Goal: Task Accomplishment & Management: Use online tool/utility

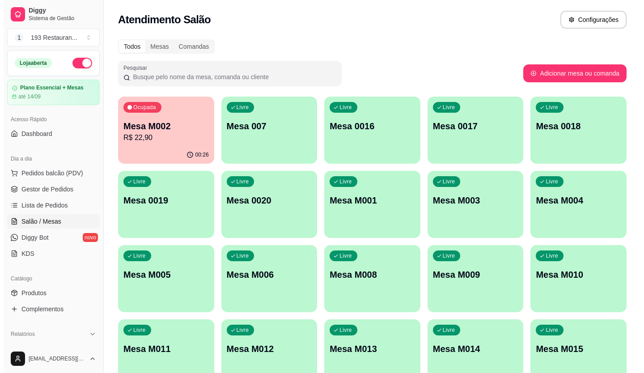
scroll to position [45, 0]
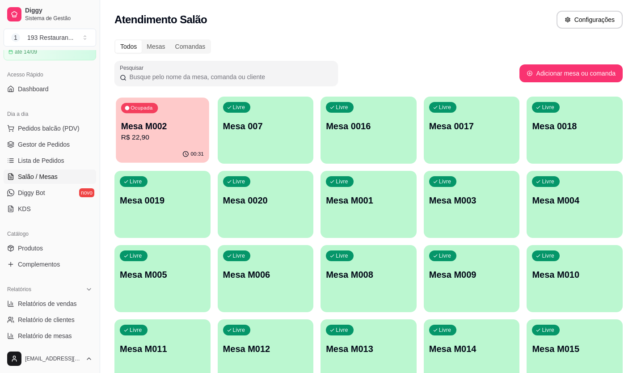
click at [146, 131] on p "Mesa M002" at bounding box center [162, 126] width 83 height 12
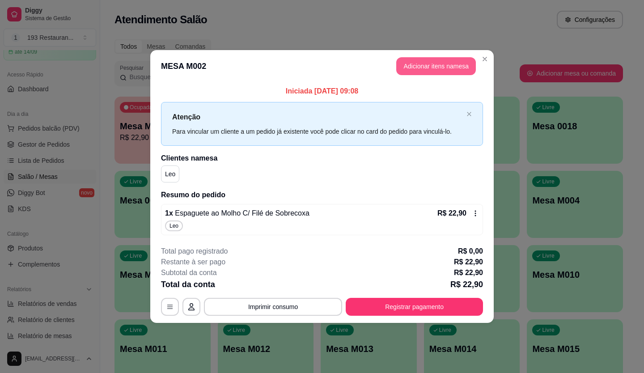
click at [452, 61] on button "Adicionar itens na mesa" at bounding box center [436, 66] width 80 height 18
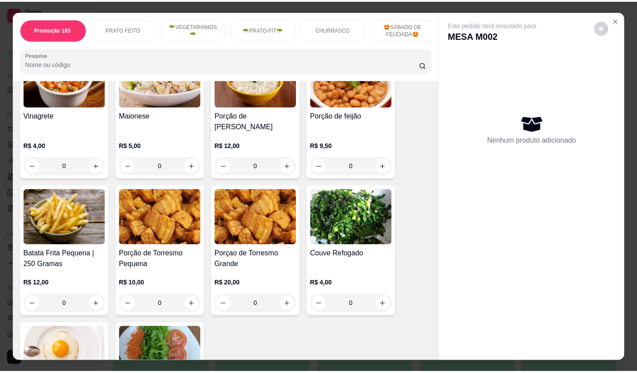
scroll to position [1878, 0]
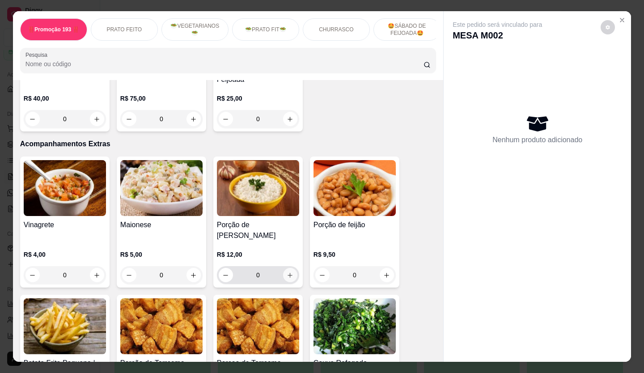
click at [287, 272] on icon "increase-product-quantity" at bounding box center [290, 275] width 7 height 7
type input "1"
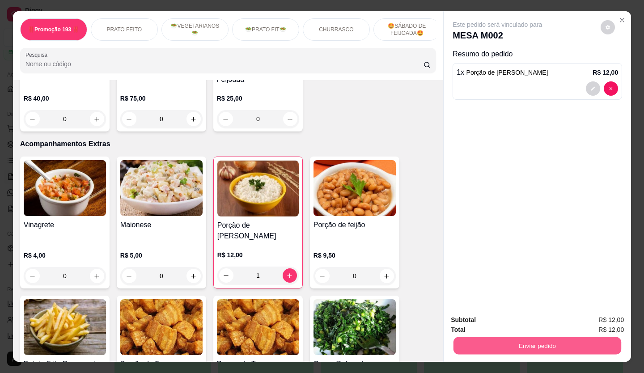
click at [487, 337] on button "Enviar pedido" at bounding box center [537, 345] width 168 height 17
click at [494, 317] on button "Não registrar e enviar pedido" at bounding box center [508, 320] width 90 height 17
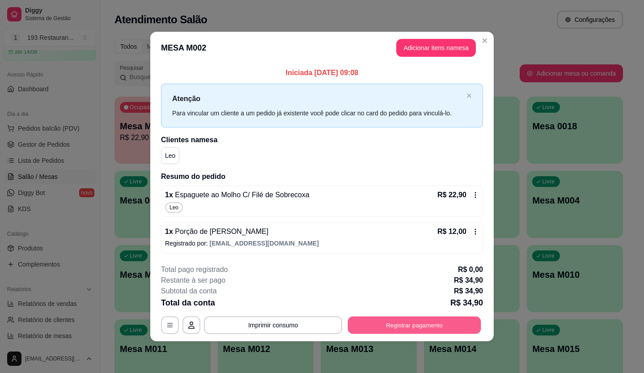
click at [410, 328] on button "Registrar pagamento" at bounding box center [414, 324] width 133 height 17
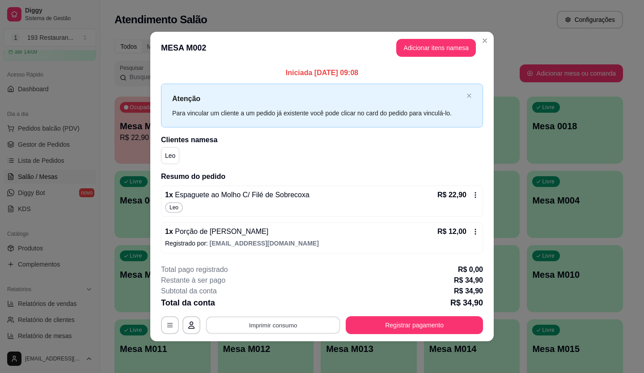
click at [310, 330] on button "Imprimir consumo" at bounding box center [273, 324] width 134 height 17
click at [282, 305] on button "CAIXA" at bounding box center [276, 304] width 63 height 14
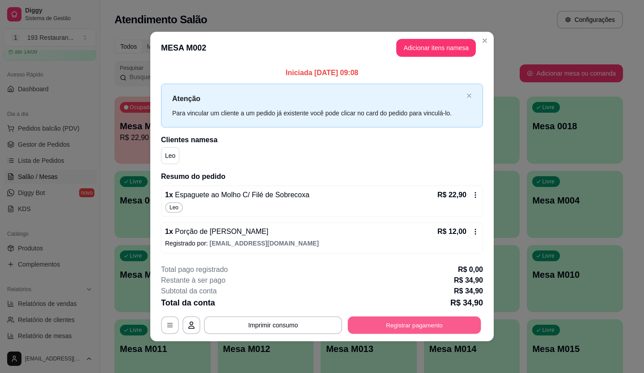
click at [408, 322] on button "Registrar pagamento" at bounding box center [414, 324] width 133 height 17
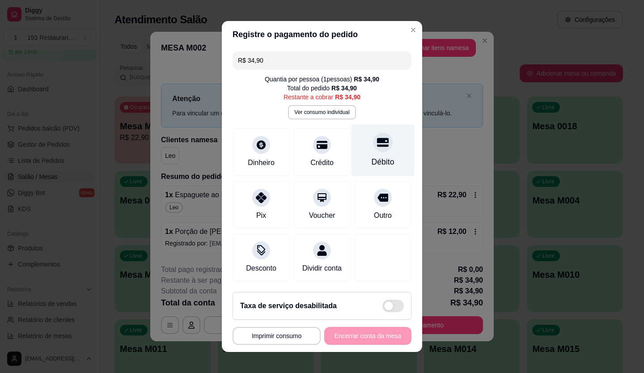
click at [376, 143] on div at bounding box center [383, 142] width 20 height 20
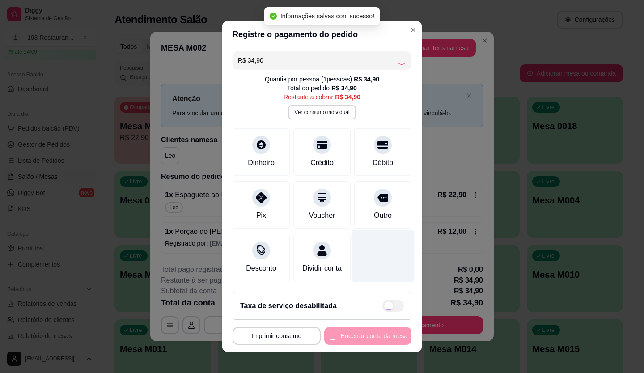
type input "R$ 0,00"
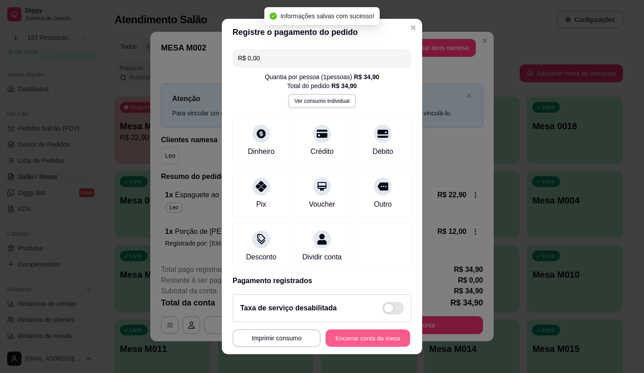
click at [366, 338] on button "Encerrar conta da mesa" at bounding box center [368, 338] width 85 height 17
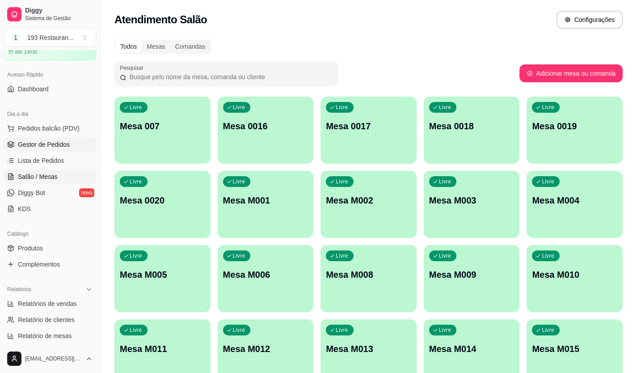
click at [64, 146] on span "Gestor de Pedidos" at bounding box center [44, 144] width 52 height 9
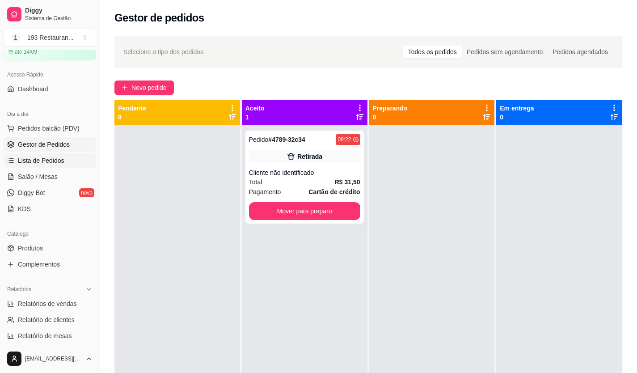
click at [56, 158] on span "Lista de Pedidos" at bounding box center [41, 160] width 47 height 9
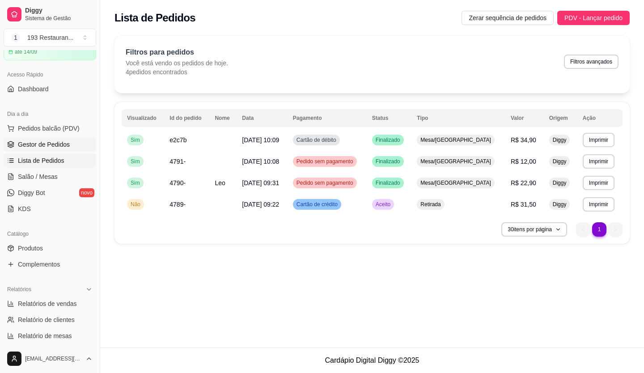
click at [65, 141] on span "Gestor de Pedidos" at bounding box center [44, 144] width 52 height 9
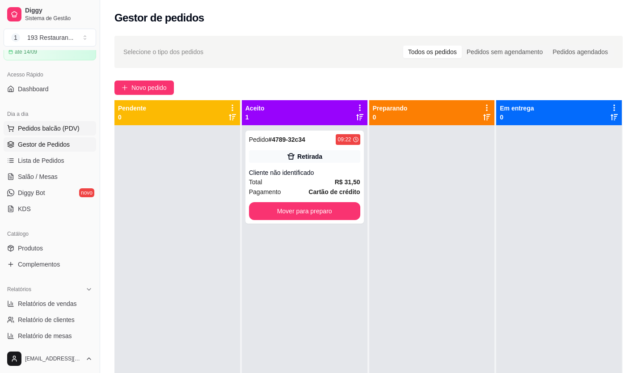
click at [68, 130] on span "Pedidos balcão (PDV)" at bounding box center [49, 128] width 62 height 9
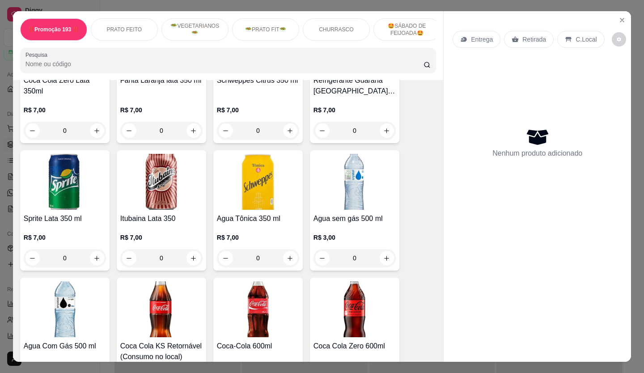
scroll to position [2862, 0]
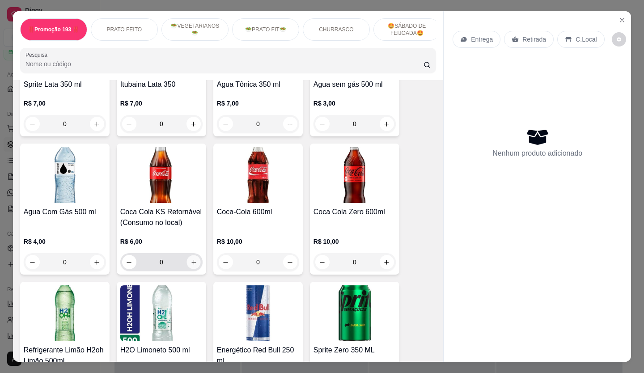
click at [188, 255] on button "increase-product-quantity" at bounding box center [193, 262] width 14 height 14
type input "1"
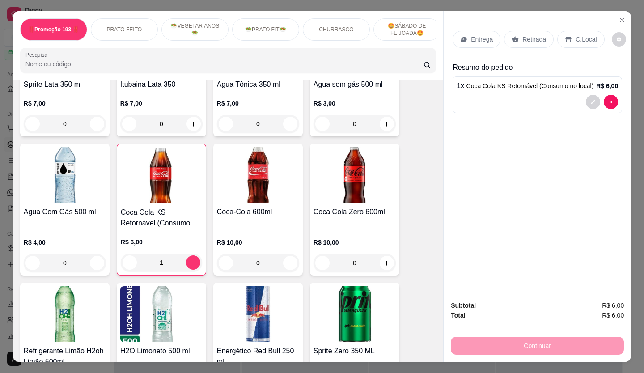
click at [576, 40] on p "C.Local" at bounding box center [586, 39] width 21 height 9
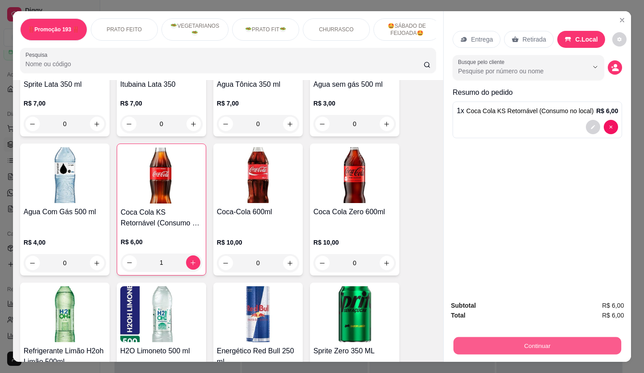
click at [531, 341] on button "Continuar" at bounding box center [537, 345] width 168 height 17
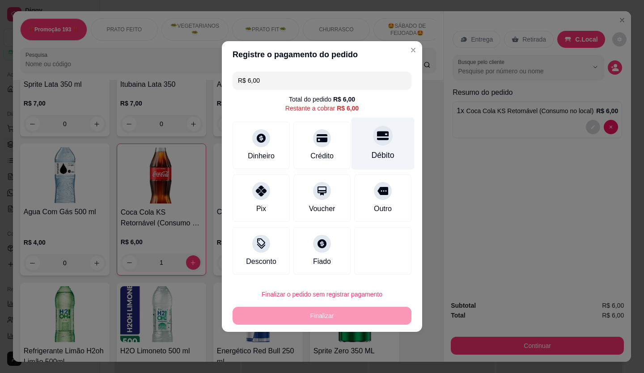
click at [382, 130] on div "Débito" at bounding box center [383, 144] width 63 height 52
type input "R$ 0,00"
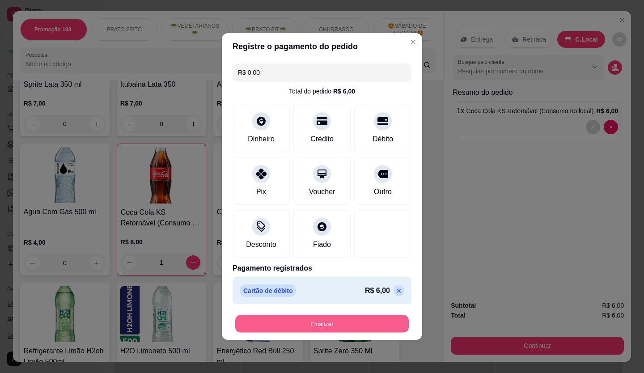
click at [327, 320] on button "Finalizar" at bounding box center [322, 323] width 174 height 17
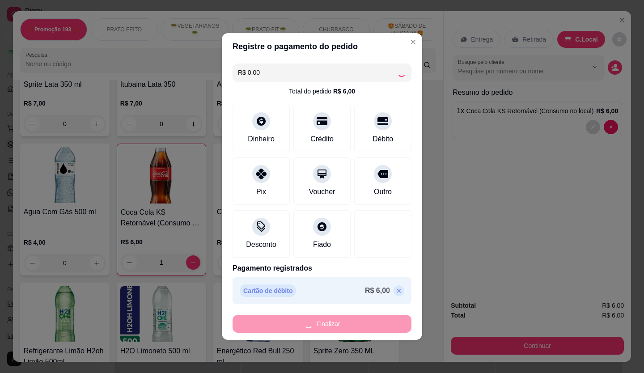
type input "0"
type input "-R$ 6,00"
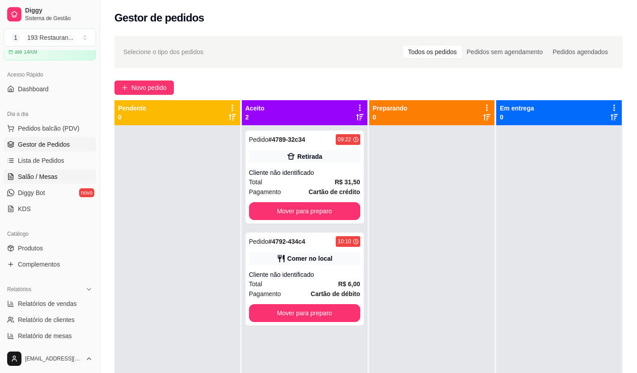
click at [51, 178] on span "Salão / Mesas" at bounding box center [38, 176] width 40 height 9
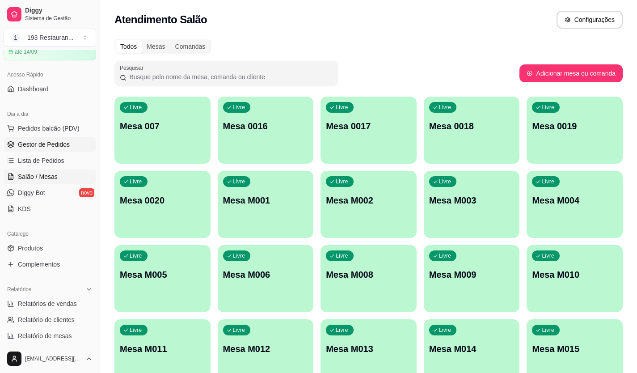
click at [51, 142] on span "Gestor de Pedidos" at bounding box center [44, 144] width 52 height 9
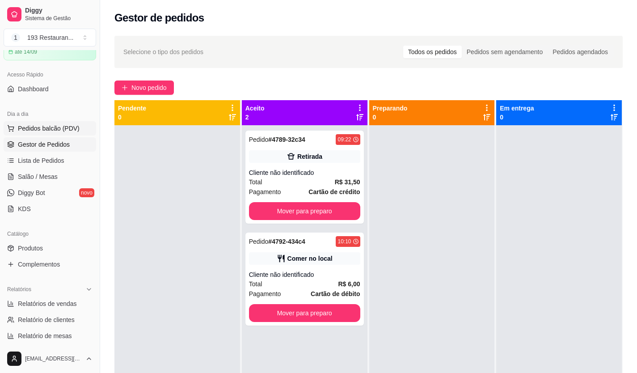
click at [54, 131] on span "Pedidos balcão (PDV)" at bounding box center [49, 128] width 62 height 9
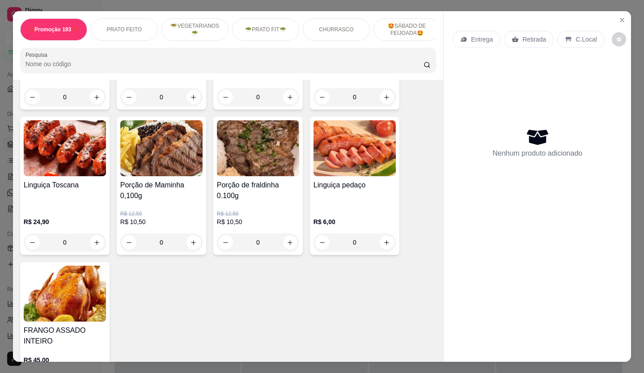
scroll to position [1521, 0]
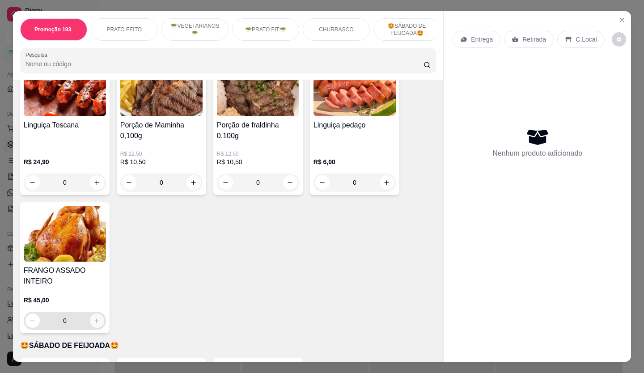
click at [94, 318] on icon "increase-product-quantity" at bounding box center [96, 321] width 7 height 7
type input "1"
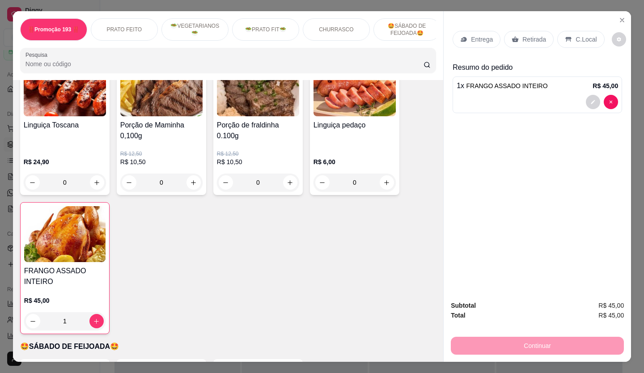
click at [538, 35] on p "Retirada" at bounding box center [534, 39] width 24 height 9
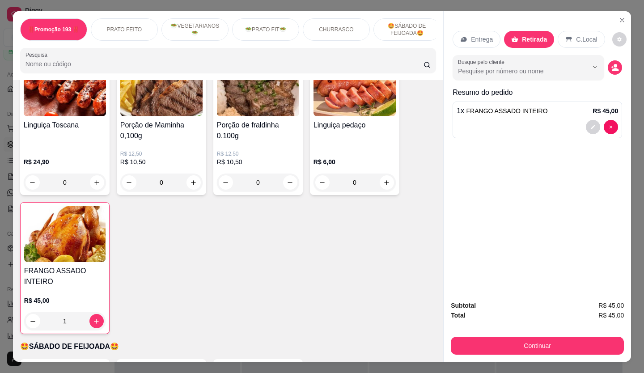
click at [570, 349] on button "Continuar" at bounding box center [537, 346] width 173 height 18
click at [591, 125] on icon "decrease-product-quantity" at bounding box center [593, 127] width 4 height 4
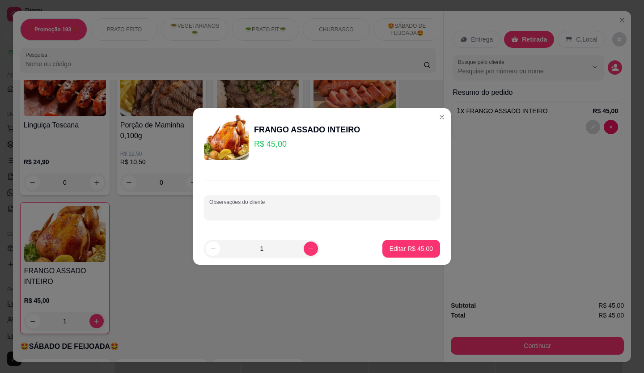
drag, startPoint x: 258, startPoint y: 211, endPoint x: 257, endPoint y: 206, distance: 4.6
click at [258, 211] on input "Observações do cliente" at bounding box center [321, 211] width 225 height 9
type input "12;30"
click at [413, 247] on p "Editar R$ 45,00" at bounding box center [411, 248] width 43 height 9
type input "0"
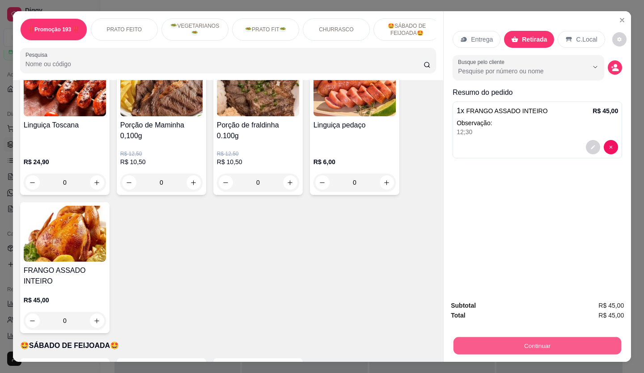
click at [515, 342] on button "Continuar" at bounding box center [537, 345] width 168 height 17
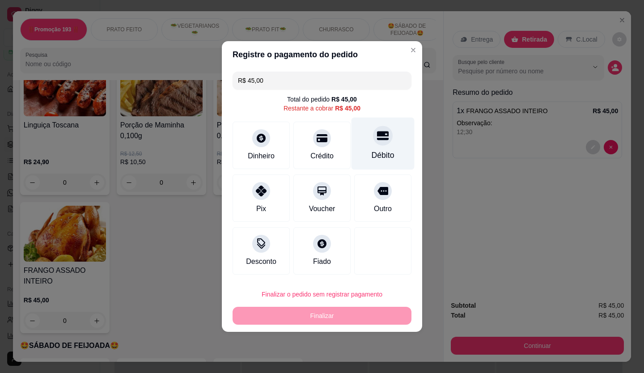
click at [380, 133] on icon at bounding box center [383, 136] width 12 height 12
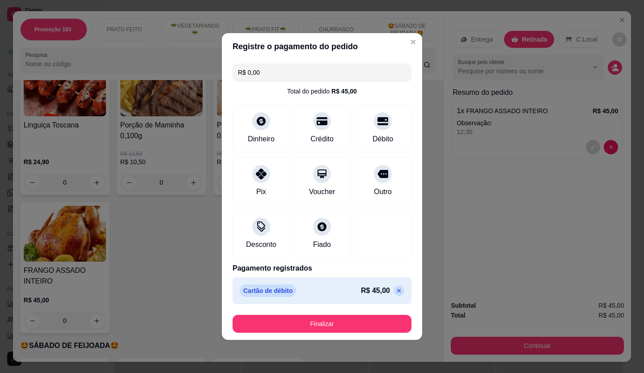
click at [348, 315] on button "Finalizar" at bounding box center [322, 324] width 179 height 18
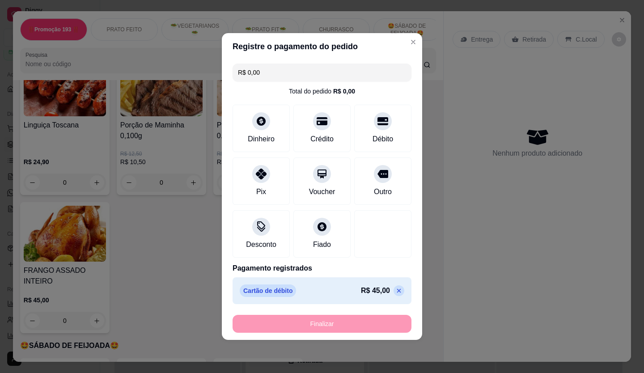
type input "-R$ 45,00"
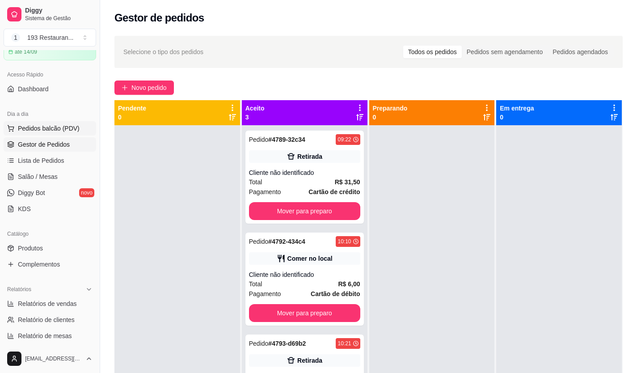
click at [59, 126] on span "Pedidos balcão (PDV)" at bounding box center [49, 128] width 62 height 9
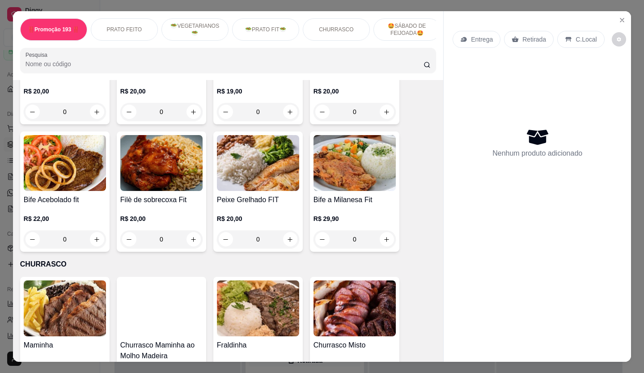
scroll to position [1163, 0]
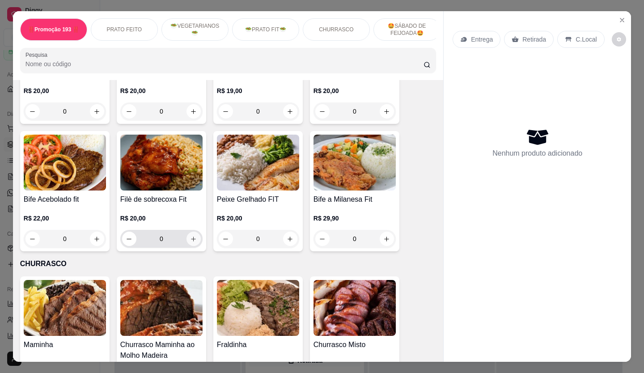
click at [190, 236] on icon "increase-product-quantity" at bounding box center [193, 239] width 7 height 7
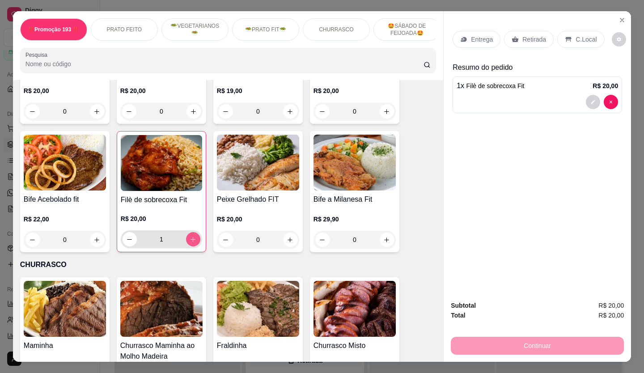
click at [190, 236] on icon "increase-product-quantity" at bounding box center [193, 239] width 7 height 7
type input "2"
click at [522, 35] on p "Retirada" at bounding box center [534, 39] width 24 height 9
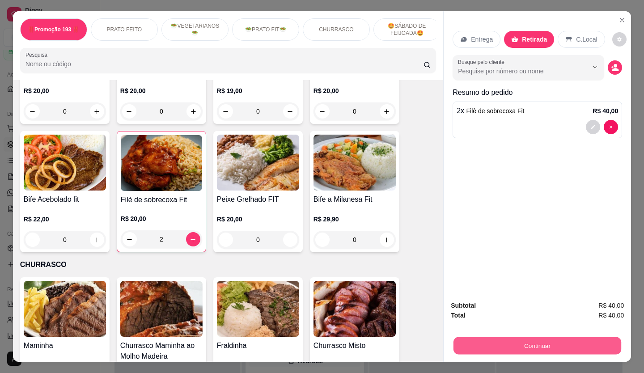
click at [478, 341] on button "Continuar" at bounding box center [537, 345] width 168 height 17
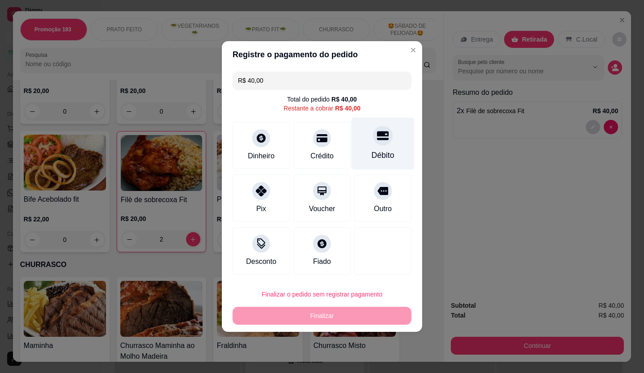
click at [377, 139] on icon at bounding box center [383, 135] width 12 height 9
type input "R$ 0,00"
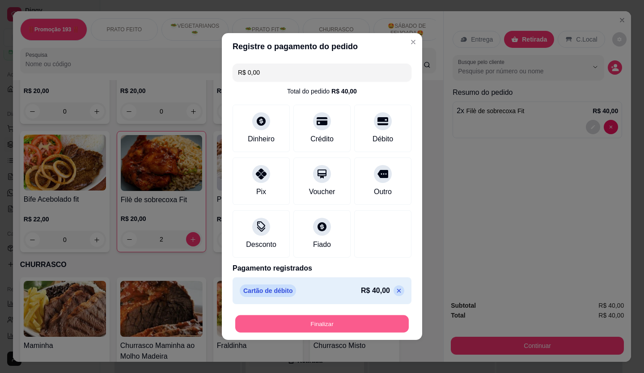
click at [323, 321] on button "Finalizar" at bounding box center [322, 323] width 174 height 17
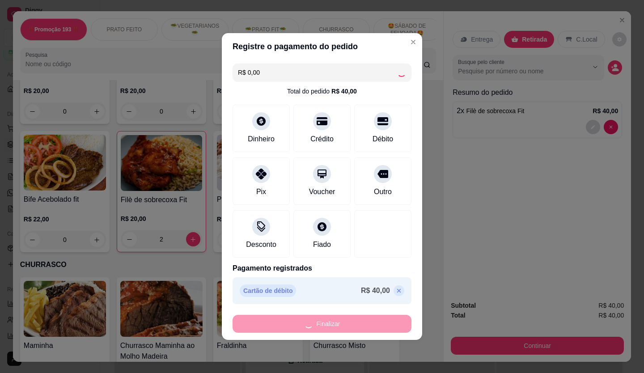
type input "0"
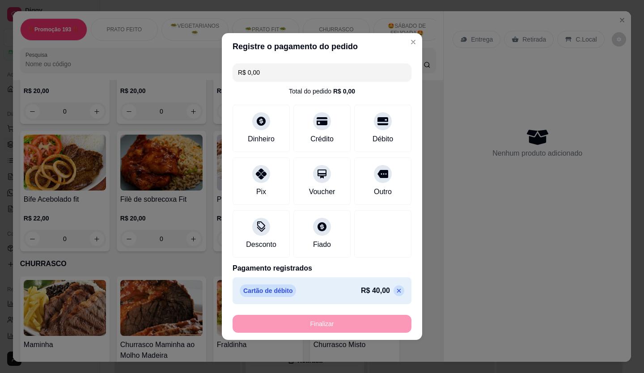
type input "-R$ 40,00"
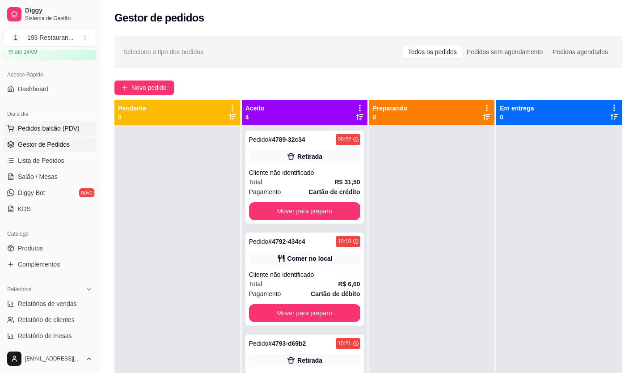
click at [45, 124] on span "Pedidos balcão (PDV)" at bounding box center [49, 128] width 62 height 9
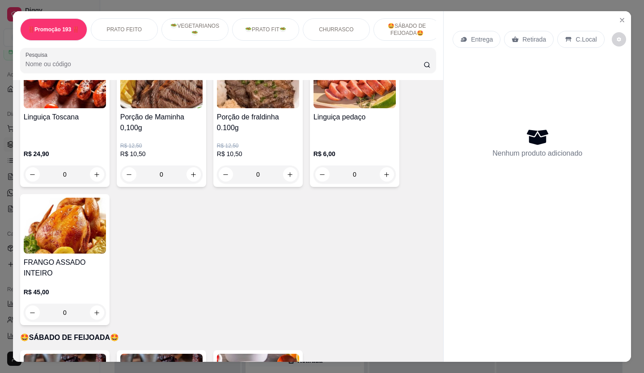
scroll to position [1565, 0]
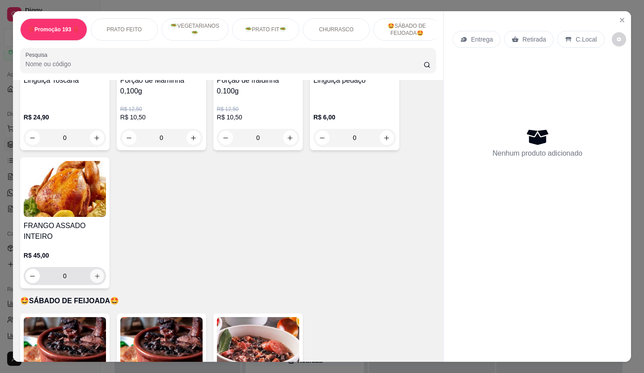
click at [97, 273] on icon "increase-product-quantity" at bounding box center [97, 276] width 7 height 7
type input "1"
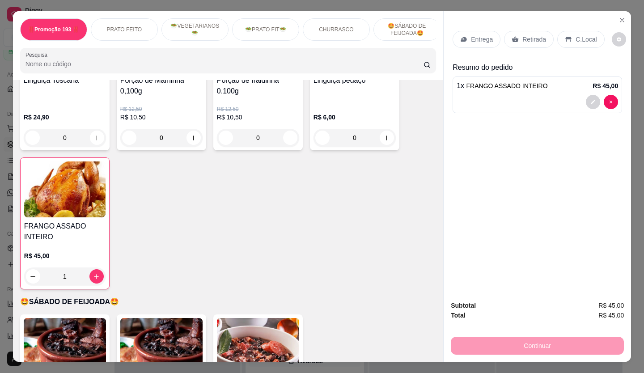
click at [525, 38] on p "Retirada" at bounding box center [534, 39] width 24 height 9
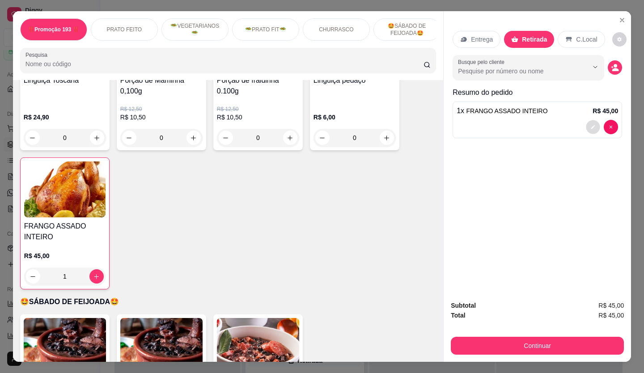
click at [586, 124] on button "decrease-product-quantity" at bounding box center [593, 127] width 14 height 14
click at [467, 38] on div "Entrega" at bounding box center [477, 39] width 48 height 17
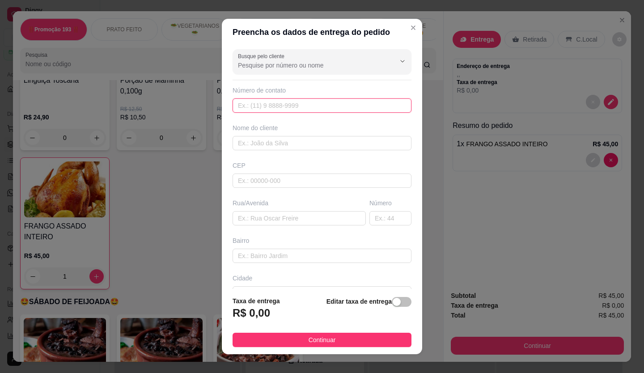
click at [313, 104] on input "text" at bounding box center [322, 105] width 179 height 14
type input "1"
click at [313, 104] on input "text" at bounding box center [322, 105] width 179 height 14
type input "7"
type input "[PHONE_NUMBER]"
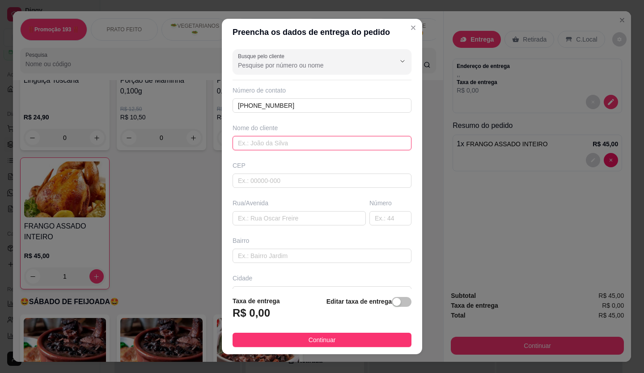
click at [284, 143] on input "text" at bounding box center [322, 143] width 179 height 14
type input "karine"
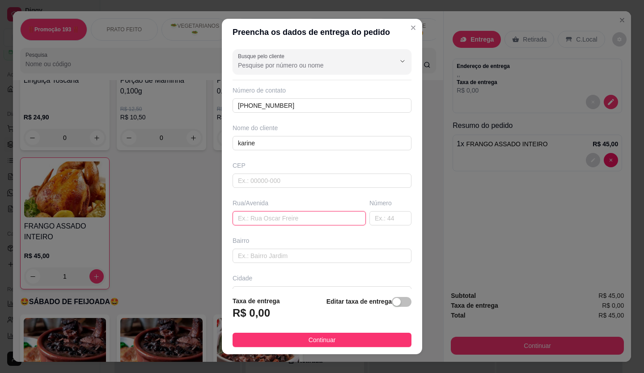
click at [268, 223] on input "text" at bounding box center [299, 218] width 133 height 14
type input "rua [PERSON_NAME]"
click at [369, 223] on input "text" at bounding box center [390, 218] width 42 height 14
type input "230"
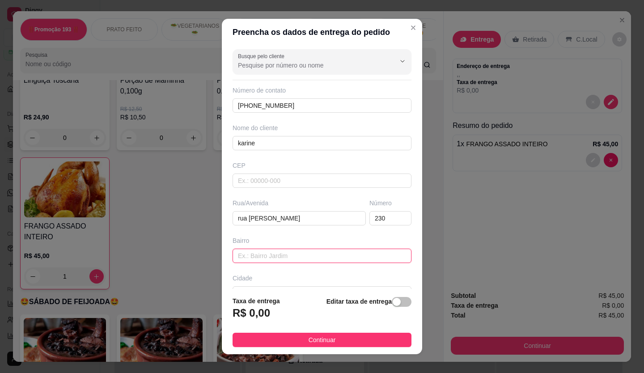
click at [267, 257] on input "text" at bounding box center [322, 256] width 179 height 14
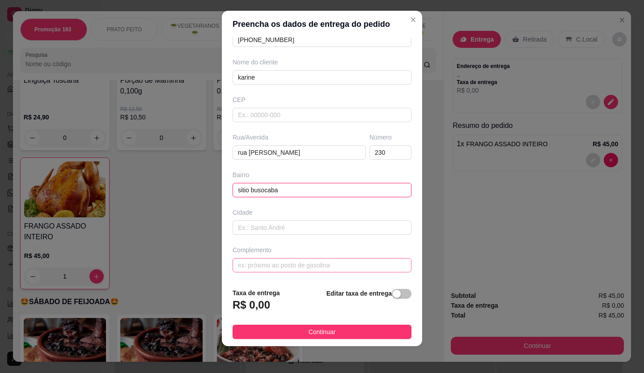
scroll to position [10, 0]
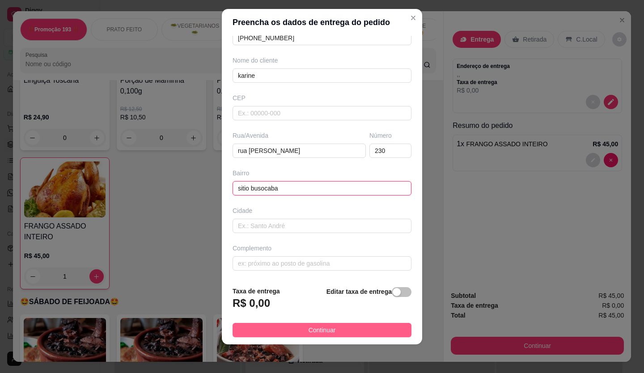
type input "sitio busocaba"
click at [287, 333] on button "Continuar" at bounding box center [322, 330] width 179 height 14
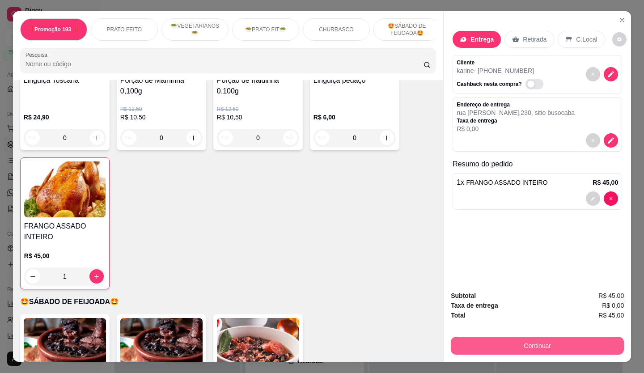
click at [523, 344] on button "Continuar" at bounding box center [537, 346] width 173 height 18
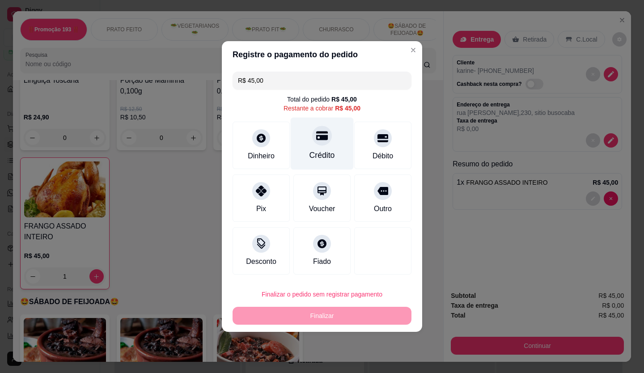
click at [317, 136] on icon at bounding box center [322, 135] width 12 height 9
type input "R$ 0,00"
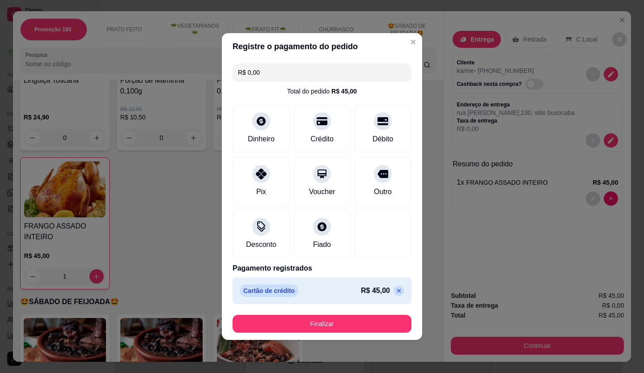
click at [347, 320] on button "Finalizar" at bounding box center [322, 324] width 179 height 18
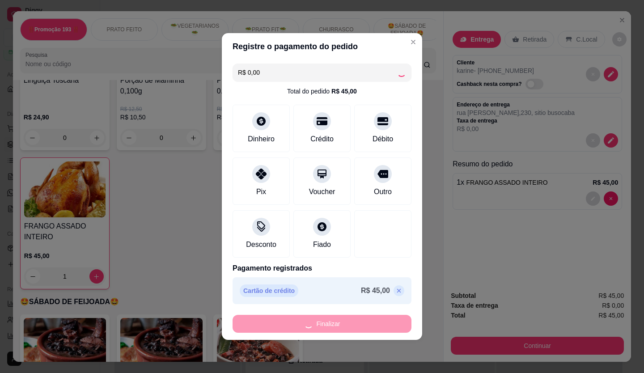
type input "0"
type input "-R$ 45,00"
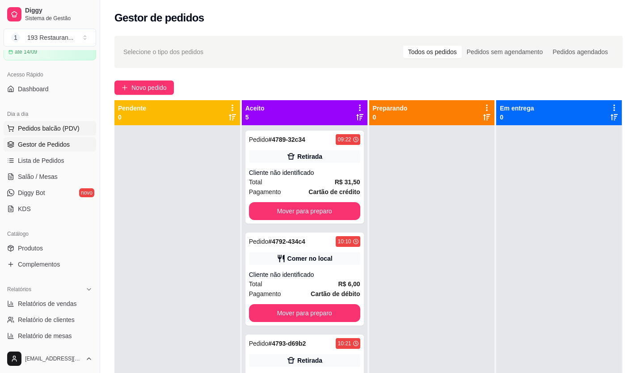
click at [45, 133] on button "Pedidos balcão (PDV)" at bounding box center [50, 128] width 93 height 14
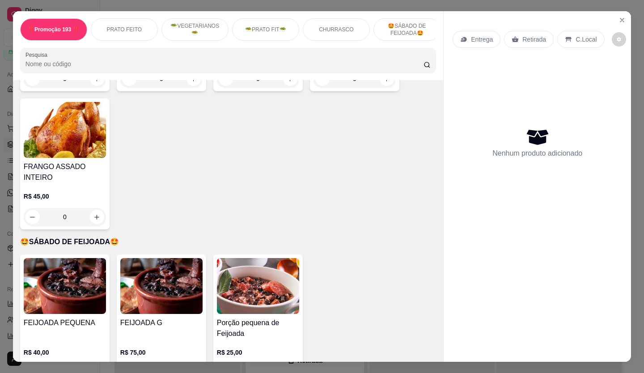
scroll to position [1521, 0]
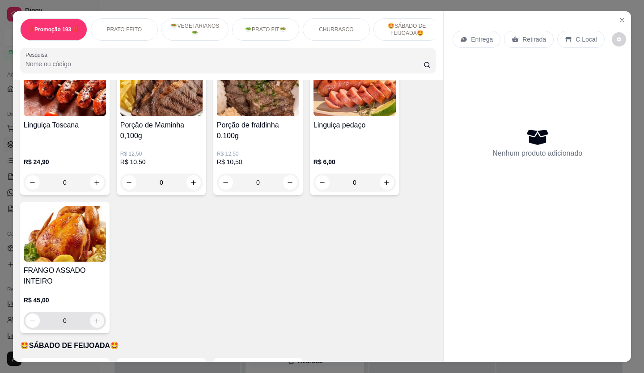
click at [97, 314] on button "increase-product-quantity" at bounding box center [97, 321] width 14 height 14
type input "1"
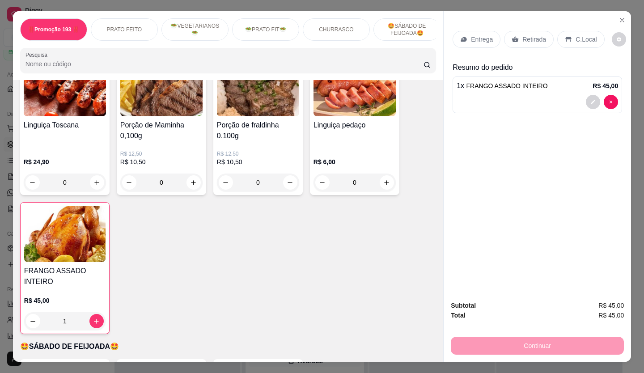
click at [513, 36] on icon at bounding box center [515, 39] width 7 height 6
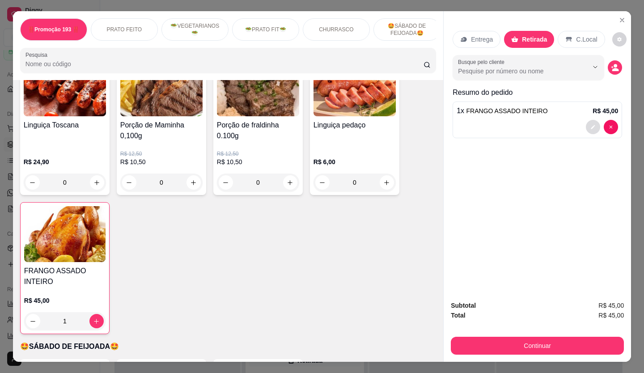
click at [590, 124] on icon "decrease-product-quantity" at bounding box center [592, 126] width 5 height 5
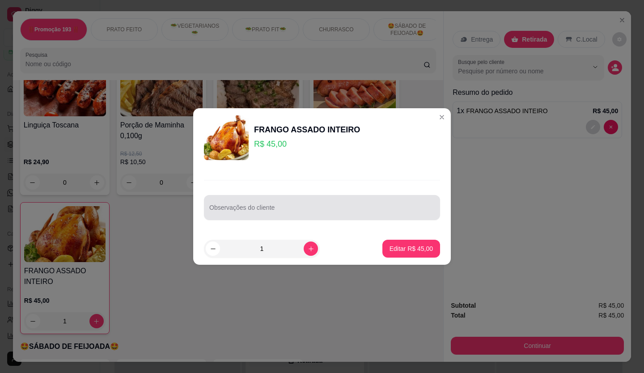
click at [260, 211] on input "Observações do cliente" at bounding box center [321, 211] width 225 height 9
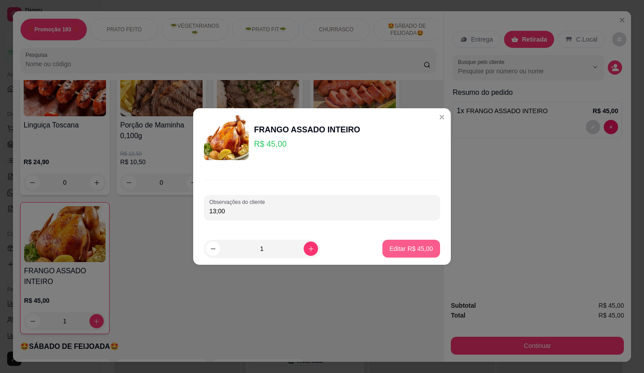
type input "13;00"
click at [395, 250] on p "Editar R$ 45,00" at bounding box center [411, 248] width 43 height 9
type input "0"
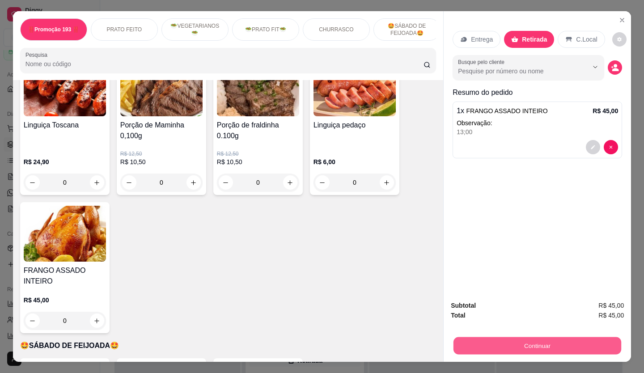
click at [513, 345] on button "Continuar" at bounding box center [537, 345] width 168 height 17
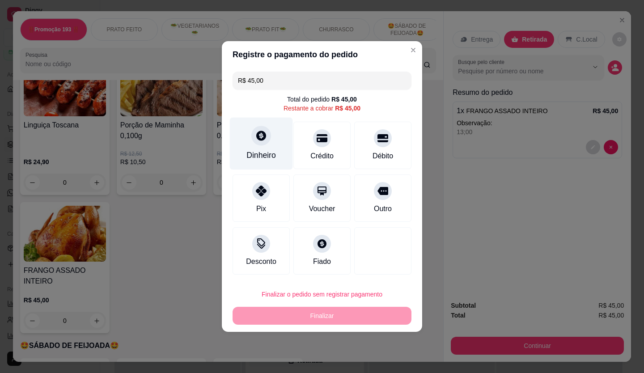
click at [265, 154] on div "Dinheiro" at bounding box center [261, 155] width 30 height 12
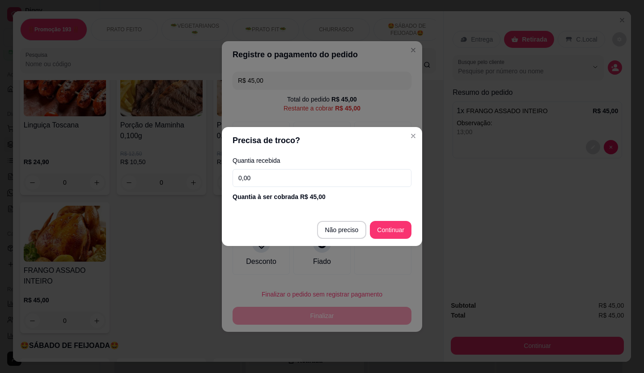
click at [317, 182] on input "0,00" at bounding box center [322, 178] width 179 height 18
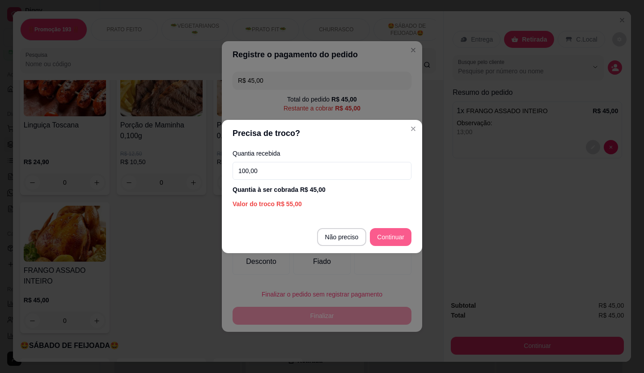
type input "100,00"
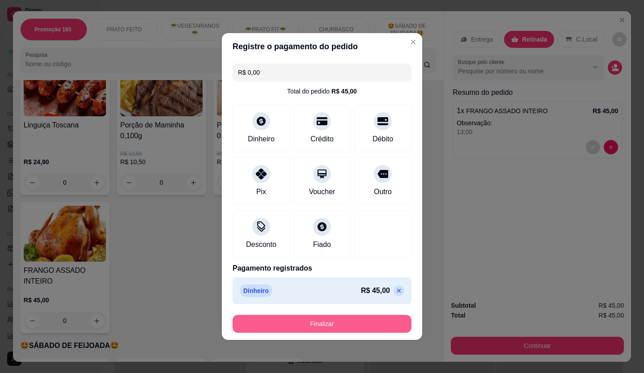
click at [373, 329] on button "Finalizar" at bounding box center [322, 324] width 179 height 18
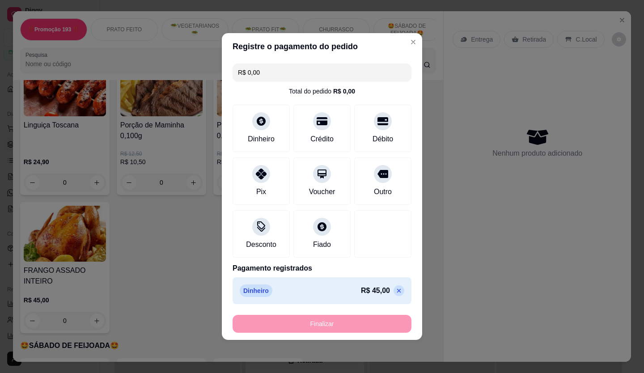
type input "-R$ 45,00"
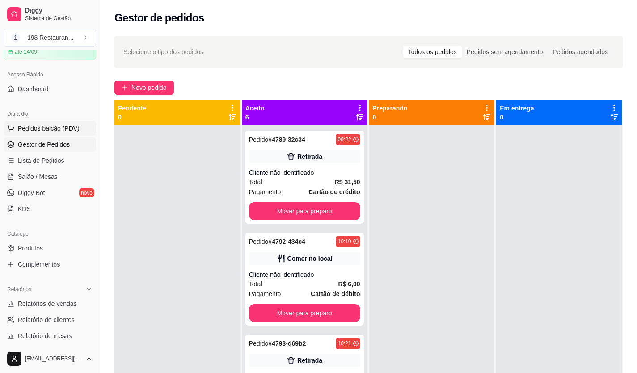
click at [75, 128] on span "Pedidos balcão (PDV)" at bounding box center [49, 128] width 62 height 9
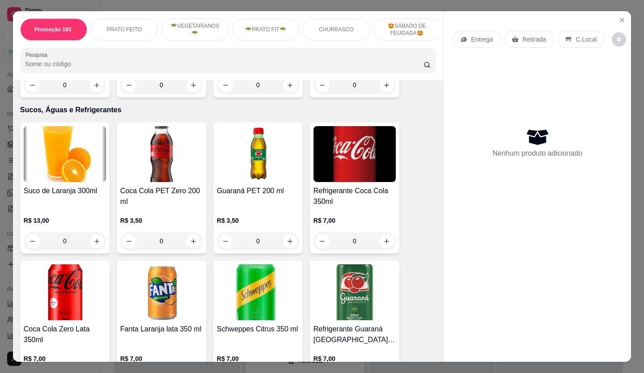
scroll to position [2703, 0]
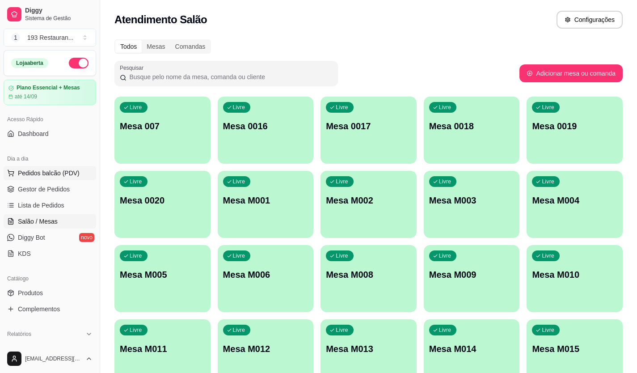
click at [52, 171] on span "Pedidos balcão (PDV)" at bounding box center [49, 173] width 62 height 9
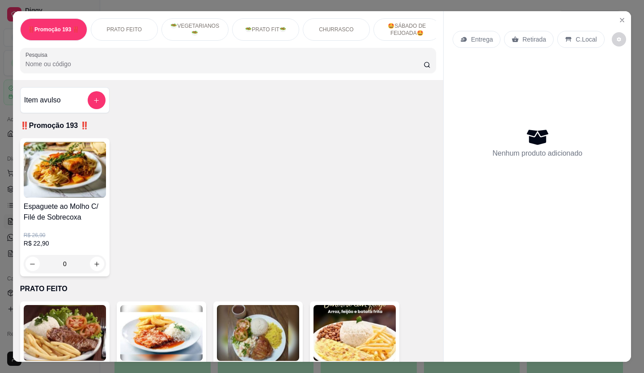
click at [536, 35] on p "Retirada" at bounding box center [534, 39] width 24 height 9
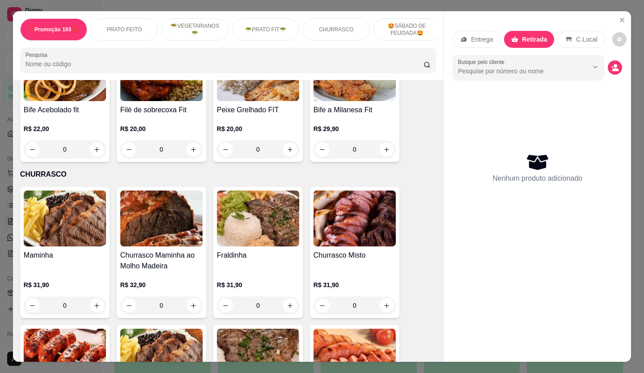
scroll to position [1431, 0]
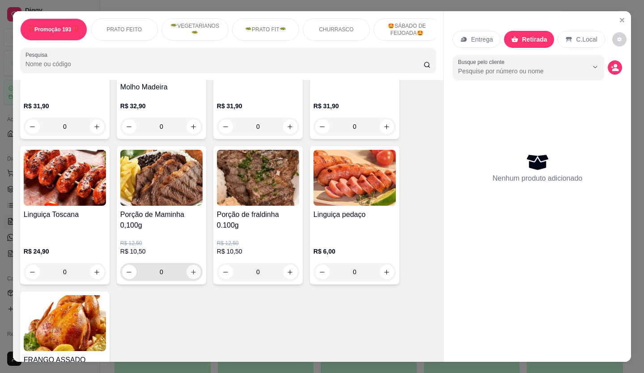
click at [191, 269] on icon "increase-product-quantity" at bounding box center [193, 272] width 7 height 7
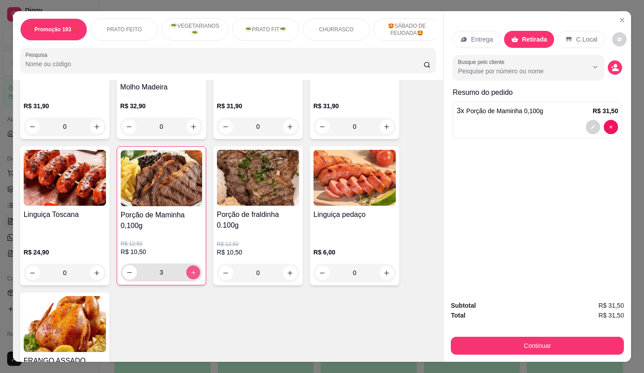
click at [191, 269] on icon "increase-product-quantity" at bounding box center [193, 272] width 7 height 7
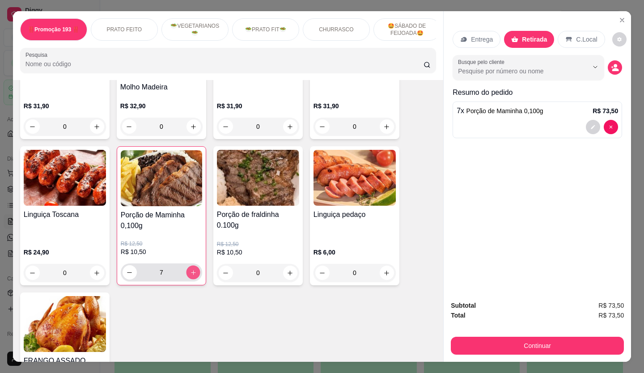
type input "8"
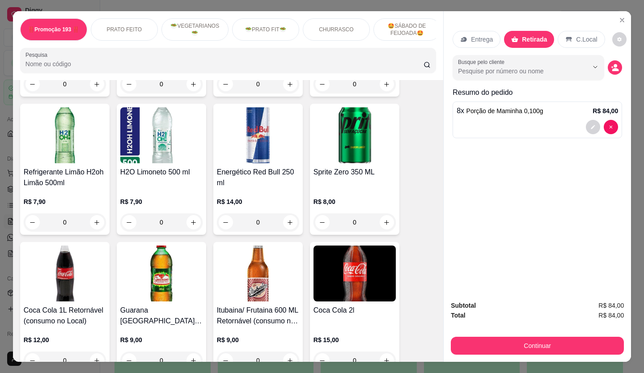
scroll to position [2862, 0]
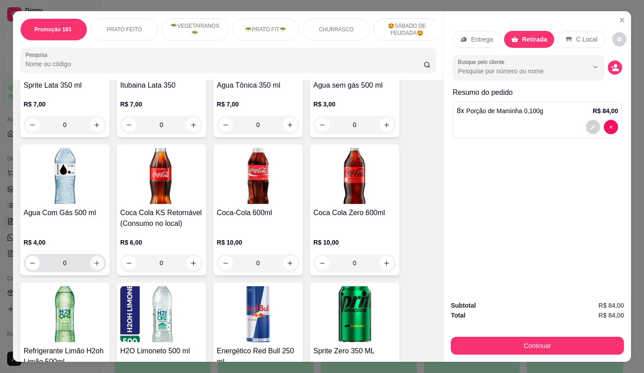
click at [98, 256] on button "increase-product-quantity" at bounding box center [97, 263] width 14 height 14
type input "1"
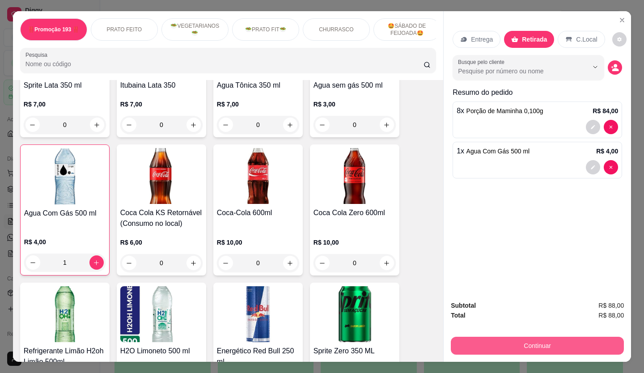
click at [553, 347] on button "Continuar" at bounding box center [537, 346] width 173 height 18
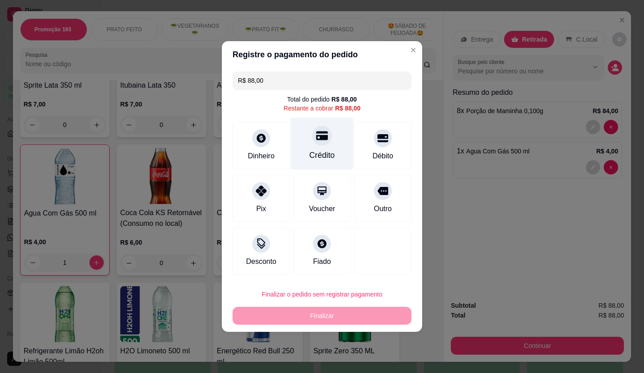
click at [314, 147] on div "Crédito" at bounding box center [322, 144] width 63 height 52
type input "R$ 0,00"
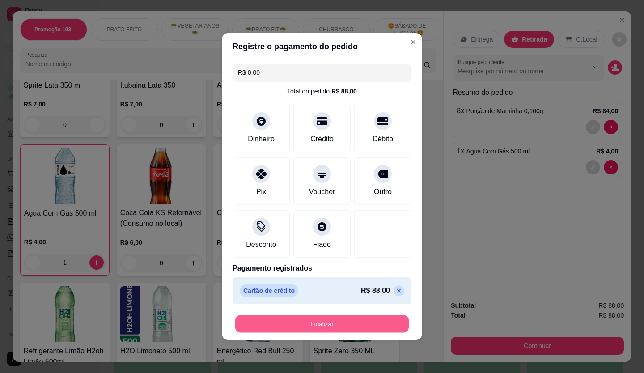
click at [330, 323] on button "Finalizar" at bounding box center [322, 323] width 174 height 17
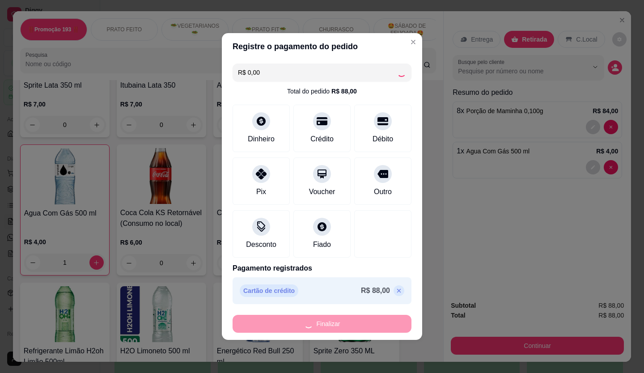
type input "0"
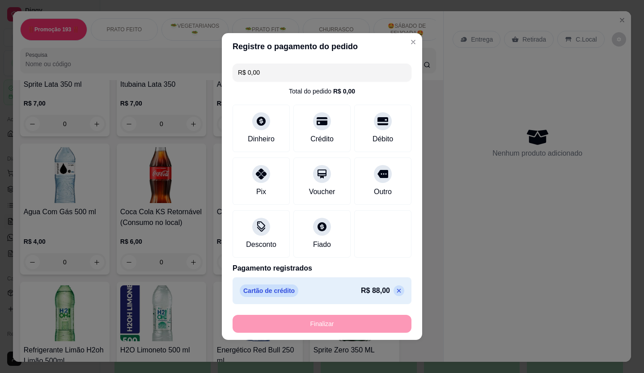
type input "-R$ 88,00"
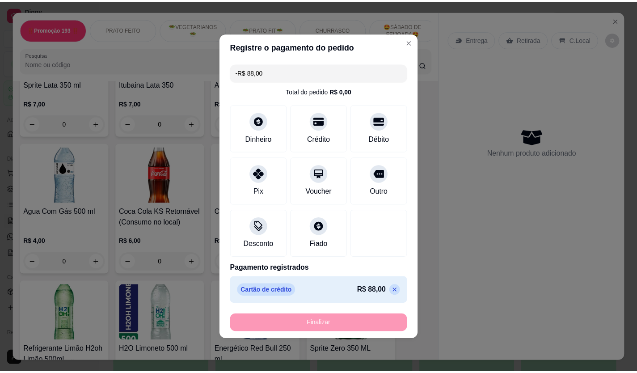
scroll to position [2861, 0]
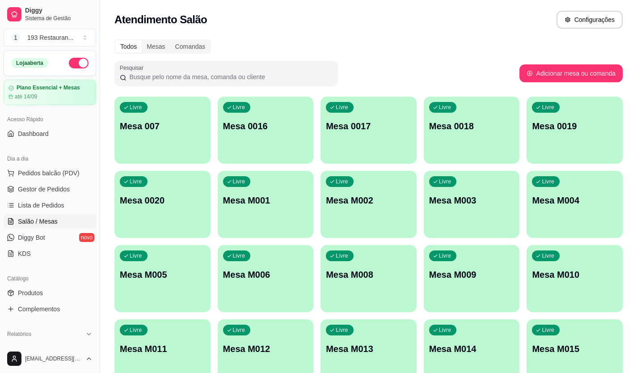
drag, startPoint x: 331, startPoint y: 324, endPoint x: 636, endPoint y: 350, distance: 306.1
click at [636, 350] on div "Todos Mesas Comandas Pesquisar Adicionar mesa ou comanda Livre Mesa 007 Livre M…" at bounding box center [368, 215] width 537 height 363
click at [59, 191] on span "Gestor de Pedidos" at bounding box center [44, 189] width 52 height 9
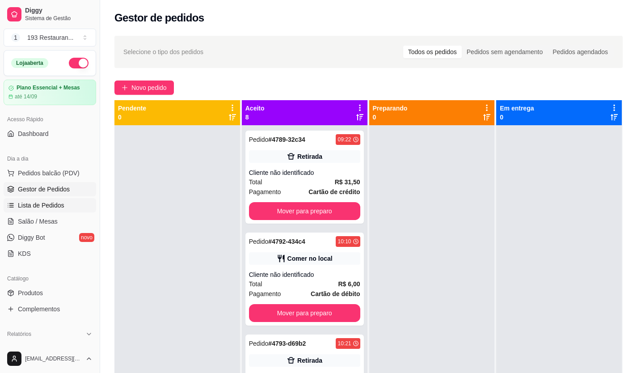
click at [24, 204] on span "Lista de Pedidos" at bounding box center [41, 205] width 47 height 9
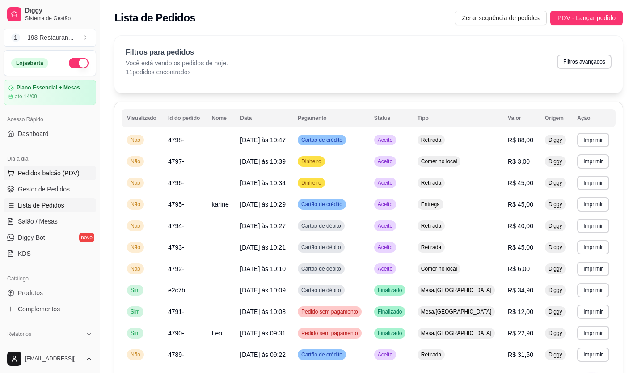
click at [69, 173] on span "Pedidos balcão (PDV)" at bounding box center [49, 173] width 62 height 9
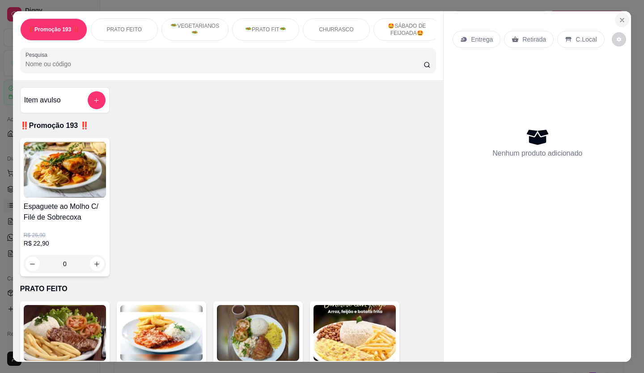
click at [623, 15] on button "Close" at bounding box center [622, 20] width 14 height 14
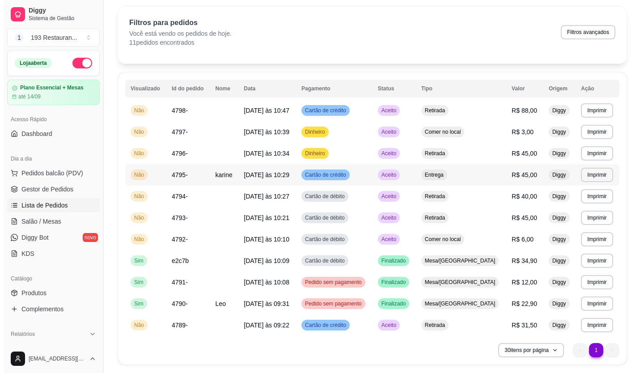
scroll to position [57, 0]
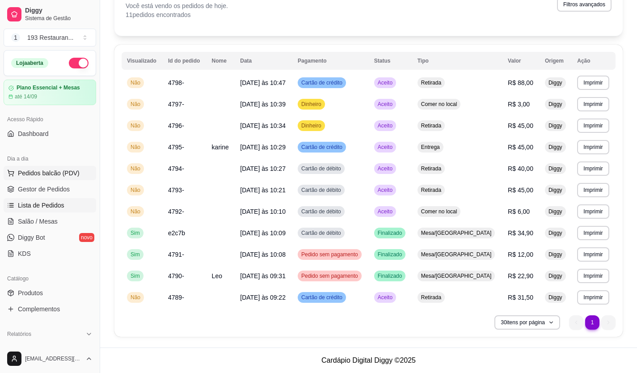
click at [52, 171] on span "Pedidos balcão (PDV)" at bounding box center [49, 173] width 62 height 9
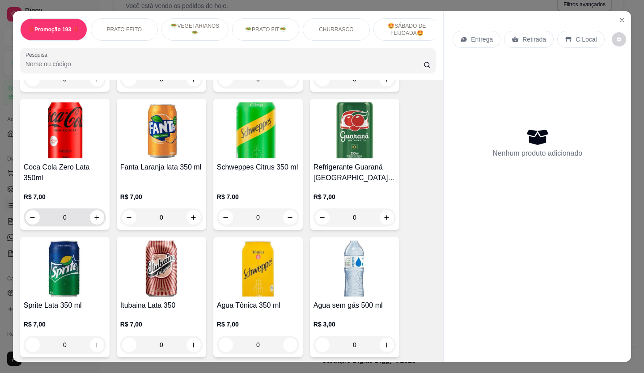
scroll to position [2639, 0]
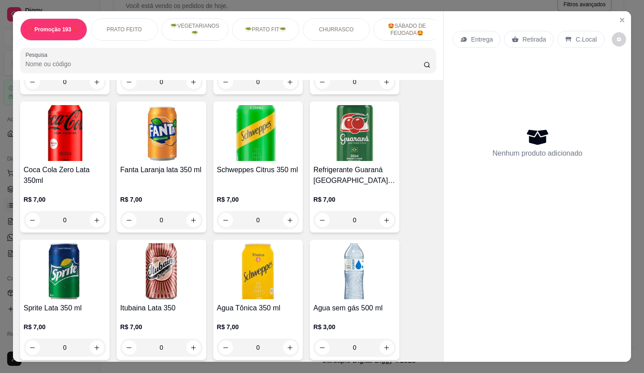
click at [380, 335] on div "Agua sem gás 500 ml R$ 3,00 0" at bounding box center [354, 300] width 89 height 120
click at [383, 341] on button "increase-product-quantity" at bounding box center [387, 348] width 14 height 14
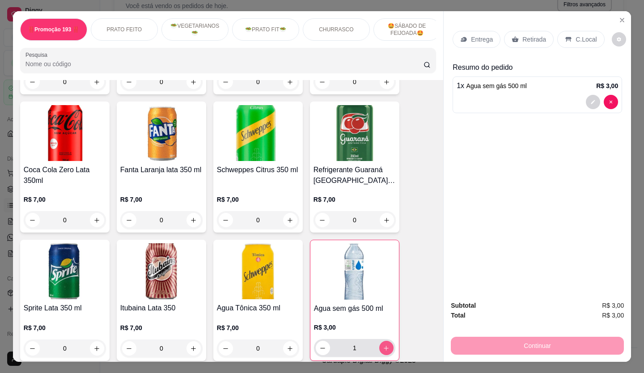
click at [383, 345] on icon "increase-product-quantity" at bounding box center [386, 348] width 7 height 7
click at [384, 346] on icon "increase-product-quantity" at bounding box center [386, 348] width 4 height 4
click at [383, 345] on icon "increase-product-quantity" at bounding box center [386, 348] width 7 height 7
click at [384, 346] on icon "increase-product-quantity" at bounding box center [386, 348] width 4 height 4
type input "5"
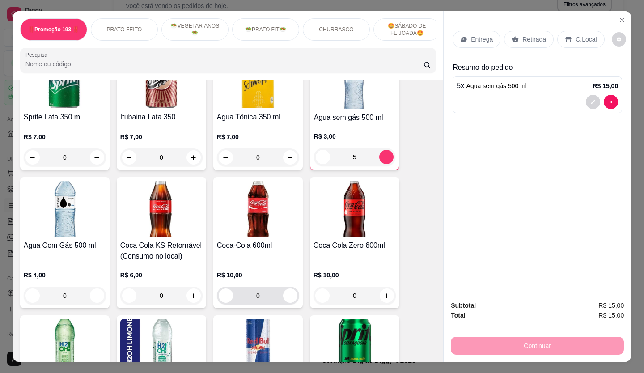
scroll to position [2862, 0]
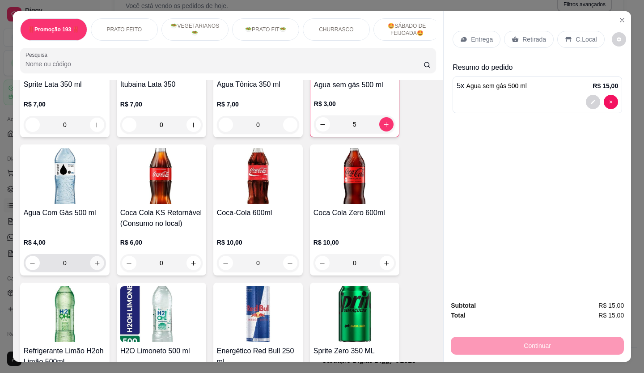
click at [95, 261] on icon "increase-product-quantity" at bounding box center [97, 263] width 4 height 4
type input "1"
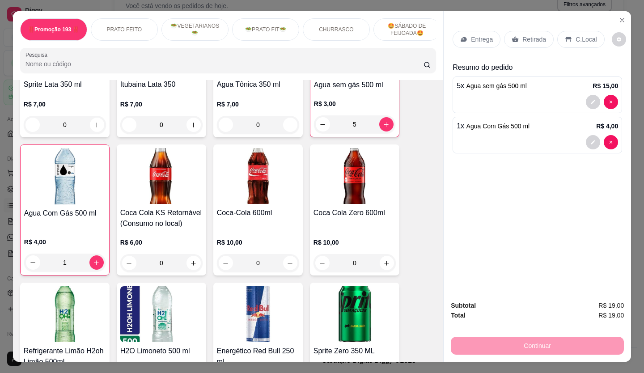
click at [569, 32] on div "C.Local" at bounding box center [580, 39] width 47 height 17
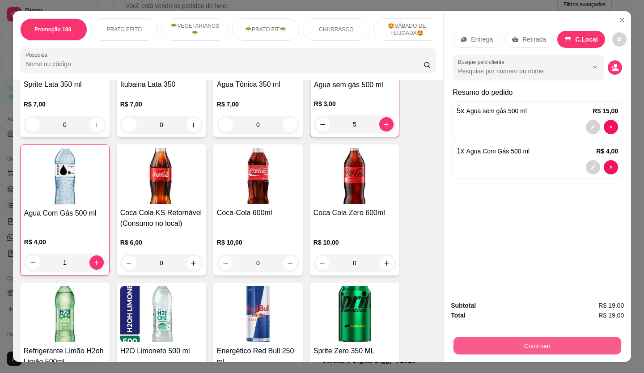
click at [586, 344] on button "Continuar" at bounding box center [537, 345] width 168 height 17
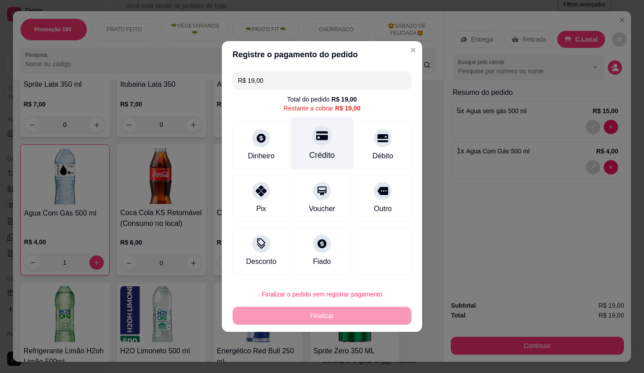
click at [332, 140] on div "Crédito" at bounding box center [322, 144] width 63 height 52
type input "R$ 0,00"
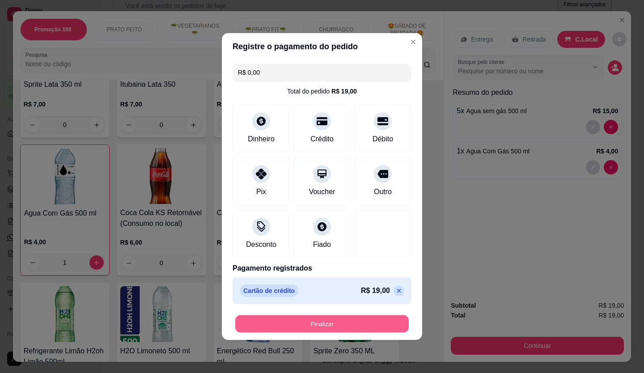
click at [329, 324] on button "Finalizar" at bounding box center [322, 323] width 174 height 17
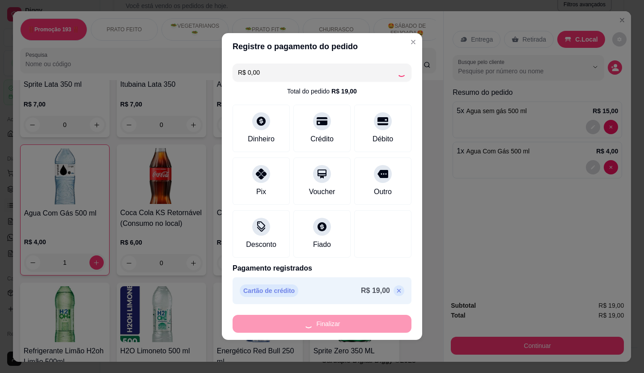
type input "0"
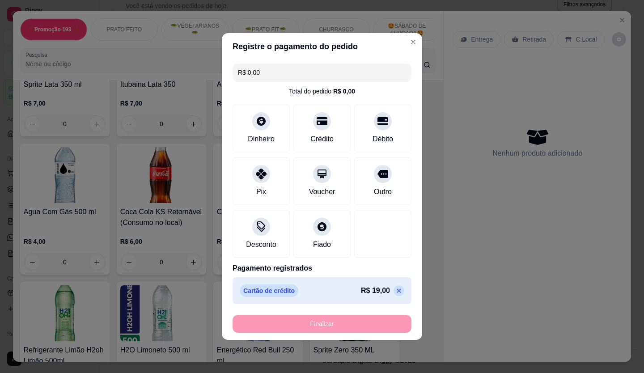
type input "-R$ 19,00"
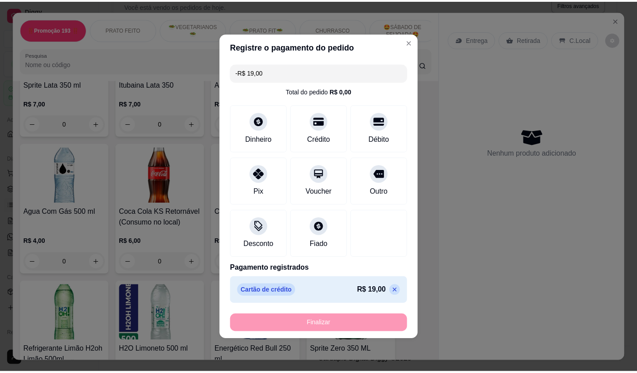
scroll to position [2861, 0]
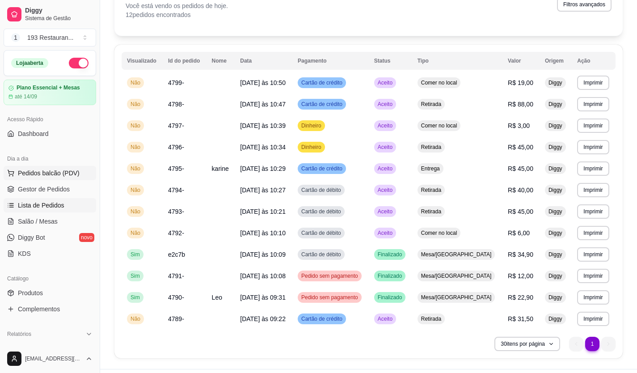
click at [51, 174] on span "Pedidos balcão (PDV)" at bounding box center [49, 173] width 62 height 9
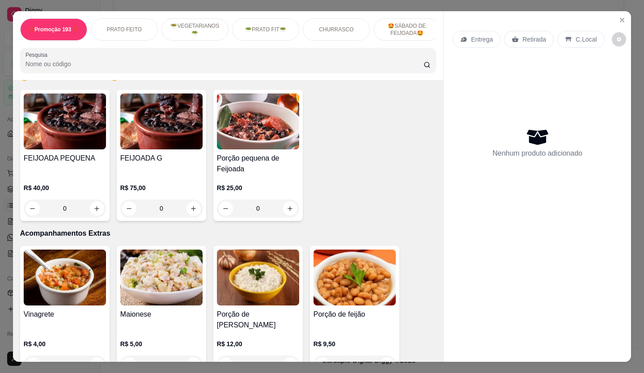
scroll to position [1655, 0]
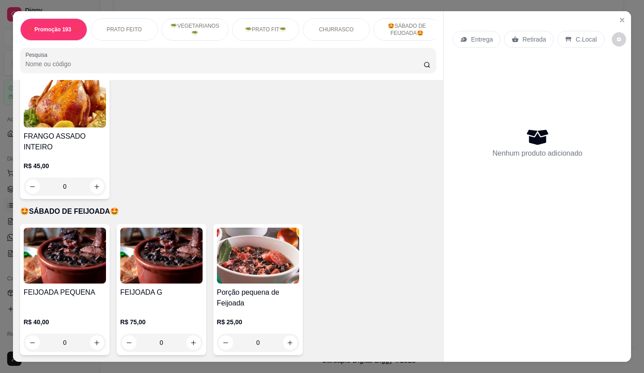
click at [131, 230] on img at bounding box center [161, 256] width 82 height 56
click at [97, 180] on button "increase-product-quantity" at bounding box center [97, 187] width 14 height 14
type input "1"
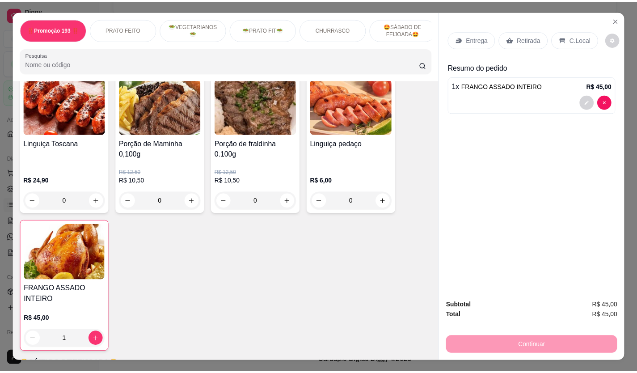
scroll to position [1387, 0]
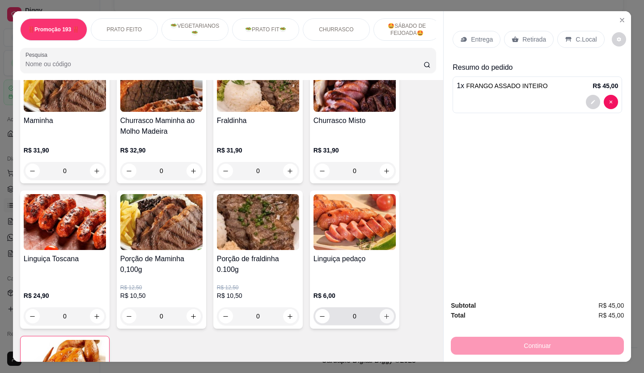
click at [387, 309] on button "increase-product-quantity" at bounding box center [387, 316] width 14 height 14
type input "2"
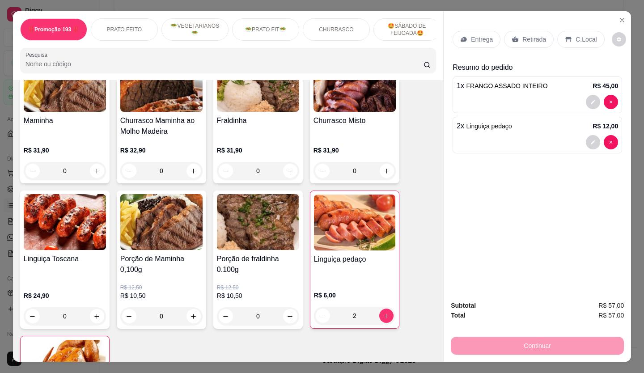
click at [527, 35] on p "Retirada" at bounding box center [534, 39] width 24 height 9
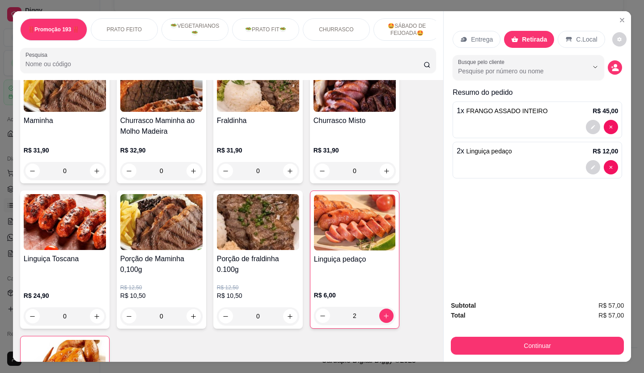
click at [518, 337] on button "Continuar" at bounding box center [537, 346] width 173 height 18
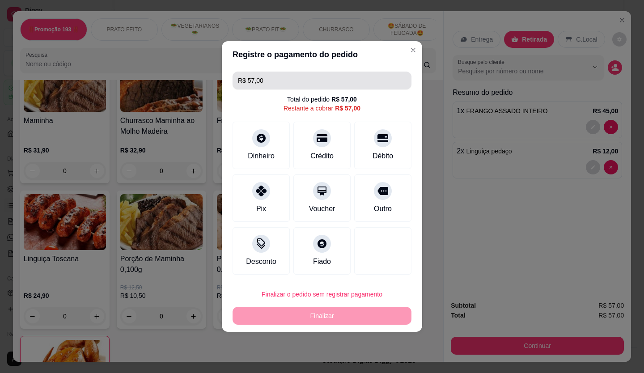
click at [279, 85] on input "R$ 57,00" at bounding box center [322, 81] width 168 height 18
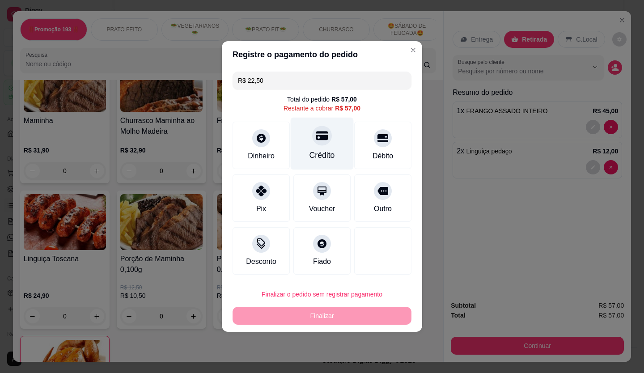
click at [318, 131] on icon at bounding box center [322, 136] width 12 height 12
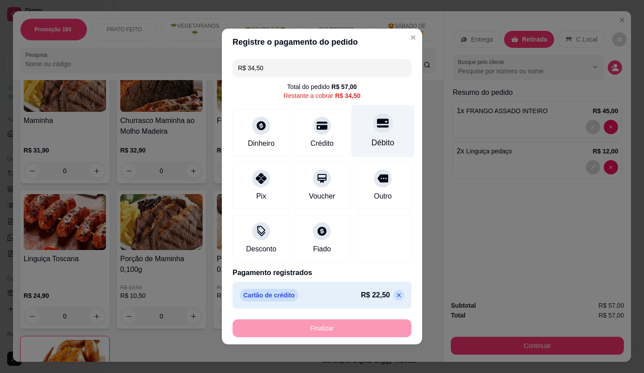
click at [377, 123] on icon at bounding box center [383, 123] width 12 height 9
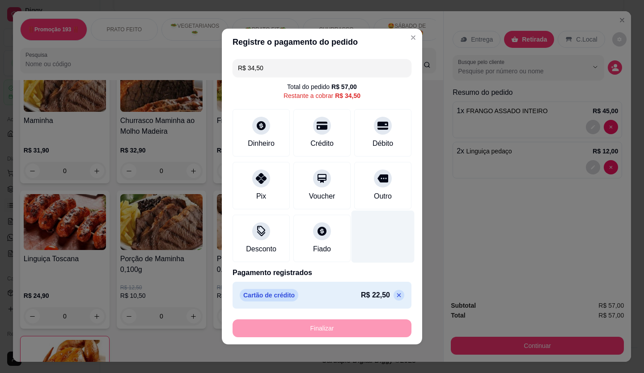
type input "R$ 0,00"
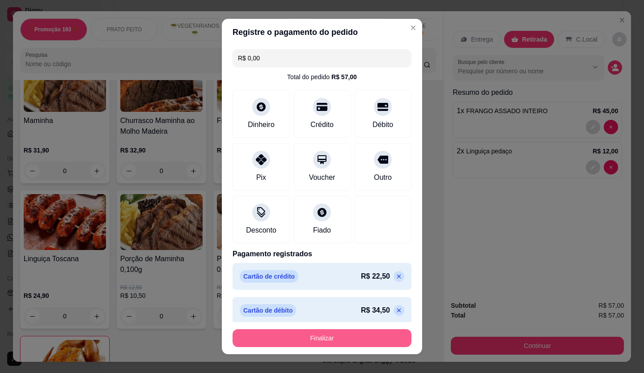
click at [309, 342] on button "Finalizar" at bounding box center [322, 338] width 179 height 18
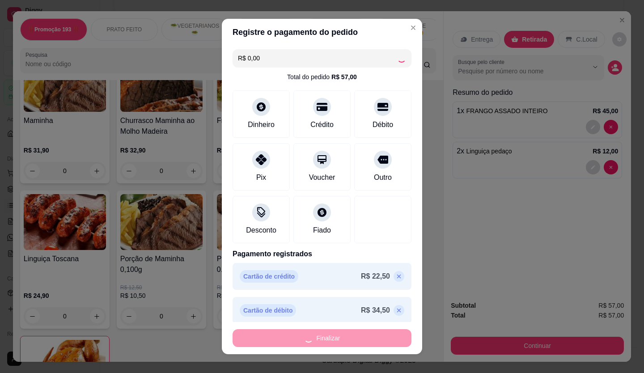
type input "0"
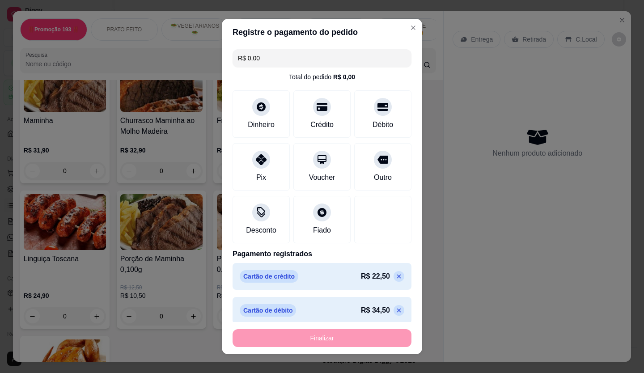
type input "-R$ 57,00"
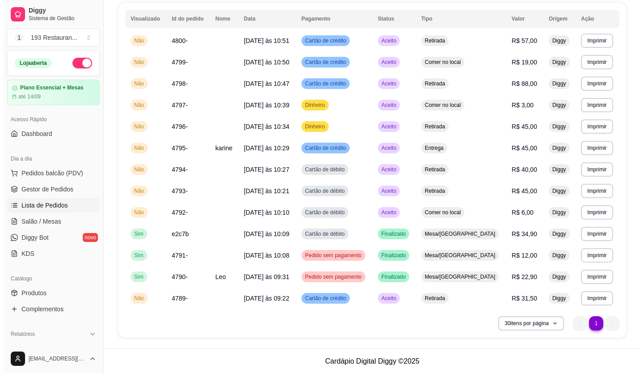
scroll to position [100, 0]
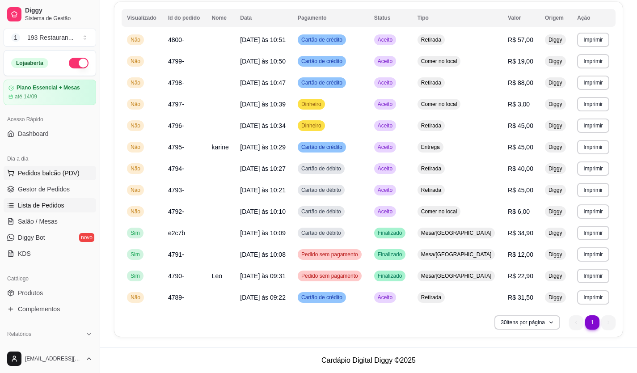
click at [42, 174] on span "Pedidos balcão (PDV)" at bounding box center [49, 173] width 62 height 9
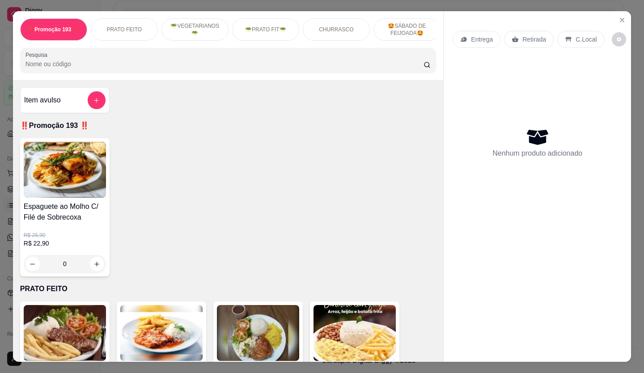
click at [573, 118] on div "Nenhum produto adicionado" at bounding box center [537, 142] width 169 height 175
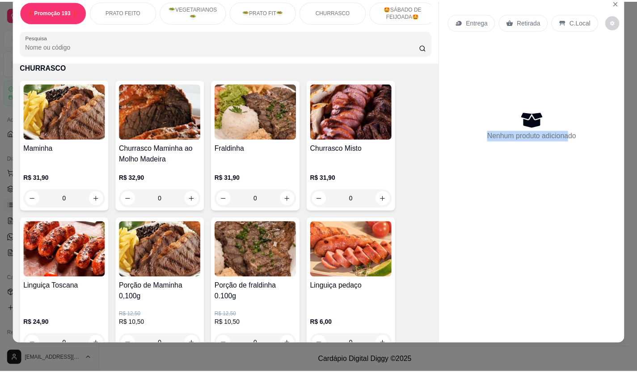
scroll to position [1521, 0]
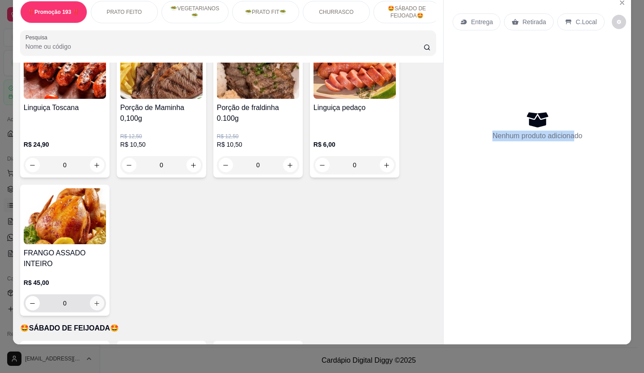
click at [93, 300] on icon "increase-product-quantity" at bounding box center [96, 303] width 7 height 7
type input "1"
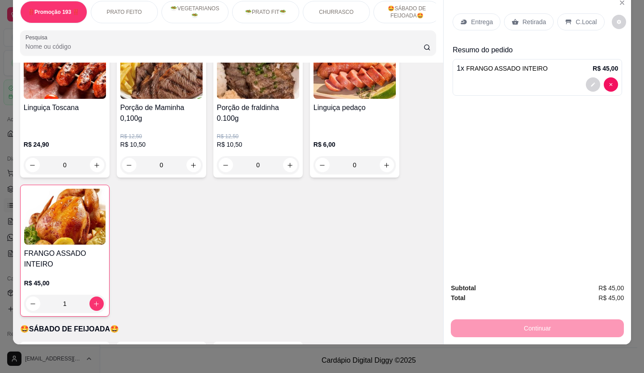
click at [582, 20] on div "C.Local" at bounding box center [580, 21] width 47 height 17
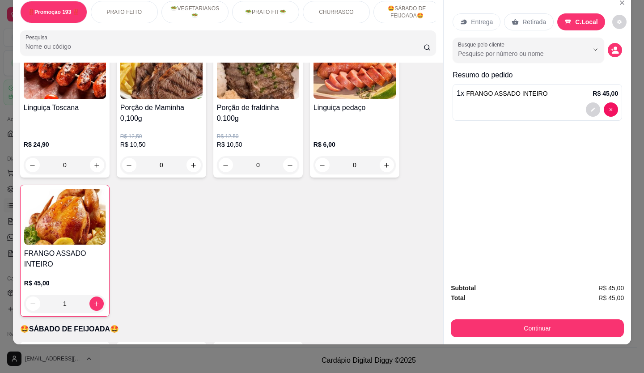
drag, startPoint x: 522, startPoint y: 333, endPoint x: 522, endPoint y: 327, distance: 6.3
click at [522, 332] on div "Subtotal R$ 45,00 Total R$ 45,00 Continuar" at bounding box center [537, 310] width 187 height 68
click at [515, 322] on button "Continuar" at bounding box center [537, 328] width 173 height 18
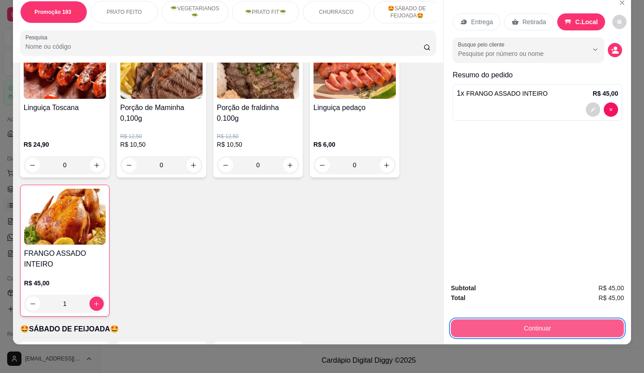
click at [560, 326] on button "Continuar" at bounding box center [537, 328] width 173 height 18
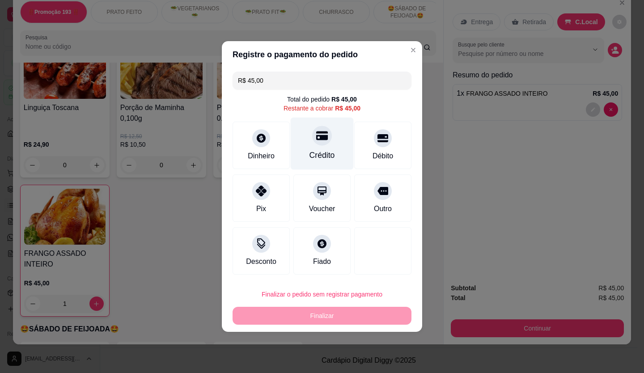
click at [330, 138] on div "Crédito" at bounding box center [322, 144] width 63 height 52
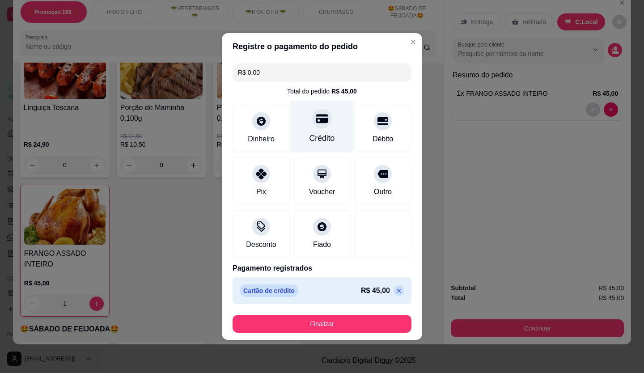
click at [315, 106] on div "Crédito" at bounding box center [322, 127] width 63 height 52
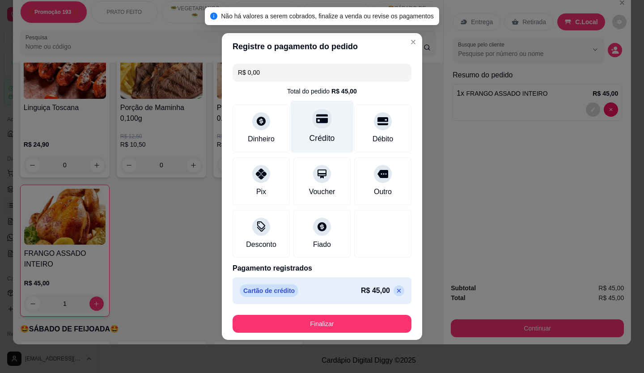
click at [319, 122] on icon at bounding box center [322, 118] width 12 height 9
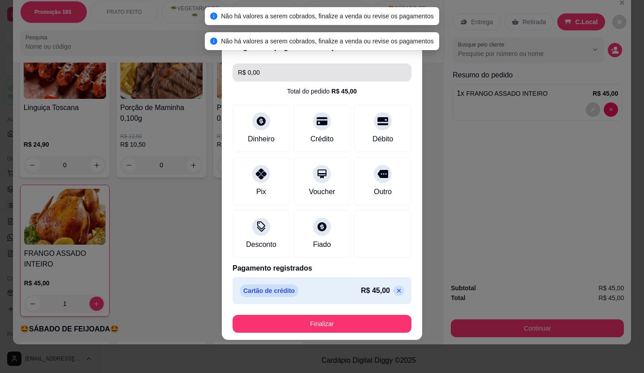
click at [294, 69] on input "R$ 0,00" at bounding box center [322, 73] width 168 height 18
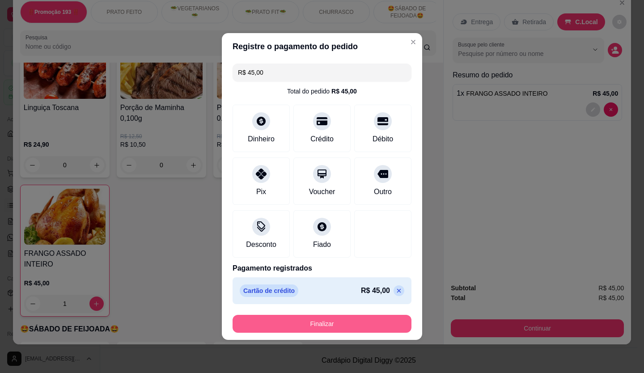
type input "R$ 45,00"
click at [285, 329] on button "Finalizar" at bounding box center [322, 324] width 179 height 18
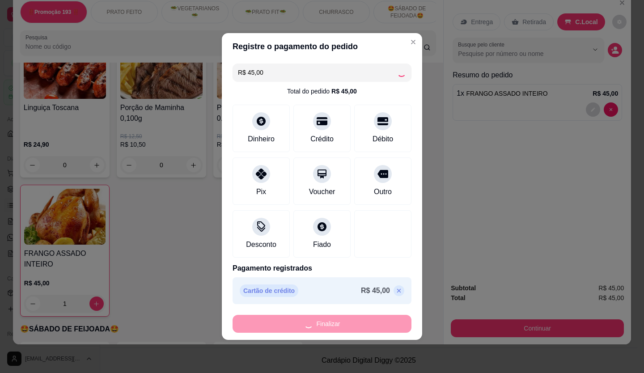
type input "0"
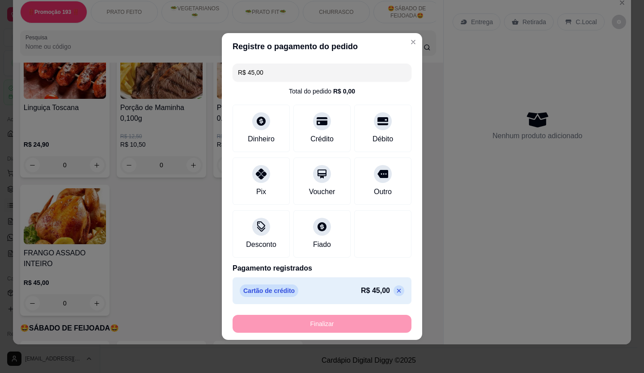
type input "-R$ 45,00"
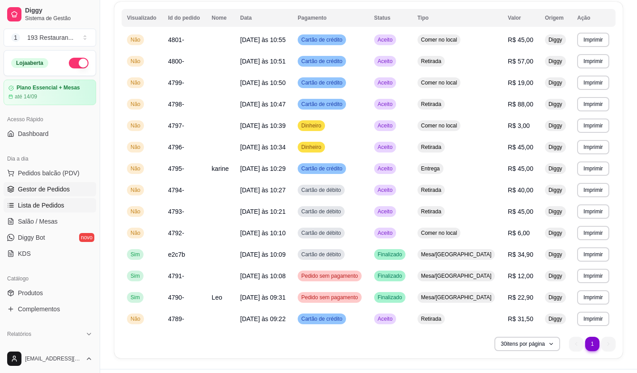
drag, startPoint x: 54, startPoint y: 166, endPoint x: 45, endPoint y: 188, distance: 23.7
click at [45, 188] on span "Gestor de Pedidos" at bounding box center [44, 189] width 52 height 9
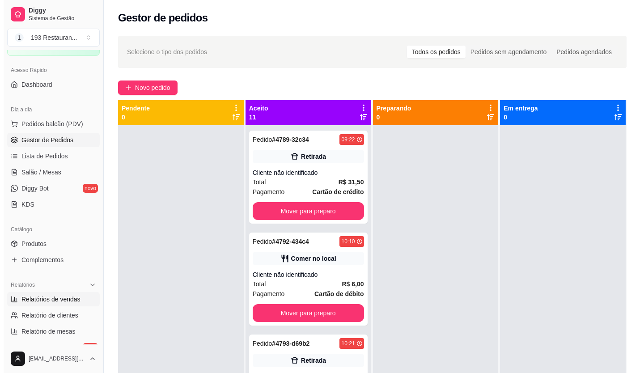
scroll to position [45, 0]
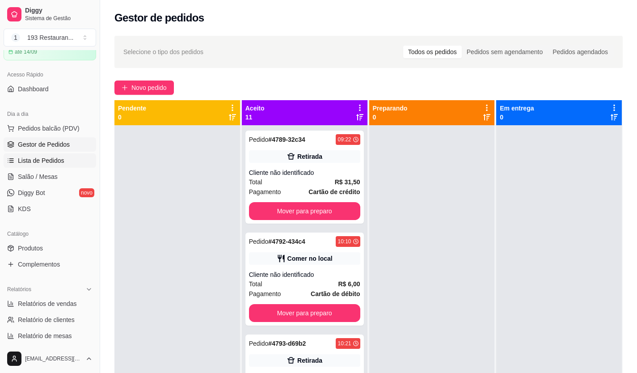
click at [59, 161] on span "Lista de Pedidos" at bounding box center [41, 160] width 47 height 9
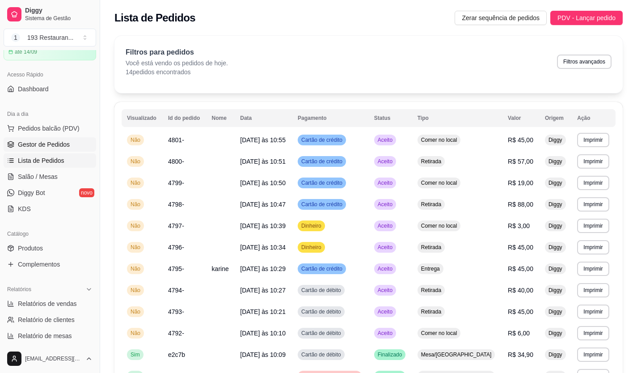
click at [61, 151] on link "Gestor de Pedidos" at bounding box center [50, 144] width 93 height 14
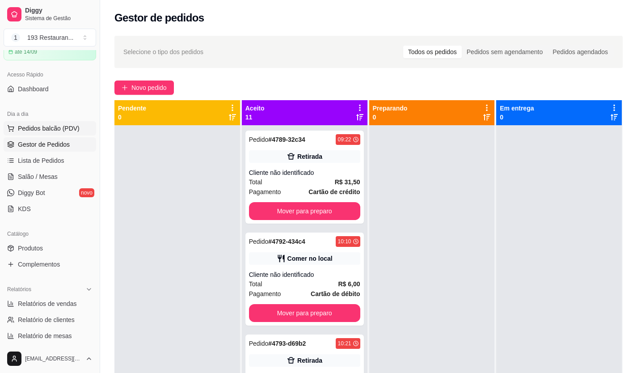
click at [68, 131] on span "Pedidos balcão (PDV)" at bounding box center [49, 128] width 62 height 9
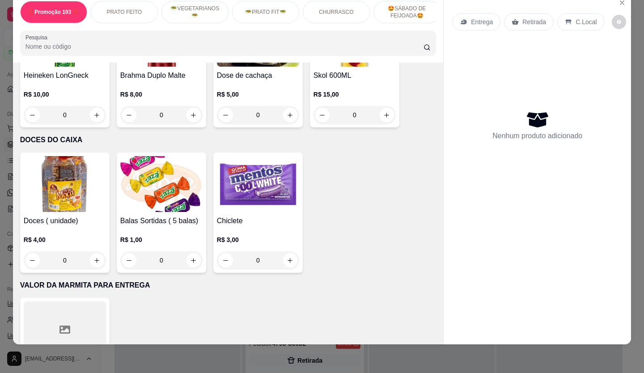
scroll to position [3731, 0]
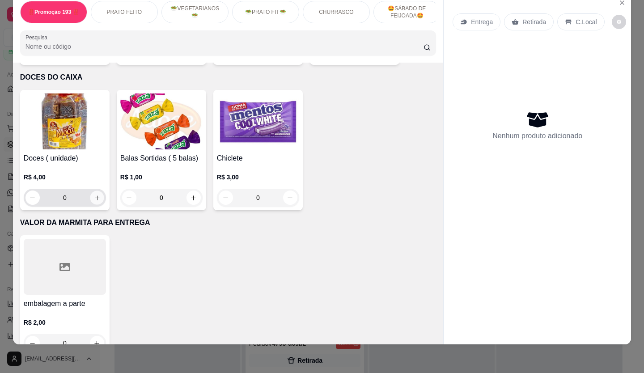
click at [95, 195] on icon "increase-product-quantity" at bounding box center [97, 198] width 7 height 7
type input "1"
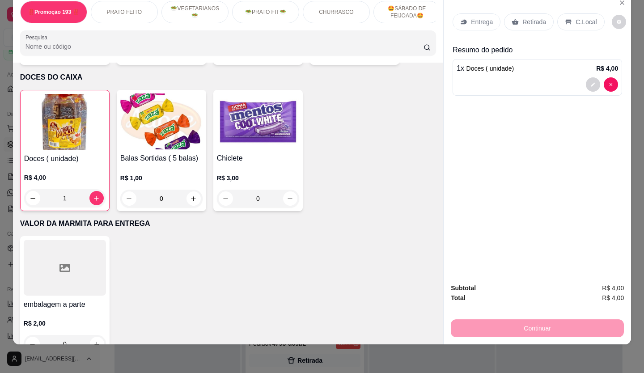
click at [585, 17] on p "C.Local" at bounding box center [586, 21] width 21 height 9
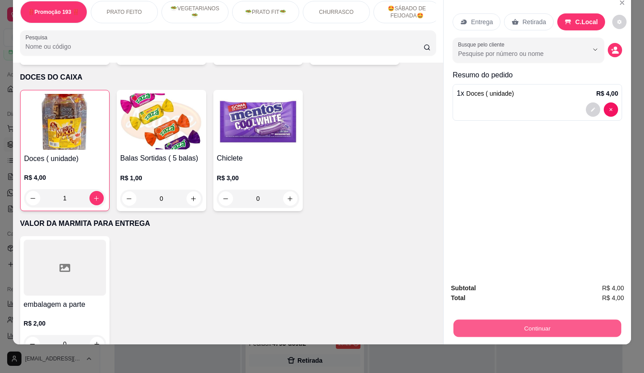
click at [534, 320] on button "Continuar" at bounding box center [537, 328] width 168 height 17
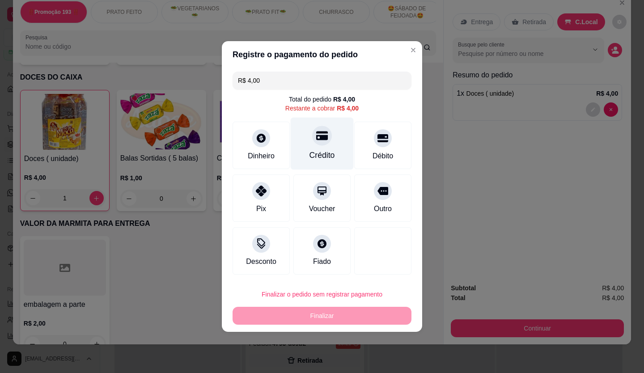
click at [327, 144] on div "Crédito" at bounding box center [322, 144] width 63 height 52
type input "R$ 0,00"
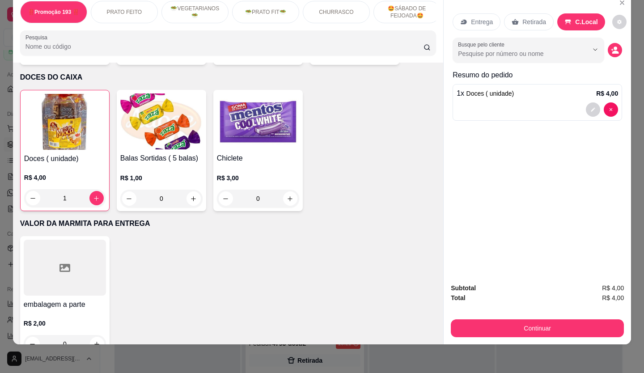
click at [503, 319] on button "Continuar" at bounding box center [537, 328] width 173 height 18
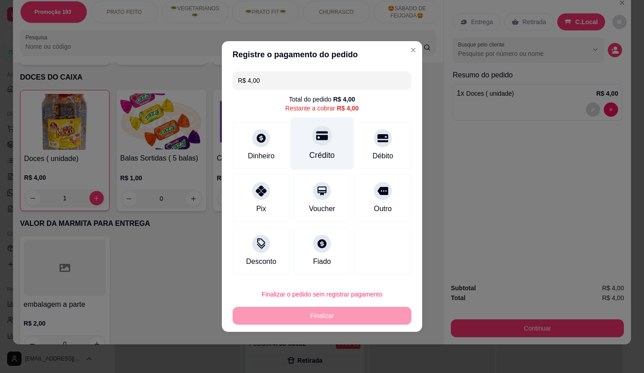
click at [325, 143] on div at bounding box center [322, 136] width 20 height 20
type input "R$ 0,00"
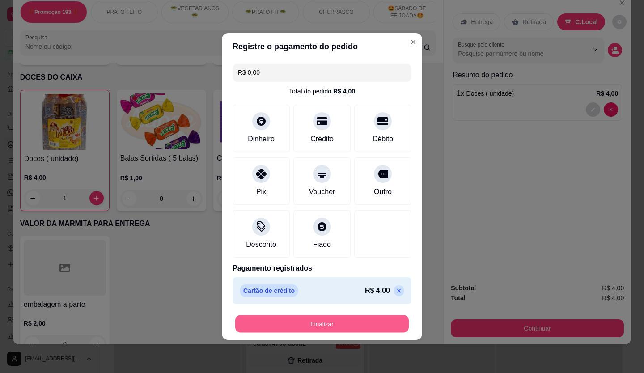
click at [334, 321] on button "Finalizar" at bounding box center [322, 323] width 174 height 17
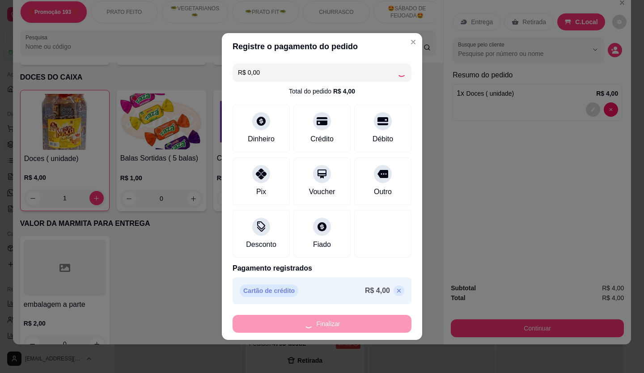
type input "0"
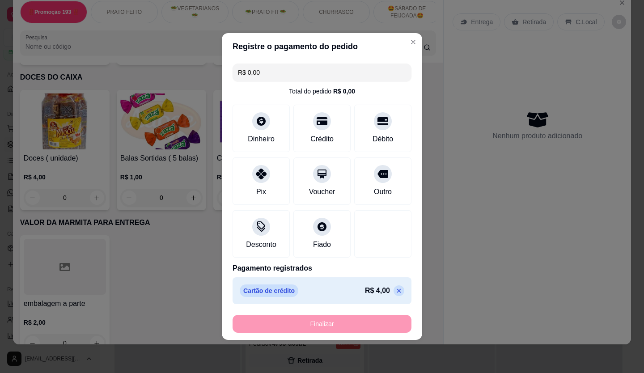
type input "-R$ 4,00"
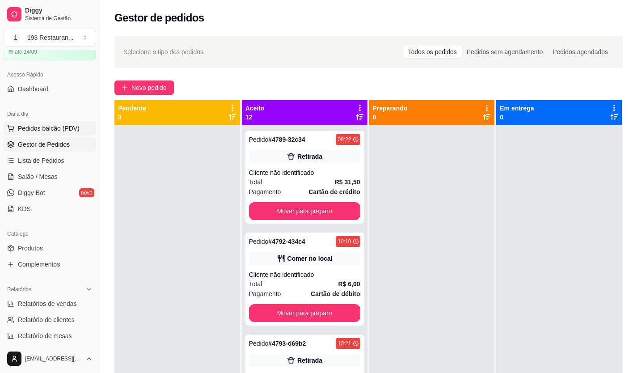
click at [74, 129] on span "Pedidos balcão (PDV)" at bounding box center [49, 128] width 62 height 9
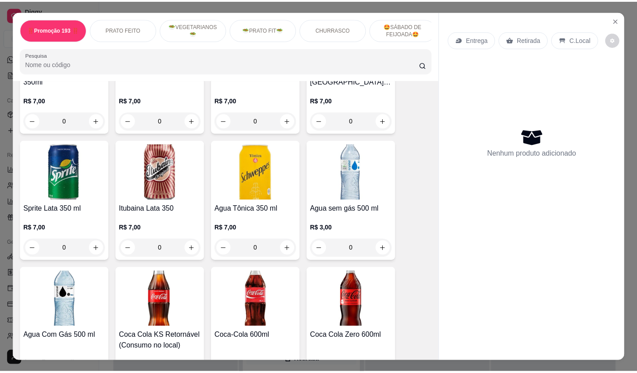
scroll to position [2728, 0]
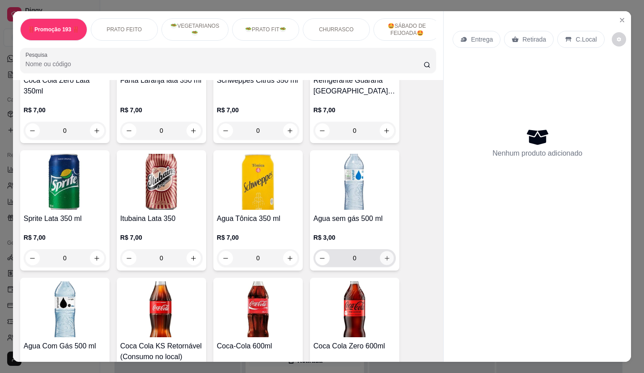
click at [386, 255] on icon "increase-product-quantity" at bounding box center [387, 258] width 7 height 7
type input "1"
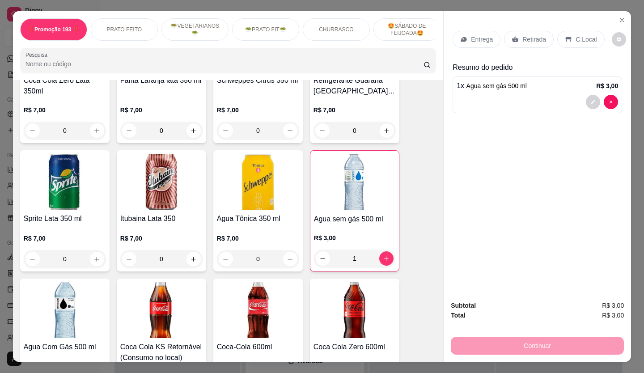
click at [557, 31] on div "C.Local" at bounding box center [580, 39] width 47 height 17
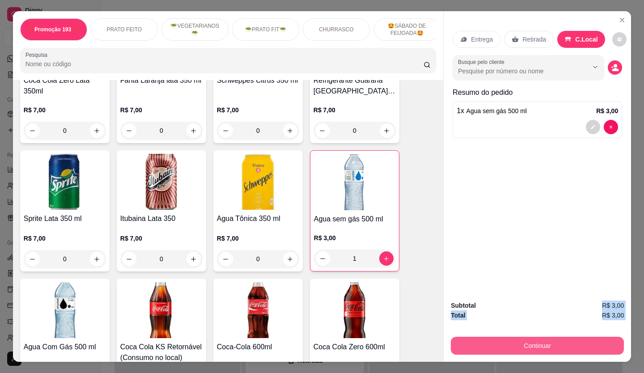
drag, startPoint x: 560, startPoint y: 300, endPoint x: 553, endPoint y: 330, distance: 31.6
click at [548, 335] on div "Subtotal R$ 3,00 Total R$ 3,00 Continuar" at bounding box center [537, 327] width 187 height 68
click at [567, 339] on button "Continuar" at bounding box center [537, 346] width 173 height 18
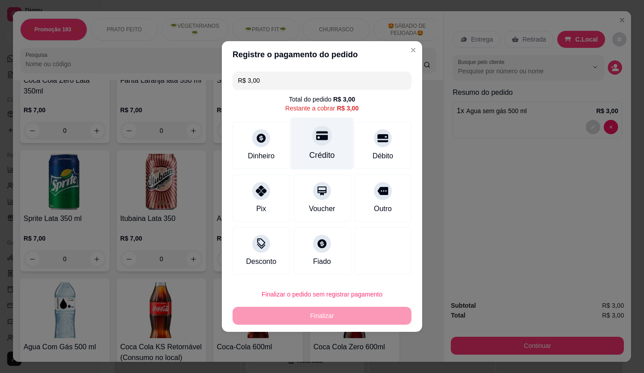
click at [335, 154] on div "Crédito" at bounding box center [322, 144] width 63 height 52
type input "R$ 0,00"
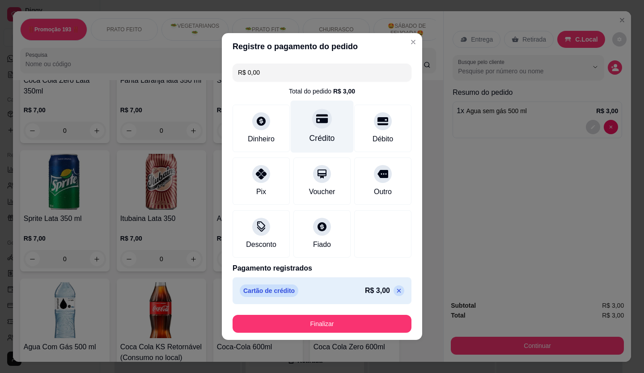
click at [327, 134] on div "Crédito" at bounding box center [321, 138] width 25 height 12
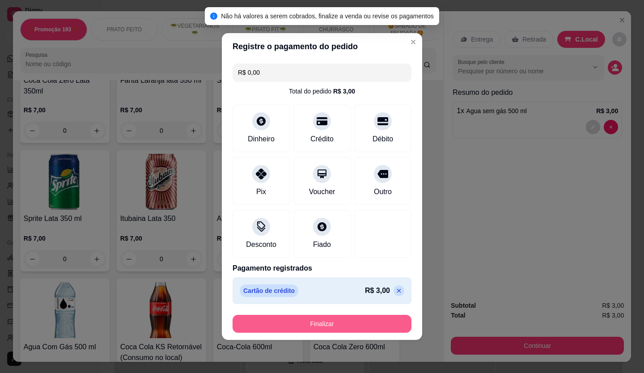
click at [362, 331] on button "Finalizar" at bounding box center [322, 324] width 179 height 18
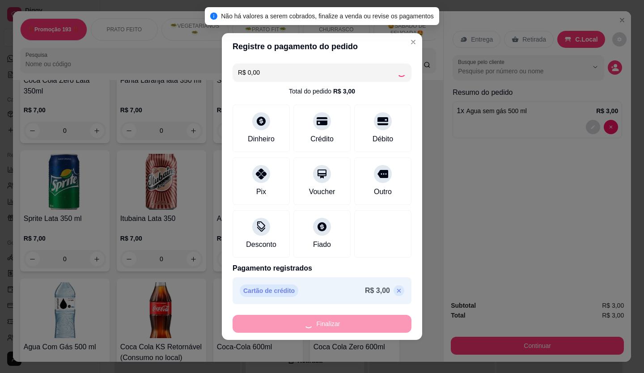
type input "0"
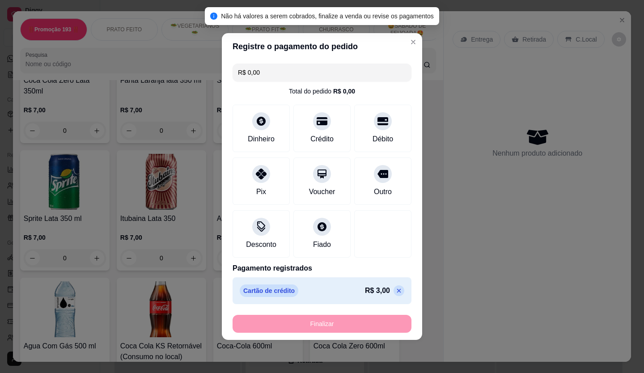
type input "-R$ 3,00"
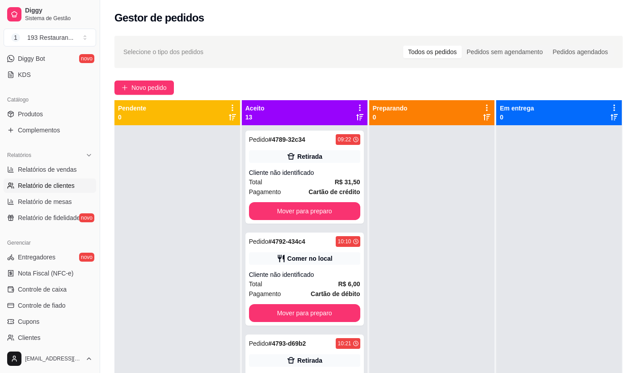
click at [77, 181] on link "Relatório de clientes" at bounding box center [50, 185] width 93 height 14
select select "30"
select select "HIGHEST_TOTAL_SPENT_WITH_ORDERS"
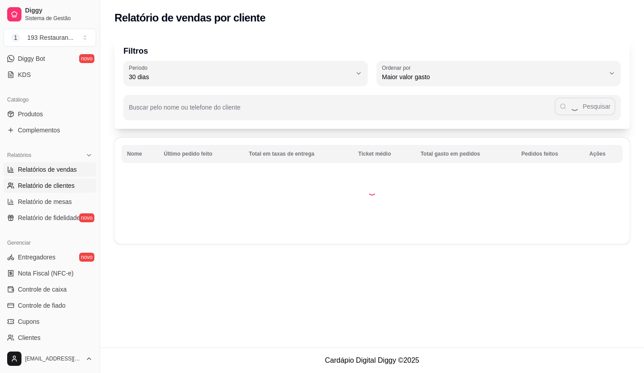
click at [74, 166] on span "Relatórios de vendas" at bounding box center [47, 169] width 59 height 9
select select "ALL"
select select "0"
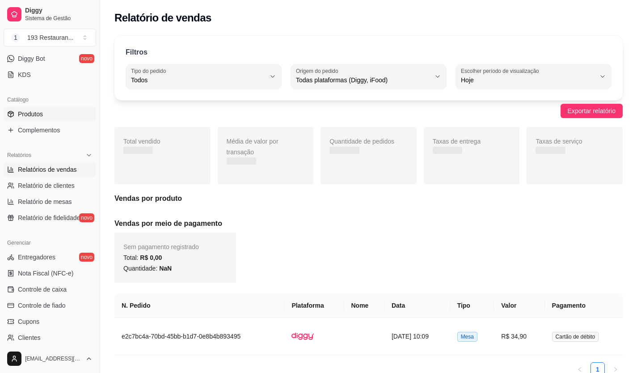
click at [54, 111] on link "Produtos" at bounding box center [50, 114] width 93 height 14
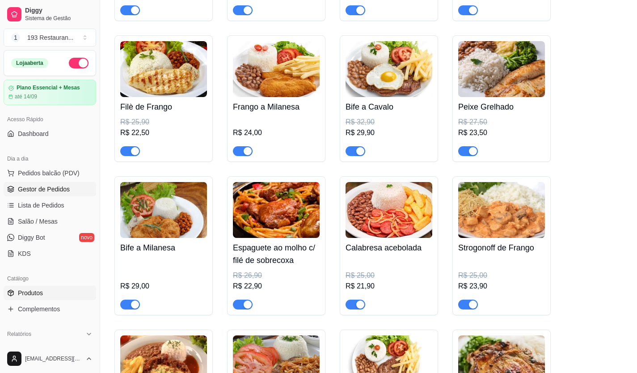
click at [42, 195] on link "Gestor de Pedidos" at bounding box center [50, 189] width 93 height 14
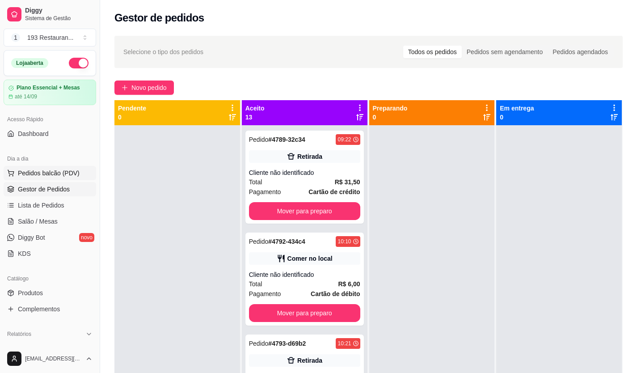
click at [57, 172] on span "Pedidos balcão (PDV)" at bounding box center [49, 173] width 62 height 9
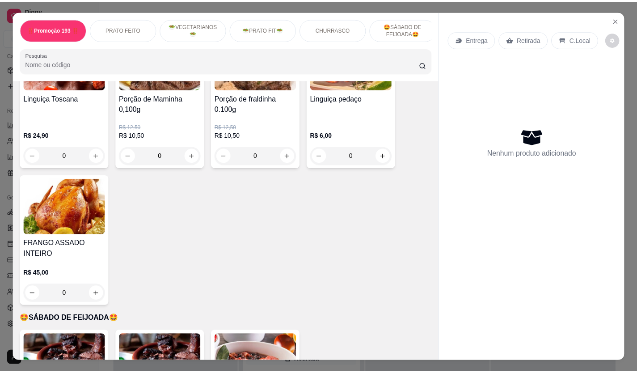
scroll to position [1540, 0]
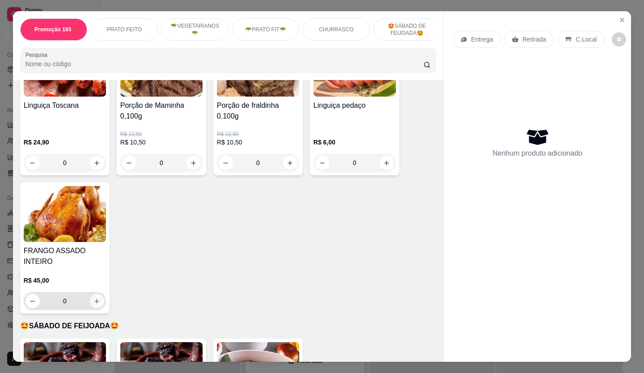
click at [93, 298] on icon "increase-product-quantity" at bounding box center [96, 301] width 7 height 7
type input "1"
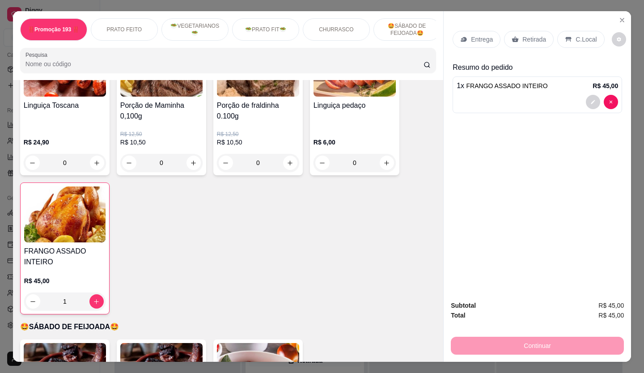
click at [515, 36] on icon at bounding box center [515, 39] width 7 height 7
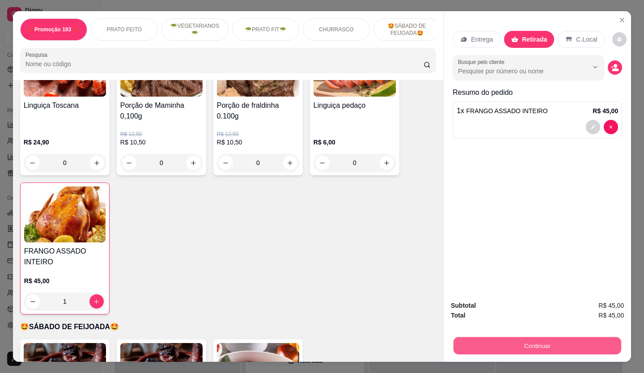
click at [551, 339] on button "Continuar" at bounding box center [537, 345] width 168 height 17
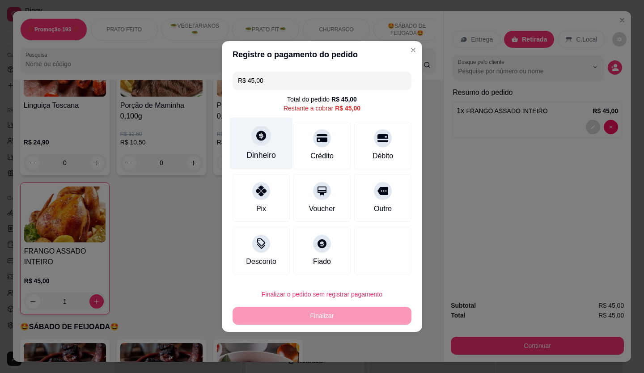
click at [264, 134] on icon at bounding box center [261, 136] width 10 height 10
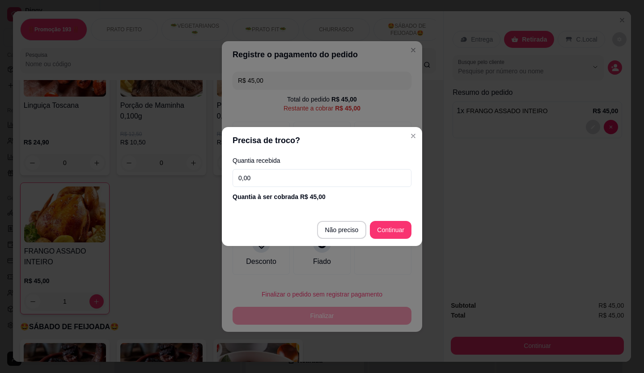
click at [322, 159] on label "Quantia recebida" at bounding box center [322, 160] width 179 height 6
click at [319, 183] on input "0,00" at bounding box center [322, 178] width 179 height 18
type input "45,00"
type input "R$ 0,00"
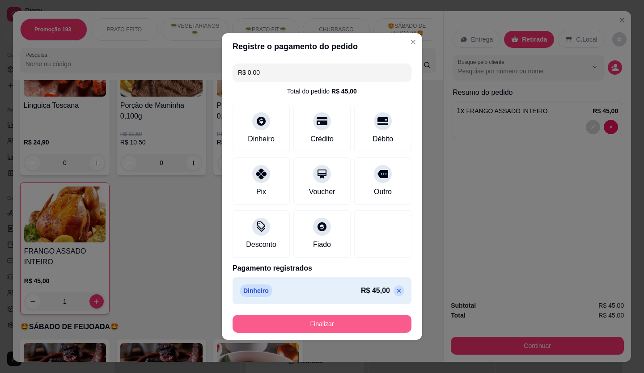
click at [366, 317] on button "Finalizar" at bounding box center [322, 324] width 179 height 18
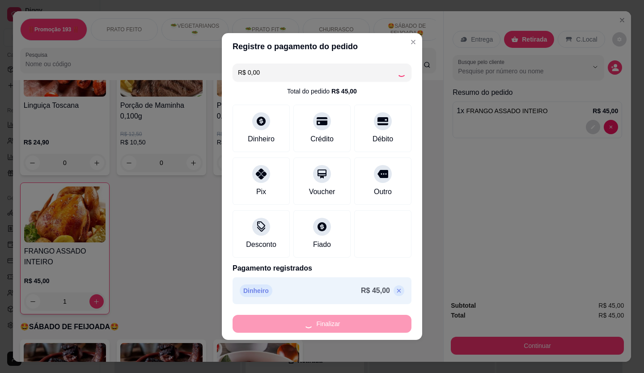
type input "0"
type input "-R$ 45,00"
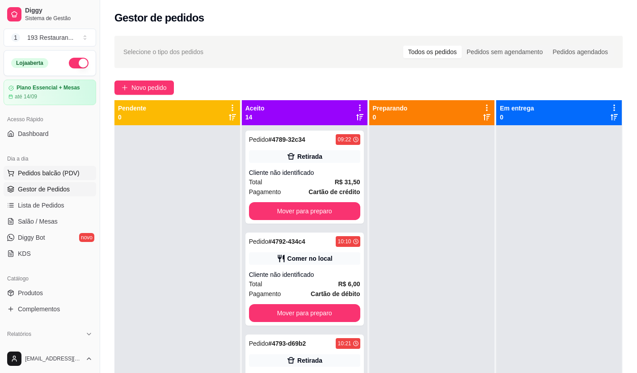
click at [61, 169] on span "Pedidos balcão (PDV)" at bounding box center [49, 173] width 62 height 9
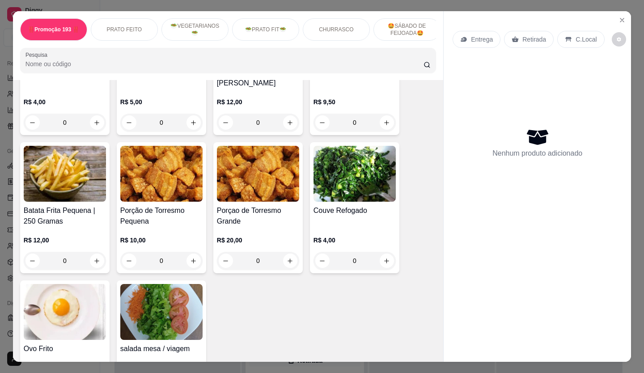
scroll to position [1987, 0]
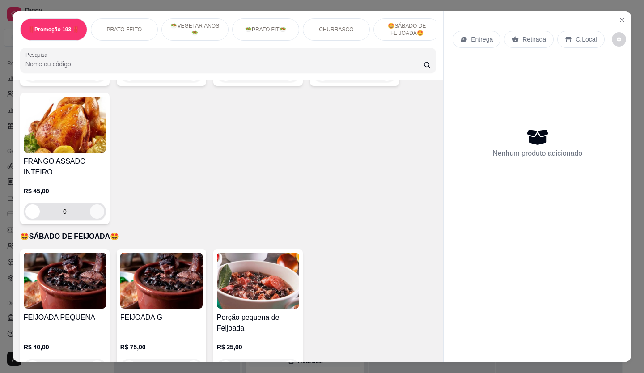
click at [90, 204] on button "increase-product-quantity" at bounding box center [97, 211] width 14 height 14
type input "1"
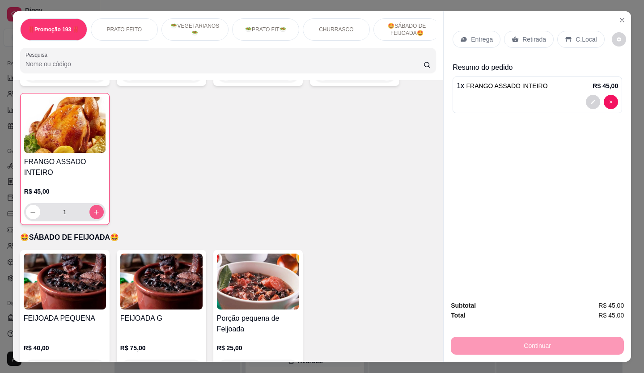
scroll to position [1630, 0]
click at [528, 36] on p "Retirada" at bounding box center [534, 39] width 24 height 9
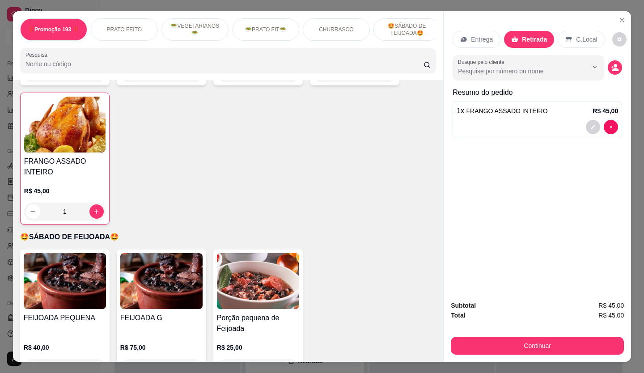
click at [576, 330] on div "Subtotal R$ 45,00 Total R$ 45,00 Continuar" at bounding box center [537, 328] width 173 height 54
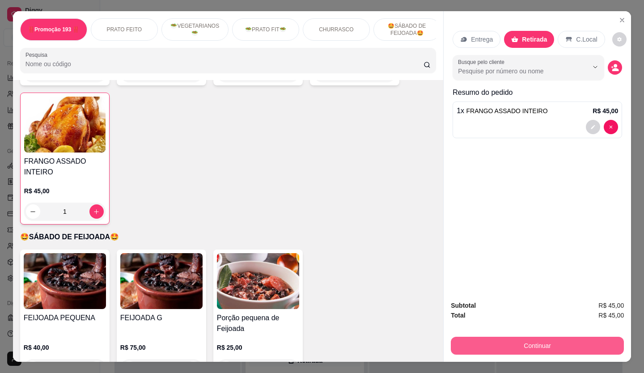
click at [568, 343] on button "Continuar" at bounding box center [537, 346] width 173 height 18
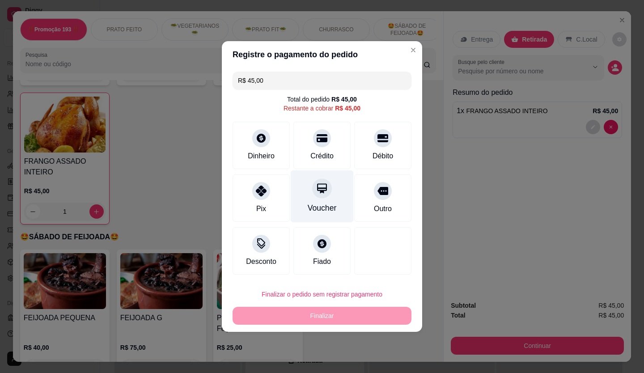
click at [325, 215] on div "Voucher" at bounding box center [322, 196] width 63 height 52
type input "R$ 0,00"
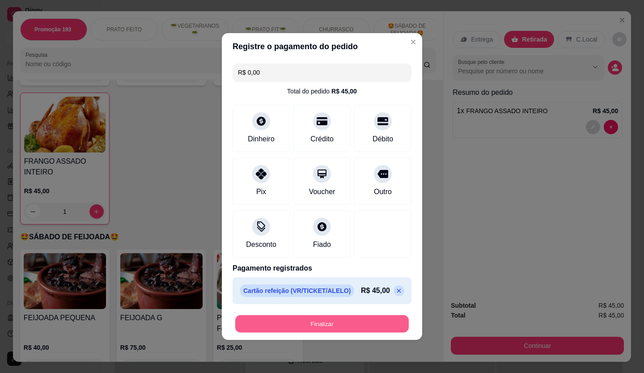
click at [310, 323] on button "Finalizar" at bounding box center [322, 323] width 174 height 17
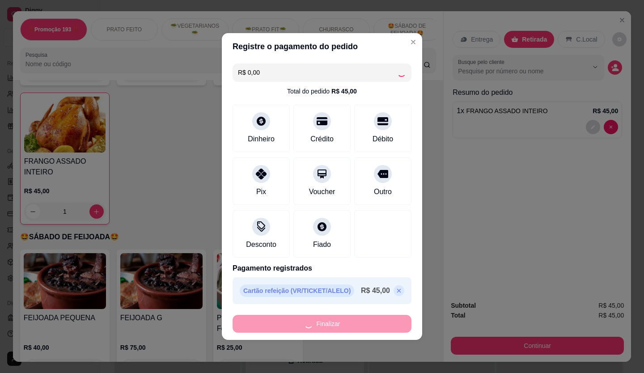
type input "0"
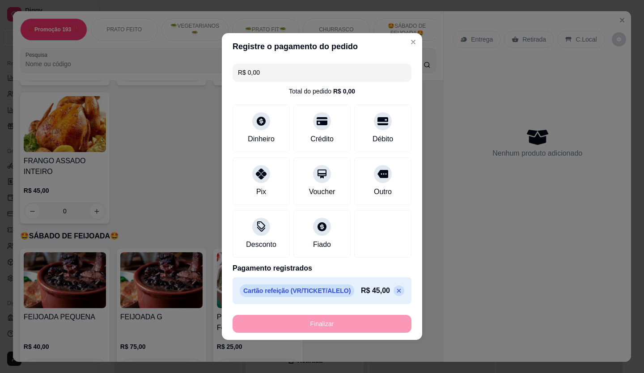
type input "-R$ 45,00"
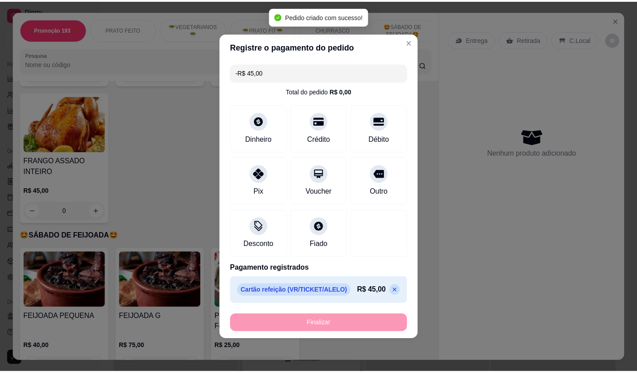
scroll to position [1630, 0]
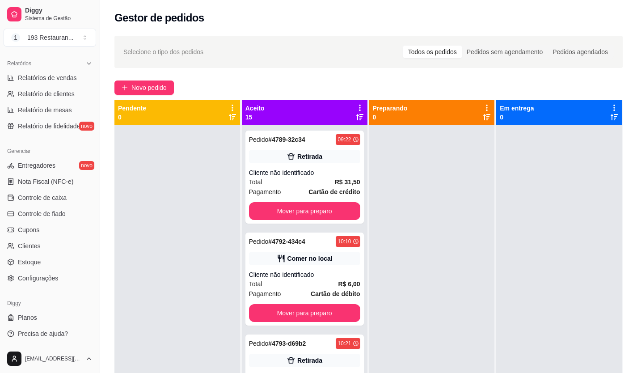
drag, startPoint x: 126, startPoint y: 147, endPoint x: 50, endPoint y: 139, distance: 76.5
click at [113, 145] on div "Selecione o tipo dos pedidos Todos os pedidos Pedidos sem agendamento Pedidos a…" at bounding box center [368, 256] width 537 height 453
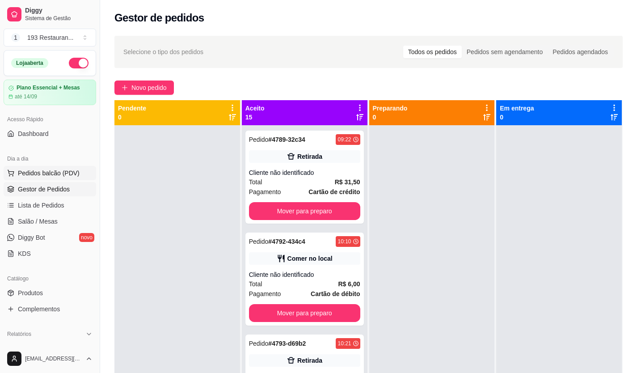
drag, startPoint x: 44, startPoint y: 174, endPoint x: 42, endPoint y: 167, distance: 6.5
click at [44, 172] on span "Pedidos balcão (PDV)" at bounding box center [49, 173] width 62 height 9
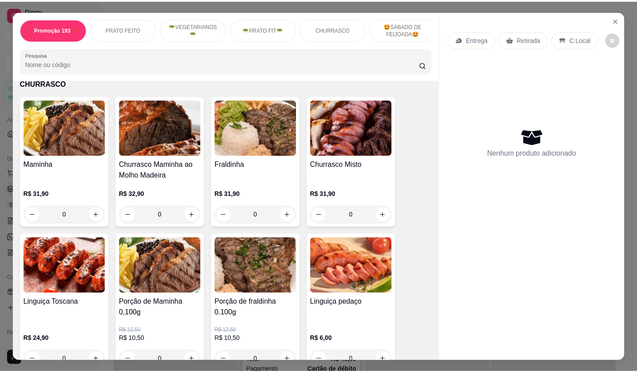
scroll to position [1386, 0]
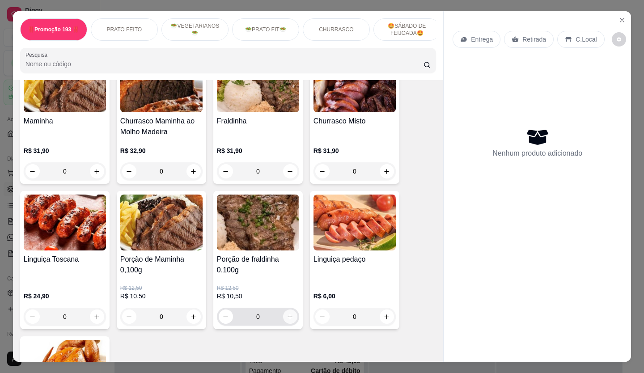
click at [289, 309] on button "increase-product-quantity" at bounding box center [290, 316] width 14 height 14
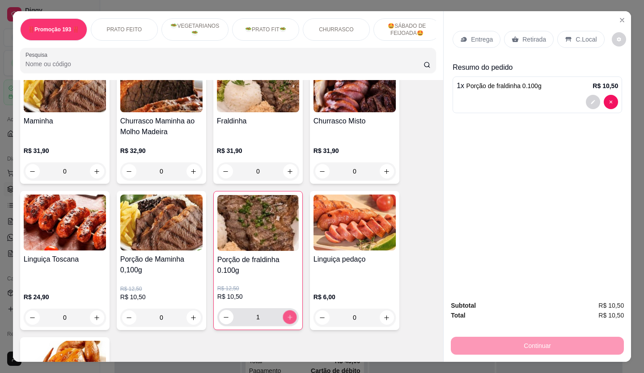
click at [286, 310] on button "increase-product-quantity" at bounding box center [290, 317] width 14 height 14
click at [288, 315] on icon "increase-product-quantity" at bounding box center [290, 317] width 4 height 4
type input "4"
click at [526, 35] on p "Retirada" at bounding box center [534, 39] width 24 height 9
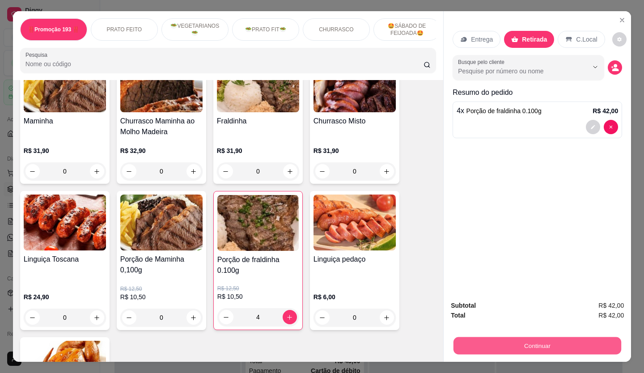
click at [582, 337] on button "Continuar" at bounding box center [537, 345] width 168 height 17
click at [549, 339] on button "Continuar" at bounding box center [537, 345] width 168 height 17
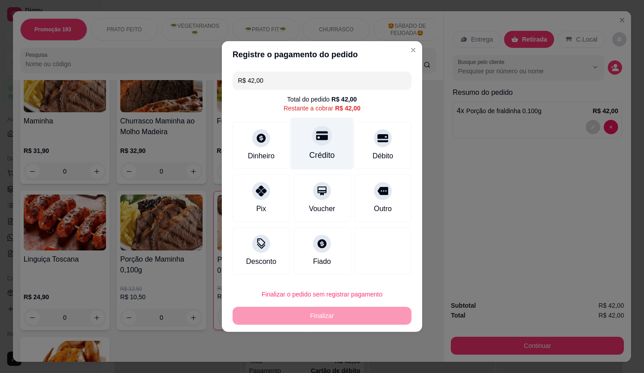
click at [320, 141] on icon at bounding box center [322, 136] width 12 height 12
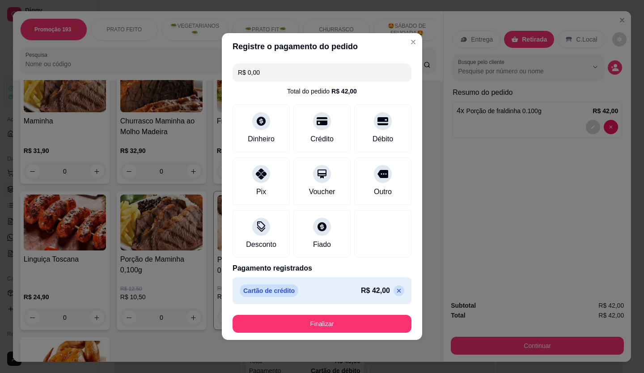
click at [358, 70] on input "R$ 0,00" at bounding box center [322, 73] width 168 height 18
type input "R$ 42,00"
click at [314, 124] on div at bounding box center [322, 119] width 20 height 20
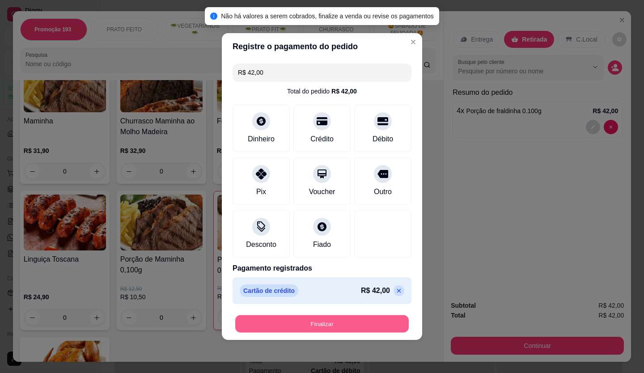
click at [266, 319] on button "Finalizar" at bounding box center [322, 323] width 174 height 17
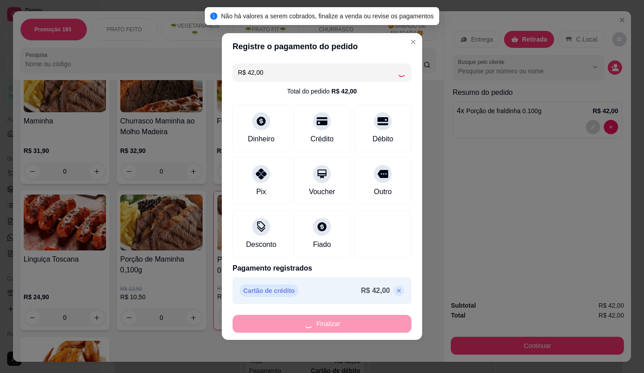
type input "0"
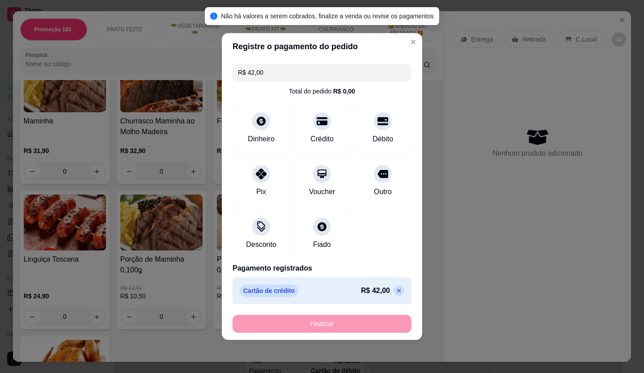
type input "-R$ 42,00"
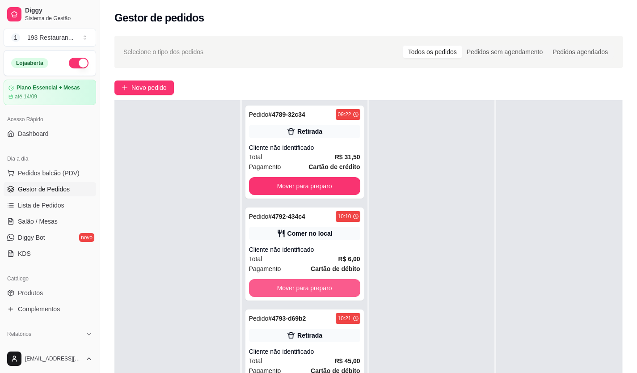
click at [284, 294] on button "Mover para preparo" at bounding box center [304, 288] width 111 height 18
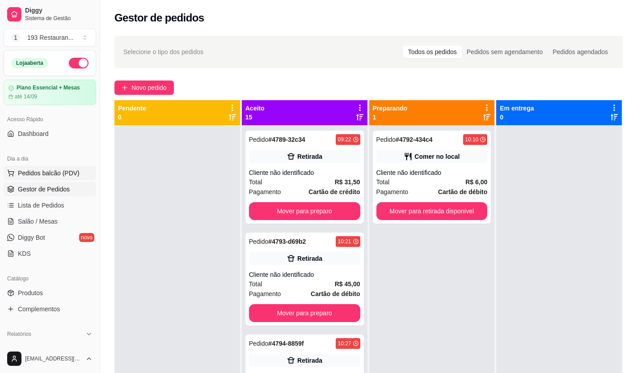
click at [64, 168] on button "Pedidos balcão (PDV)" at bounding box center [50, 173] width 93 height 14
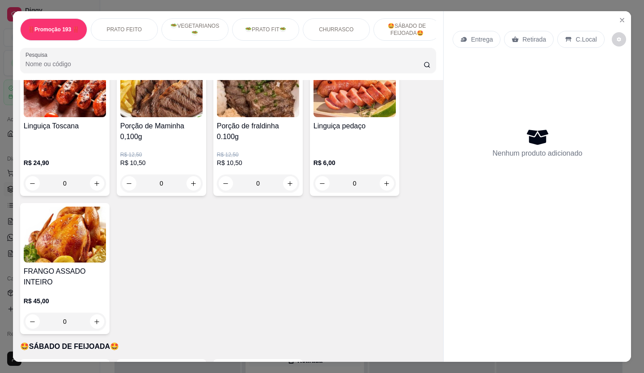
scroll to position [1476, 0]
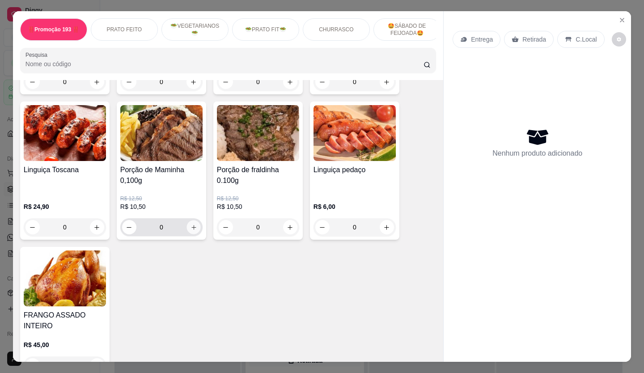
click at [192, 224] on icon "increase-product-quantity" at bounding box center [194, 227] width 7 height 7
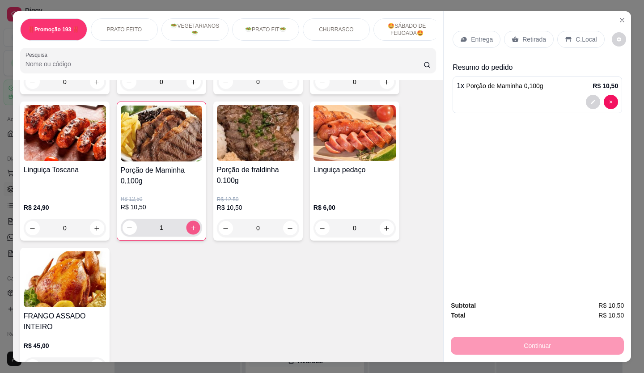
click at [190, 225] on icon "increase-product-quantity" at bounding box center [193, 228] width 7 height 7
type input "2"
click at [533, 37] on p "Retirada" at bounding box center [534, 39] width 24 height 9
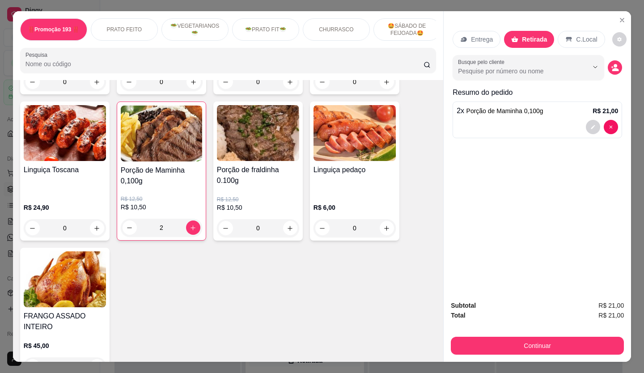
click at [552, 335] on div "Continuar" at bounding box center [537, 345] width 173 height 20
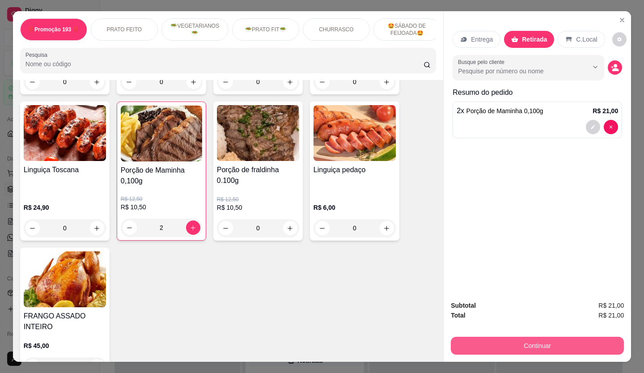
click at [507, 337] on button "Continuar" at bounding box center [537, 346] width 173 height 18
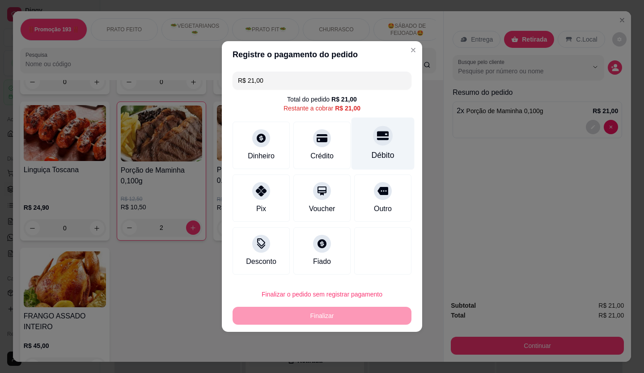
click at [380, 146] on div "Débito" at bounding box center [383, 144] width 63 height 52
type input "R$ 0,00"
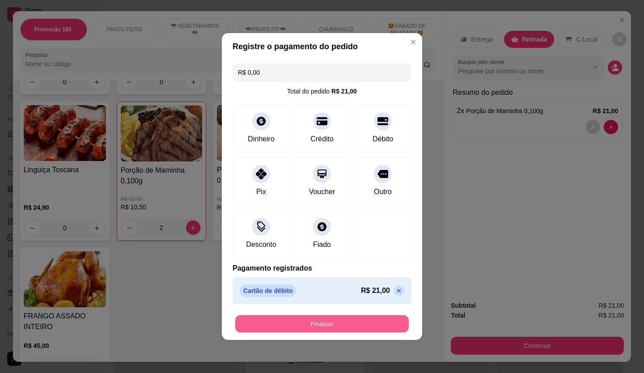
click at [285, 325] on button "Finalizar" at bounding box center [322, 323] width 174 height 17
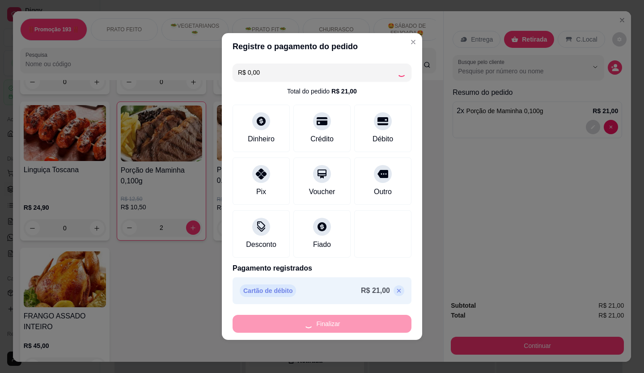
type input "0"
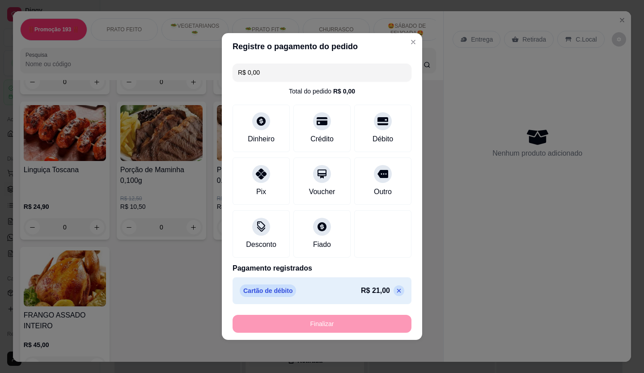
type input "-R$ 21,00"
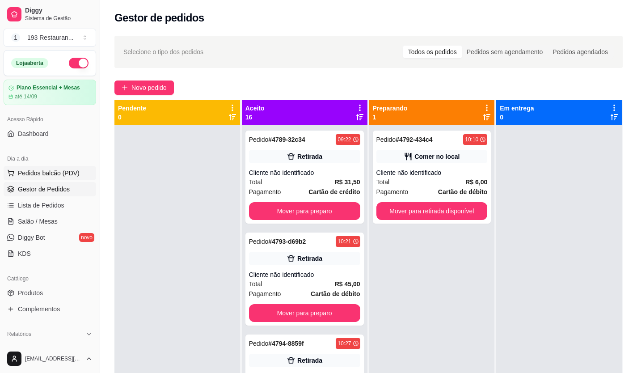
click at [81, 177] on button "Pedidos balcão (PDV)" at bounding box center [50, 173] width 93 height 14
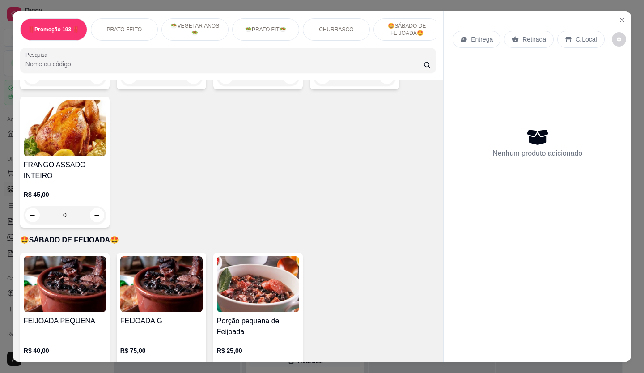
scroll to position [1610, 0]
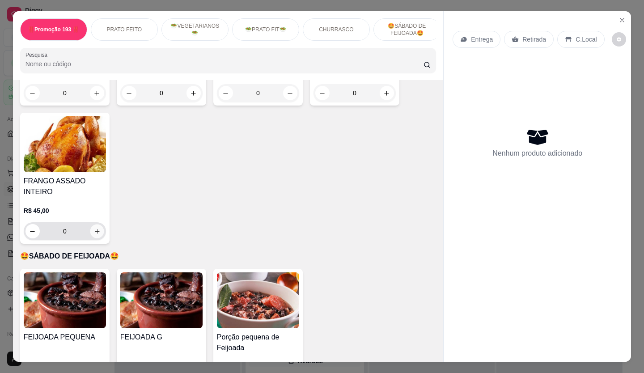
click at [97, 225] on button "increase-product-quantity" at bounding box center [97, 232] width 14 height 14
type input "1"
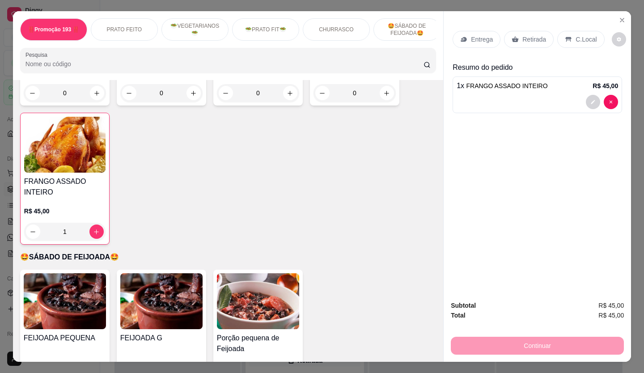
click at [532, 35] on p "Retirada" at bounding box center [534, 39] width 24 height 9
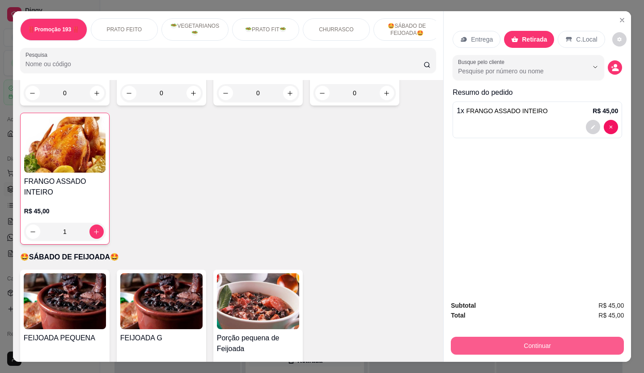
click at [568, 339] on button "Continuar" at bounding box center [537, 346] width 173 height 18
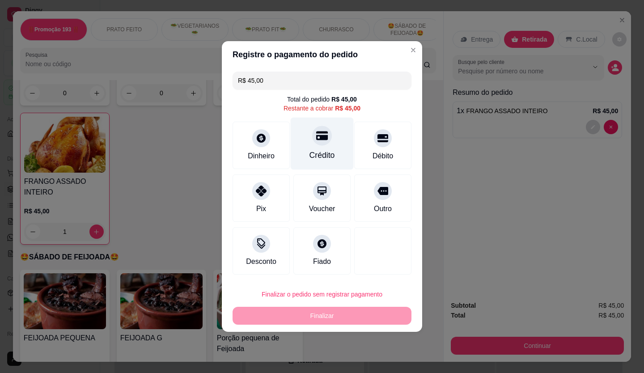
click at [328, 140] on div "Crédito" at bounding box center [322, 144] width 63 height 52
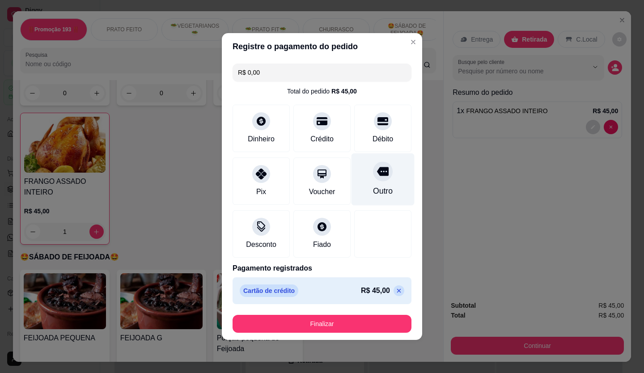
drag, startPoint x: 644, startPoint y: 226, endPoint x: 394, endPoint y: 193, distance: 252.2
click at [394, 193] on div "Outro" at bounding box center [383, 179] width 63 height 52
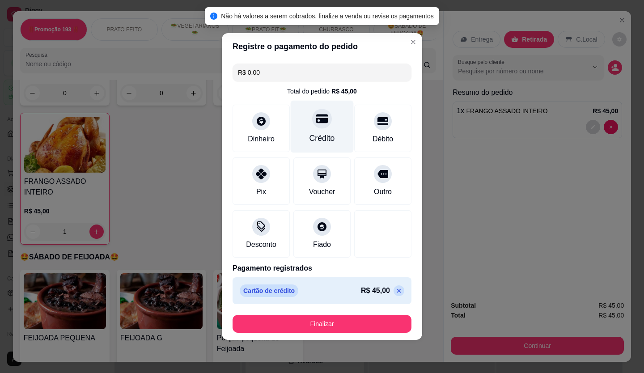
click at [317, 131] on div "Crédito" at bounding box center [322, 127] width 63 height 52
click at [299, 77] on input "R$ 0,00" at bounding box center [322, 73] width 168 height 18
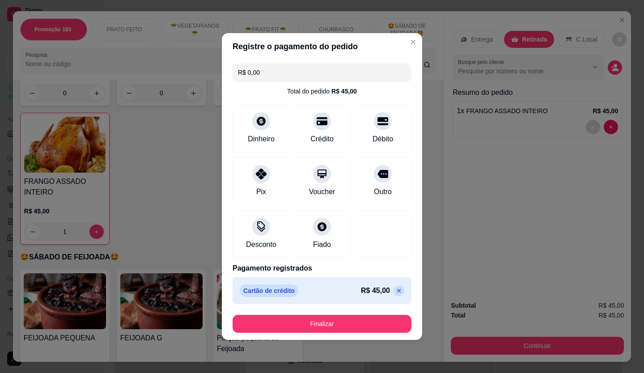
click at [320, 70] on input "R$ 0,00" at bounding box center [322, 73] width 168 height 18
type input "R$ 45,00"
click at [315, 131] on div "Crédito" at bounding box center [322, 127] width 63 height 52
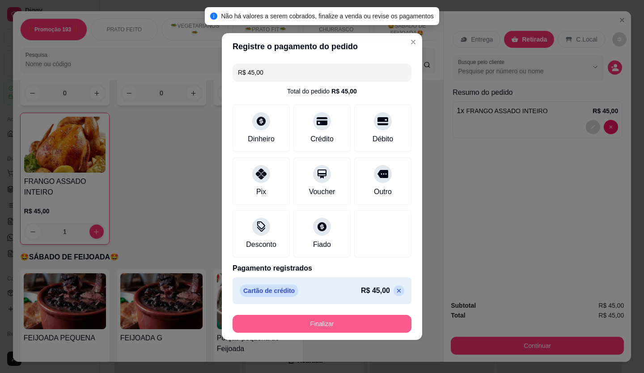
click at [301, 330] on button "Finalizar" at bounding box center [322, 324] width 179 height 18
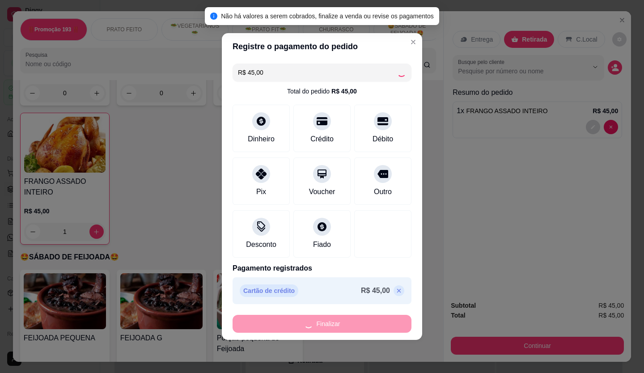
type input "0"
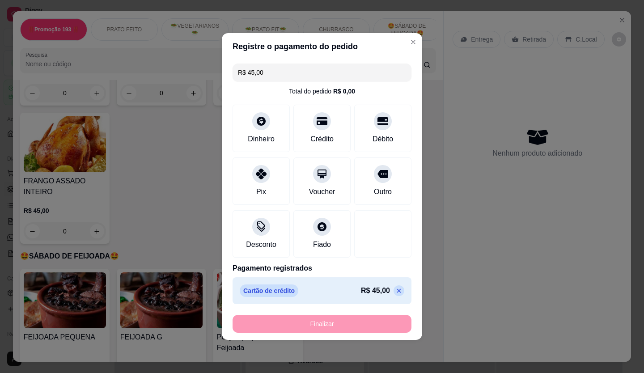
type input "-R$ 45,00"
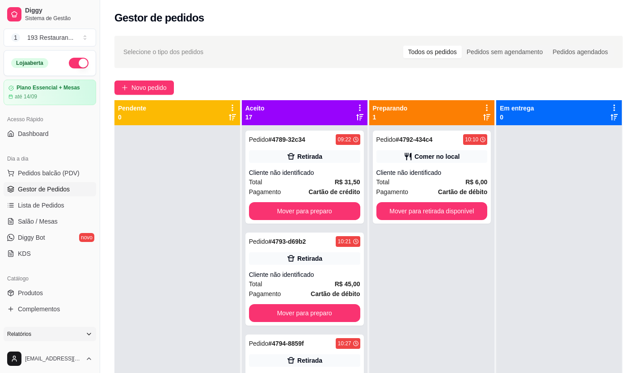
drag, startPoint x: 0, startPoint y: 343, endPoint x: 4, endPoint y: 339, distance: 5.7
click at [1, 344] on div "Relatórios Relatórios de vendas Relatório de clientes Relatório de mesas Relató…" at bounding box center [50, 365] width 100 height 84
click at [81, 172] on button "Pedidos balcão (PDV)" at bounding box center [50, 173] width 93 height 14
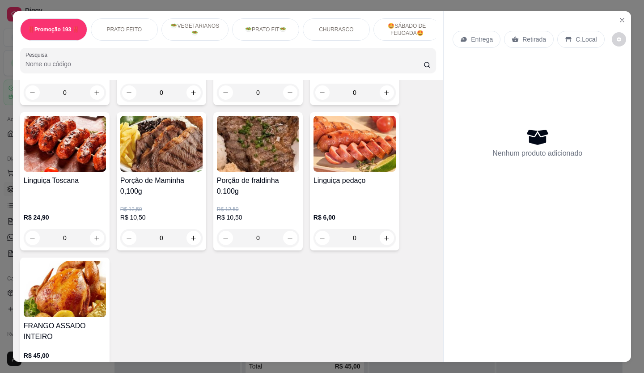
scroll to position [1386, 0]
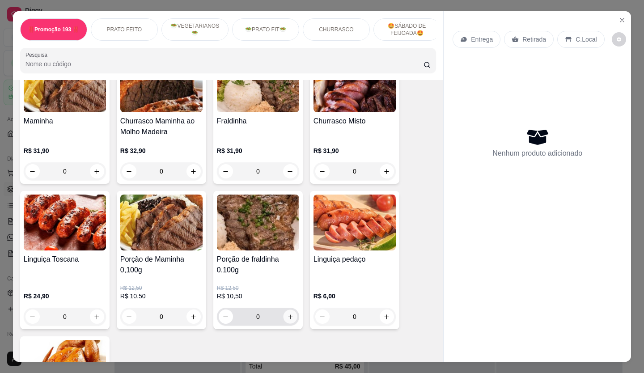
click at [287, 314] on icon "increase-product-quantity" at bounding box center [290, 317] width 7 height 7
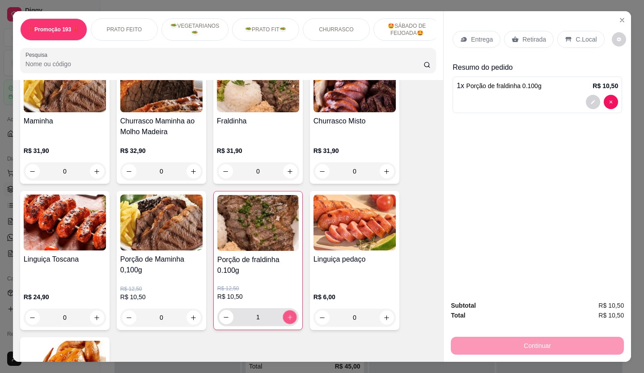
click at [288, 315] on icon "increase-product-quantity" at bounding box center [290, 317] width 4 height 4
type input "3"
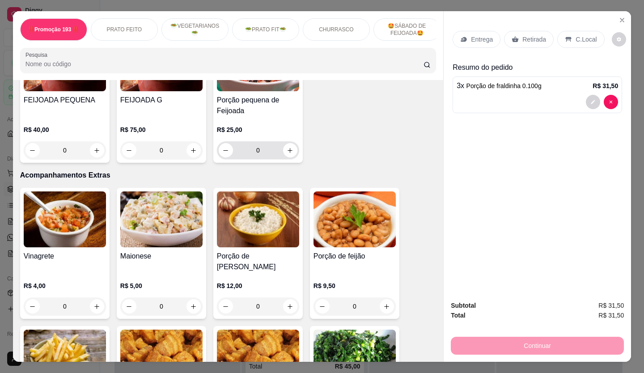
scroll to position [1878, 0]
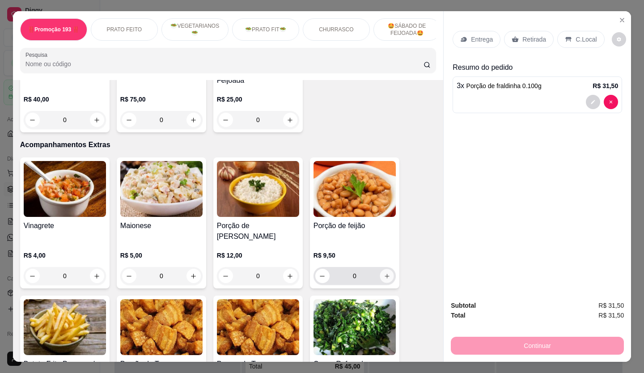
click at [384, 273] on icon "increase-product-quantity" at bounding box center [387, 276] width 7 height 7
type input "1"
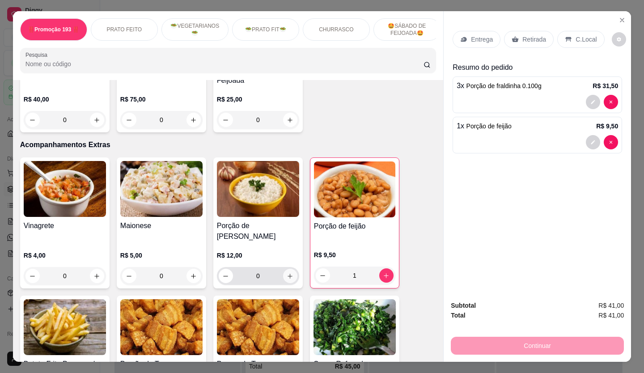
click at [288, 274] on icon "increase-product-quantity" at bounding box center [290, 276] width 5 height 5
type input "1"
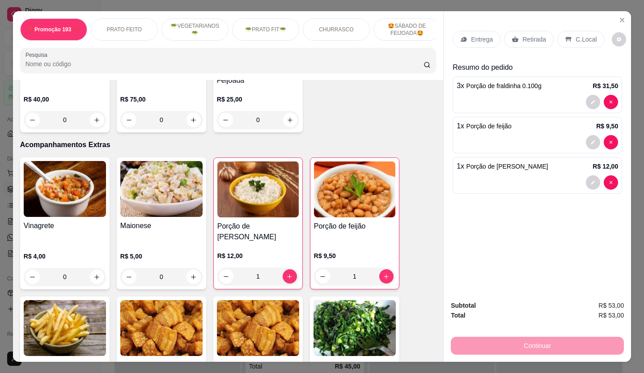
click at [525, 37] on p "Retirada" at bounding box center [534, 39] width 24 height 9
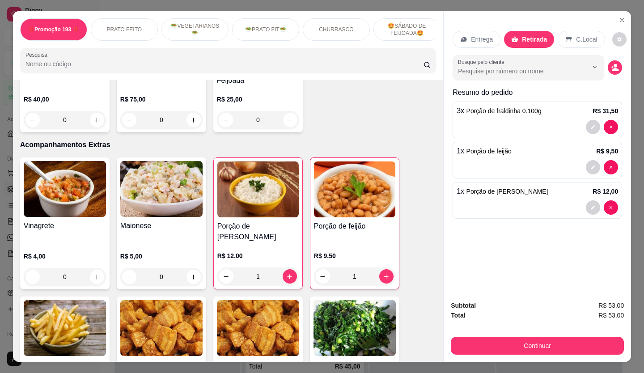
drag, startPoint x: 547, startPoint y: 199, endPoint x: 544, endPoint y: 208, distance: 9.9
click at [544, 208] on div "1 x Porção de Arroz Branco R$ 12,00" at bounding box center [537, 200] width 169 height 37
click at [502, 352] on div "Subtotal R$ 53,00 Total R$ 53,00 Continuar" at bounding box center [537, 327] width 187 height 68
drag, startPoint x: 487, startPoint y: 354, endPoint x: 488, endPoint y: 349, distance: 4.9
click at [488, 349] on div "Subtotal R$ 53,00 Total R$ 53,00 Continuar" at bounding box center [537, 327] width 187 height 68
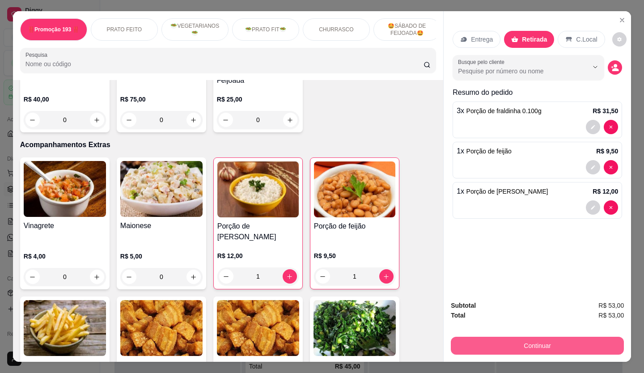
click at [490, 346] on button "Continuar" at bounding box center [537, 346] width 173 height 18
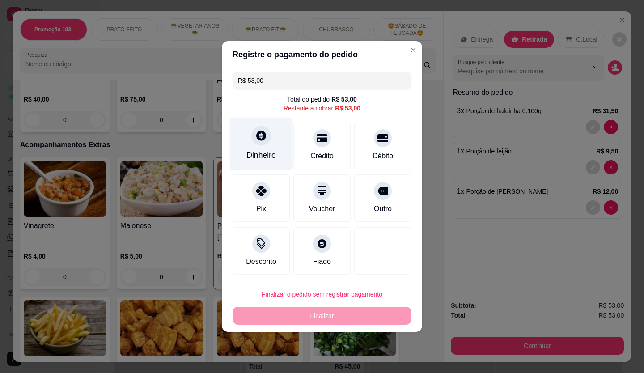
click at [256, 146] on div "Dinheiro" at bounding box center [261, 144] width 63 height 52
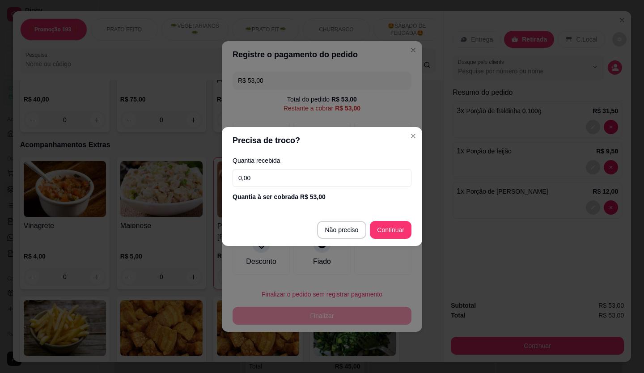
click at [309, 182] on input "0,00" at bounding box center [322, 178] width 179 height 18
click at [331, 179] on input "0,00" at bounding box center [322, 178] width 179 height 18
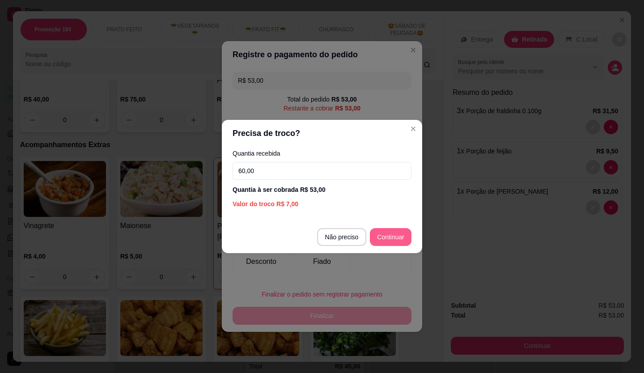
type input "60,00"
type input "R$ 0,00"
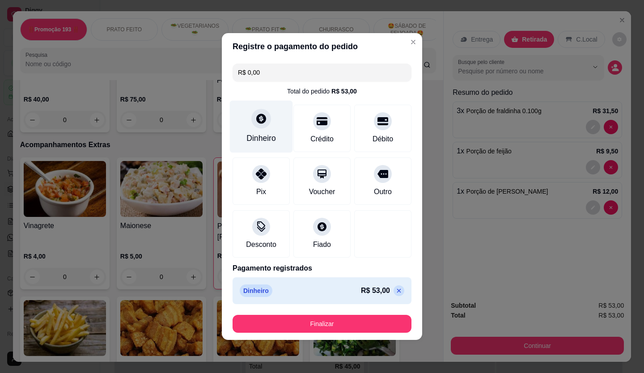
click at [266, 126] on div at bounding box center [261, 119] width 20 height 20
click at [391, 335] on footer "Finalizar" at bounding box center [322, 324] width 200 height 32
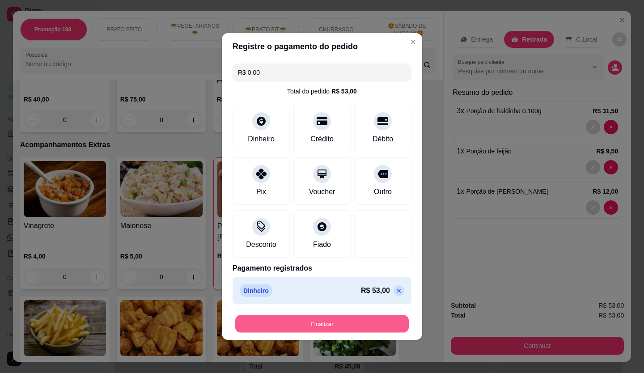
click at [387, 327] on button "Finalizar" at bounding box center [322, 323] width 174 height 17
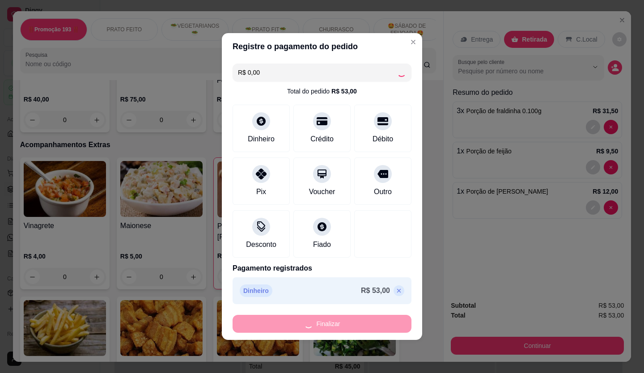
type input "0"
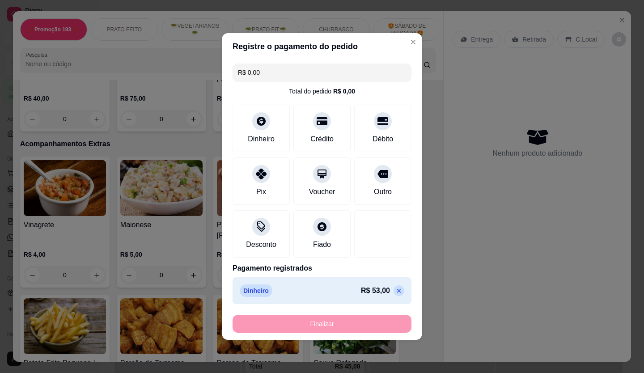
type input "-R$ 53,00"
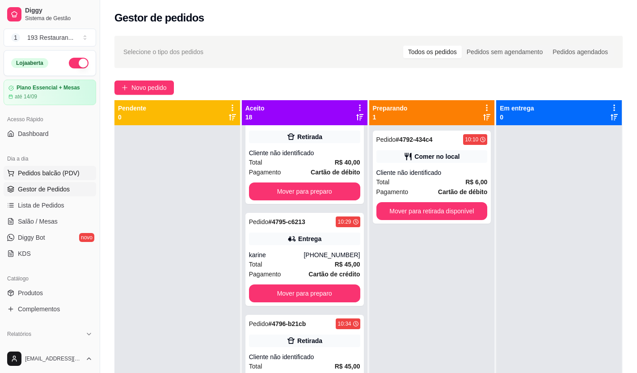
click at [49, 174] on span "Pedidos balcão (PDV)" at bounding box center [49, 173] width 62 height 9
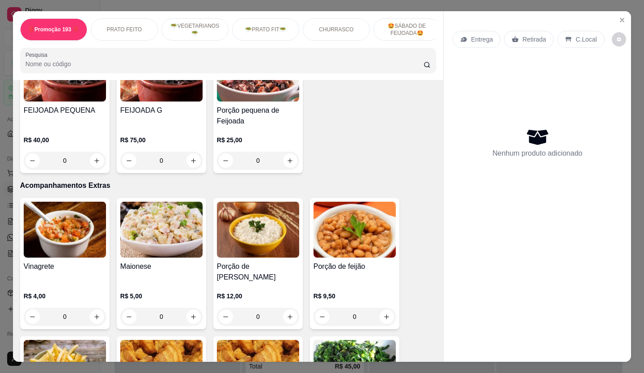
scroll to position [1789, 0]
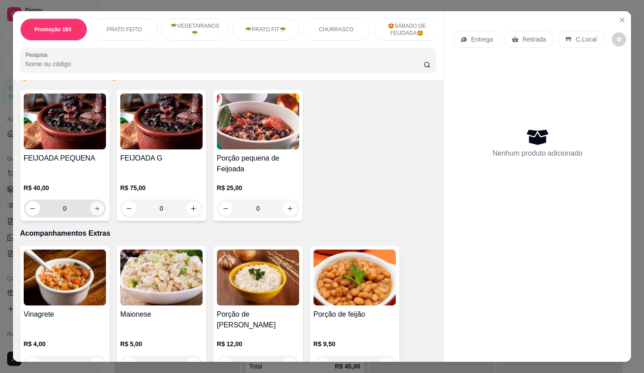
click at [94, 205] on icon "increase-product-quantity" at bounding box center [97, 208] width 7 height 7
type input "1"
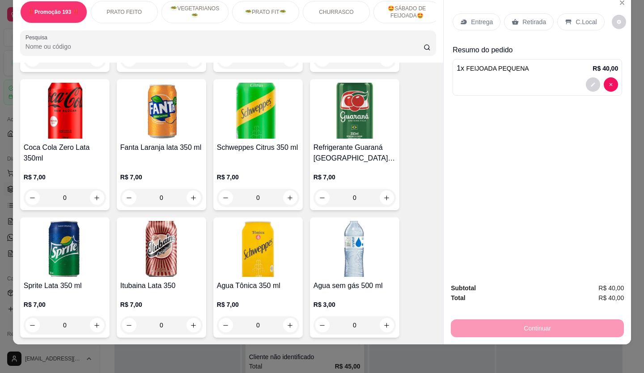
scroll to position [2549, 0]
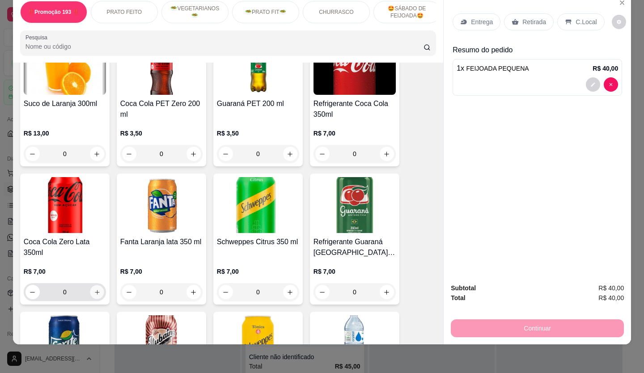
click at [96, 289] on icon "increase-product-quantity" at bounding box center [97, 292] width 7 height 7
type input "1"
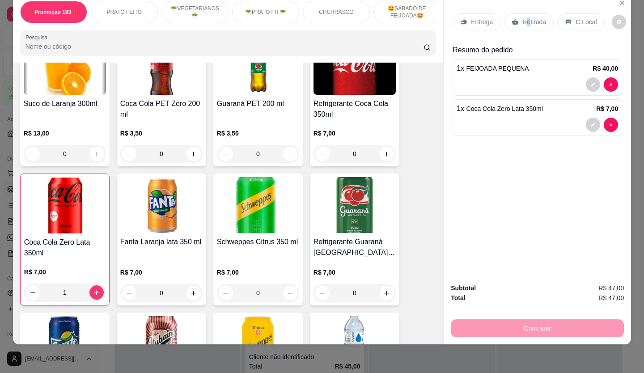
click at [524, 17] on p "Retirada" at bounding box center [534, 21] width 24 height 9
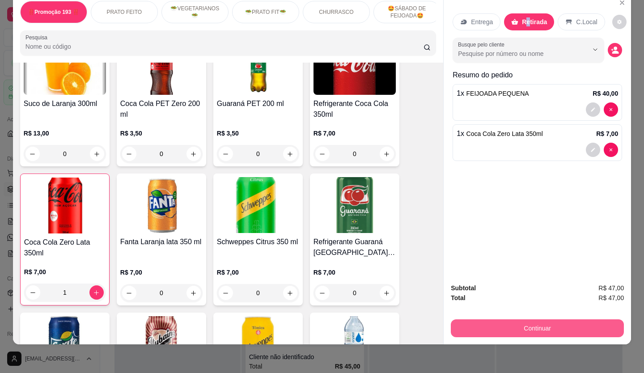
click at [494, 322] on button "Continuar" at bounding box center [537, 328] width 173 height 18
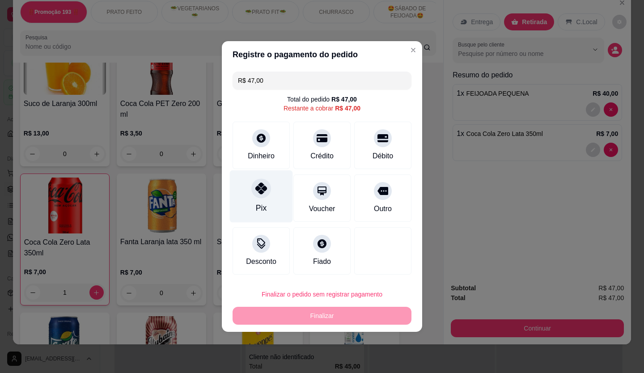
click at [259, 184] on icon at bounding box center [261, 188] width 12 height 12
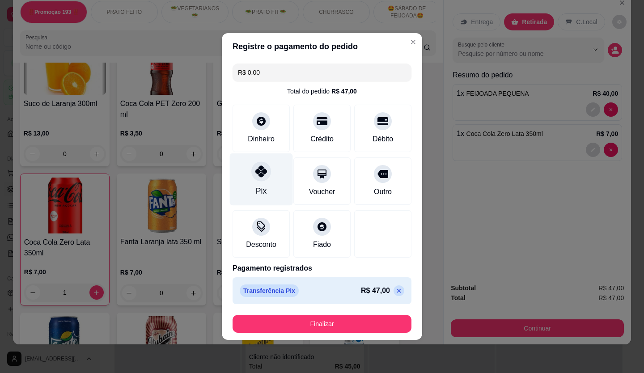
type input "R$ 0,00"
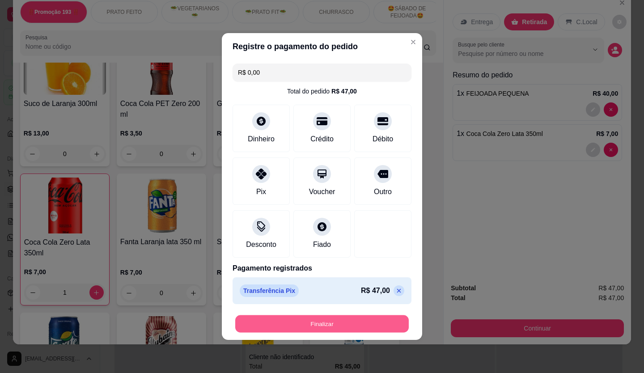
click at [327, 320] on button "Finalizar" at bounding box center [322, 323] width 174 height 17
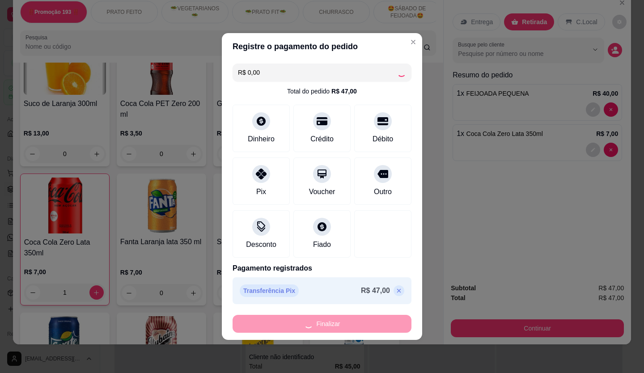
type input "0"
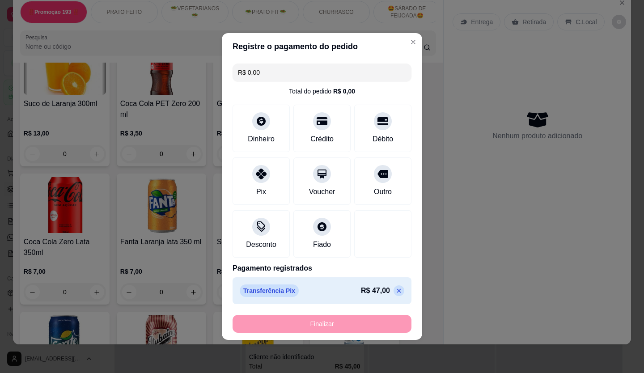
type input "-R$ 47,00"
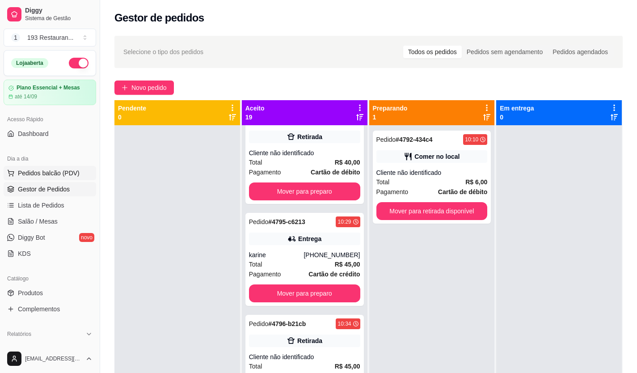
click at [46, 172] on span "Pedidos balcão (PDV)" at bounding box center [49, 173] width 62 height 9
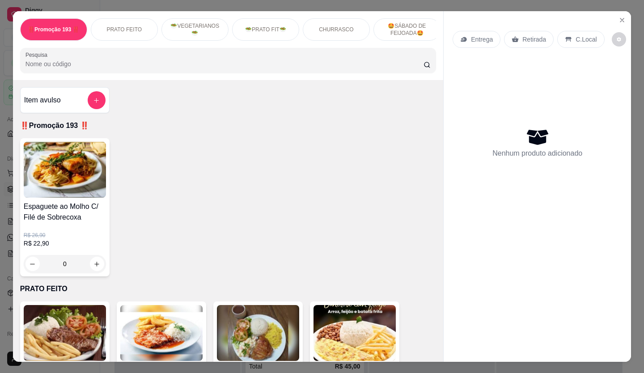
drag, startPoint x: 195, startPoint y: 117, endPoint x: 549, endPoint y: 98, distance: 355.2
click at [195, 117] on div "Item avulso ‼️Promoção 193 ‼️ Espaguete ao Molho C/ Filé de Sobrecoxa R$ 26,90 …" at bounding box center [228, 221] width 430 height 282
click at [615, 13] on button "Close" at bounding box center [622, 20] width 14 height 14
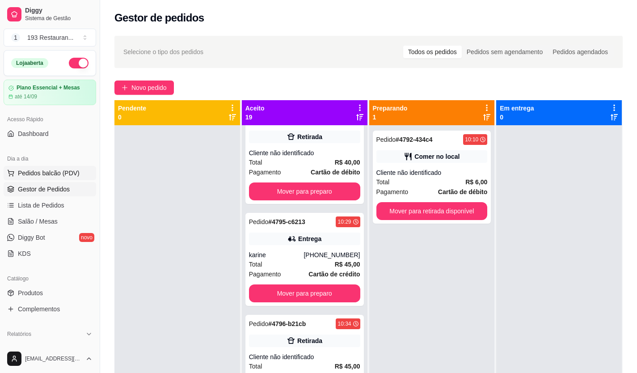
click at [55, 174] on span "Pedidos balcão (PDV)" at bounding box center [49, 173] width 62 height 9
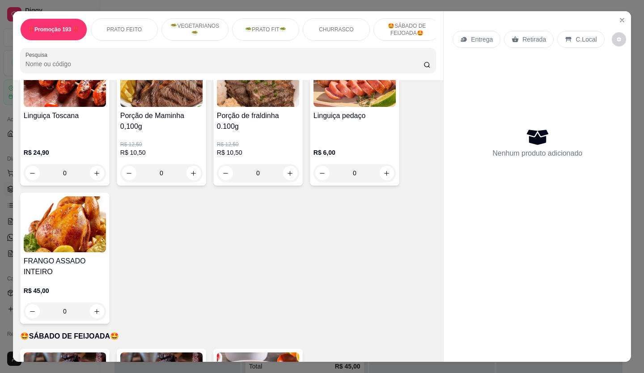
scroll to position [1565, 0]
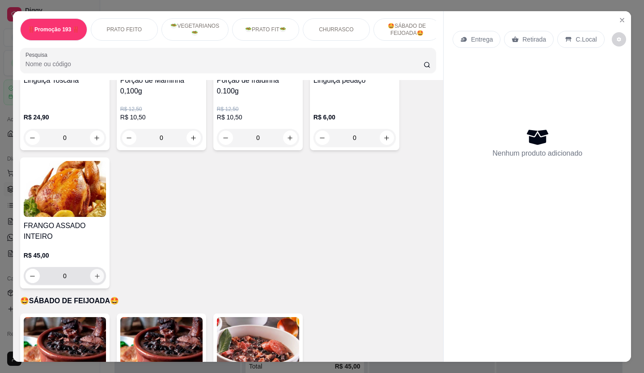
click at [94, 273] on icon "increase-product-quantity" at bounding box center [97, 276] width 7 height 7
type input "1"
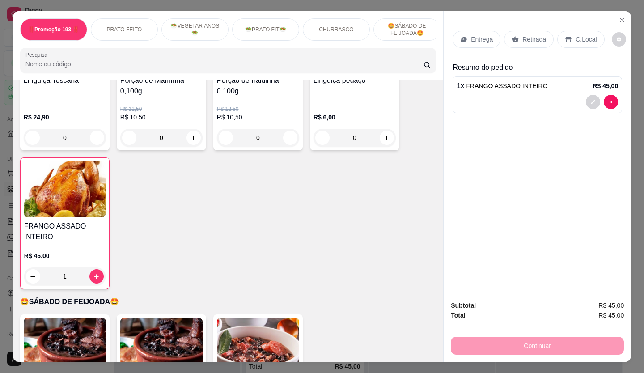
click at [523, 35] on p "Retirada" at bounding box center [534, 39] width 24 height 9
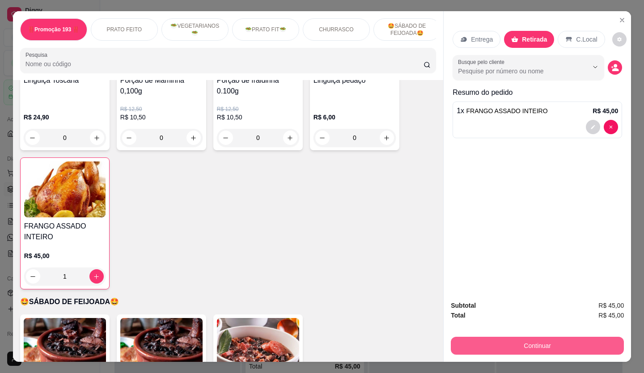
click at [579, 339] on button "Continuar" at bounding box center [537, 346] width 173 height 18
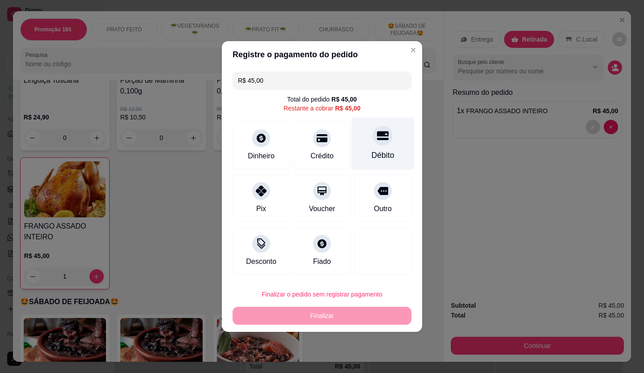
click at [391, 150] on div "Débito" at bounding box center [383, 144] width 63 height 52
type input "R$ 0,00"
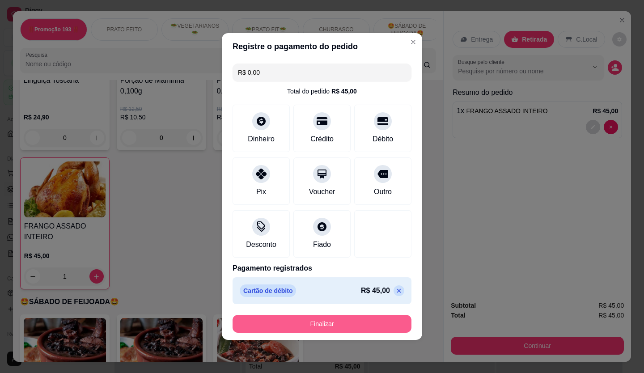
click at [323, 326] on button "Finalizar" at bounding box center [322, 324] width 179 height 18
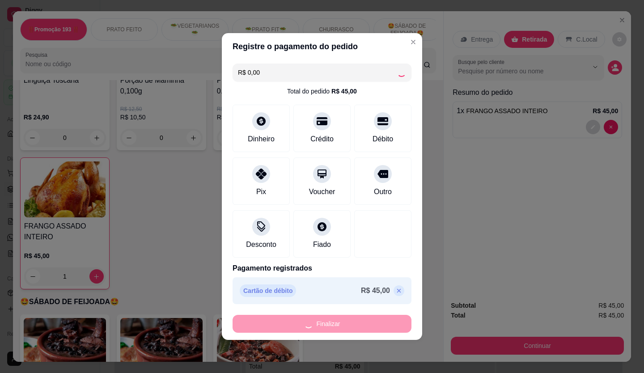
type input "0"
type input "-R$ 45,00"
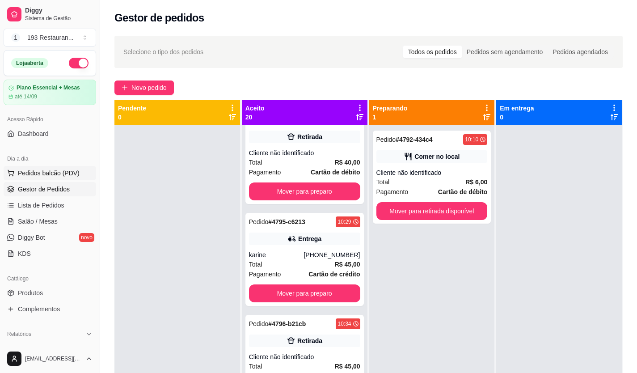
click at [67, 177] on span "Pedidos balcão (PDV)" at bounding box center [49, 173] width 62 height 9
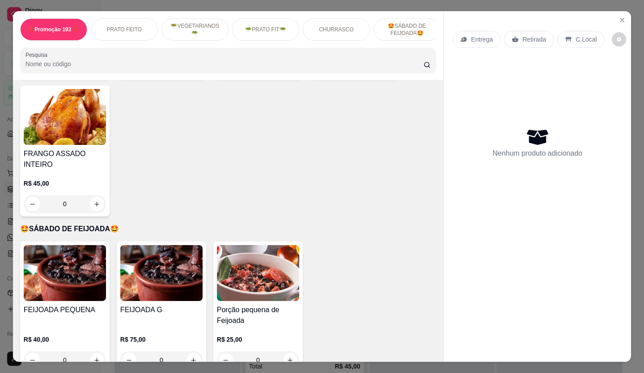
scroll to position [1565, 0]
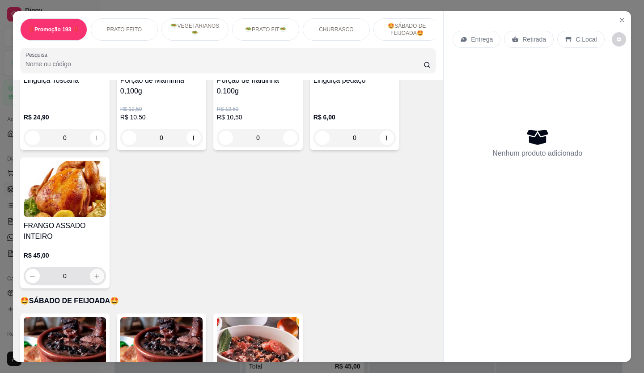
click at [93, 273] on icon "increase-product-quantity" at bounding box center [96, 276] width 7 height 7
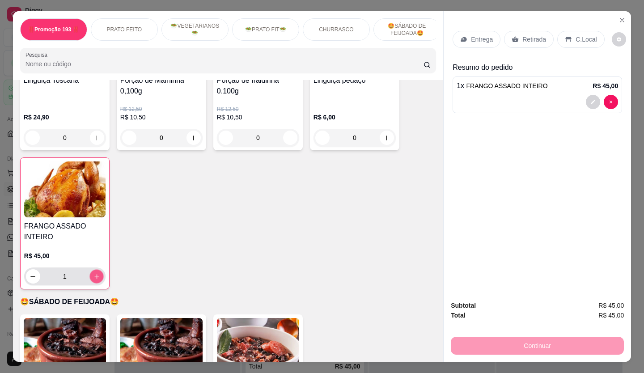
click at [96, 273] on icon "increase-product-quantity" at bounding box center [96, 276] width 7 height 7
type input "2"
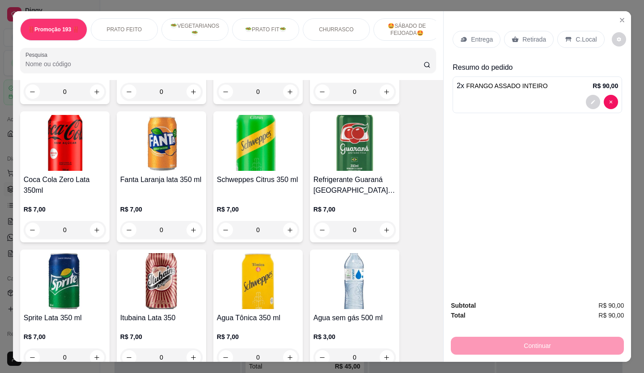
scroll to position [2549, 0]
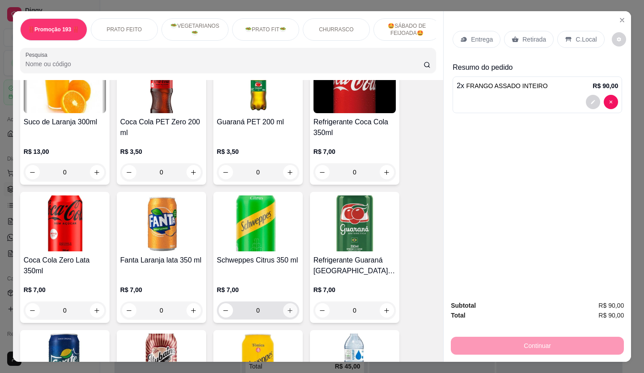
click at [290, 303] on button "increase-product-quantity" at bounding box center [290, 310] width 14 height 14
type input "1"
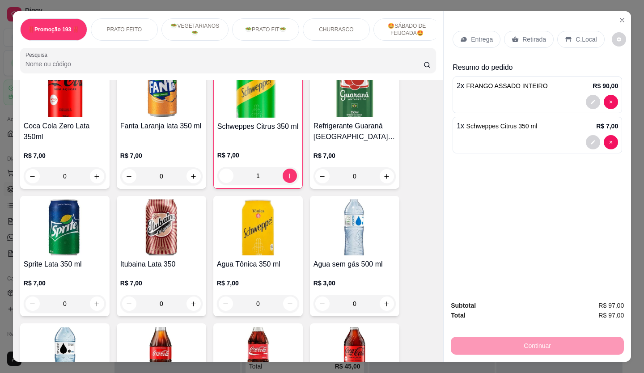
scroll to position [2773, 0]
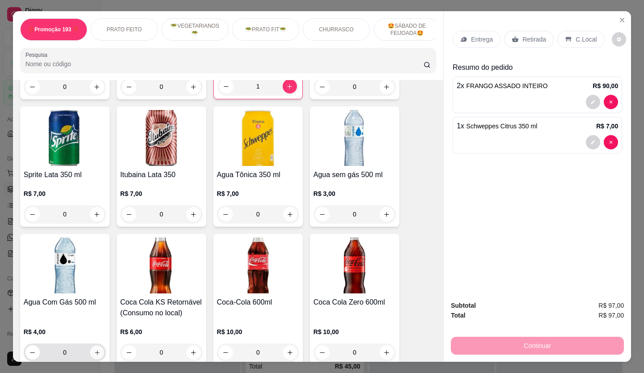
click at [91, 346] on button "increase-product-quantity" at bounding box center [97, 353] width 14 height 14
type input "1"
click at [533, 36] on p "Retirada" at bounding box center [534, 39] width 24 height 9
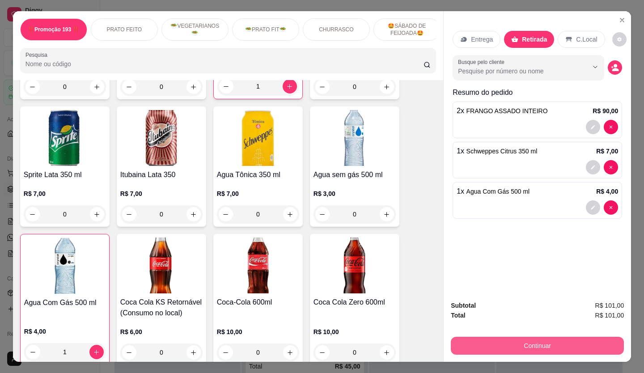
click at [586, 337] on button "Continuar" at bounding box center [537, 346] width 173 height 18
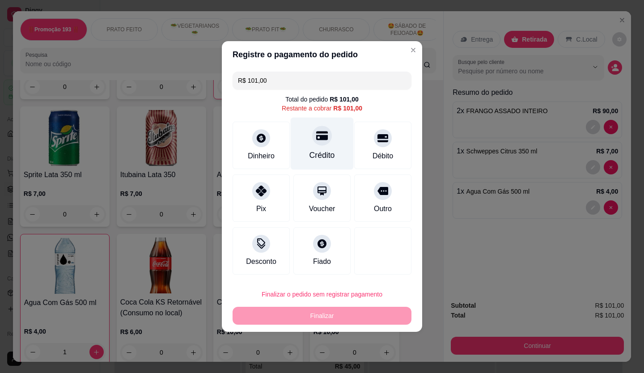
click at [314, 143] on div at bounding box center [322, 136] width 20 height 20
type input "R$ 0,00"
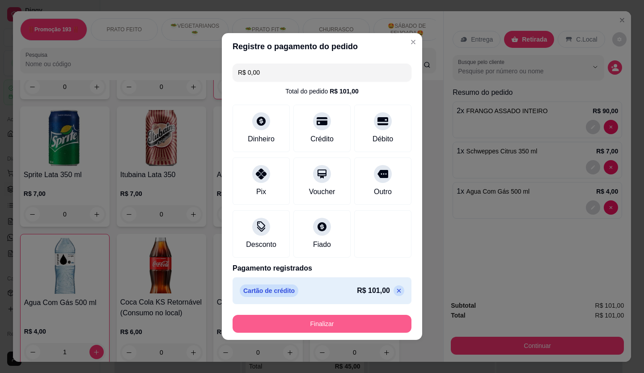
click at [335, 316] on button "Finalizar" at bounding box center [322, 324] width 179 height 18
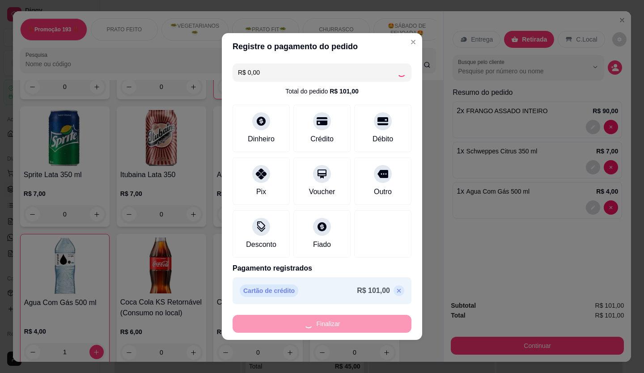
type input "0"
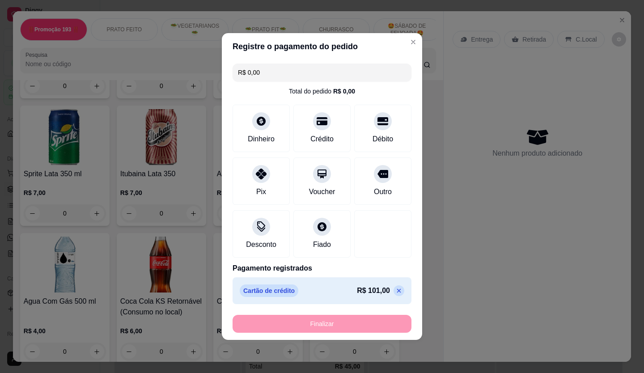
type input "-R$ 101,00"
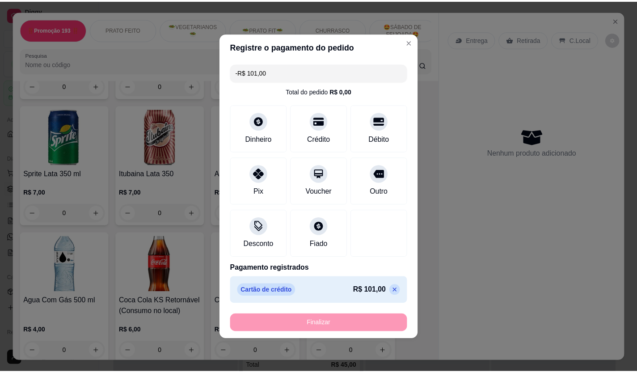
scroll to position [2772, 0]
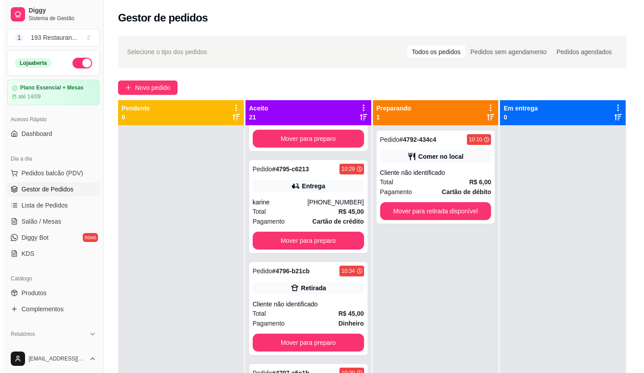
scroll to position [313, 0]
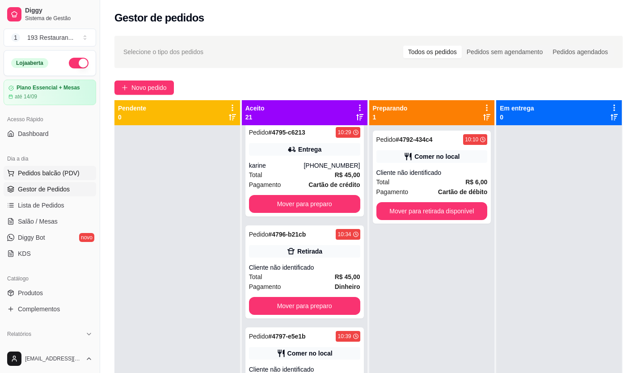
click at [57, 169] on span "Pedidos balcão (PDV)" at bounding box center [49, 173] width 62 height 9
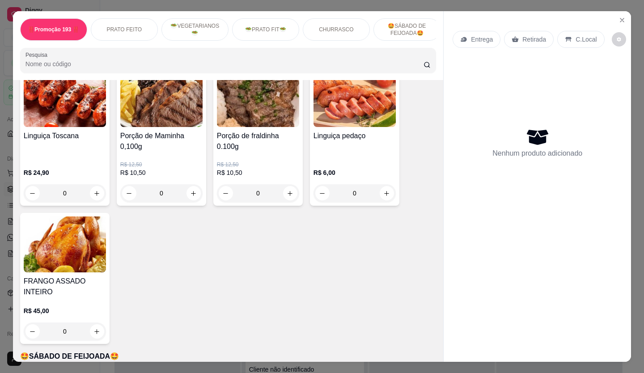
scroll to position [1476, 0]
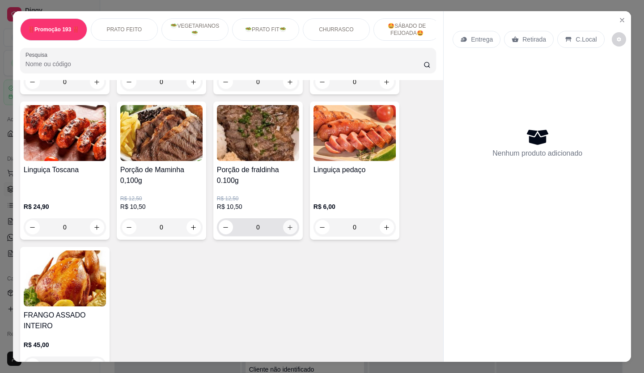
click at [287, 224] on icon "increase-product-quantity" at bounding box center [290, 227] width 7 height 7
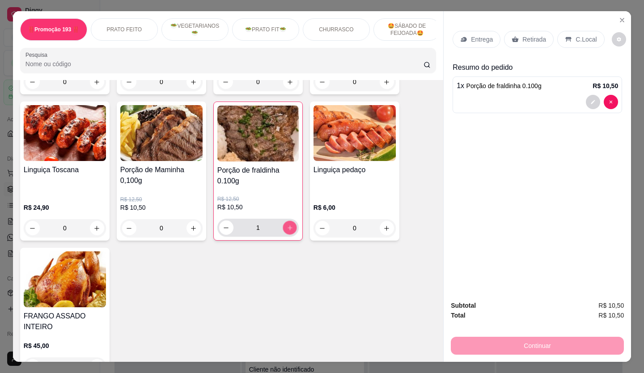
click at [287, 225] on icon "increase-product-quantity" at bounding box center [290, 228] width 7 height 7
click at [530, 35] on p "Retirada" at bounding box center [534, 39] width 24 height 9
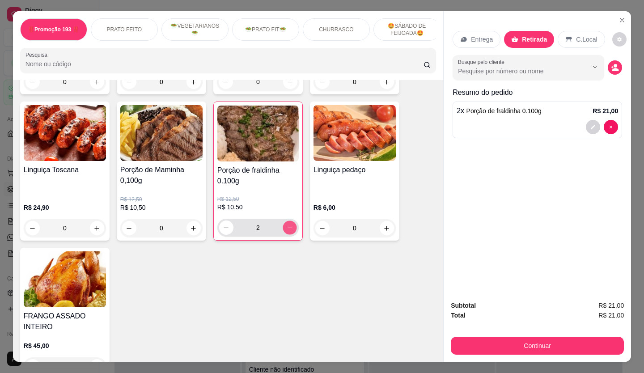
click at [287, 225] on icon "increase-product-quantity" at bounding box center [290, 228] width 7 height 7
type input "3"
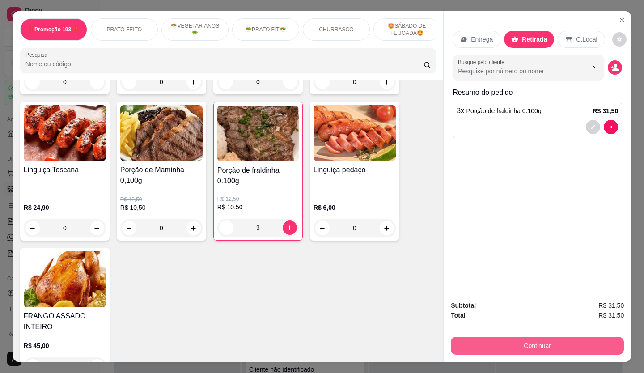
click at [556, 337] on button "Continuar" at bounding box center [537, 346] width 173 height 18
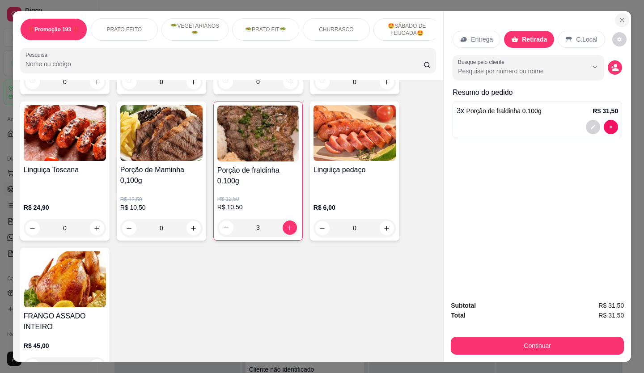
click at [619, 17] on icon "Close" at bounding box center [622, 20] width 7 height 7
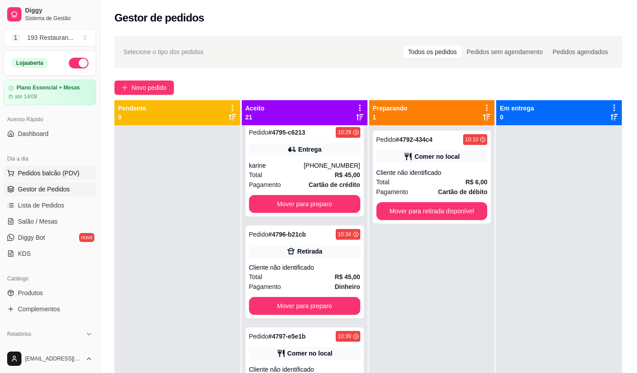
click at [32, 171] on span "Pedidos balcão (PDV)" at bounding box center [49, 173] width 62 height 9
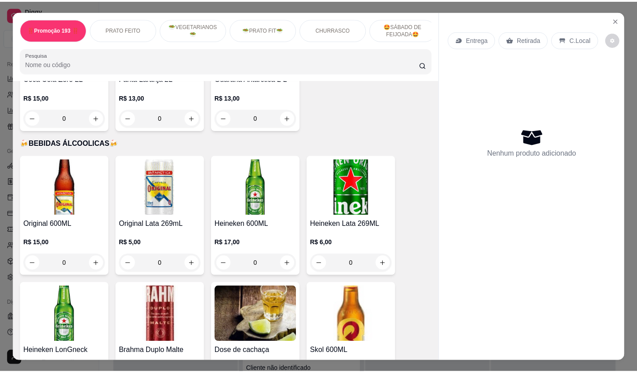
scroll to position [3463, 0]
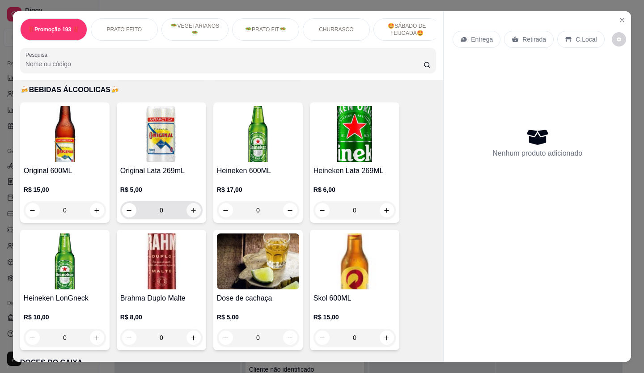
click at [193, 203] on button "increase-product-quantity" at bounding box center [193, 210] width 14 height 14
type input "1"
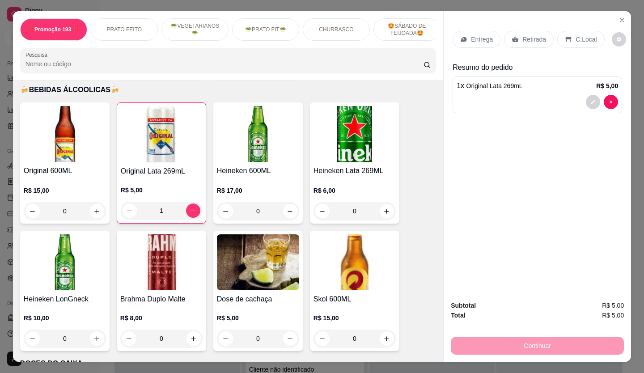
click at [567, 32] on div "C.Local" at bounding box center [580, 39] width 47 height 17
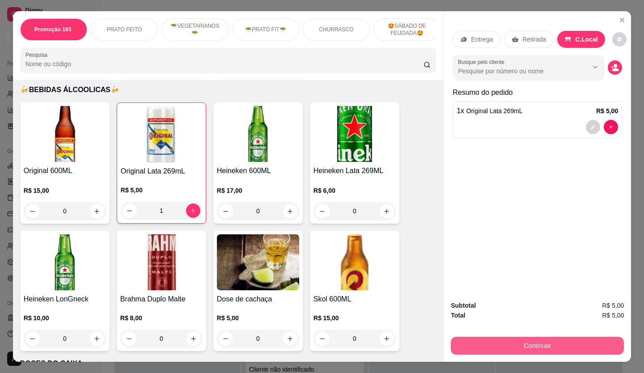
click at [558, 338] on button "Continuar" at bounding box center [537, 346] width 173 height 18
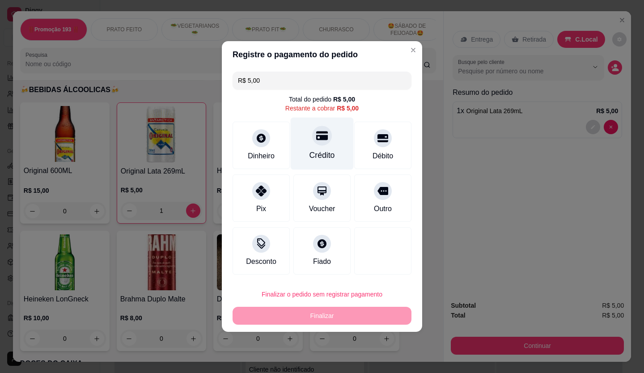
click at [327, 147] on div "Crédito" at bounding box center [322, 144] width 63 height 52
type input "R$ 0,00"
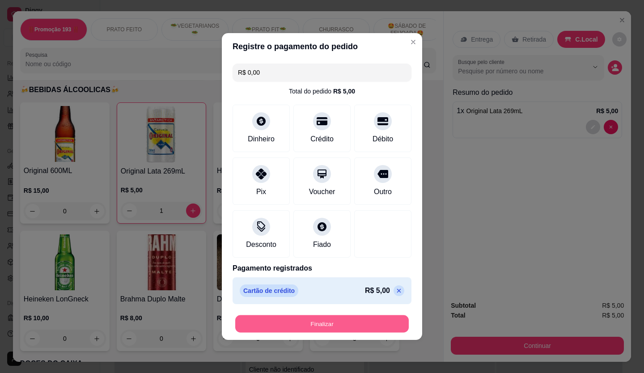
click at [349, 316] on button "Finalizar" at bounding box center [322, 323] width 174 height 17
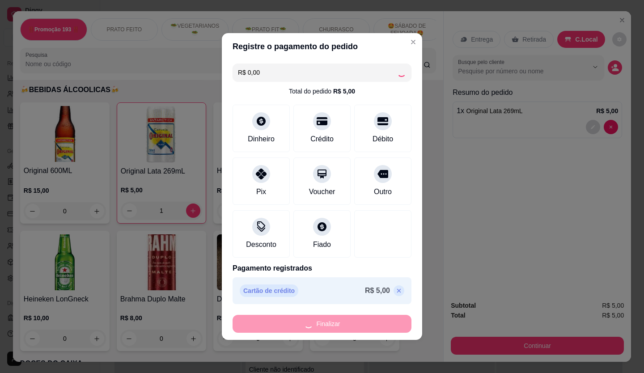
type input "0"
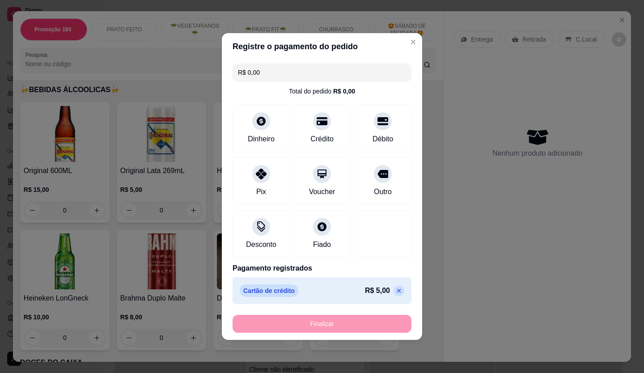
type input "-R$ 5,00"
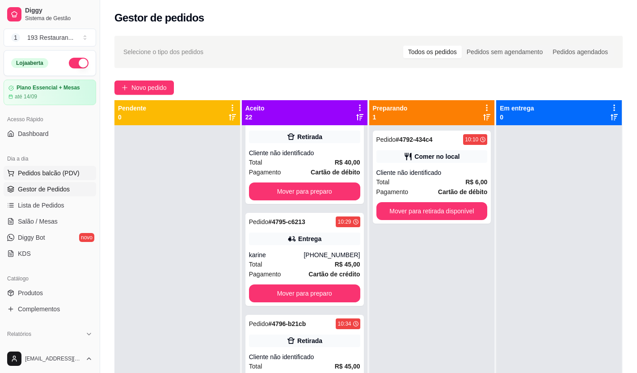
click at [68, 171] on span "Pedidos balcão (PDV)" at bounding box center [49, 173] width 62 height 9
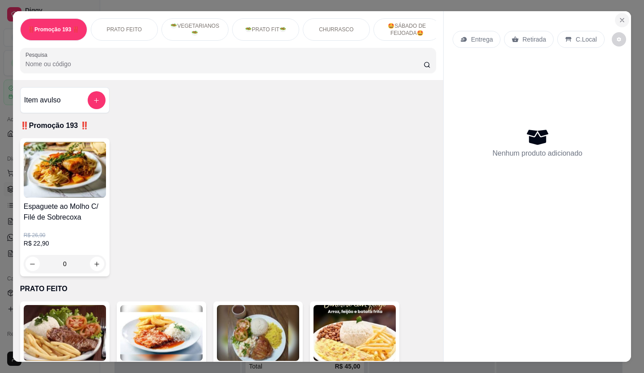
click at [621, 17] on icon "Close" at bounding box center [622, 20] width 7 height 7
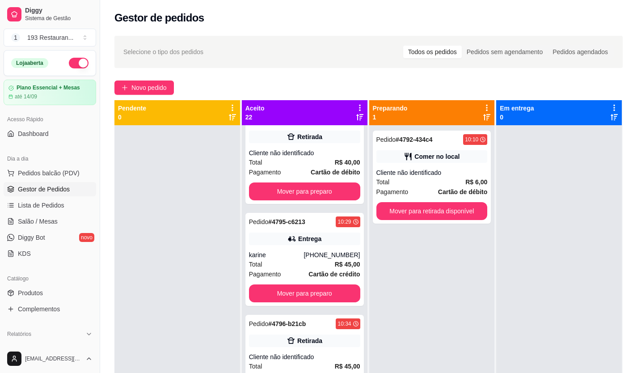
click at [59, 190] on span "Gestor de Pedidos" at bounding box center [44, 189] width 52 height 9
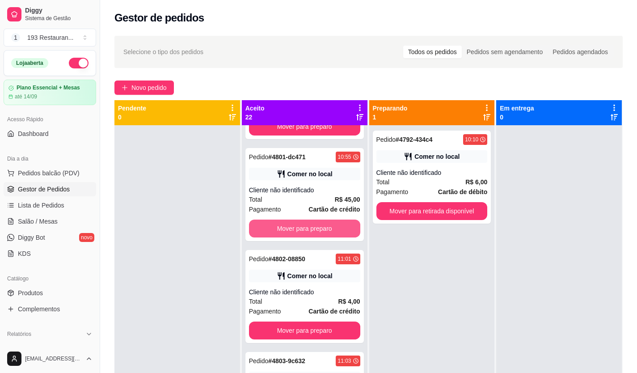
scroll to position [894, 0]
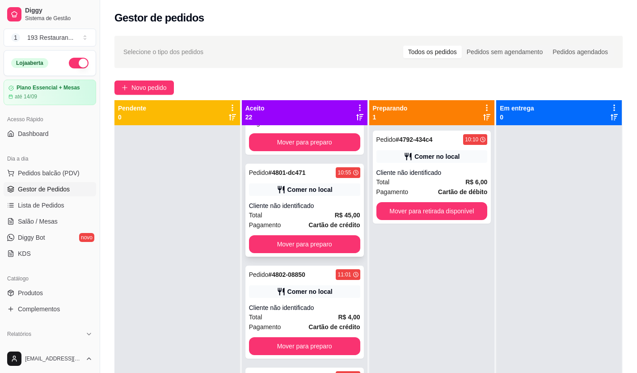
click at [307, 203] on div "Cliente não identificado" at bounding box center [304, 205] width 111 height 9
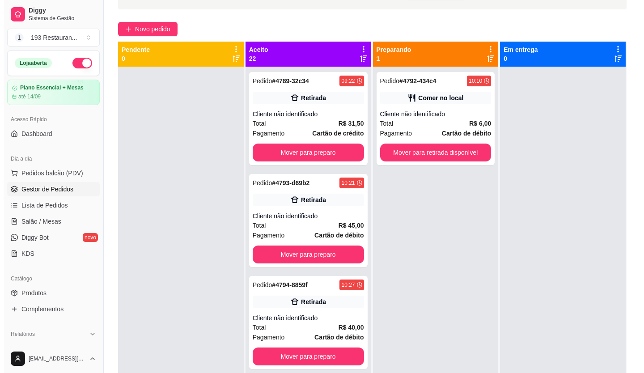
scroll to position [0, 0]
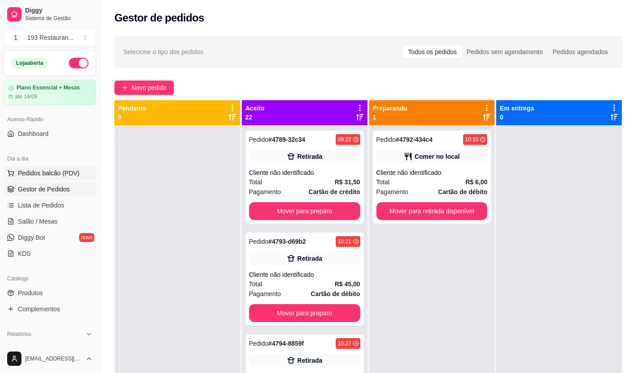
drag, startPoint x: 42, startPoint y: 171, endPoint x: 70, endPoint y: 168, distance: 27.4
click at [43, 171] on span "Pedidos balcão (PDV)" at bounding box center [49, 173] width 62 height 9
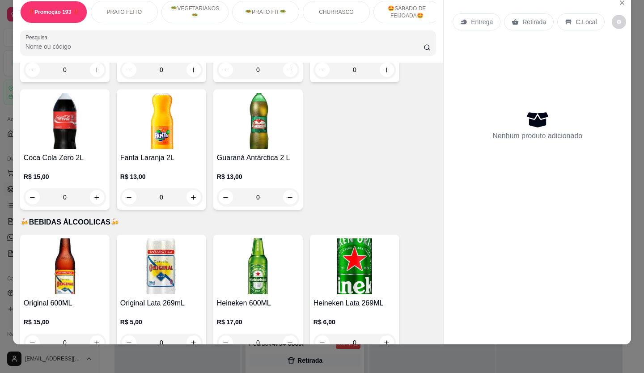
scroll to position [3309, 0]
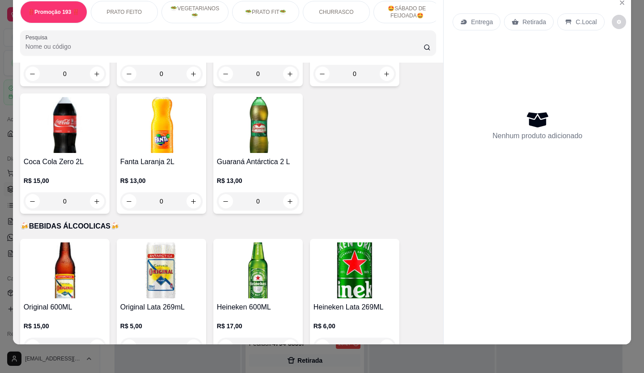
drag, startPoint x: 118, startPoint y: 27, endPoint x: 312, endPoint y: 88, distance: 203.7
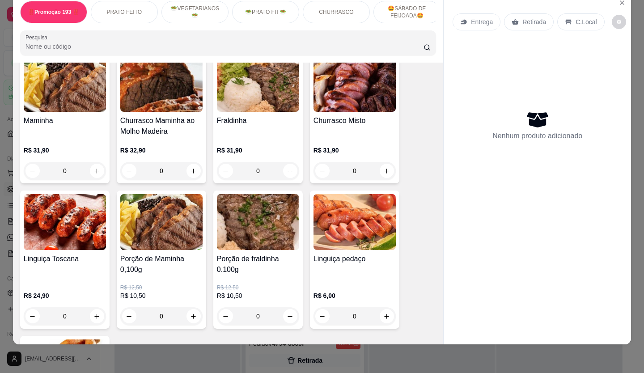
scroll to position [1386, 0]
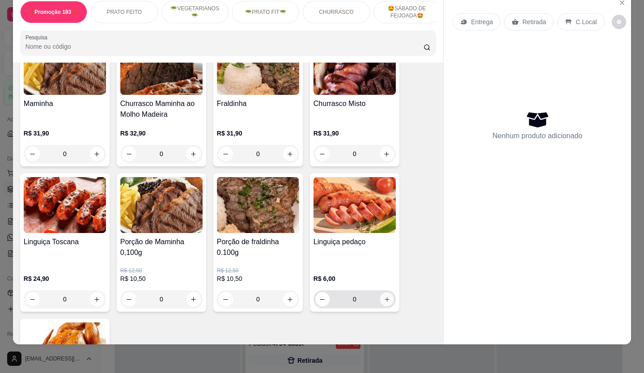
click at [380, 292] on button "increase-product-quantity" at bounding box center [387, 299] width 14 height 14
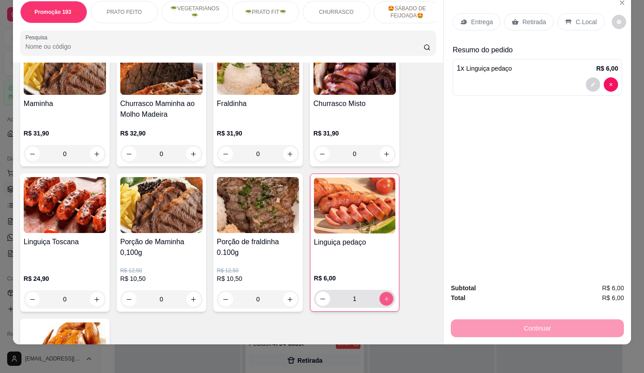
click at [379, 292] on button "increase-product-quantity" at bounding box center [386, 299] width 14 height 14
type input "5"
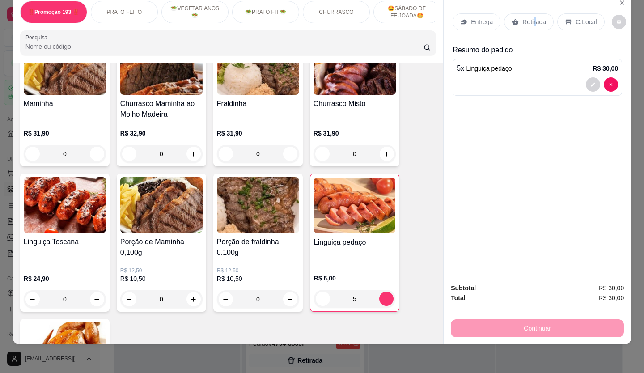
click at [530, 17] on p "Retirada" at bounding box center [534, 21] width 24 height 9
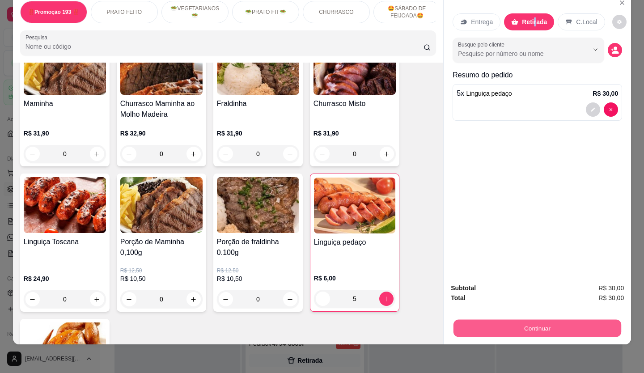
click at [581, 320] on button "Continuar" at bounding box center [537, 328] width 168 height 17
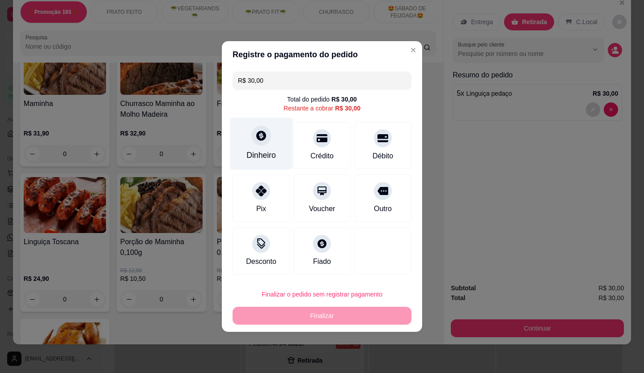
click at [264, 144] on div at bounding box center [261, 136] width 20 height 20
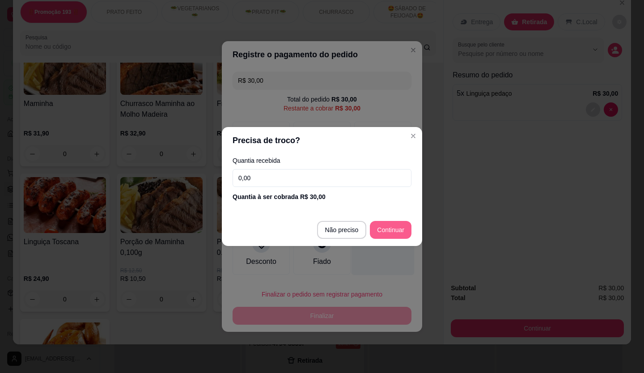
type input "R$ 0,00"
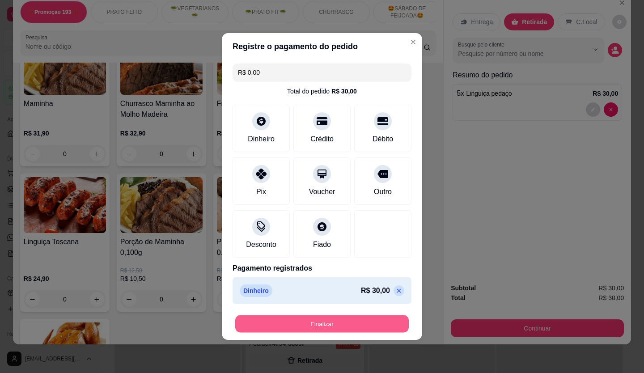
click at [374, 330] on button "Finalizar" at bounding box center [322, 323] width 174 height 17
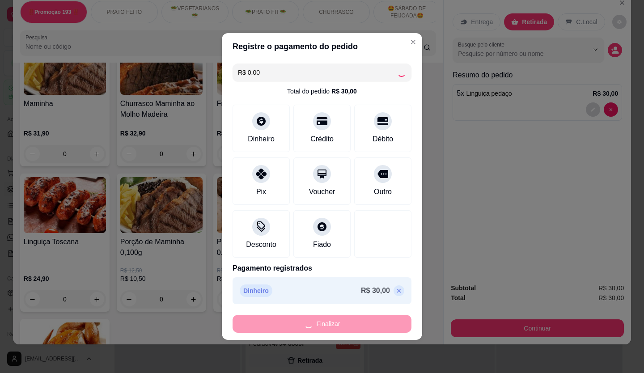
type input "0"
type input "-R$ 30,00"
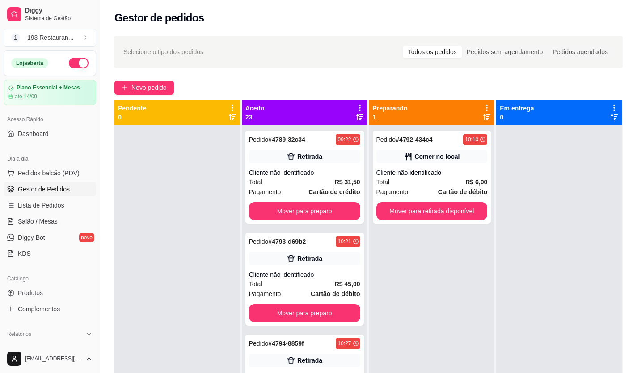
drag, startPoint x: 79, startPoint y: 152, endPoint x: 80, endPoint y: 165, distance: 13.0
click at [80, 159] on div "Dia a dia" at bounding box center [50, 159] width 93 height 14
click at [78, 169] on button "Pedidos balcão (PDV)" at bounding box center [50, 173] width 93 height 14
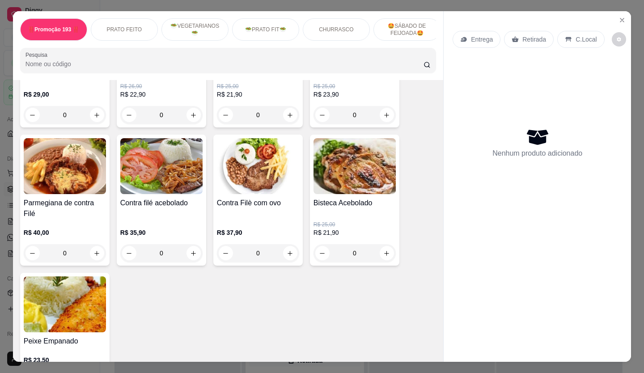
scroll to position [671, 0]
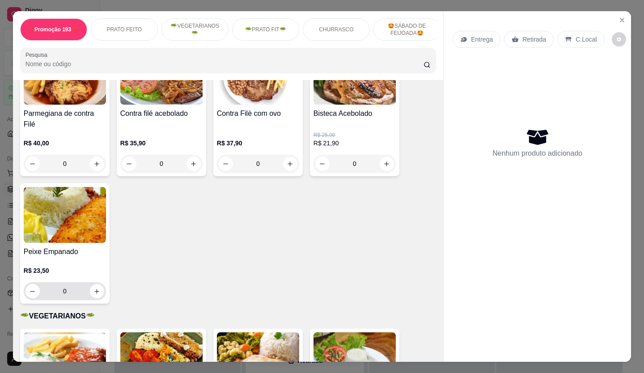
click at [87, 286] on div "0" at bounding box center [64, 291] width 79 height 18
click at [93, 289] on icon "increase-product-quantity" at bounding box center [96, 291] width 7 height 7
type input "1"
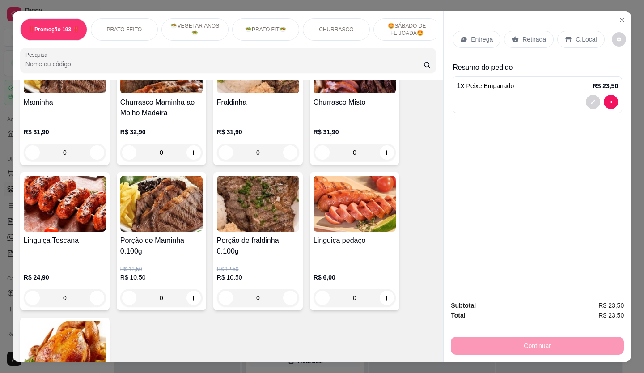
scroll to position [1431, 0]
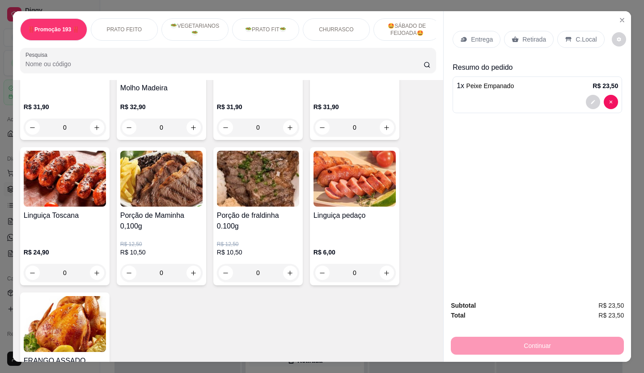
click at [532, 37] on p "Retirada" at bounding box center [534, 39] width 24 height 9
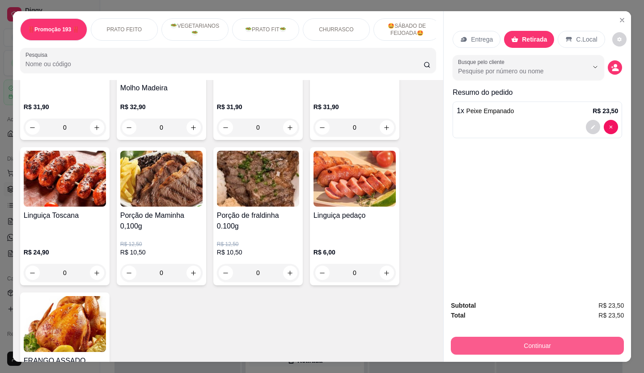
click at [561, 345] on button "Continuar" at bounding box center [537, 346] width 173 height 18
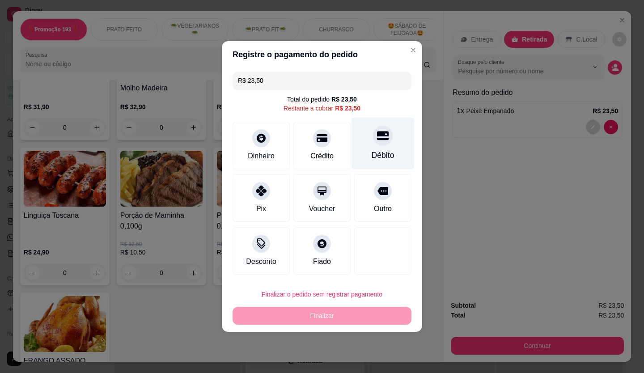
click at [377, 140] on icon at bounding box center [383, 136] width 12 height 12
type input "R$ 0,00"
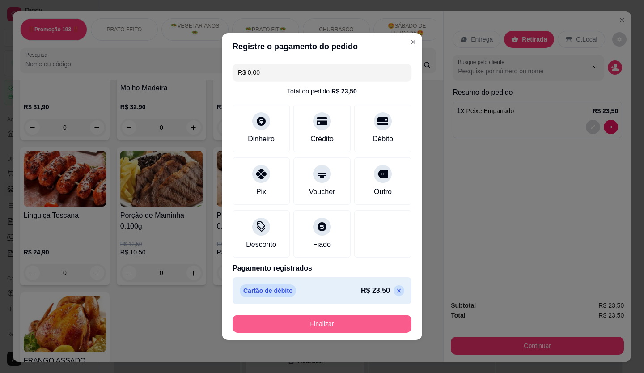
click at [337, 330] on button "Finalizar" at bounding box center [322, 324] width 179 height 18
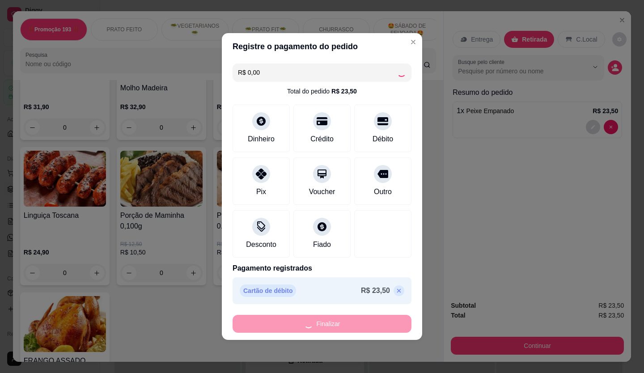
type input "0"
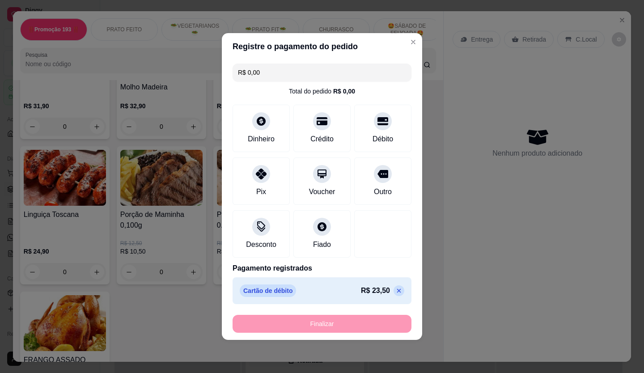
type input "-R$ 23,50"
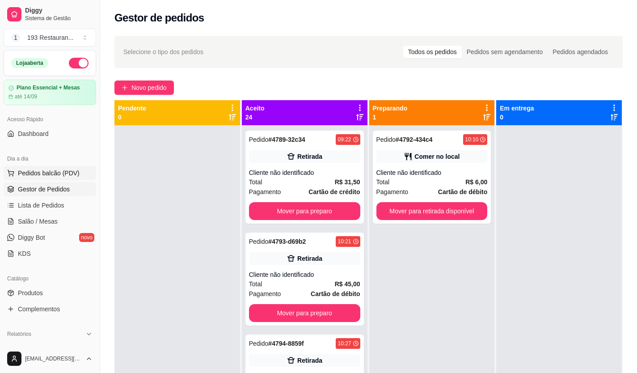
click at [72, 168] on button "Pedidos balcão (PDV)" at bounding box center [50, 173] width 93 height 14
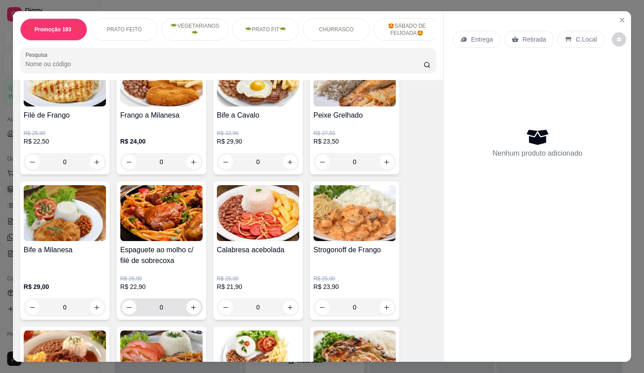
scroll to position [402, 0]
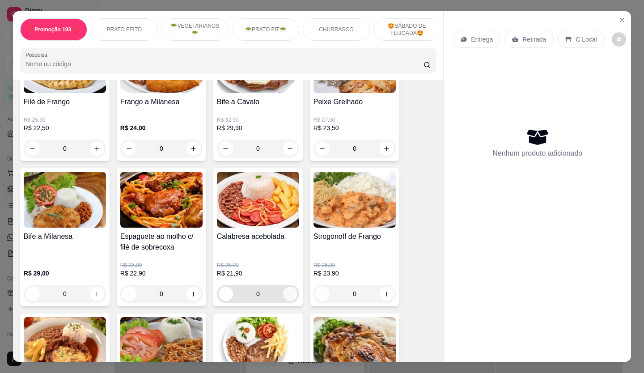
click at [289, 295] on icon "increase-product-quantity" at bounding box center [290, 294] width 7 height 7
type input "1"
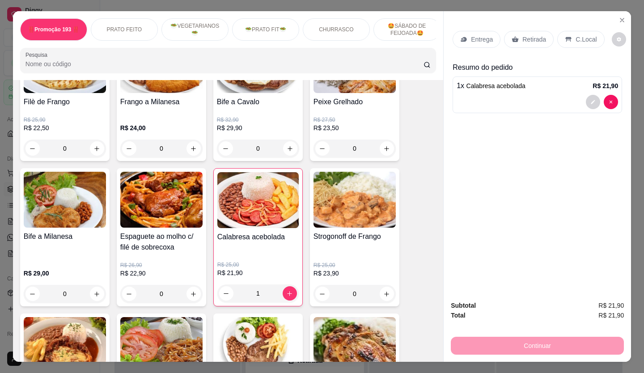
click at [531, 35] on p "Retirada" at bounding box center [534, 39] width 24 height 9
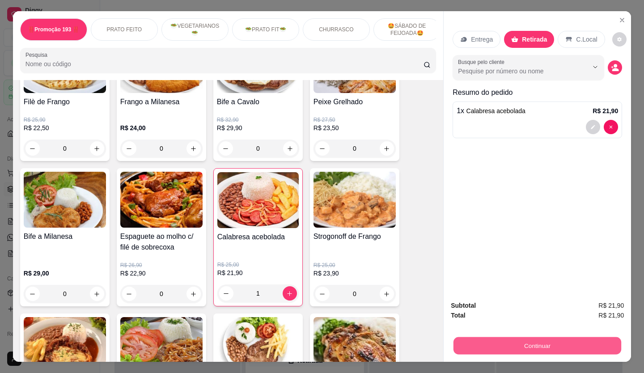
click at [565, 337] on button "Continuar" at bounding box center [537, 345] width 168 height 17
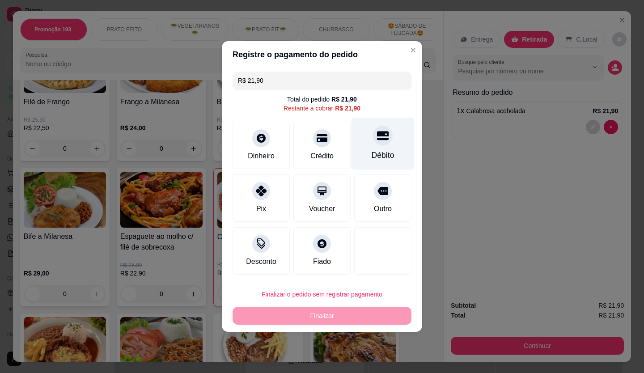
click at [374, 144] on div "Débito" at bounding box center [383, 144] width 63 height 52
type input "R$ 0,00"
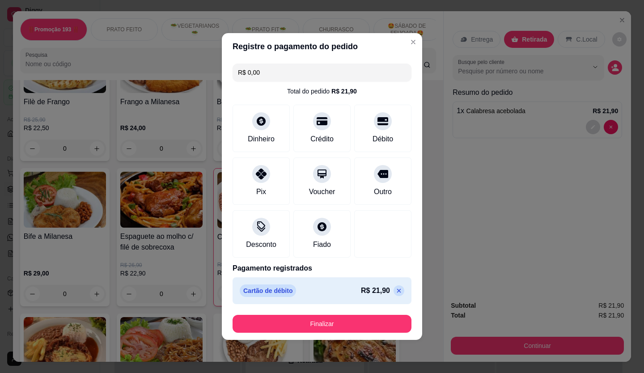
drag, startPoint x: 339, startPoint y: 311, endPoint x: 332, endPoint y: 322, distance: 13.3
click at [332, 322] on footer "Finalizar" at bounding box center [322, 324] width 200 height 32
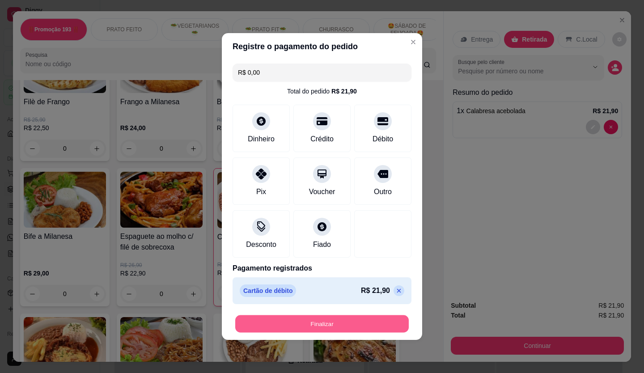
click at [331, 323] on button "Finalizar" at bounding box center [322, 323] width 174 height 17
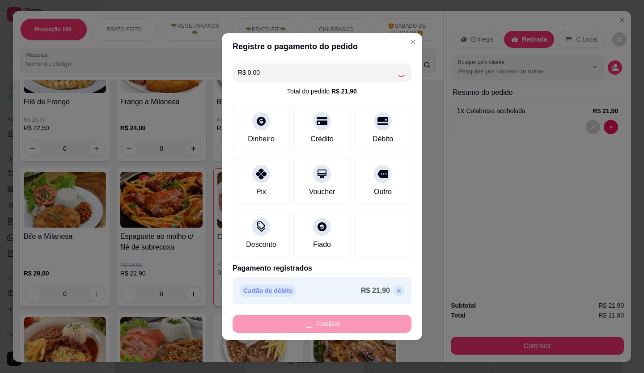
type input "0"
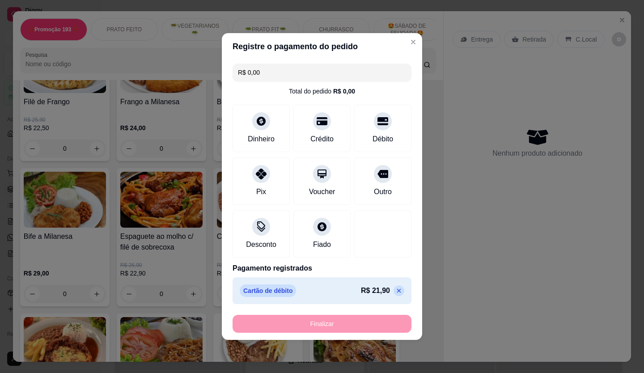
type input "-R$ 21,90"
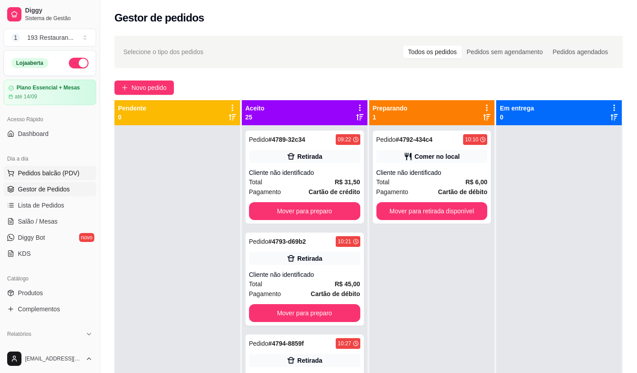
click at [44, 171] on span "Pedidos balcão (PDV)" at bounding box center [49, 173] width 62 height 9
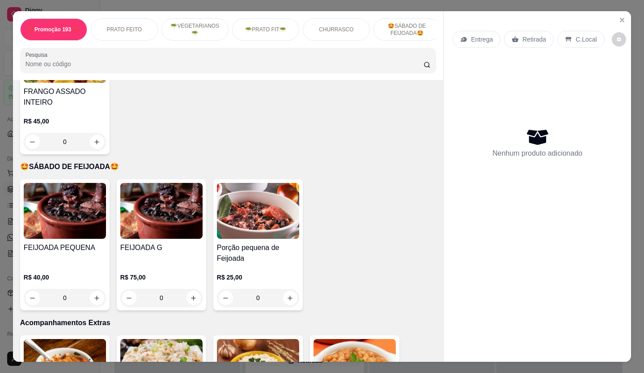
scroll to position [1610, 0]
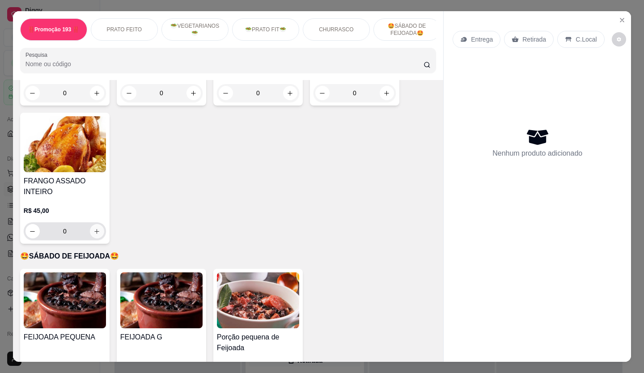
click at [92, 224] on button "increase-product-quantity" at bounding box center [97, 231] width 14 height 14
type input "1"
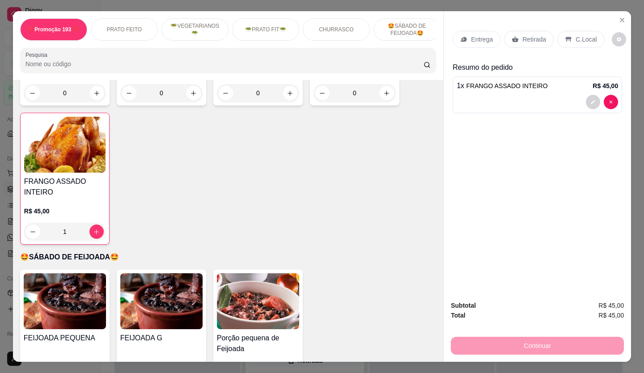
click at [522, 35] on p "Retirada" at bounding box center [534, 39] width 24 height 9
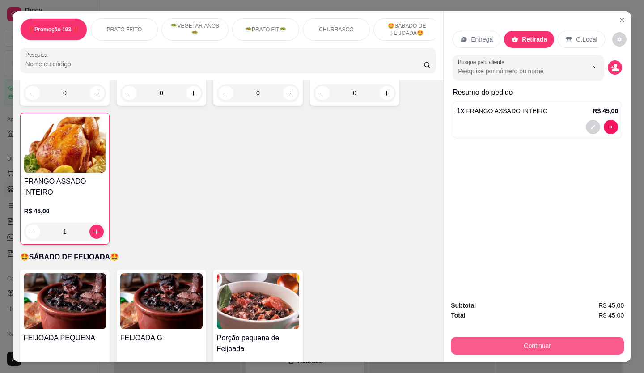
click at [559, 345] on button "Continuar" at bounding box center [537, 346] width 173 height 18
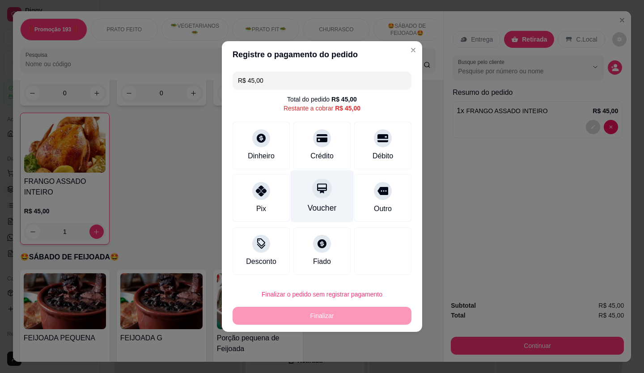
click at [322, 188] on icon at bounding box center [322, 188] width 12 height 12
type input "R$ 0,00"
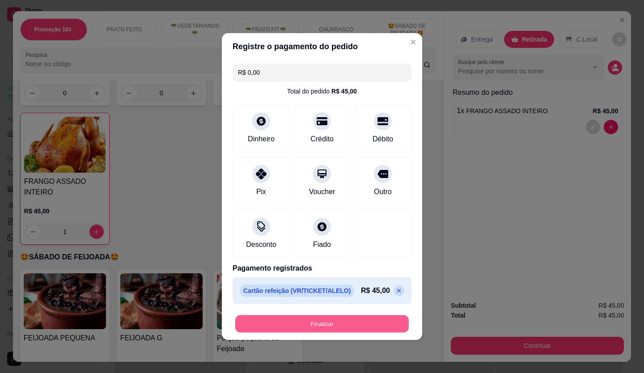
click at [327, 322] on button "Finalizar" at bounding box center [322, 323] width 174 height 17
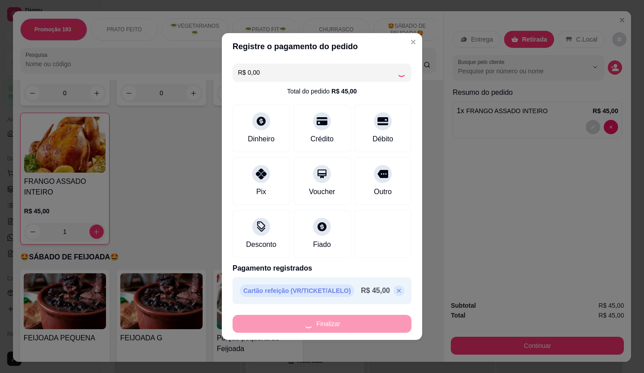
type input "0"
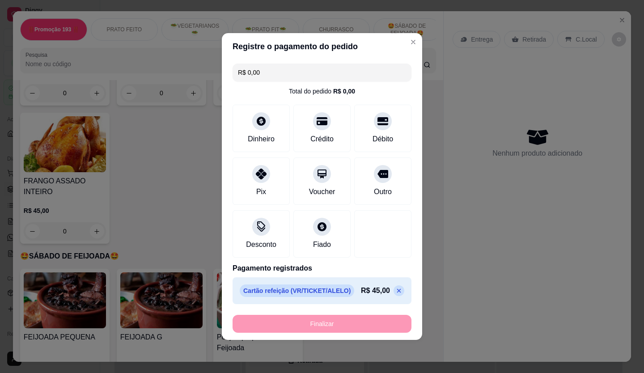
type input "-R$ 45,00"
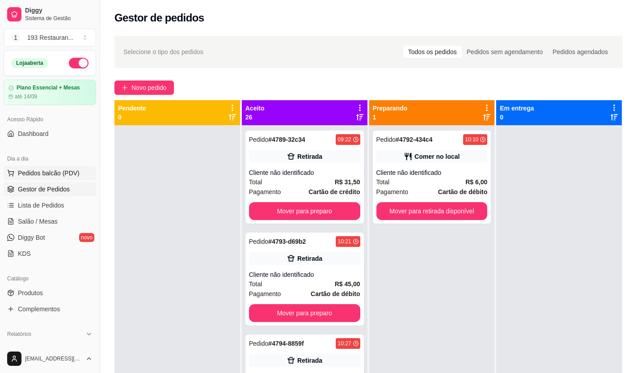
click at [63, 180] on button "Pedidos balcão (PDV)" at bounding box center [50, 173] width 93 height 14
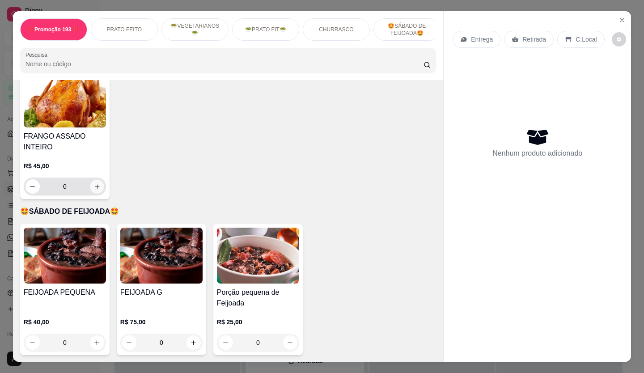
click at [97, 183] on icon "increase-product-quantity" at bounding box center [97, 186] width 7 height 7
type input "1"
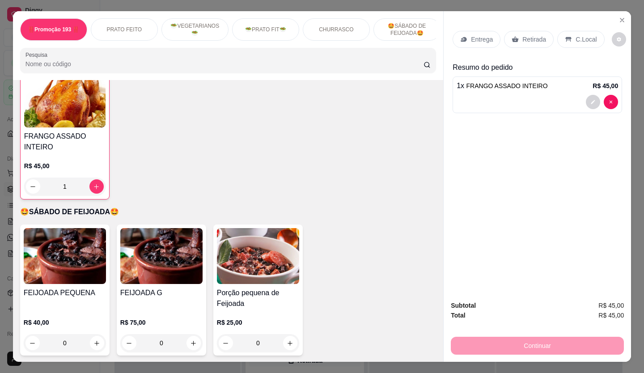
click at [522, 35] on p "Retirada" at bounding box center [534, 39] width 24 height 9
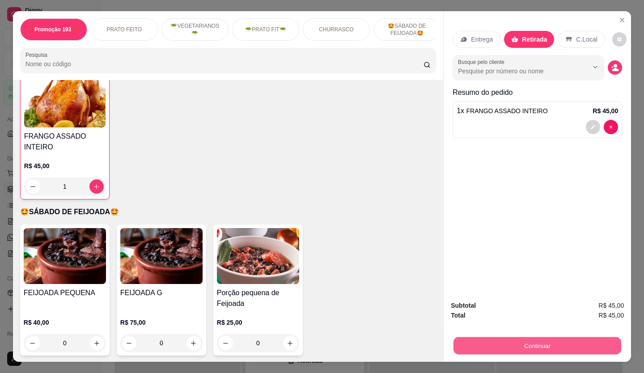
click at [595, 344] on button "Continuar" at bounding box center [537, 345] width 168 height 17
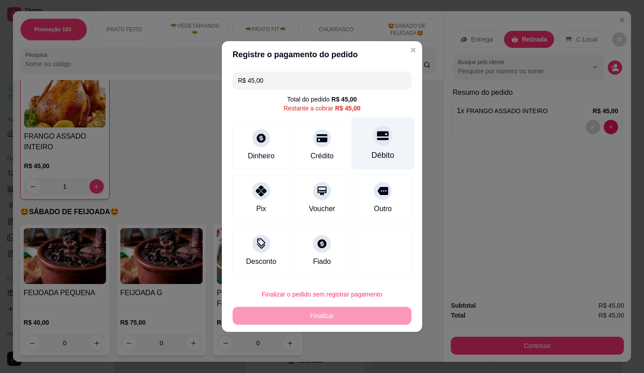
click at [400, 141] on div "Débito" at bounding box center [383, 144] width 63 height 52
type input "R$ 0,00"
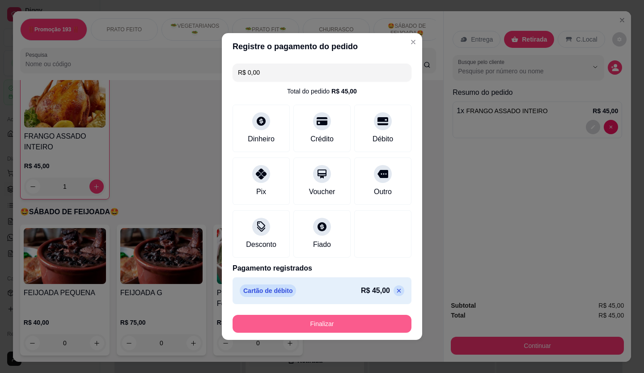
click at [341, 323] on button "Finalizar" at bounding box center [322, 324] width 179 height 18
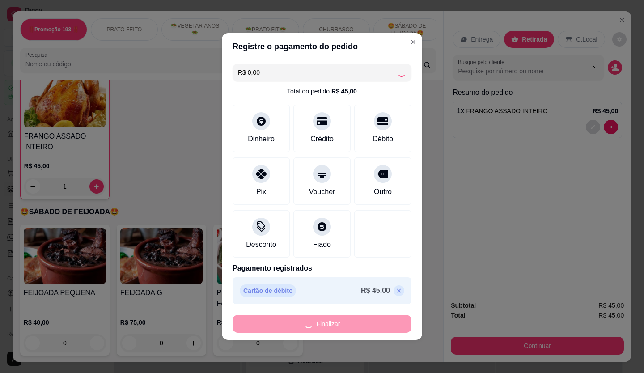
type input "0"
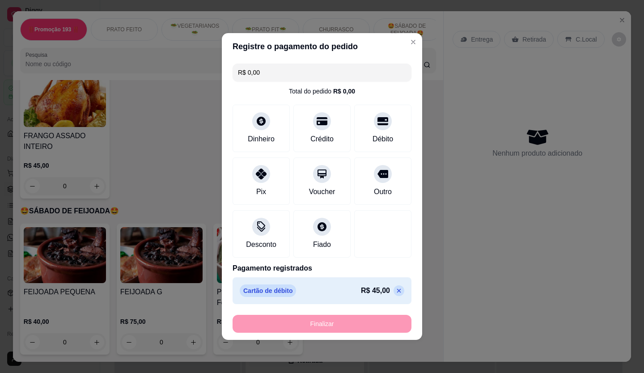
type input "-R$ 45,00"
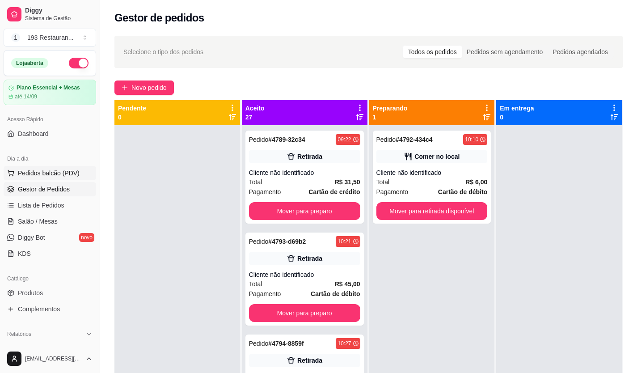
click at [72, 169] on span "Pedidos balcão (PDV)" at bounding box center [49, 173] width 62 height 9
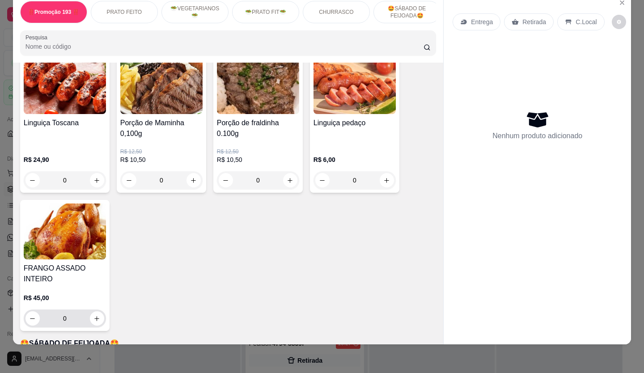
scroll to position [1521, 0]
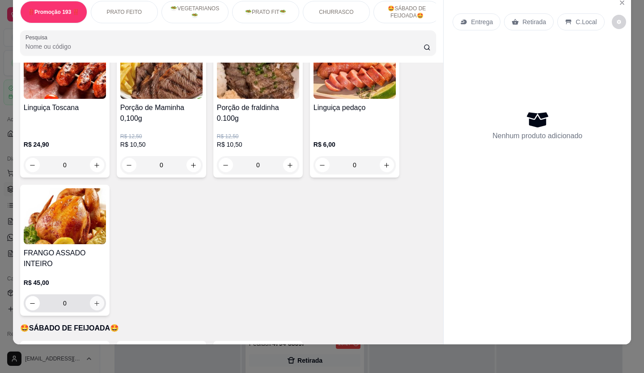
click at [93, 300] on icon "increase-product-quantity" at bounding box center [96, 303] width 7 height 7
type input "1"
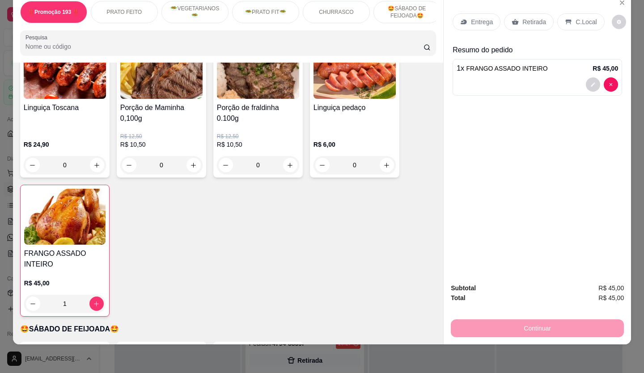
click at [534, 17] on p "Retirada" at bounding box center [534, 21] width 24 height 9
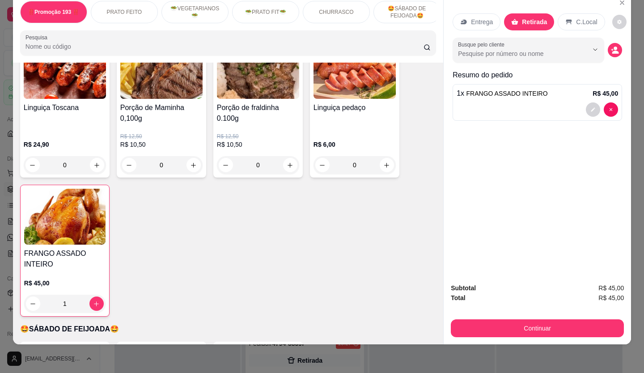
click at [516, 319] on button "Continuar" at bounding box center [537, 328] width 173 height 18
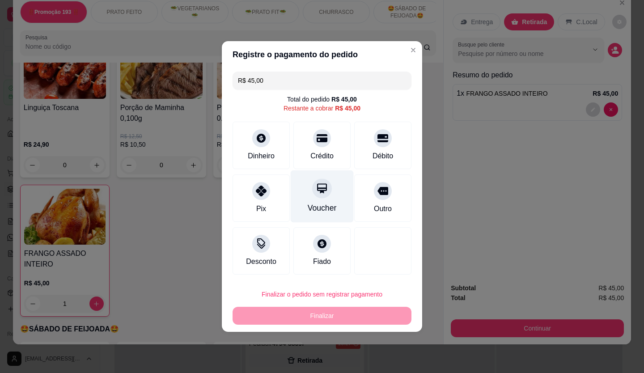
click at [315, 206] on div "Voucher" at bounding box center [322, 208] width 29 height 12
type input "R$ 0,00"
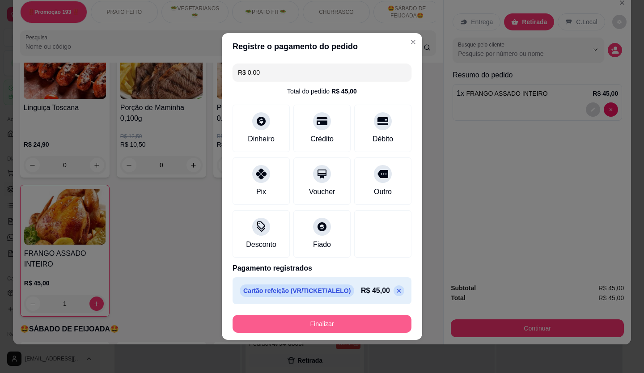
click at [274, 320] on button "Finalizar" at bounding box center [322, 324] width 179 height 18
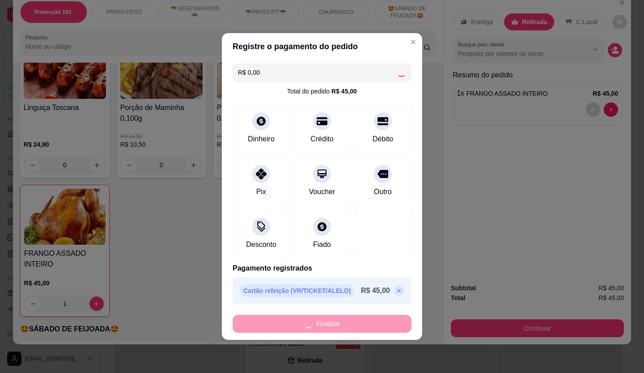
type input "0"
type input "-R$ 45,00"
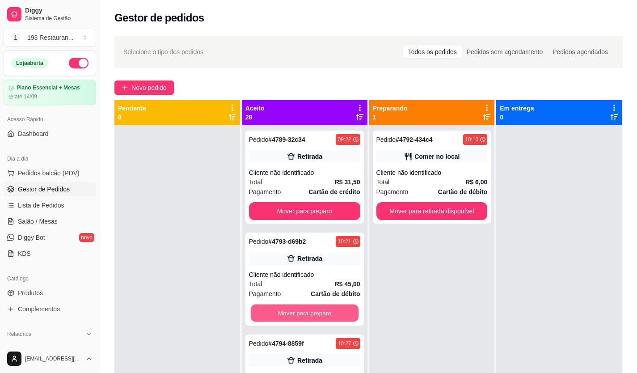
click at [264, 318] on button "Mover para preparo" at bounding box center [304, 313] width 108 height 17
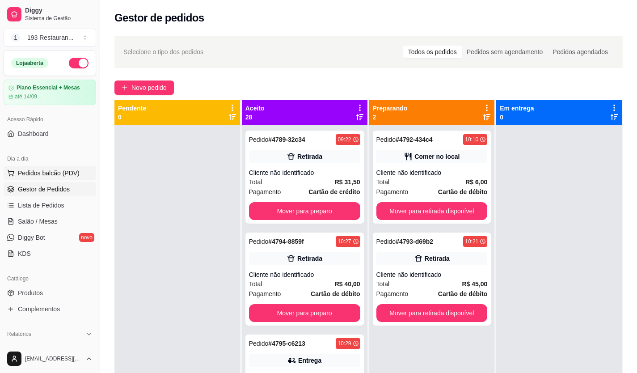
click at [67, 176] on span "Pedidos balcão (PDV)" at bounding box center [49, 173] width 62 height 9
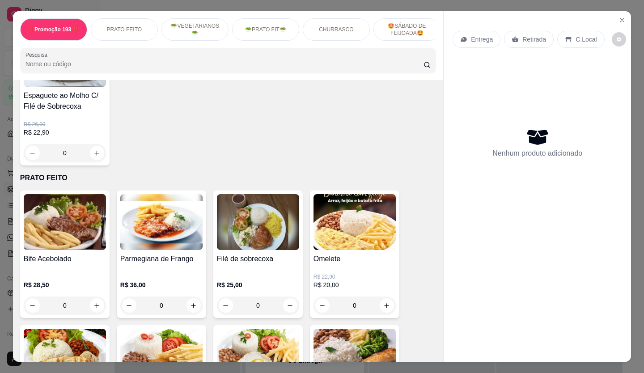
scroll to position [134, 0]
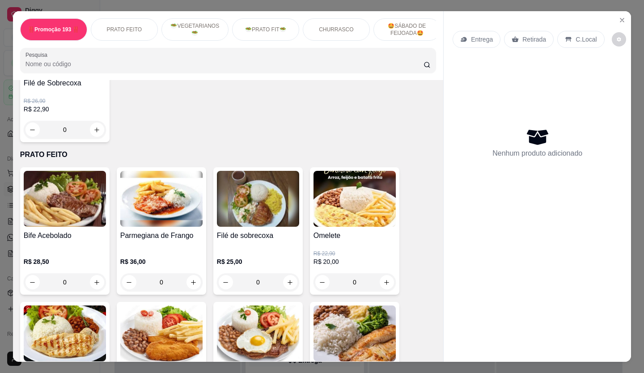
drag, startPoint x: 191, startPoint y: 255, endPoint x: 161, endPoint y: 104, distance: 154.7
click at [161, 104] on div "Espaguete ao Molho C/ Filé de Sobrecoxa R$ 26,90 R$ 22,90 0" at bounding box center [228, 73] width 416 height 138
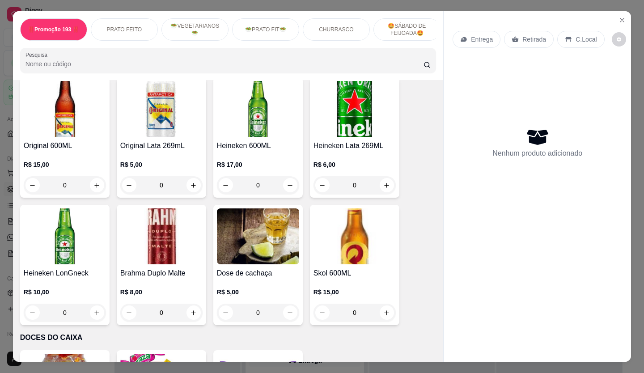
scroll to position [3399, 0]
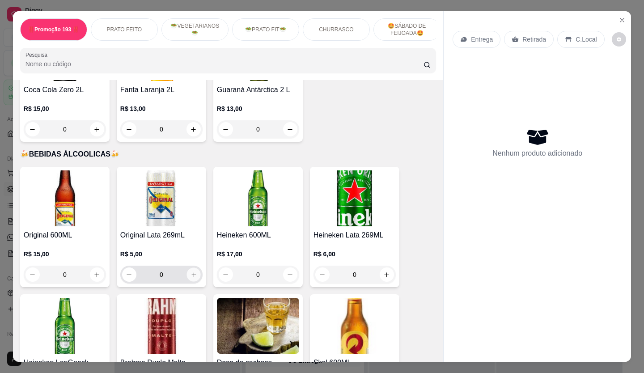
click at [191, 271] on icon "increase-product-quantity" at bounding box center [194, 274] width 7 height 7
type input "1"
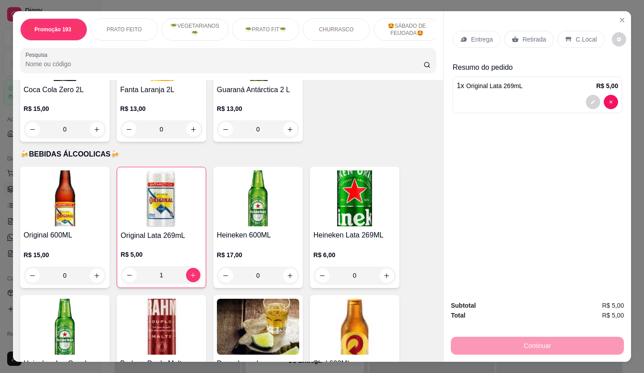
click at [529, 40] on p "Retirada" at bounding box center [534, 39] width 24 height 9
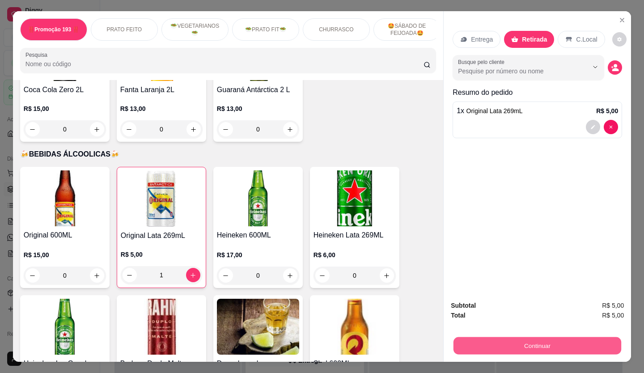
click at [578, 349] on button "Continuar" at bounding box center [537, 345] width 168 height 17
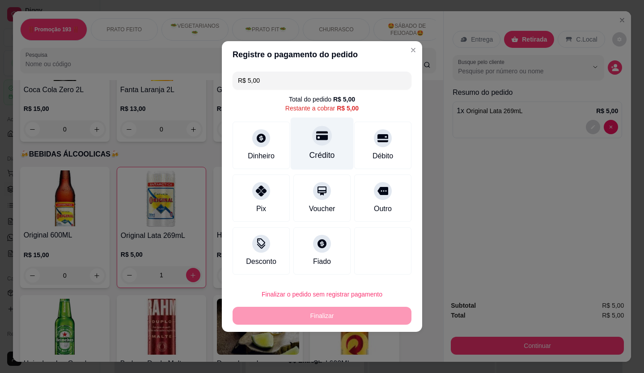
click at [320, 152] on div "Crédito" at bounding box center [321, 155] width 25 height 12
type input "R$ 0,00"
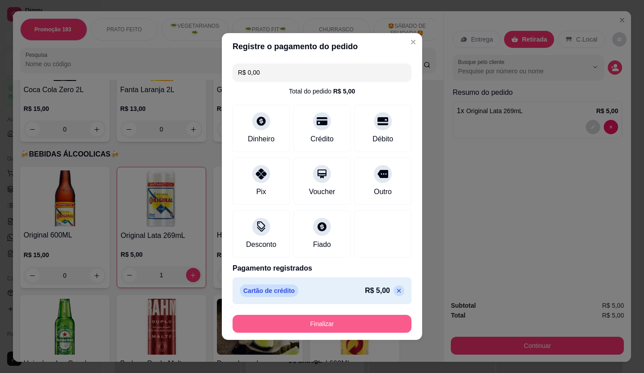
click at [317, 326] on button "Finalizar" at bounding box center [322, 324] width 179 height 18
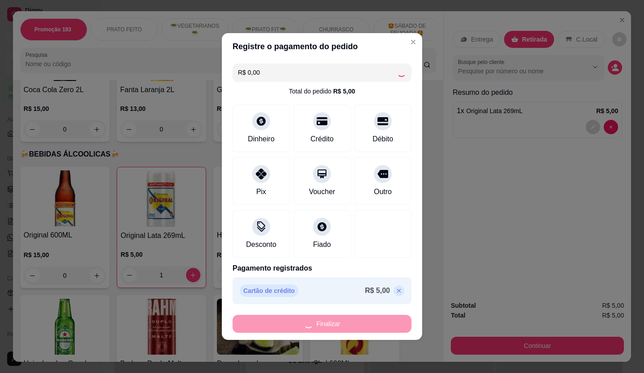
type input "0"
type input "-R$ 5,00"
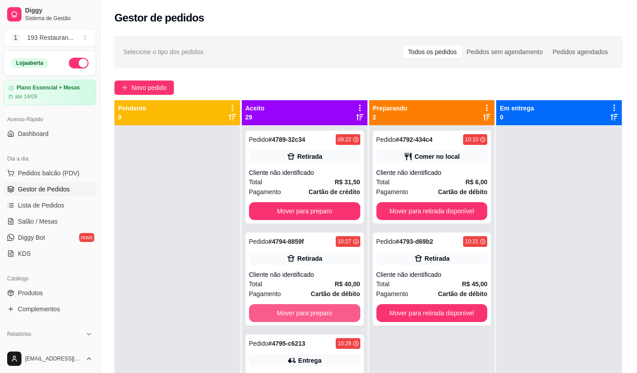
click at [337, 304] on button "Mover para preparo" at bounding box center [304, 313] width 111 height 18
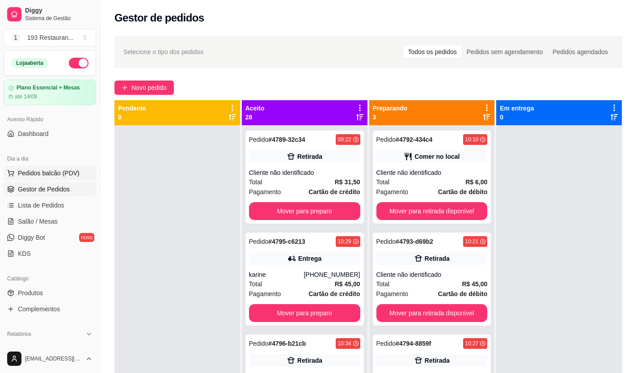
click at [30, 174] on span "Pedidos balcão (PDV)" at bounding box center [49, 173] width 62 height 9
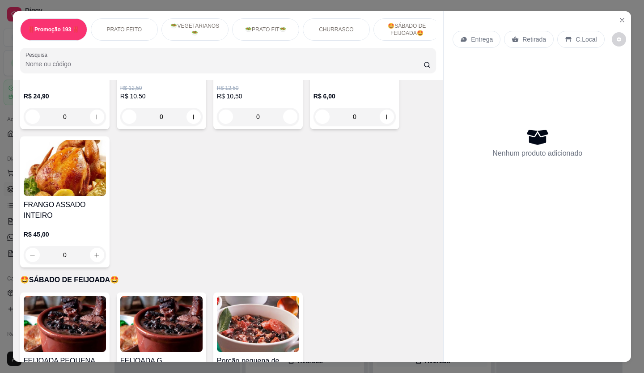
scroll to position [1655, 0]
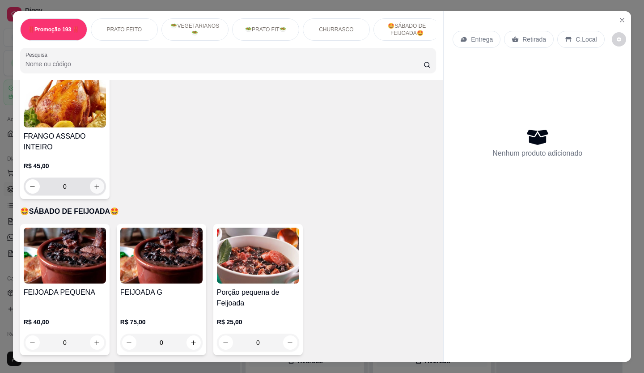
click at [96, 183] on icon "increase-product-quantity" at bounding box center [96, 186] width 7 height 7
type input "1"
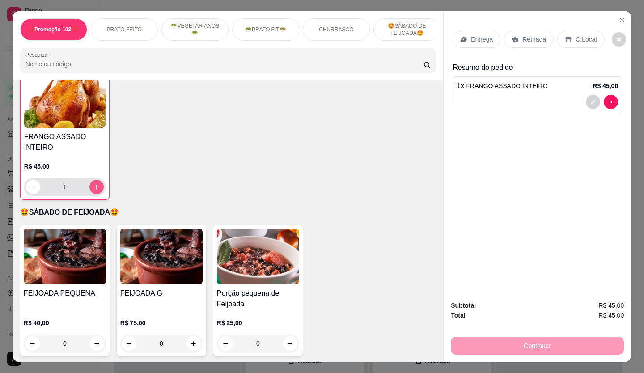
scroll to position [1655, 0]
click at [529, 35] on p "Retirada" at bounding box center [534, 39] width 24 height 9
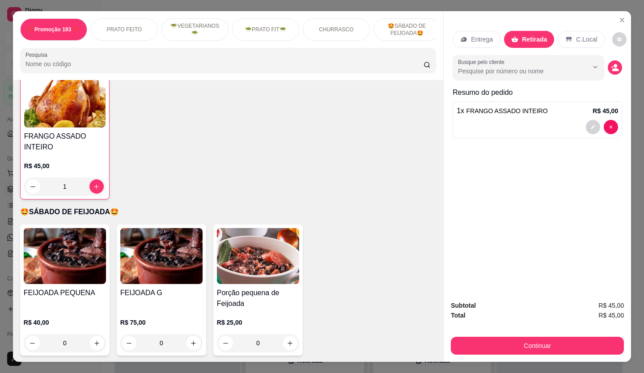
drag, startPoint x: 524, startPoint y: 352, endPoint x: 525, endPoint y: 340, distance: 12.6
click at [524, 347] on div "Subtotal R$ 45,00 Total R$ 45,00 Continuar" at bounding box center [537, 327] width 187 height 68
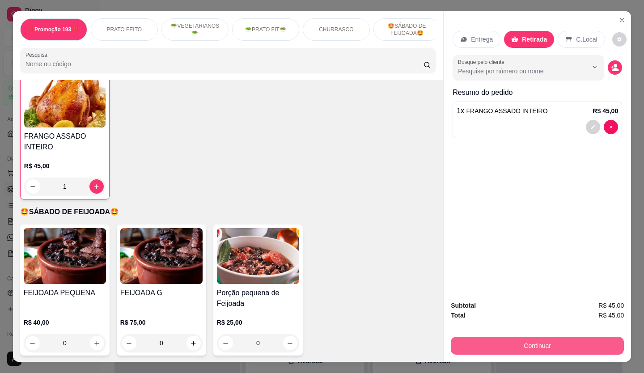
click at [499, 337] on button "Continuar" at bounding box center [537, 346] width 173 height 18
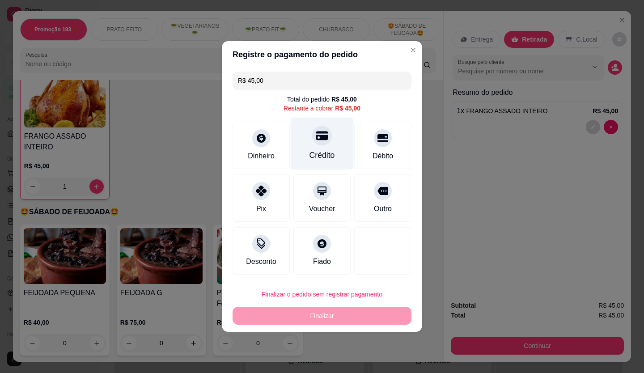
click at [325, 135] on div at bounding box center [322, 136] width 20 height 20
type input "R$ 0,00"
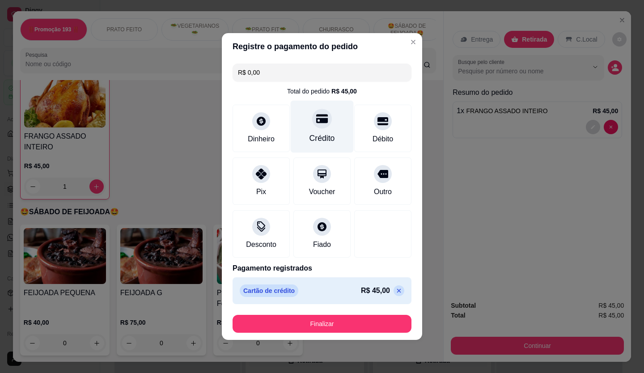
click at [318, 127] on div at bounding box center [322, 119] width 20 height 20
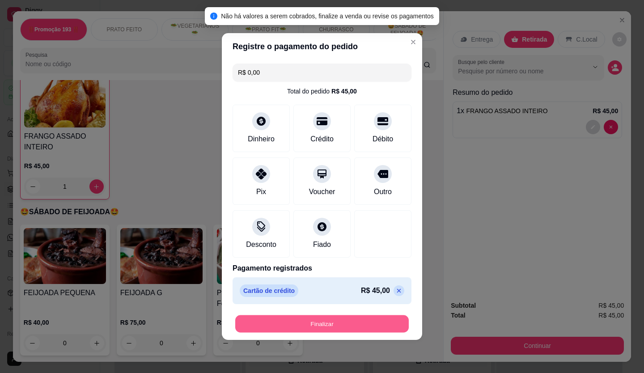
click at [325, 320] on button "Finalizar" at bounding box center [322, 323] width 174 height 17
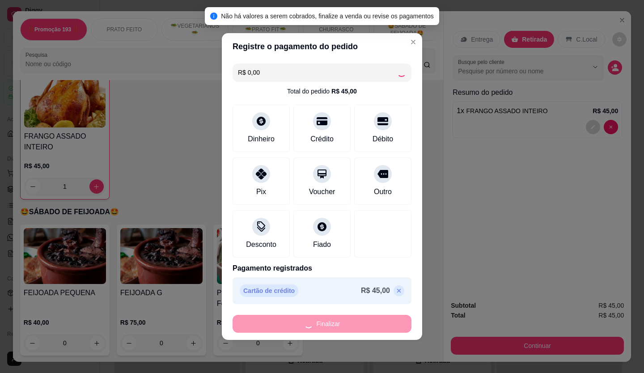
type input "0"
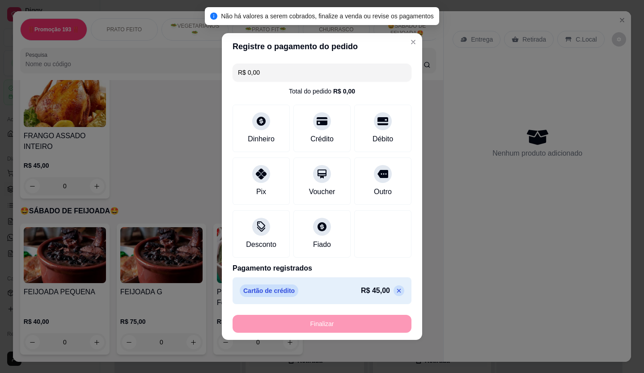
type input "-R$ 45,00"
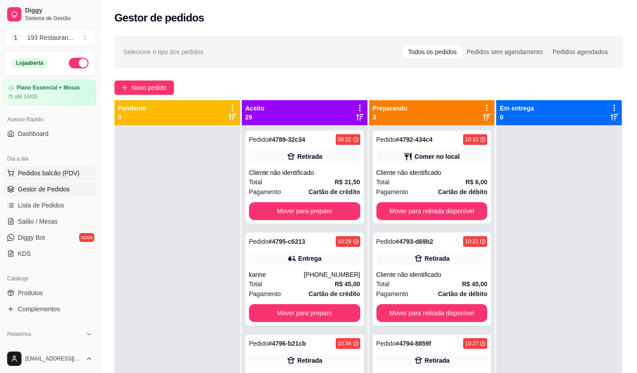
click at [42, 178] on button "Pedidos balcão (PDV)" at bounding box center [50, 173] width 93 height 14
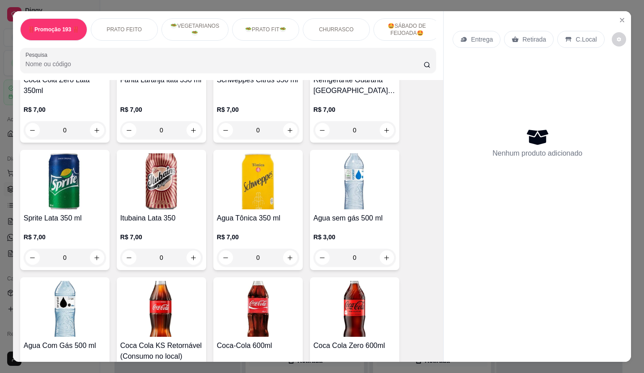
scroll to position [2728, 0]
click at [380, 251] on button "increase-product-quantity" at bounding box center [387, 258] width 14 height 14
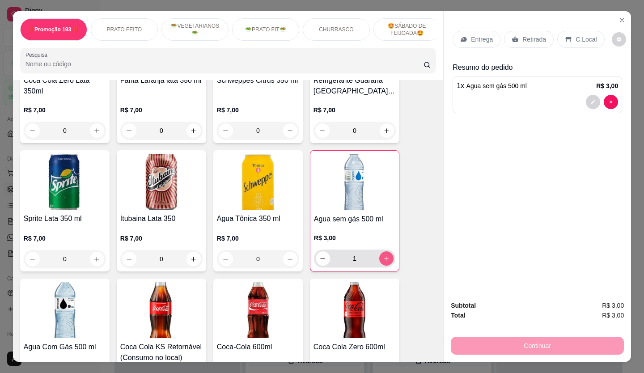
type input "1"
click at [576, 44] on div "Entrega Retirada C.Local" at bounding box center [537, 39] width 169 height 31
click at [579, 35] on p "C.Local" at bounding box center [586, 39] width 21 height 9
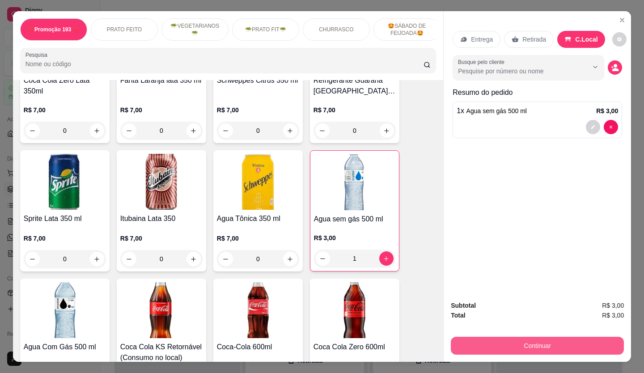
click at [570, 334] on div "Subtotal R$ 3,00 Total R$ 3,00 Continuar" at bounding box center [537, 328] width 173 height 54
click at [572, 337] on button "Continuar" at bounding box center [537, 346] width 173 height 18
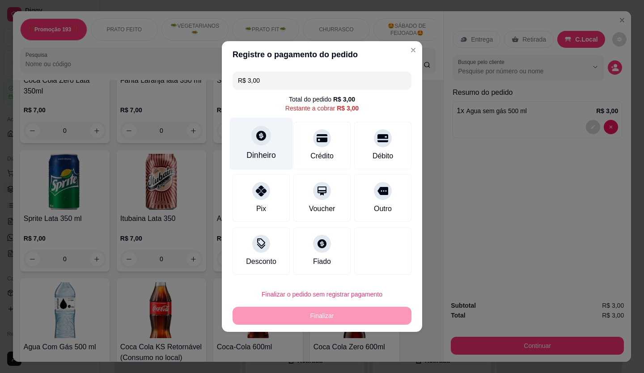
click at [264, 138] on icon at bounding box center [261, 136] width 10 height 10
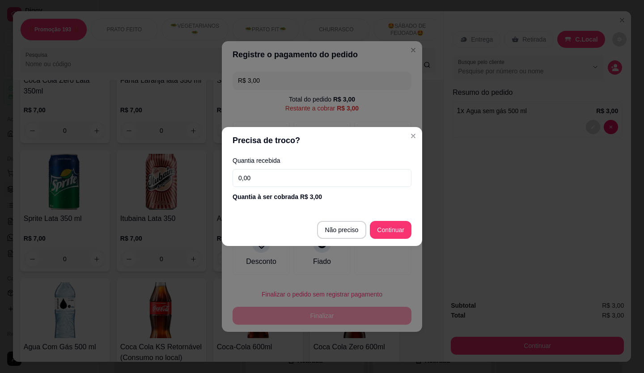
click at [274, 167] on div "Quantia recebida 0,00 Quantia à ser cobrada R$ 3,00" at bounding box center [322, 179] width 200 height 51
click at [282, 168] on div "Quantia recebida 0,00 Quantia à ser cobrada R$ 3,00" at bounding box center [322, 179] width 200 height 51
click at [277, 189] on div "Quantia recebida 0,00 Quantia à ser cobrada R$ 3,00" at bounding box center [322, 179] width 200 height 51
click at [284, 177] on input "0,00" at bounding box center [322, 178] width 179 height 18
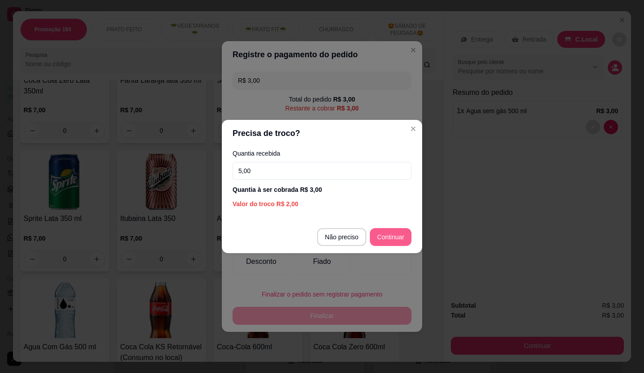
type input "5,00"
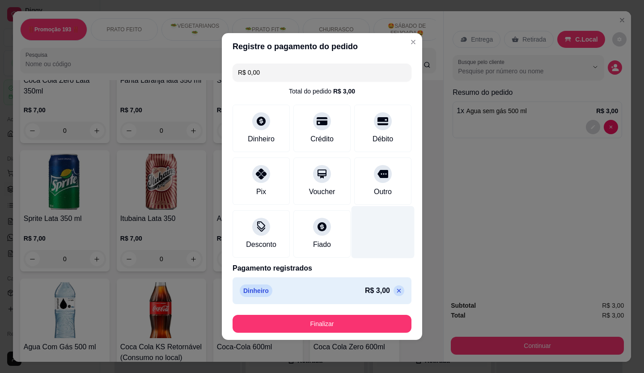
type input "R$ 0,00"
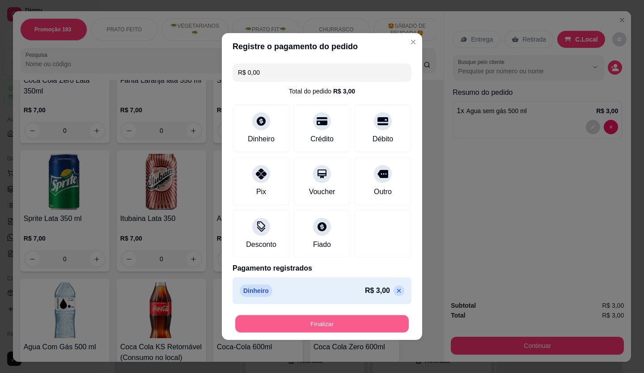
click at [362, 331] on button "Finalizar" at bounding box center [322, 323] width 174 height 17
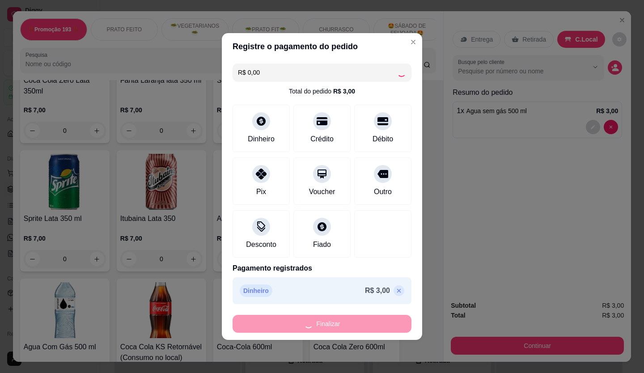
type input "0"
type input "-R$ 3,00"
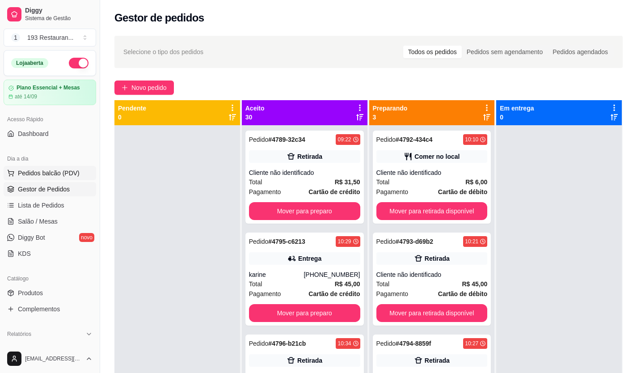
click at [77, 169] on button "Pedidos balcão (PDV)" at bounding box center [50, 173] width 93 height 14
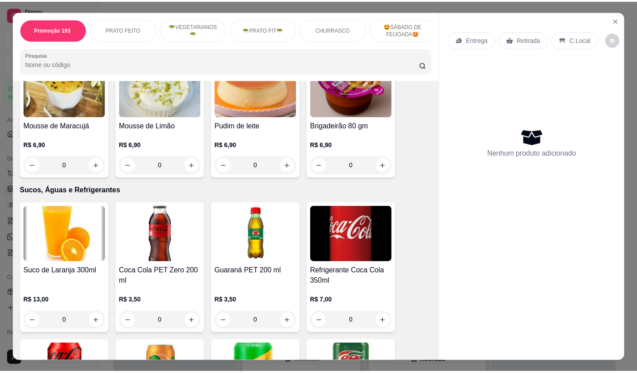
scroll to position [2460, 0]
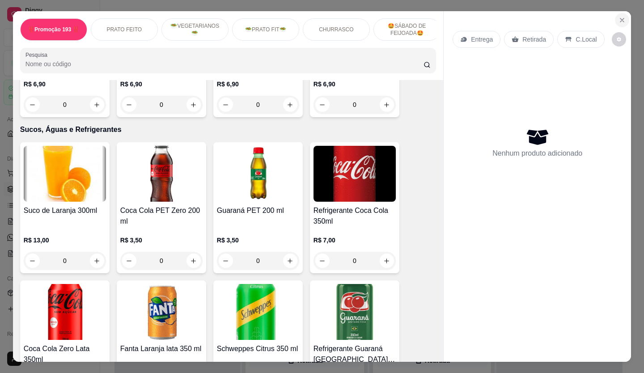
click at [624, 14] on button "Close" at bounding box center [622, 20] width 14 height 14
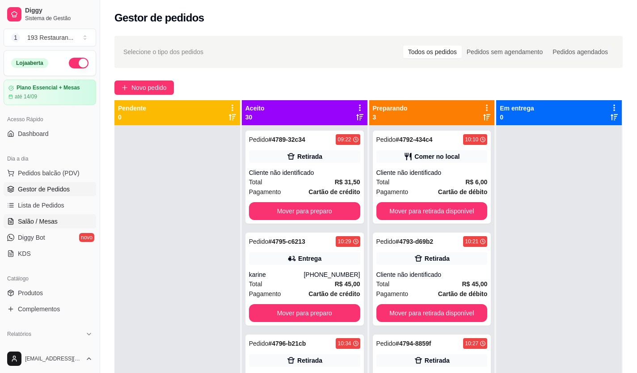
drag, startPoint x: 80, startPoint y: 171, endPoint x: 36, endPoint y: 218, distance: 64.9
click at [36, 218] on ul "Pedidos balcão (PDV) Gestor de Pedidos Lista de Pedidos Salão / Mesas Diggy Bot…" at bounding box center [50, 213] width 93 height 95
click at [37, 210] on link "Lista de Pedidos" at bounding box center [50, 205] width 93 height 14
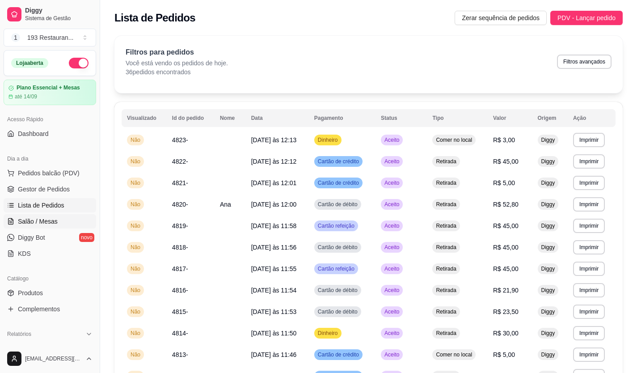
click at [63, 222] on link "Salão / Mesas" at bounding box center [50, 221] width 93 height 14
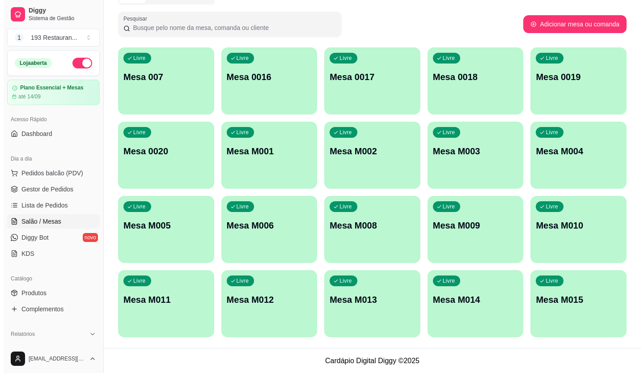
scroll to position [50, 0]
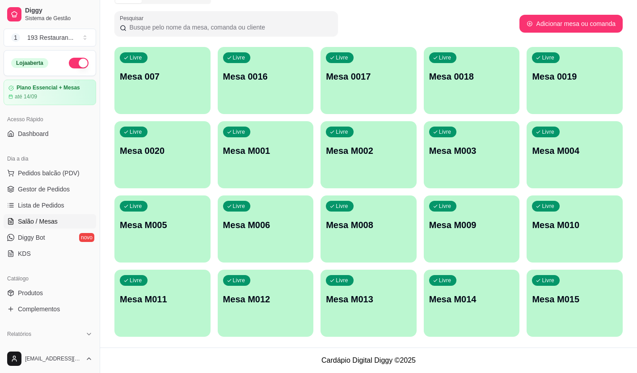
click at [147, 296] on p "Mesa M011" at bounding box center [162, 299] width 85 height 13
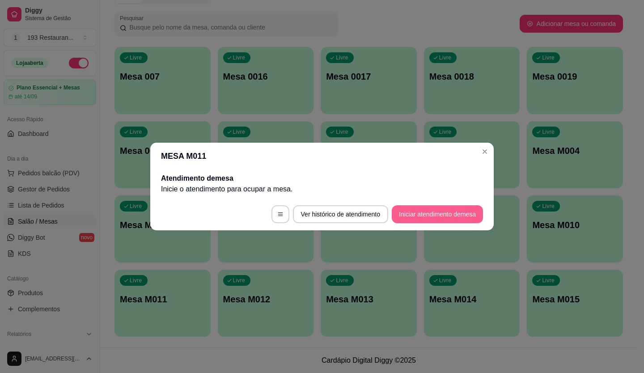
click at [443, 214] on button "Iniciar atendimento de mesa" at bounding box center [437, 214] width 91 height 18
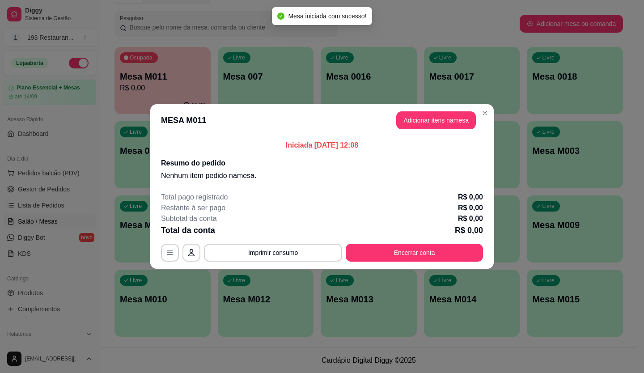
click at [446, 130] on header "MESA M011 Adicionar itens na mesa" at bounding box center [321, 120] width 343 height 32
click at [447, 119] on button "Adicionar itens na mesa" at bounding box center [436, 120] width 80 height 18
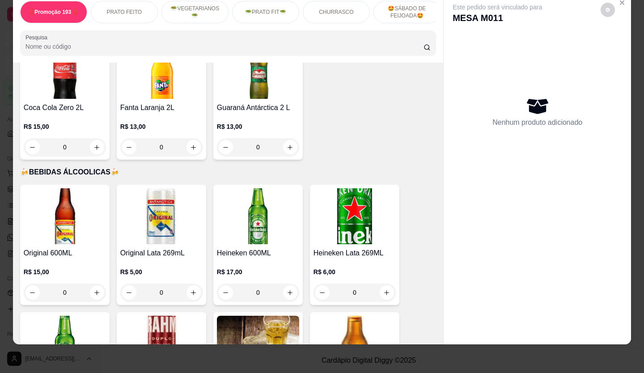
scroll to position [3354, 0]
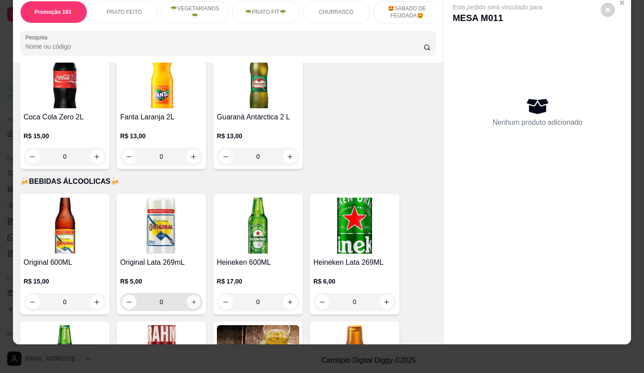
click at [186, 295] on button "increase-product-quantity" at bounding box center [193, 302] width 14 height 14
type input "1"
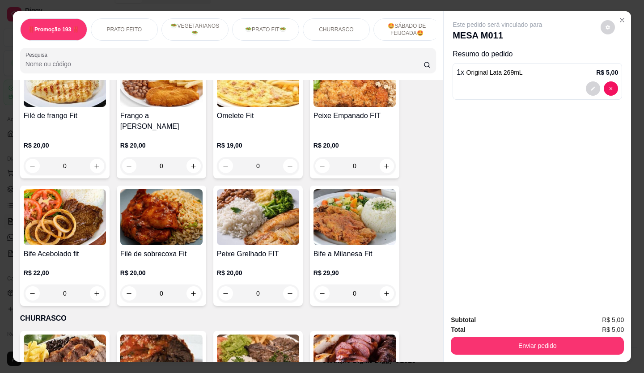
scroll to position [1118, 0]
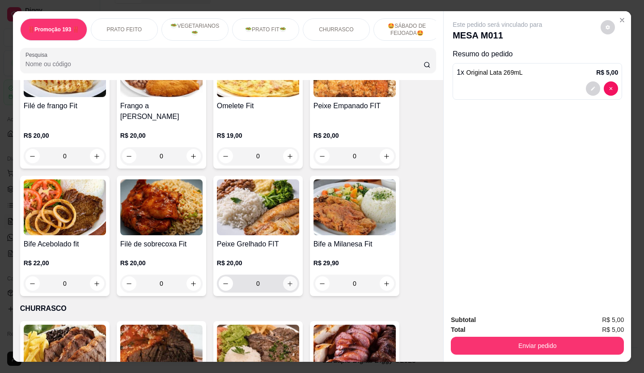
click at [288, 280] on icon "increase-product-quantity" at bounding box center [290, 283] width 7 height 7
type input "1"
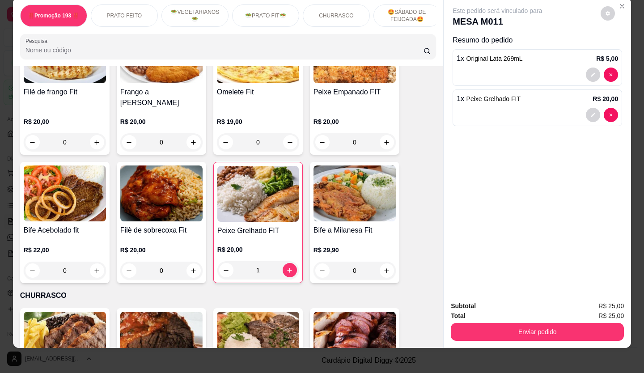
scroll to position [21, 0]
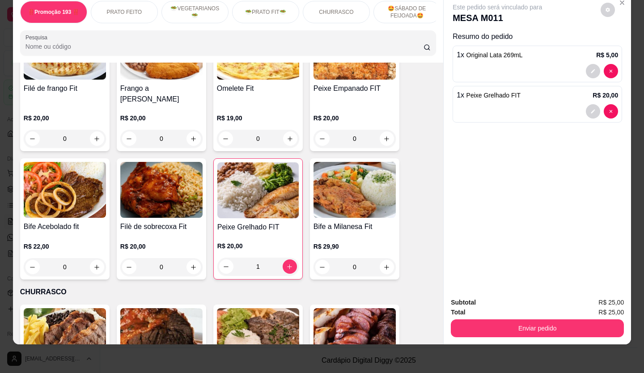
drag, startPoint x: 6, startPoint y: 14, endPoint x: 14, endPoint y: 11, distance: 8.8
click at [9, 15] on div "‼️Promoção 193 ‼️ PRATO FEITO 🥗VEGETARIANOS🥗 🥗PRATO FIT🥗 CHURRASCO 🤩SÁBADO DE F…" at bounding box center [322, 186] width 644 height 373
click at [13, 115] on div "Item avulso ‼️Promoção 193 ‼️ Espaguete ao Molho C/ Filé de Sobrecoxa R$ 26,90 …" at bounding box center [228, 204] width 430 height 282
click at [83, 242] on div "R$ 22,00 0" at bounding box center [65, 259] width 82 height 34
click at [85, 258] on input "0" at bounding box center [65, 267] width 50 height 18
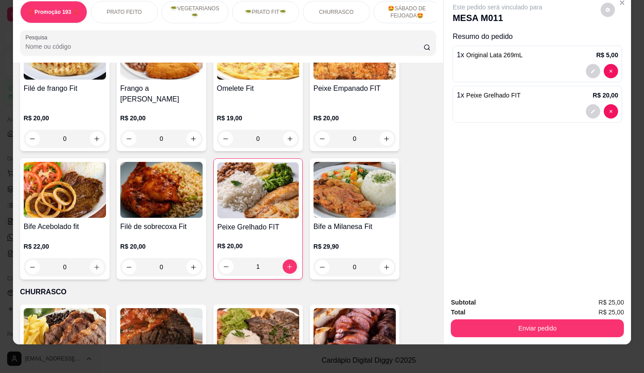
click at [96, 264] on icon "increase-product-quantity" at bounding box center [96, 267] width 7 height 7
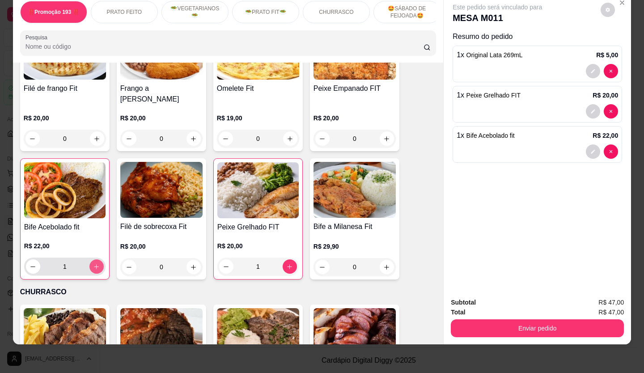
type input "1"
click at [93, 136] on icon "increase-product-quantity" at bounding box center [96, 139] width 7 height 7
type input "1"
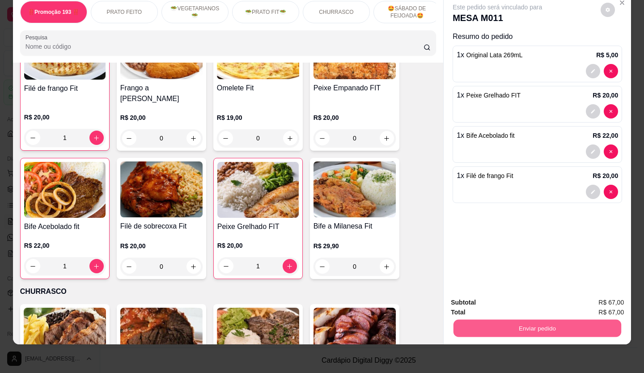
click at [517, 320] on button "Enviar pedido" at bounding box center [537, 328] width 168 height 17
click at [499, 302] on button "Não registrar e enviar pedido" at bounding box center [507, 300] width 93 height 17
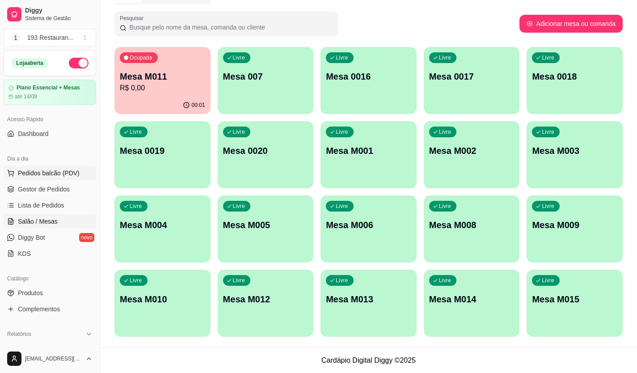
click at [64, 174] on span "Pedidos balcão (PDV)" at bounding box center [49, 173] width 62 height 9
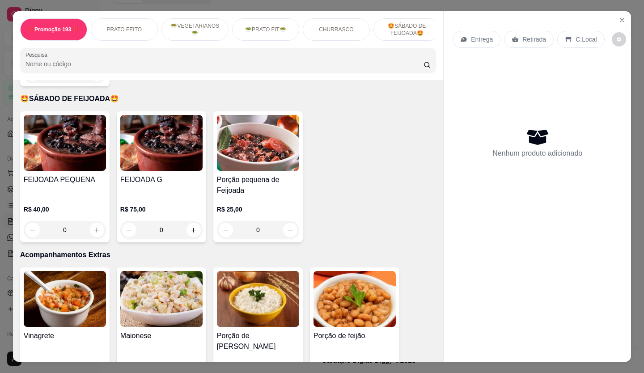
scroll to position [1789, 0]
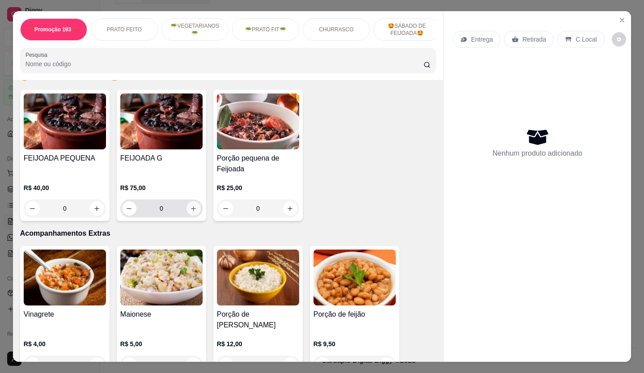
click at [191, 201] on button "increase-product-quantity" at bounding box center [193, 208] width 14 height 14
type input "1"
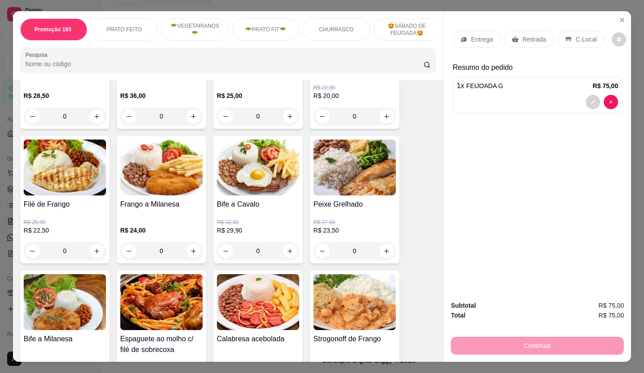
scroll to position [268, 0]
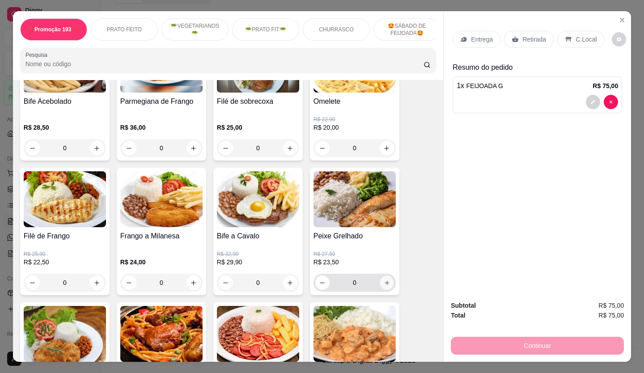
click at [386, 286] on icon "increase-product-quantity" at bounding box center [387, 283] width 7 height 7
type input "1"
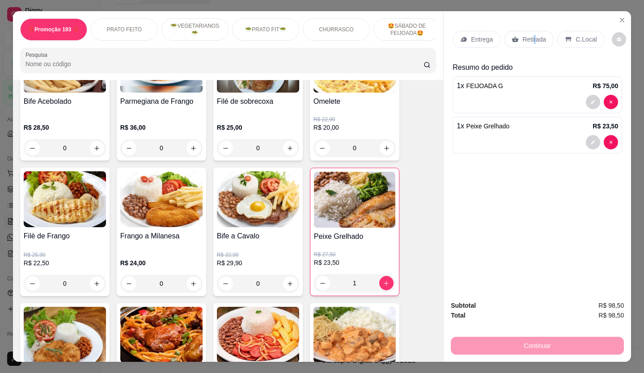
drag, startPoint x: 529, startPoint y: 38, endPoint x: 532, endPoint y: 33, distance: 6.8
click at [532, 36] on p "Retirada" at bounding box center [534, 39] width 24 height 9
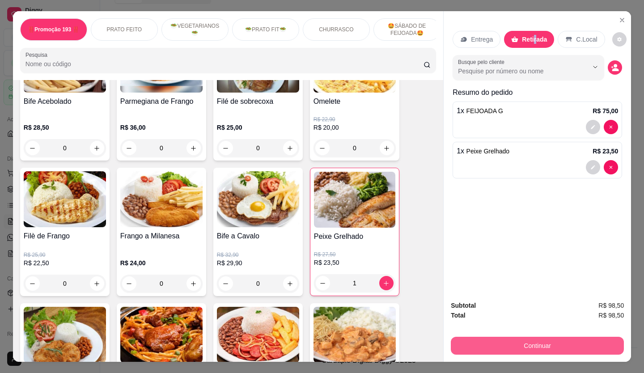
click at [566, 347] on button "Continuar" at bounding box center [537, 346] width 173 height 18
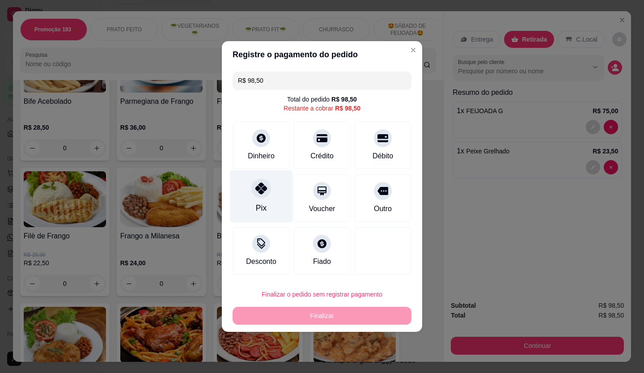
click at [262, 194] on icon at bounding box center [261, 188] width 12 height 12
type input "R$ 0,00"
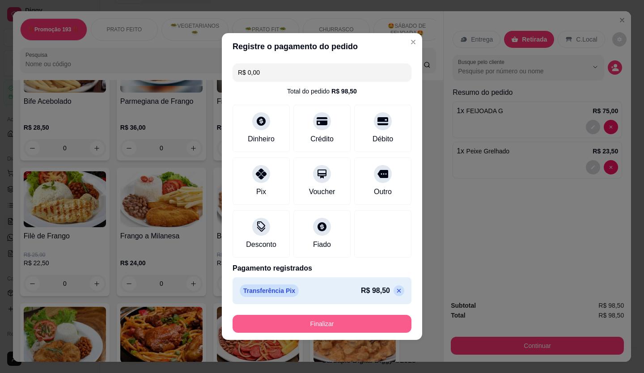
click at [328, 327] on button "Finalizar" at bounding box center [322, 324] width 179 height 18
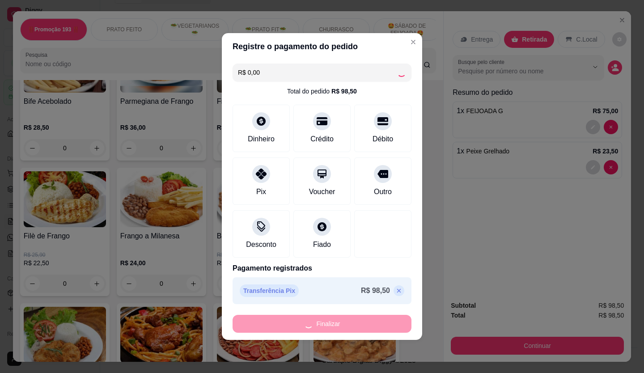
type input "0"
type input "-R$ 98,50"
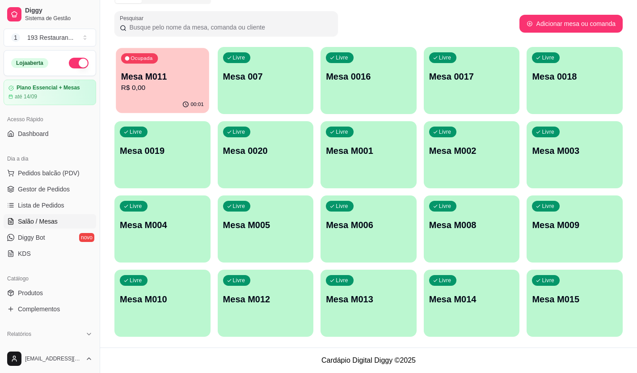
click at [182, 73] on p "Mesa M011" at bounding box center [162, 77] width 83 height 12
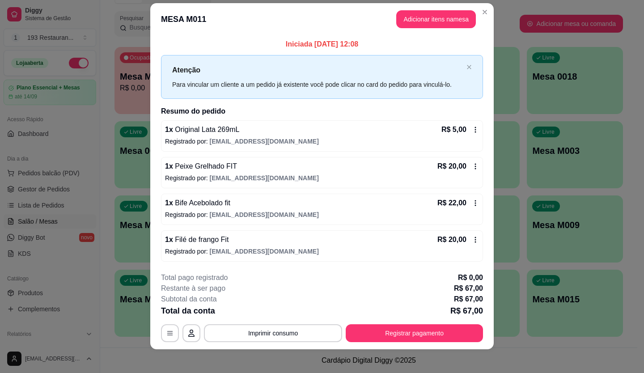
scroll to position [15, 0]
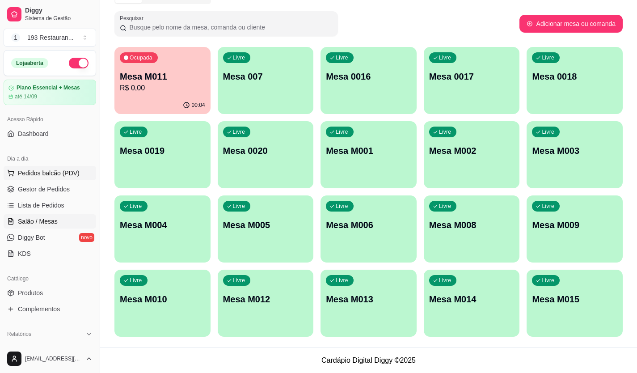
click at [65, 176] on span "Pedidos balcão (PDV)" at bounding box center [49, 173] width 62 height 9
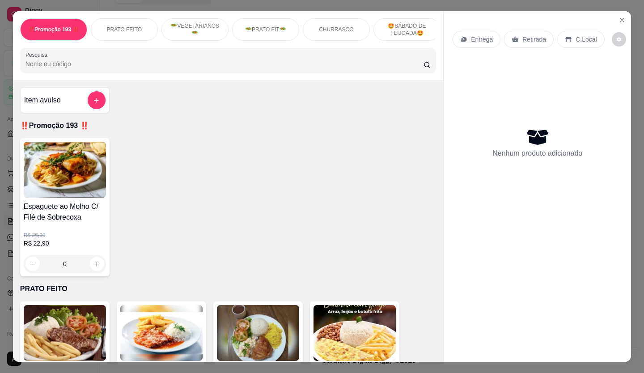
click at [532, 35] on p "Retirada" at bounding box center [534, 39] width 24 height 9
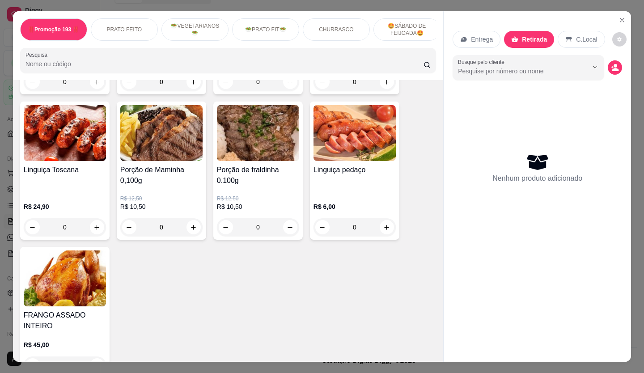
scroll to position [1565, 0]
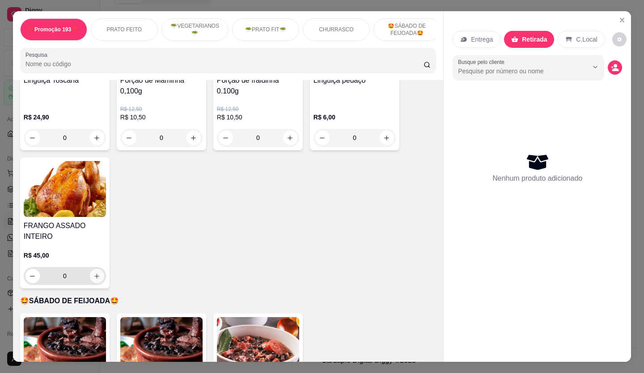
click at [95, 274] on icon "increase-product-quantity" at bounding box center [97, 276] width 5 height 5
type input "1"
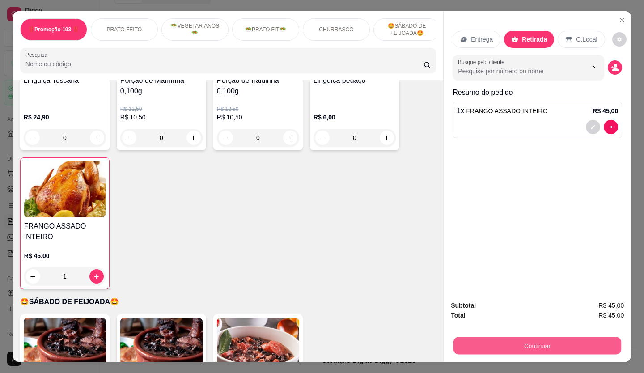
click at [531, 337] on button "Continuar" at bounding box center [537, 345] width 168 height 17
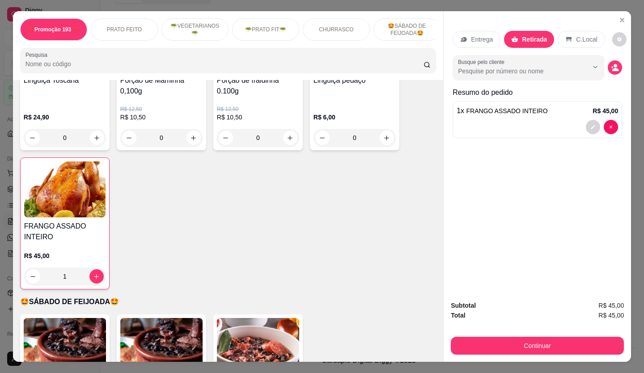
click at [381, 148] on div "Débito" at bounding box center [383, 144] width 63 height 52
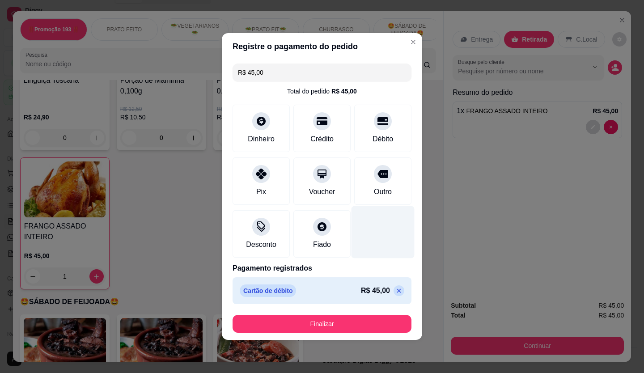
type input "R$ 0,00"
click at [364, 329] on button "Finalizar" at bounding box center [322, 324] width 179 height 18
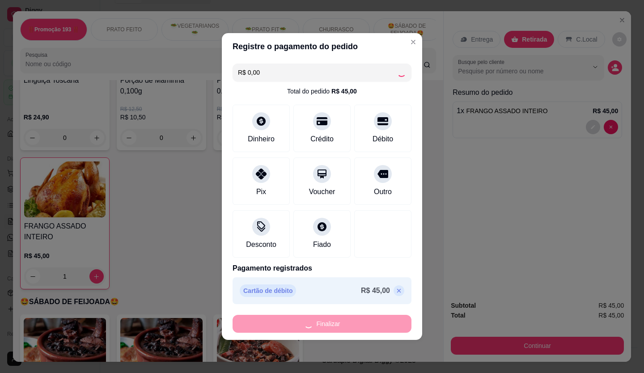
type input "0"
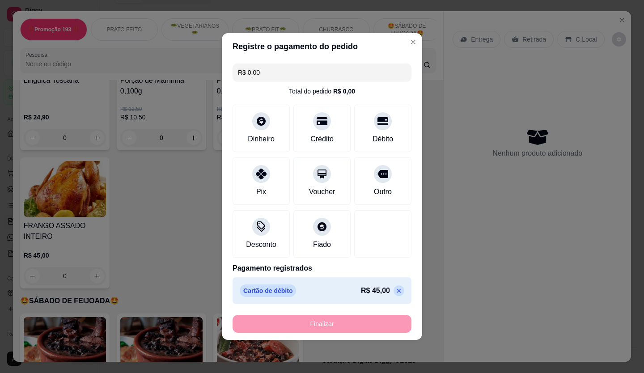
type input "-R$ 45,00"
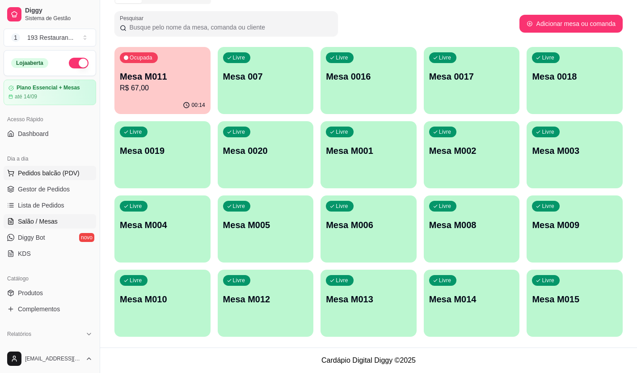
click at [45, 176] on span "Pedidos balcão (PDV)" at bounding box center [49, 173] width 62 height 9
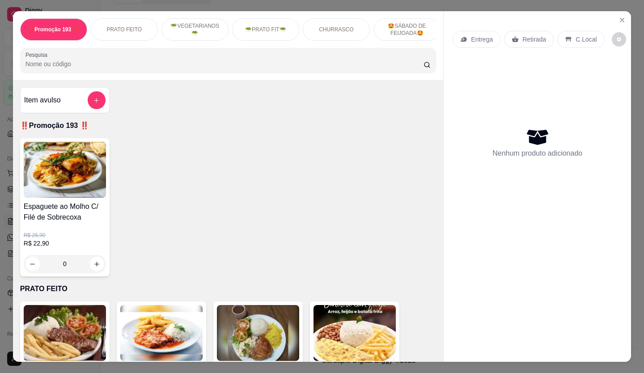
scroll to position [268, 0]
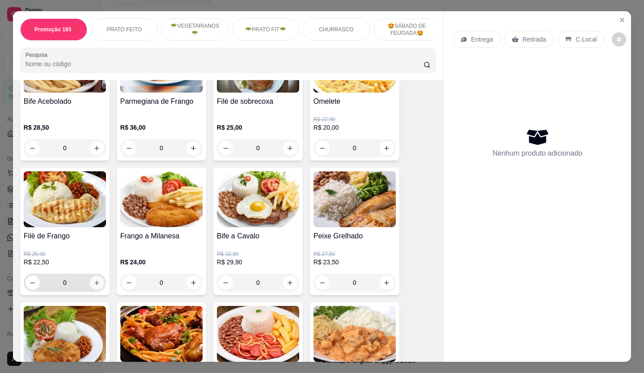
click at [95, 285] on icon "increase-product-quantity" at bounding box center [97, 282] width 5 height 5
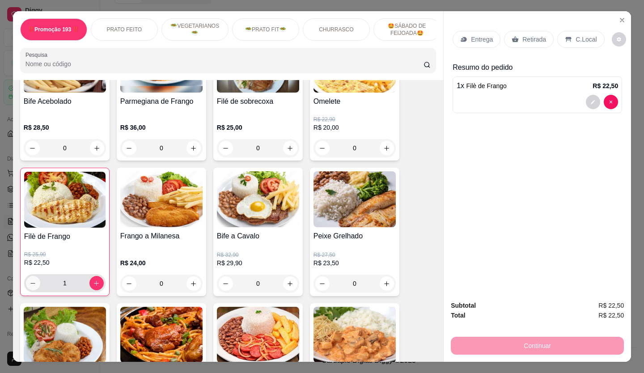
click at [30, 283] on icon "decrease-product-quantity" at bounding box center [33, 283] width 7 height 7
type input "0"
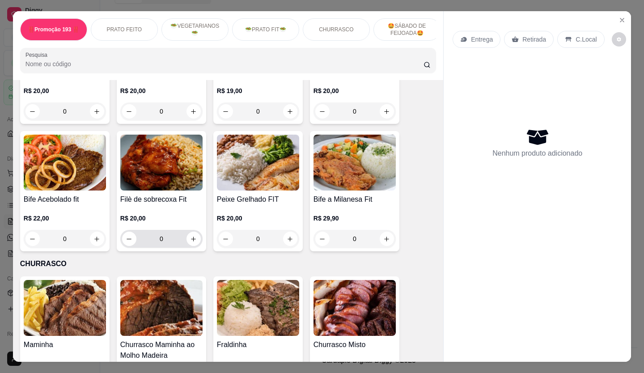
scroll to position [939, 0]
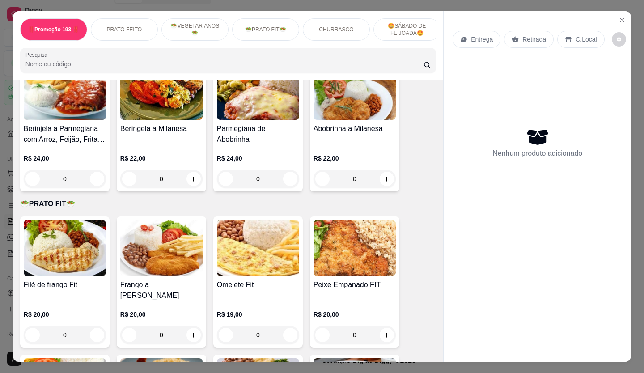
click at [93, 314] on div "R$ 20,00 0" at bounding box center [65, 327] width 82 height 34
click at [94, 332] on icon "increase-product-quantity" at bounding box center [97, 335] width 7 height 7
type input "1"
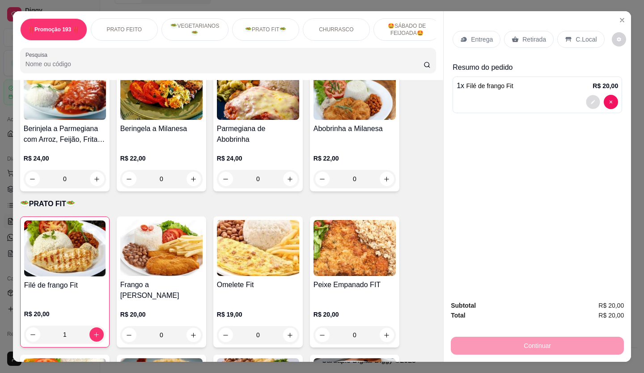
click at [592, 99] on icon "decrease-product-quantity" at bounding box center [592, 101] width 5 height 5
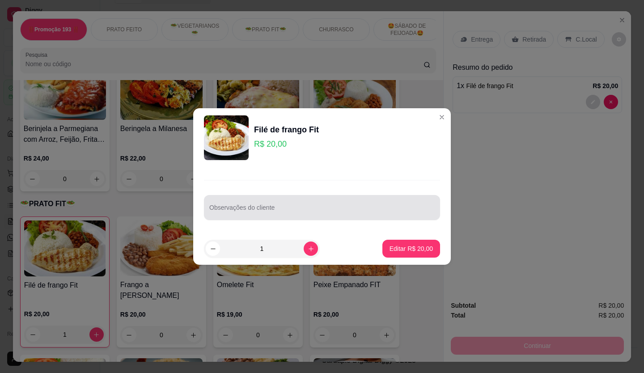
click at [302, 214] on input "Observações do cliente" at bounding box center [321, 211] width 225 height 9
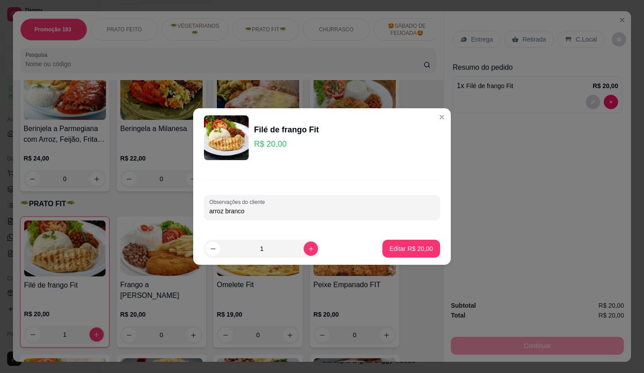
type input "arroz branco"
click at [406, 243] on button "Editar R$ 20,00" at bounding box center [411, 249] width 58 height 18
type input "0"
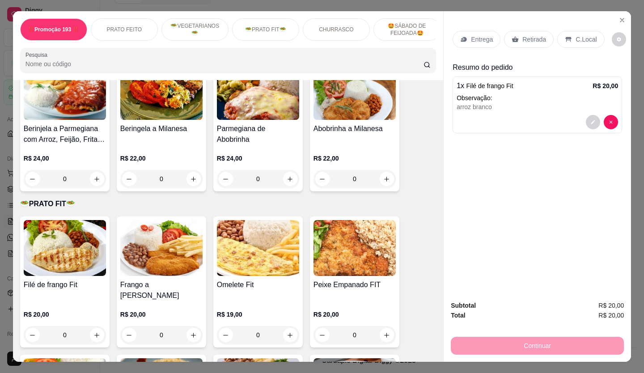
click at [543, 34] on div "Retirada" at bounding box center [529, 39] width 50 height 17
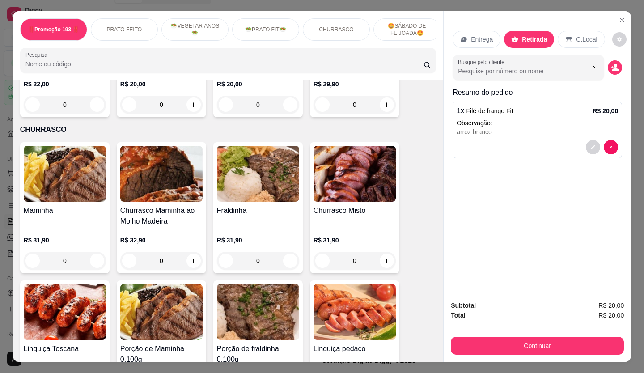
scroll to position [1386, 0]
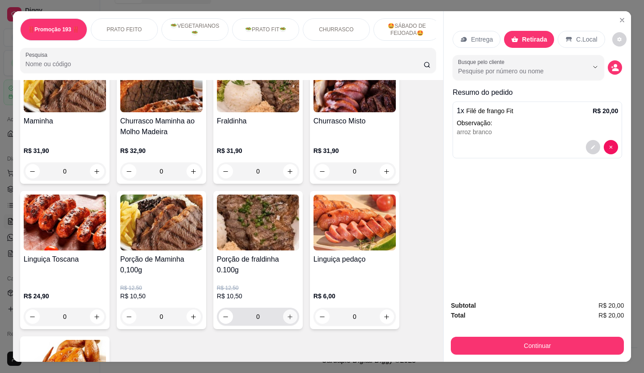
click at [289, 314] on icon "increase-product-quantity" at bounding box center [290, 317] width 7 height 7
type input "1"
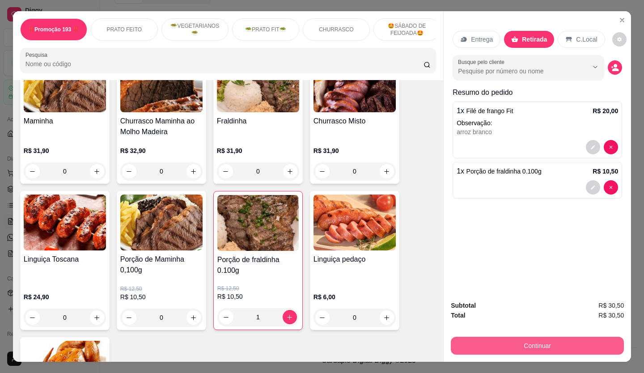
click at [524, 342] on button "Continuar" at bounding box center [537, 346] width 173 height 18
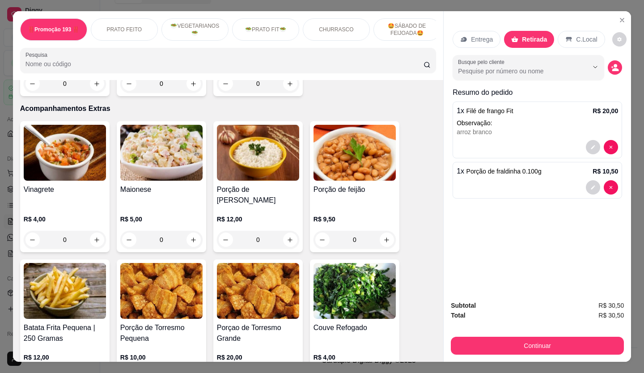
scroll to position [1923, 0]
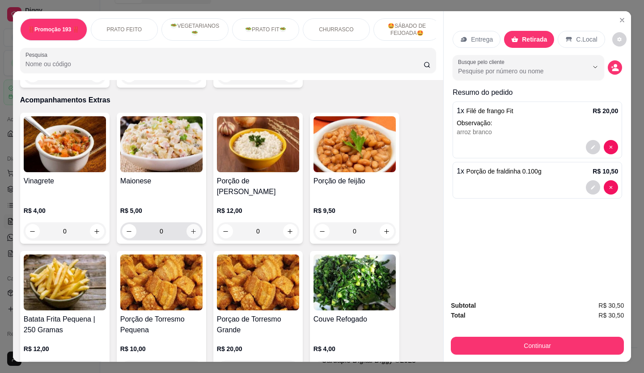
click at [192, 228] on icon "increase-product-quantity" at bounding box center [193, 231] width 7 height 7
type input "1"
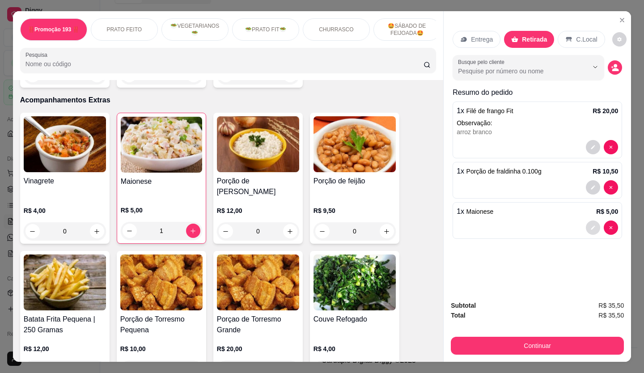
click at [592, 221] on button "decrease-product-quantity" at bounding box center [593, 227] width 14 height 14
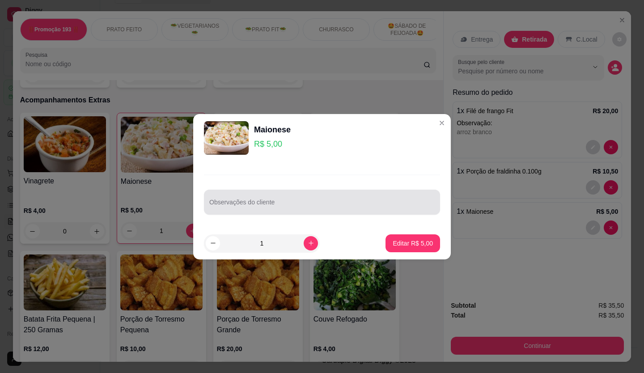
click at [274, 198] on div at bounding box center [321, 202] width 225 height 18
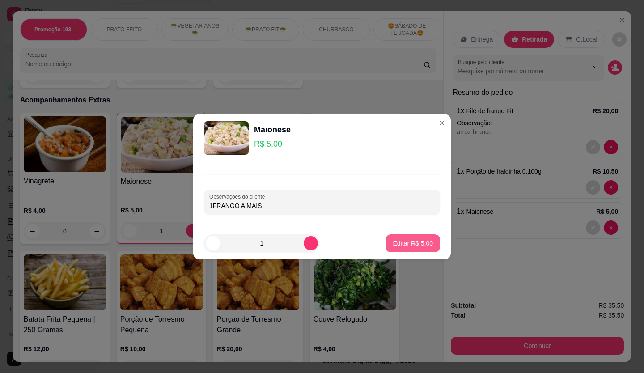
type input "1FRANGO A MAIS"
click at [386, 241] on button "Editar R$ 5,00" at bounding box center [413, 243] width 55 height 18
type input "0"
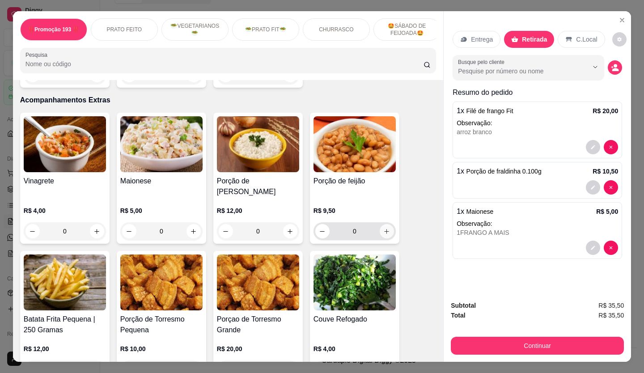
click at [385, 222] on div "0" at bounding box center [354, 231] width 79 height 18
click at [380, 225] on button "increase-product-quantity" at bounding box center [387, 232] width 14 height 14
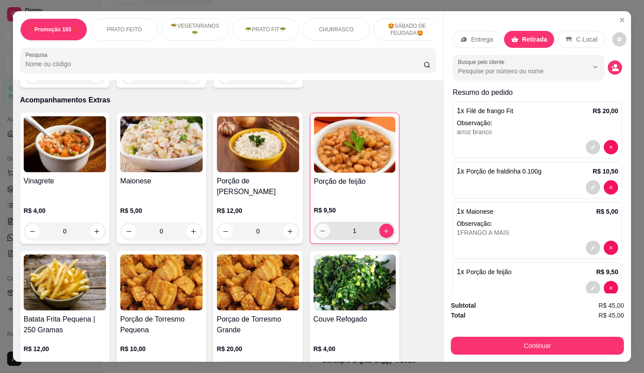
click at [316, 224] on button "decrease-product-quantity" at bounding box center [323, 231] width 14 height 14
type input "0"
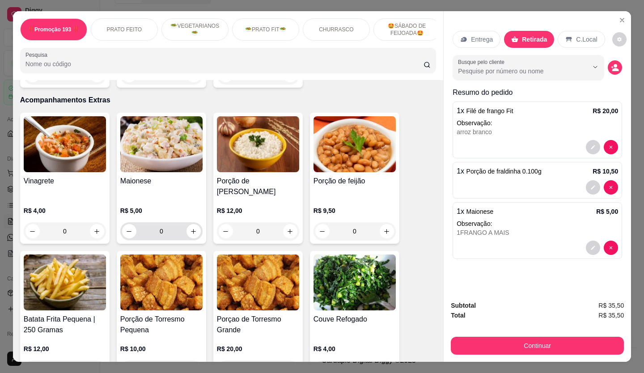
click at [193, 224] on button "increase-product-quantity" at bounding box center [193, 231] width 14 height 14
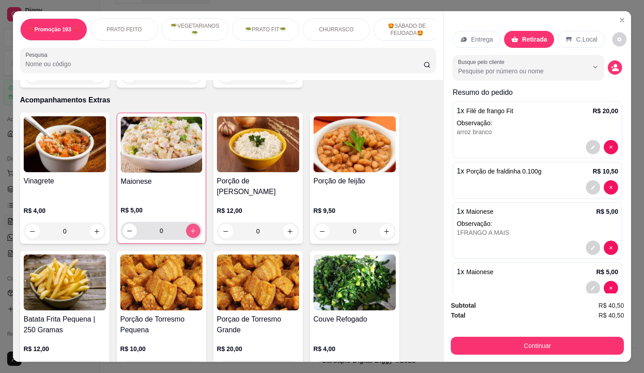
type input "1"
click at [587, 281] on button "decrease-product-quantity" at bounding box center [593, 288] width 14 height 14
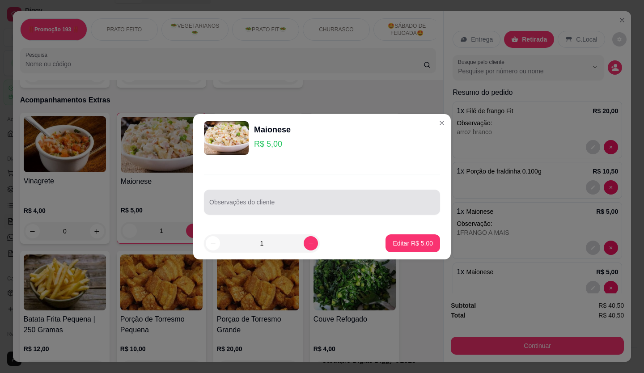
click at [228, 206] on input "Observações do cliente" at bounding box center [321, 205] width 225 height 9
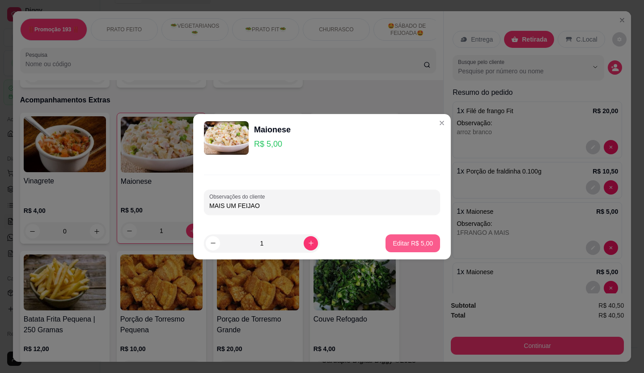
type input "MAIS UM FEIJAO"
click at [407, 247] on p "Editar R$ 5,00" at bounding box center [413, 243] width 40 height 9
type input "0"
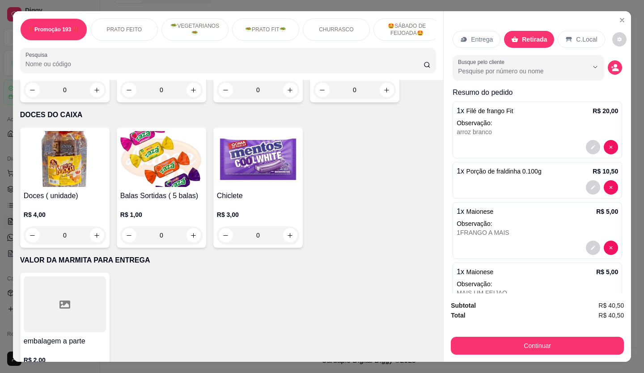
scroll to position [3732, 0]
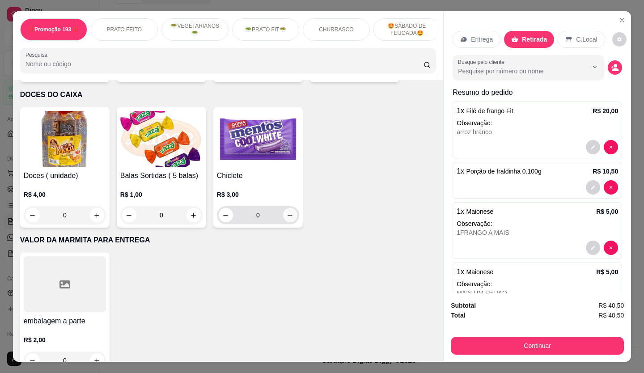
click at [287, 212] on icon "increase-product-quantity" at bounding box center [290, 215] width 7 height 7
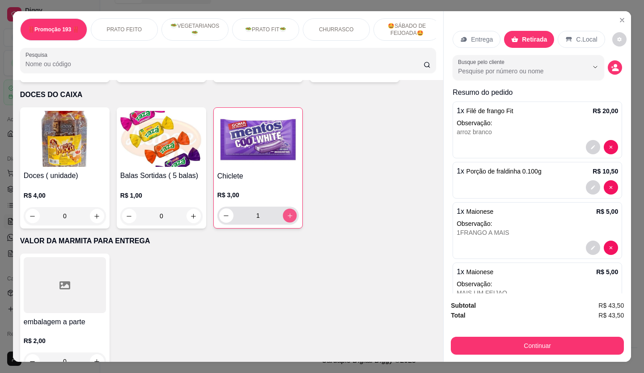
click at [287, 212] on icon "increase-product-quantity" at bounding box center [290, 215] width 7 height 7
type input "2"
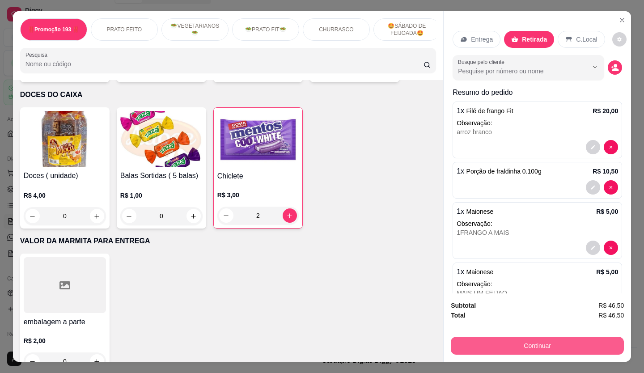
click at [582, 345] on button "Continuar" at bounding box center [537, 346] width 173 height 18
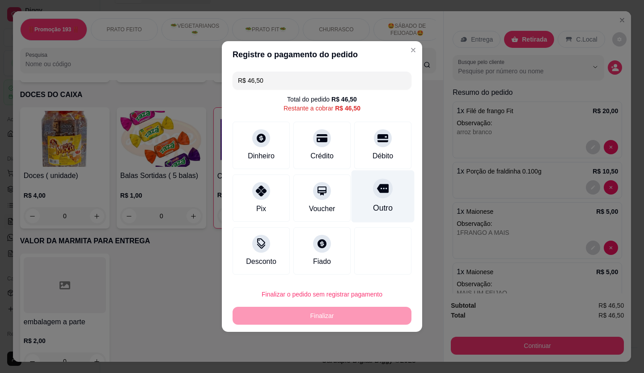
drag, startPoint x: 360, startPoint y: 180, endPoint x: 375, endPoint y: 188, distance: 16.8
click at [375, 188] on div "Outro" at bounding box center [383, 196] width 63 height 52
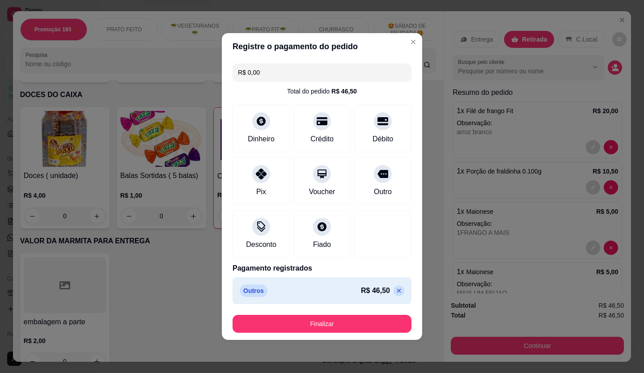
click at [392, 284] on div "Outros R$ 46,50" at bounding box center [322, 290] width 179 height 27
click at [397, 292] on icon at bounding box center [399, 291] width 4 height 4
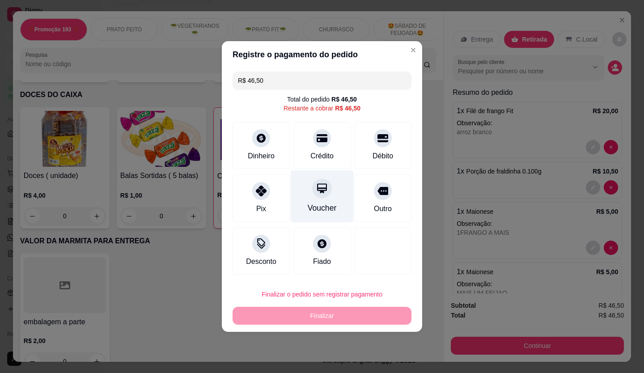
click at [321, 185] on icon at bounding box center [322, 188] width 12 height 12
type input "R$ 0,00"
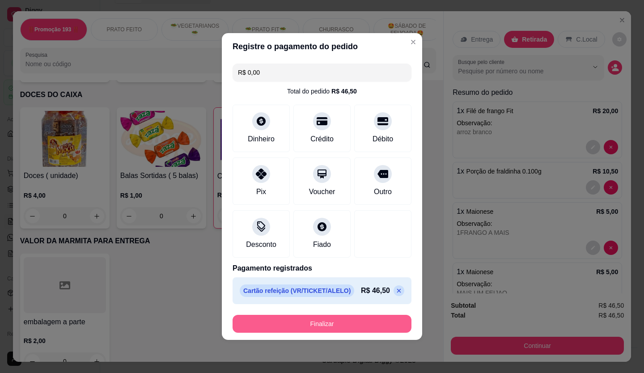
click at [371, 324] on button "Finalizar" at bounding box center [322, 324] width 179 height 18
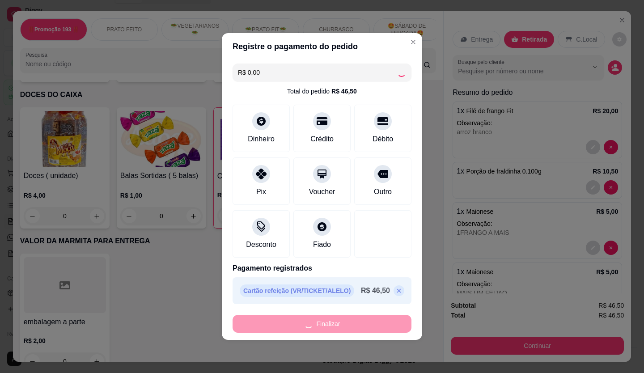
type input "0"
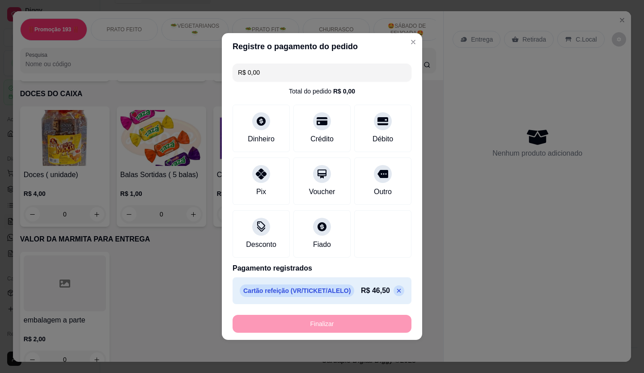
type input "-R$ 46,50"
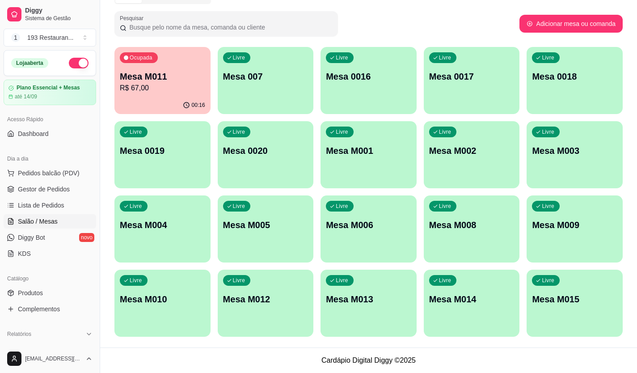
click at [141, 250] on div "Ocupada Mesa M011 R$ 67,00 00:16 Livre Mesa 007 Livre Mesa 0016 Livre Mesa 0017…" at bounding box center [368, 192] width 508 height 290
click at [80, 171] on button "Pedidos balcão (PDV)" at bounding box center [50, 173] width 93 height 14
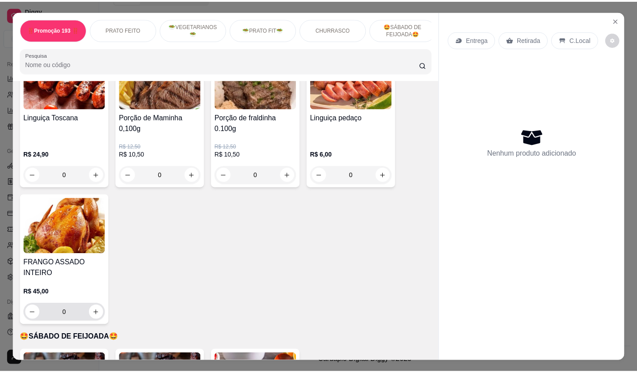
scroll to position [1565, 0]
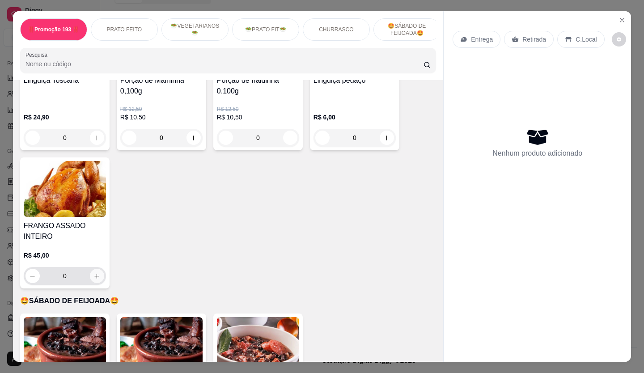
click at [95, 274] on icon "increase-product-quantity" at bounding box center [97, 276] width 5 height 5
type input "1"
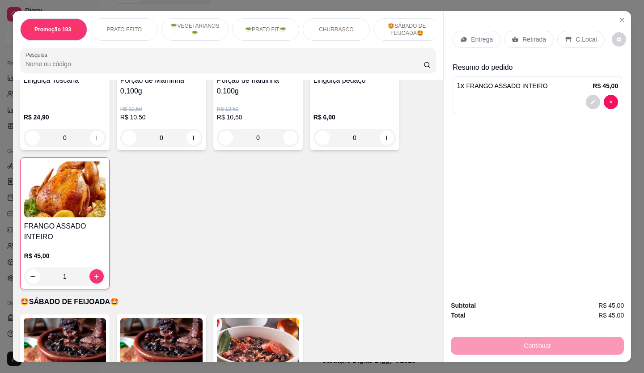
click at [524, 35] on p "Retirada" at bounding box center [534, 39] width 24 height 9
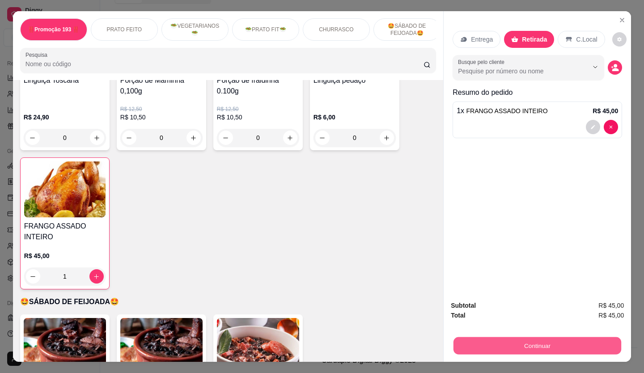
click at [553, 338] on button "Continuar" at bounding box center [537, 345] width 168 height 17
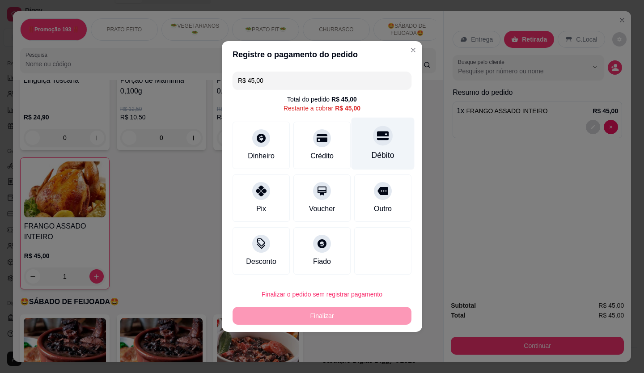
click at [379, 136] on icon at bounding box center [383, 135] width 12 height 9
type input "R$ 0,00"
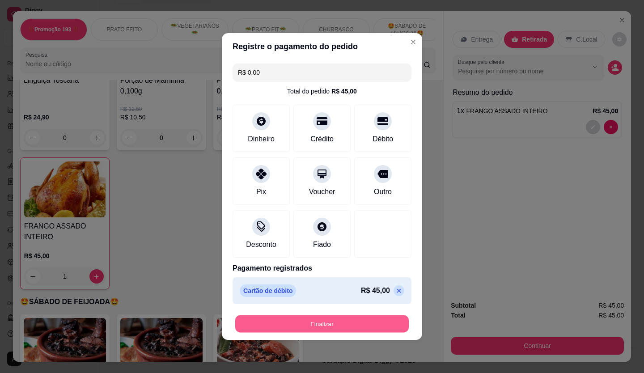
click at [326, 330] on button "Finalizar" at bounding box center [322, 323] width 174 height 17
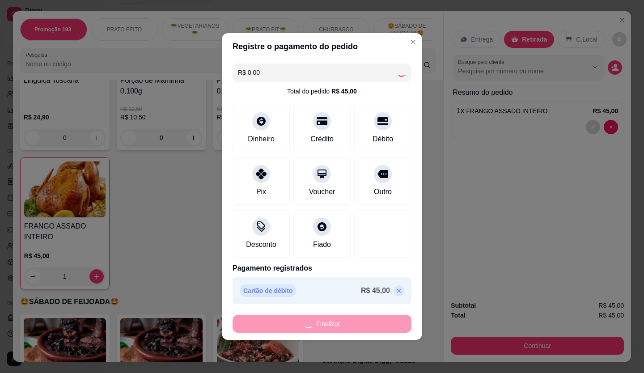
type input "0"
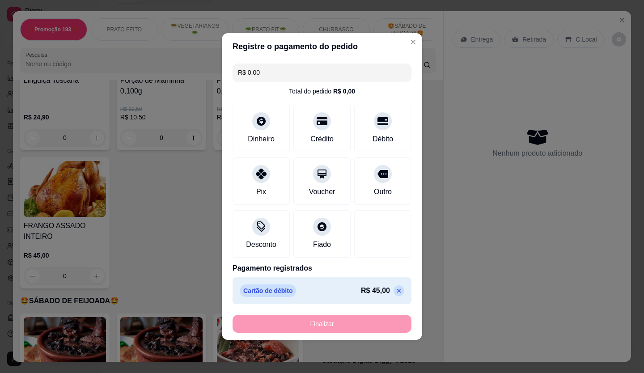
type input "-R$ 45,00"
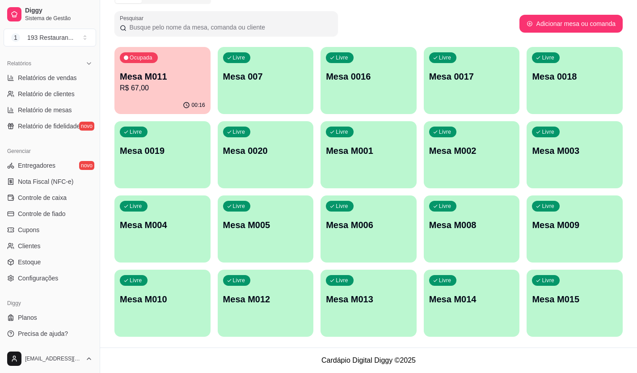
click at [322, 324] on div "Livre Mesa M013" at bounding box center [369, 298] width 96 height 56
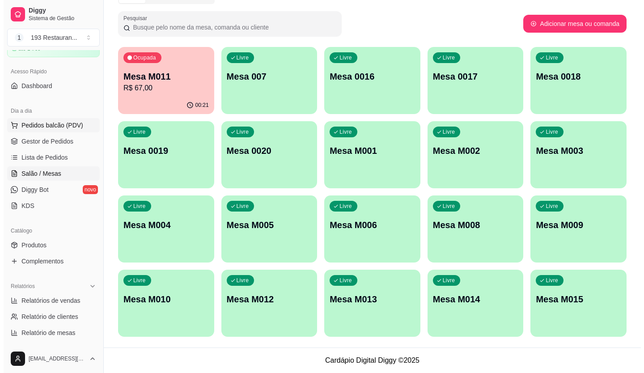
scroll to position [47, 0]
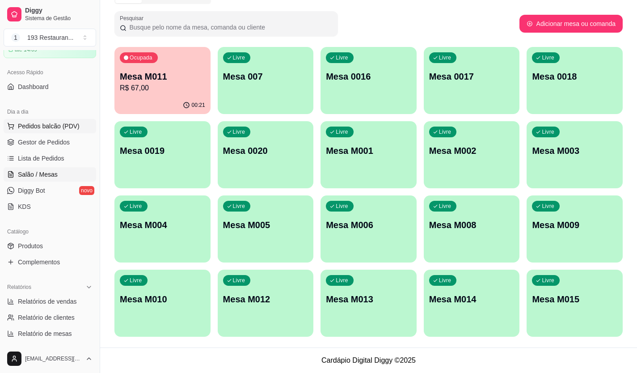
click at [66, 123] on span "Pedidos balcão (PDV)" at bounding box center [49, 126] width 62 height 9
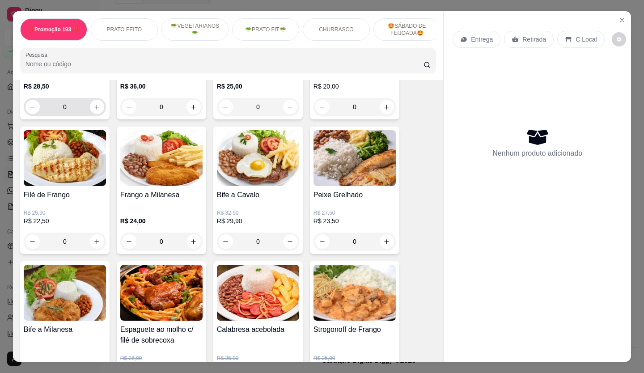
scroll to position [268, 0]
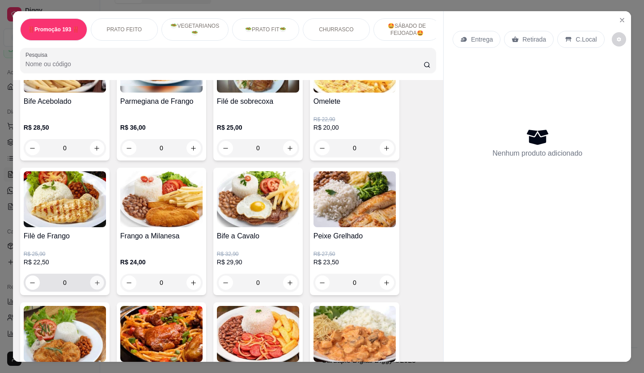
click at [95, 285] on icon "increase-product-quantity" at bounding box center [97, 283] width 7 height 7
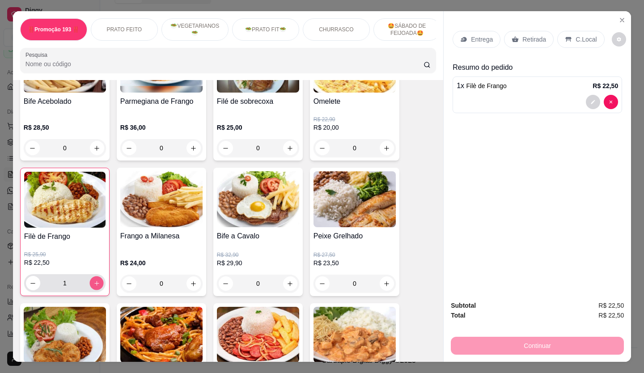
click at [93, 284] on icon "increase-product-quantity" at bounding box center [96, 283] width 7 height 7
click at [525, 38] on p "Retirada" at bounding box center [534, 39] width 24 height 9
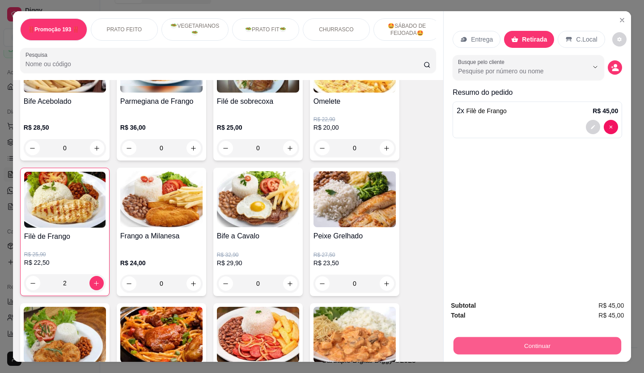
click at [528, 343] on button "Continuar" at bounding box center [537, 345] width 168 height 17
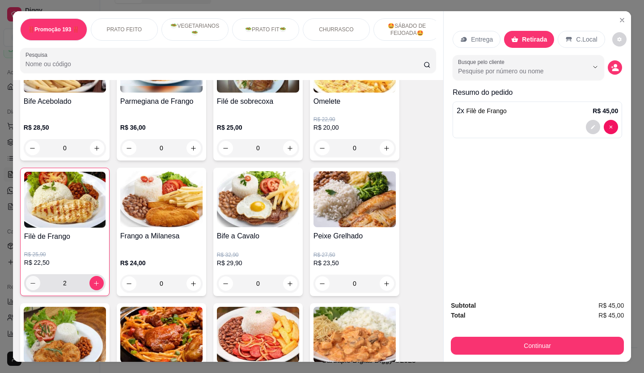
click at [33, 284] on button "decrease-product-quantity" at bounding box center [33, 283] width 14 height 14
type input "1"
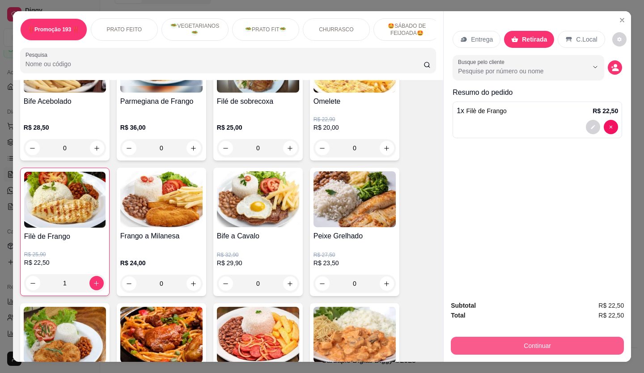
click at [562, 337] on button "Continuar" at bounding box center [537, 346] width 173 height 18
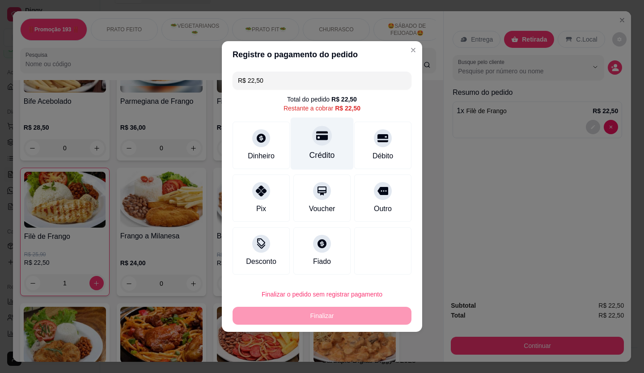
click at [317, 139] on icon at bounding box center [322, 135] width 12 height 9
type input "R$ 0,00"
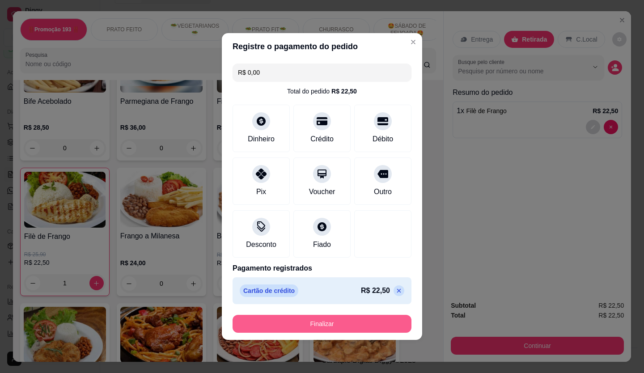
click at [353, 330] on button "Finalizar" at bounding box center [322, 324] width 179 height 18
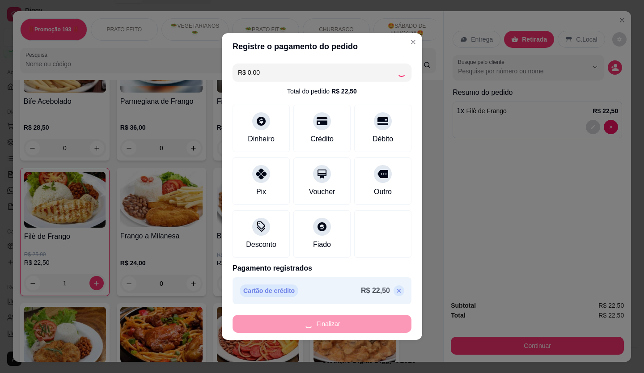
type input "0"
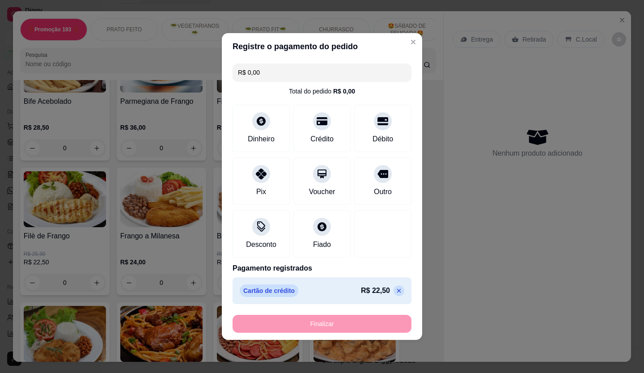
type input "-R$ 22,50"
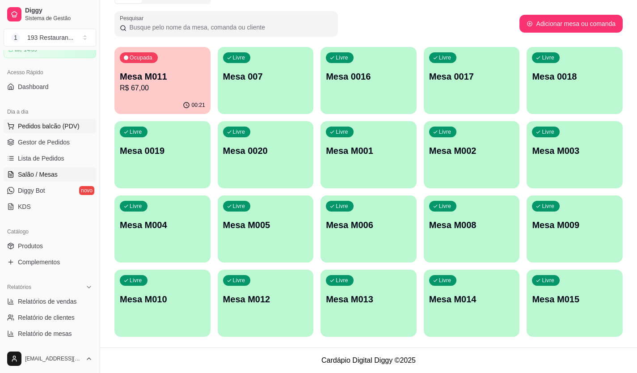
click at [80, 128] on button "Pedidos balcão (PDV)" at bounding box center [50, 126] width 93 height 14
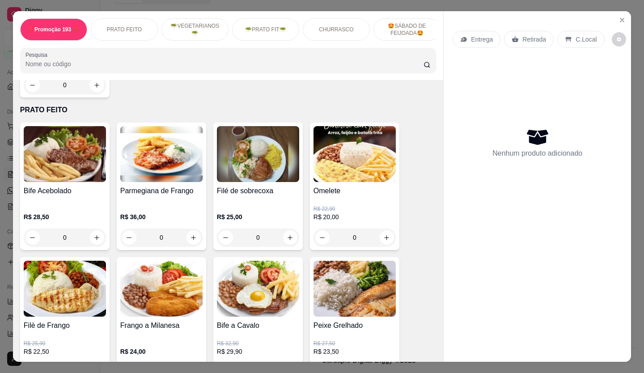
scroll to position [358, 0]
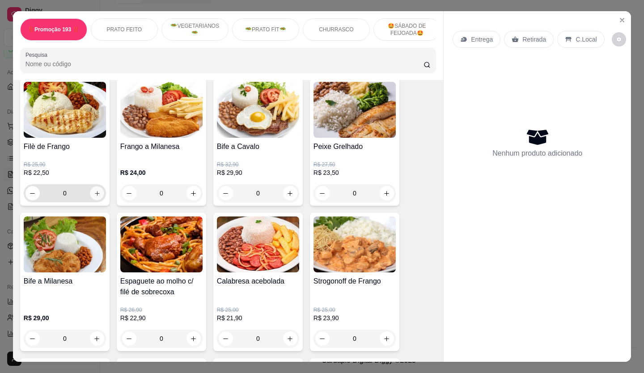
click at [94, 194] on icon "increase-product-quantity" at bounding box center [97, 193] width 7 height 7
type input "1"
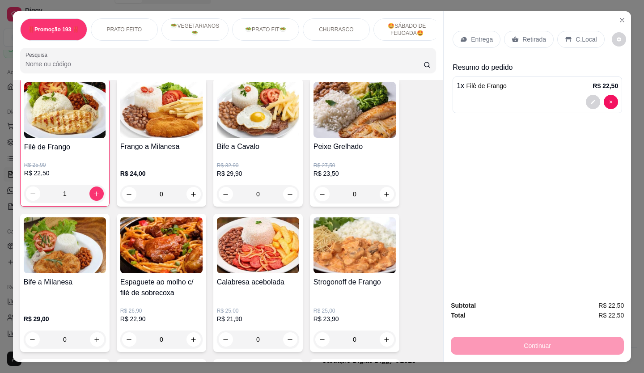
scroll to position [358, 0]
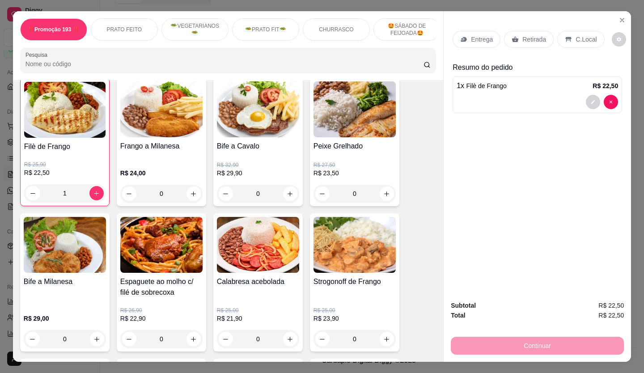
click at [526, 41] on div "Retirada" at bounding box center [529, 39] width 50 height 17
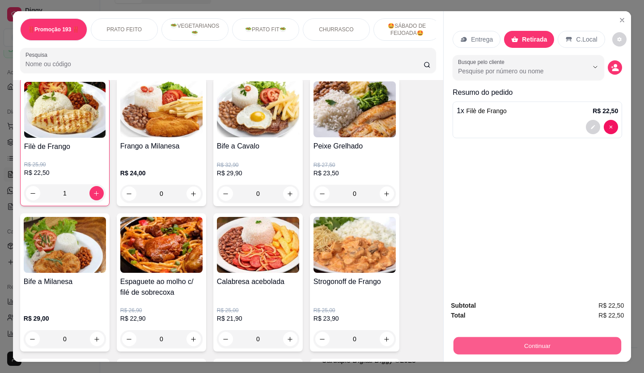
click at [536, 341] on button "Continuar" at bounding box center [537, 345] width 168 height 17
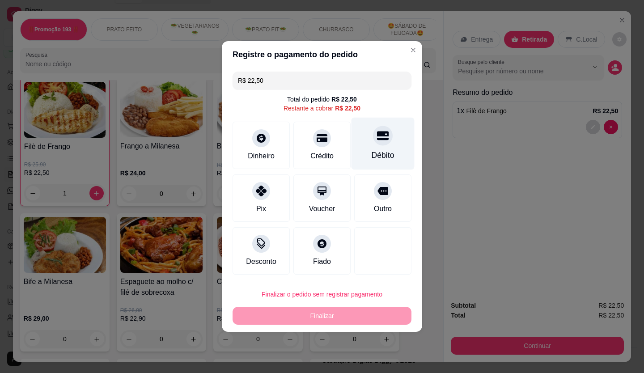
click at [373, 153] on div "Débito" at bounding box center [383, 155] width 23 height 12
type input "R$ 0,00"
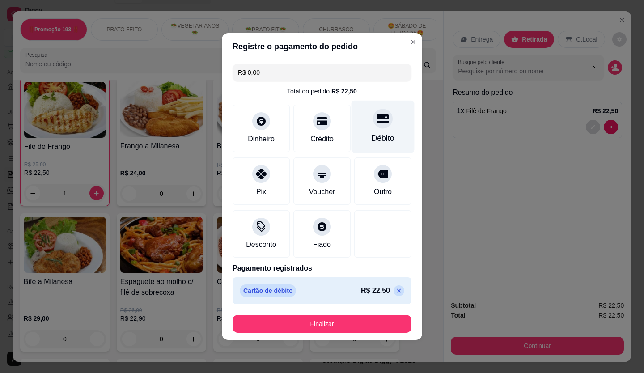
click at [373, 153] on div "R$ 0,00 Total do pedido R$ 22,50 Dinheiro Crédito Débito Pix Voucher Outro Desc…" at bounding box center [322, 184] width 200 height 248
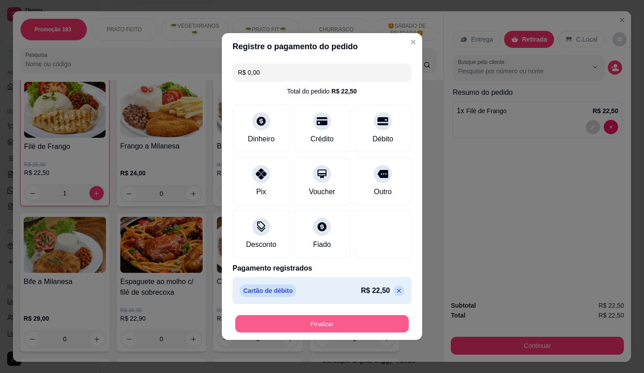
click at [317, 330] on button "Finalizar" at bounding box center [322, 323] width 174 height 17
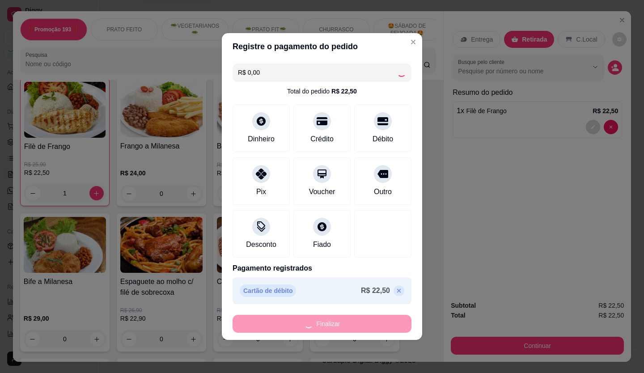
type input "0"
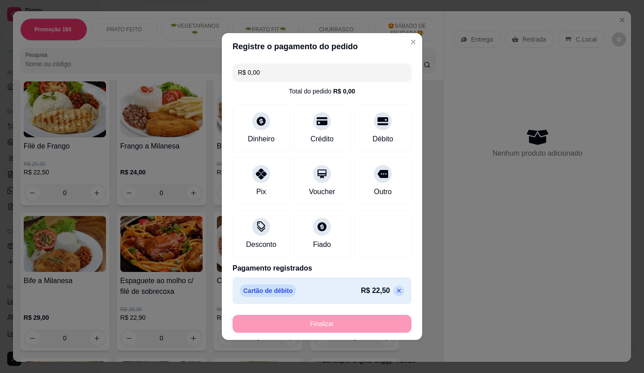
type input "-R$ 22,50"
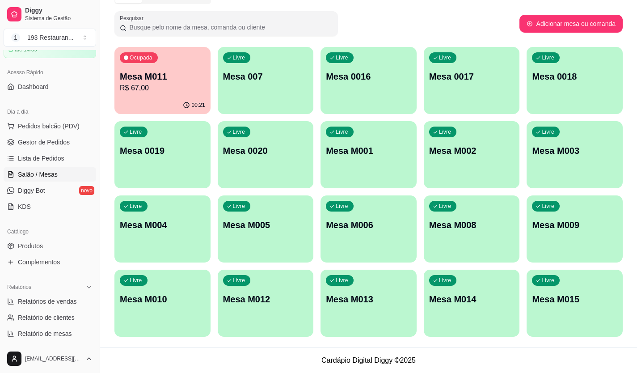
click at [317, 330] on div "Ocupada Mesa M011 R$ 67,00 00:21 Livre Mesa 007 Livre Mesa 0016 Livre Mesa 0017…" at bounding box center [368, 192] width 508 height 290
click at [82, 127] on button "Pedidos balcão (PDV)" at bounding box center [50, 126] width 93 height 14
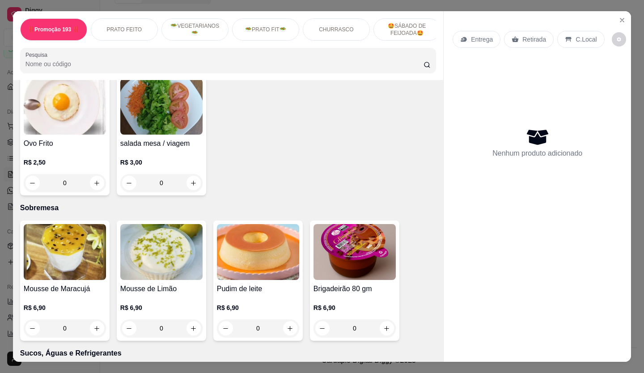
scroll to position [2326, 0]
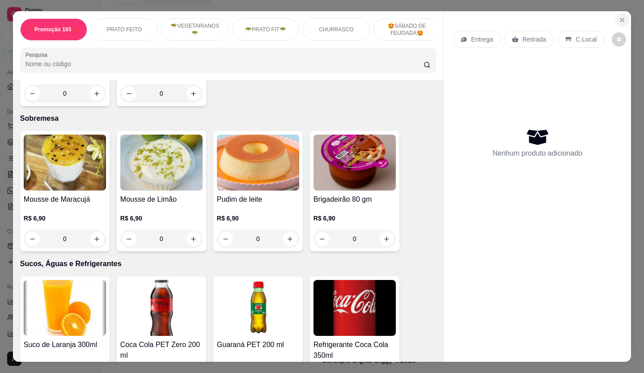
click at [621, 17] on icon "Close" at bounding box center [622, 20] width 7 height 7
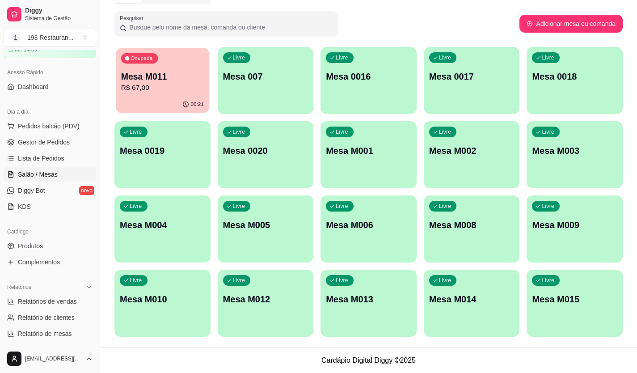
click at [145, 101] on div "00:21" at bounding box center [162, 104] width 93 height 17
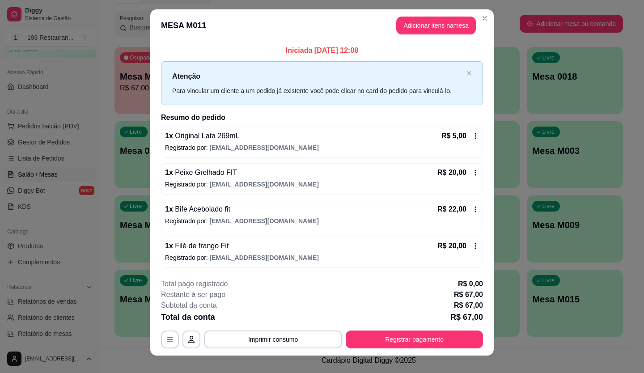
scroll to position [15, 0]
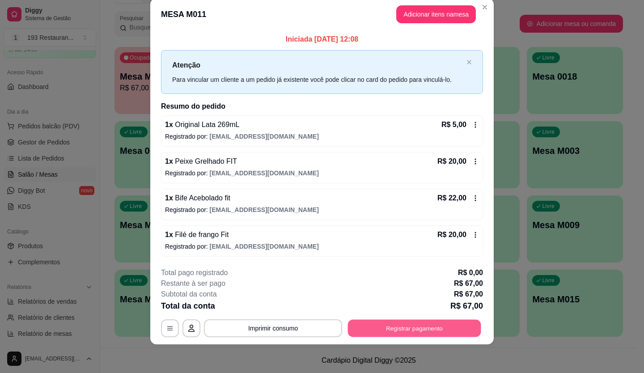
click at [430, 330] on button "Registrar pagamento" at bounding box center [414, 327] width 133 height 17
click at [288, 330] on button "Imprimir consumo" at bounding box center [273, 327] width 134 height 17
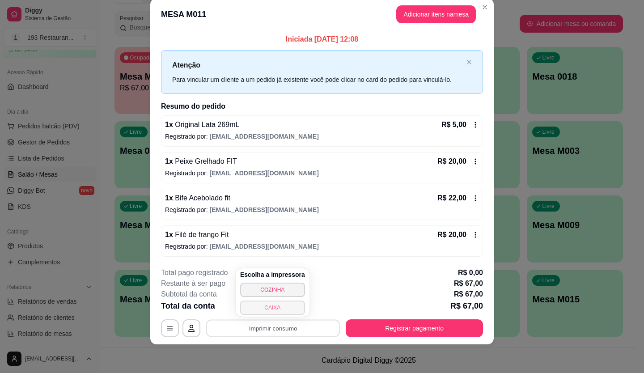
click at [259, 308] on button "CAIXA" at bounding box center [272, 308] width 65 height 14
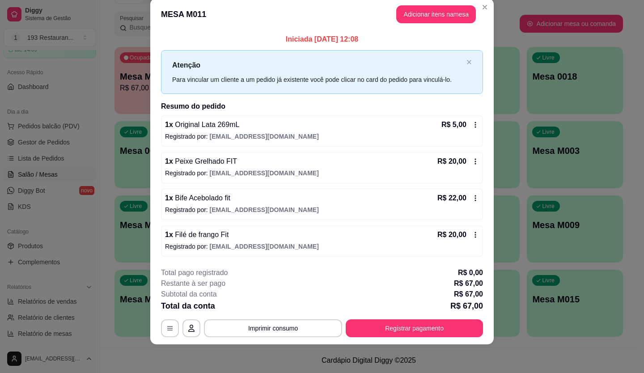
drag, startPoint x: 438, startPoint y: 338, endPoint x: 437, endPoint y: 331, distance: 6.8
click at [438, 338] on footer "**********" at bounding box center [321, 302] width 343 height 84
click at [430, 321] on button "Registrar pagamento" at bounding box center [414, 327] width 133 height 17
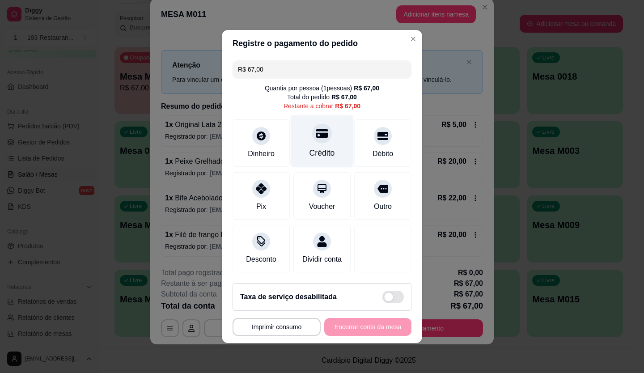
click at [322, 138] on div "Crédito" at bounding box center [322, 141] width 63 height 52
type input "R$ 0,00"
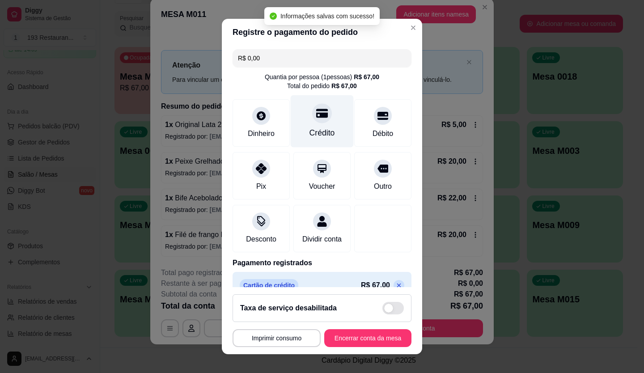
click at [313, 130] on div "Crédito" at bounding box center [321, 133] width 25 height 12
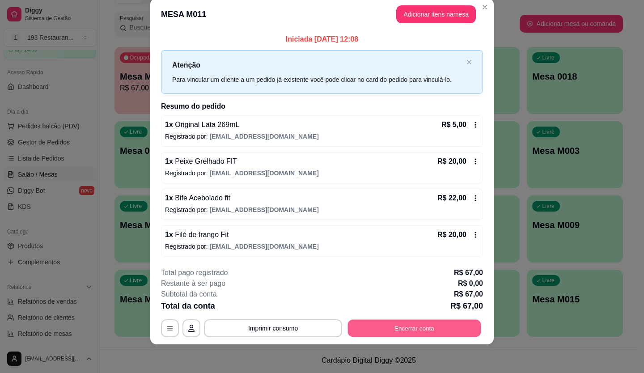
click at [398, 330] on button "Encerrar conta" at bounding box center [414, 327] width 133 height 17
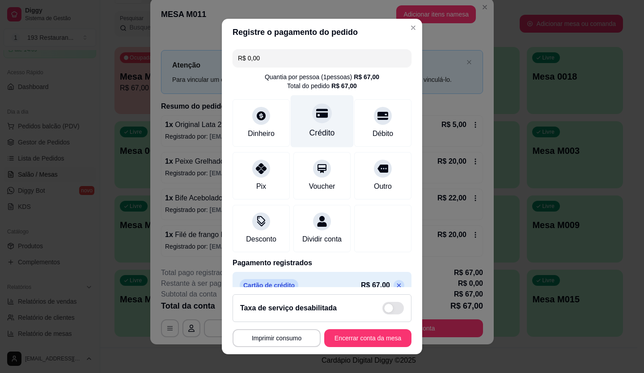
click at [316, 113] on icon at bounding box center [322, 113] width 12 height 12
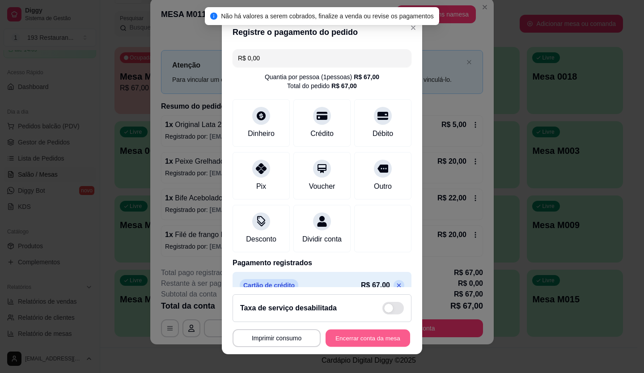
click at [362, 338] on button "Encerrar conta da mesa" at bounding box center [368, 338] width 85 height 17
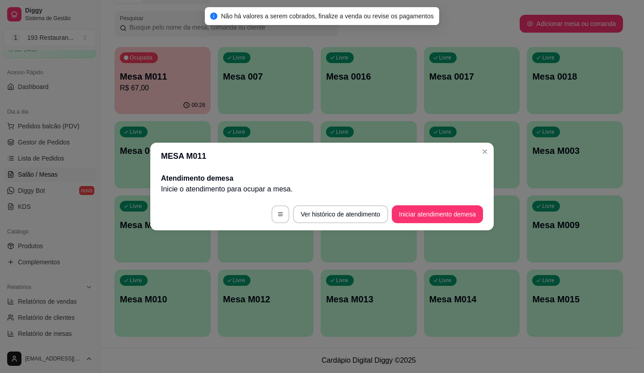
scroll to position [0, 0]
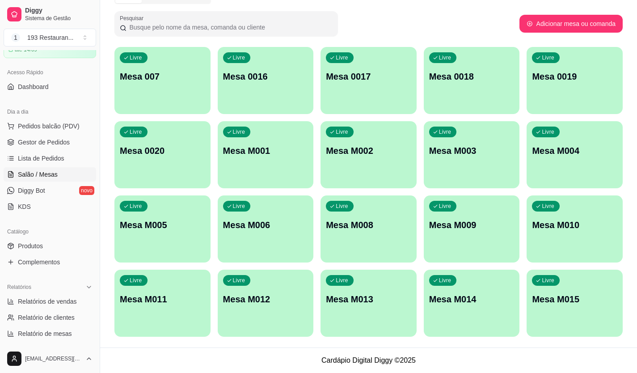
click at [45, 117] on div "Dia a dia" at bounding box center [50, 112] width 93 height 14
click at [42, 122] on span "Pedidos balcão (PDV)" at bounding box center [49, 126] width 62 height 9
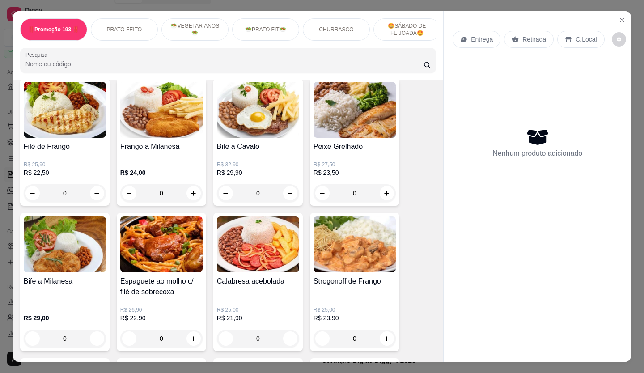
scroll to position [268, 0]
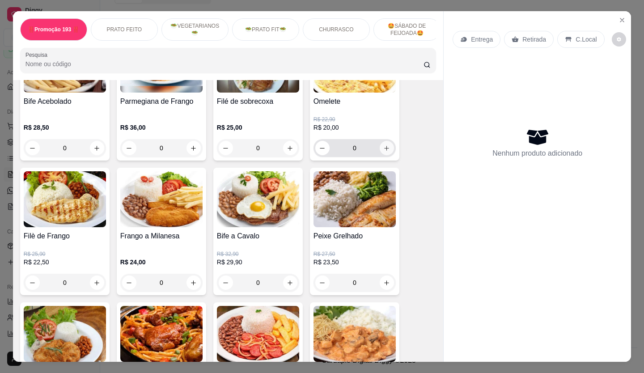
click at [384, 149] on icon "increase-product-quantity" at bounding box center [386, 148] width 7 height 7
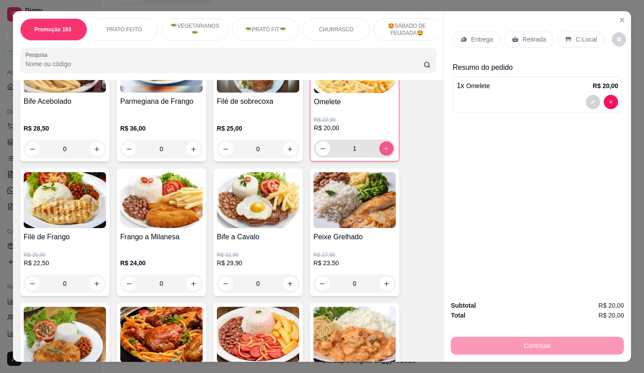
click at [383, 149] on icon "increase-product-quantity" at bounding box center [386, 148] width 7 height 7
type input "3"
click at [466, 86] on span "Omelete" at bounding box center [478, 85] width 24 height 7
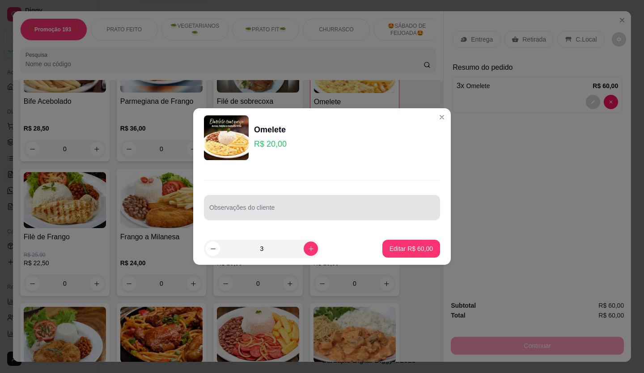
click at [343, 216] on div "Observações do cliente" at bounding box center [322, 207] width 236 height 25
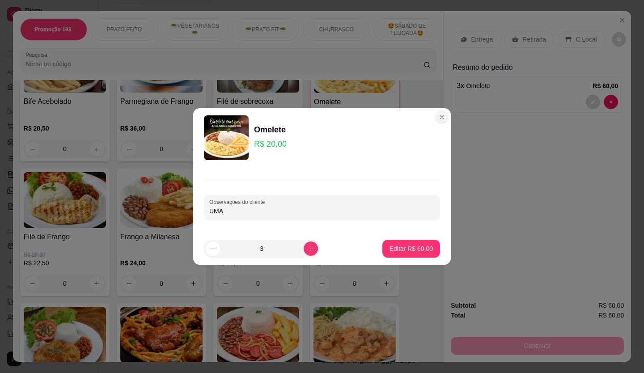
type input "UMA"
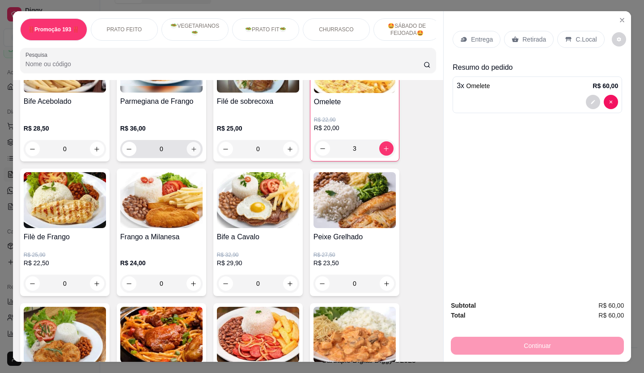
click at [186, 152] on button "increase-product-quantity" at bounding box center [193, 149] width 14 height 14
type input "1"
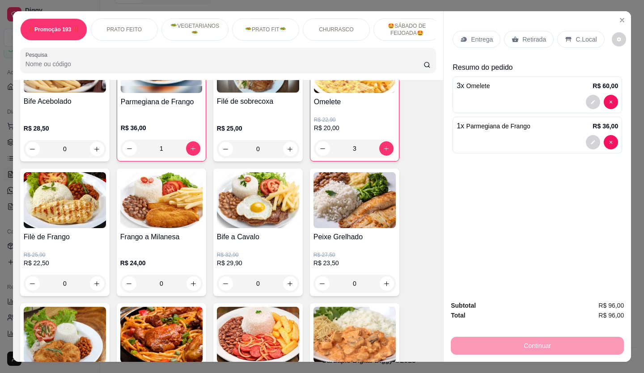
click at [508, 95] on div at bounding box center [537, 102] width 161 height 14
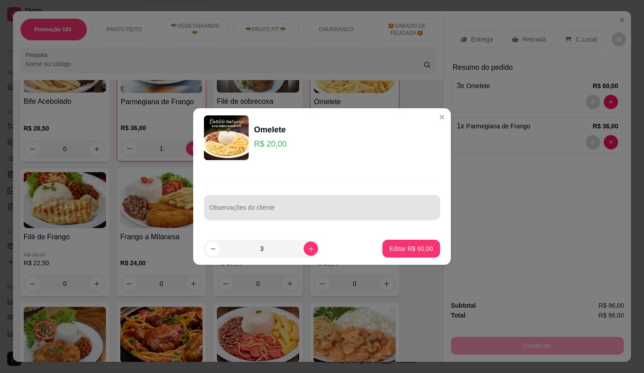
click at [341, 207] on input "Observações do cliente" at bounding box center [321, 211] width 225 height 9
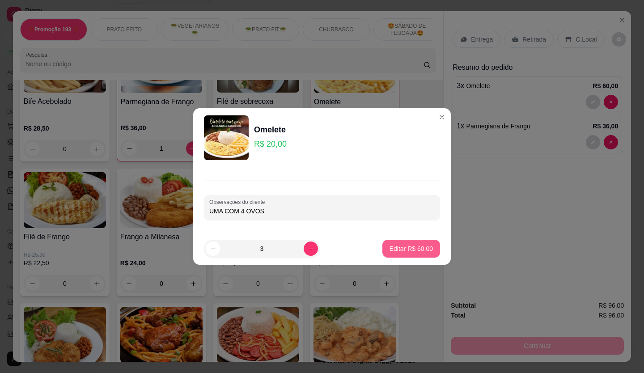
type input "UMA COM 4 OVOS"
click at [409, 245] on p "Editar R$ 60,00" at bounding box center [411, 248] width 42 height 8
type input "0"
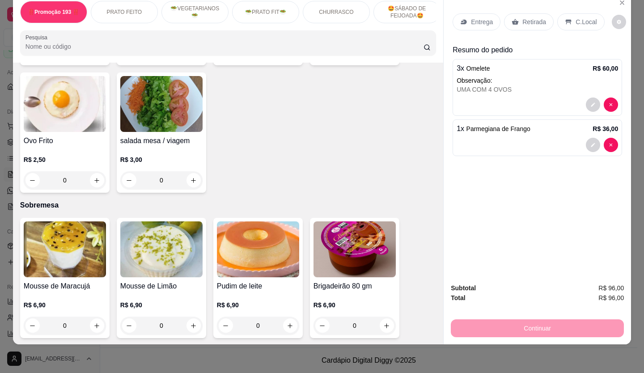
scroll to position [2147, 0]
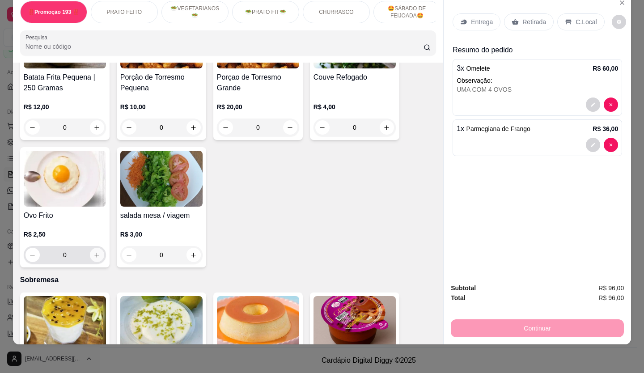
click at [98, 248] on button "increase-product-quantity" at bounding box center [97, 255] width 14 height 14
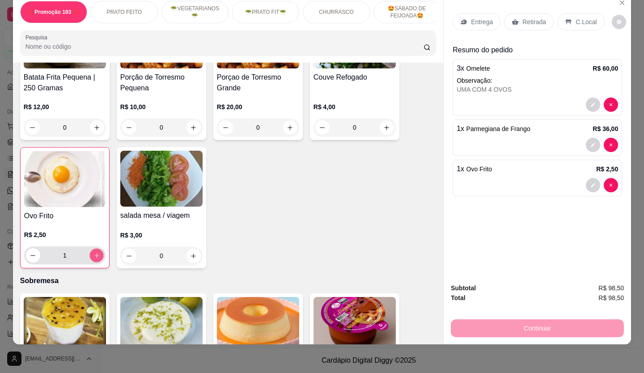
click at [96, 252] on icon "increase-product-quantity" at bounding box center [96, 255] width 7 height 7
type input "2"
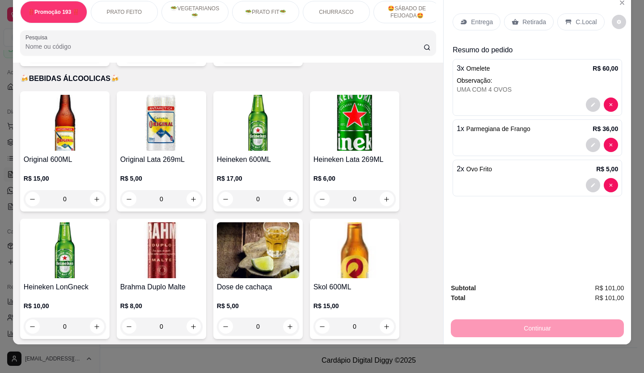
scroll to position [3488, 0]
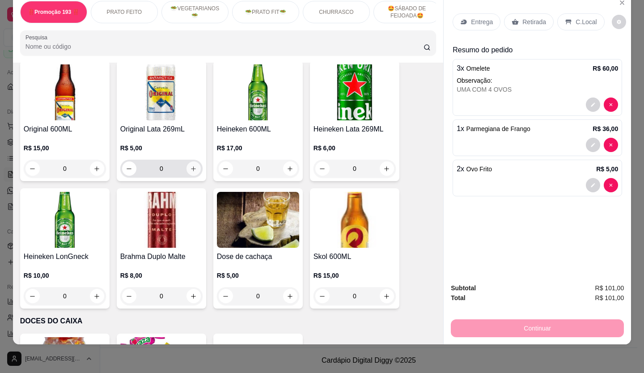
click at [191, 165] on icon "increase-product-quantity" at bounding box center [193, 168] width 7 height 7
type input "1"
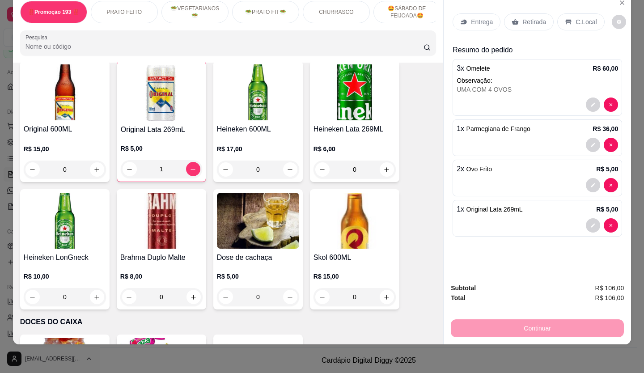
click at [532, 17] on p "Retirada" at bounding box center [534, 21] width 24 height 9
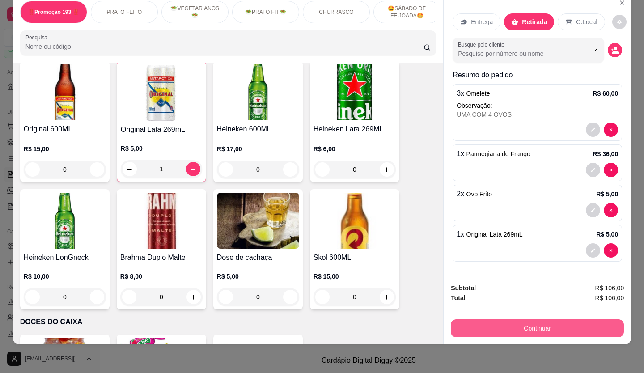
click at [508, 319] on button "Continuar" at bounding box center [537, 328] width 173 height 18
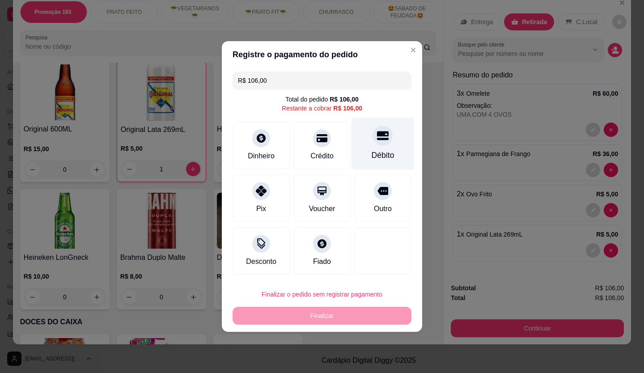
click at [385, 138] on div at bounding box center [383, 136] width 20 height 20
type input "R$ 0,00"
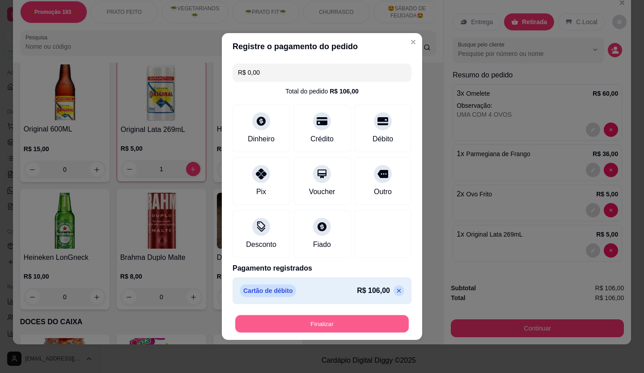
click at [391, 319] on button "Finalizar" at bounding box center [322, 323] width 174 height 17
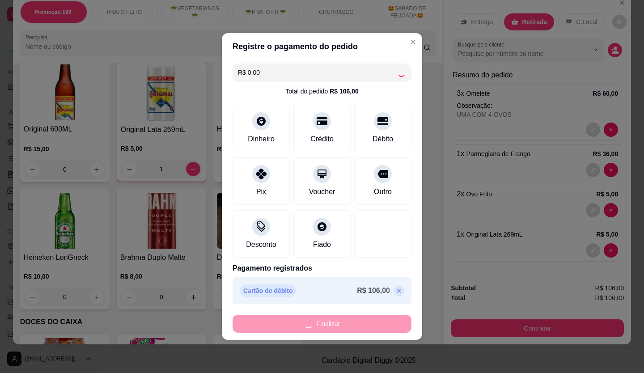
type input "0"
type input "-R$ 106,00"
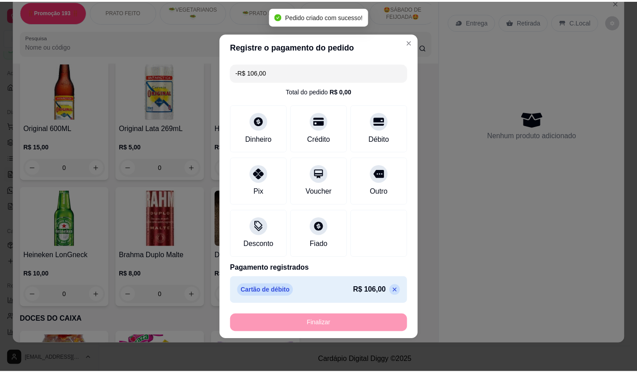
scroll to position [3487, 0]
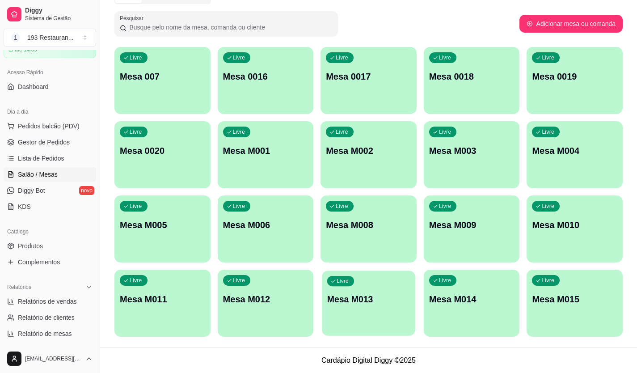
click at [347, 274] on div "Livre Mesa M013" at bounding box center [368, 298] width 93 height 55
click at [57, 137] on link "Gestor de Pedidos" at bounding box center [50, 142] width 93 height 14
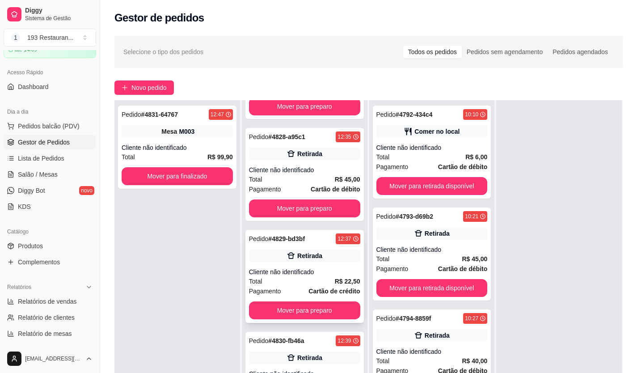
scroll to position [3419, 0]
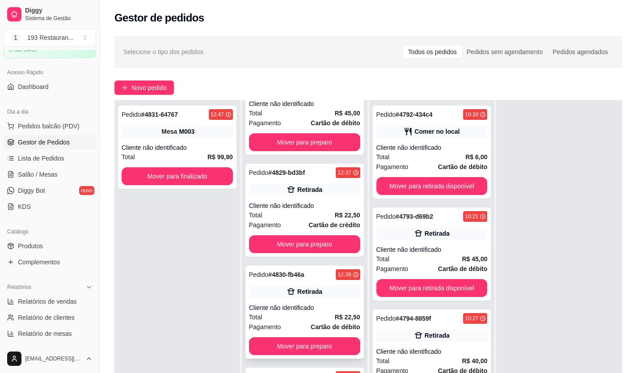
click at [328, 299] on div "Pedido # 4830-fb46a 12:39 Retirada Cliente não identificado Total R$ 22,50 Paga…" at bounding box center [305, 312] width 119 height 93
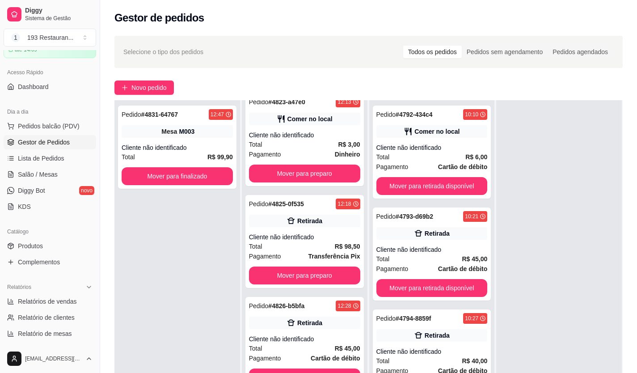
scroll to position [2971, 0]
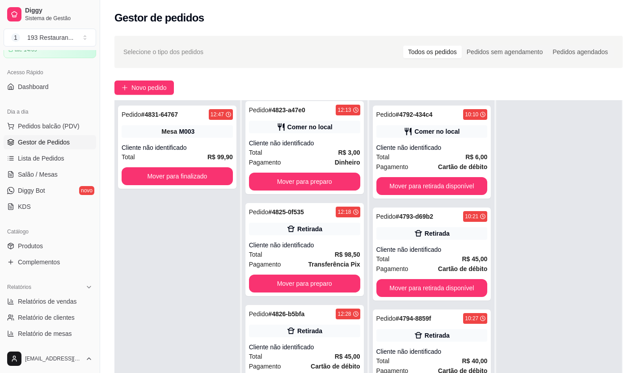
drag, startPoint x: 246, startPoint y: 93, endPoint x: 174, endPoint y: 56, distance: 81.6
click at [234, 91] on div "Novo pedido" at bounding box center [368, 87] width 508 height 14
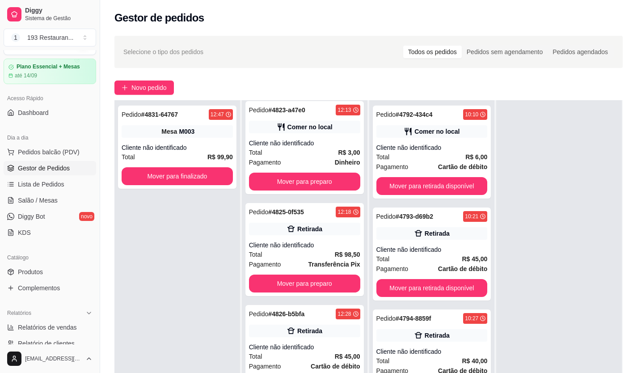
scroll to position [0, 0]
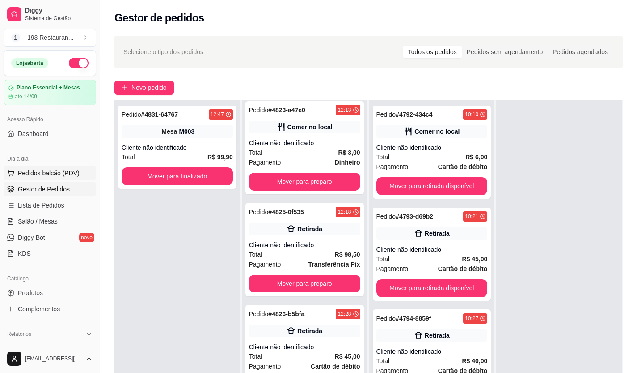
click at [64, 178] on button "Pedidos balcão (PDV)" at bounding box center [50, 173] width 93 height 14
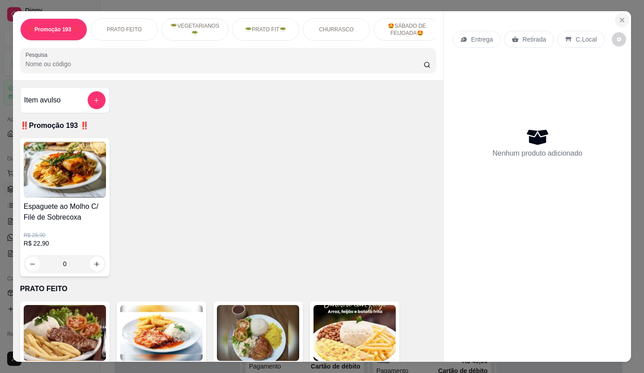
click at [615, 15] on button "Close" at bounding box center [622, 20] width 14 height 14
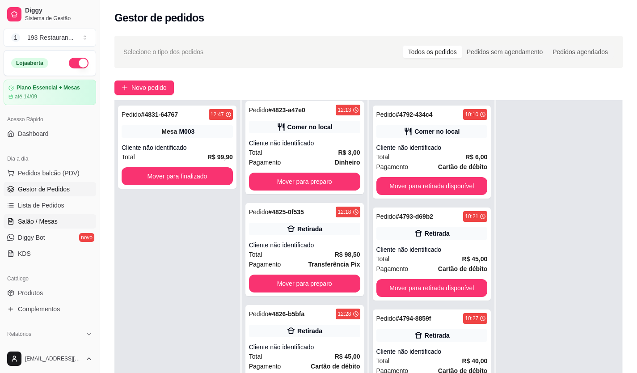
click at [64, 219] on link "Salão / Mesas" at bounding box center [50, 221] width 93 height 14
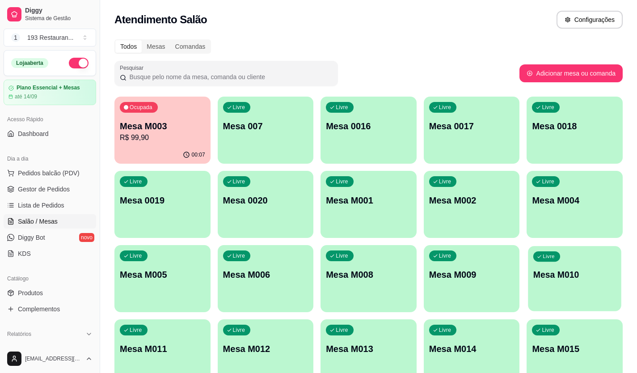
click at [569, 277] on p "Mesa M010" at bounding box center [575, 275] width 83 height 12
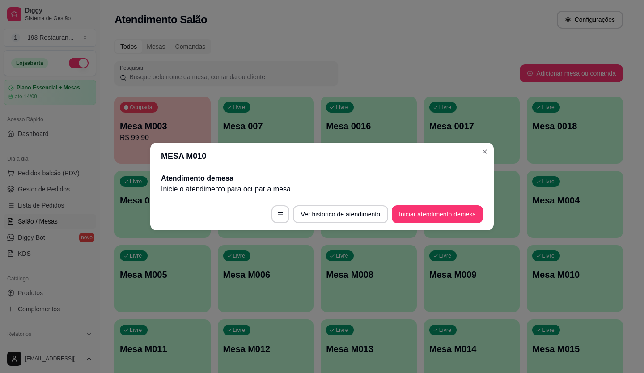
click at [471, 225] on footer "Ver histórico de atendimento Iniciar atendimento de mesa" at bounding box center [321, 214] width 343 height 32
click at [470, 220] on button "Iniciar atendimento de mesa" at bounding box center [437, 214] width 91 height 18
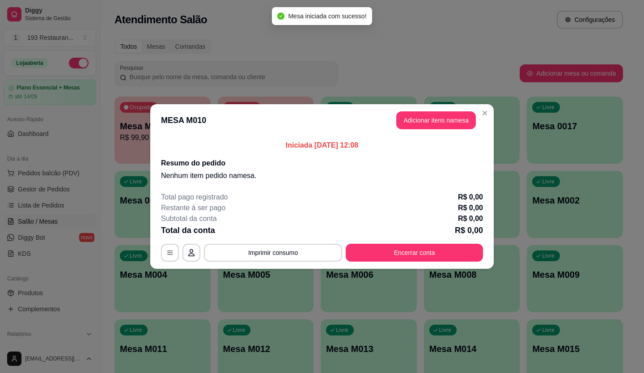
click at [458, 113] on div "MESA M010 Adicionar itens na mesa Iniciada [DATE] 12:08 Resumo do pedido Nenhum…" at bounding box center [322, 186] width 644 height 373
click at [452, 121] on button "Adicionar itens na mesa" at bounding box center [436, 120] width 77 height 17
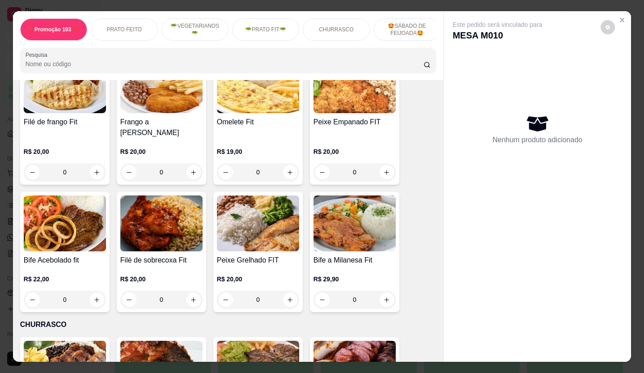
scroll to position [1118, 0]
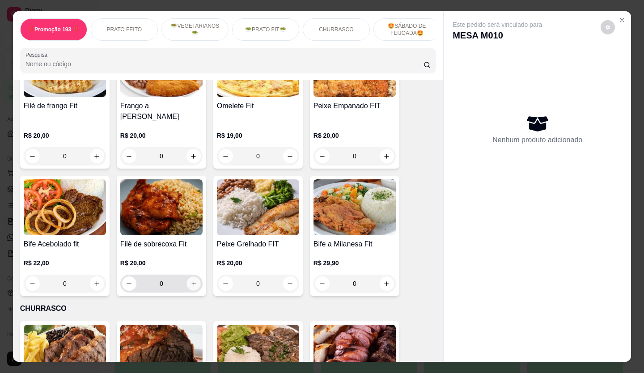
click at [195, 277] on button "increase-product-quantity" at bounding box center [193, 284] width 14 height 14
type input "1"
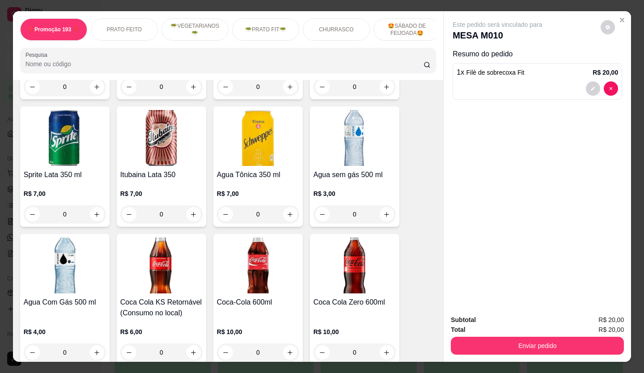
scroll to position [2952, 0]
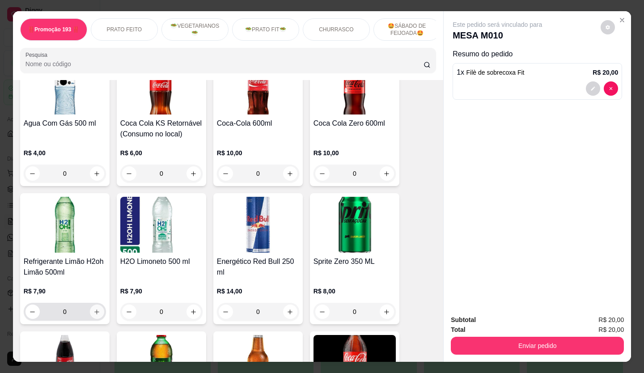
click at [93, 309] on icon "increase-product-quantity" at bounding box center [96, 312] width 7 height 7
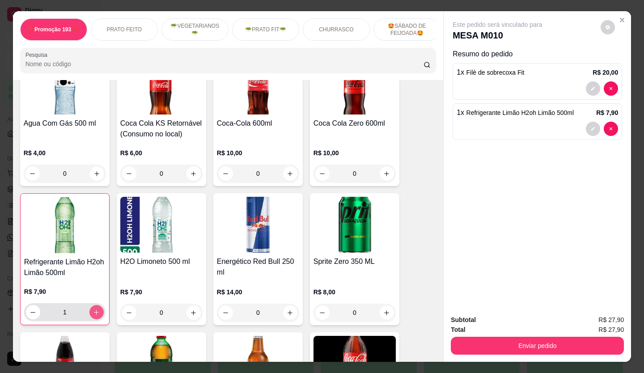
type input "1"
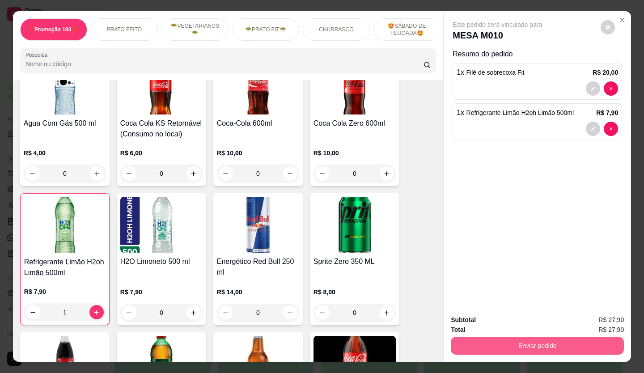
click at [489, 339] on button "Enviar pedido" at bounding box center [537, 346] width 173 height 18
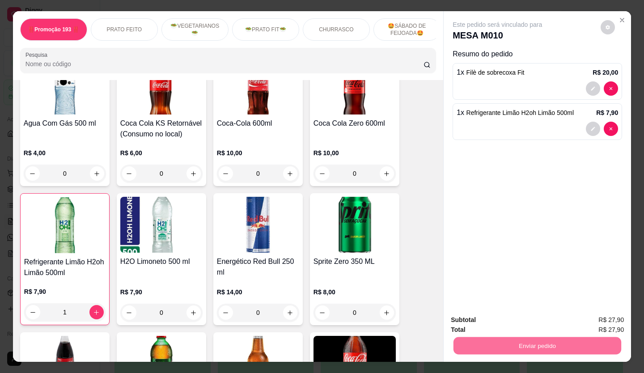
click at [500, 314] on button "Não registrar e enviar pedido" at bounding box center [507, 320] width 93 height 17
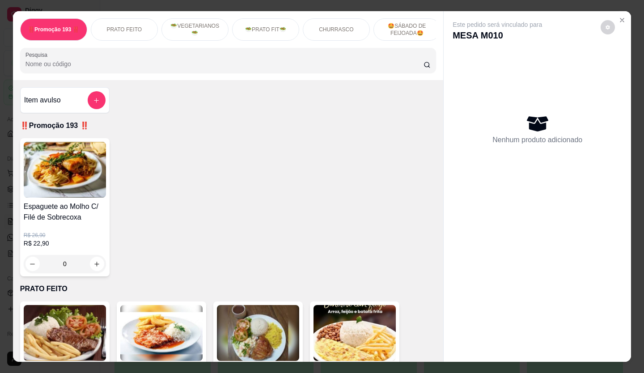
scroll to position [21, 0]
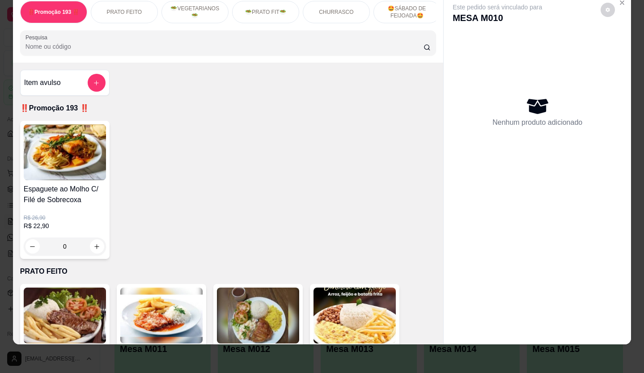
click at [500, 314] on div "Este pedido será vinculado para MESA M010 Nenhum produto adicionado" at bounding box center [537, 162] width 187 height 336
click at [547, 55] on div "Nenhum produto adicionado" at bounding box center [537, 111] width 169 height 175
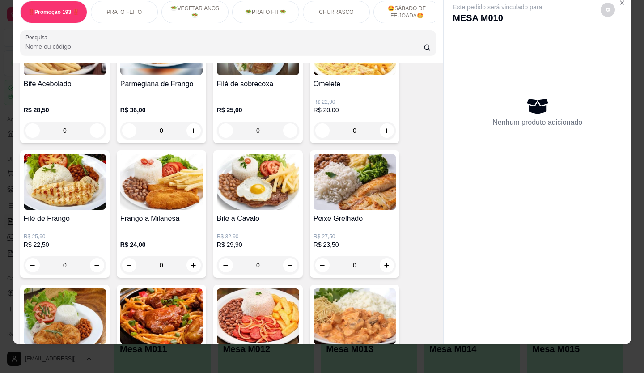
scroll to position [492, 0]
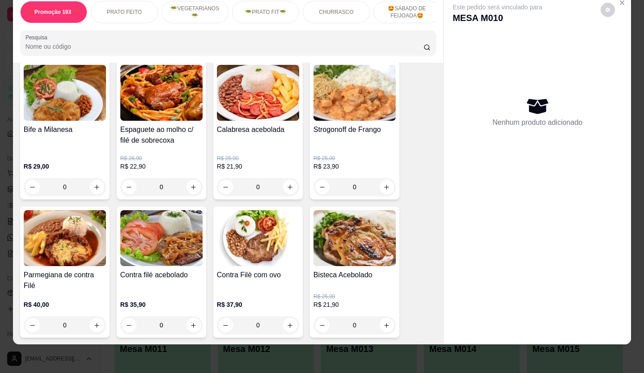
click at [622, 6] on div "Este pedido será vinculado para MESA M010 Nenhum produto adicionado" at bounding box center [537, 162] width 187 height 336
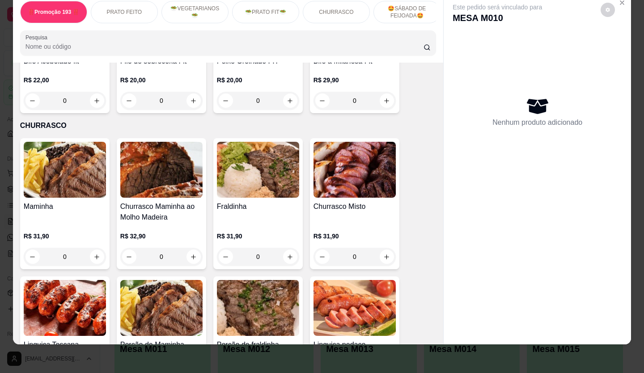
scroll to position [1297, 0]
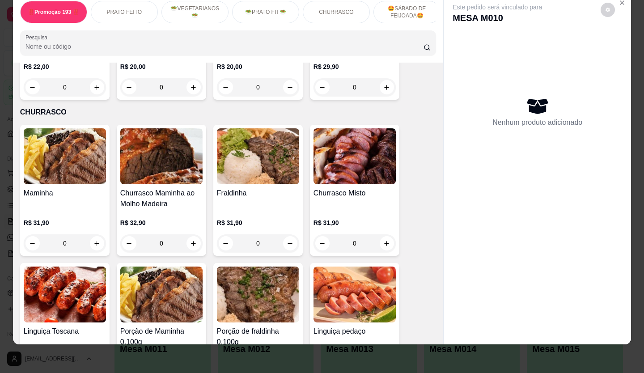
click at [3, 116] on div "‼️Promoção 193 ‼️ PRATO FEITO 🥗VEGETARIANOS🥗 🥗PRATO FIT🥗 CHURRASCO 🤩SÁBADO DE F…" at bounding box center [322, 186] width 644 height 373
click at [287, 240] on icon "increase-product-quantity" at bounding box center [290, 243] width 7 height 7
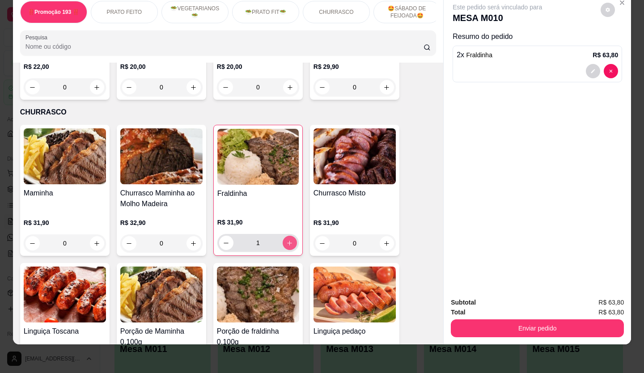
type input "2"
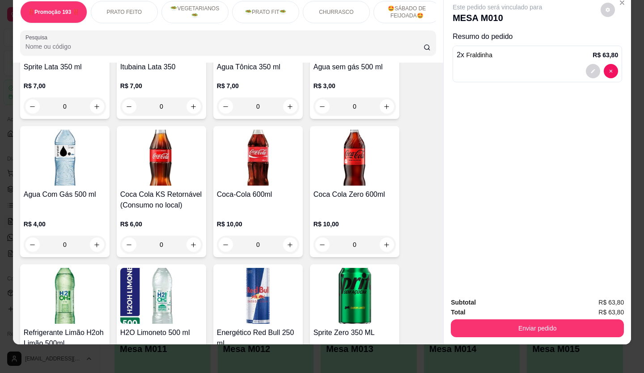
scroll to position [2773, 0]
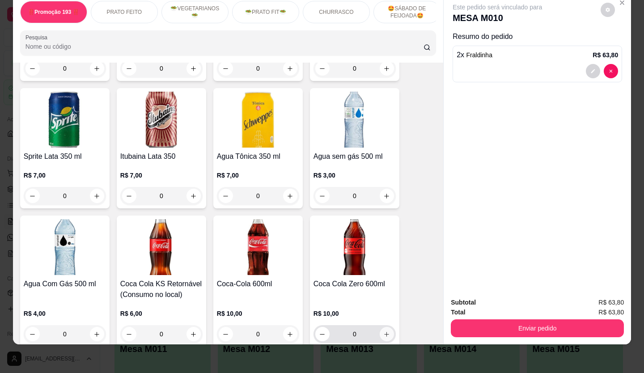
click at [381, 327] on button "increase-product-quantity" at bounding box center [387, 334] width 14 height 14
type input "1"
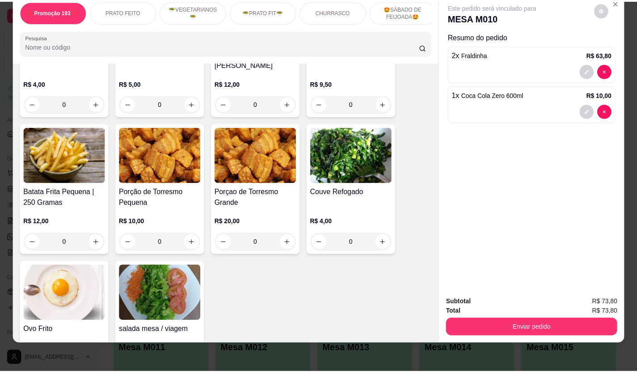
scroll to position [2166, 0]
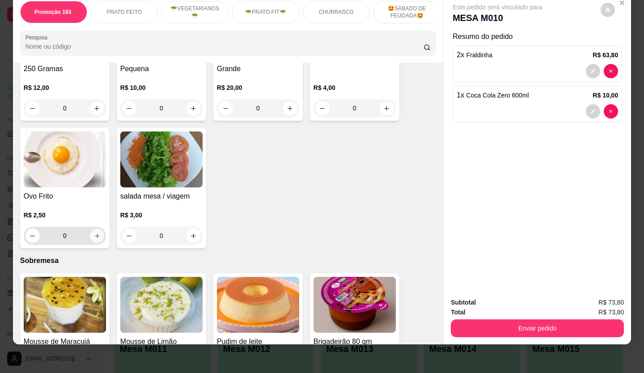
click at [94, 233] on icon "increase-product-quantity" at bounding box center [97, 236] width 7 height 7
type input "1"
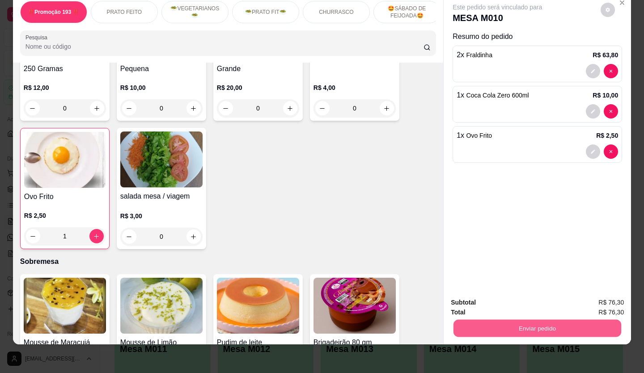
click at [538, 320] on button "Enviar pedido" at bounding box center [537, 328] width 168 height 17
click at [489, 302] on button "Não registrar e enviar pedido" at bounding box center [508, 299] width 90 height 17
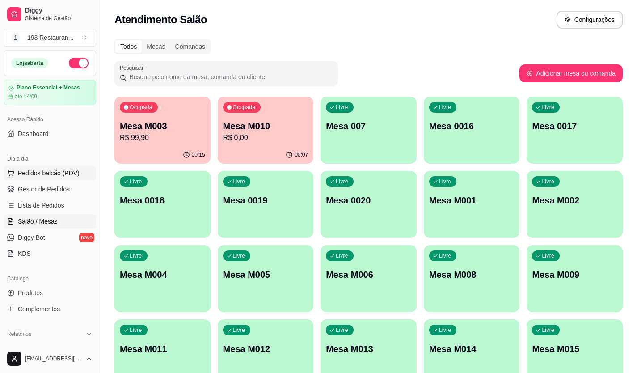
click at [46, 172] on span "Pedidos balcão (PDV)" at bounding box center [49, 173] width 62 height 9
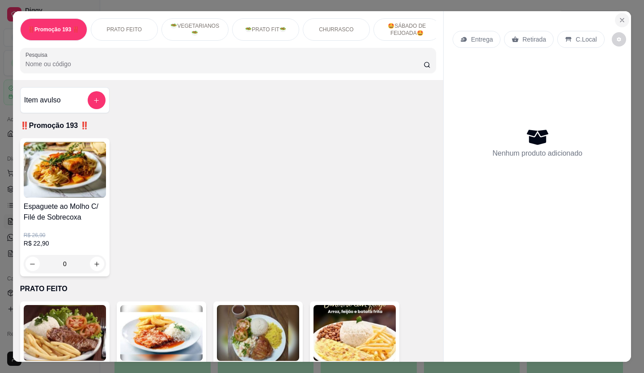
click at [615, 16] on button "Close" at bounding box center [622, 20] width 14 height 14
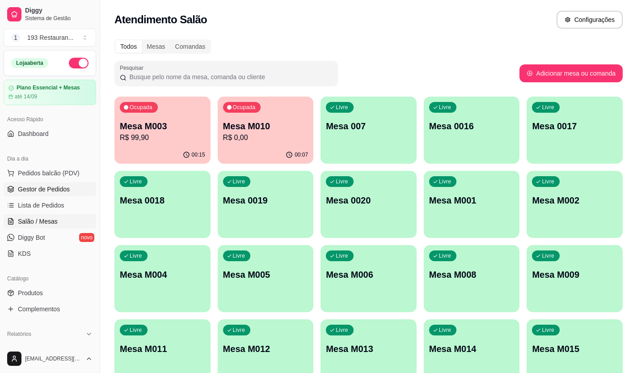
click at [72, 193] on link "Gestor de Pedidos" at bounding box center [50, 189] width 93 height 14
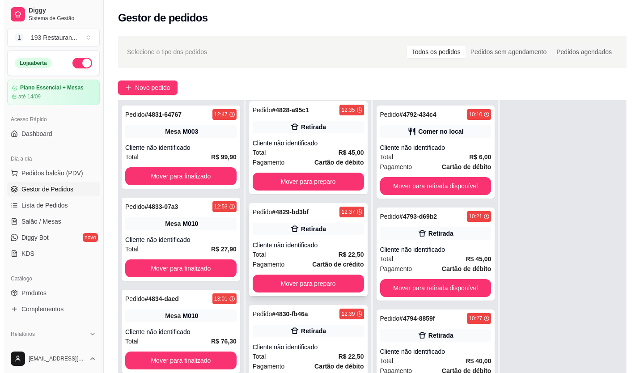
scroll to position [3419, 0]
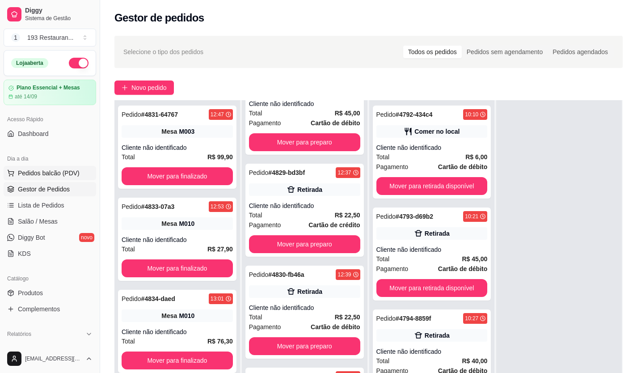
click at [64, 170] on span "Pedidos balcão (PDV)" at bounding box center [49, 173] width 62 height 9
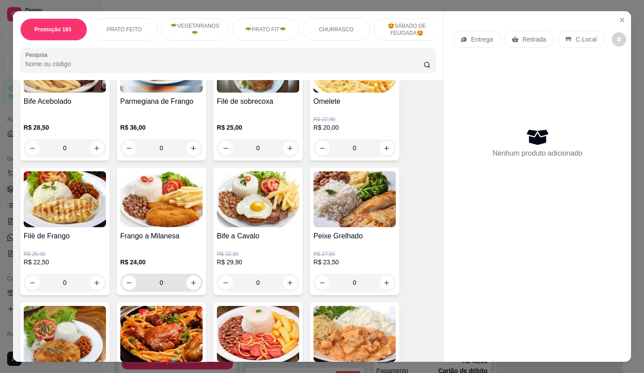
scroll to position [179, 0]
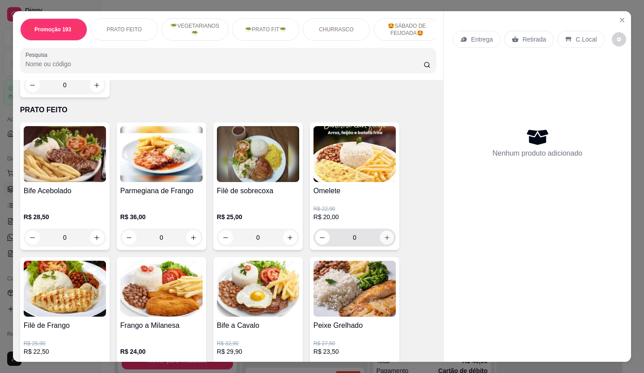
click at [384, 239] on icon "increase-product-quantity" at bounding box center [387, 237] width 7 height 7
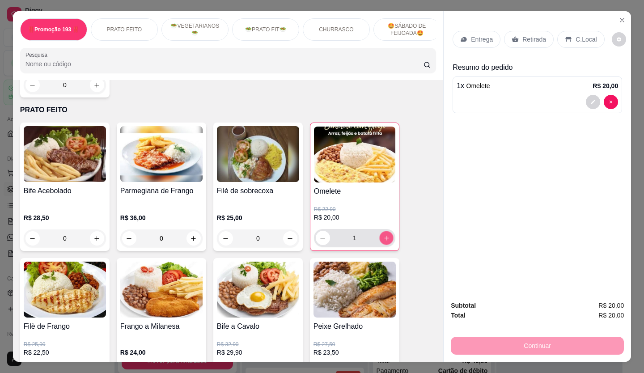
click at [384, 239] on icon "increase-product-quantity" at bounding box center [386, 238] width 4 height 4
type input "3"
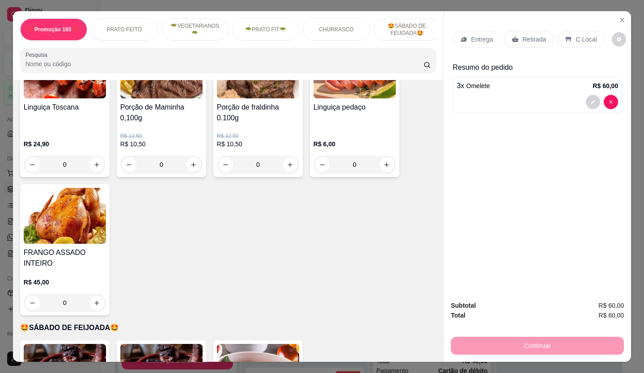
scroll to position [1565, 0]
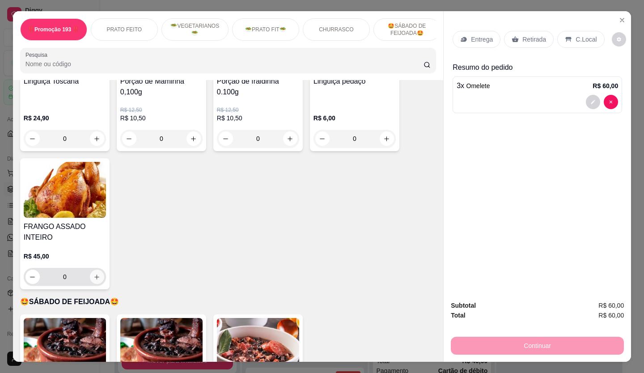
click at [93, 274] on icon "increase-product-quantity" at bounding box center [96, 277] width 7 height 7
type input "1"
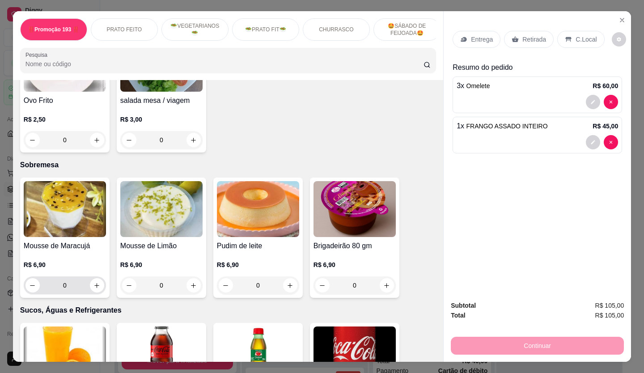
scroll to position [2191, 0]
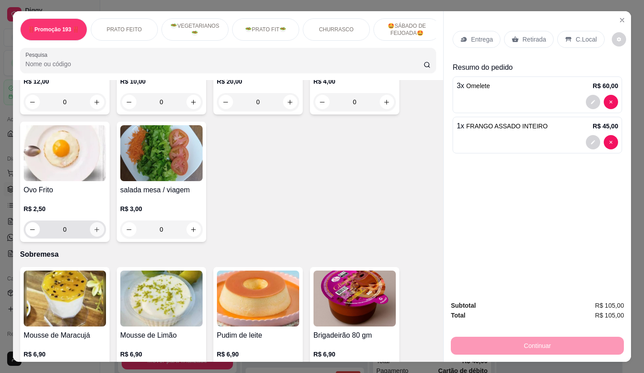
click at [93, 226] on icon "increase-product-quantity" at bounding box center [96, 229] width 7 height 7
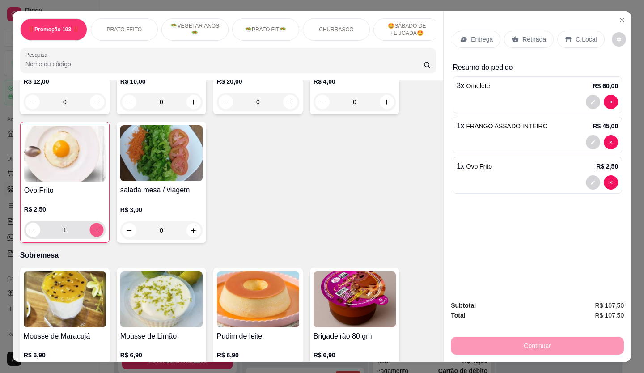
click at [93, 227] on icon "increase-product-quantity" at bounding box center [96, 230] width 7 height 7
type input "2"
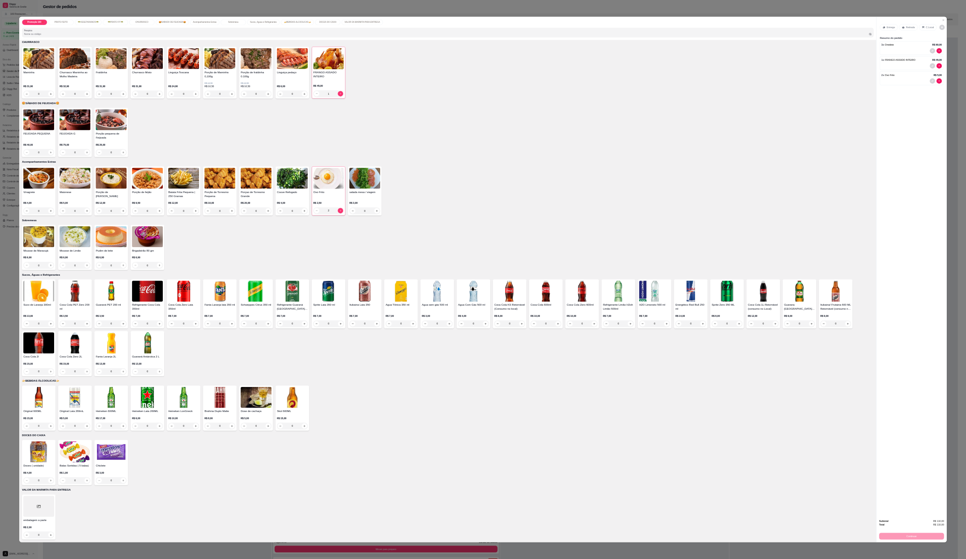
scroll to position [673, 0]
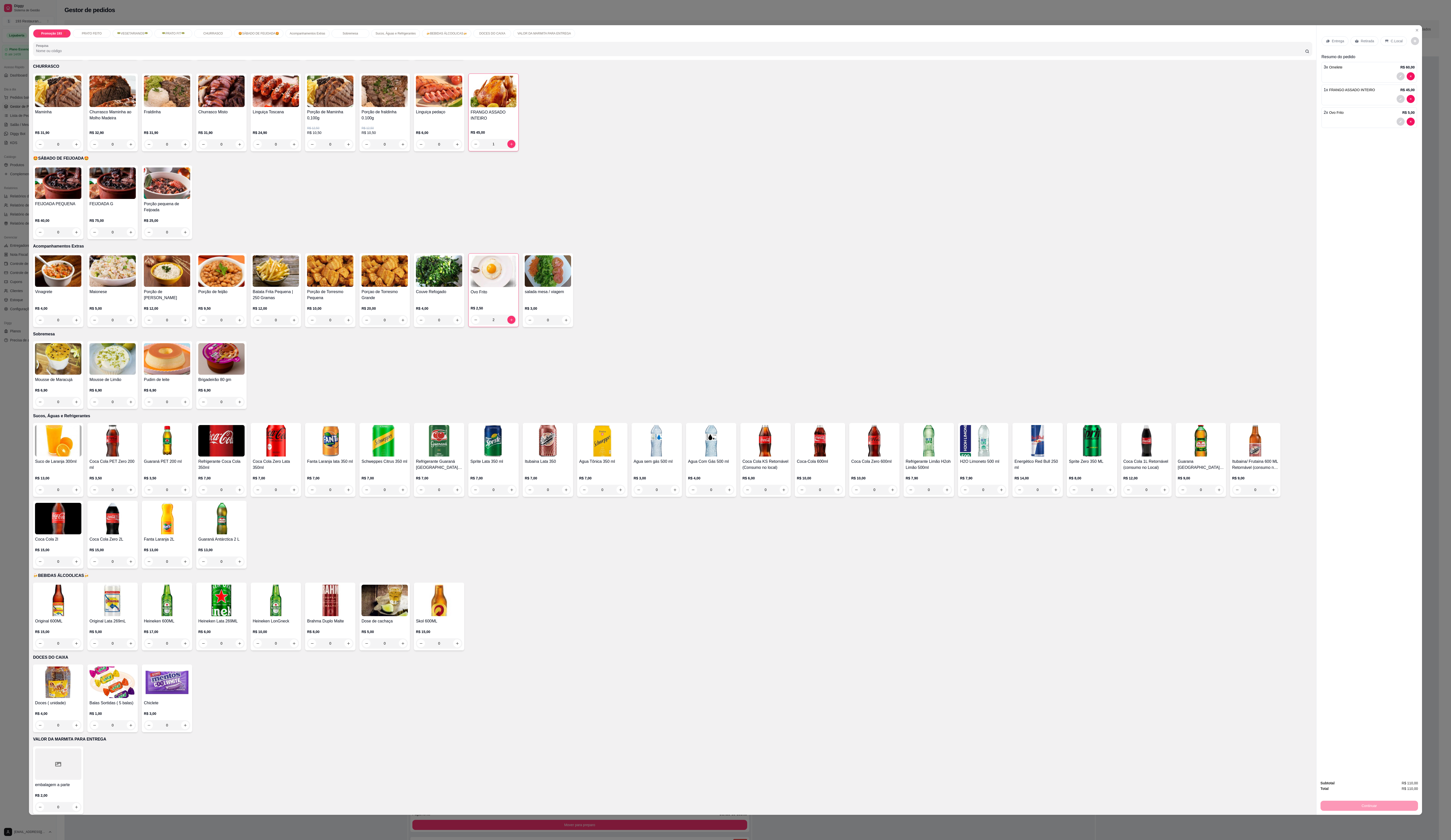
click at [359, 101] on div "Maminha R$ 31,90 0 Churrasco Maminha ao Molho Madeira R$ 32,90 0 Fraldinha R$ 3…" at bounding box center [673, 113] width 1279 height 78
drag, startPoint x: 1118, startPoint y: 158, endPoint x: 1169, endPoint y: 59, distance: 111.4
click at [359, 157] on p "🤩SÁBADO DE FEIJOADA🤩" at bounding box center [673, 158] width 1279 height 6
drag, startPoint x: 1349, startPoint y: 27, endPoint x: 1349, endPoint y: 36, distance: 9.0
click at [359, 34] on div "Entrega Retirada C.Local Resumo do pedido 3 x Omelete R$ 60,00 1 x FRANGO ASSAD…" at bounding box center [1369, 401] width 105 height 751
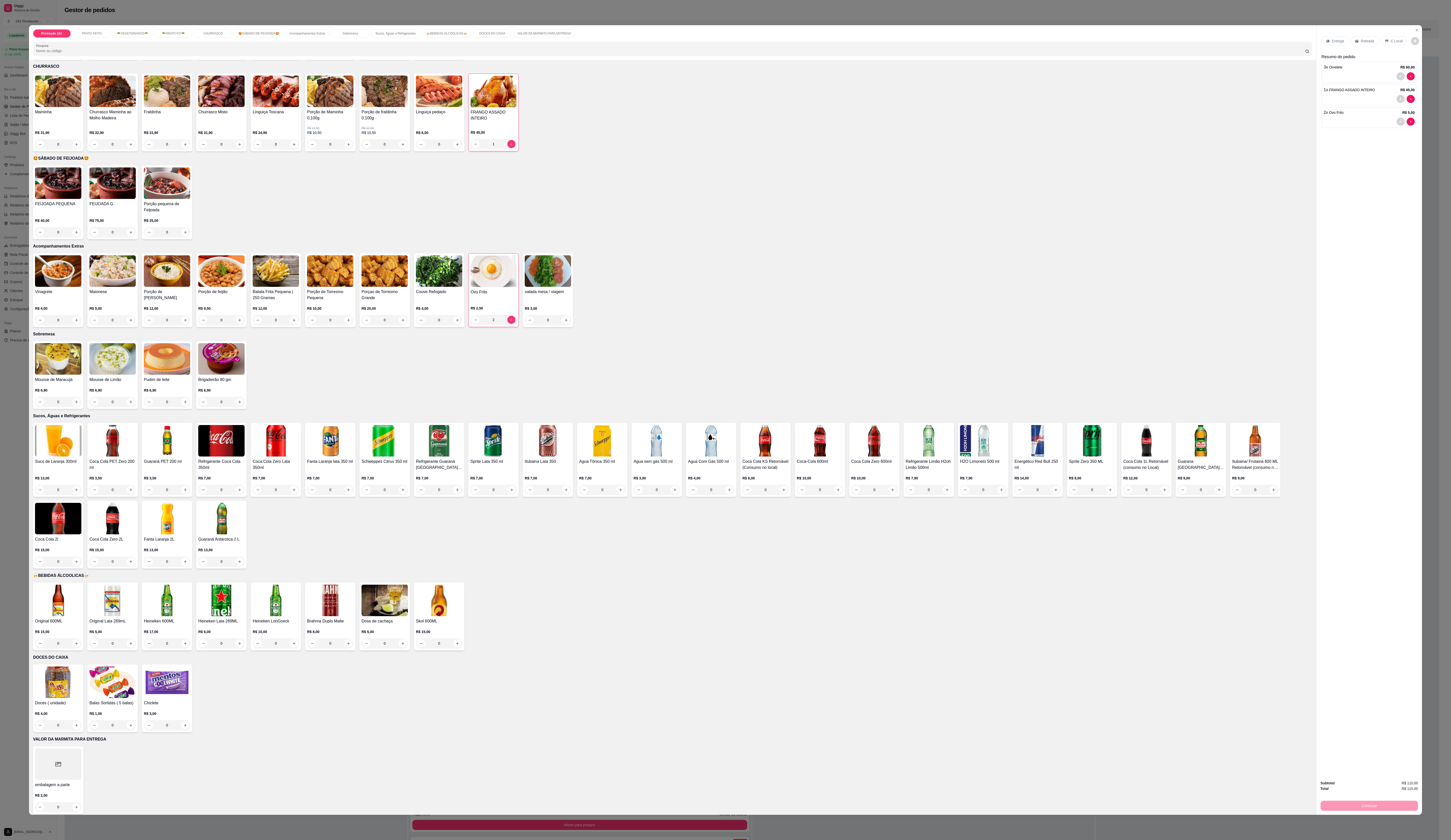
click at [359, 46] on div "Retirada" at bounding box center [1365, 41] width 28 height 10
click at [359, 43] on p "Retirada" at bounding box center [1367, 41] width 14 height 5
click at [359, 154] on div "Item avulso ‼️Promoção 193 ‼️ Espaguete ao Molho C/ Filé de Sobrecoxa R$ 26,90 …" at bounding box center [672, 437] width 1287 height 755
click at [359, 155] on p "🤩SÁBADO DE FEIJOADA🤩" at bounding box center [673, 158] width 1279 height 6
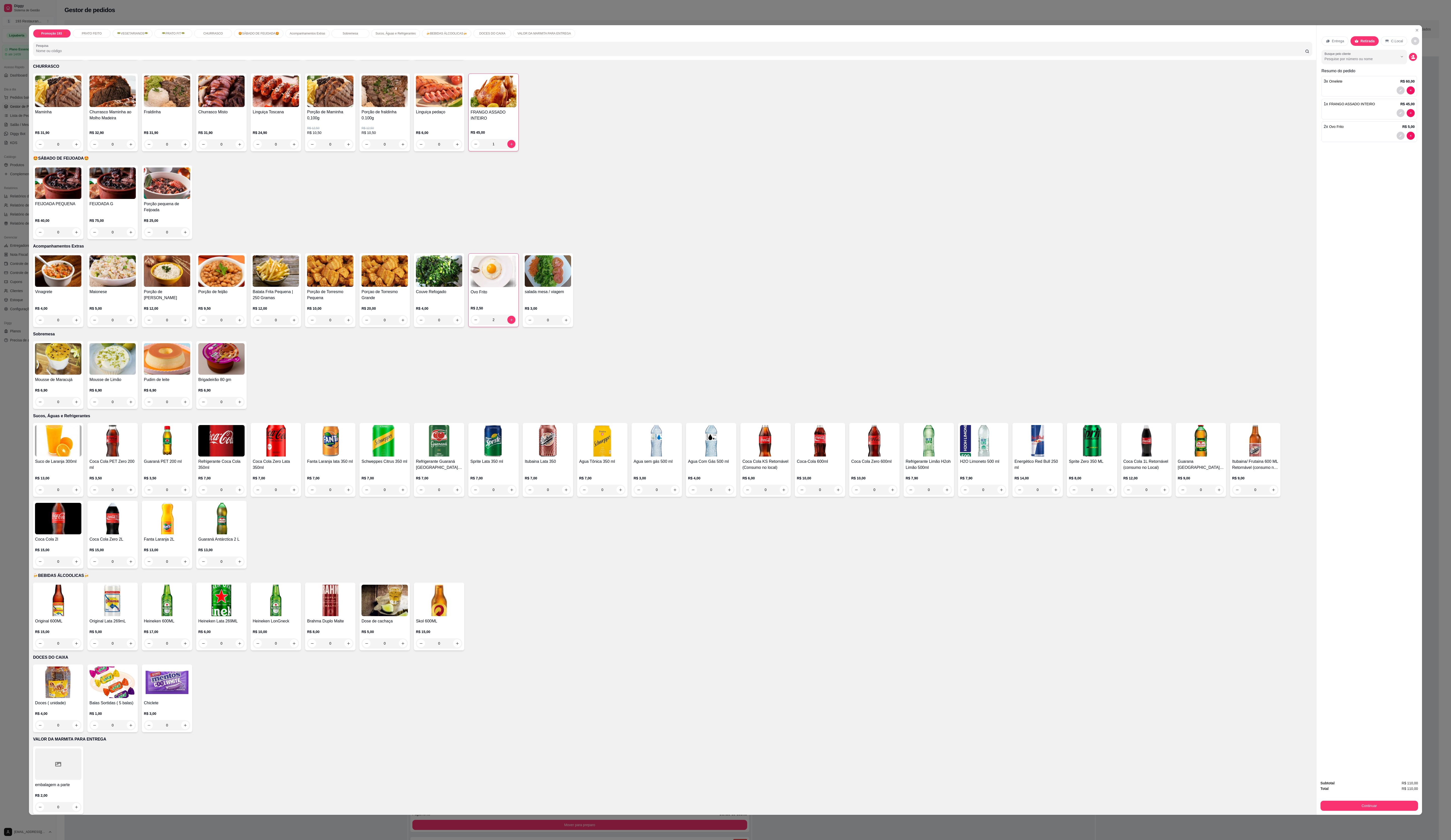
drag, startPoint x: 840, startPoint y: 184, endPoint x: 829, endPoint y: 184, distance: 11.0
drag, startPoint x: 829, startPoint y: 184, endPoint x: 805, endPoint y: 172, distance: 26.8
click at [359, 172] on div "FEIJOADA PEQUENA R$ 40,00 0 FEIJOADA G R$ 75,00 0 Porção pequena de Feijoada R$…" at bounding box center [673, 202] width 1279 height 74
drag, startPoint x: 616, startPoint y: 211, endPoint x: 1193, endPoint y: 141, distance: 581.2
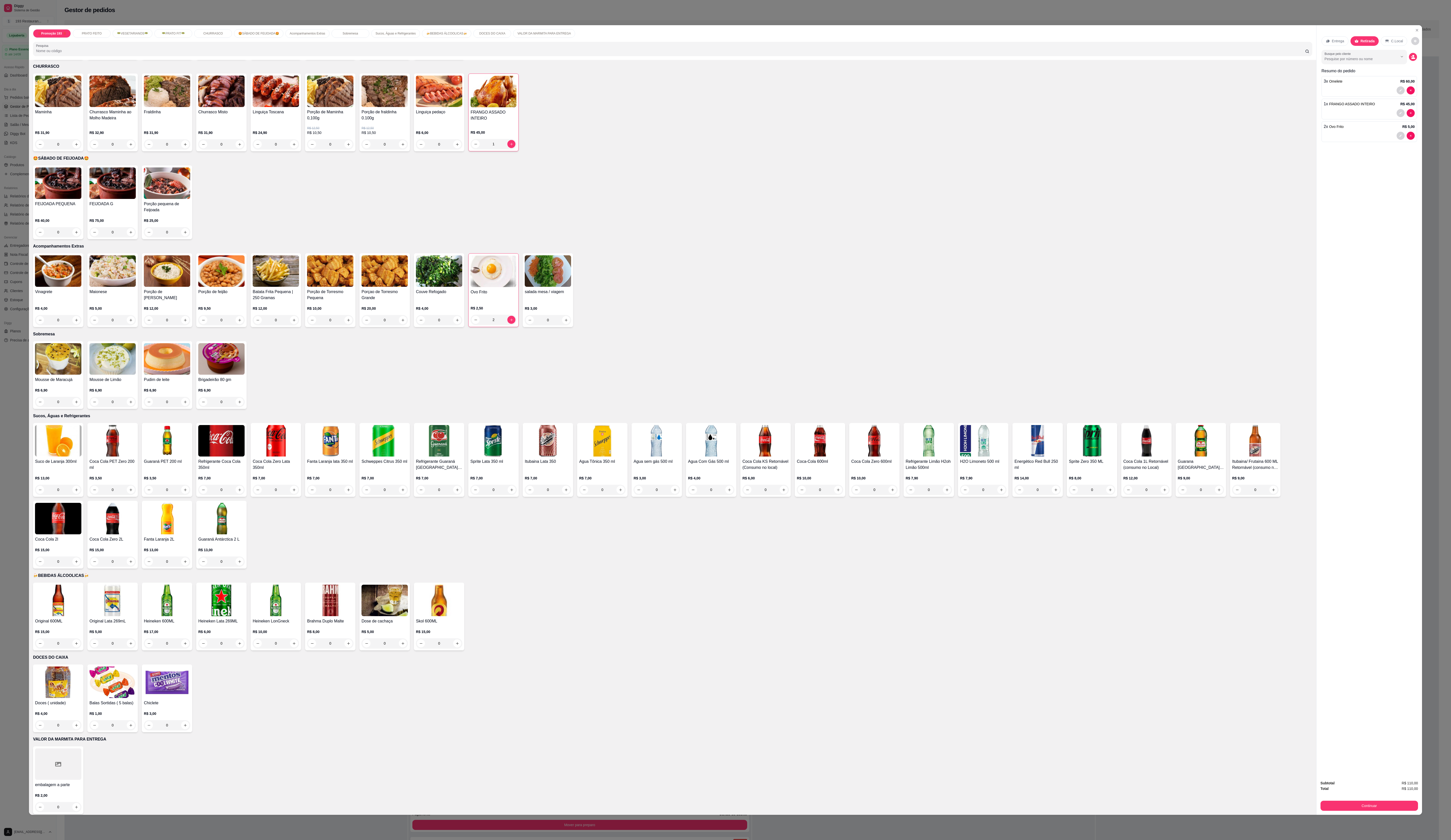
click at [359, 141] on div "Maminha R$ 31,90 0 Churrasco Maminha ao Molho Madeira R$ 32,90 0 Fraldinha R$ 3…" at bounding box center [673, 113] width 1279 height 78
click at [359, 210] on div "FEIJOADA PEQUENA R$ 40,00 0 FEIJOADA G R$ 75,00 0 Porção pequena de Feijoada R$…" at bounding box center [673, 202] width 1279 height 74
click at [359, 210] on img at bounding box center [929, 441] width 46 height 32
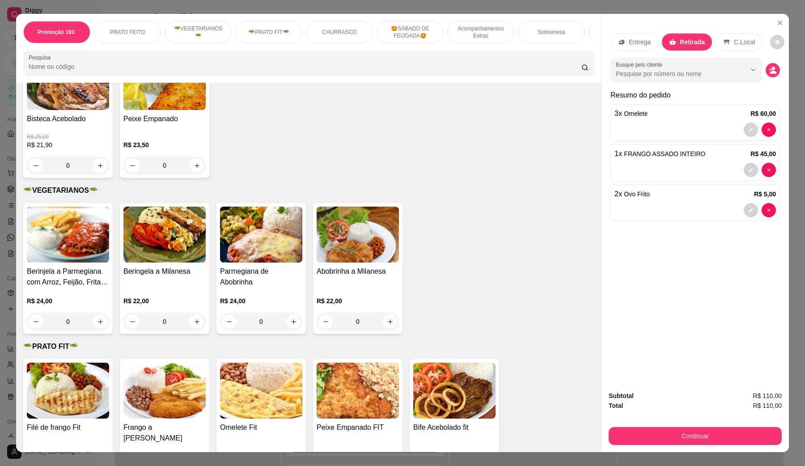
scroll to position [672, 0]
click at [524, 195] on p "🥗VEGETARIANOS🥗" at bounding box center [308, 191] width 571 height 11
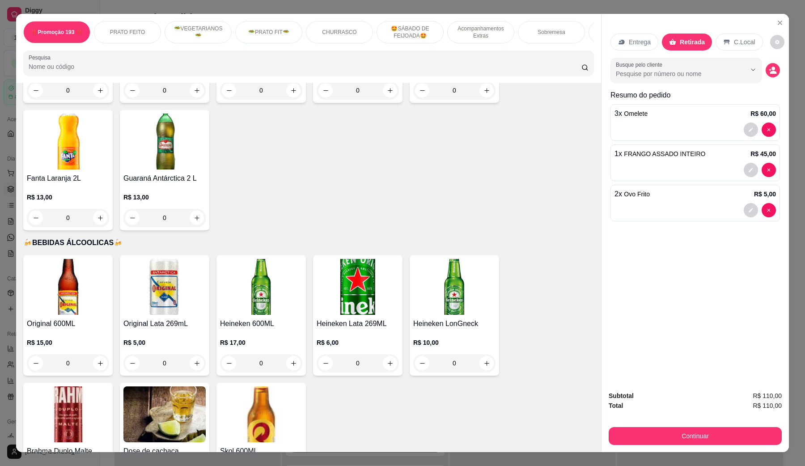
scroll to position [2796, 0]
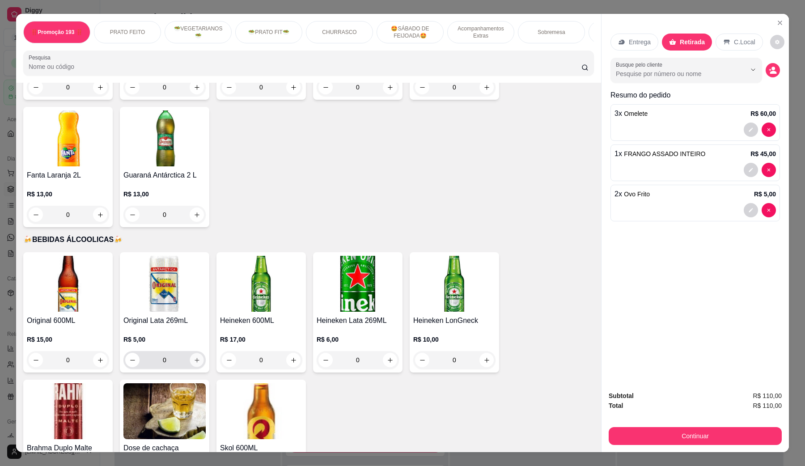
click at [191, 353] on button "increase-product-quantity" at bounding box center [197, 360] width 14 height 14
type input "1"
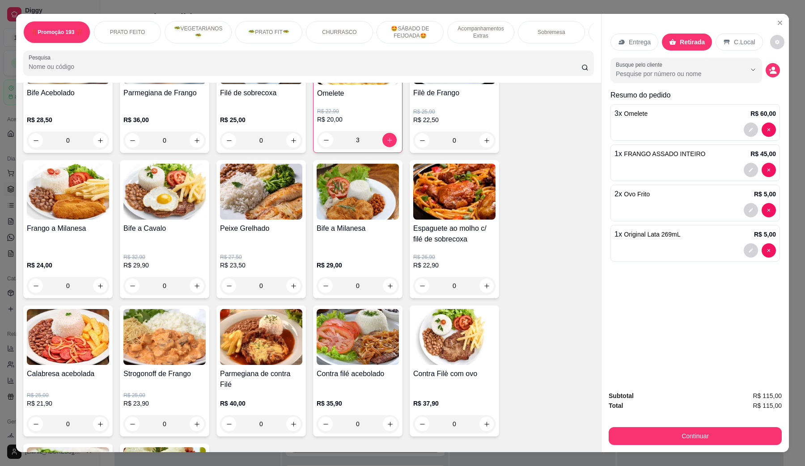
scroll to position [224, 0]
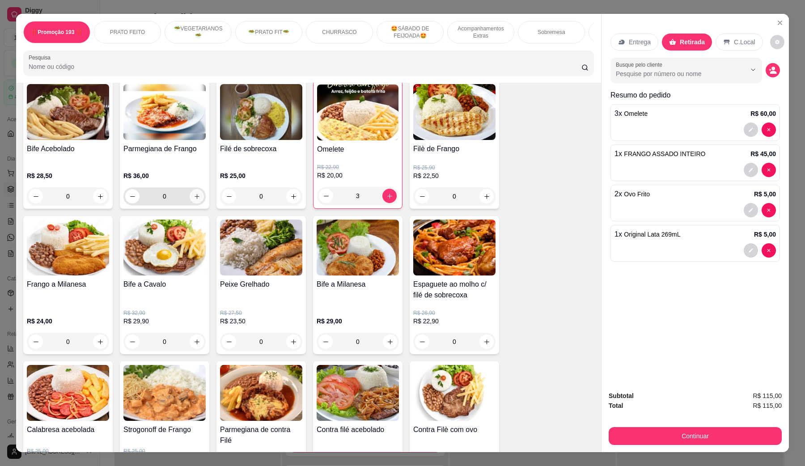
click at [193, 200] on button "increase-product-quantity" at bounding box center [197, 196] width 14 height 14
type input "1"
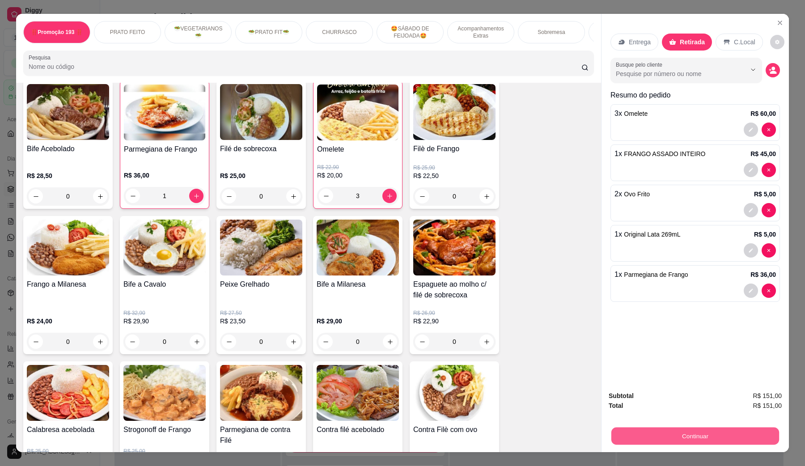
click at [637, 373] on button "Continuar" at bounding box center [695, 435] width 168 height 17
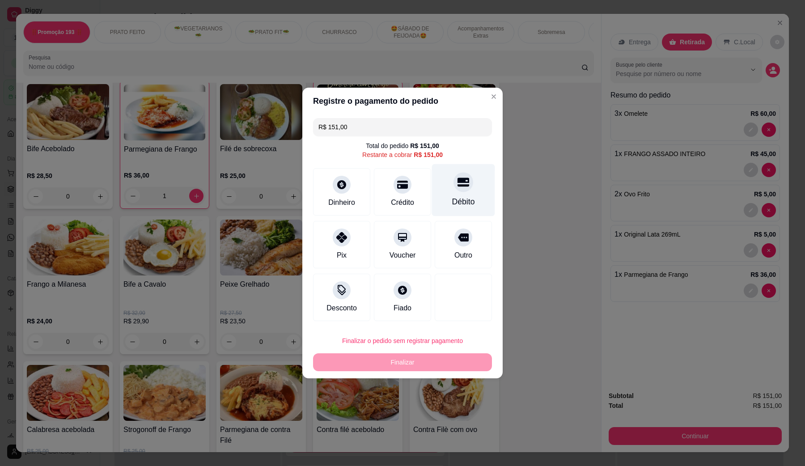
click at [458, 186] on icon at bounding box center [464, 182] width 12 height 9
type input "R$ 0,00"
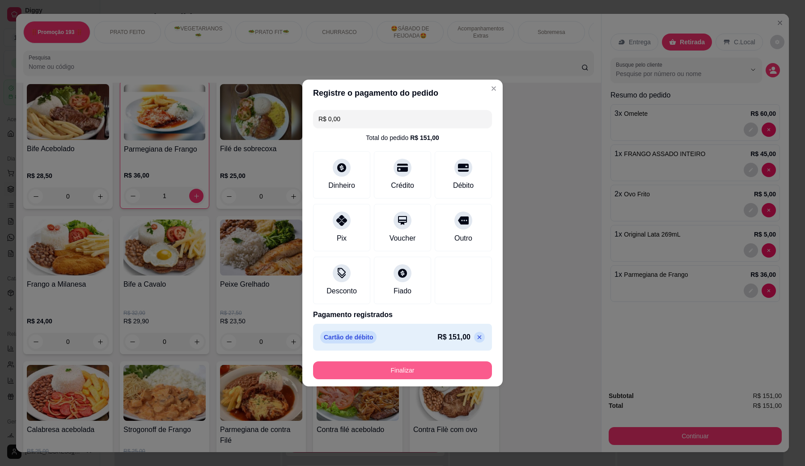
click at [450, 364] on button "Finalizar" at bounding box center [402, 370] width 179 height 18
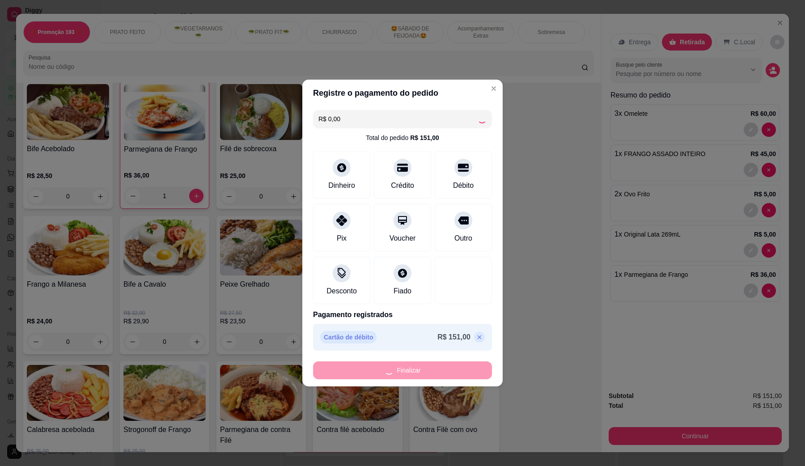
type input "0"
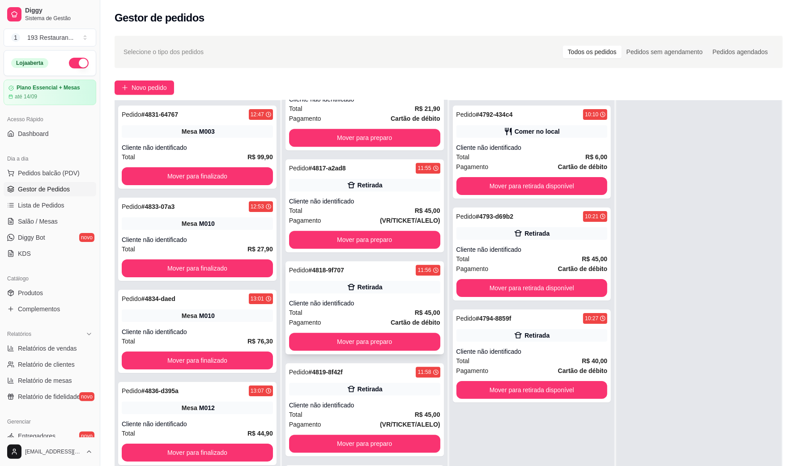
click at [298, 293] on div "Retirada" at bounding box center [364, 287] width 151 height 13
click at [59, 171] on span "Pedidos balcão (PDV)" at bounding box center [49, 173] width 62 height 9
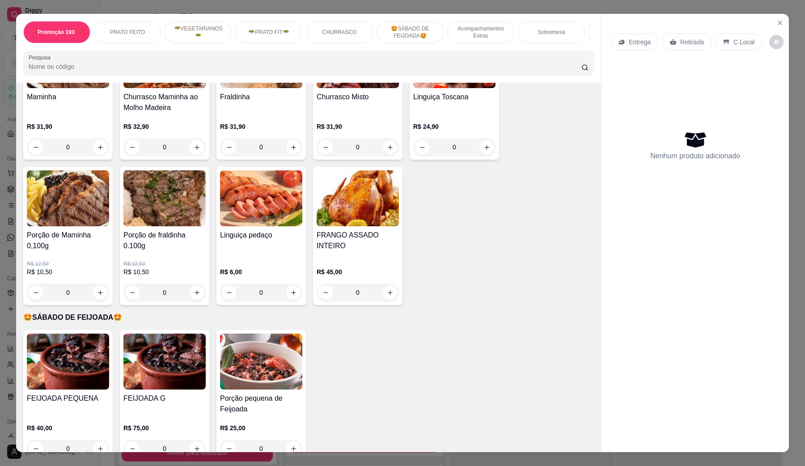
scroll to position [1174, 0]
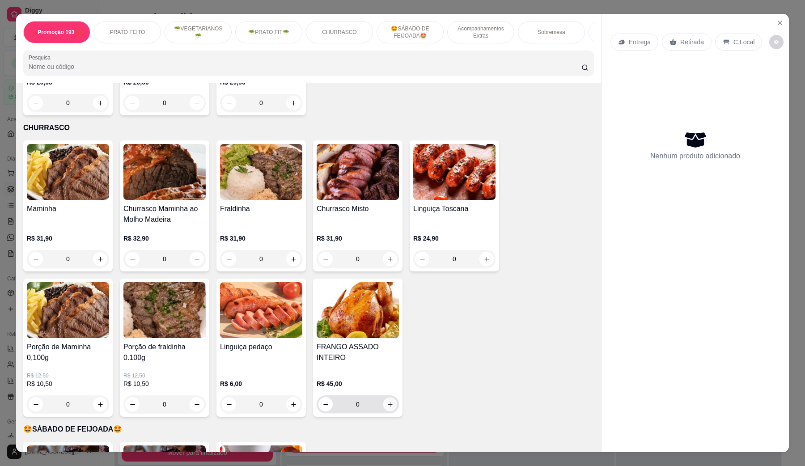
click at [388, 373] on icon "increase-product-quantity" at bounding box center [390, 404] width 4 height 4
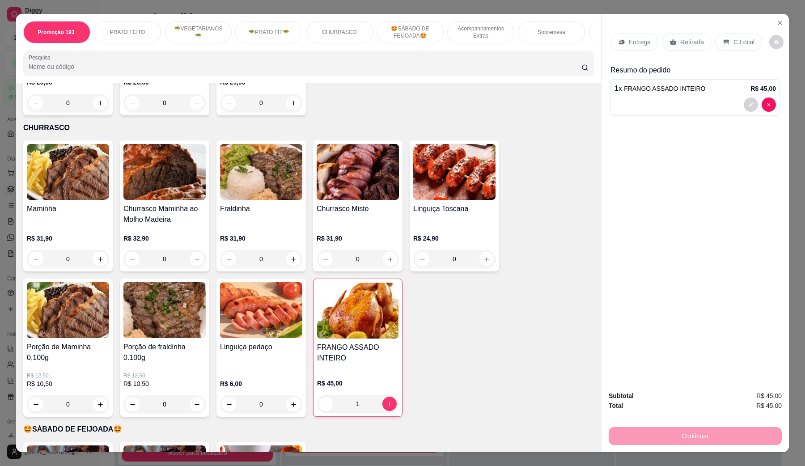
click at [637, 40] on p "Retirada" at bounding box center [692, 42] width 24 height 9
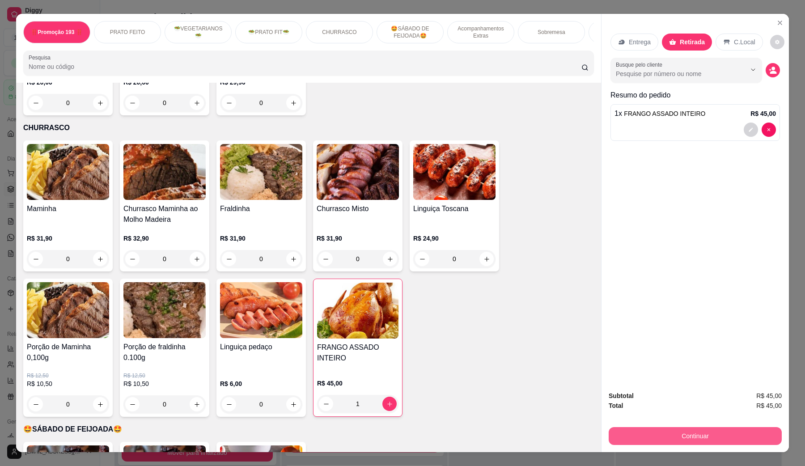
click at [637, 373] on button "Continuar" at bounding box center [695, 436] width 173 height 18
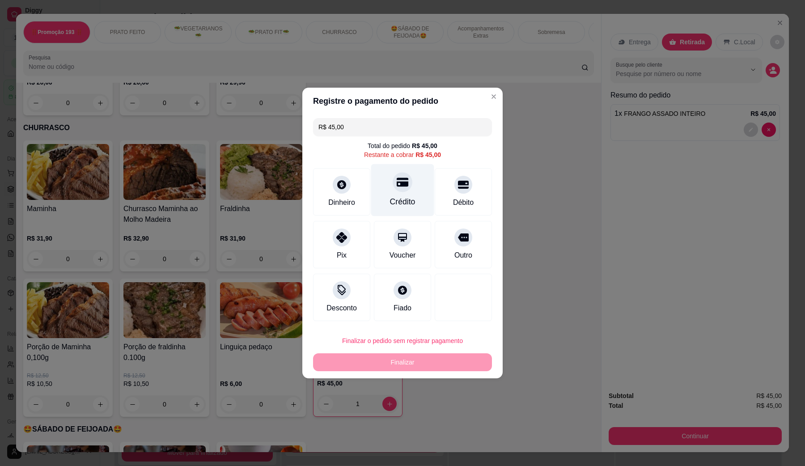
click at [399, 188] on div at bounding box center [403, 182] width 20 height 20
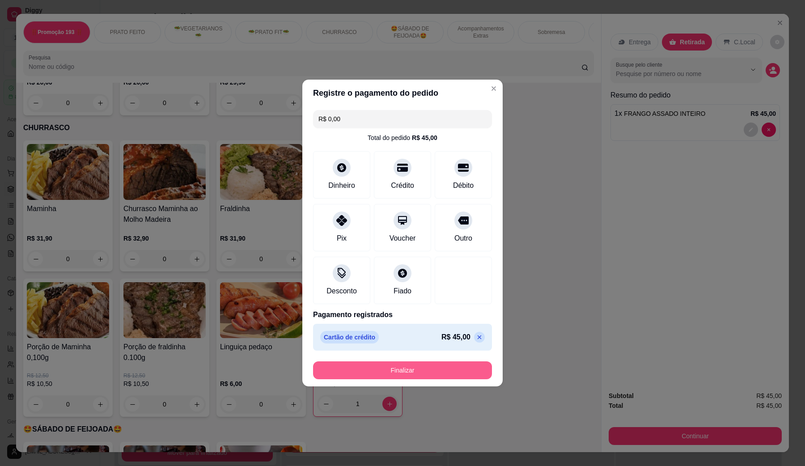
click at [398, 365] on button "Finalizar" at bounding box center [402, 370] width 179 height 18
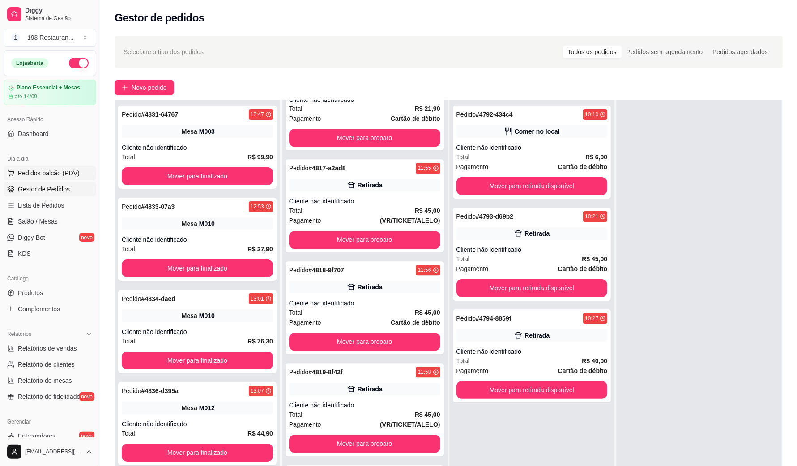
drag, startPoint x: 799, startPoint y: 160, endPoint x: 64, endPoint y: 168, distance: 735.3
click at [64, 168] on button "Pedidos balcão (PDV)" at bounding box center [50, 173] width 93 height 14
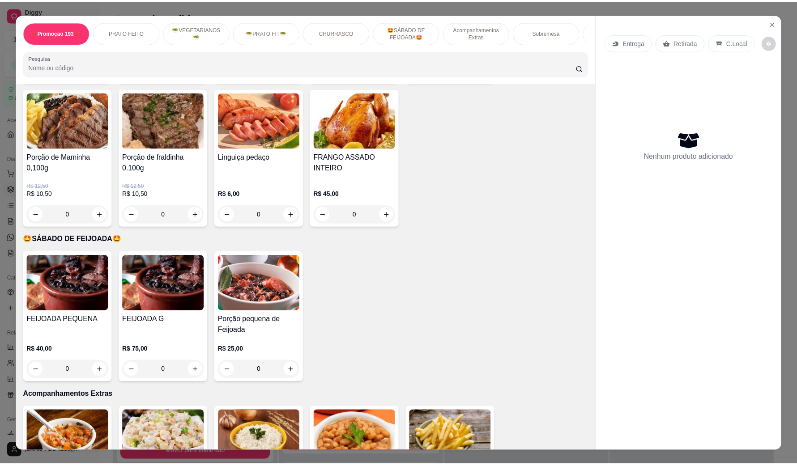
scroll to position [1398, 0]
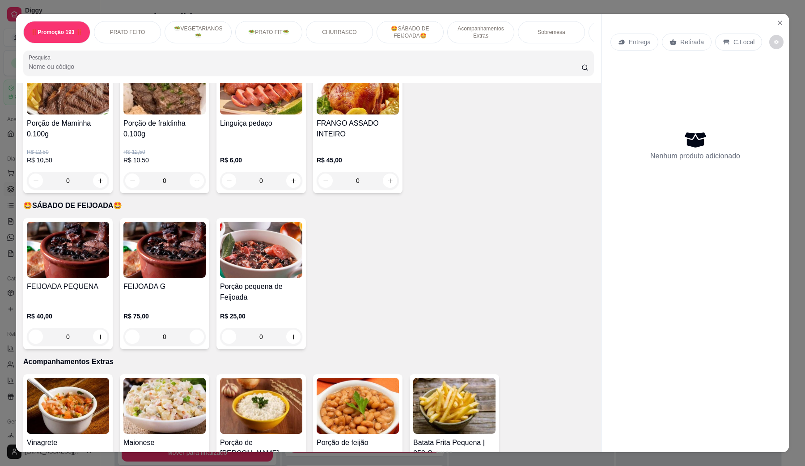
drag, startPoint x: 334, startPoint y: 258, endPoint x: 249, endPoint y: 324, distance: 108.1
click at [334, 258] on div "FEIJOADA PEQUENA R$ 40,00 0 FEIJOADA G R$ 75,00 0 Porção pequena de Feijoada R$…" at bounding box center [308, 283] width 571 height 131
click at [194, 334] on icon "increase-product-quantity" at bounding box center [197, 337] width 7 height 7
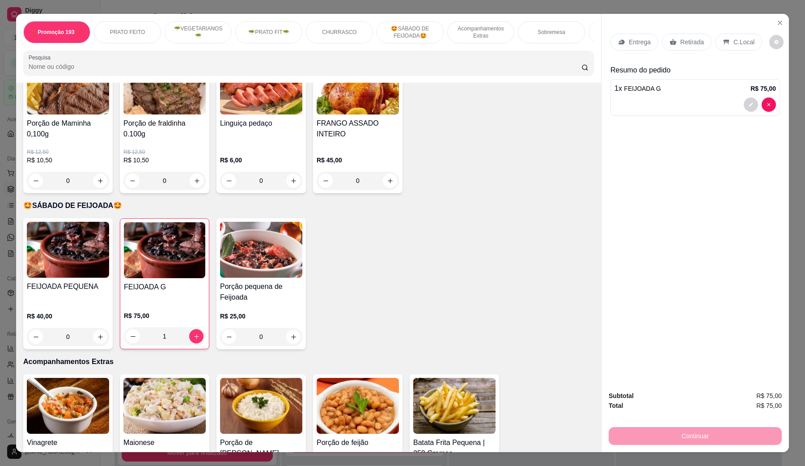
click at [637, 43] on p "Retirada" at bounding box center [692, 42] width 24 height 9
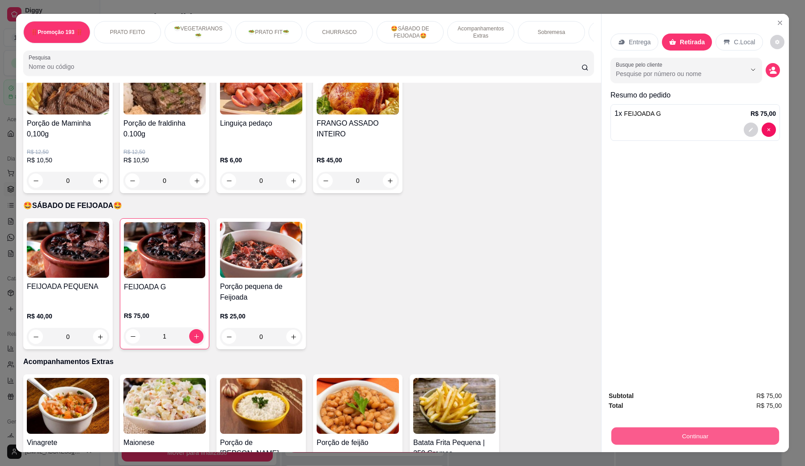
click at [637, 373] on button "Continuar" at bounding box center [695, 435] width 168 height 17
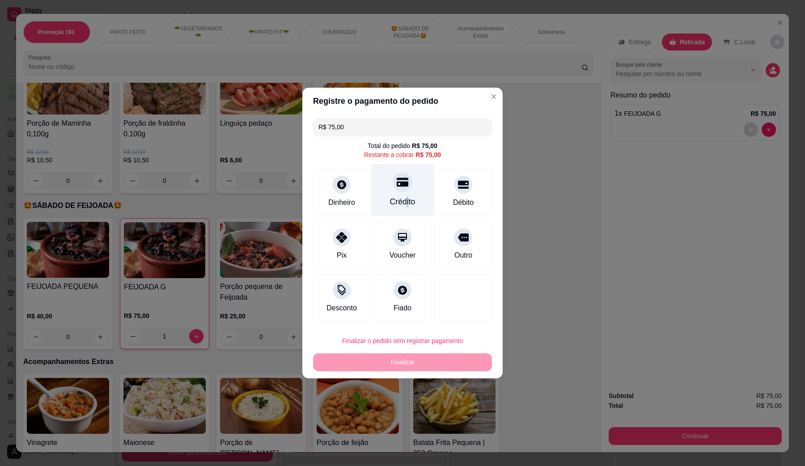
click at [403, 195] on div "Crédito" at bounding box center [402, 190] width 63 height 52
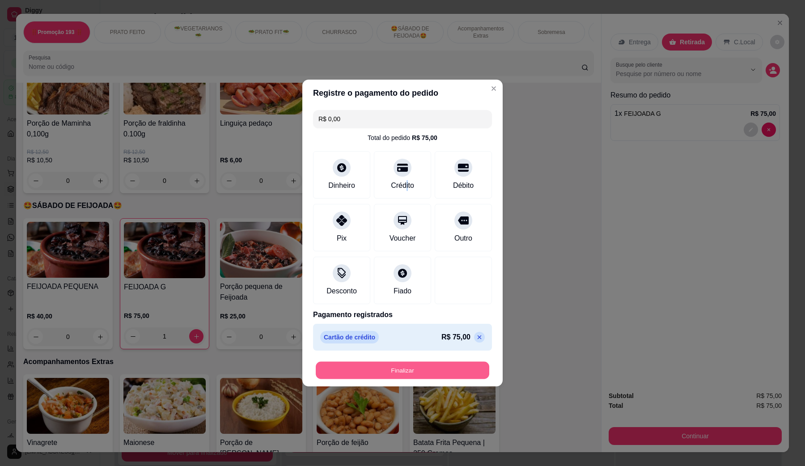
click at [412, 368] on button "Finalizar" at bounding box center [403, 370] width 174 height 17
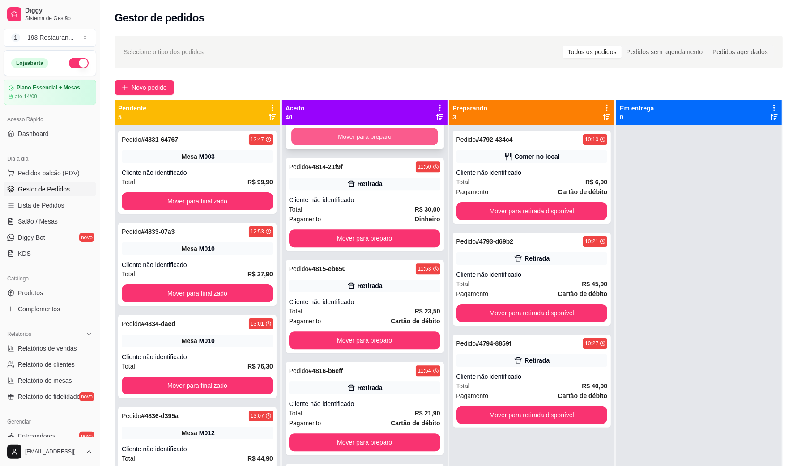
click at [352, 144] on button "Mover para preparo" at bounding box center [364, 136] width 147 height 17
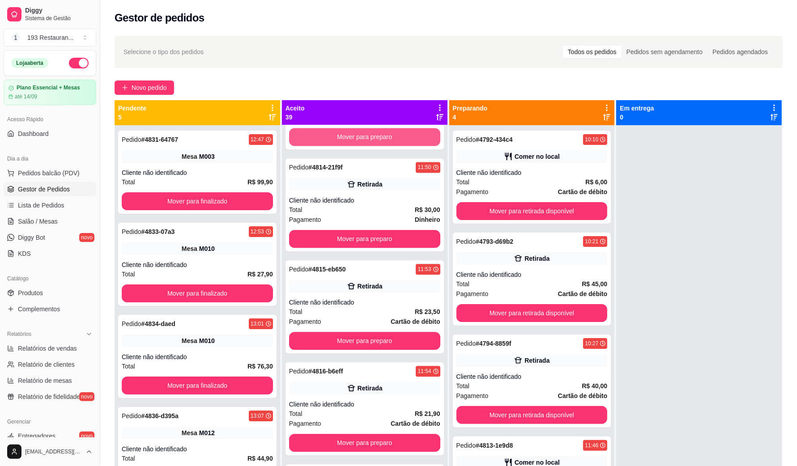
click at [352, 144] on button "Mover para preparo" at bounding box center [364, 137] width 151 height 18
click at [352, 143] on button "Mover para preparo" at bounding box center [364, 137] width 147 height 17
click at [352, 143] on button "Mover para preparo" at bounding box center [364, 137] width 151 height 18
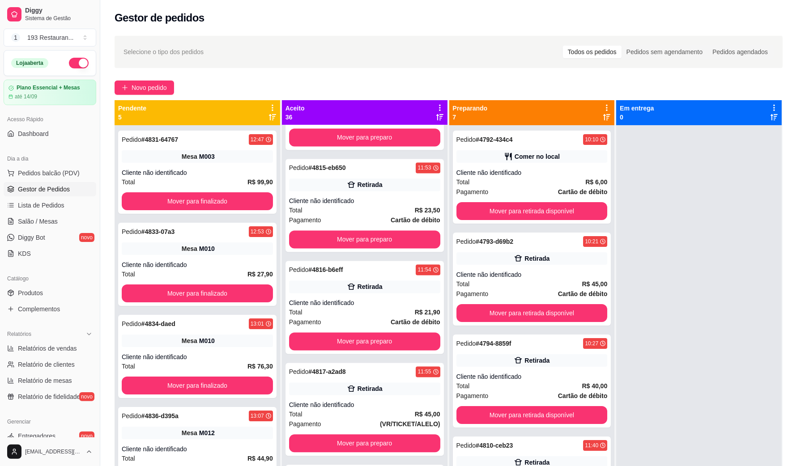
scroll to position [1613, 0]
click at [356, 141] on button "Mover para preparo" at bounding box center [364, 137] width 151 height 18
click at [358, 44] on button "Mover para preparo" at bounding box center [364, 35] width 151 height 18
click at [358, 45] on button "Mover para preparo" at bounding box center [364, 36] width 151 height 18
click at [359, 45] on button "Mover para preparo" at bounding box center [364, 36] width 151 height 18
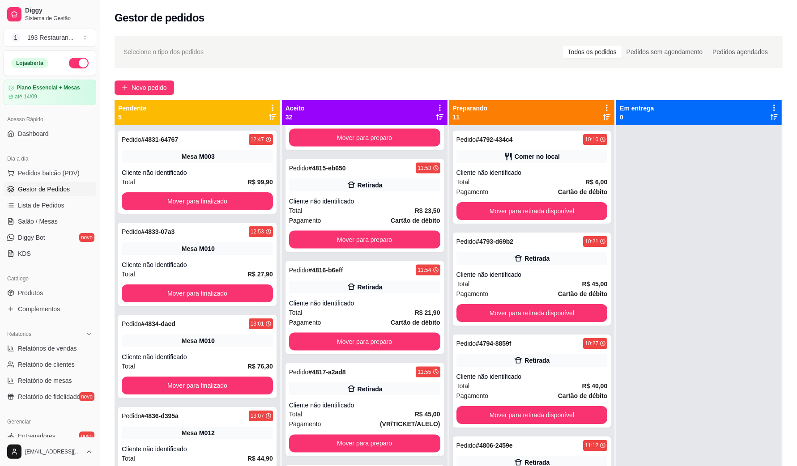
click at [360, 45] on button "Mover para preparo" at bounding box center [364, 35] width 147 height 17
click at [361, 45] on button "Mover para preparo" at bounding box center [364, 36] width 147 height 17
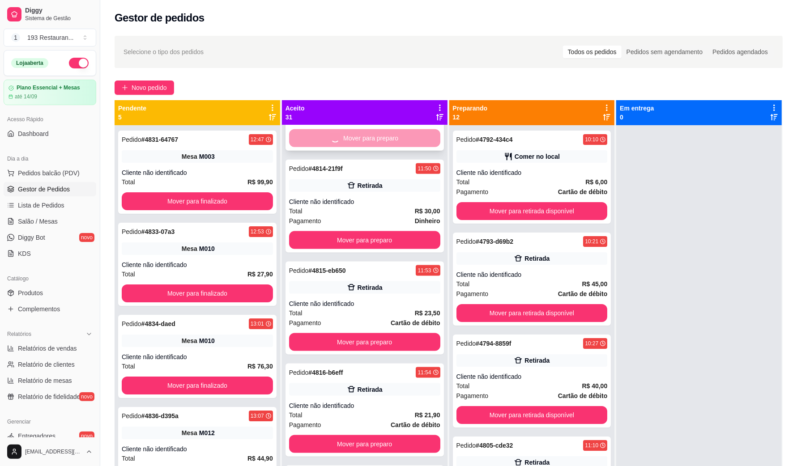
click at [361, 45] on button "Mover para preparo" at bounding box center [364, 36] width 151 height 18
click at [361, 46] on button "Mover para preparo" at bounding box center [364, 37] width 151 height 18
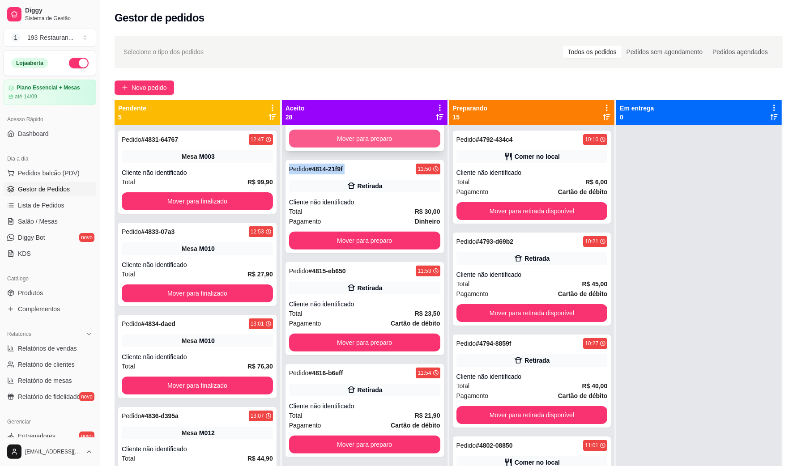
click at [362, 136] on button "Mover para preparo" at bounding box center [364, 139] width 151 height 18
click at [363, 46] on button "Mover para preparo" at bounding box center [364, 36] width 147 height 17
click at [363, 136] on button "Mover para preparo" at bounding box center [364, 139] width 151 height 18
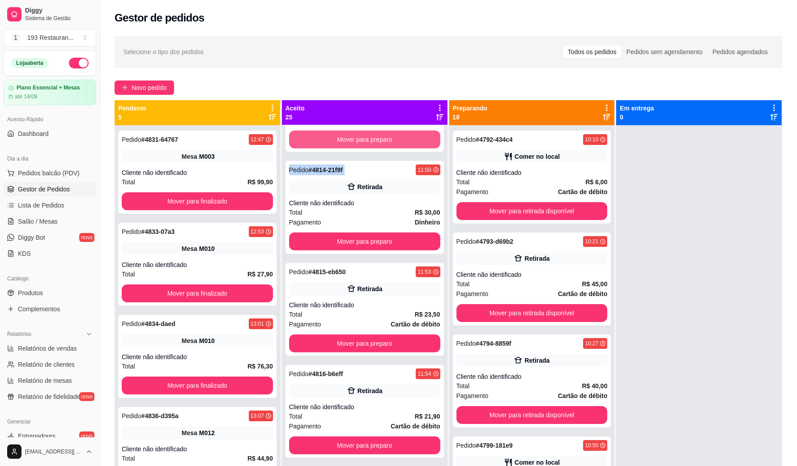
click at [363, 136] on button "Mover para preparo" at bounding box center [364, 140] width 151 height 18
click at [363, 47] on button "Mover para preparo" at bounding box center [364, 38] width 151 height 18
click at [363, 136] on button "Mover para preparo" at bounding box center [364, 140] width 151 height 18
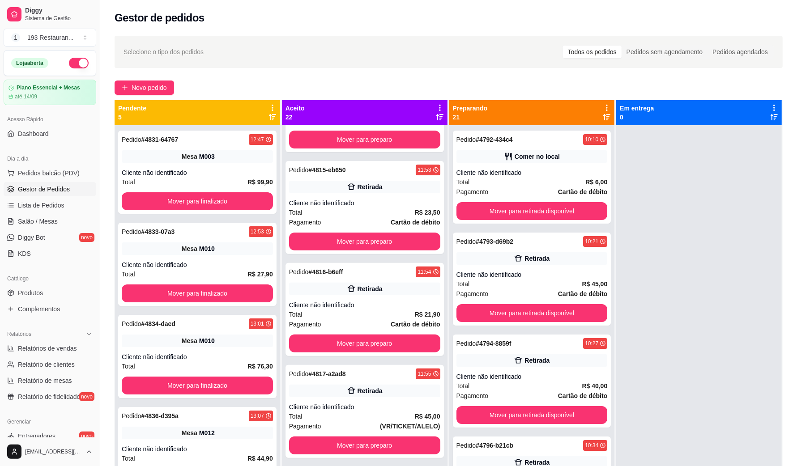
click at [363, 47] on button "Mover para preparo" at bounding box center [364, 37] width 147 height 17
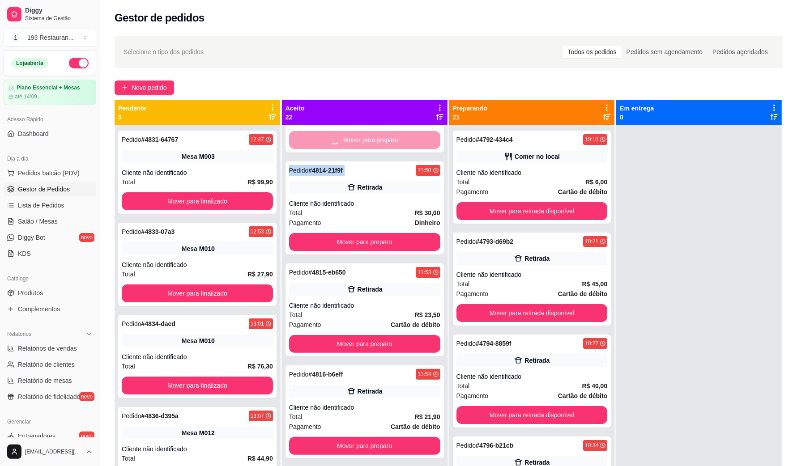
click at [363, 47] on button "Mover para preparo" at bounding box center [364, 38] width 151 height 18
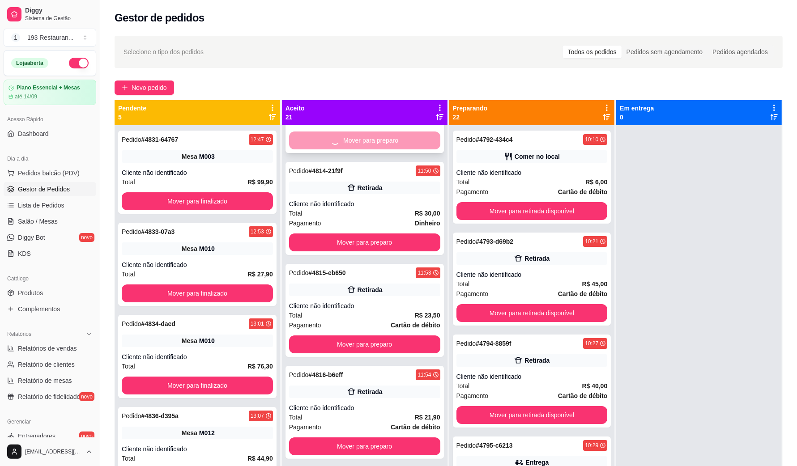
click at [363, 135] on div "Mover para preparo" at bounding box center [364, 140] width 151 height 18
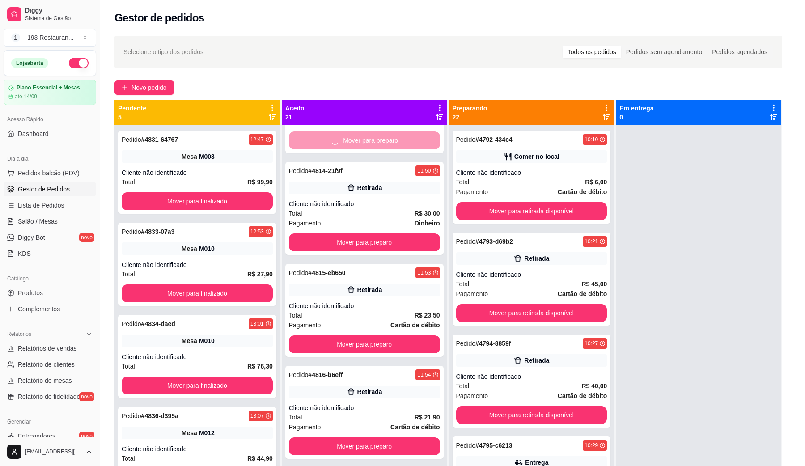
click at [364, 133] on div "feito há 231 minutos" at bounding box center [402, 125] width 237 height 21
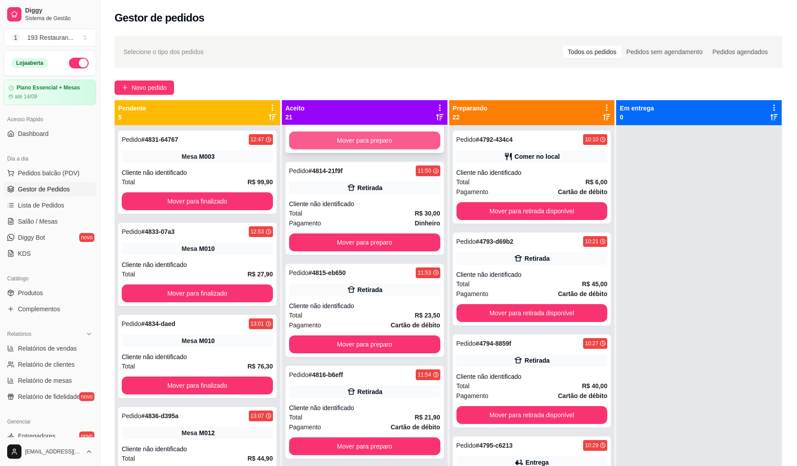
click at [396, 140] on button "Mover para preparo" at bounding box center [364, 140] width 151 height 18
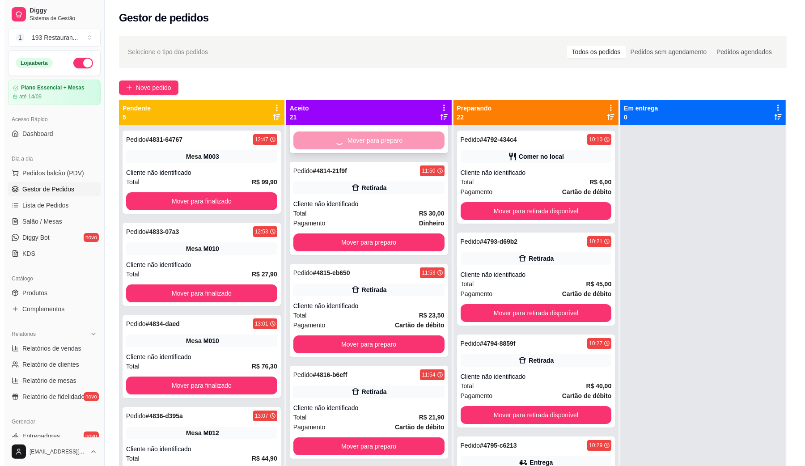
scroll to position [0, 0]
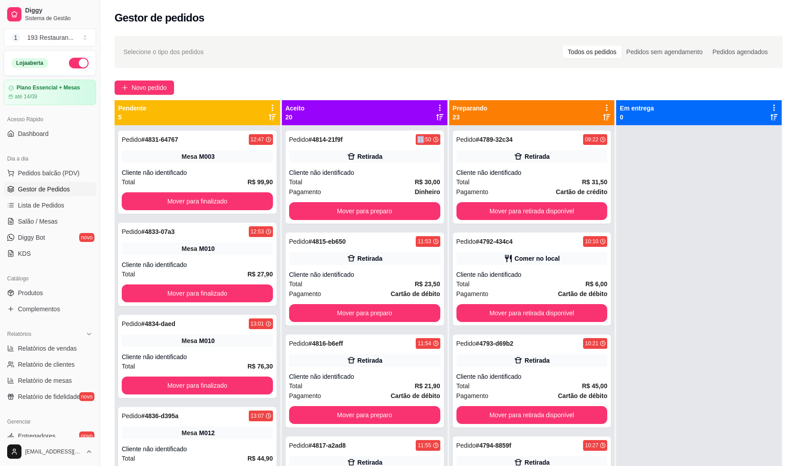
click at [396, 140] on div "Pedido # 4814-21f9f 11:50" at bounding box center [364, 139] width 151 height 11
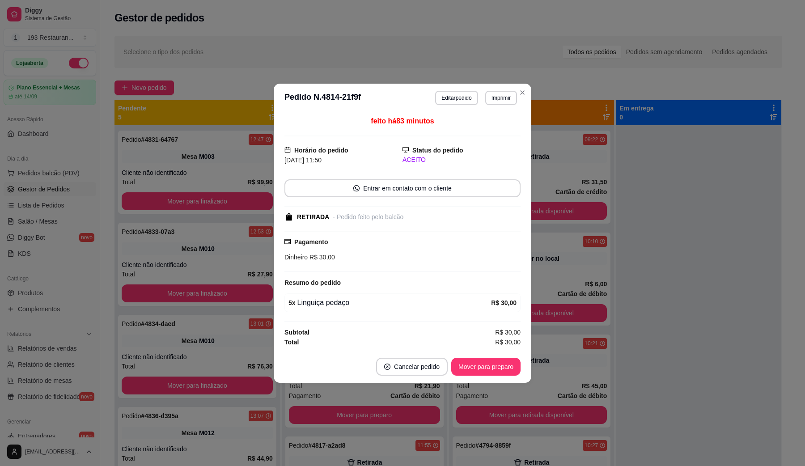
click at [528, 84] on header "**********" at bounding box center [403, 98] width 258 height 29
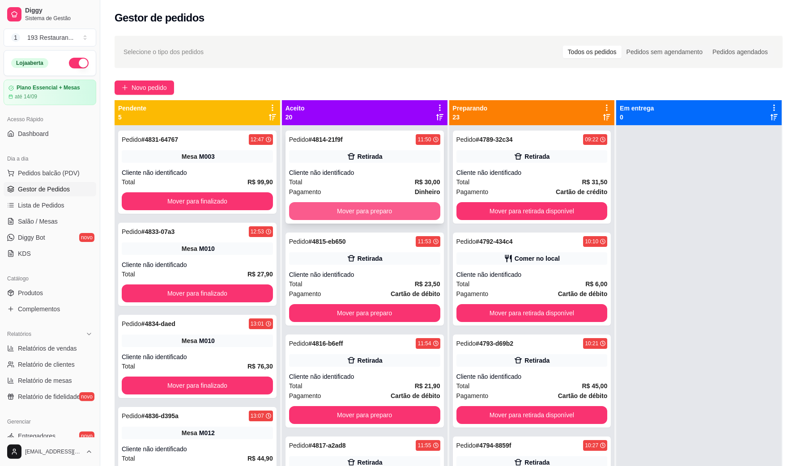
click at [368, 212] on button "Mover para preparo" at bounding box center [364, 211] width 151 height 18
click at [370, 304] on button "Mover para preparo" at bounding box center [364, 313] width 151 height 18
click at [370, 211] on button "Mover para preparo" at bounding box center [364, 211] width 147 height 17
click at [372, 207] on button "Mover para preparo" at bounding box center [364, 211] width 151 height 18
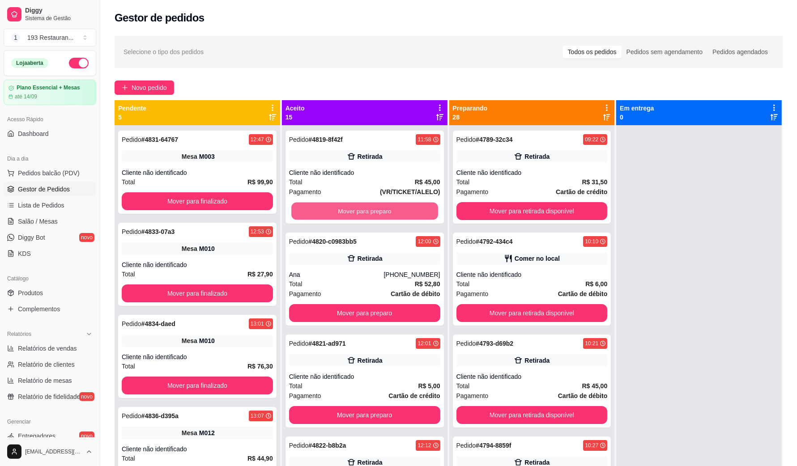
click at [372, 207] on button "Mover para preparo" at bounding box center [364, 211] width 147 height 17
click at [373, 206] on button "Mover para preparo" at bounding box center [364, 211] width 147 height 17
click at [381, 202] on div "Mover para preparo" at bounding box center [364, 211] width 151 height 18
click at [411, 206] on button "Mover para preparo" at bounding box center [364, 211] width 151 height 18
click at [410, 206] on button "Mover para preparo" at bounding box center [364, 211] width 147 height 17
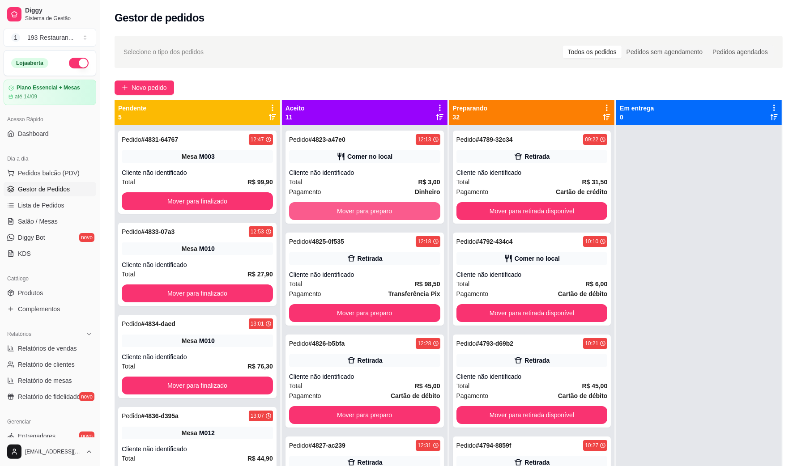
click at [410, 206] on button "Mover para preparo" at bounding box center [364, 211] width 151 height 18
click at [410, 203] on button "Mover para preparo" at bounding box center [364, 211] width 147 height 17
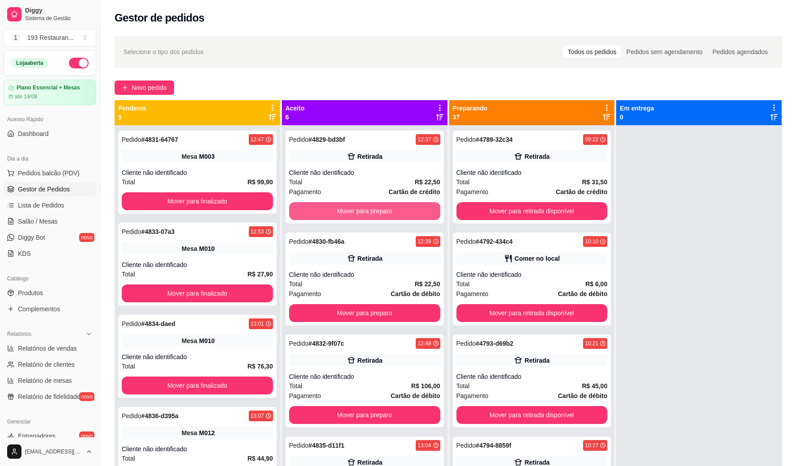
click at [410, 203] on button "Mover para preparo" at bounding box center [364, 211] width 151 height 18
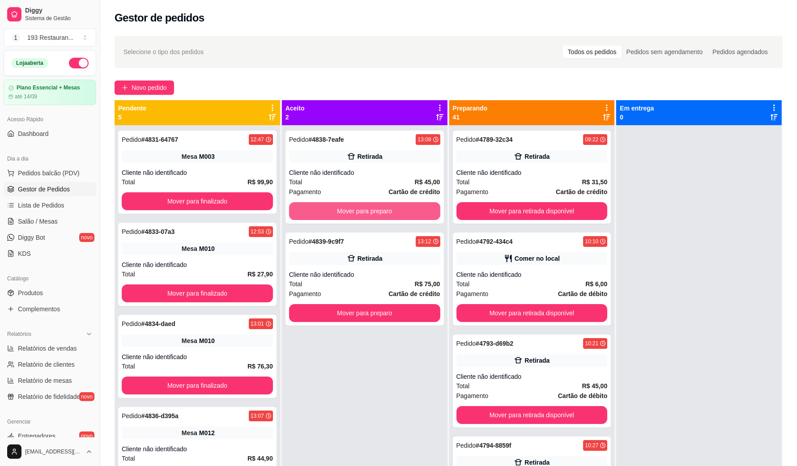
click at [410, 203] on button "Mover para preparo" at bounding box center [364, 211] width 151 height 18
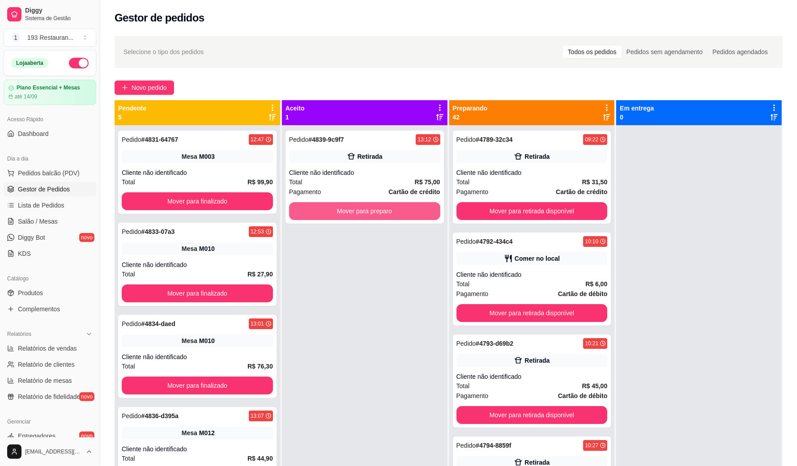
click at [410, 203] on button "Mover para preparo" at bounding box center [364, 211] width 151 height 18
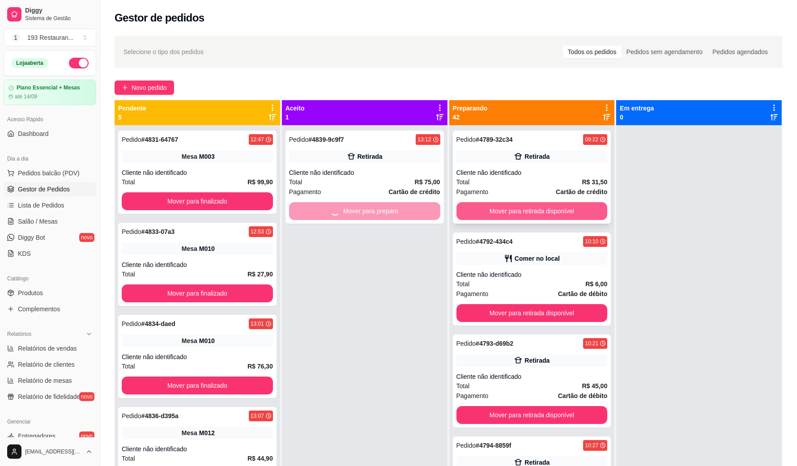
click at [522, 208] on button "Mover para retirada disponível" at bounding box center [531, 211] width 151 height 18
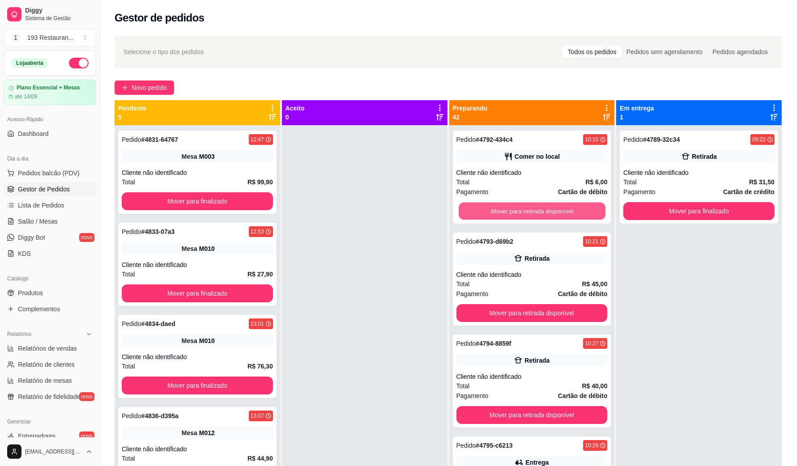
click at [523, 208] on button "Mover para retirada disponível" at bounding box center [531, 211] width 147 height 17
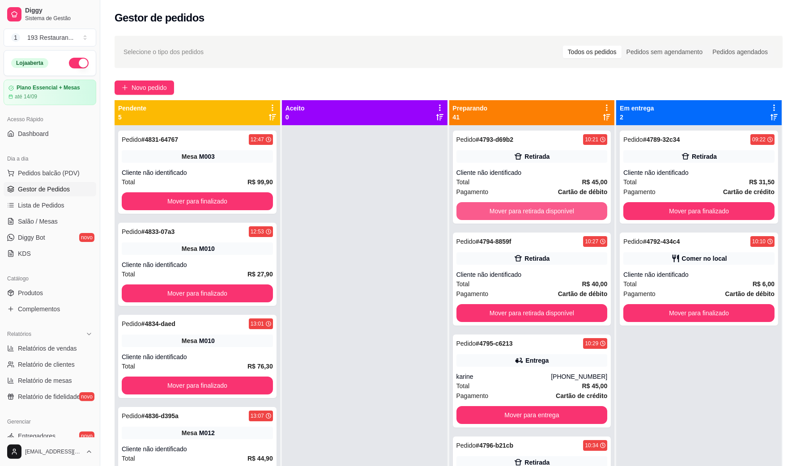
click at [523, 208] on button "Mover para retirada disponível" at bounding box center [531, 211] width 151 height 18
click at [523, 304] on button "Mover para retirada disponível" at bounding box center [531, 313] width 151 height 18
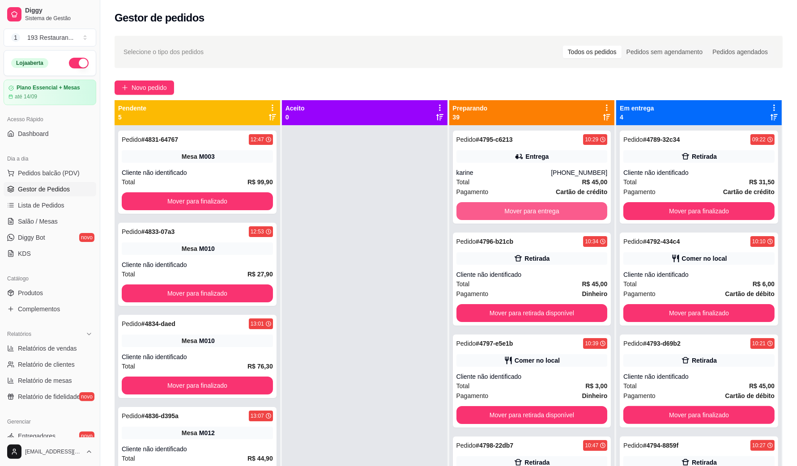
click at [523, 208] on button "Mover para entrega" at bounding box center [531, 211] width 151 height 18
click at [523, 208] on button "Mover para retirada disponível" at bounding box center [531, 211] width 147 height 17
click at [523, 208] on button "Mover para retirada disponível" at bounding box center [531, 211] width 151 height 18
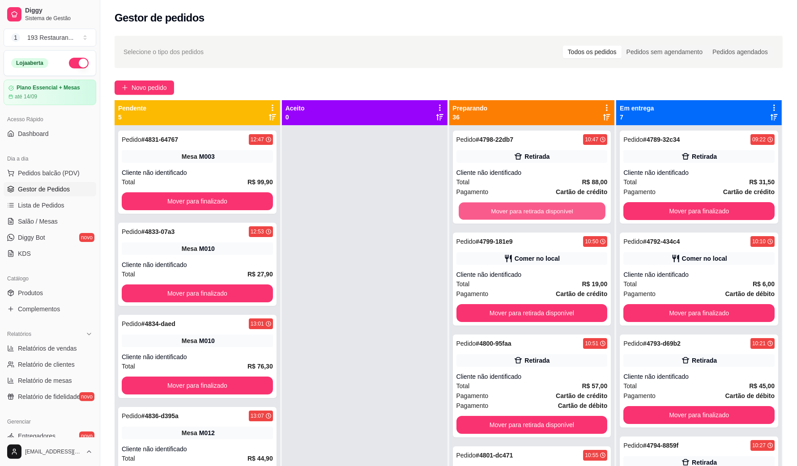
click at [523, 208] on button "Mover para retirada disponível" at bounding box center [531, 211] width 147 height 17
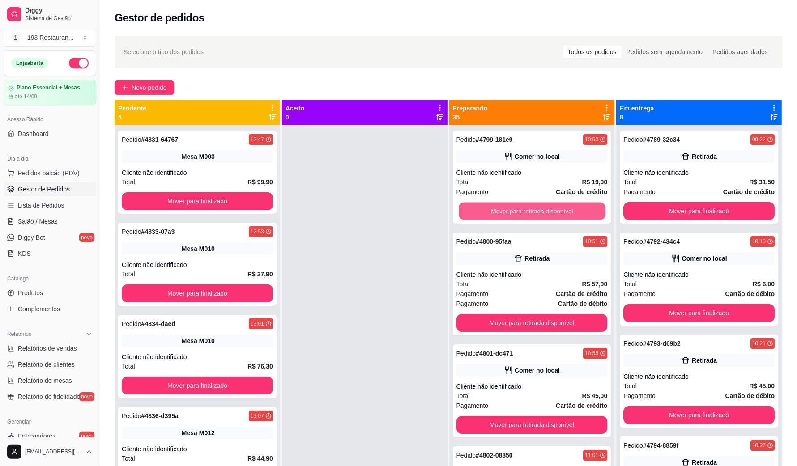
click at [523, 208] on button "Mover para retirada disponível" at bounding box center [531, 211] width 147 height 17
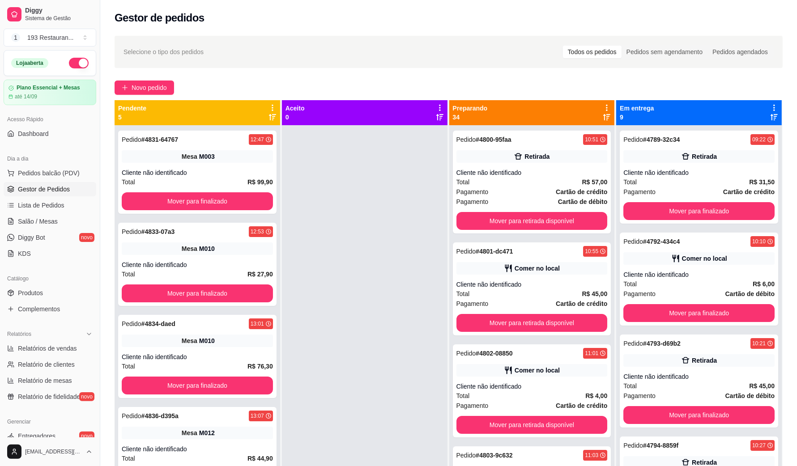
click at [523, 208] on div "Pedido # 4800-95faa 10:51 Retirada Cliente não identificado Total R$ 57,00 Paga…" at bounding box center [532, 182] width 158 height 103
click at [542, 216] on button "Mover para retirada disponível" at bounding box center [531, 221] width 151 height 18
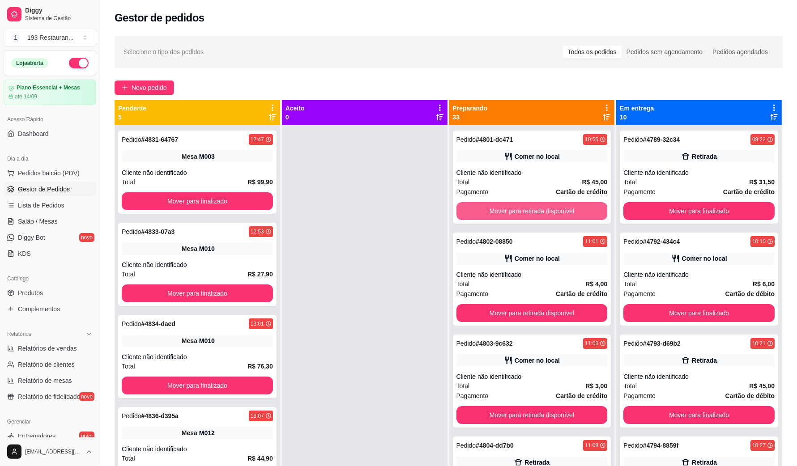
click at [542, 216] on button "Mover para retirada disponível" at bounding box center [531, 211] width 151 height 18
click at [541, 215] on button "Mover para retirada disponível" at bounding box center [531, 211] width 151 height 18
click at [546, 207] on button "Mover para retirada disponível" at bounding box center [531, 211] width 147 height 17
click at [546, 207] on button "Mover para retirada disponível" at bounding box center [531, 211] width 151 height 18
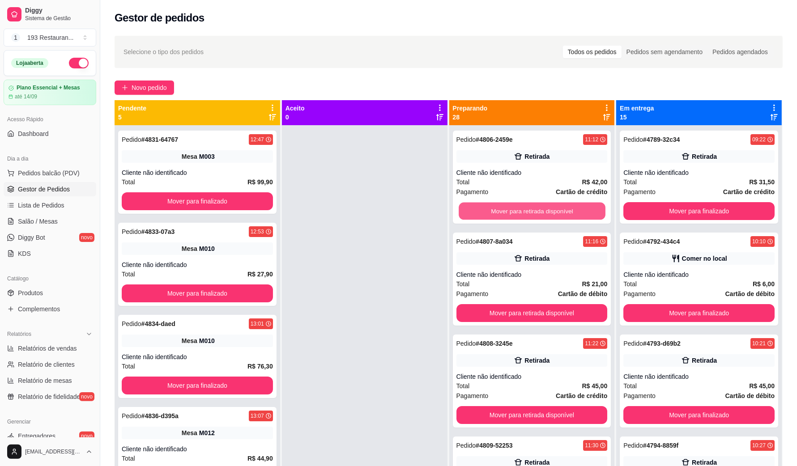
click at [546, 207] on button "Mover para retirada disponível" at bounding box center [531, 211] width 147 height 17
click at [546, 304] on button "Mover para retirada disponível" at bounding box center [531, 313] width 151 height 18
click at [546, 207] on button "Mover para retirada disponível" at bounding box center [531, 211] width 151 height 18
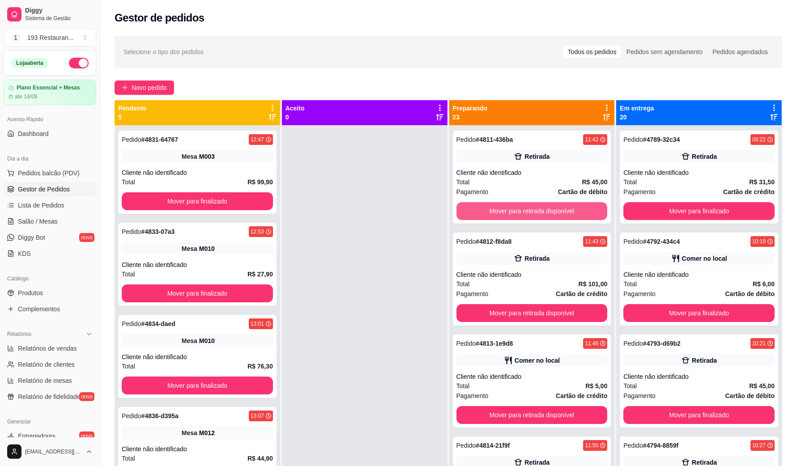
click at [546, 207] on button "Mover para retirada disponível" at bounding box center [531, 211] width 151 height 18
click at [546, 207] on button "Mover para retirada disponível" at bounding box center [531, 211] width 147 height 17
click at [546, 304] on button "Mover para retirada disponível" at bounding box center [531, 313] width 151 height 18
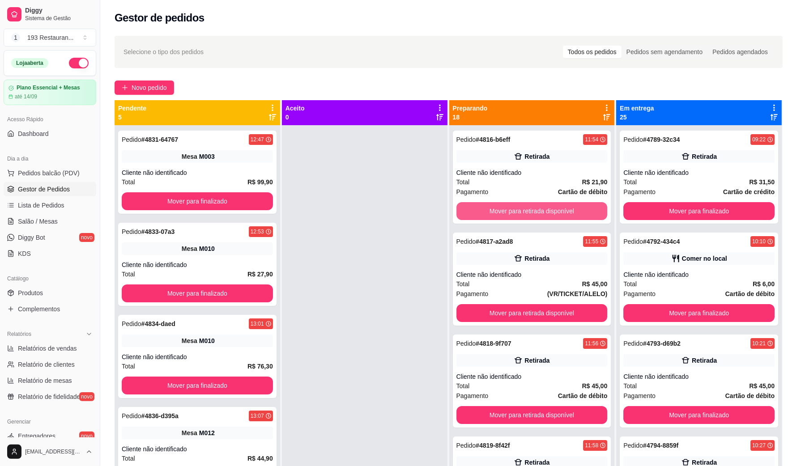
click at [546, 207] on button "Mover para retirada disponível" at bounding box center [531, 211] width 151 height 18
click at [546, 304] on button "Mover para retirada disponível" at bounding box center [531, 313] width 151 height 18
click at [546, 207] on button "Mover para retirada disponível" at bounding box center [531, 211] width 151 height 18
click at [546, 207] on button "Mover para retirada disponível" at bounding box center [531, 211] width 147 height 17
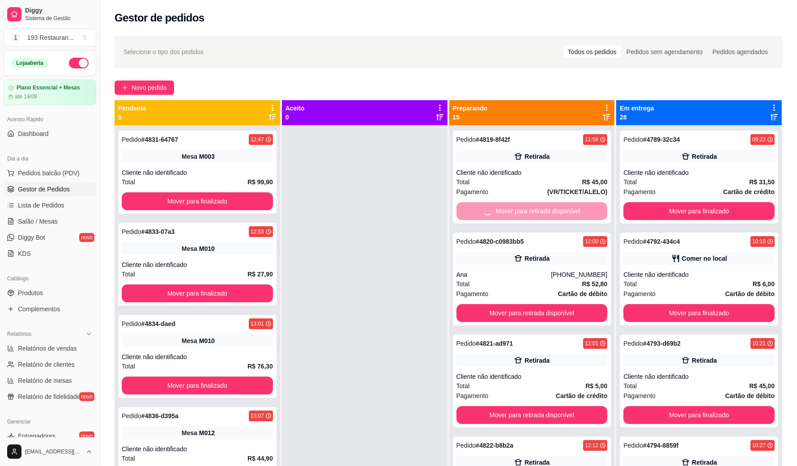
click at [546, 304] on button "Mover para retirada disponível" at bounding box center [531, 313] width 151 height 18
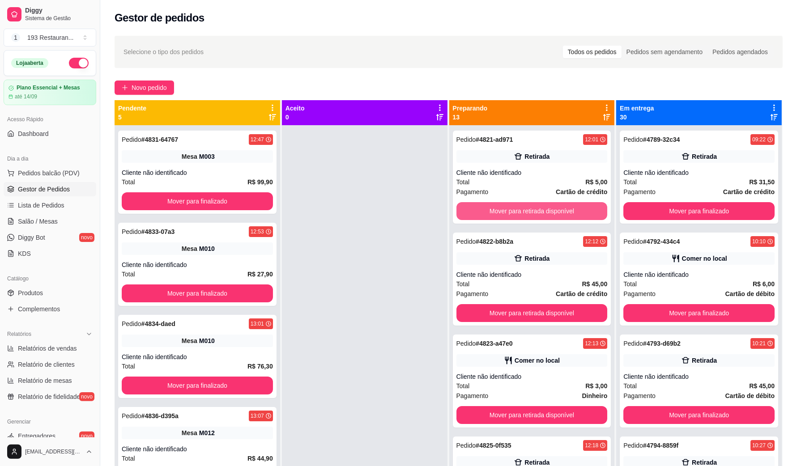
click at [546, 207] on button "Mover para retirada disponível" at bounding box center [531, 211] width 151 height 18
click at [546, 207] on div "Mover para retirada disponível" at bounding box center [531, 211] width 151 height 18
click at [546, 207] on button "Mover para retirada disponível" at bounding box center [531, 211] width 151 height 18
click at [546, 207] on button "Mover para retirada disponível" at bounding box center [531, 211] width 147 height 17
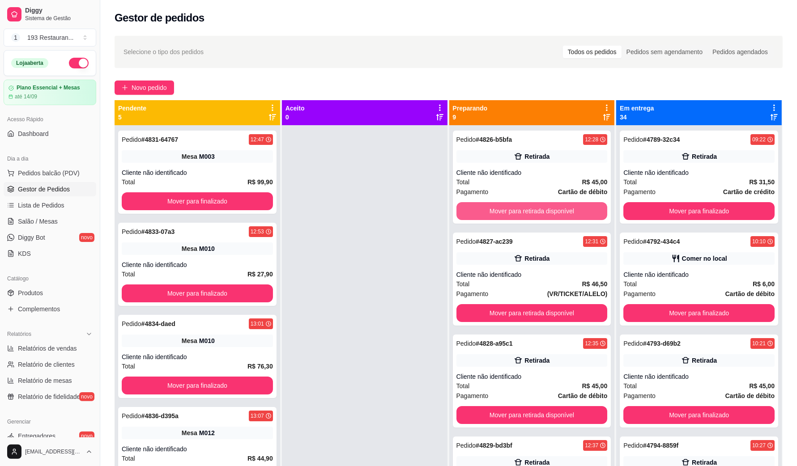
click at [546, 207] on button "Mover para retirada disponível" at bounding box center [531, 211] width 151 height 18
click at [546, 207] on button "Mover para retirada disponível" at bounding box center [531, 211] width 147 height 17
click at [546, 207] on button "Mover para retirada disponível" at bounding box center [531, 211] width 151 height 18
click at [546, 304] on button "Mover para retirada disponível" at bounding box center [531, 313] width 151 height 18
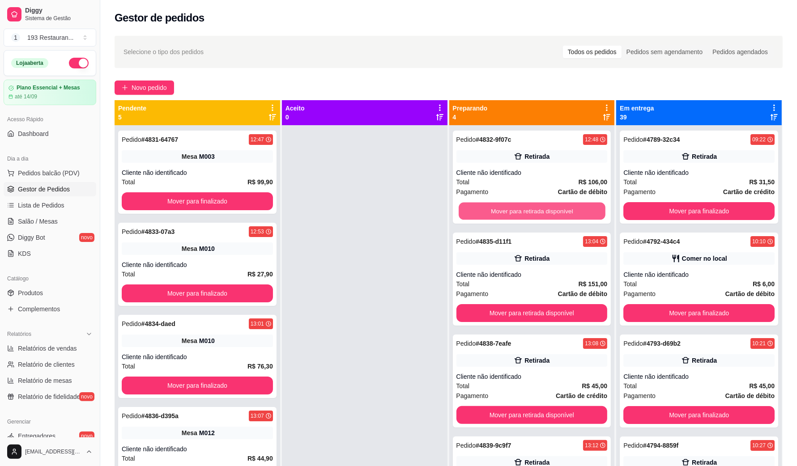
click at [546, 207] on button "Mover para retirada disponível" at bounding box center [531, 211] width 147 height 17
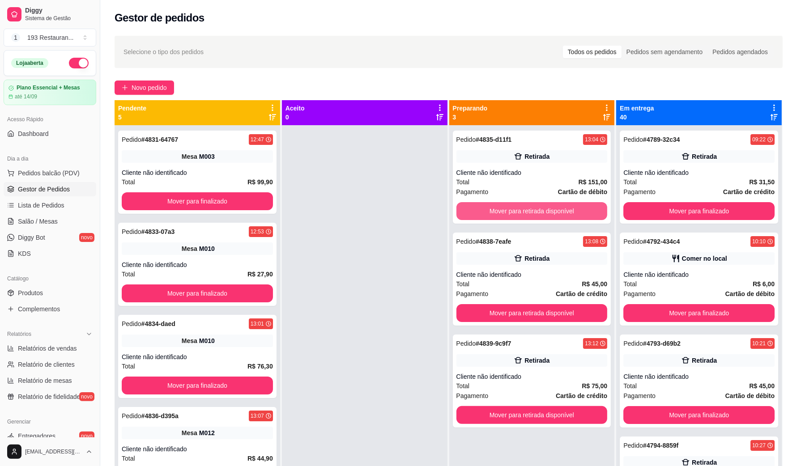
click at [546, 207] on button "Mover para retirada disponível" at bounding box center [531, 211] width 151 height 18
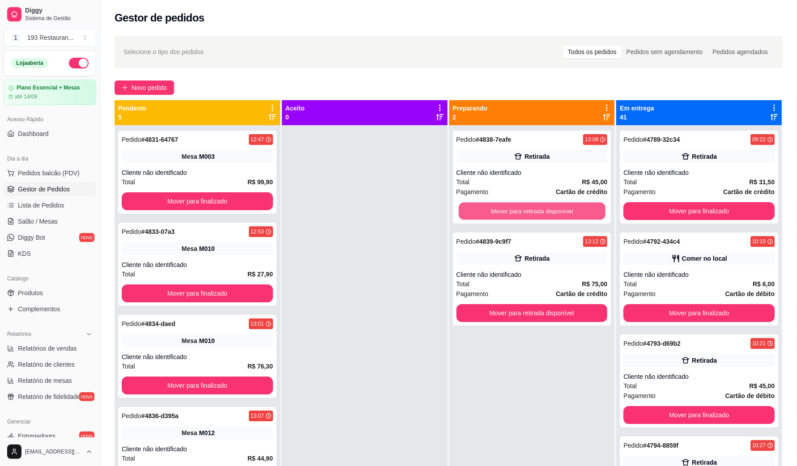
click at [546, 207] on button "Mover para retirada disponível" at bounding box center [531, 211] width 147 height 17
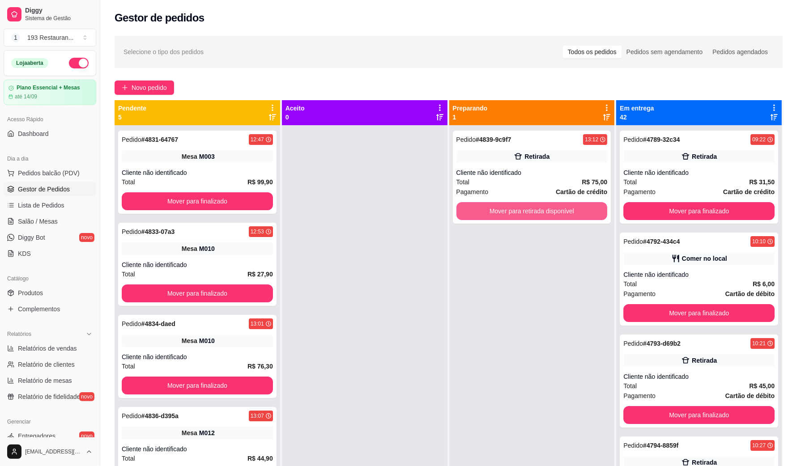
click at [546, 207] on button "Mover para retirada disponível" at bounding box center [531, 211] width 151 height 18
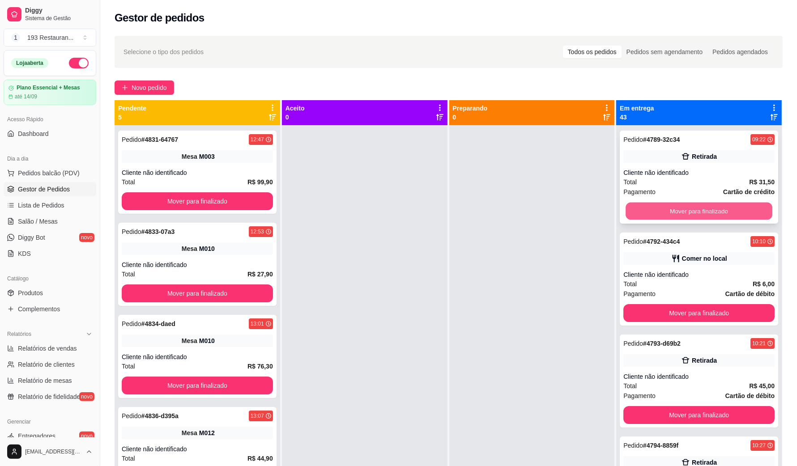
click at [637, 209] on button "Mover para finalizado" at bounding box center [698, 211] width 147 height 17
click at [637, 209] on button "Mover para finalizado" at bounding box center [698, 211] width 151 height 18
click at [637, 304] on button "Mover para finalizado" at bounding box center [698, 313] width 151 height 18
click at [637, 209] on button "Mover para finalizado" at bounding box center [698, 211] width 147 height 17
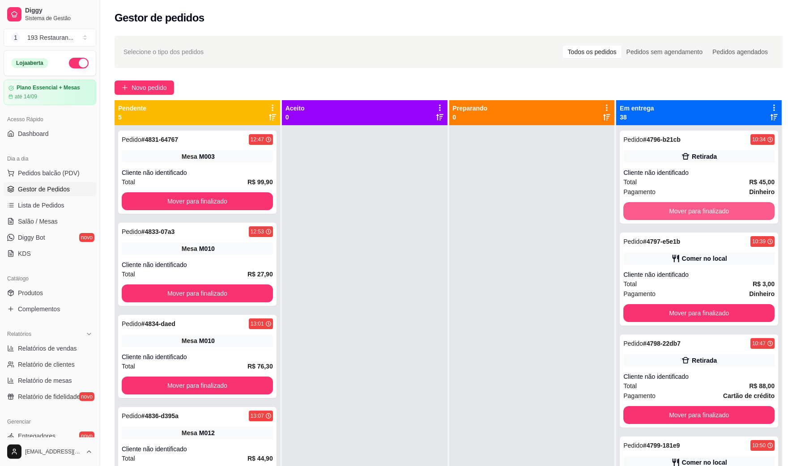
click at [637, 209] on button "Mover para finalizado" at bounding box center [698, 211] width 151 height 18
click at [637, 209] on button "Mover para finalizado" at bounding box center [698, 211] width 147 height 17
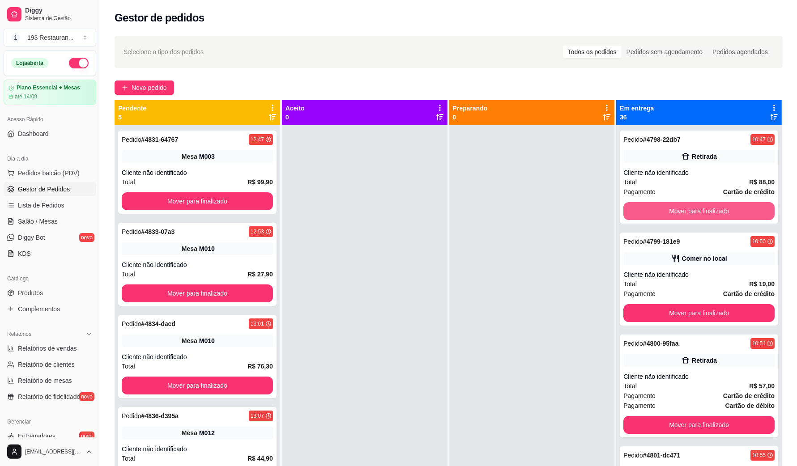
click at [637, 209] on button "Mover para finalizado" at bounding box center [698, 211] width 151 height 18
click at [637, 304] on button "Mover para finalizado" at bounding box center [698, 313] width 151 height 18
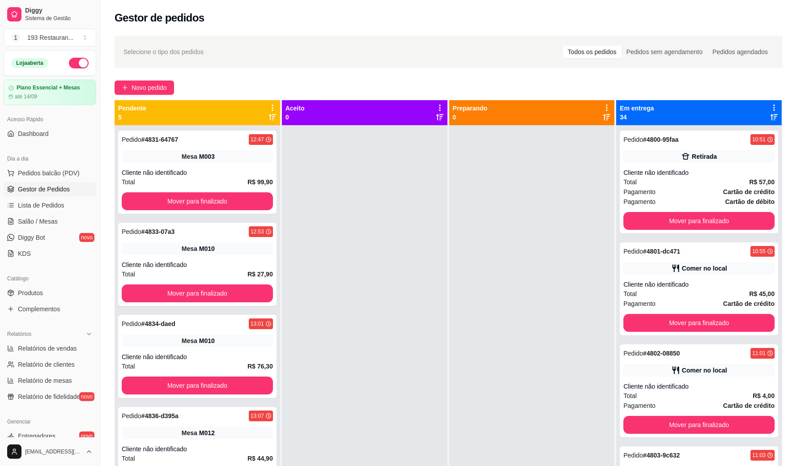
click at [637, 209] on div "Pedido # 4800-95faa 10:51 Retirada Cliente não identificado Total R$ 57,00 Paga…" at bounding box center [698, 182] width 158 height 103
click at [637, 210] on div "Pedido # 4800-95faa 10:51 Retirada Cliente não identificado Total R$ 57,00 Paga…" at bounding box center [698, 182] width 158 height 103
click at [637, 218] on button "Mover para finalizado" at bounding box center [698, 221] width 151 height 18
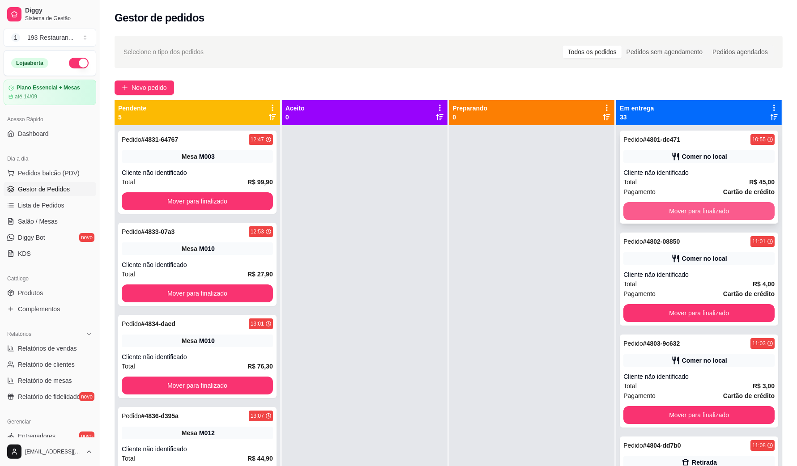
click at [637, 213] on button "Mover para finalizado" at bounding box center [698, 211] width 151 height 18
click at [637, 213] on button "Mover para finalizado" at bounding box center [698, 211] width 147 height 17
click at [637, 213] on button "Mover para finalizado" at bounding box center [698, 211] width 151 height 18
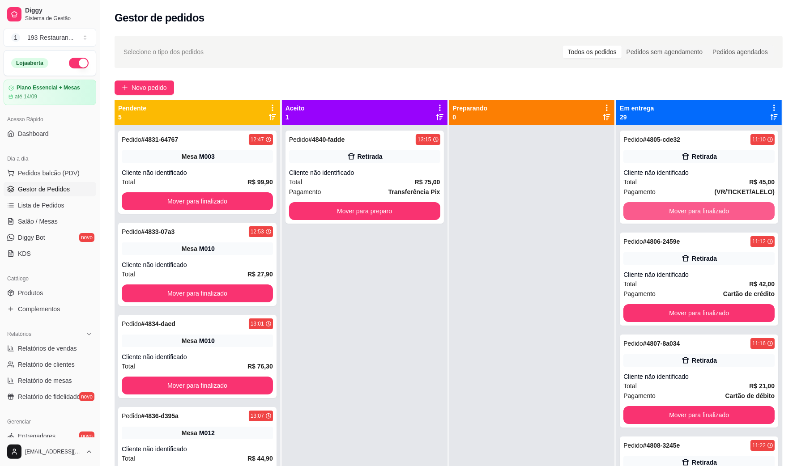
click at [637, 213] on button "Mover para finalizado" at bounding box center [698, 211] width 151 height 18
click at [637, 213] on button "Mover para finalizado" at bounding box center [698, 211] width 147 height 17
click at [637, 304] on button "Mover para finalizado" at bounding box center [698, 313] width 151 height 18
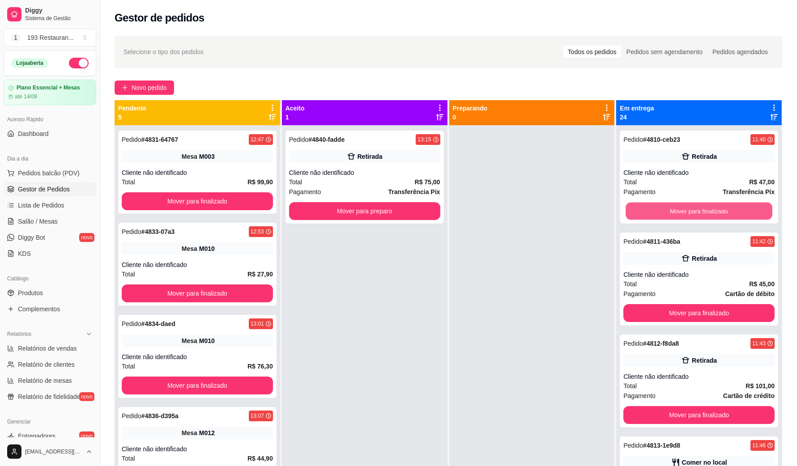
click at [637, 213] on button "Mover para finalizado" at bounding box center [698, 211] width 147 height 17
click at [637, 304] on button "Mover para finalizado" at bounding box center [698, 313] width 151 height 18
click at [637, 213] on button "Mover para finalizado" at bounding box center [698, 211] width 147 height 17
click at [637, 213] on button "Mover para finalizado" at bounding box center [698, 211] width 151 height 18
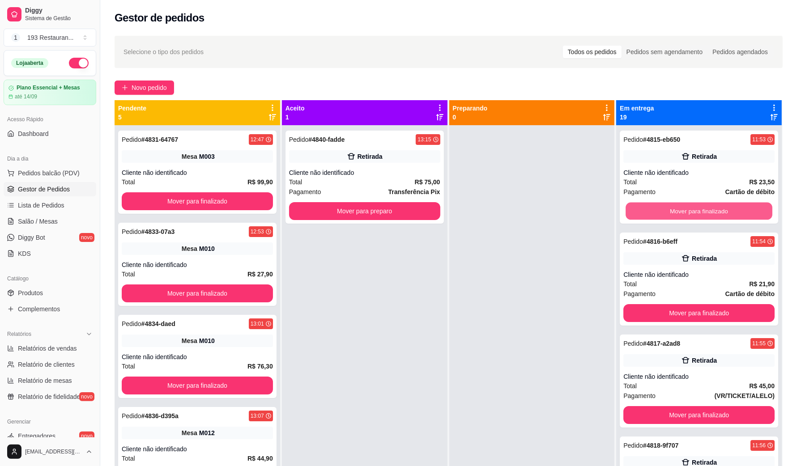
click at [637, 213] on button "Mover para finalizado" at bounding box center [698, 211] width 147 height 17
click at [637, 213] on button "Mover para finalizado" at bounding box center [698, 211] width 151 height 18
click at [637, 213] on button "Mover para finalizado" at bounding box center [698, 211] width 147 height 17
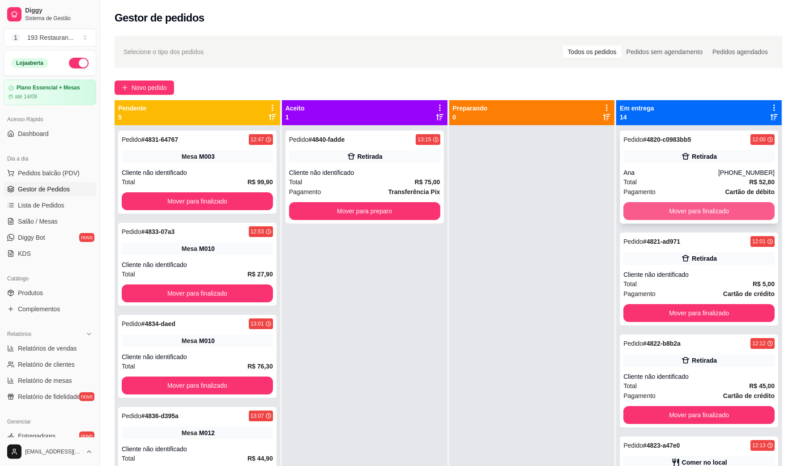
click at [637, 208] on button "Mover para finalizado" at bounding box center [698, 211] width 151 height 18
click at [637, 206] on button "Mover para finalizado" at bounding box center [698, 211] width 151 height 18
click at [637, 203] on button "Mover para finalizado" at bounding box center [698, 211] width 147 height 17
click at [637, 206] on button "Mover para finalizado" at bounding box center [698, 211] width 151 height 18
click at [637, 205] on button "Mover para finalizado" at bounding box center [698, 211] width 151 height 18
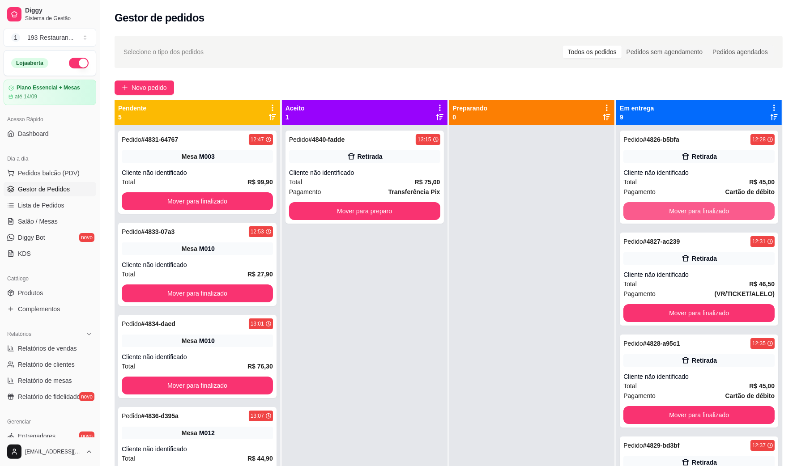
click at [637, 205] on button "Mover para finalizado" at bounding box center [698, 211] width 151 height 18
click at [637, 304] on button "Mover para finalizado" at bounding box center [698, 313] width 151 height 18
click at [637, 205] on button "Mover para finalizado" at bounding box center [698, 211] width 151 height 18
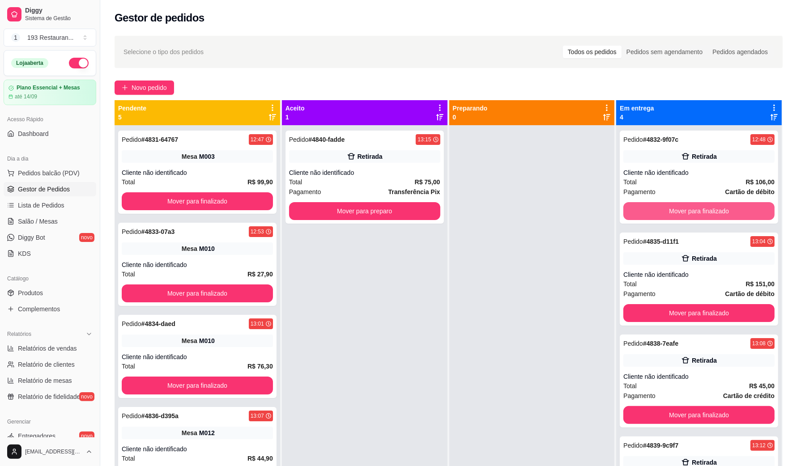
click at [637, 205] on button "Mover para finalizado" at bounding box center [698, 211] width 151 height 18
click at [637, 215] on button "Mover para finalizado" at bounding box center [698, 211] width 151 height 18
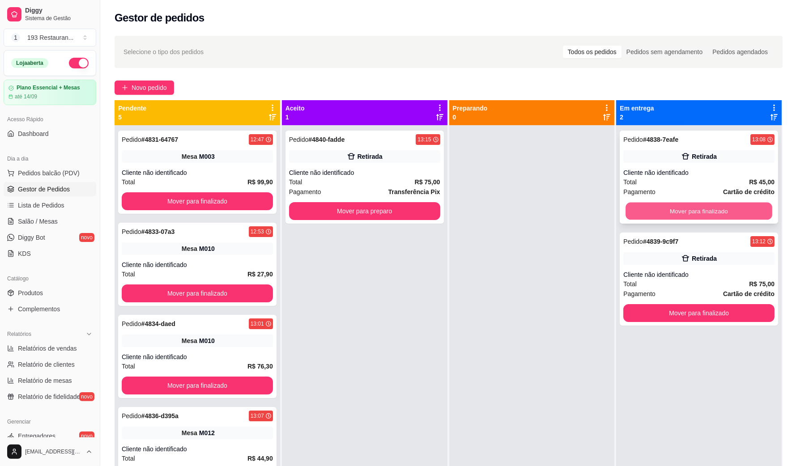
click at [637, 215] on button "Mover para finalizado" at bounding box center [698, 211] width 147 height 17
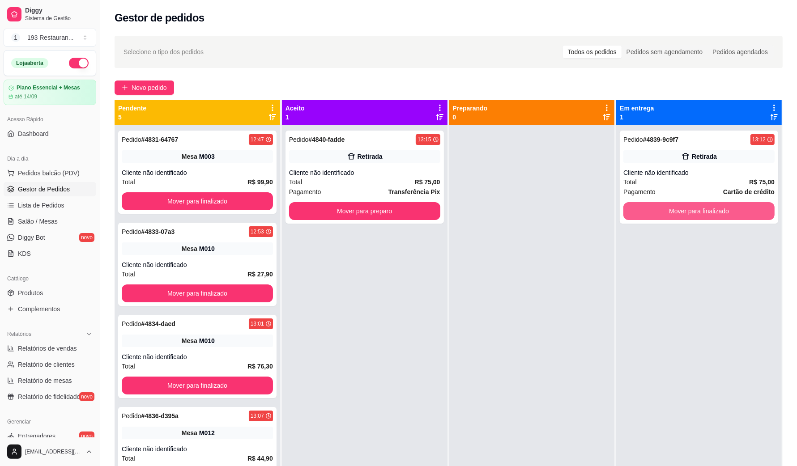
click at [637, 215] on button "Mover para finalizado" at bounding box center [698, 211] width 151 height 18
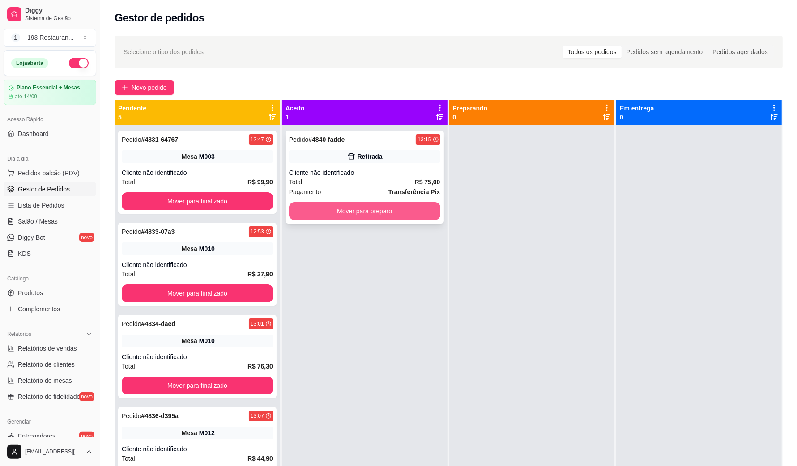
click at [394, 212] on button "Mover para preparo" at bounding box center [364, 211] width 151 height 18
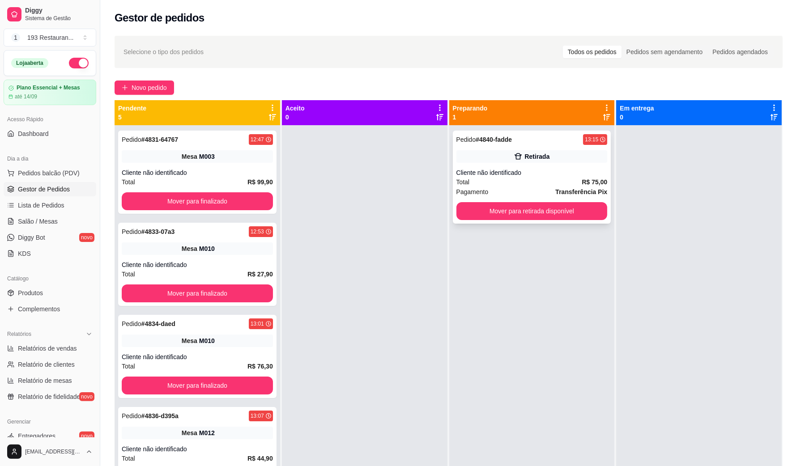
click at [536, 219] on div "Pedido # 4840-fadde 13:15 Retirada Cliente não identificado Total R$ 75,00 Paga…" at bounding box center [532, 177] width 158 height 93
click at [585, 216] on button "Mover para retirada disponível" at bounding box center [531, 211] width 147 height 17
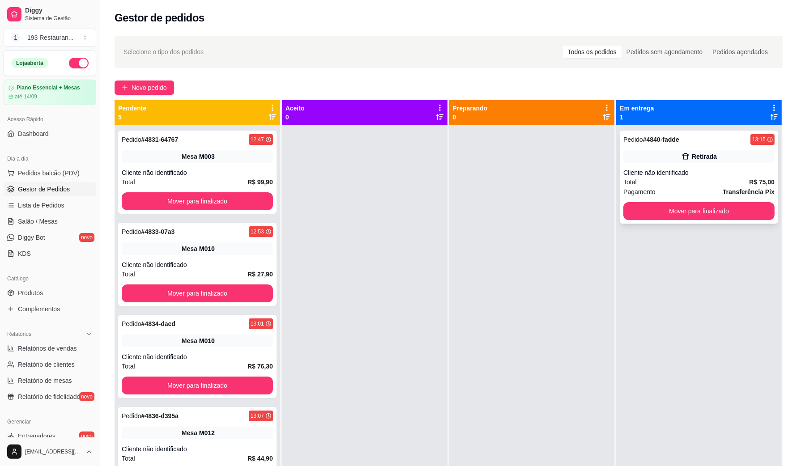
click at [637, 220] on div "Pedido # 4840-fadde 13:15 Retirada Cliente não identificado Total R$ 75,00 Paga…" at bounding box center [698, 177] width 158 height 93
click at [637, 216] on button "Mover para finalizado" at bounding box center [698, 211] width 151 height 18
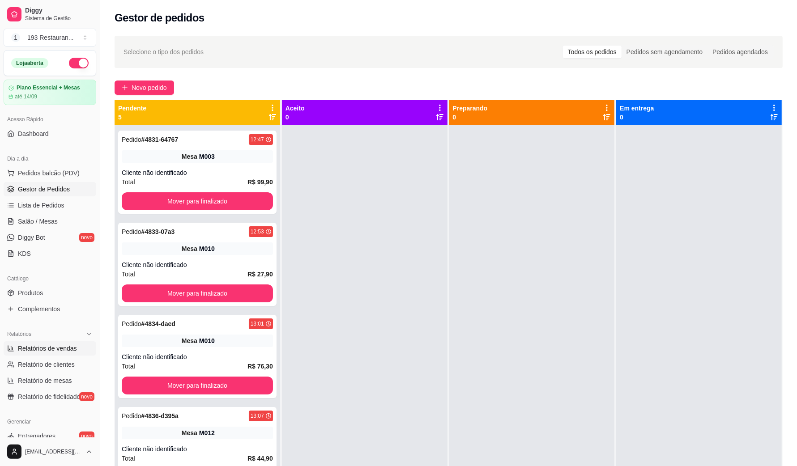
click at [36, 350] on span "Relatórios de vendas" at bounding box center [47, 348] width 59 height 9
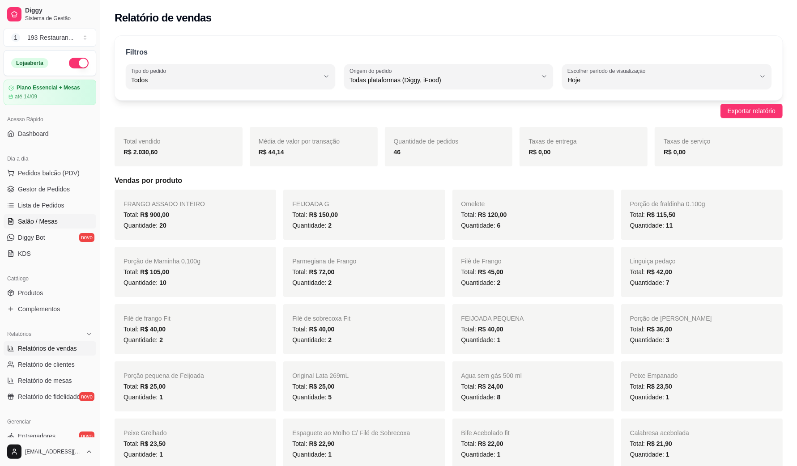
click at [48, 218] on span "Salão / Mesas" at bounding box center [38, 221] width 40 height 9
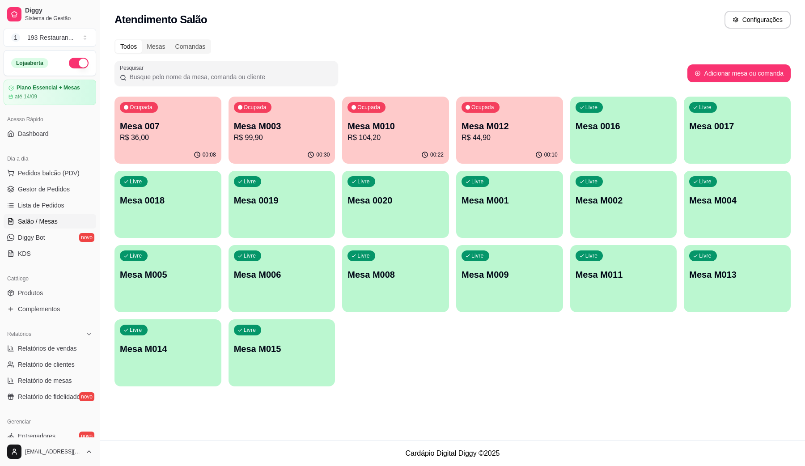
click at [417, 123] on p "Mesa M010" at bounding box center [395, 126] width 96 height 13
click at [402, 144] on div "Ocupada Mesa M010 R$ 104,20" at bounding box center [396, 121] width 104 height 48
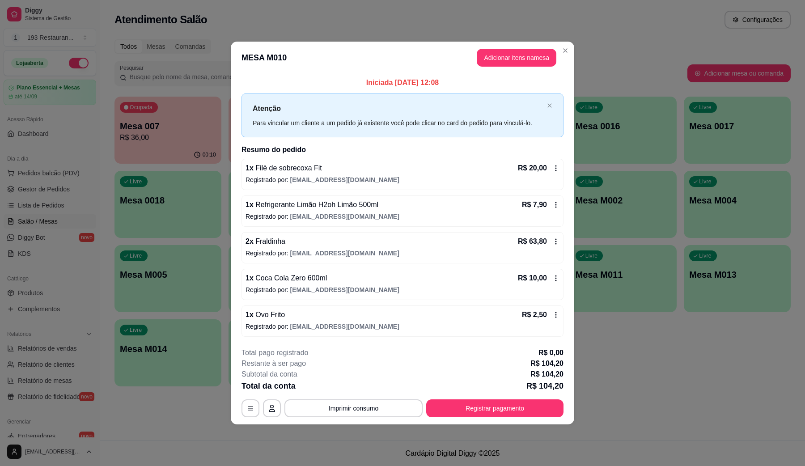
click at [553, 208] on div "R$ 7,90" at bounding box center [541, 204] width 38 height 11
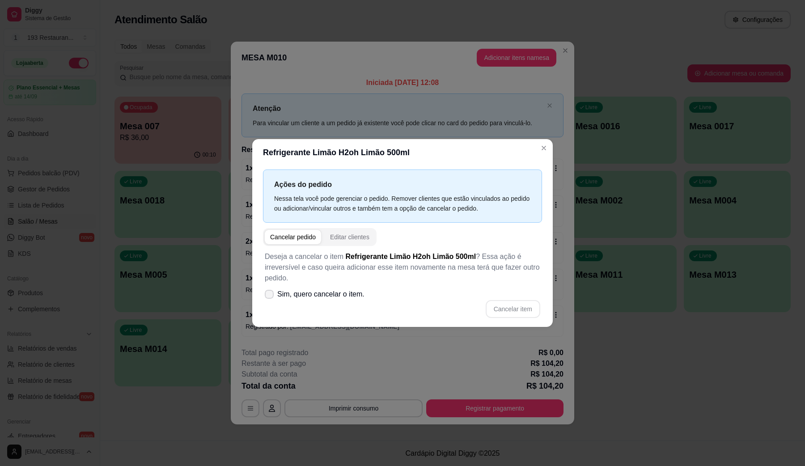
click at [277, 296] on span "Sim, quero cancelar o item." at bounding box center [320, 294] width 87 height 11
click at [270, 296] on input "Sim, quero cancelar o item." at bounding box center [267, 299] width 6 height 6
click at [518, 306] on button "Cancelar item" at bounding box center [513, 309] width 55 height 18
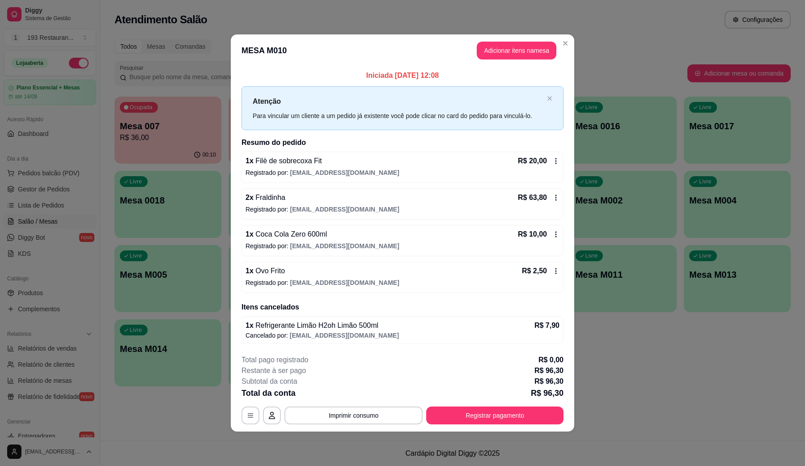
click at [555, 164] on div "R$ 20,00" at bounding box center [539, 161] width 42 height 11
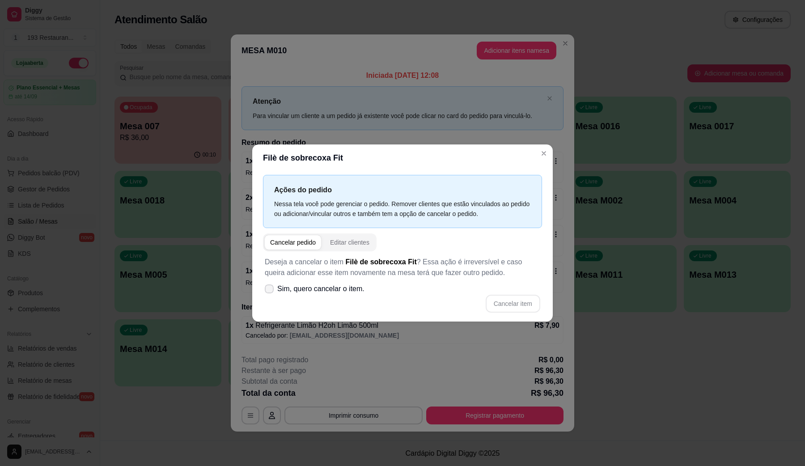
click at [304, 296] on label "Sim, quero cancelar o item." at bounding box center [314, 289] width 107 height 18
click at [270, 296] on input "Sim, quero cancelar o item." at bounding box center [267, 294] width 6 height 6
click at [523, 308] on button "Cancelar item" at bounding box center [513, 304] width 55 height 18
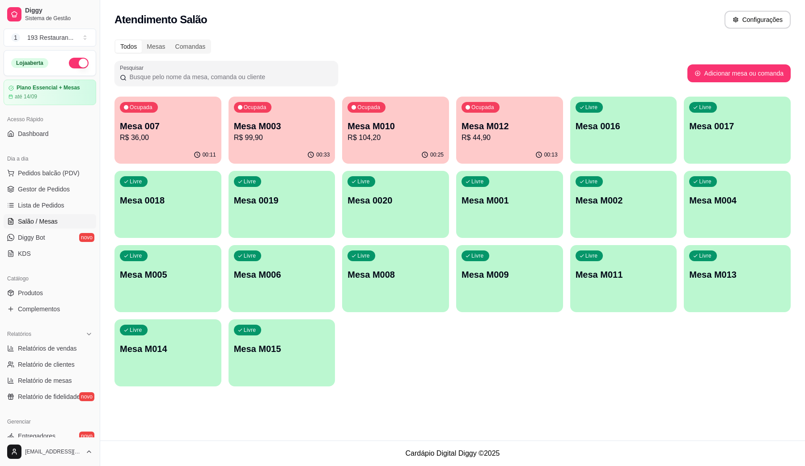
click at [312, 345] on p "Mesa M015" at bounding box center [282, 349] width 96 height 13
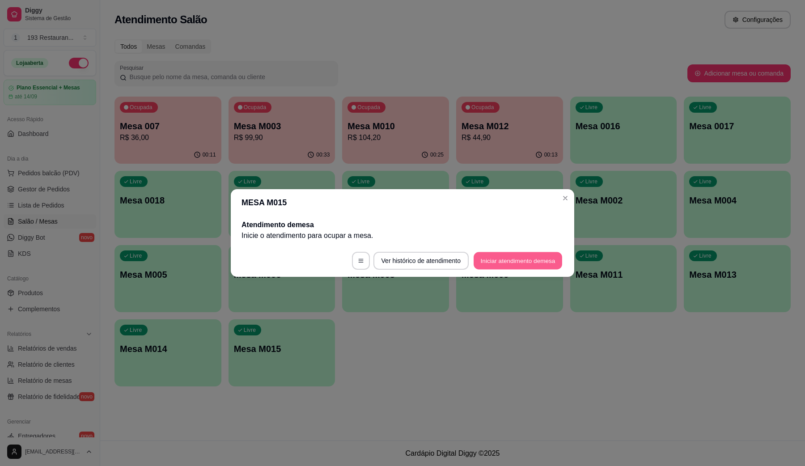
click at [539, 253] on button "Iniciar atendimento de mesa" at bounding box center [518, 260] width 89 height 17
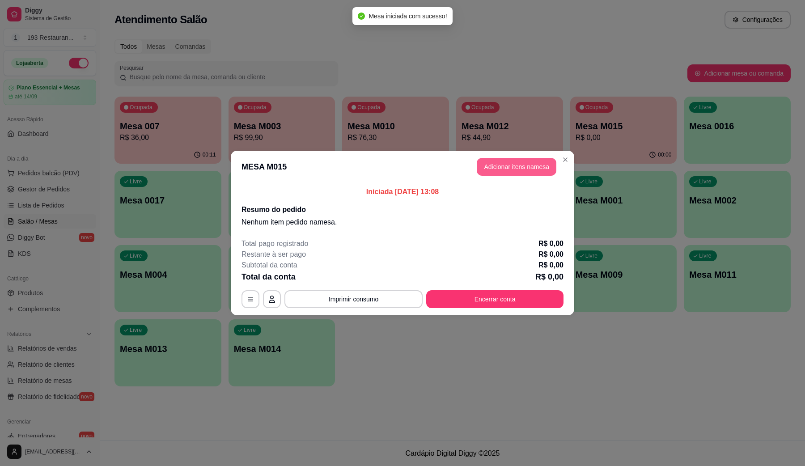
click at [527, 170] on button "Adicionar itens na mesa" at bounding box center [517, 167] width 80 height 18
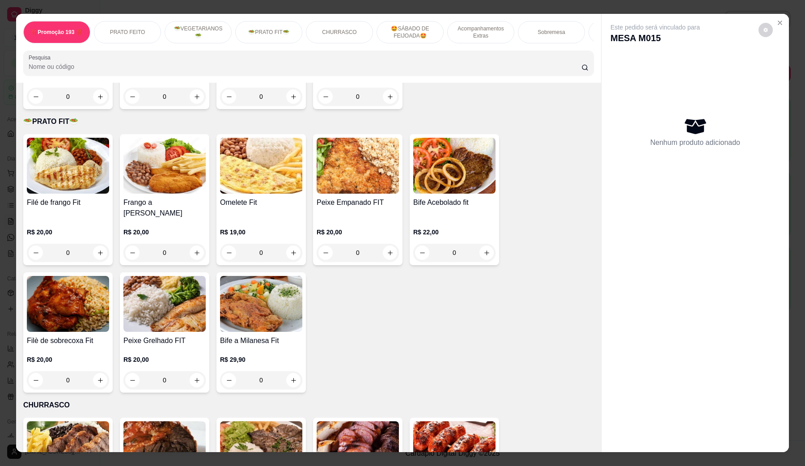
scroll to position [894, 0]
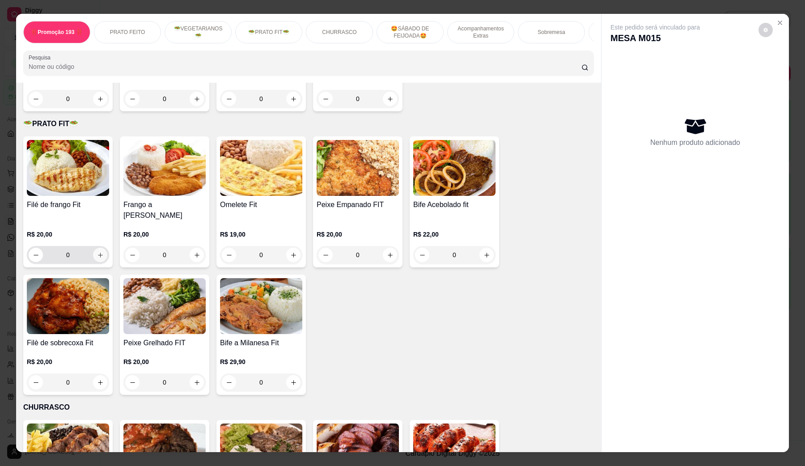
click at [101, 248] on button "increase-product-quantity" at bounding box center [100, 255] width 14 height 14
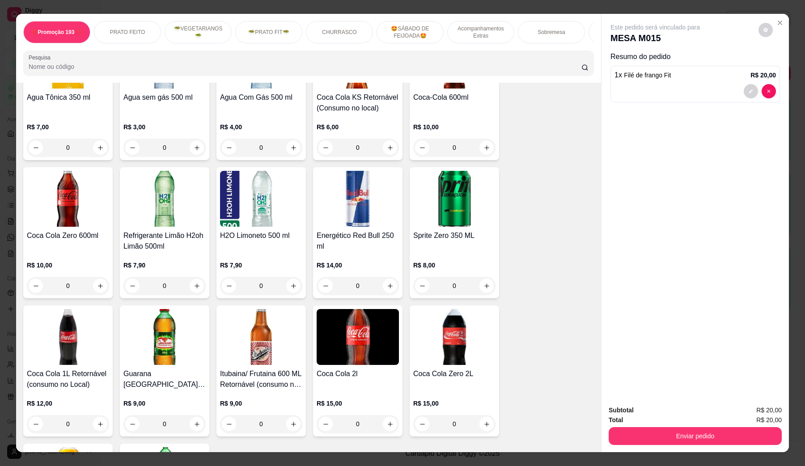
scroll to position [2460, 0]
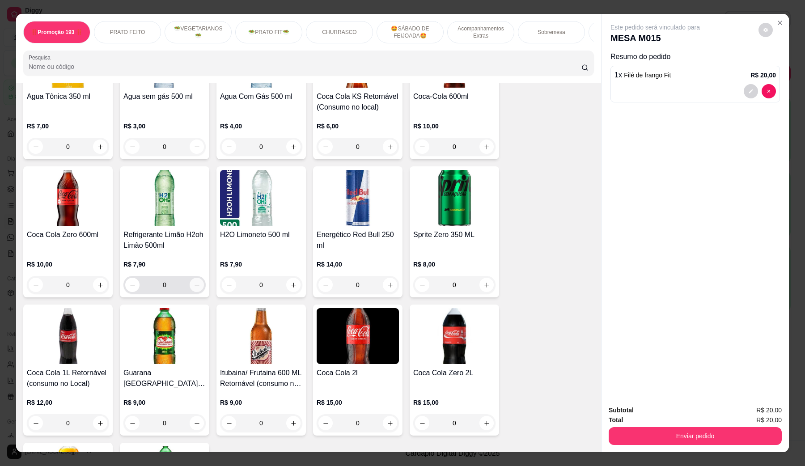
click at [194, 282] on icon "increase-product-quantity" at bounding box center [197, 285] width 7 height 7
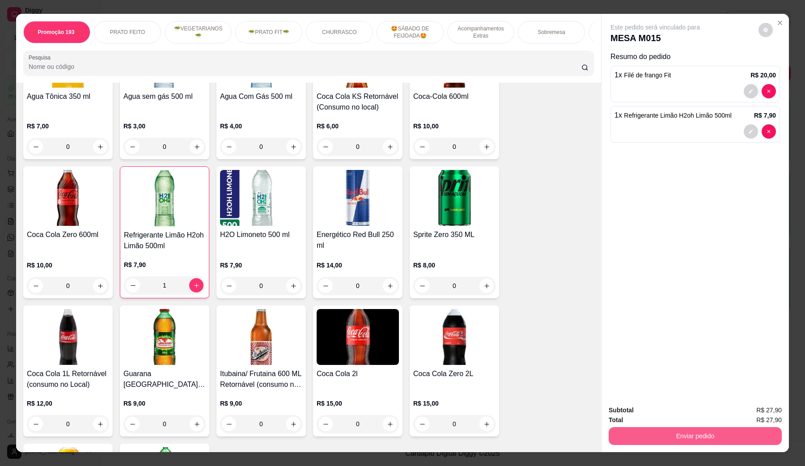
click at [637, 373] on button "Enviar pedido" at bounding box center [695, 436] width 173 height 18
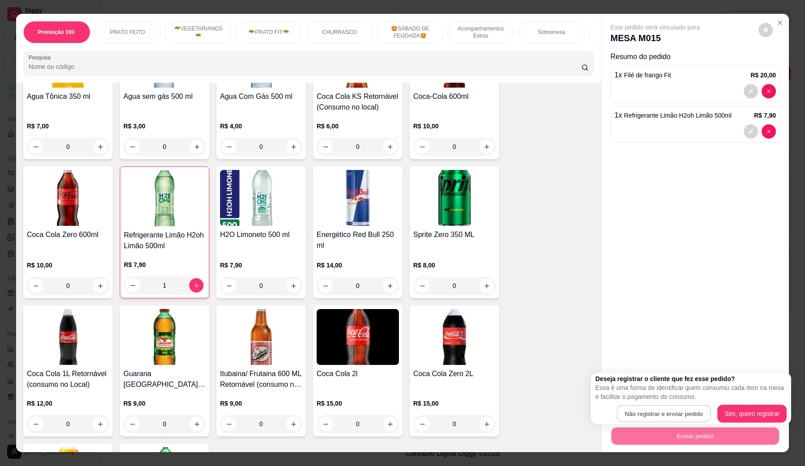
click at [625, 373] on button "Não registrar e enviar pedido" at bounding box center [664, 413] width 94 height 17
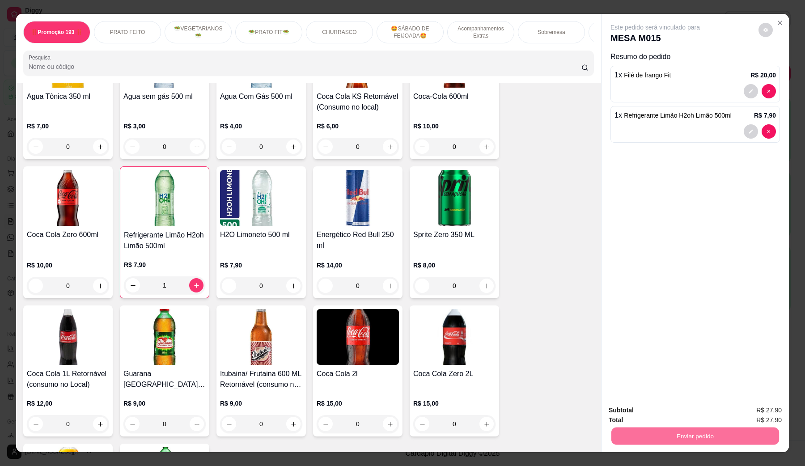
click at [637, 373] on button "Não registrar e enviar pedido" at bounding box center [665, 414] width 93 height 17
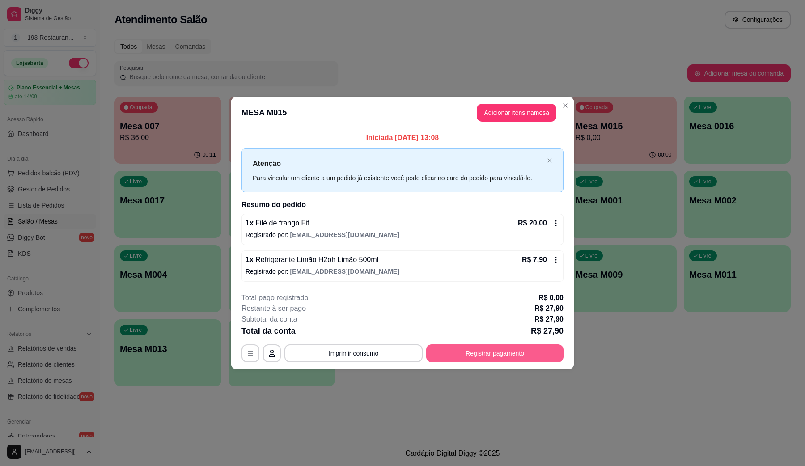
click at [513, 352] on button "Registrar pagamento" at bounding box center [494, 353] width 137 height 18
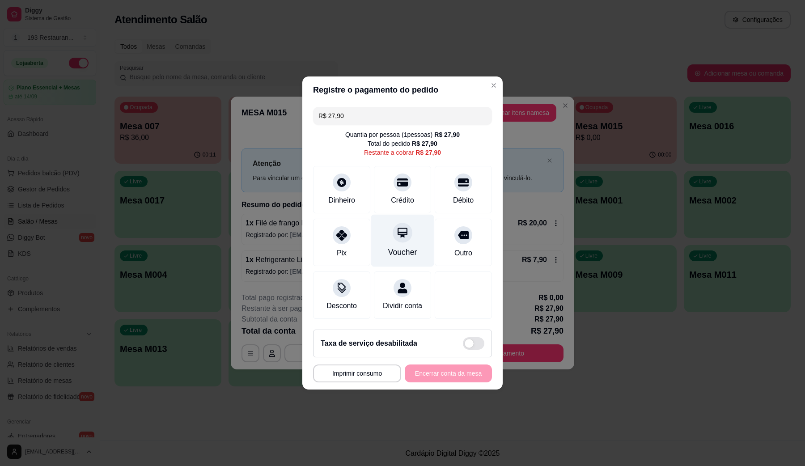
click at [405, 238] on div "Voucher" at bounding box center [402, 241] width 63 height 52
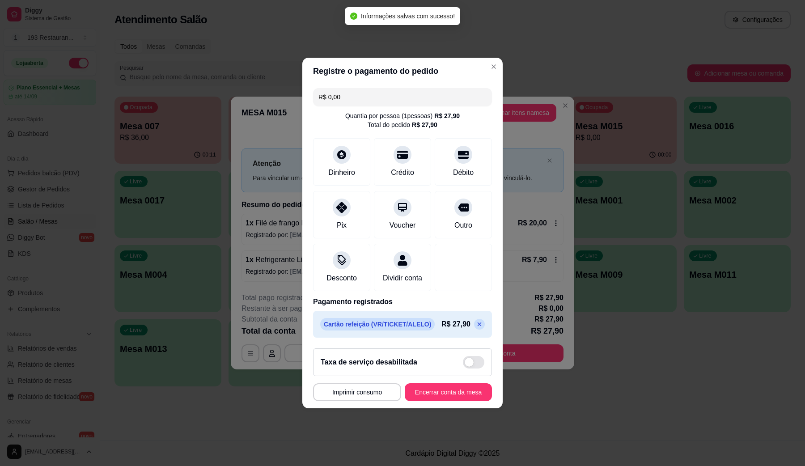
click at [456, 373] on footer "**********" at bounding box center [402, 374] width 200 height 67
click at [458, 373] on button "Encerrar conta da mesa" at bounding box center [448, 392] width 87 height 18
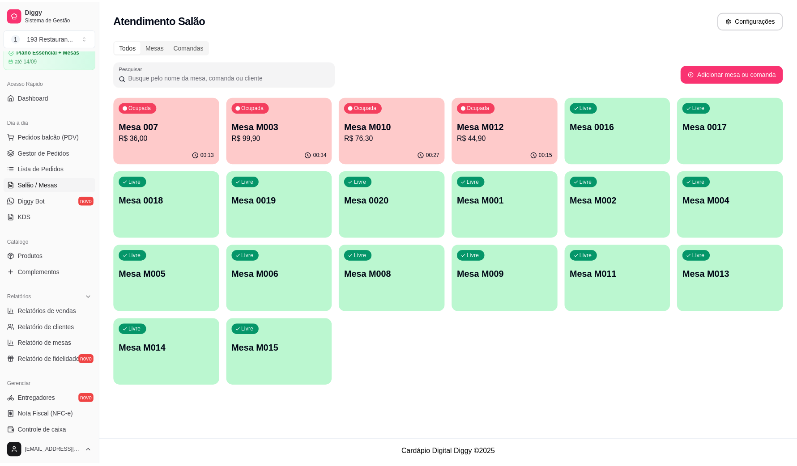
scroll to position [56, 0]
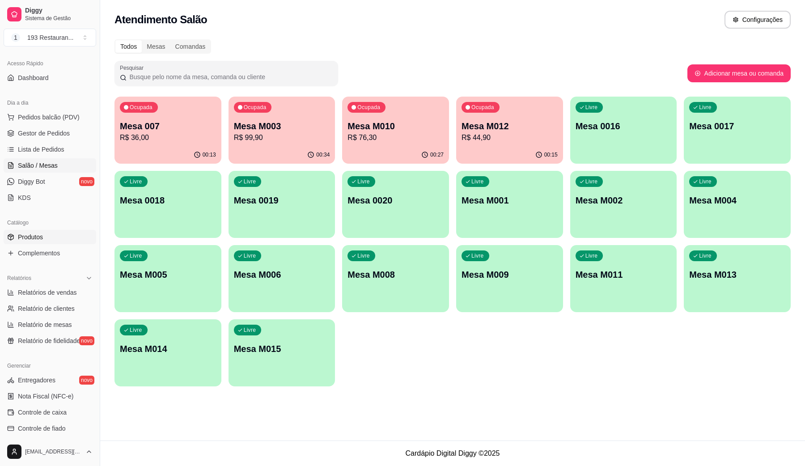
click at [46, 235] on link "Produtos" at bounding box center [50, 237] width 93 height 14
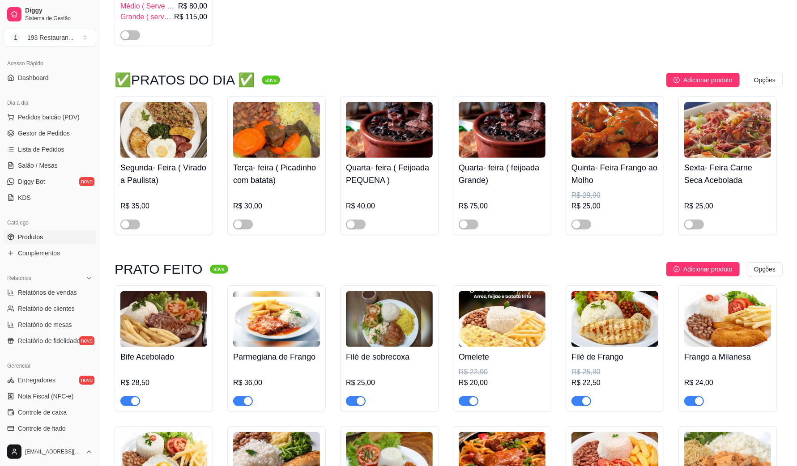
scroll to position [503, 0]
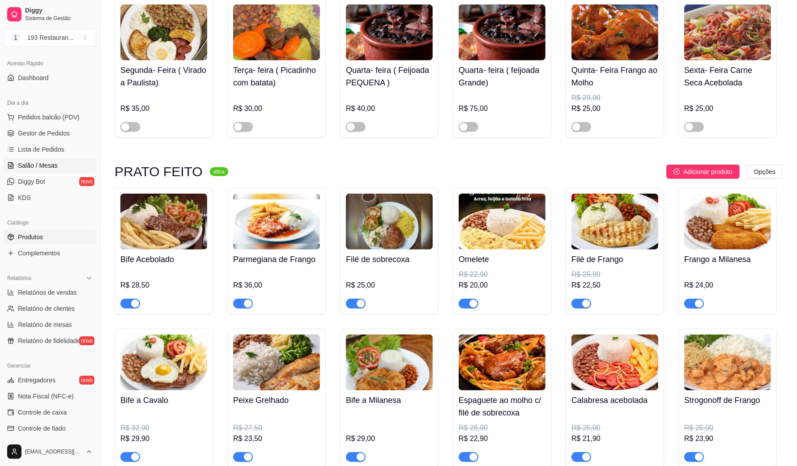
click at [49, 161] on span "Salão / Mesas" at bounding box center [38, 165] width 40 height 9
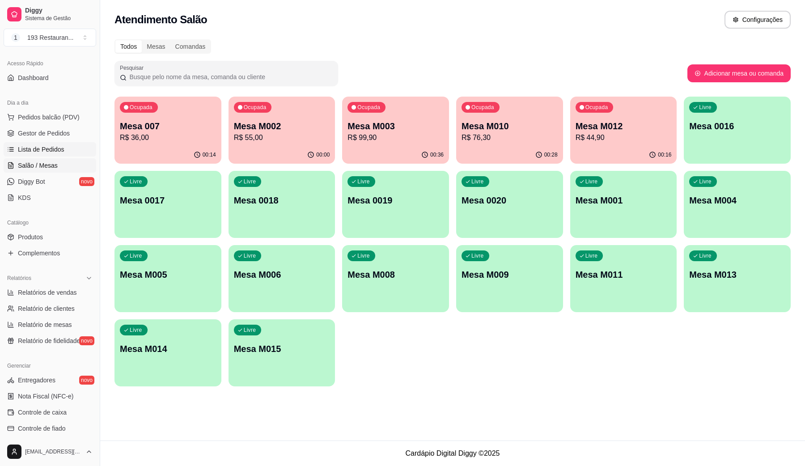
click at [38, 150] on span "Lista de Pedidos" at bounding box center [41, 149] width 47 height 9
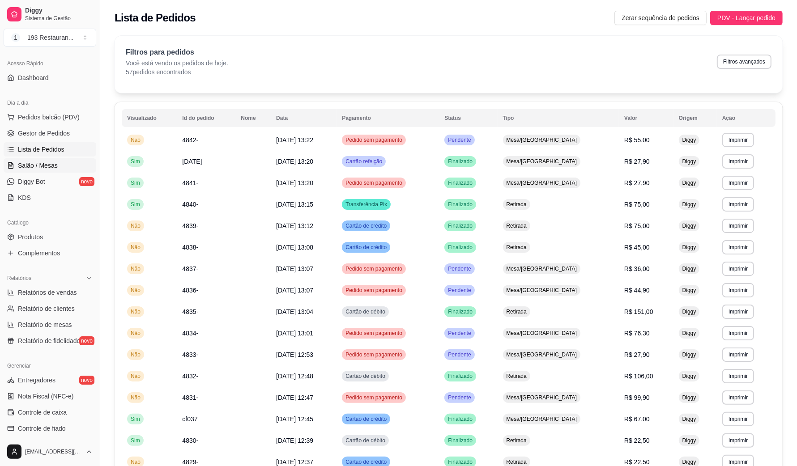
click at [37, 168] on span "Salão / Mesas" at bounding box center [38, 165] width 40 height 9
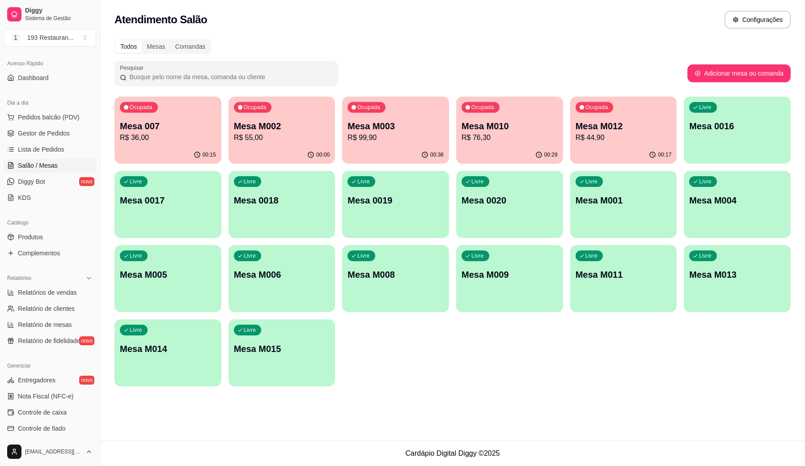
click at [160, 122] on p "Mesa 007" at bounding box center [168, 126] width 96 height 13
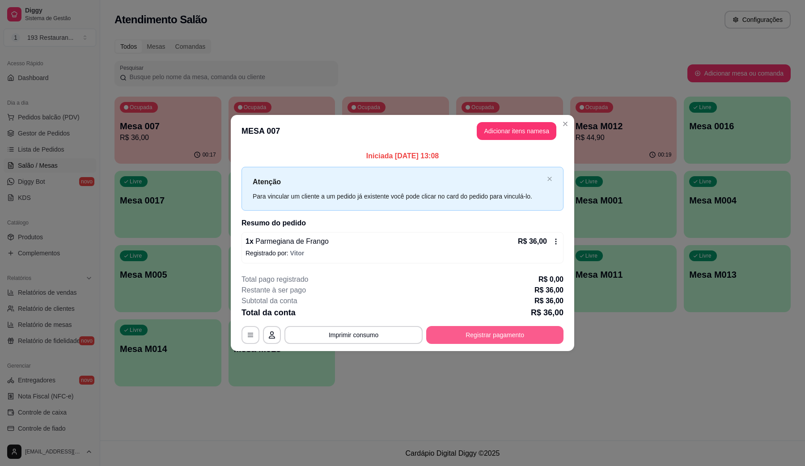
click at [508, 335] on button "Registrar pagamento" at bounding box center [494, 335] width 137 height 18
click at [535, 132] on button "Adicionar itens na mesa" at bounding box center [517, 131] width 80 height 18
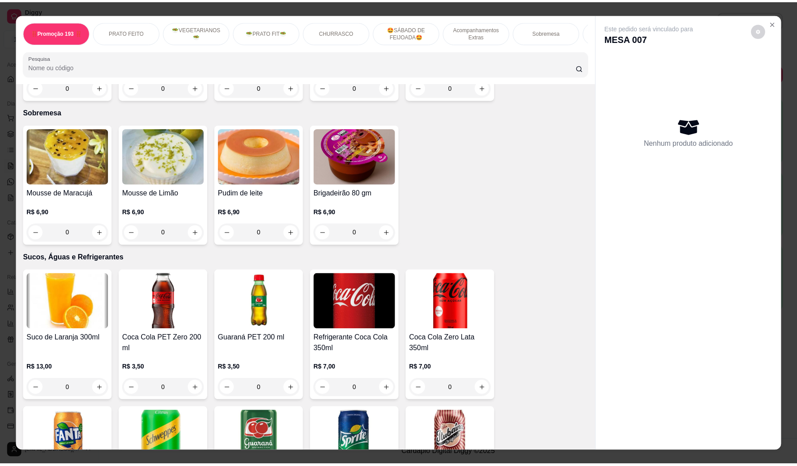
scroll to position [1957, 0]
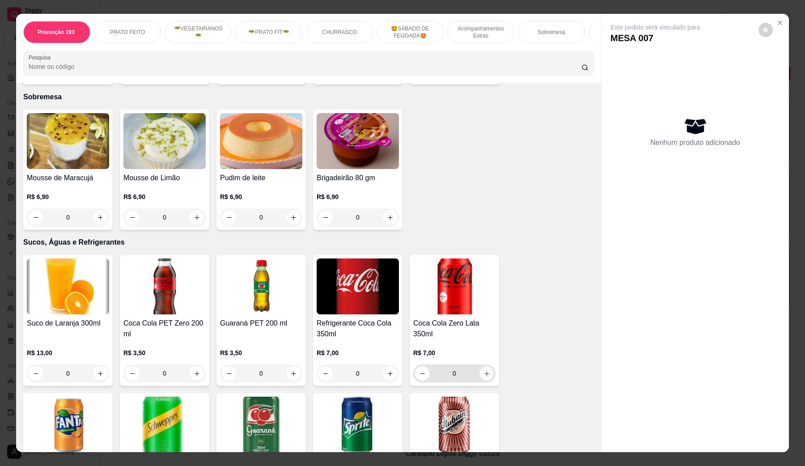
click at [483, 370] on icon "increase-product-quantity" at bounding box center [486, 373] width 7 height 7
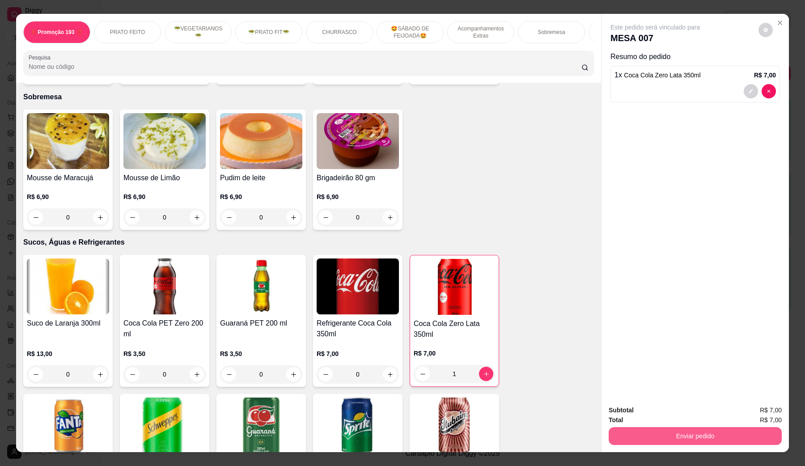
click at [631, 373] on button "Enviar pedido" at bounding box center [695, 436] width 173 height 18
click at [637, 373] on button "Não registrar e enviar pedido" at bounding box center [665, 414] width 93 height 17
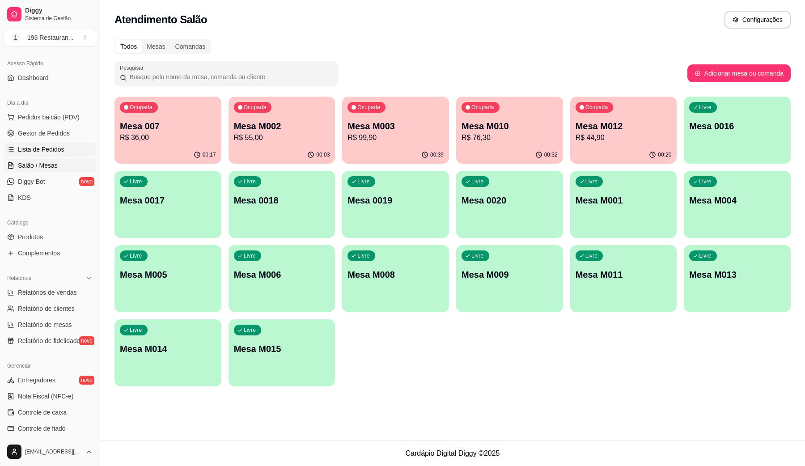
click at [62, 147] on span "Lista de Pedidos" at bounding box center [41, 149] width 47 height 9
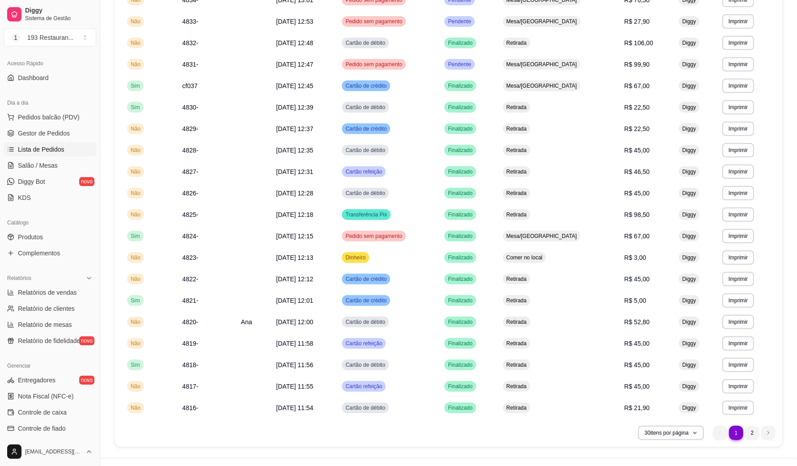
scroll to position [372, 0]
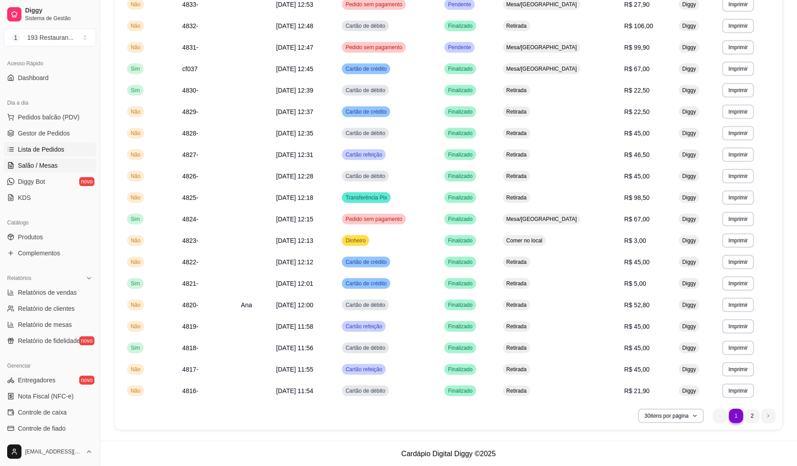
click at [25, 166] on span "Salão / Mesas" at bounding box center [38, 165] width 40 height 9
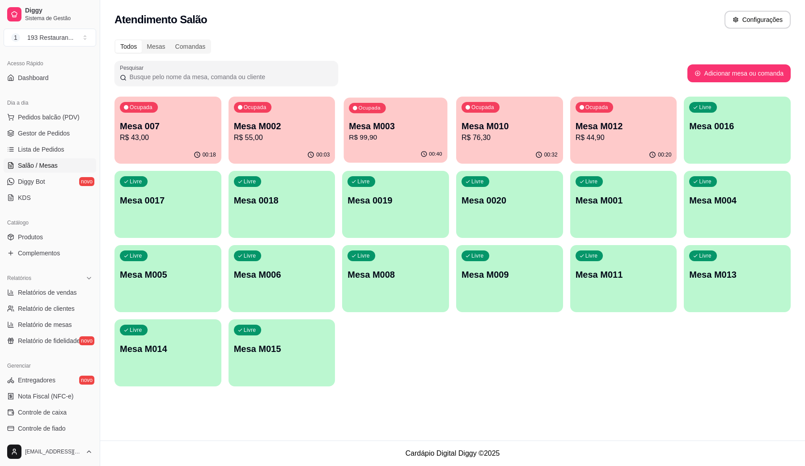
click at [399, 140] on p "R$ 99,90" at bounding box center [395, 137] width 93 height 10
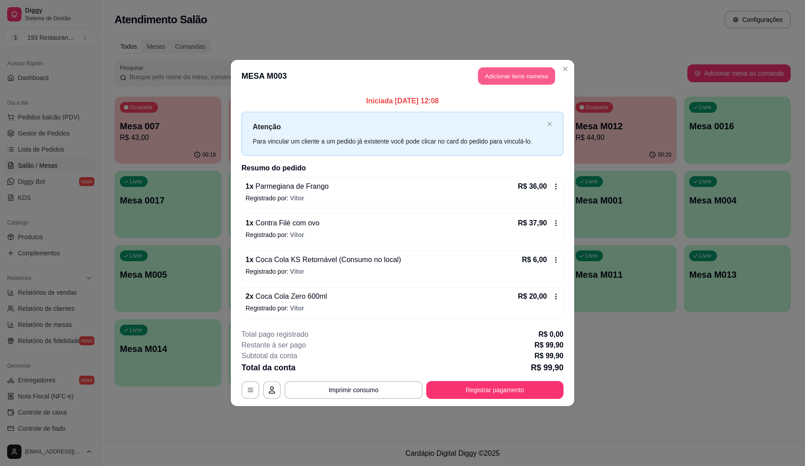
click at [533, 72] on button "Adicionar itens na mesa" at bounding box center [516, 76] width 77 height 17
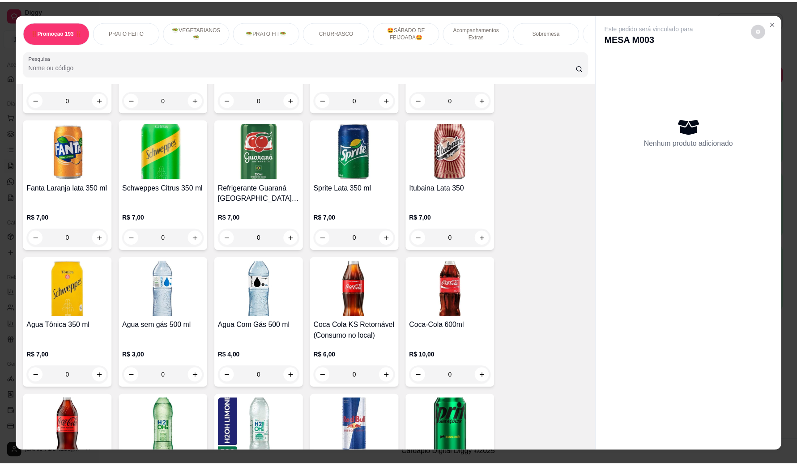
scroll to position [2236, 0]
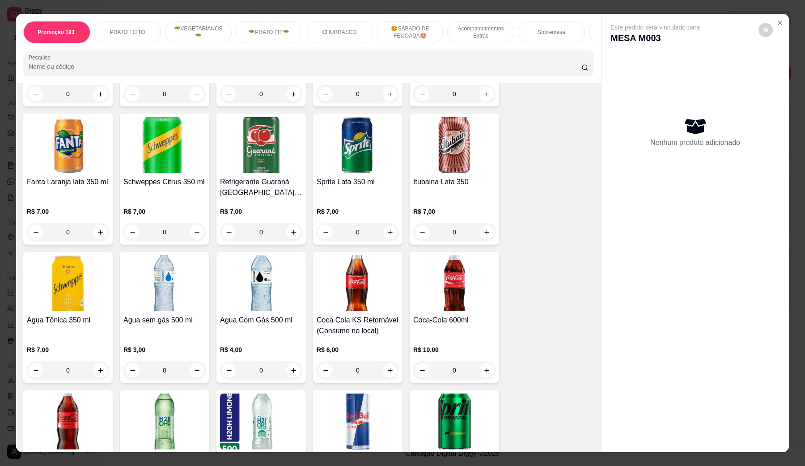
click at [486, 363] on button "increase-product-quantity" at bounding box center [486, 370] width 14 height 14
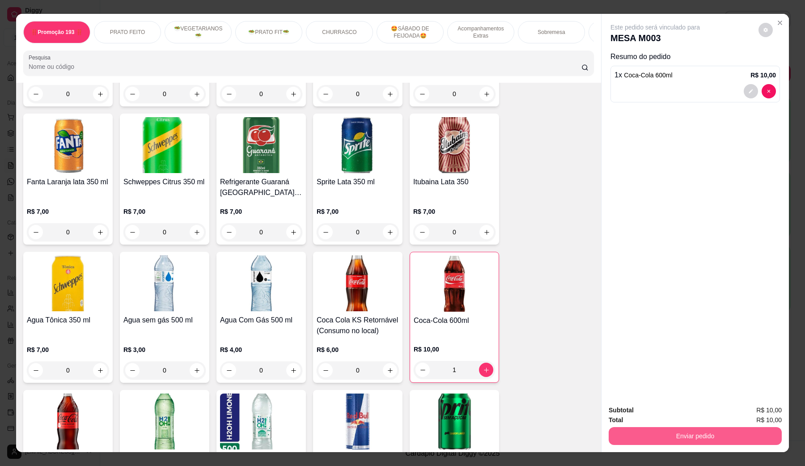
click at [637, 373] on button "Enviar pedido" at bounding box center [695, 436] width 173 height 18
click at [637, 373] on h2 "Deseja registrar o cliente que fez esse pedido?" at bounding box center [690, 387] width 153 height 7
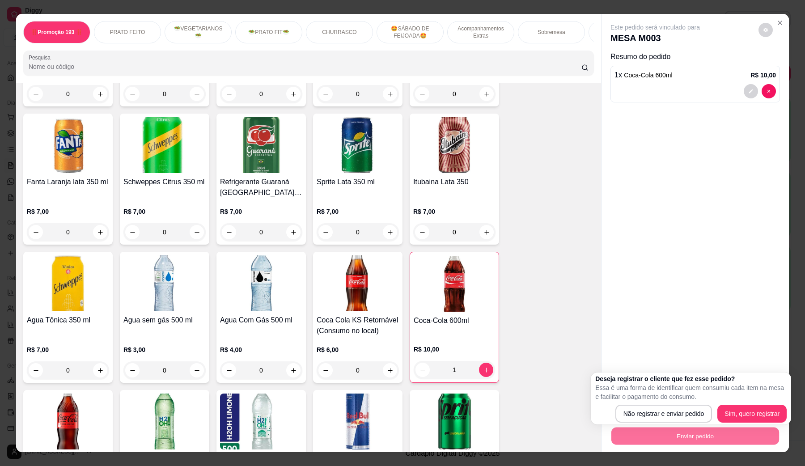
click at [637, 373] on button "Não registrar e enviar pedido" at bounding box center [663, 414] width 97 height 18
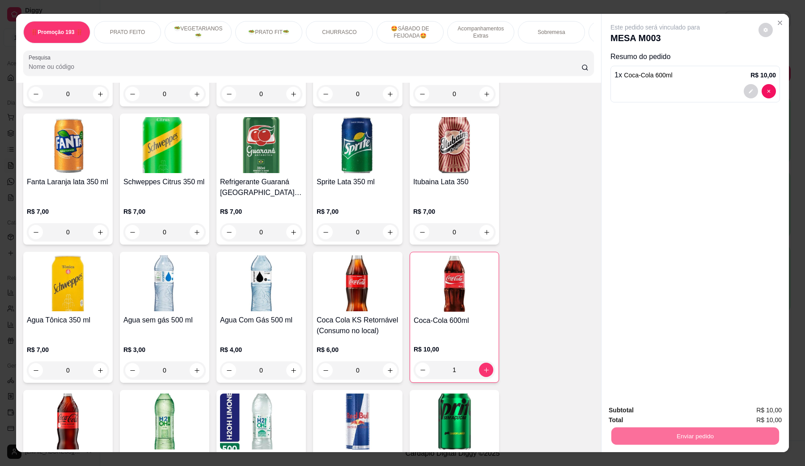
click at [637, 373] on button "Não registrar e enviar pedido" at bounding box center [665, 414] width 93 height 17
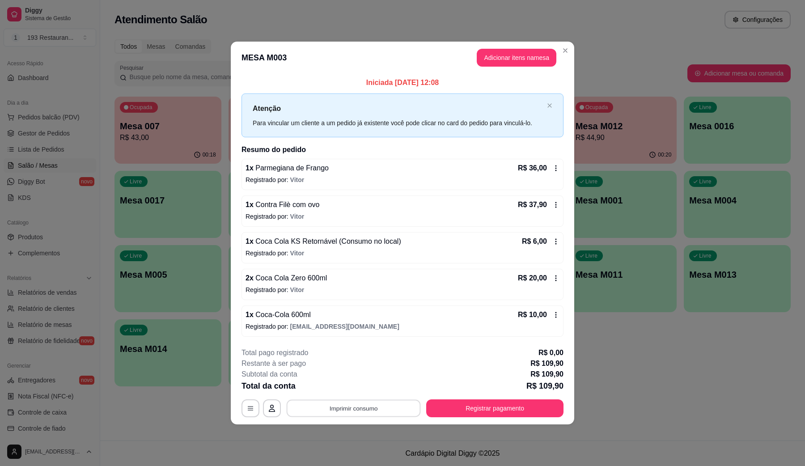
click at [346, 373] on button "Imprimir consumo" at bounding box center [354, 407] width 134 height 17
click at [346, 373] on button "CAIXA" at bounding box center [356, 388] width 65 height 14
click at [462, 373] on button "Registrar pagamento" at bounding box center [494, 407] width 133 height 17
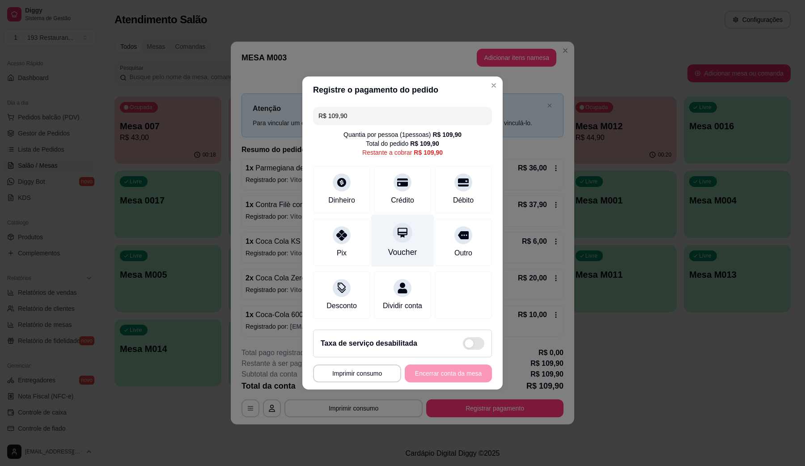
click at [408, 231] on div "Voucher" at bounding box center [402, 241] width 63 height 52
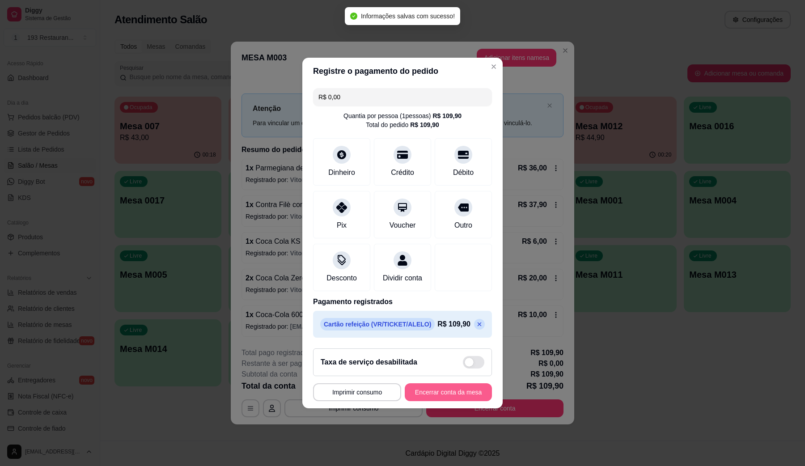
click at [468, 373] on button "Encerrar conta da mesa" at bounding box center [448, 392] width 87 height 18
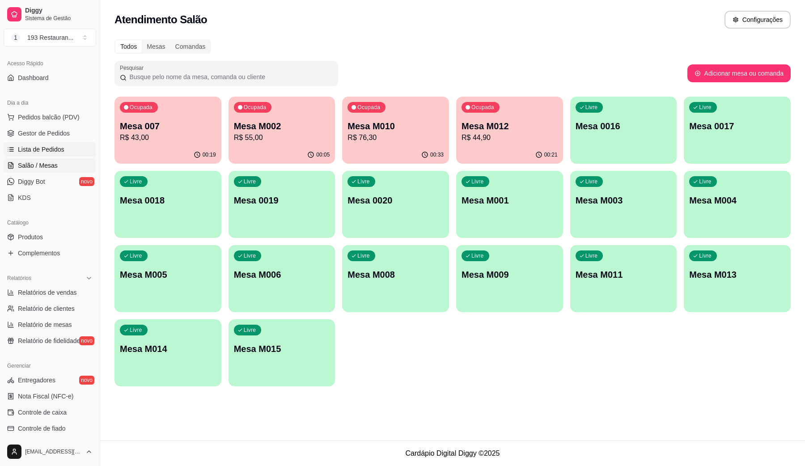
click at [47, 148] on span "Lista de Pedidos" at bounding box center [41, 149] width 47 height 9
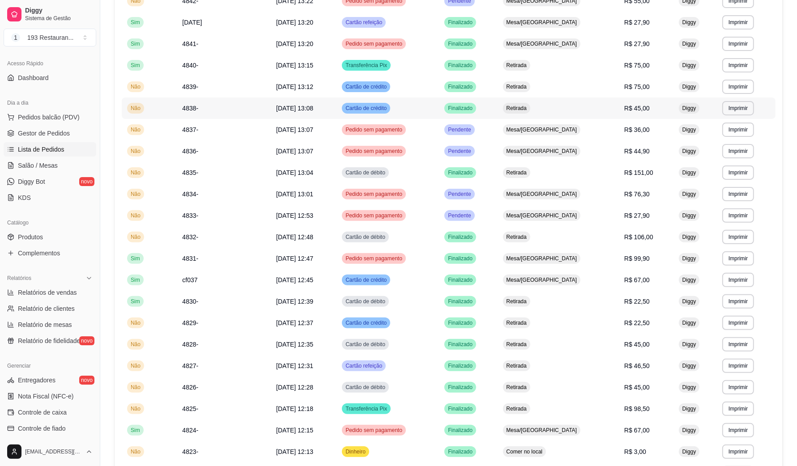
scroll to position [372, 0]
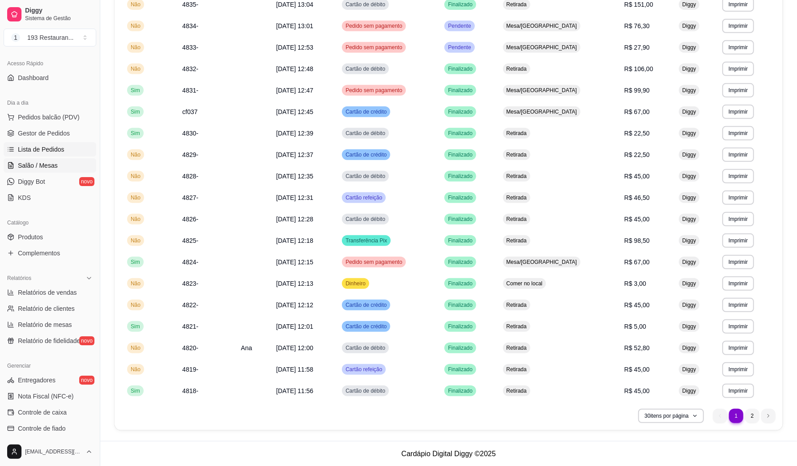
click at [42, 158] on link "Salão / Mesas" at bounding box center [50, 165] width 93 height 14
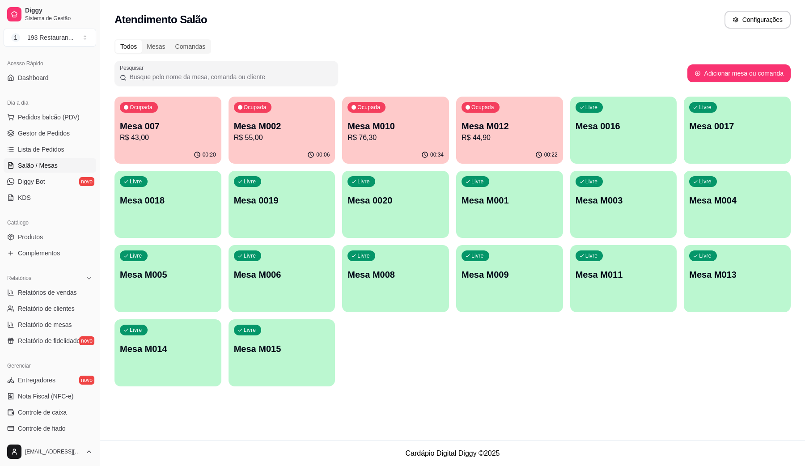
click at [385, 133] on p "R$ 76,30" at bounding box center [395, 137] width 96 height 11
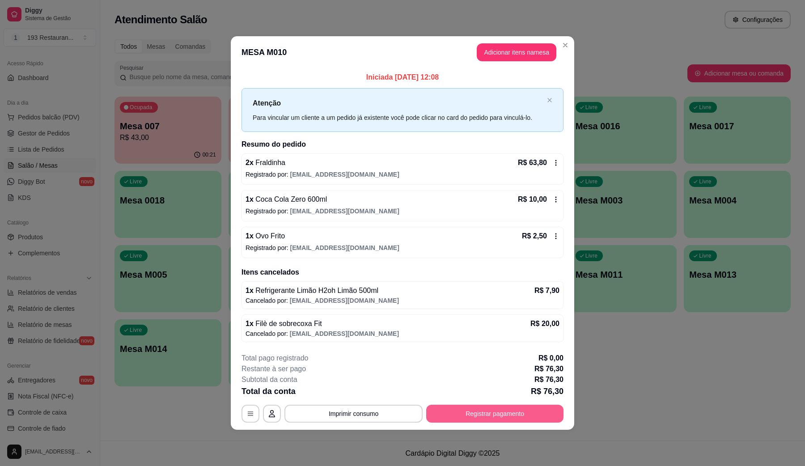
click at [510, 373] on button "Registrar pagamento" at bounding box center [494, 414] width 137 height 18
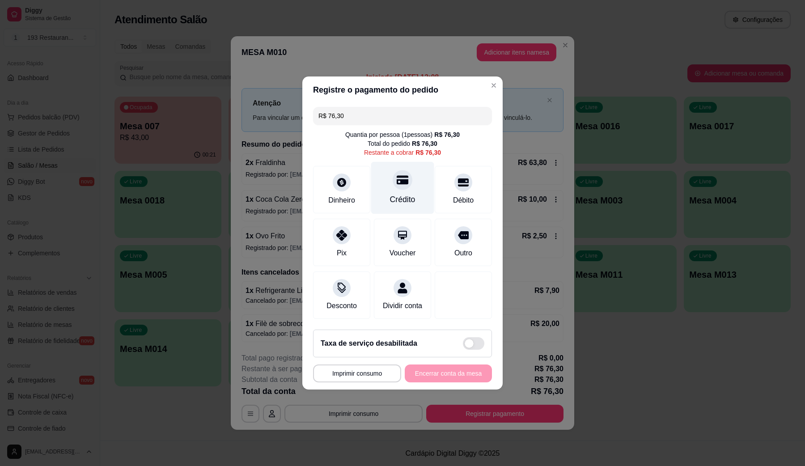
click at [397, 182] on div at bounding box center [403, 180] width 20 height 20
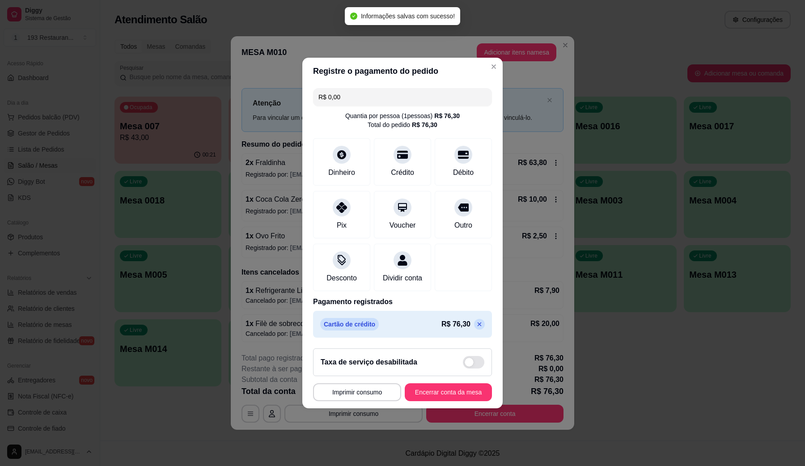
click at [437, 373] on footer "**********" at bounding box center [402, 374] width 200 height 67
click at [441, 373] on button "Encerrar conta da mesa" at bounding box center [448, 392] width 87 height 18
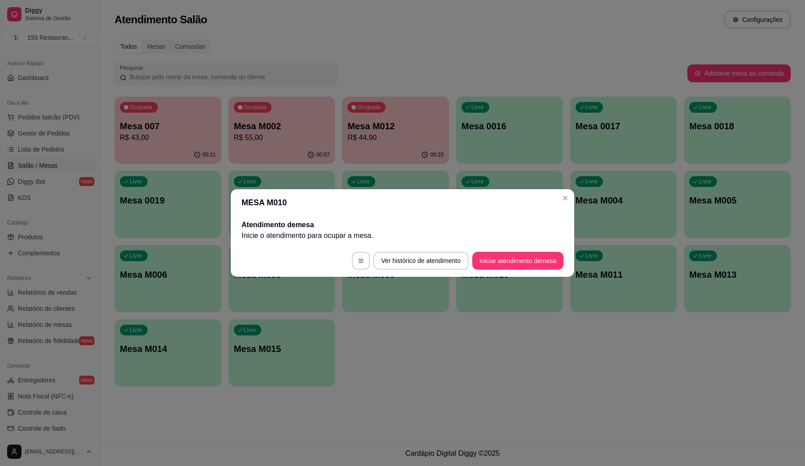
drag, startPoint x: 265, startPoint y: 251, endPoint x: 139, endPoint y: 175, distance: 146.9
click at [262, 250] on footer "Ver histórico de atendimento Iniciar atendimento de mesa" at bounding box center [402, 261] width 343 height 32
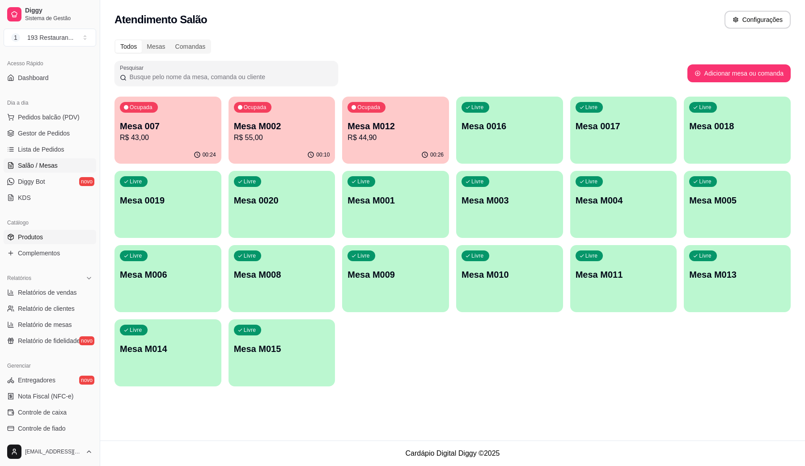
click at [37, 235] on span "Produtos" at bounding box center [30, 237] width 25 height 9
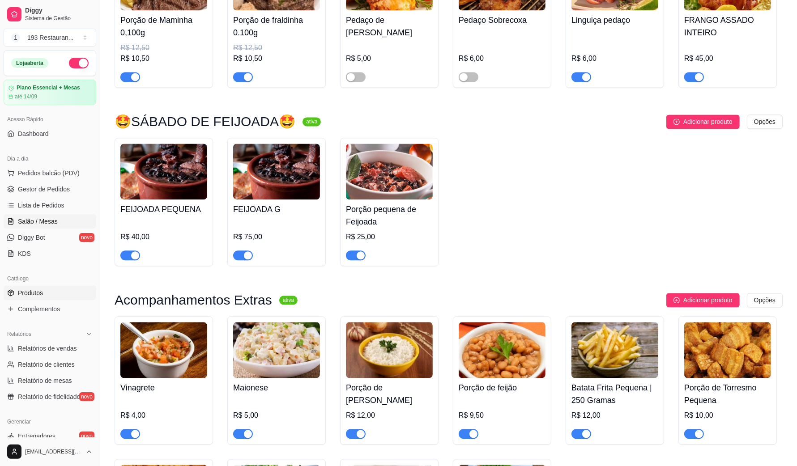
click at [60, 222] on link "Salão / Mesas" at bounding box center [50, 221] width 93 height 14
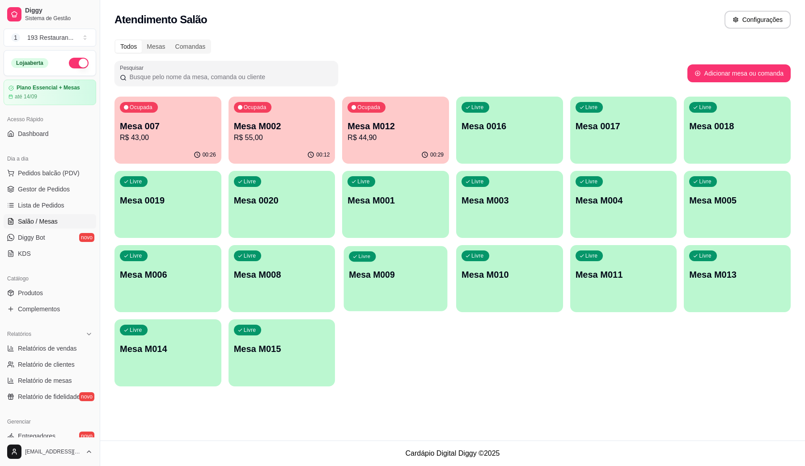
click at [407, 307] on div "button" at bounding box center [396, 306] width 104 height 10
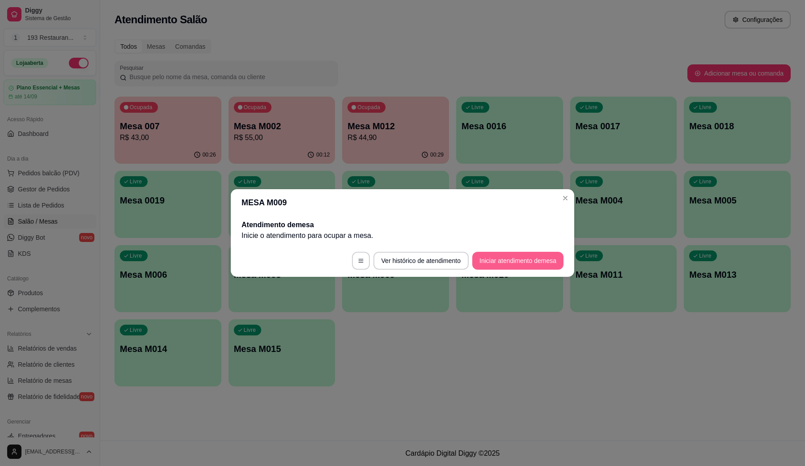
click at [548, 264] on button "Iniciar atendimento de mesa" at bounding box center [517, 261] width 91 height 18
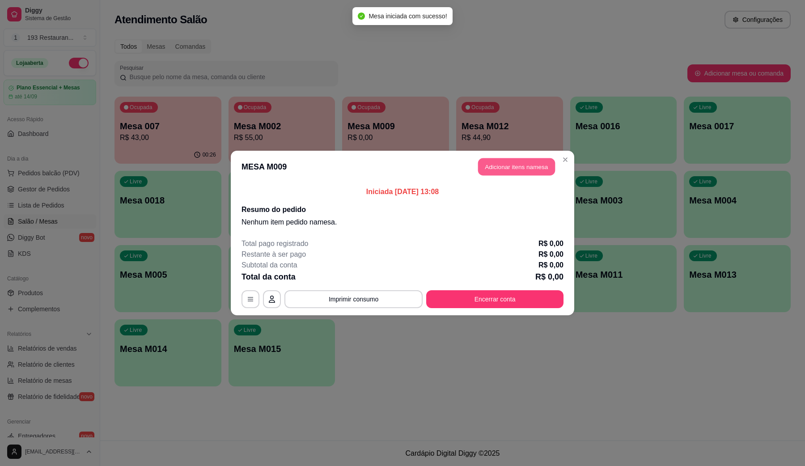
click at [534, 168] on button "Adicionar itens na mesa" at bounding box center [516, 166] width 77 height 17
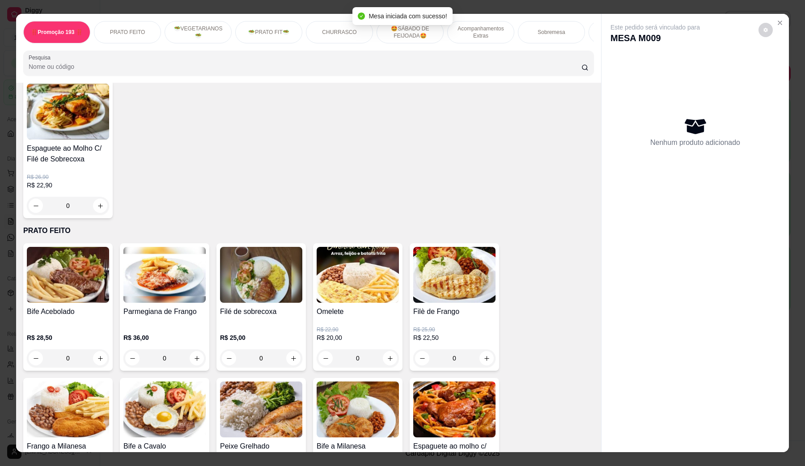
scroll to position [224, 0]
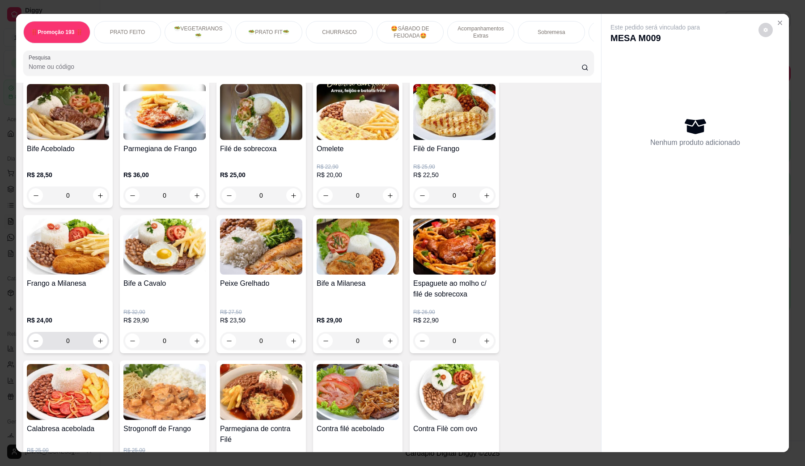
click at [90, 343] on div "0" at bounding box center [68, 341] width 79 height 18
click at [97, 344] on icon "increase-product-quantity" at bounding box center [100, 341] width 7 height 7
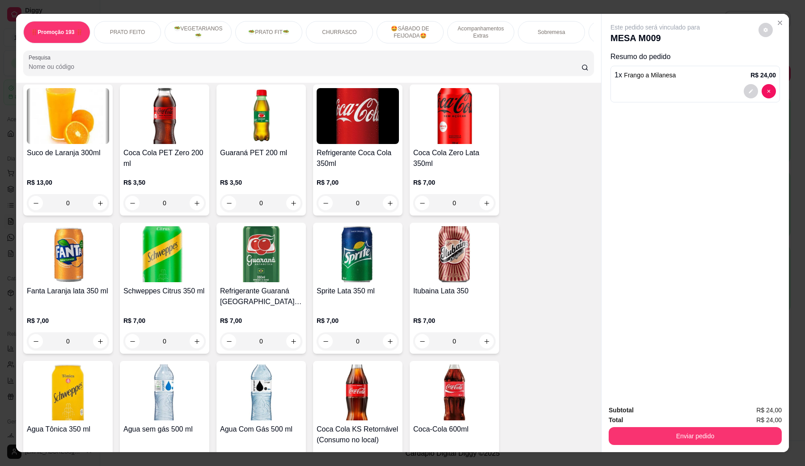
scroll to position [2124, 0]
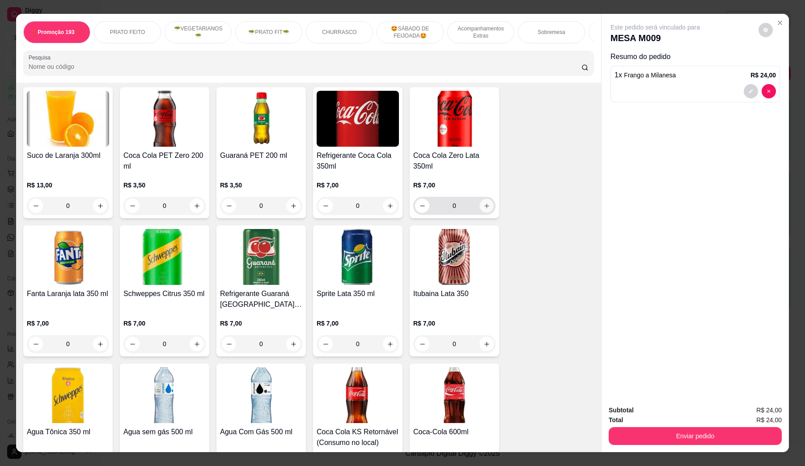
click at [483, 203] on icon "increase-product-quantity" at bounding box center [486, 206] width 7 height 7
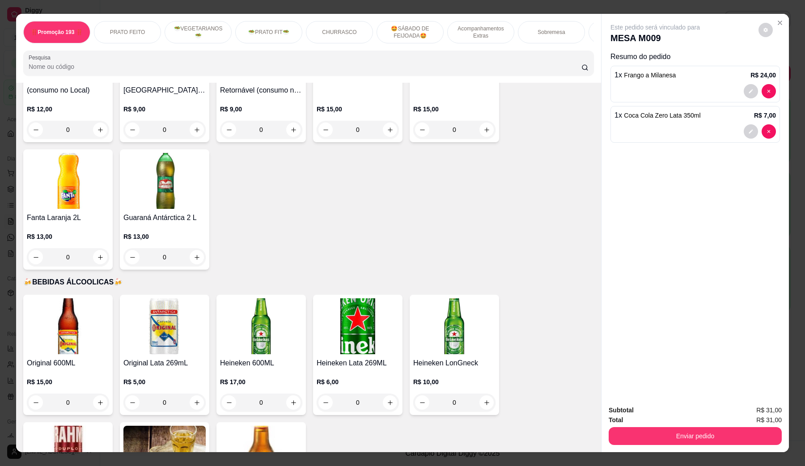
scroll to position [2795, 0]
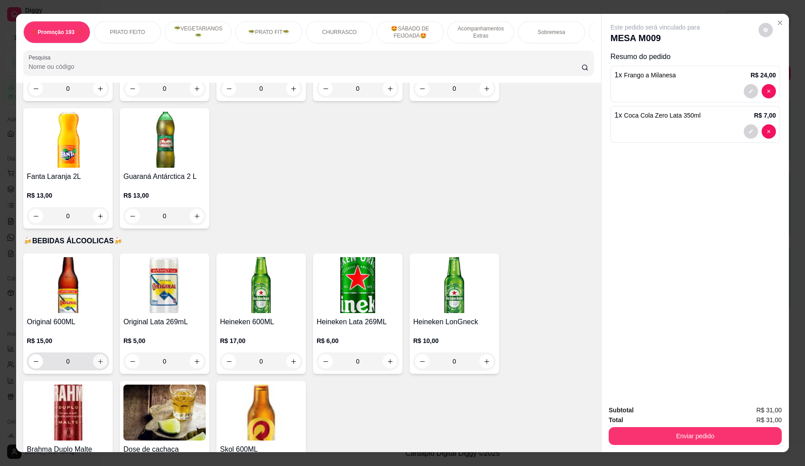
click at [97, 358] on icon "increase-product-quantity" at bounding box center [100, 361] width 7 height 7
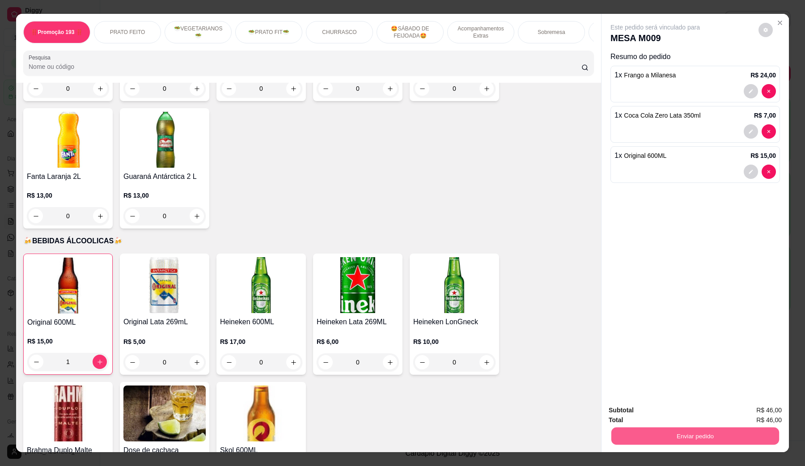
click at [637, 373] on button "Enviar pedido" at bounding box center [695, 435] width 168 height 17
click at [634, 373] on button "Não registrar e enviar pedido" at bounding box center [665, 414] width 90 height 17
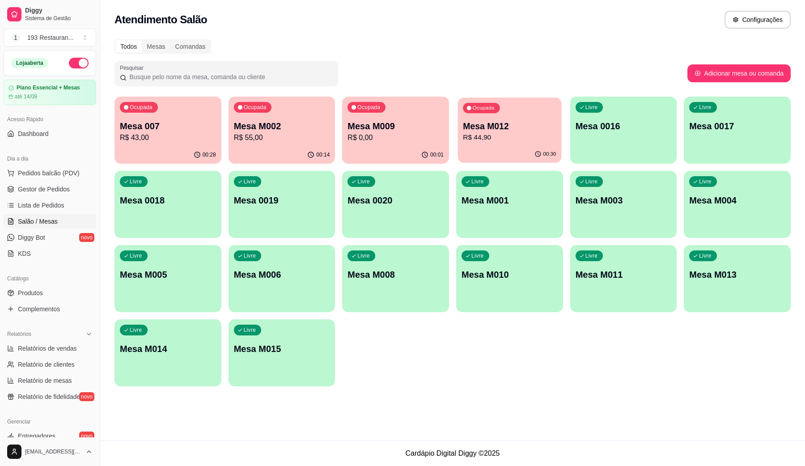
click at [513, 136] on p "R$ 44,90" at bounding box center [509, 137] width 93 height 10
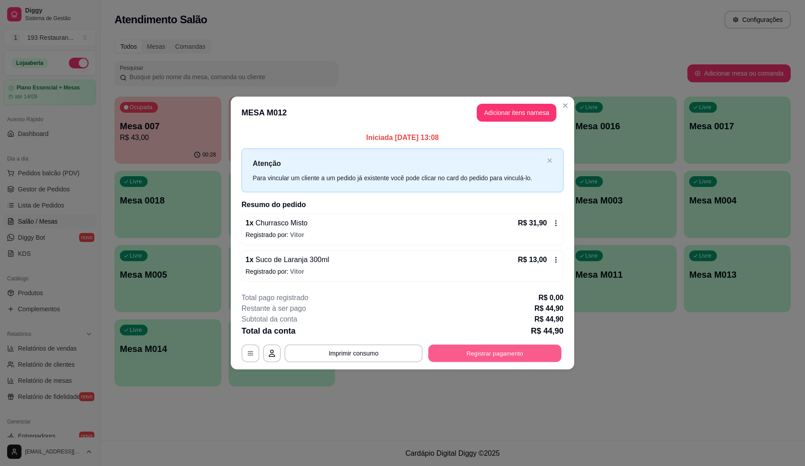
click at [474, 361] on button "Registrar pagamento" at bounding box center [494, 352] width 133 height 17
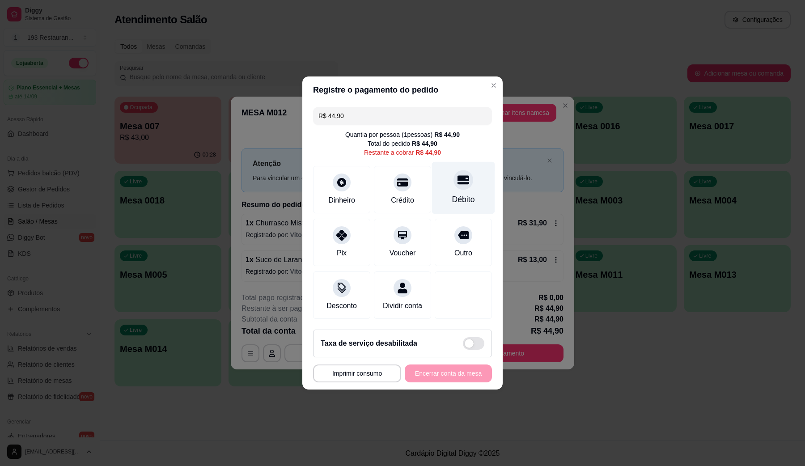
click at [458, 174] on icon at bounding box center [464, 180] width 12 height 12
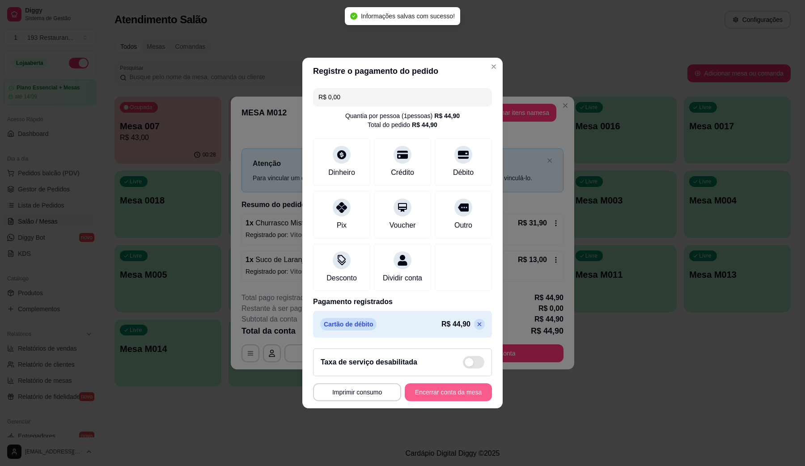
click at [455, 373] on button "Encerrar conta da mesa" at bounding box center [448, 392] width 87 height 18
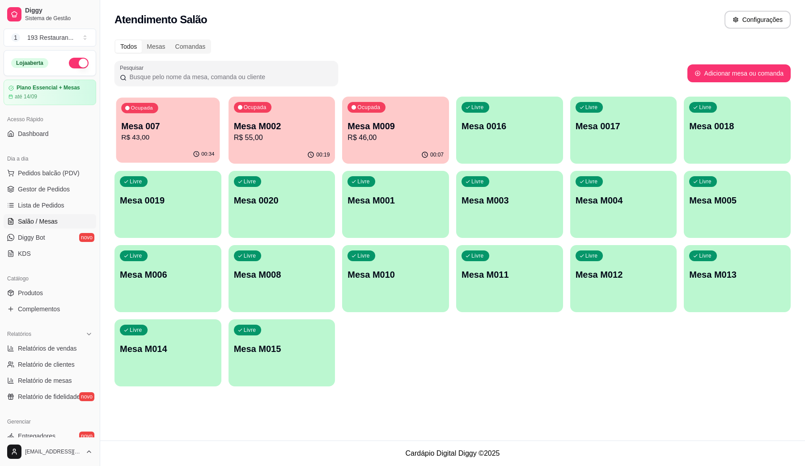
click at [170, 126] on p "Mesa 007" at bounding box center [167, 126] width 93 height 12
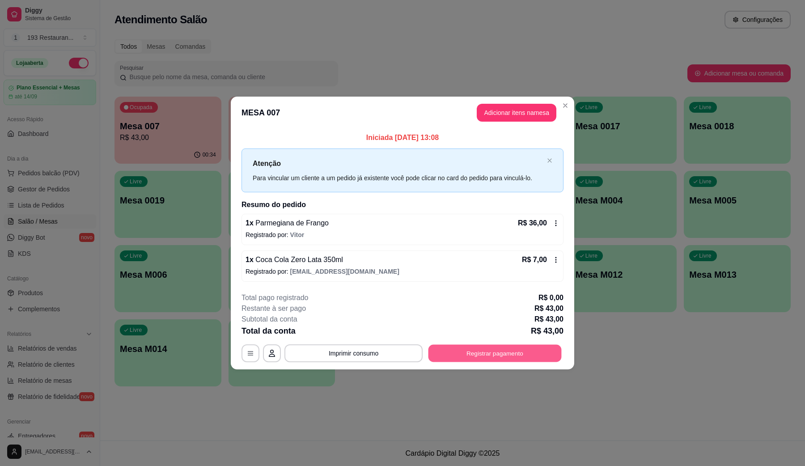
click at [530, 352] on button "Registrar pagamento" at bounding box center [494, 352] width 133 height 17
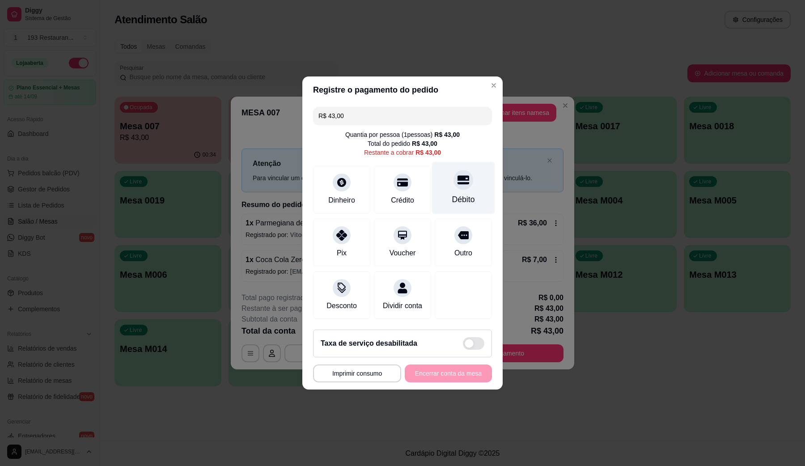
click at [461, 194] on div "Débito" at bounding box center [463, 200] width 23 height 12
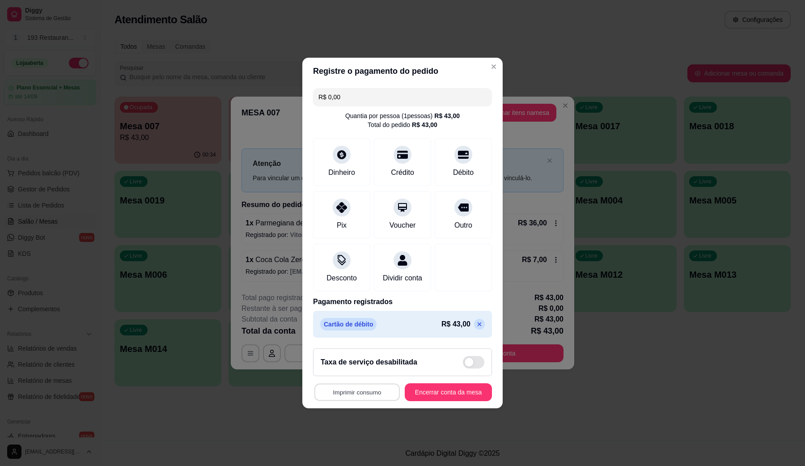
click at [359, 373] on button "Imprimir consumo" at bounding box center [356, 392] width 85 height 17
click at [380, 373] on button "CAIXA" at bounding box center [358, 377] width 65 height 14
click at [470, 373] on button "Encerrar conta da mesa" at bounding box center [448, 392] width 85 height 17
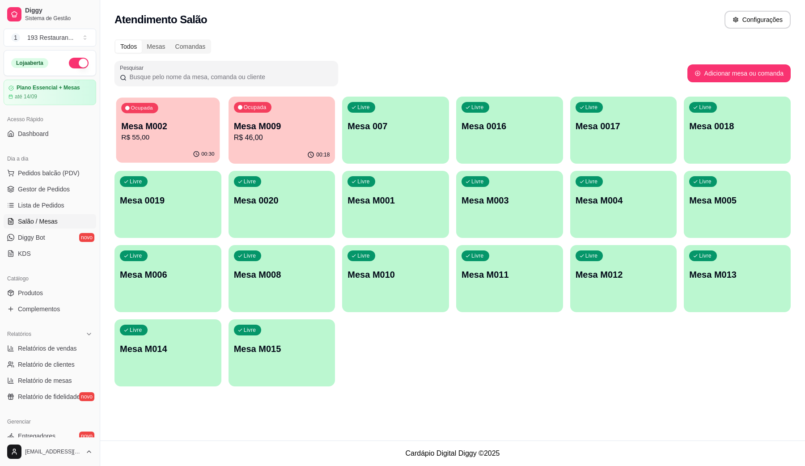
click at [151, 122] on p "Mesa M002" at bounding box center [167, 126] width 93 height 12
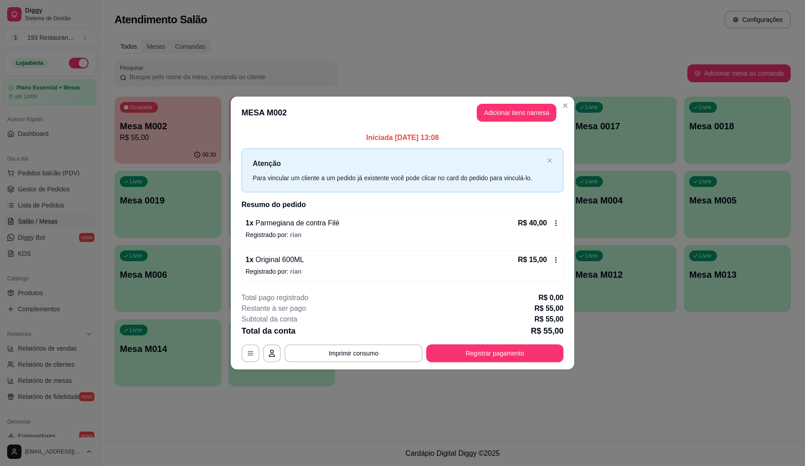
click at [538, 343] on div "**********" at bounding box center [403, 327] width 322 height 70
click at [526, 349] on button "Registrar pagamento" at bounding box center [494, 352] width 133 height 17
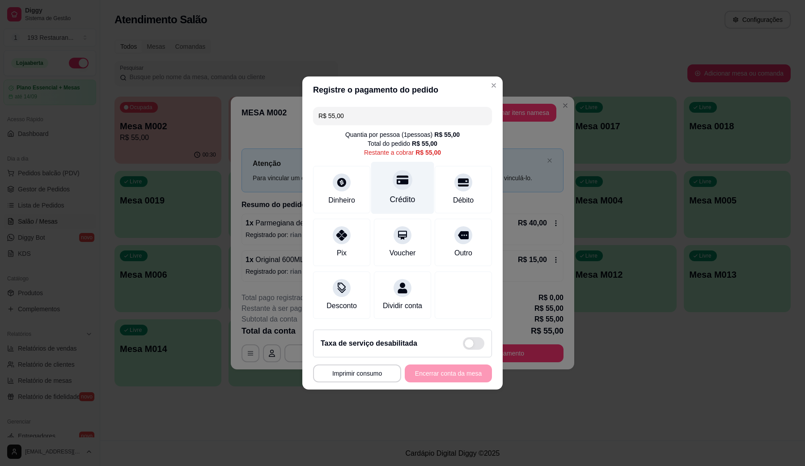
click at [397, 179] on icon at bounding box center [403, 180] width 12 height 9
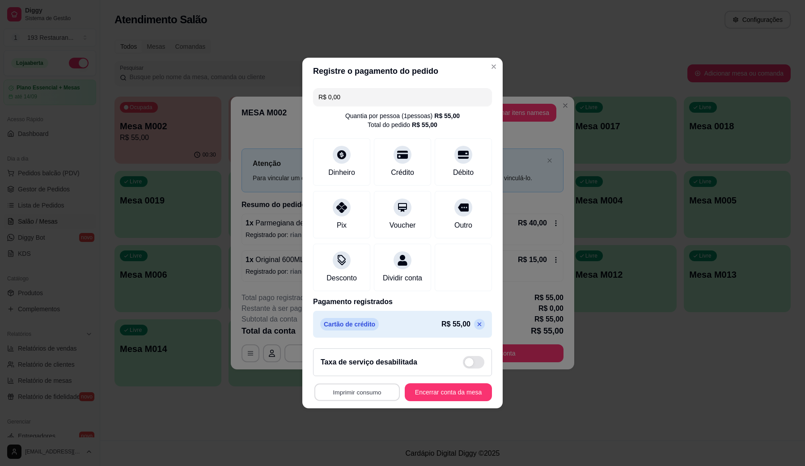
click at [356, 373] on button "Imprimir consumo" at bounding box center [356, 392] width 85 height 17
click at [363, 373] on button "CAIXA" at bounding box center [358, 377] width 65 height 14
click at [390, 363] on h2 "Taxa de serviço desabilitada" at bounding box center [369, 362] width 97 height 11
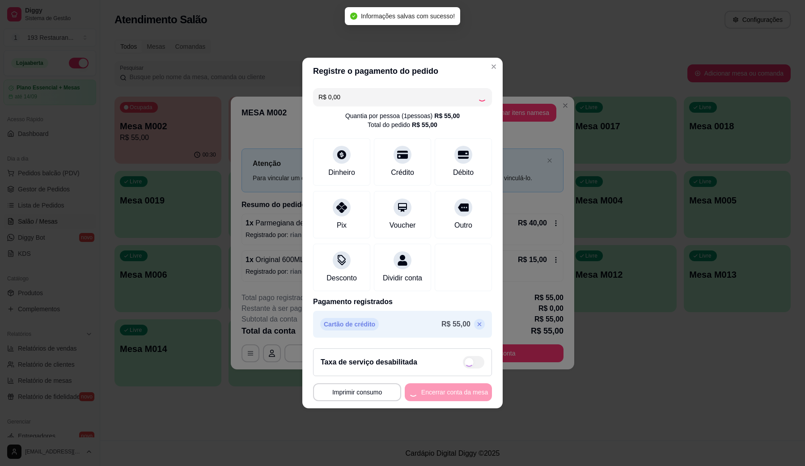
click at [398, 354] on div "Taxa de serviço desabilitada" at bounding box center [402, 362] width 179 height 28
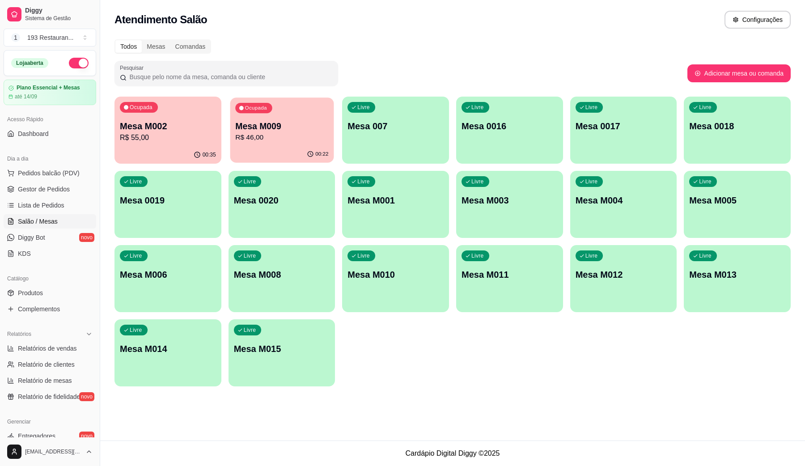
click at [292, 131] on p "Mesa M009" at bounding box center [281, 126] width 93 height 12
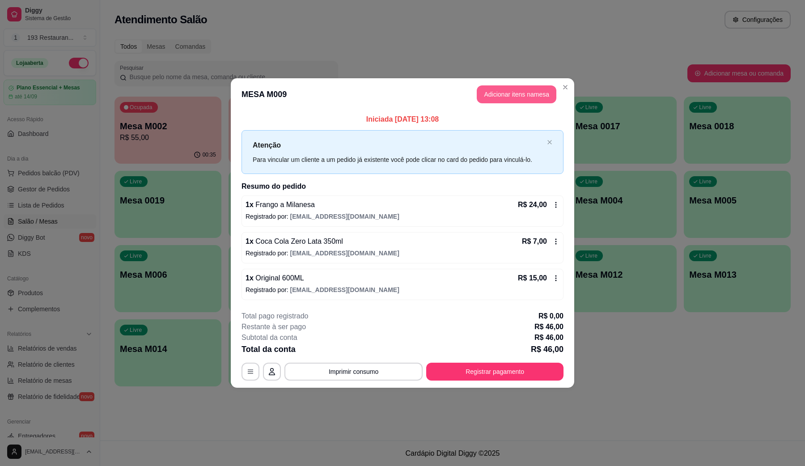
click at [554, 86] on header "MESA M009 Adicionar itens na mesa" at bounding box center [402, 94] width 343 height 32
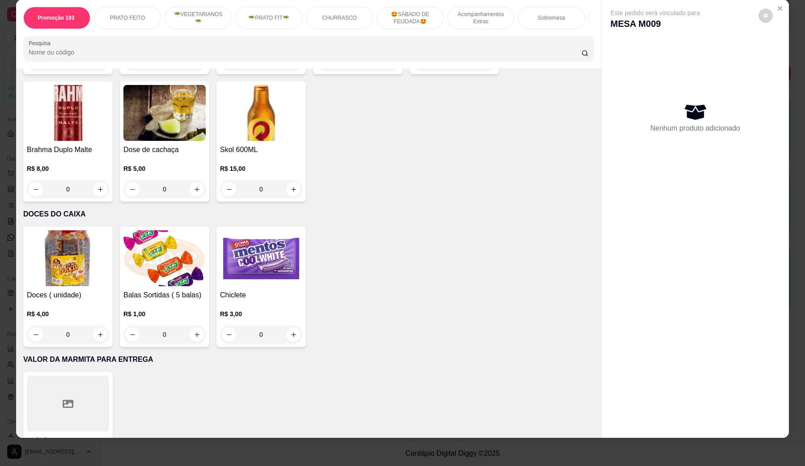
scroll to position [3135, 0]
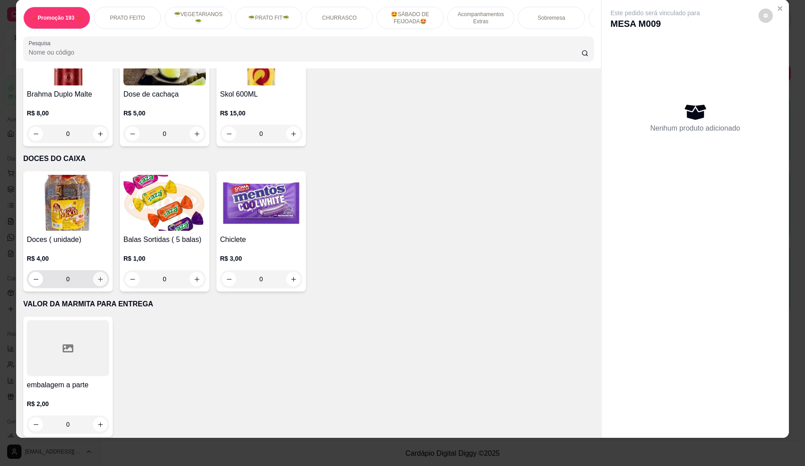
click at [97, 276] on icon "increase-product-quantity" at bounding box center [100, 279] width 7 height 7
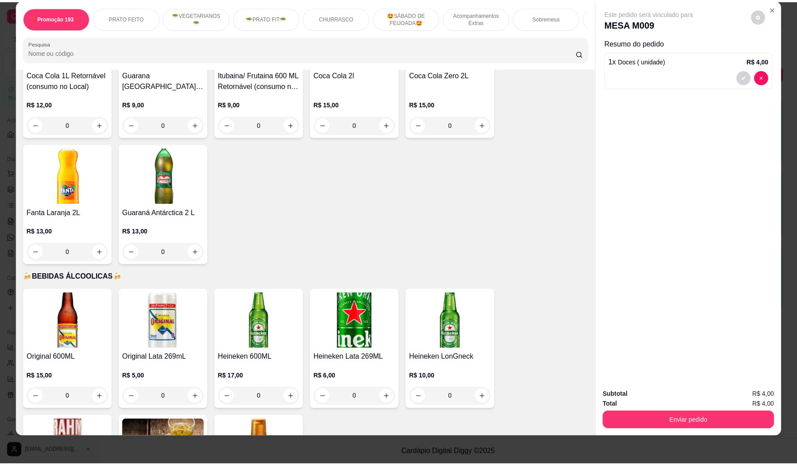
scroll to position [2520, 0]
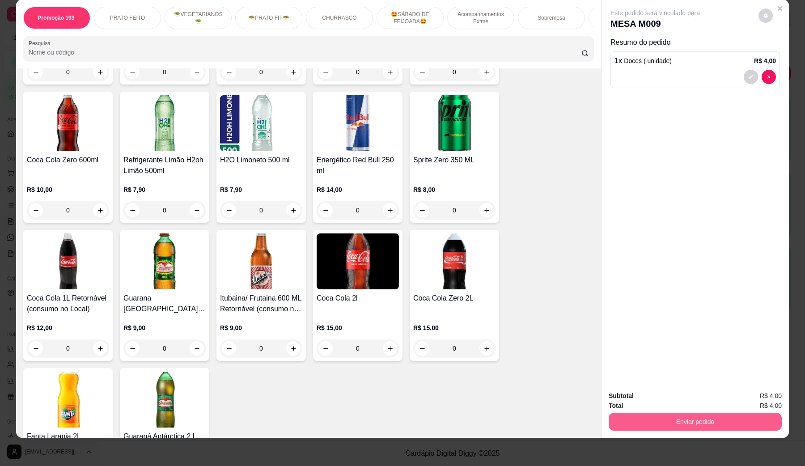
click at [637, 373] on button "Enviar pedido" at bounding box center [695, 422] width 173 height 18
click at [637, 373] on button "Não registrar e enviar pedido" at bounding box center [665, 399] width 90 height 17
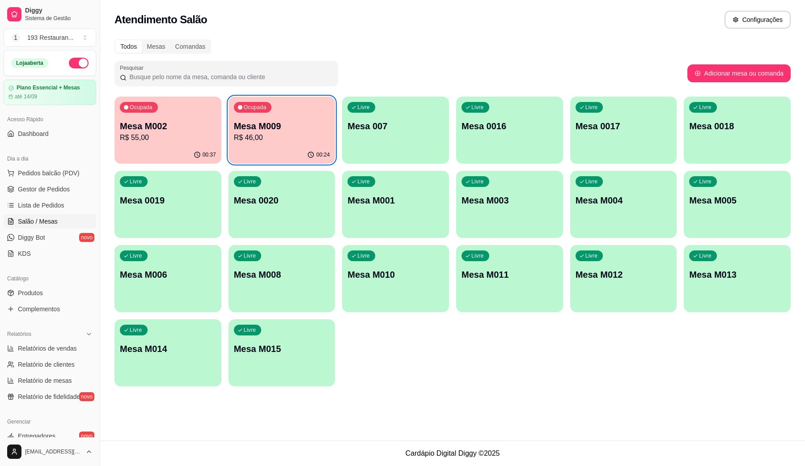
click at [302, 121] on p "Mesa M009" at bounding box center [282, 126] width 96 height 13
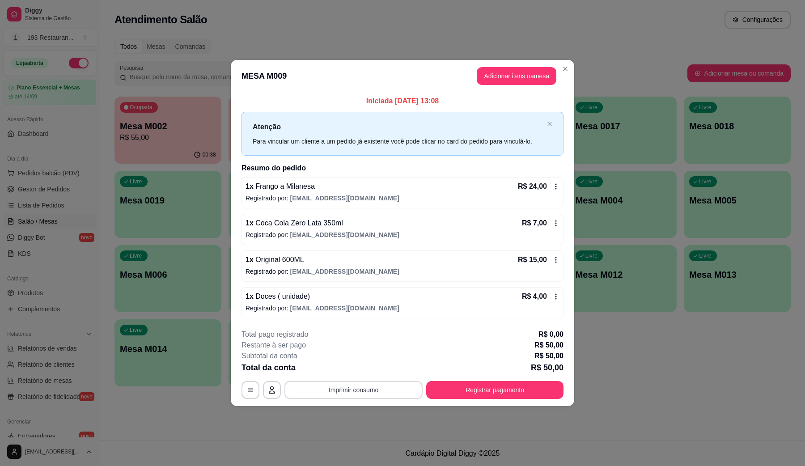
click at [364, 373] on button "Imprimir consumo" at bounding box center [353, 390] width 138 height 18
click at [365, 369] on button "CAIXA" at bounding box center [356, 370] width 65 height 14
click at [550, 373] on button "Registrar pagamento" at bounding box center [494, 390] width 137 height 18
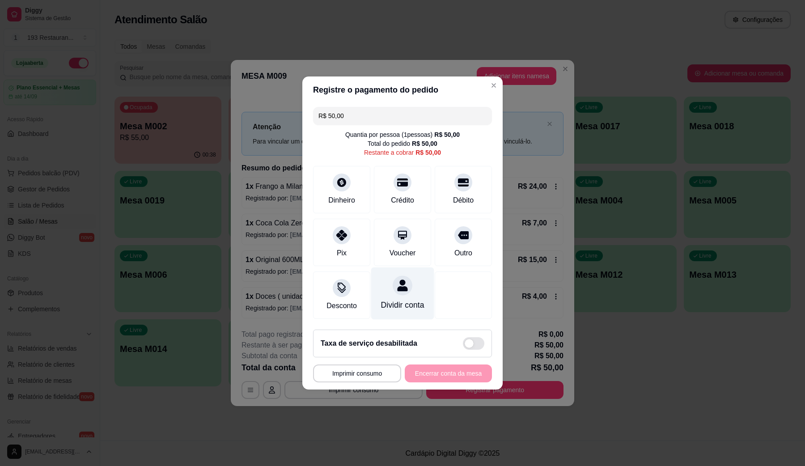
click at [391, 287] on div "Dividir conta" at bounding box center [402, 293] width 63 height 52
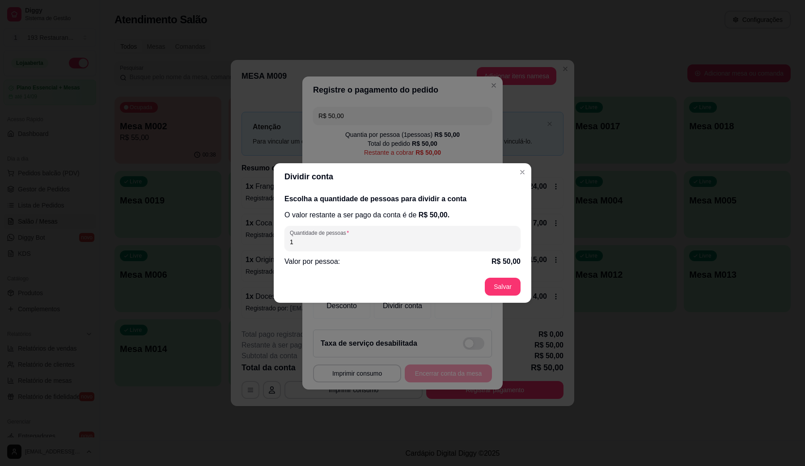
click at [406, 242] on input "1" at bounding box center [402, 241] width 225 height 9
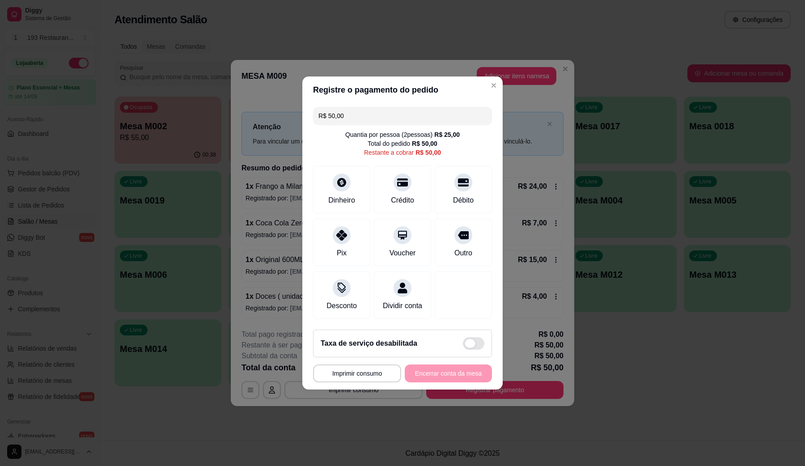
click at [463, 343] on span at bounding box center [473, 343] width 21 height 13
click at [462, 345] on input "checkbox" at bounding box center [465, 348] width 6 height 6
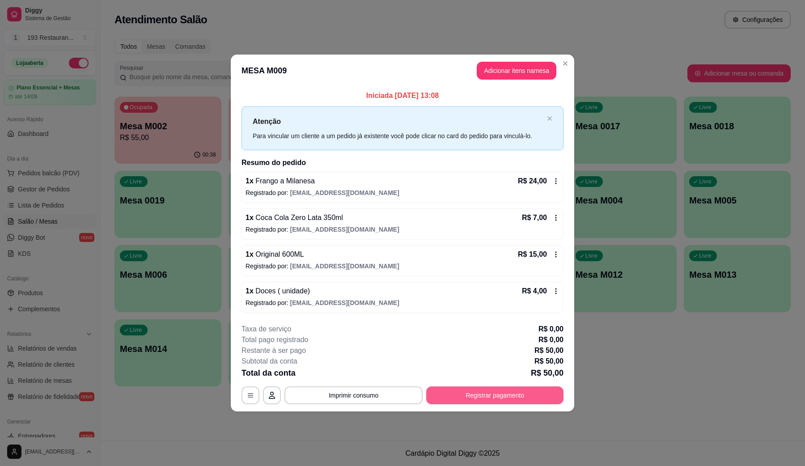
click at [529, 373] on button "Registrar pagamento" at bounding box center [494, 395] width 137 height 18
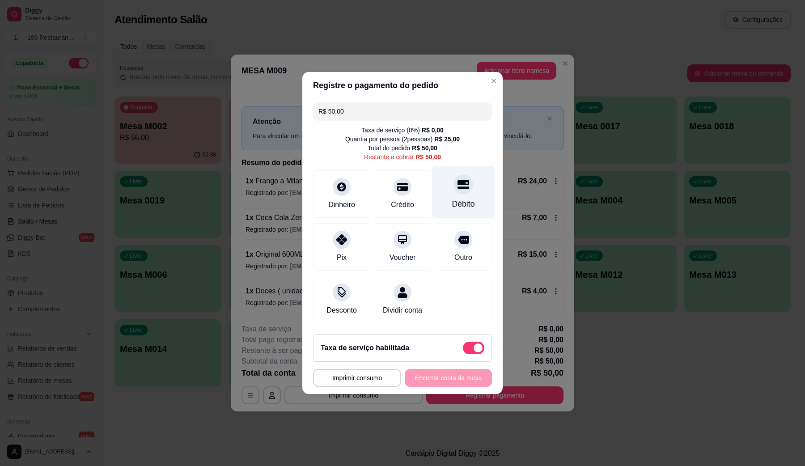
click at [454, 183] on div at bounding box center [463, 184] width 20 height 20
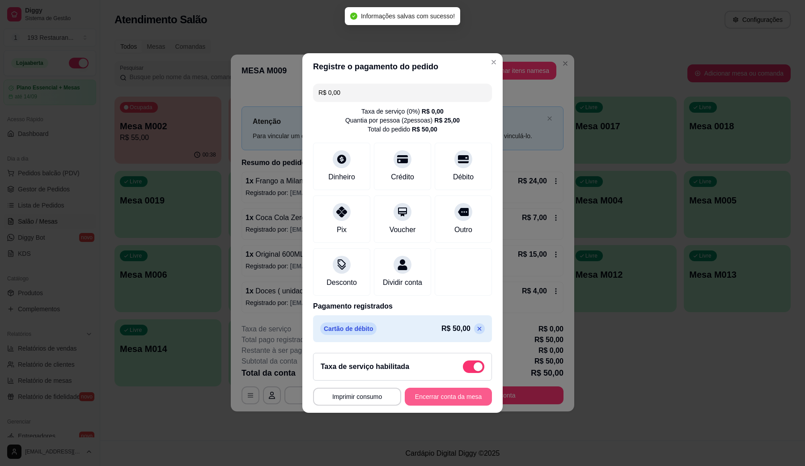
click at [443, 373] on button "Encerrar conta da mesa" at bounding box center [448, 397] width 87 height 18
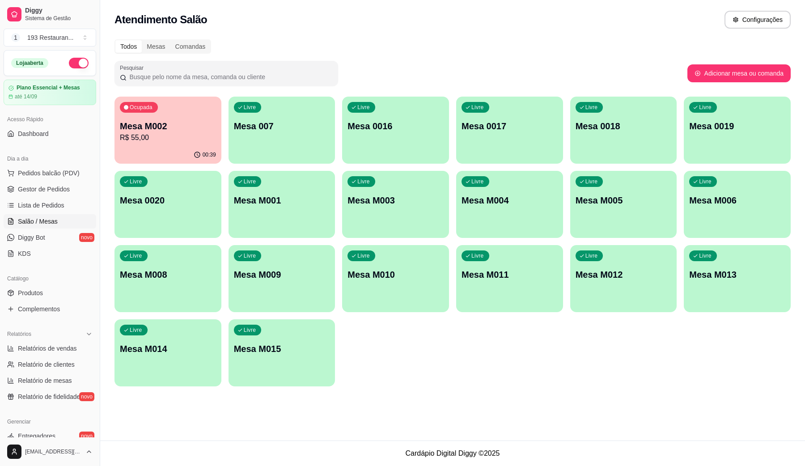
click at [174, 122] on p "Mesa M002" at bounding box center [168, 126] width 96 height 13
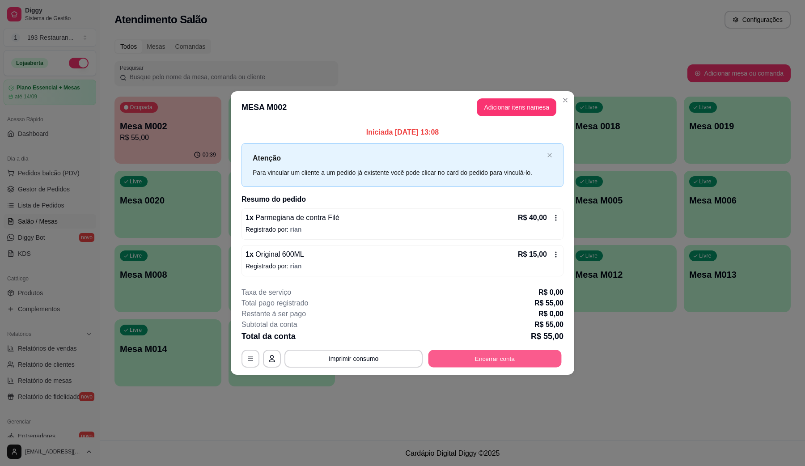
click at [492, 354] on button "Encerrar conta" at bounding box center [494, 358] width 133 height 17
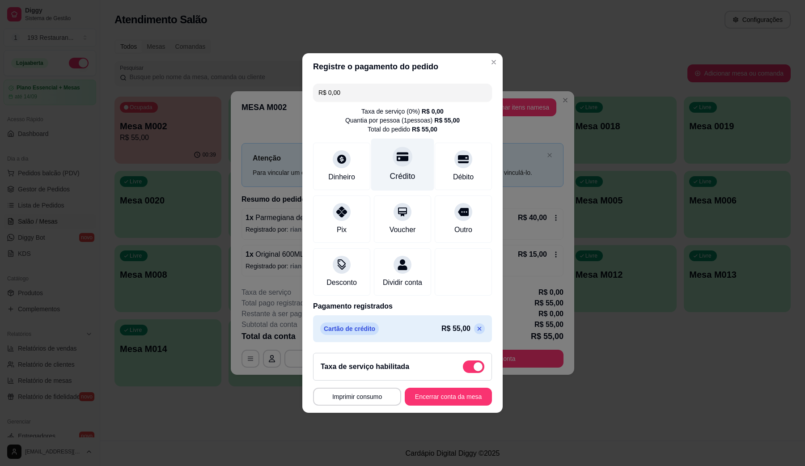
drag, startPoint x: 406, startPoint y: 153, endPoint x: 406, endPoint y: 148, distance: 5.8
click at [406, 153] on div at bounding box center [403, 157] width 20 height 20
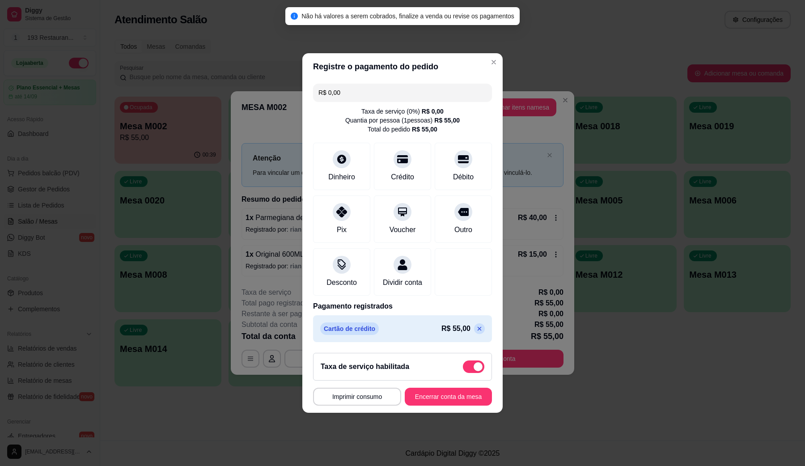
click at [472, 373] on footer "**********" at bounding box center [402, 379] width 200 height 67
click at [462, 373] on button "Encerrar conta da mesa" at bounding box center [448, 396] width 85 height 17
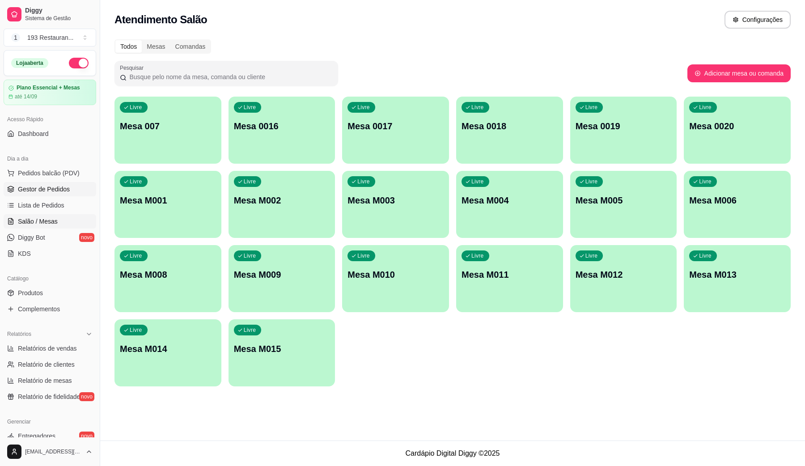
click at [54, 189] on span "Gestor de Pedidos" at bounding box center [44, 189] width 52 height 9
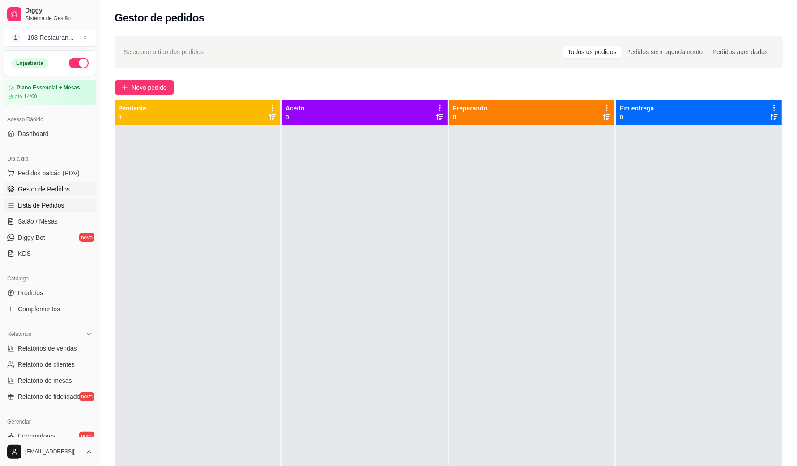
click at [58, 212] on link "Lista de Pedidos" at bounding box center [50, 205] width 93 height 14
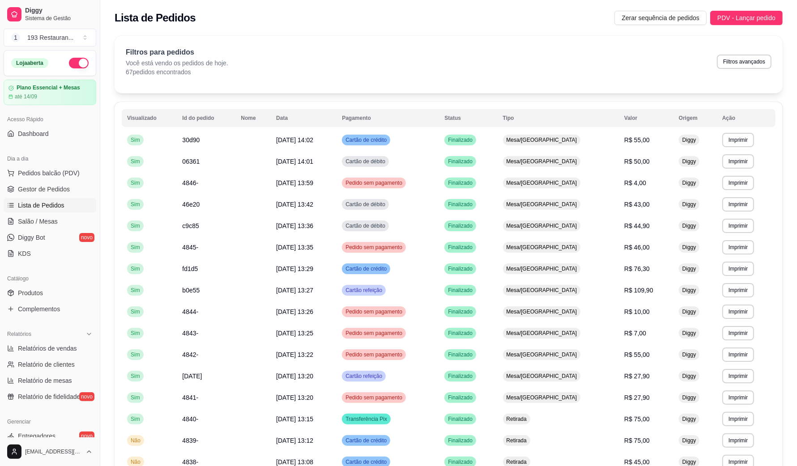
drag, startPoint x: 785, startPoint y: 30, endPoint x: 709, endPoint y: 134, distance: 128.9
click at [637, 61] on div "**********" at bounding box center [448, 421] width 696 height 782
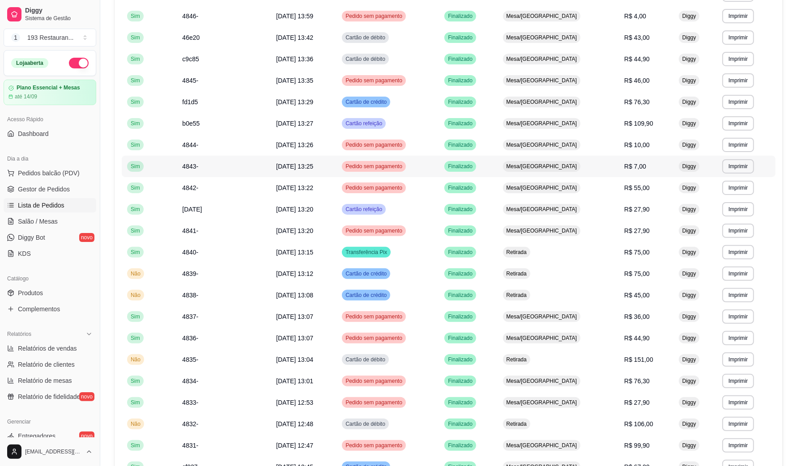
scroll to position [168, 0]
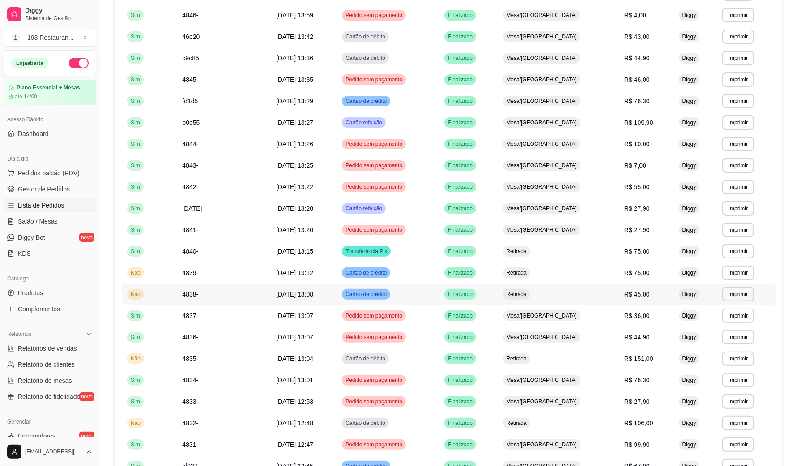
click at [631, 293] on span "R$ 45,00" at bounding box center [636, 294] width 25 height 7
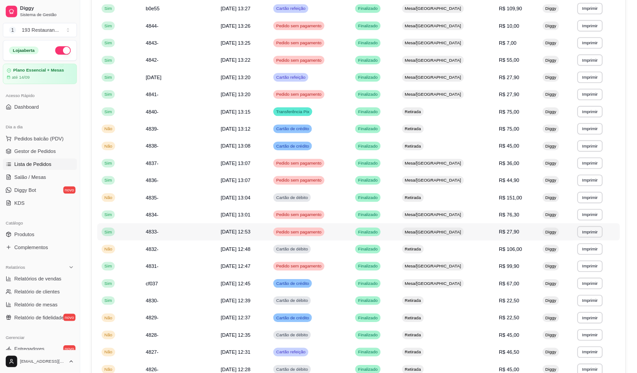
scroll to position [335, 0]
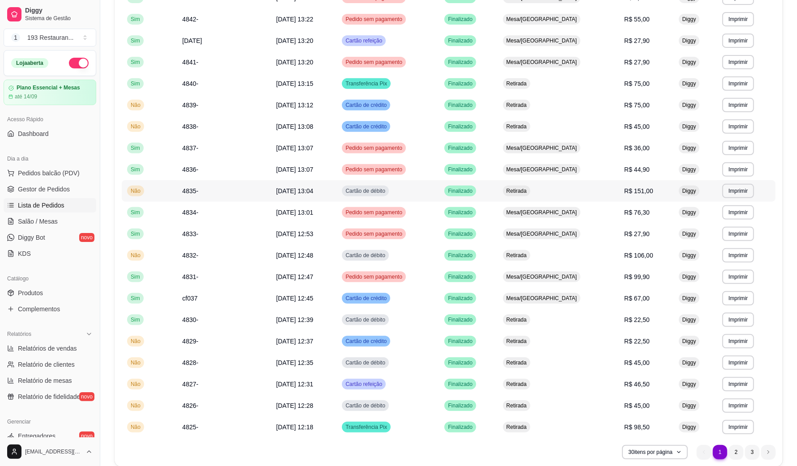
click at [628, 194] on span "R$ 151,00" at bounding box center [638, 190] width 29 height 7
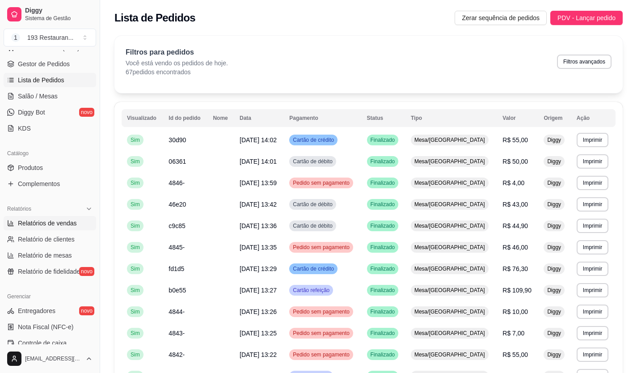
scroll to position [134, 0]
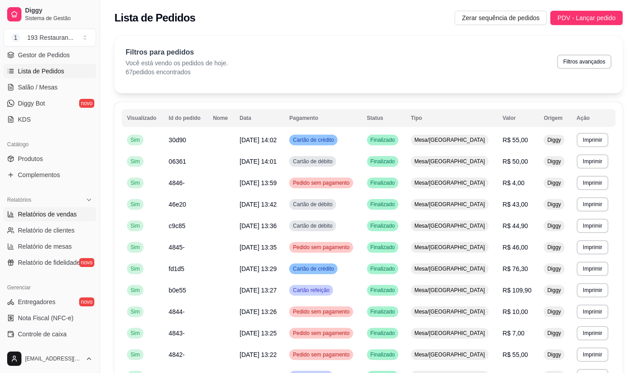
click at [43, 216] on span "Relatórios de vendas" at bounding box center [47, 214] width 59 height 9
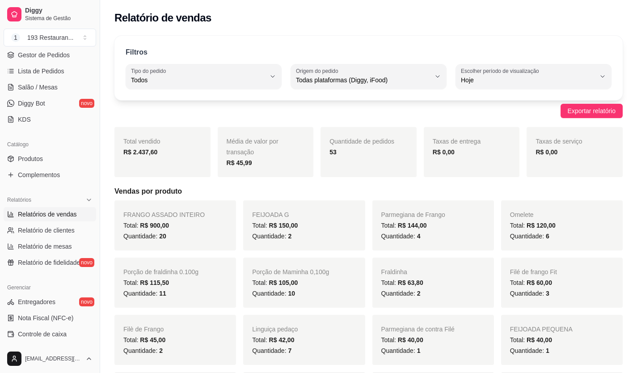
drag, startPoint x: 161, startPoint y: 158, endPoint x: 183, endPoint y: 92, distance: 69.3
click at [164, 158] on div "Total vendido R$ 2.437,60" at bounding box center [162, 152] width 96 height 50
click at [41, 158] on span "Produtos" at bounding box center [30, 158] width 25 height 9
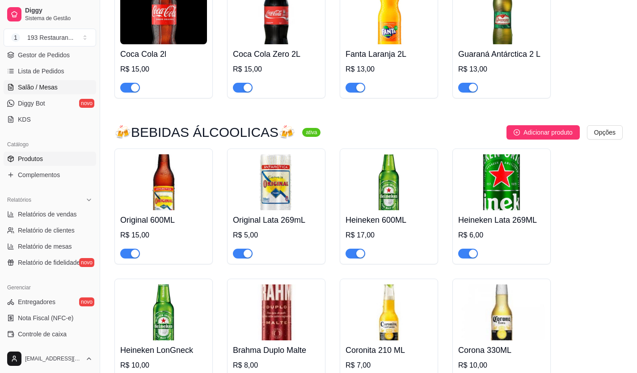
scroll to position [89, 0]
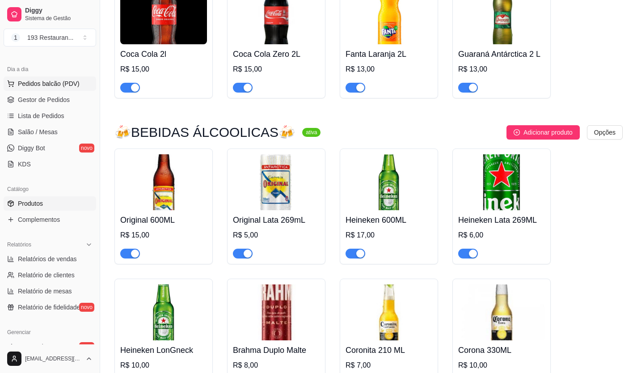
click at [77, 81] on button "Pedidos balcão (PDV)" at bounding box center [50, 83] width 93 height 14
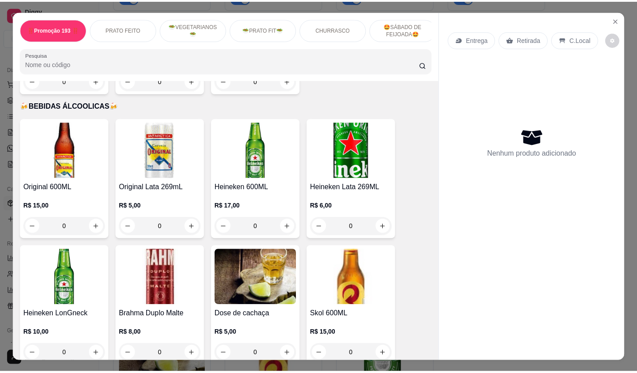
scroll to position [3399, 0]
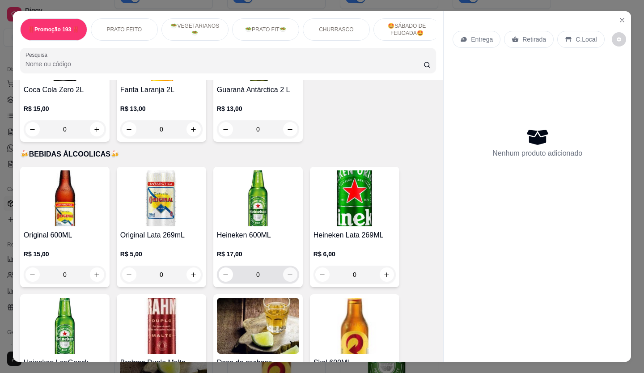
click at [287, 271] on icon "increase-product-quantity" at bounding box center [290, 274] width 7 height 7
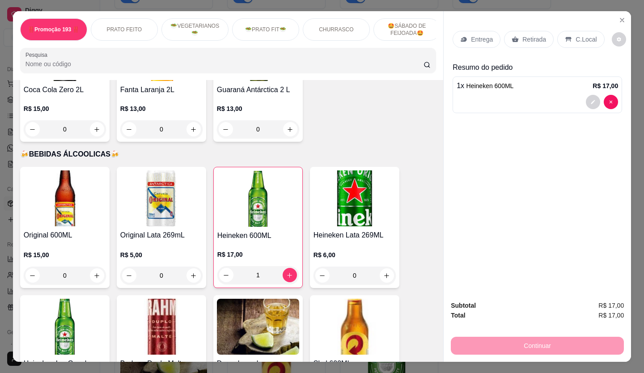
drag, startPoint x: 564, startPoint y: 27, endPoint x: 568, endPoint y: 42, distance: 14.6
click at [564, 32] on div "C.Local" at bounding box center [580, 39] width 47 height 17
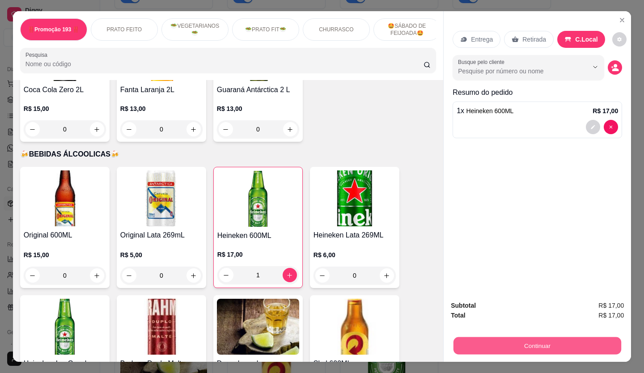
click at [557, 335] on div "Continuar" at bounding box center [537, 345] width 173 height 20
click at [550, 345] on button "Continuar" at bounding box center [537, 346] width 173 height 18
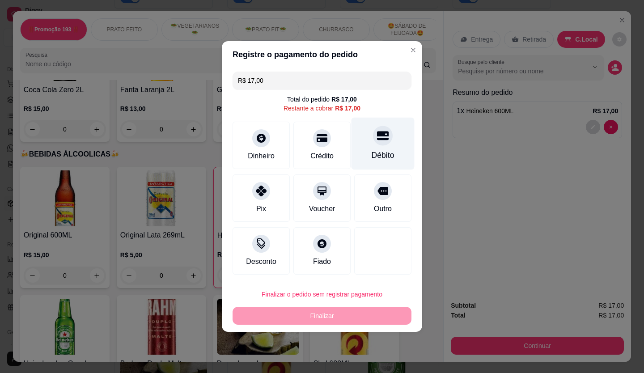
click at [382, 145] on div "Débito" at bounding box center [383, 144] width 63 height 52
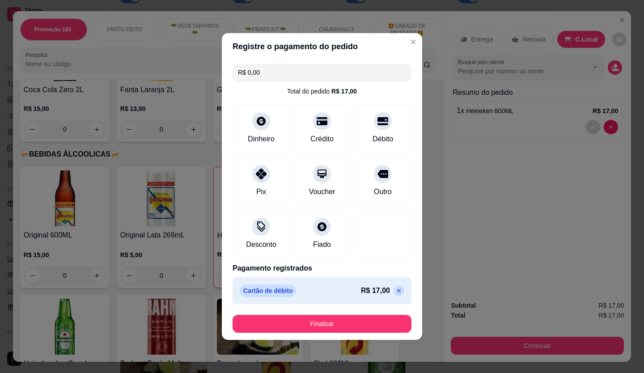
click at [341, 284] on div "Cartão de débito R$ 17,00" at bounding box center [322, 290] width 179 height 27
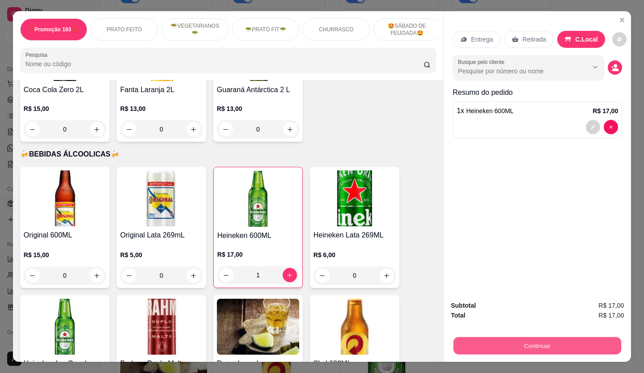
click at [584, 351] on div "Continuar" at bounding box center [537, 345] width 173 height 20
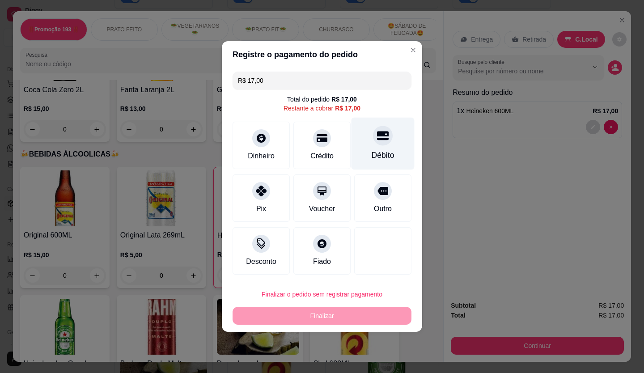
click at [390, 142] on div "Débito" at bounding box center [383, 144] width 63 height 52
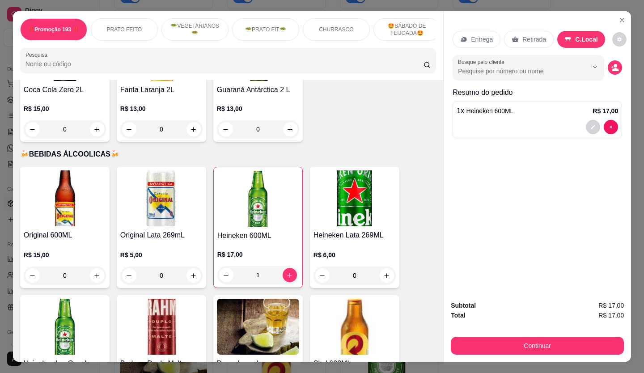
click at [507, 352] on div "Subtotal R$ 17,00 Total R$ 17,00 Continuar" at bounding box center [537, 327] width 187 height 68
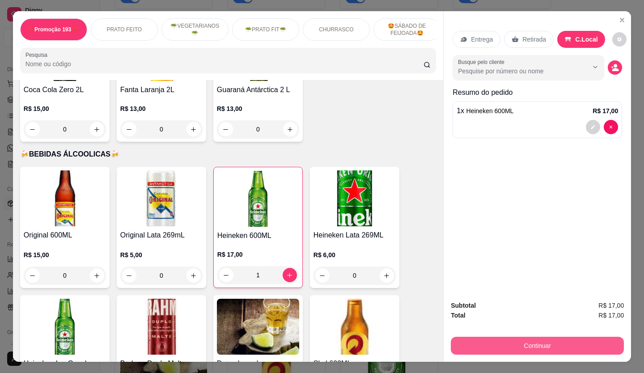
click at [502, 347] on button "Continuar" at bounding box center [537, 346] width 173 height 18
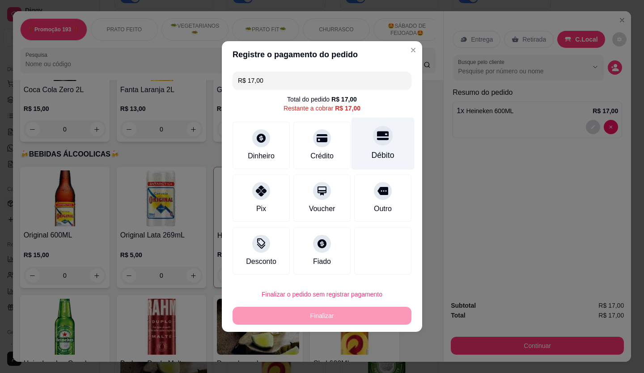
click at [381, 136] on icon at bounding box center [383, 135] width 12 height 9
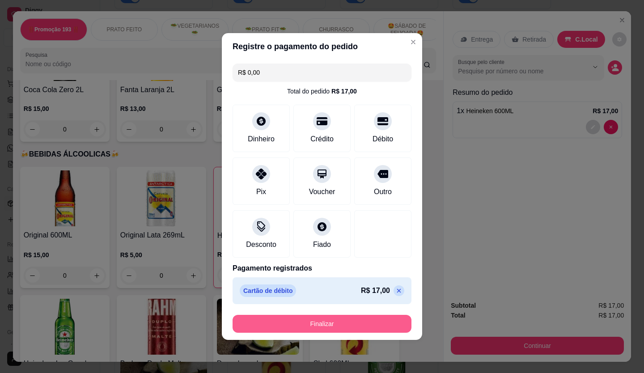
click at [387, 323] on button "Finalizar" at bounding box center [322, 324] width 179 height 18
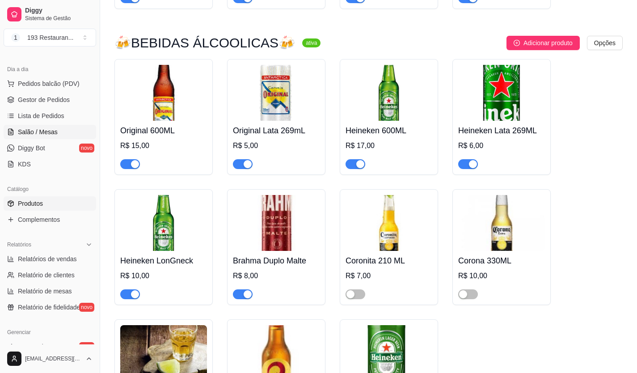
click at [79, 131] on link "Salão / Mesas" at bounding box center [50, 132] width 93 height 14
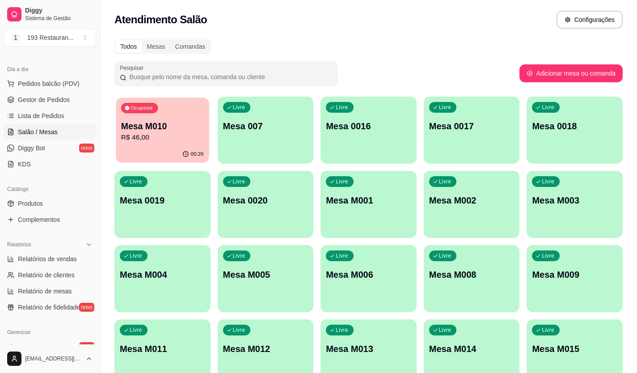
click at [136, 128] on p "Mesa M010" at bounding box center [162, 126] width 83 height 12
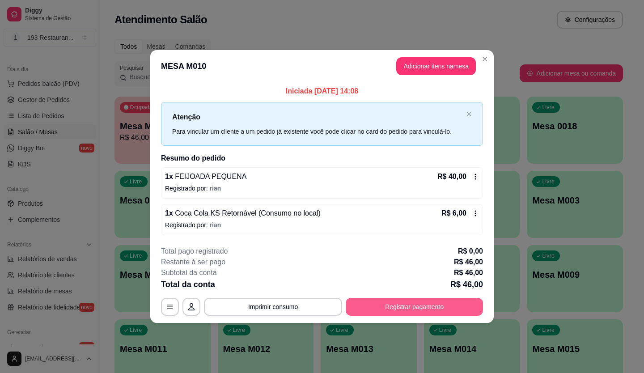
click at [404, 311] on button "Registrar pagamento" at bounding box center [414, 307] width 137 height 18
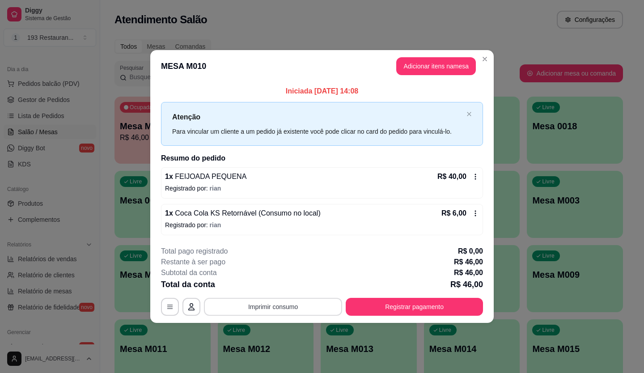
click at [264, 308] on button "Imprimir consumo" at bounding box center [273, 307] width 138 height 18
click at [369, 233] on div "1 x Coca Cola KS Retornável (Consumo no local) R$ 6,00 Registrado por: rian" at bounding box center [322, 219] width 322 height 31
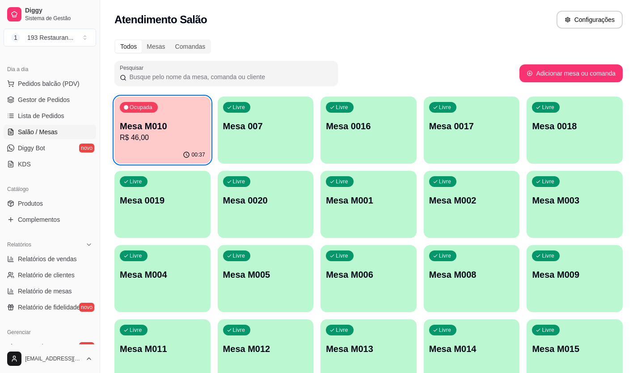
click at [570, 201] on p "Mesa M003" at bounding box center [574, 200] width 85 height 13
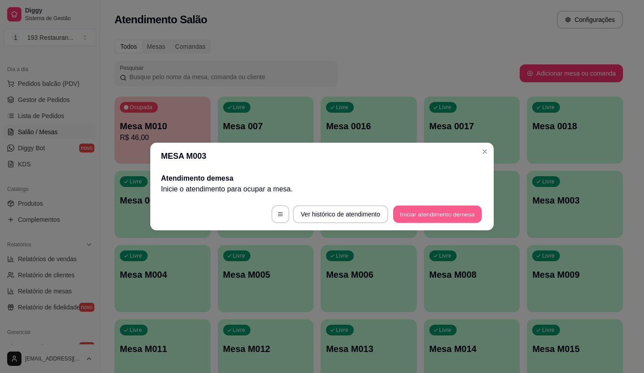
click at [436, 212] on button "Iniciar atendimento de mesa" at bounding box center [437, 214] width 89 height 17
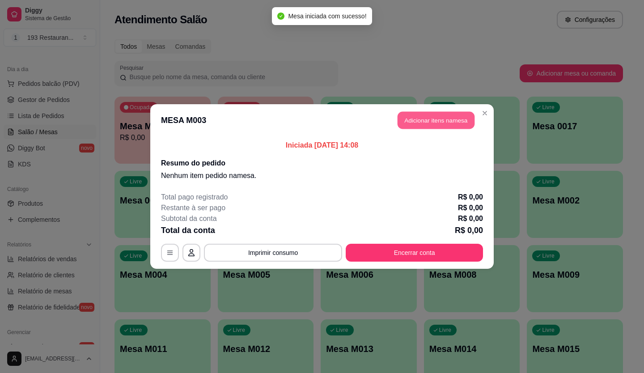
click at [435, 112] on button "Adicionar itens na mesa" at bounding box center [436, 120] width 77 height 17
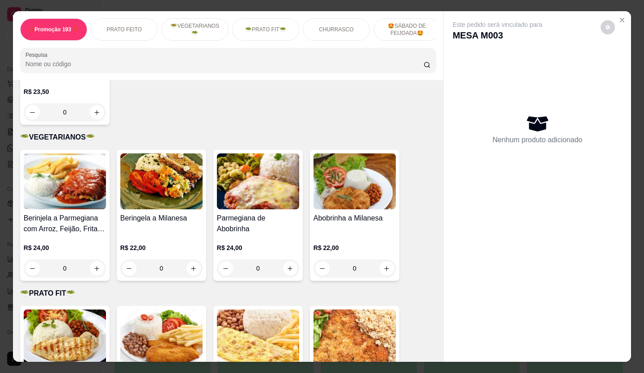
scroll to position [1073, 0]
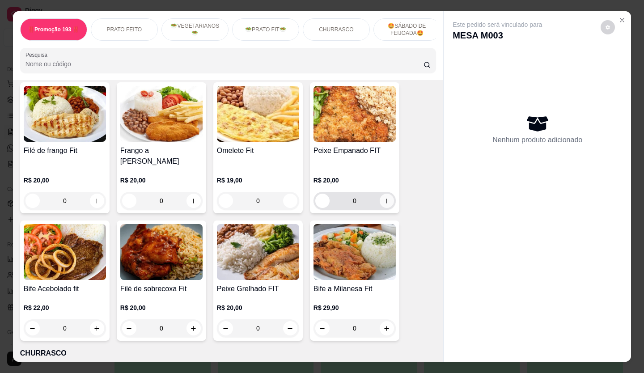
click at [380, 194] on button "increase-product-quantity" at bounding box center [387, 201] width 14 height 14
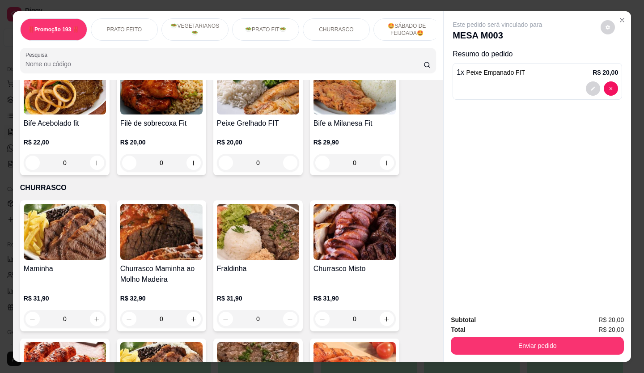
scroll to position [1163, 0]
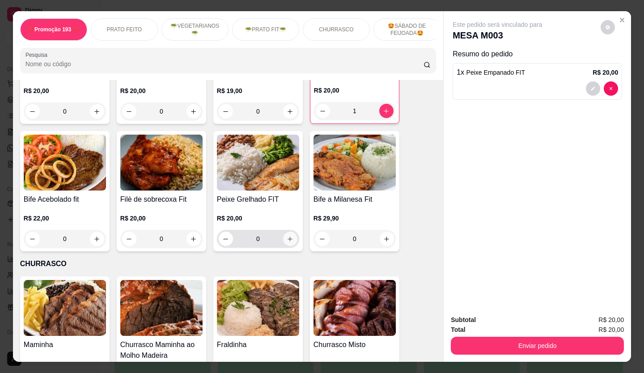
click at [287, 236] on icon "increase-product-quantity" at bounding box center [290, 239] width 7 height 7
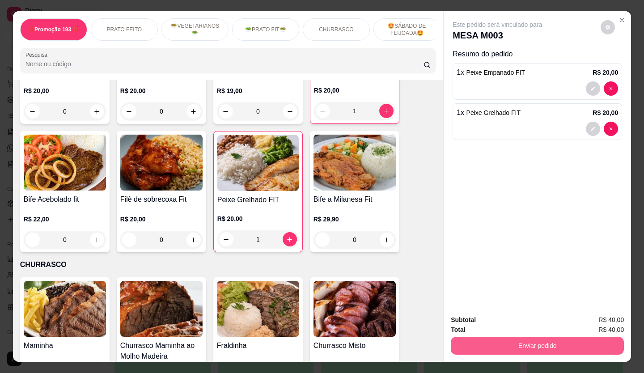
click at [545, 338] on button "Enviar pedido" at bounding box center [537, 346] width 173 height 18
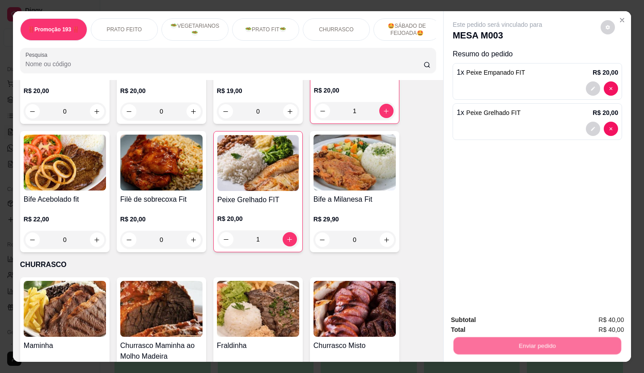
click at [520, 313] on button "Não registrar e enviar pedido" at bounding box center [507, 320] width 93 height 17
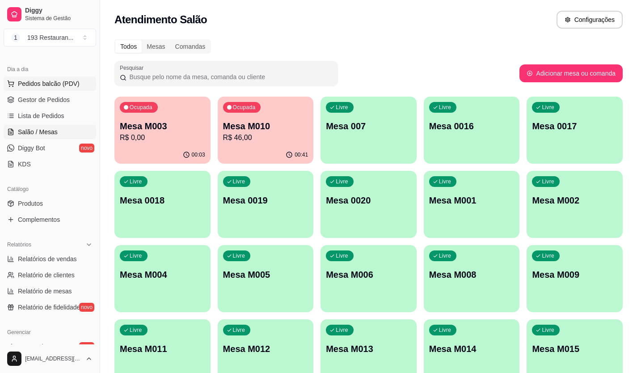
click at [35, 88] on span "Pedidos balcão (PDV)" at bounding box center [49, 83] width 62 height 9
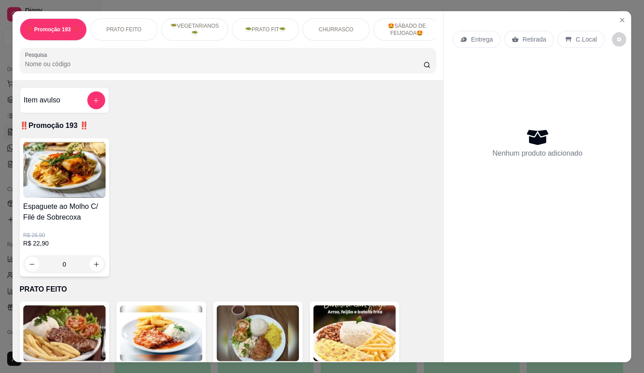
drag, startPoint x: 35, startPoint y: 88, endPoint x: 31, endPoint y: 79, distance: 9.6
click at [31, 79] on div "‼️Promoção 193 ‼️ PRATO FEITO 🥗VEGETARIANOS🥗 🥗PRATO FIT🥗 CHURRASCO 🤩SÁBADO DE F…" at bounding box center [228, 45] width 431 height 69
drag, startPoint x: 524, startPoint y: 31, endPoint x: 525, endPoint y: 38, distance: 6.8
click at [525, 32] on div "Retirada" at bounding box center [529, 39] width 50 height 17
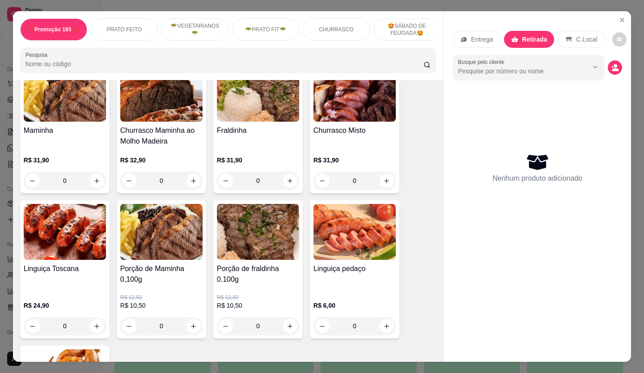
scroll to position [1386, 0]
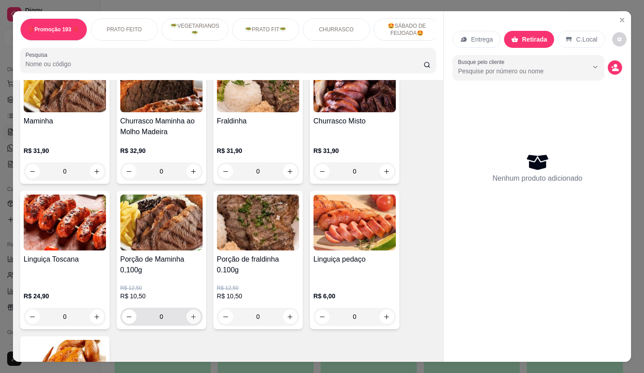
click at [191, 314] on icon "increase-product-quantity" at bounding box center [193, 317] width 7 height 7
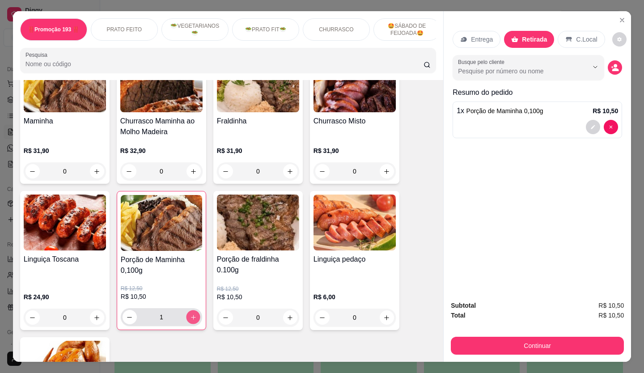
click at [191, 314] on icon "increase-product-quantity" at bounding box center [193, 317] width 7 height 7
click at [128, 310] on button "decrease-product-quantity" at bounding box center [130, 317] width 14 height 14
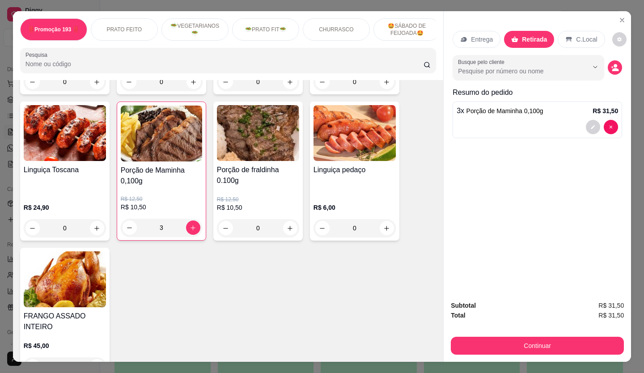
scroll to position [1834, 0]
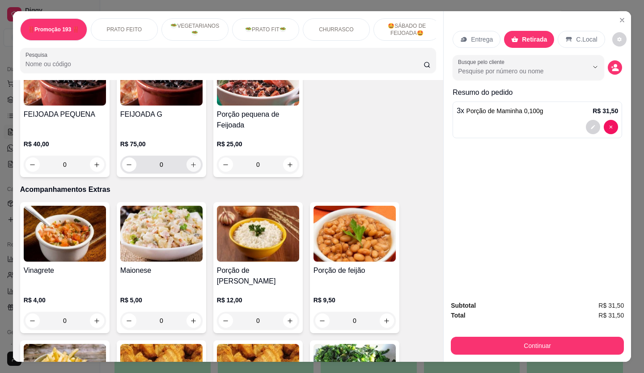
click at [190, 161] on icon "increase-product-quantity" at bounding box center [193, 164] width 7 height 7
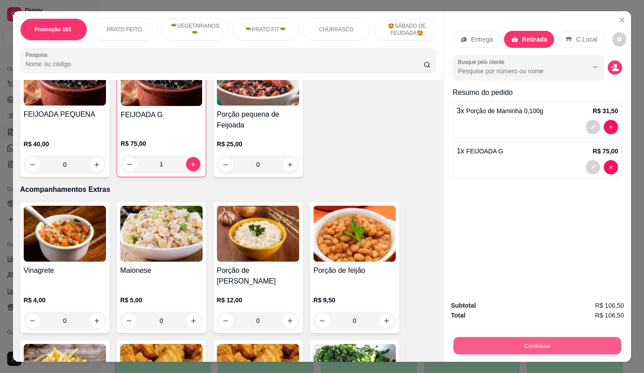
click at [545, 340] on button "Continuar" at bounding box center [537, 345] width 168 height 17
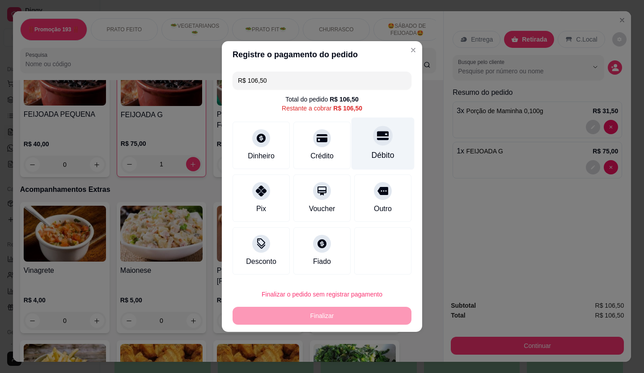
click at [372, 145] on div "Débito" at bounding box center [383, 144] width 63 height 52
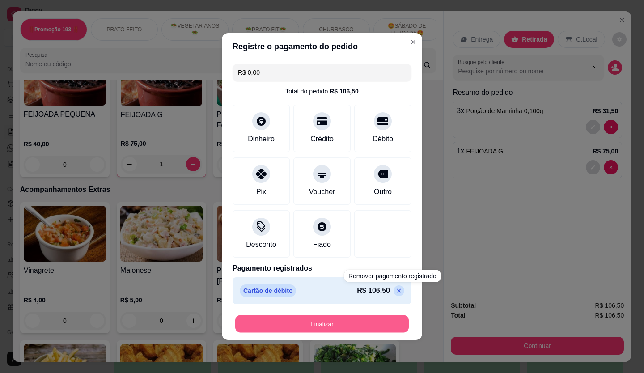
click at [374, 324] on button "Finalizar" at bounding box center [322, 323] width 174 height 17
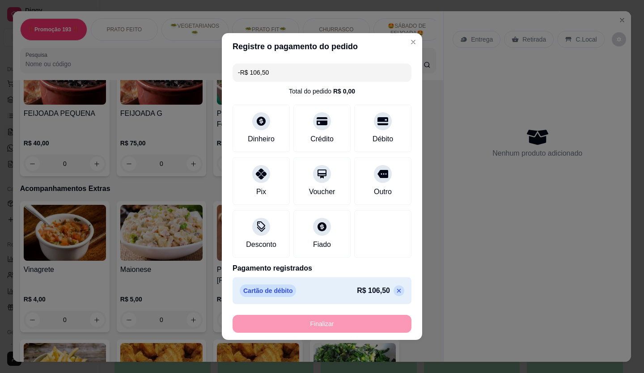
scroll to position [1833, 0]
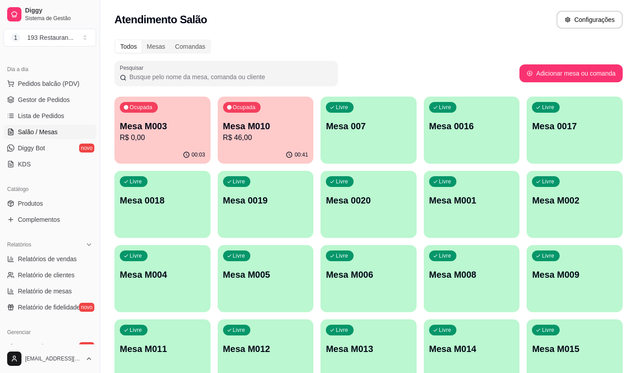
drag, startPoint x: 345, startPoint y: 281, endPoint x: 337, endPoint y: 301, distance: 21.3
click at [41, 83] on span "Pedidos balcão (PDV)" at bounding box center [49, 83] width 62 height 9
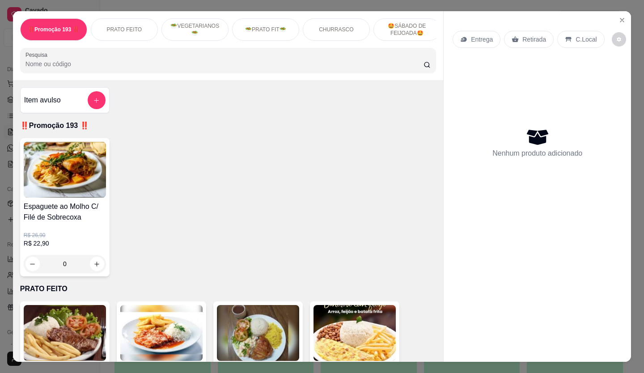
click at [532, 35] on p "Retirada" at bounding box center [534, 39] width 24 height 9
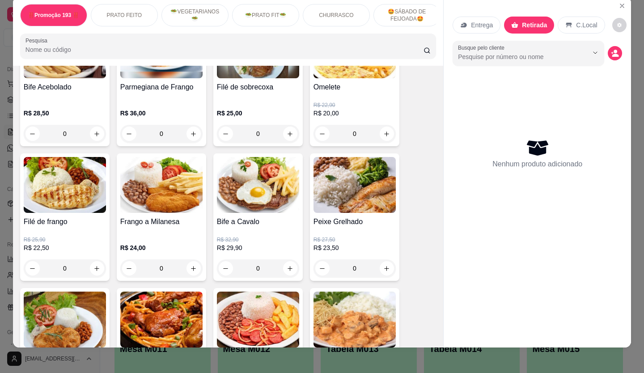
scroll to position [21, 0]
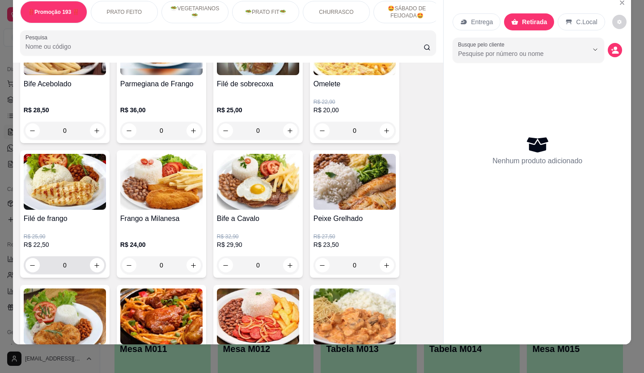
click at [94, 261] on button "aumentar-quantidade-do-produto" at bounding box center [97, 265] width 14 height 14
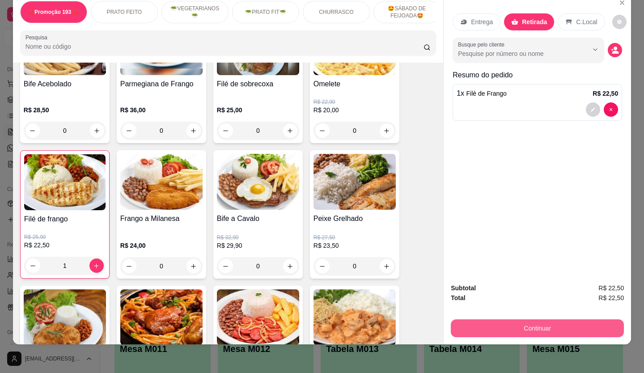
click at [539, 319] on button "Continuar" at bounding box center [537, 328] width 173 height 18
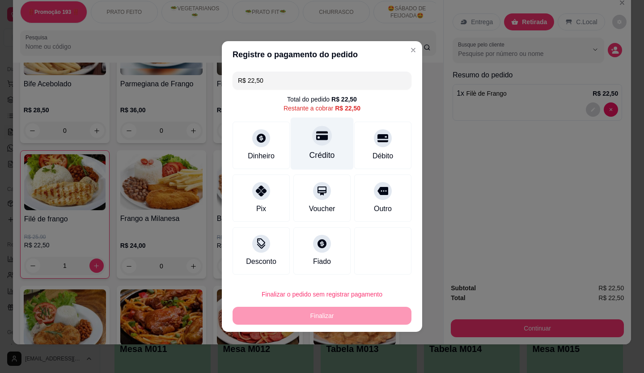
click at [316, 131] on icon at bounding box center [322, 136] width 12 height 12
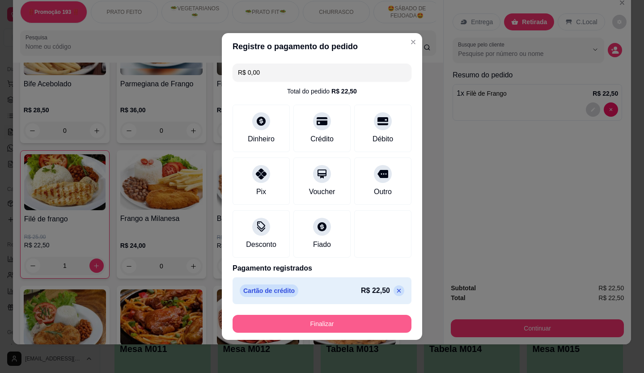
click at [329, 321] on button "Finalizar" at bounding box center [322, 324] width 179 height 18
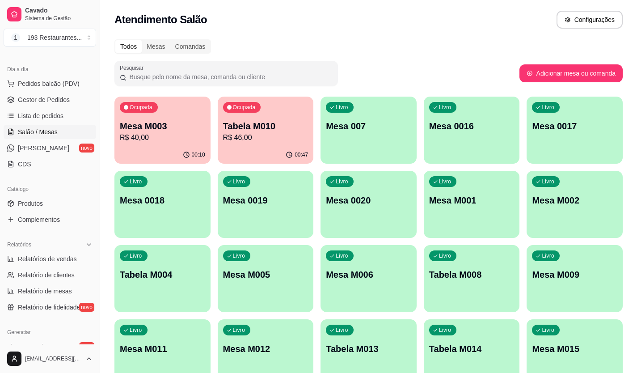
click at [347, 153] on div "button" at bounding box center [369, 158] width 96 height 11
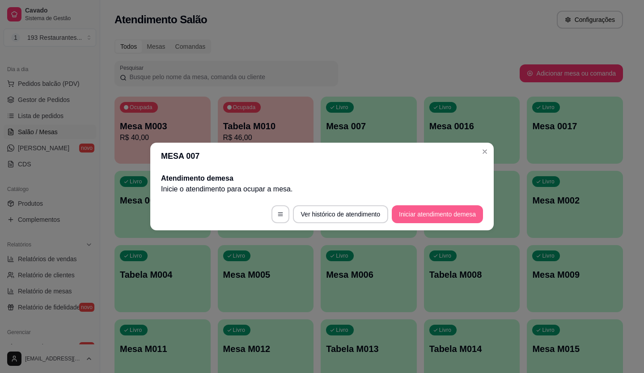
click at [410, 218] on button "Iniciar atendimento de mesa" at bounding box center [437, 214] width 91 height 18
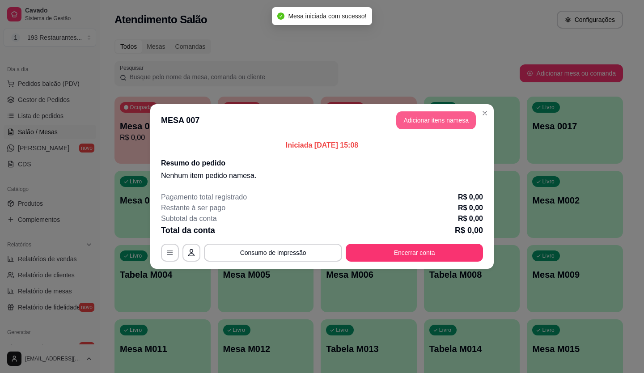
click at [441, 122] on button "Adicionar itens na mesa" at bounding box center [436, 120] width 80 height 18
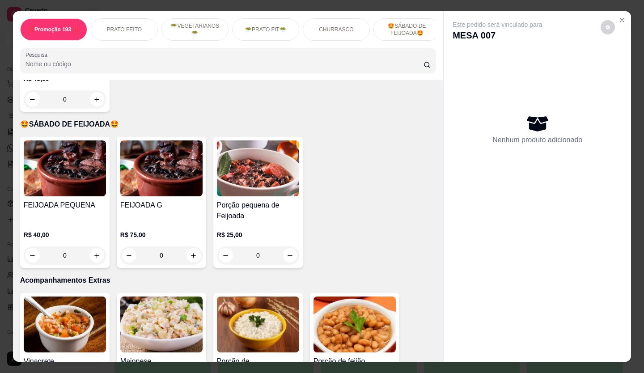
scroll to position [1744, 0]
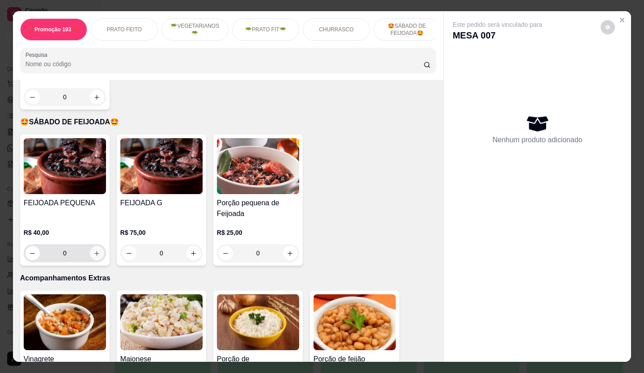
click at [93, 250] on icon "aumentar-quantidade-do-produto" at bounding box center [96, 253] width 7 height 7
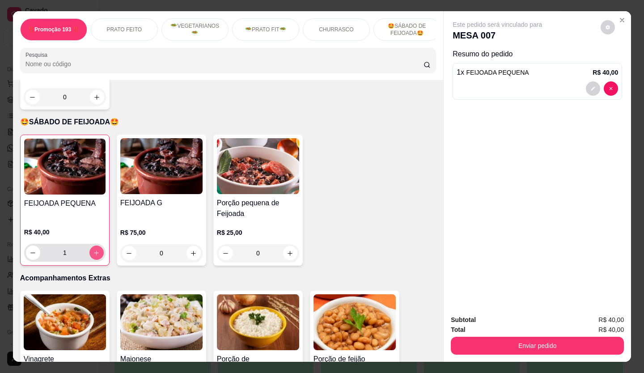
click at [593, 373] on html "Cavado Sistema de Gestão 1 193 Restaurantes ... Loja aberta Plano Essencial + M…" at bounding box center [322, 186] width 644 height 373
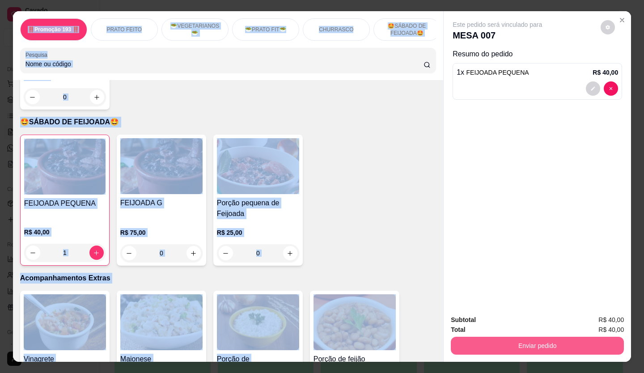
click at [557, 342] on button "Enviar pedido" at bounding box center [537, 346] width 173 height 18
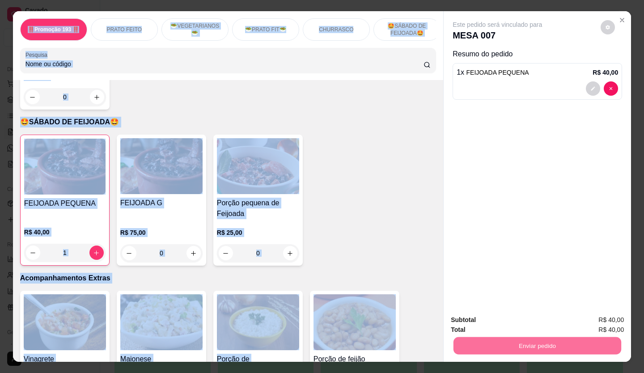
click at [488, 320] on button "Não registrar e enviar pedido" at bounding box center [508, 320] width 90 height 17
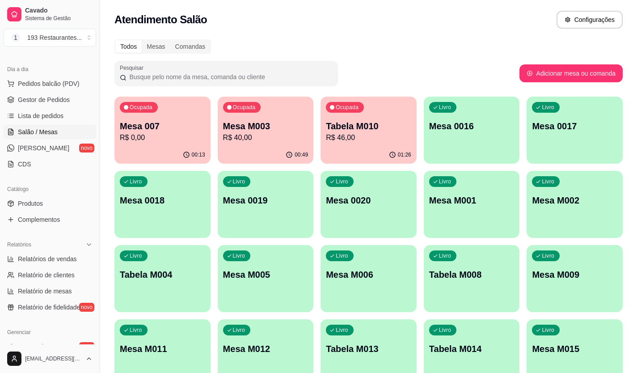
click at [130, 121] on font "Mesa 007" at bounding box center [140, 126] width 40 height 10
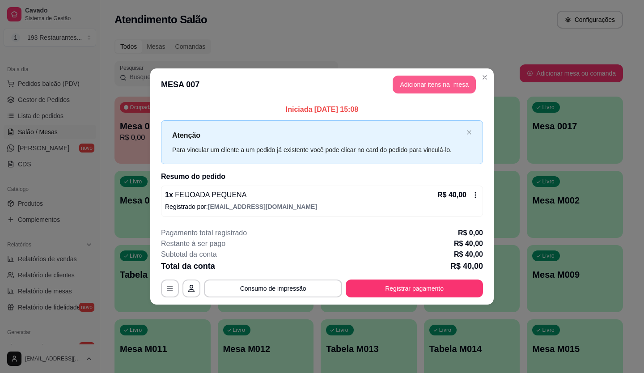
click at [452, 84] on button "Adicionar itens na mesa" at bounding box center [434, 85] width 83 height 18
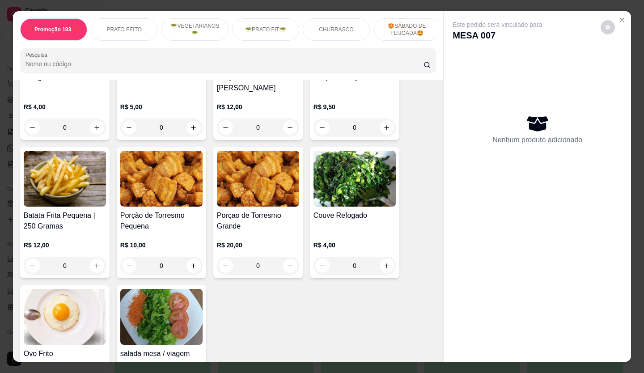
scroll to position [2212, 0]
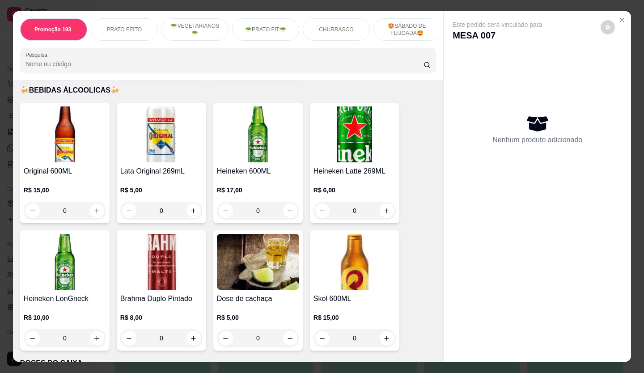
scroll to position [3412, 0]
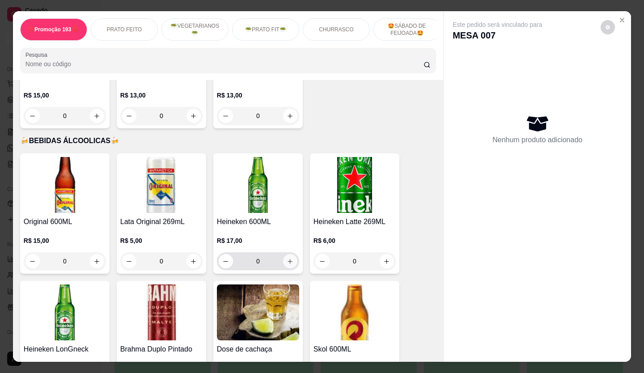
click at [288, 258] on icon "aumentar-quantidade-do-produto" at bounding box center [290, 261] width 7 height 7
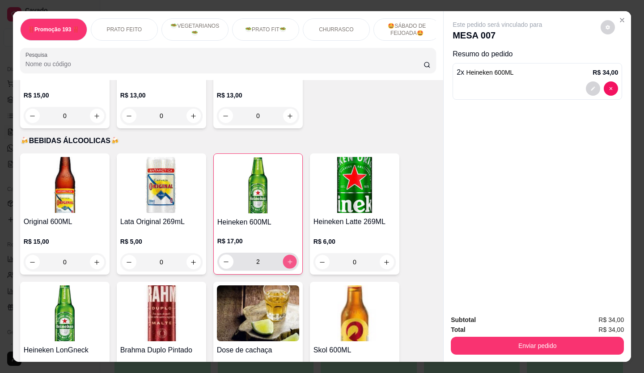
click at [288, 258] on icon "aumentar-quantidade-do-produto" at bounding box center [290, 261] width 7 height 7
type input "3"
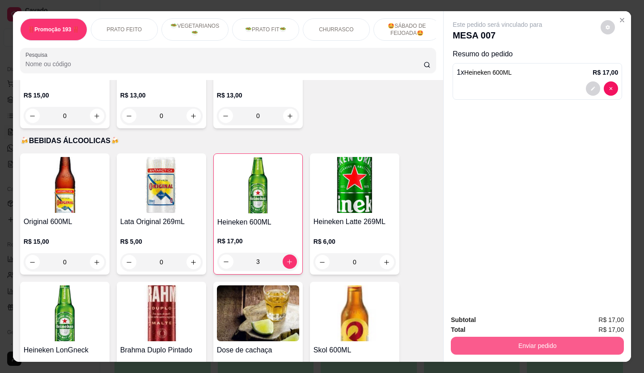
click at [487, 342] on button "Enviar pedido" at bounding box center [537, 346] width 173 height 18
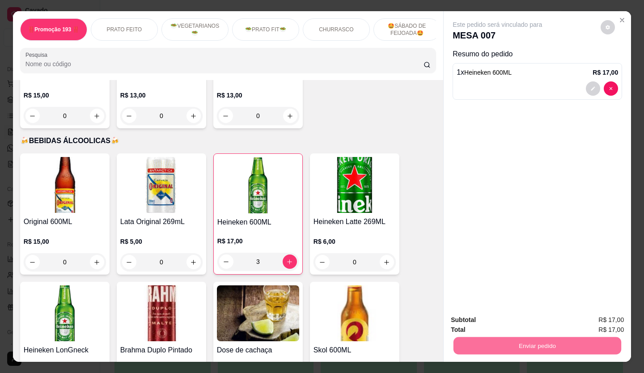
click at [482, 319] on font "Não registrar e enviar pedido" at bounding box center [507, 320] width 77 height 7
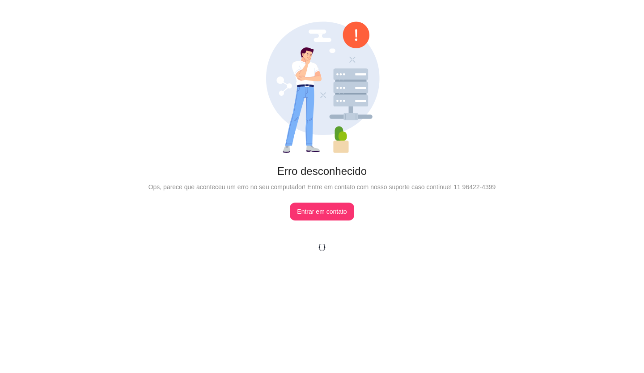
click at [468, 152] on div "Erro desconhecido Ops, parece que aconteceu um erro no seu computador! Entre em…" at bounding box center [322, 121] width 644 height 242
click at [335, 213] on link "Entrar em contato" at bounding box center [322, 212] width 64 height 18
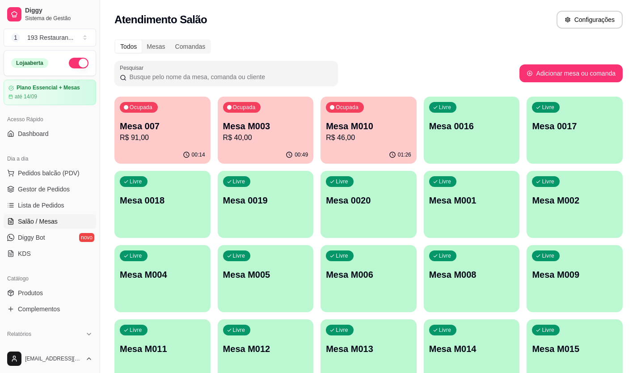
click at [125, 127] on p "Mesa 007" at bounding box center [162, 126] width 85 height 13
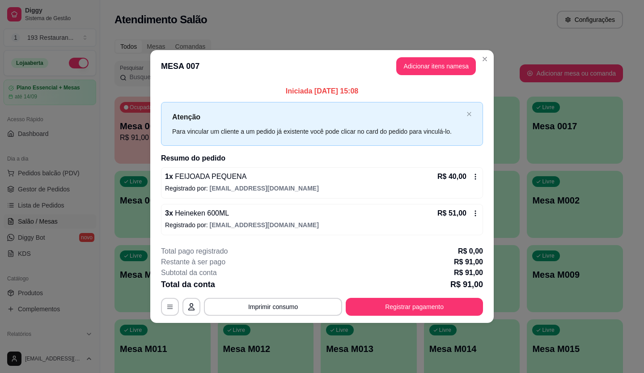
drag, startPoint x: 469, startPoint y: 101, endPoint x: 487, endPoint y: 146, distance: 49.2
click at [484, 105] on div "Iniciada 23/08/2025 às 15:08 Atenção Para vincular um cliente a um pedido já ex…" at bounding box center [321, 160] width 343 height 156
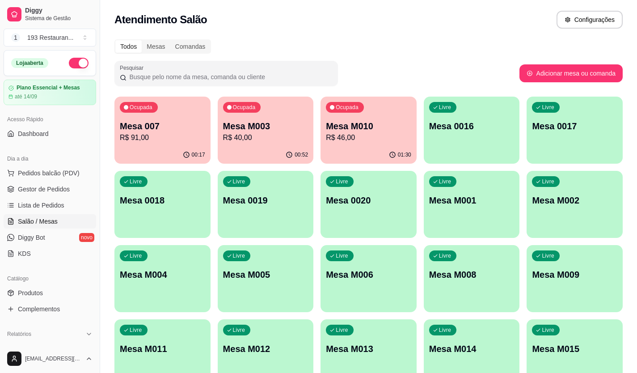
click at [256, 136] on p "R$ 40,00" at bounding box center [265, 137] width 85 height 11
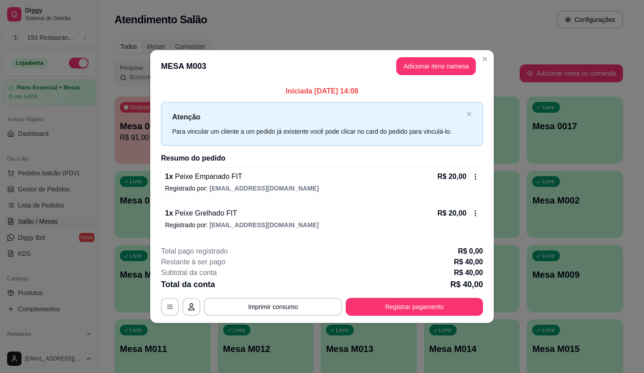
click at [422, 294] on div "**********" at bounding box center [322, 281] width 322 height 70
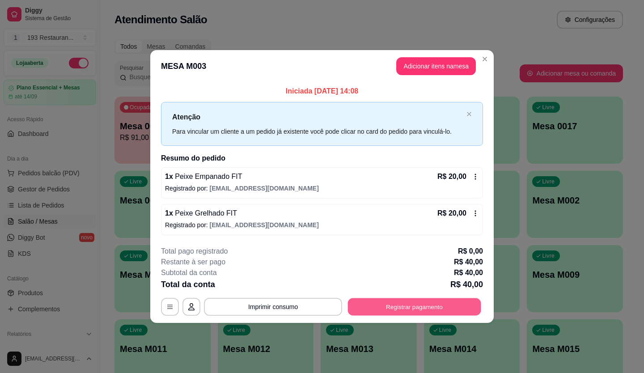
click at [418, 303] on button "Registrar pagamento" at bounding box center [414, 306] width 133 height 17
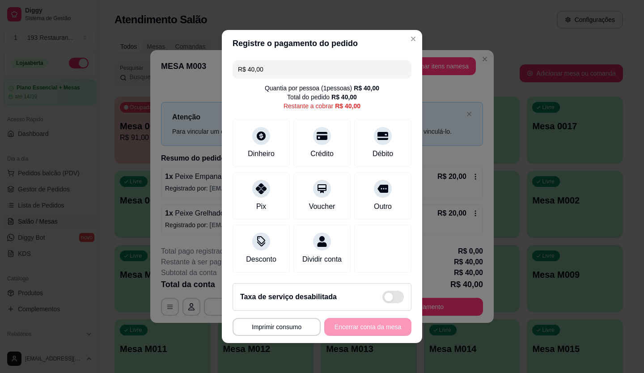
drag, startPoint x: 296, startPoint y: 65, endPoint x: 195, endPoint y: 93, distance: 105.2
click at [195, 93] on div "**********" at bounding box center [322, 186] width 644 height 373
click at [379, 133] on icon at bounding box center [383, 133] width 12 height 12
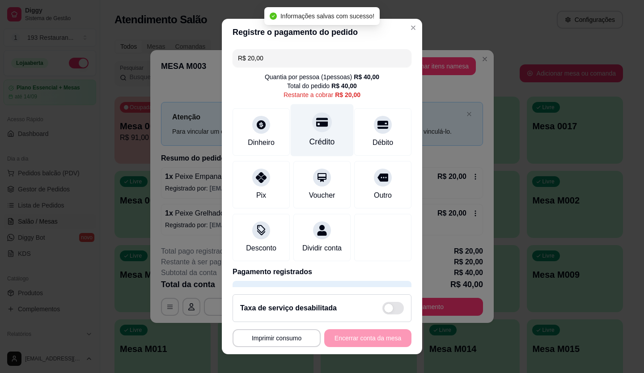
click at [312, 131] on div at bounding box center [322, 122] width 20 height 20
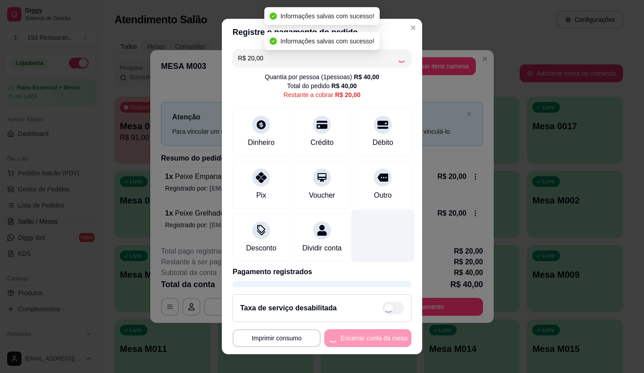
type input "R$ 0,00"
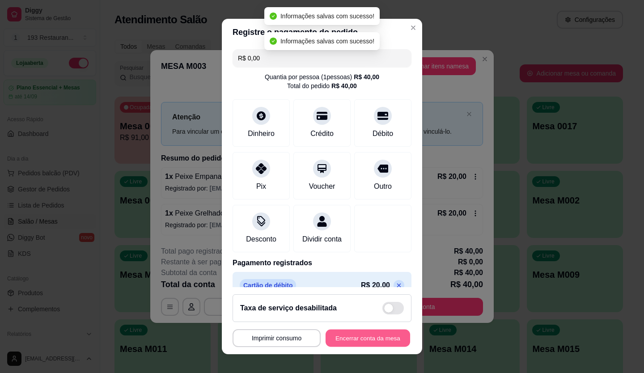
click at [376, 339] on button "Encerrar conta da mesa" at bounding box center [368, 338] width 85 height 17
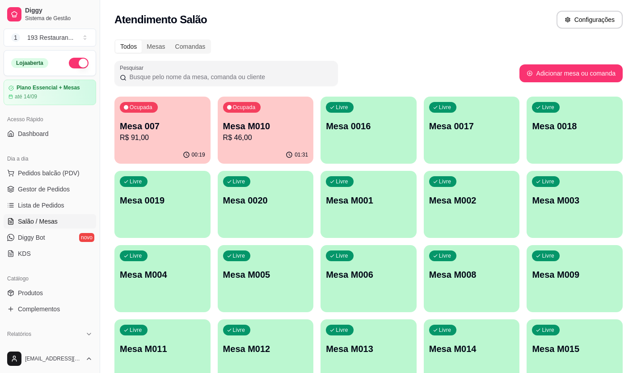
click at [162, 121] on p "Mesa 007" at bounding box center [162, 126] width 85 height 13
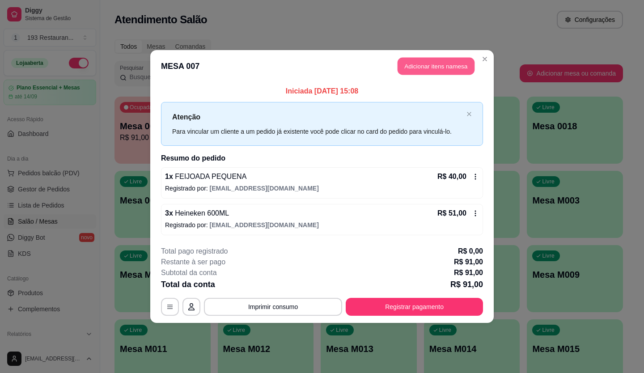
click at [428, 68] on button "Adicionar itens na mesa" at bounding box center [436, 66] width 77 height 17
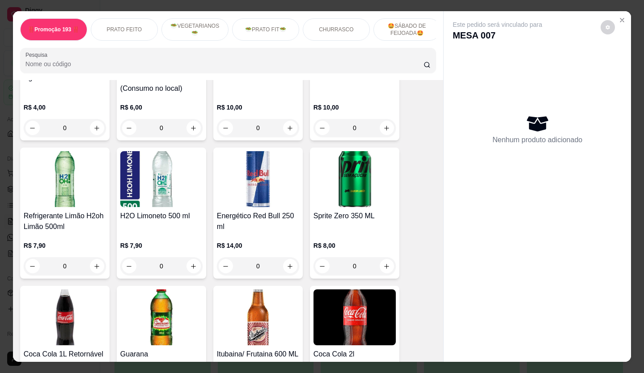
scroll to position [2818, 0]
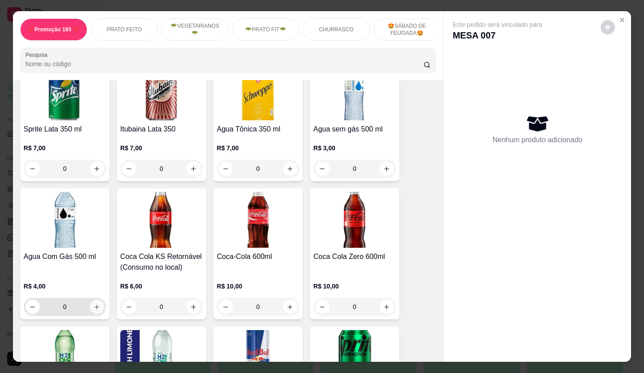
click at [93, 304] on icon "increase-product-quantity" at bounding box center [96, 307] width 7 height 7
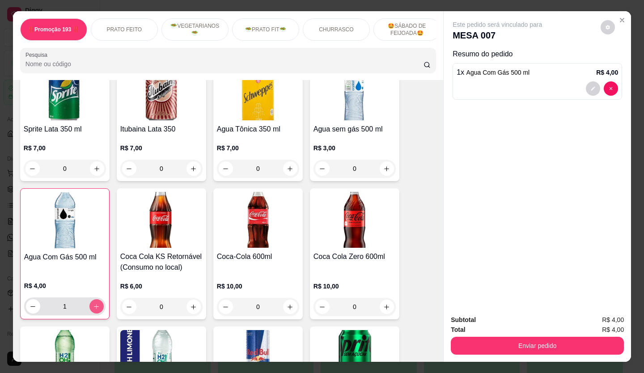
click at [93, 303] on icon "increase-product-quantity" at bounding box center [96, 306] width 7 height 7
type input "2"
click at [519, 360] on div "‼️Promoção 193 ‼️ PRATO FEITO 🥗VEGETARIANOS🥗 🥗PRATO FIT🥗 CHURRASCO 🤩SÁBADO DE F…" at bounding box center [322, 186] width 644 height 373
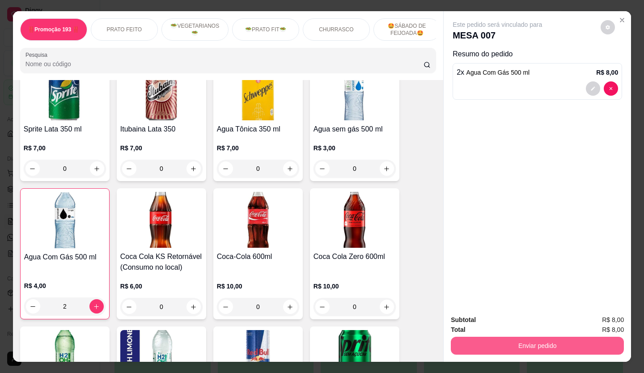
click at [514, 347] on button "Enviar pedido" at bounding box center [537, 346] width 173 height 18
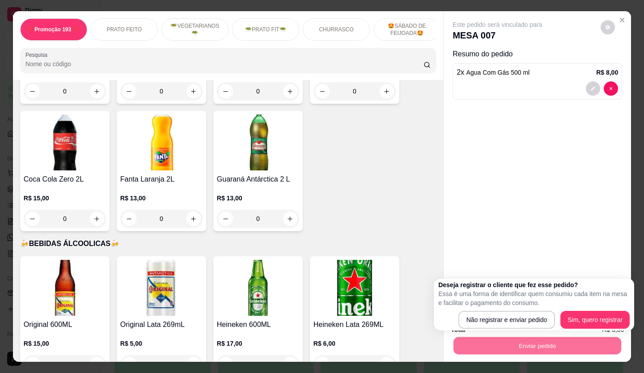
scroll to position [3488, 0]
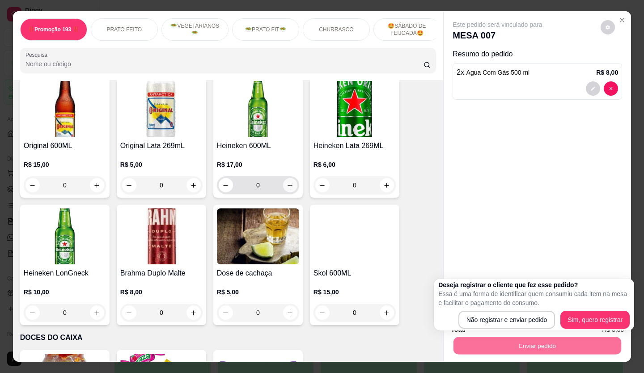
click at [287, 182] on icon "increase-product-quantity" at bounding box center [290, 185] width 7 height 7
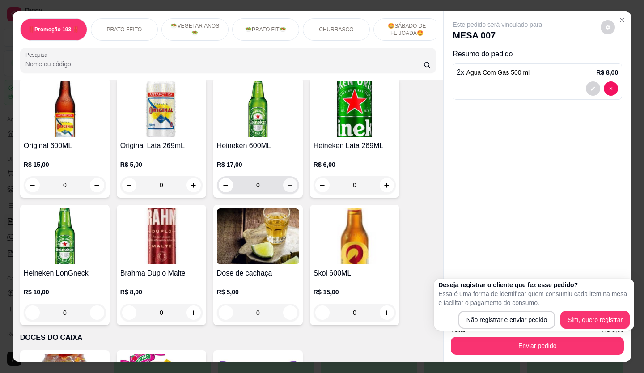
click at [287, 182] on icon "increase-product-quantity" at bounding box center [290, 185] width 7 height 7
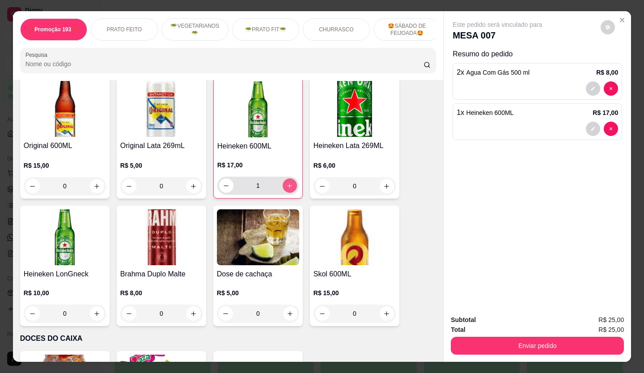
click at [286, 182] on icon "increase-product-quantity" at bounding box center [289, 185] width 7 height 7
type input "2"
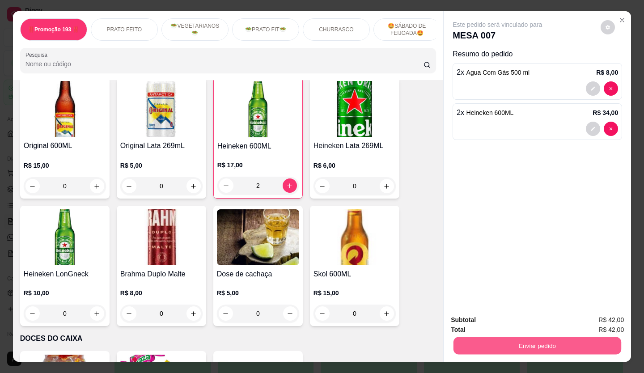
click at [524, 337] on button "Enviar pedido" at bounding box center [537, 345] width 168 height 17
click at [491, 318] on button "Não registrar e enviar pedido" at bounding box center [507, 320] width 93 height 17
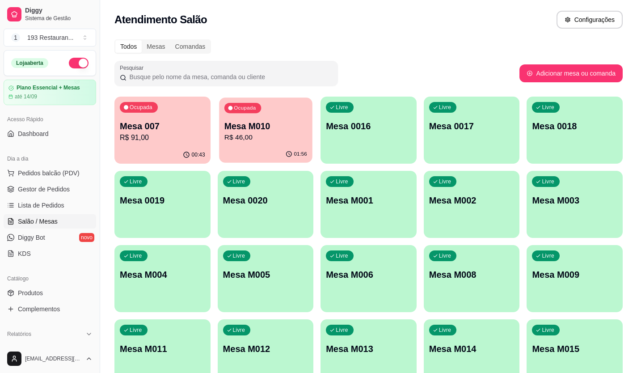
click at [275, 146] on button "Ocupada Mesa M010 R$ 46,00 01:56" at bounding box center [265, 129] width 93 height 65
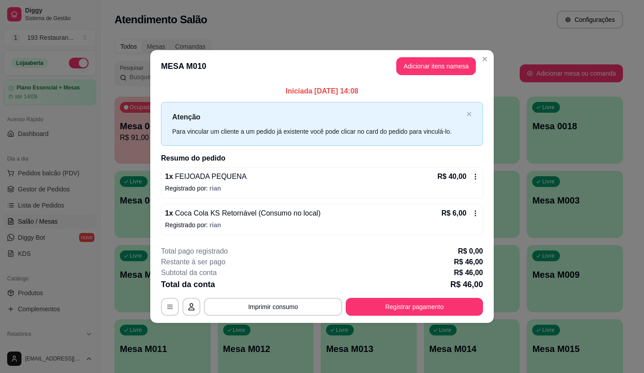
click at [491, 52] on header "MESA M010 Adicionar itens na mesa" at bounding box center [321, 66] width 343 height 32
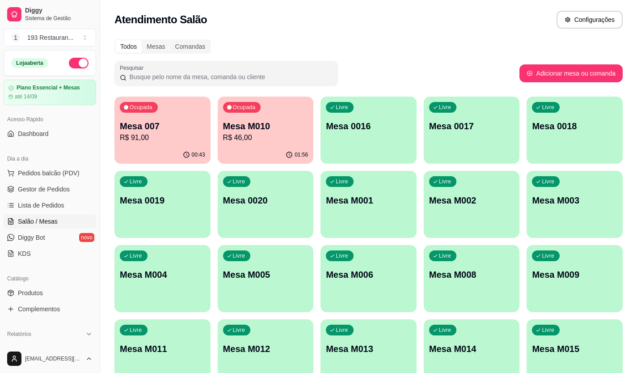
click at [182, 138] on p "R$ 91,00" at bounding box center [162, 137] width 85 height 11
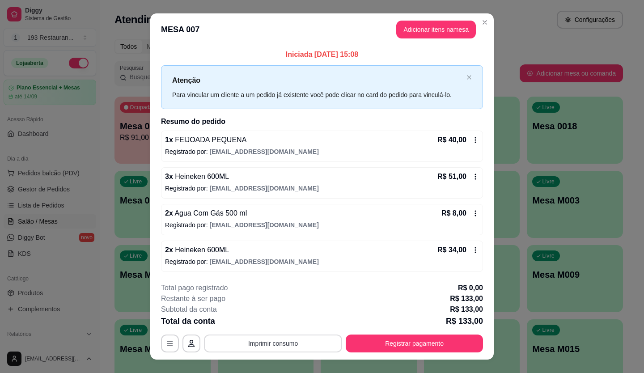
click at [284, 346] on button "Imprimir consumo" at bounding box center [273, 344] width 138 height 18
click at [284, 324] on button "CAIXA" at bounding box center [272, 322] width 65 height 14
click at [472, 140] on icon at bounding box center [475, 139] width 7 height 7
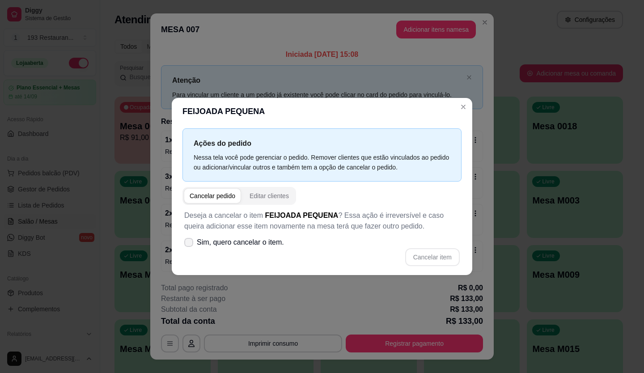
click at [199, 246] on span "Sim, quero cancelar o item." at bounding box center [240, 242] width 87 height 11
click at [190, 246] on input "Sim, quero cancelar o item." at bounding box center [187, 247] width 6 height 6
checkbox input "true"
click at [432, 260] on button "Cancelar item" at bounding box center [432, 257] width 55 height 18
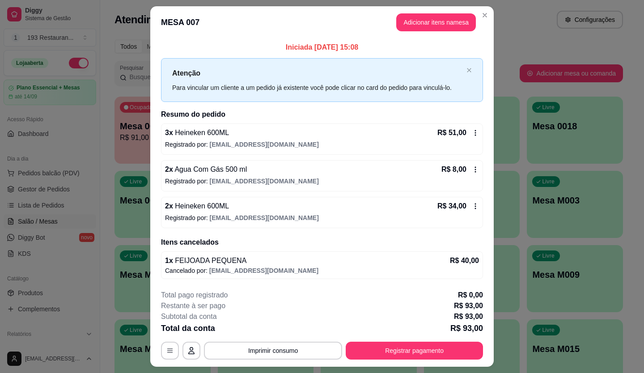
click at [472, 134] on icon at bounding box center [475, 132] width 7 height 7
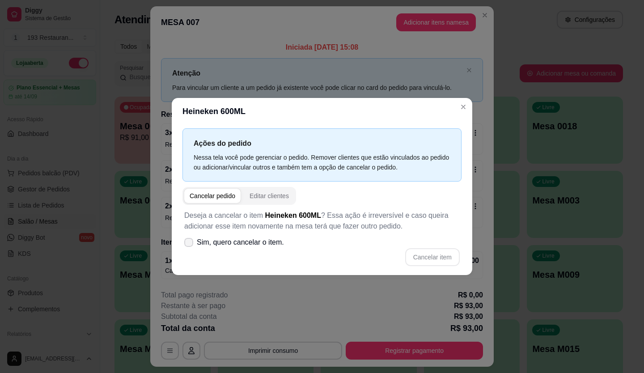
click at [210, 244] on span "Sim, quero cancelar o item." at bounding box center [240, 242] width 87 height 11
click at [190, 244] on input "Sim, quero cancelar o item." at bounding box center [187, 247] width 6 height 6
checkbox input "true"
click at [416, 257] on button "Cancelar item" at bounding box center [432, 257] width 55 height 18
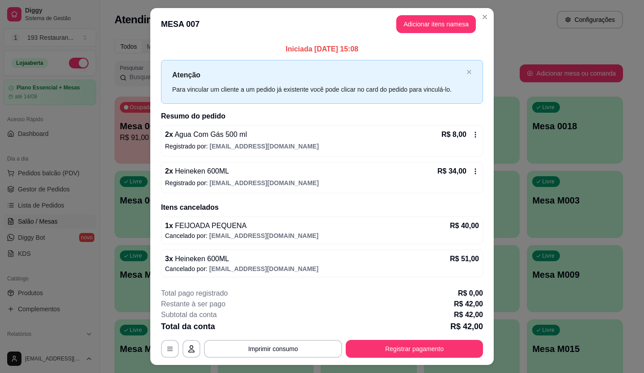
click at [472, 135] on icon at bounding box center [475, 134] width 7 height 7
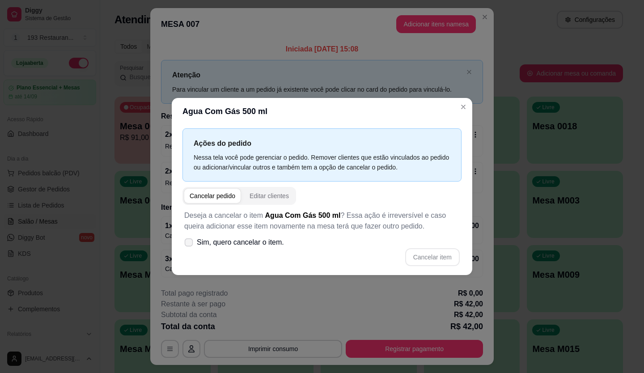
click at [199, 242] on span "Sim, quero cancelar o item." at bounding box center [240, 242] width 87 height 11
click at [190, 244] on input "Sim, quero cancelar o item." at bounding box center [187, 247] width 6 height 6
checkbox input "true"
click at [427, 254] on button "Cancelar item" at bounding box center [432, 257] width 55 height 18
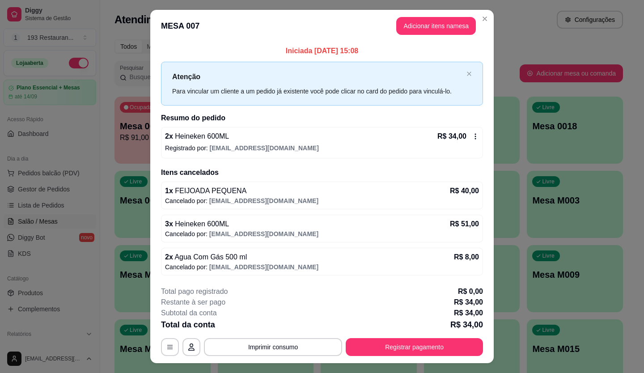
click at [475, 134] on icon at bounding box center [475, 136] width 1 height 6
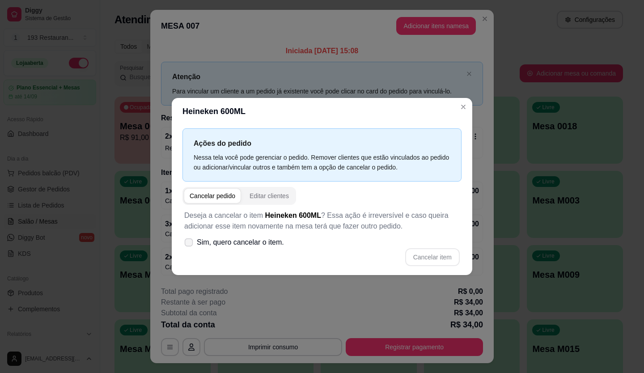
click at [216, 243] on span "Sim, quero cancelar o item." at bounding box center [240, 242] width 87 height 11
click at [190, 244] on input "Sim, quero cancelar o item." at bounding box center [187, 247] width 6 height 6
checkbox input "true"
click at [424, 255] on button "Cancelar item" at bounding box center [432, 257] width 55 height 18
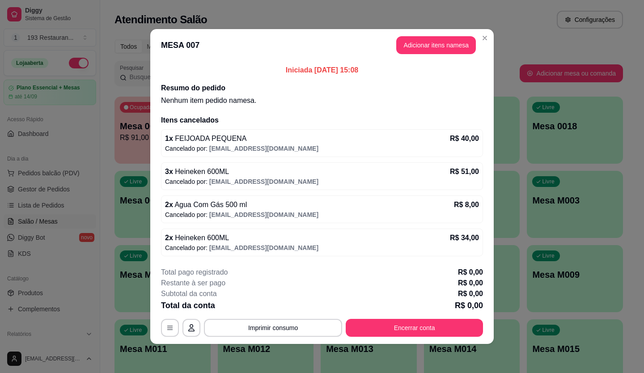
click at [435, 324] on button "Encerrar conta" at bounding box center [414, 328] width 137 height 18
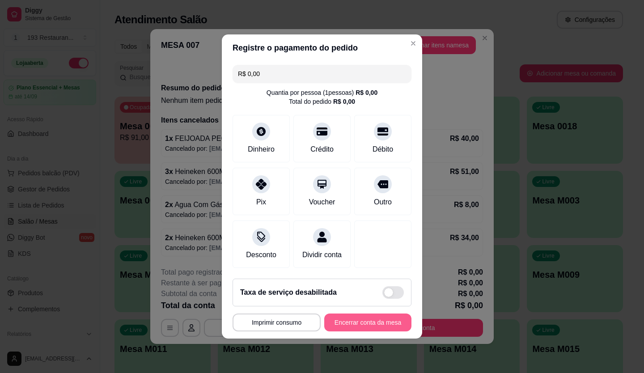
click at [373, 327] on button "Encerrar conta da mesa" at bounding box center [367, 323] width 87 height 18
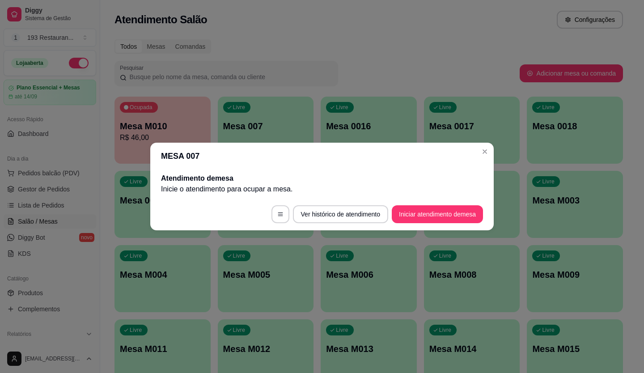
click at [487, 143] on header "MESA 007" at bounding box center [321, 156] width 343 height 27
click at [477, 151] on header "MESA 007" at bounding box center [321, 156] width 343 height 27
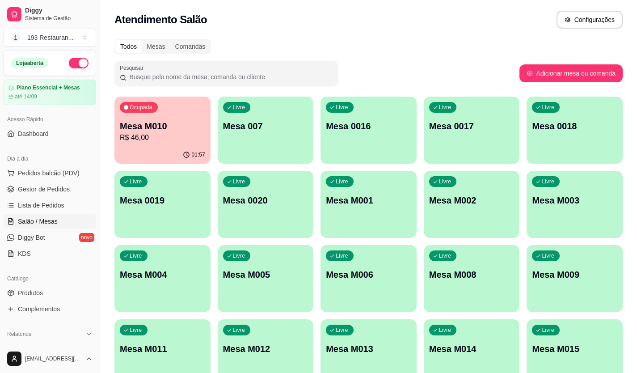
click at [190, 136] on p "R$ 46,00" at bounding box center [162, 137] width 85 height 11
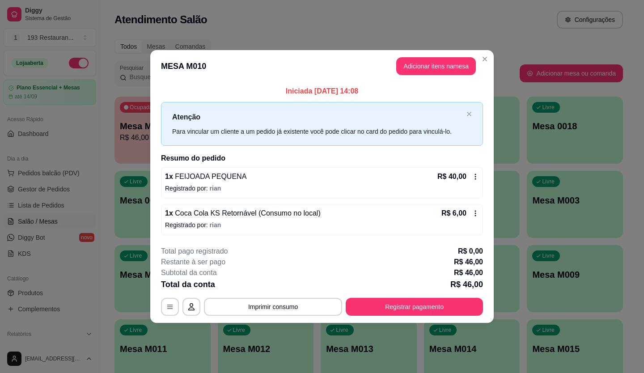
click at [477, 212] on icon at bounding box center [475, 213] width 7 height 7
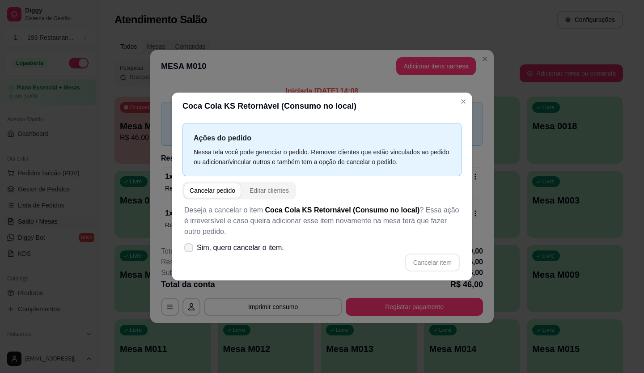
click at [204, 251] on span "Sim, quero cancelar o item." at bounding box center [240, 247] width 87 height 11
click at [190, 251] on input "Sim, quero cancelar o item." at bounding box center [187, 253] width 6 height 6
checkbox input "true"
click at [430, 262] on button "Cancelar item" at bounding box center [432, 263] width 55 height 18
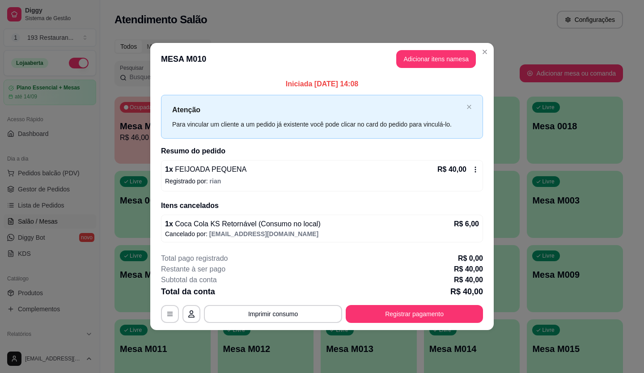
click at [477, 167] on icon at bounding box center [475, 169] width 7 height 7
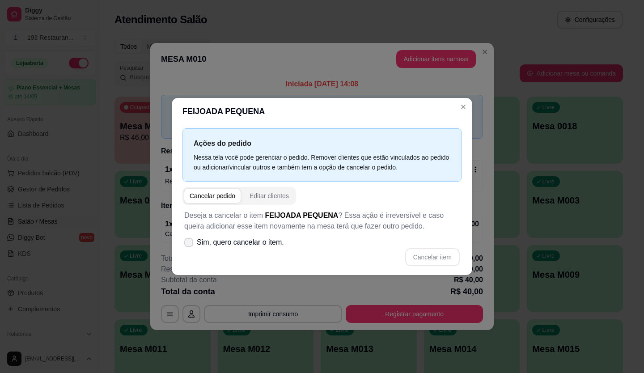
click at [194, 243] on label "Sim, quero cancelar o item." at bounding box center [234, 242] width 107 height 18
click at [190, 244] on input "Sim, quero cancelar o item." at bounding box center [187, 247] width 6 height 6
checkbox input "true"
click at [441, 265] on button "Cancelar item" at bounding box center [432, 257] width 53 height 17
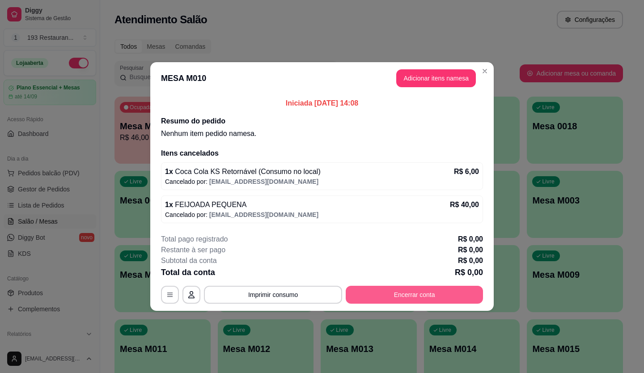
click at [426, 292] on button "Encerrar conta" at bounding box center [414, 295] width 137 height 18
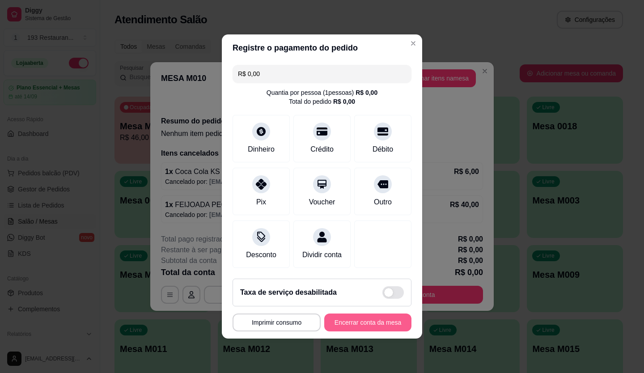
click at [363, 330] on button "Encerrar conta da mesa" at bounding box center [367, 323] width 87 height 18
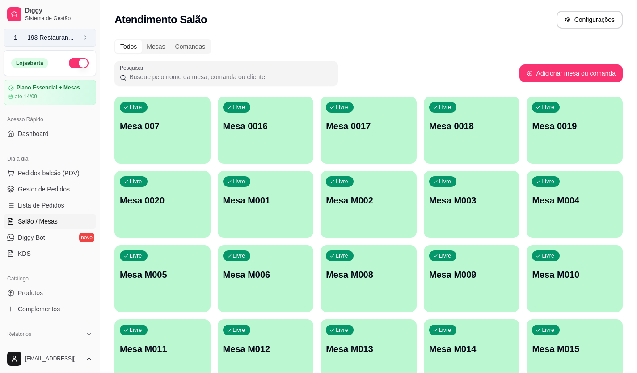
click at [72, 40] on button "1 193 Restauran ..." at bounding box center [50, 38] width 93 height 18
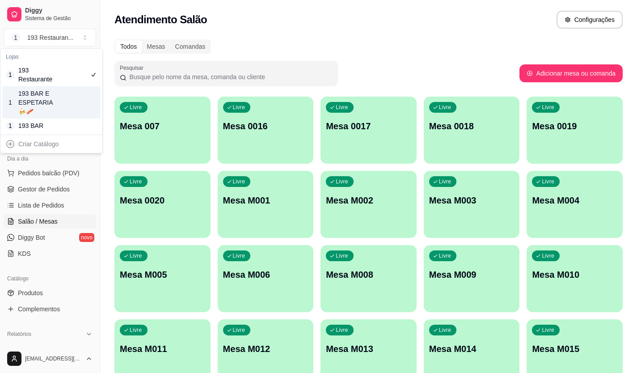
click at [64, 95] on div "1 193 BAR E ESPETARIA🍻🥓" at bounding box center [51, 102] width 98 height 32
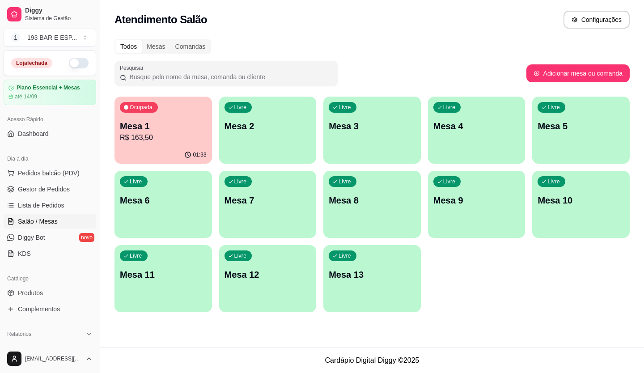
click at [173, 134] on p "R$ 163,50" at bounding box center [163, 137] width 87 height 11
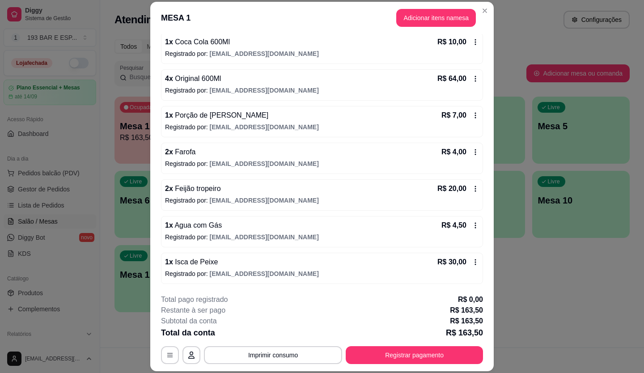
scroll to position [123, 0]
click at [472, 260] on icon at bounding box center [475, 261] width 7 height 7
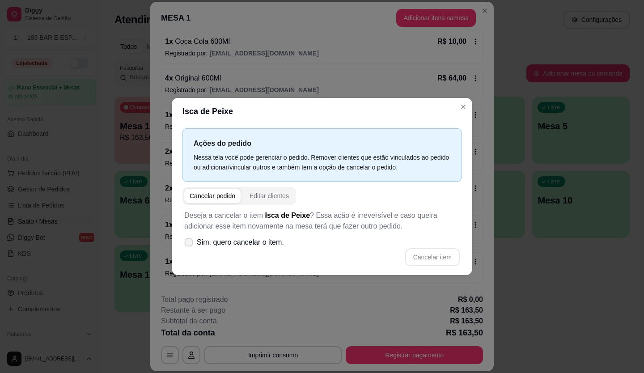
click at [211, 242] on span "Sim, quero cancelar o item." at bounding box center [240, 242] width 87 height 11
click at [190, 244] on input "Sim, quero cancelar o item." at bounding box center [187, 247] width 6 height 6
checkbox input "true"
click at [438, 257] on button "Cancelar item" at bounding box center [432, 257] width 53 height 17
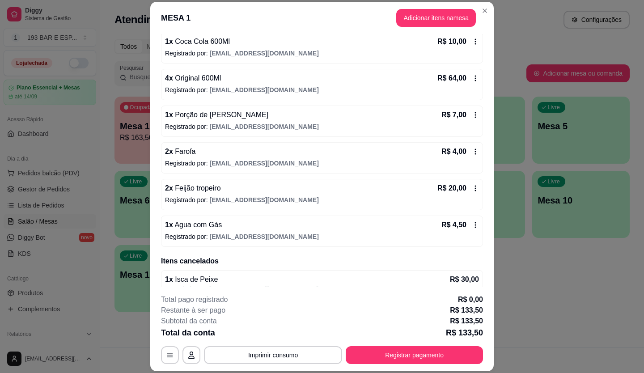
click at [472, 225] on icon at bounding box center [475, 224] width 7 height 7
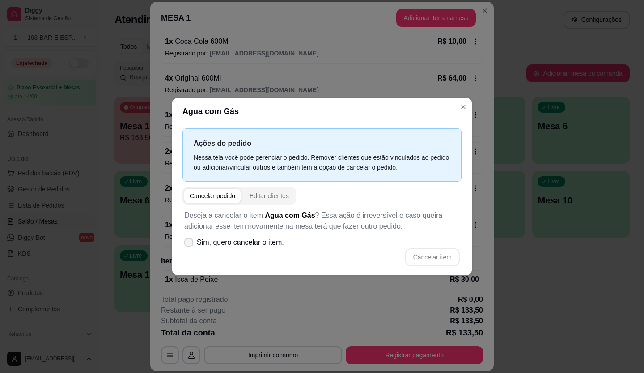
click at [213, 242] on span "Sim, quero cancelar o item." at bounding box center [240, 242] width 87 height 11
click at [190, 244] on input "Sim, quero cancelar o item." at bounding box center [187, 247] width 6 height 6
checkbox input "true"
click at [432, 255] on button "Cancelar item" at bounding box center [432, 257] width 55 height 18
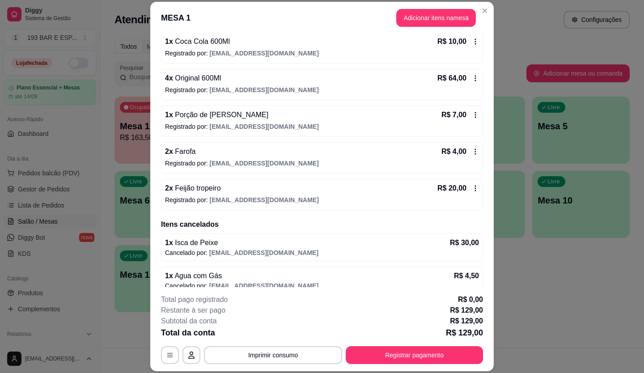
click at [472, 190] on icon at bounding box center [475, 188] width 7 height 7
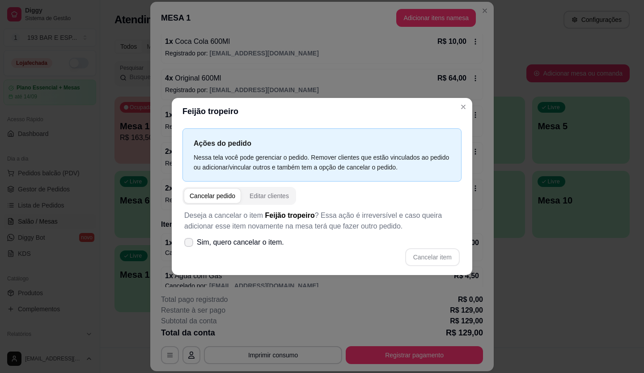
click at [203, 246] on span "Sim, quero cancelar o item." at bounding box center [240, 242] width 87 height 11
click at [190, 246] on input "Sim, quero cancelar o item." at bounding box center [187, 247] width 6 height 6
checkbox input "true"
click at [438, 254] on button "Cancelar item" at bounding box center [432, 257] width 55 height 18
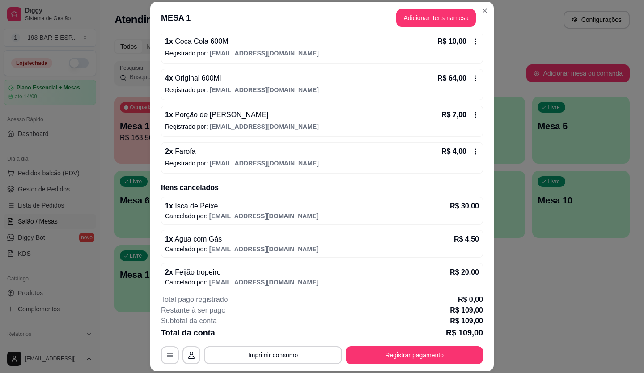
click at [472, 151] on icon at bounding box center [475, 151] width 7 height 7
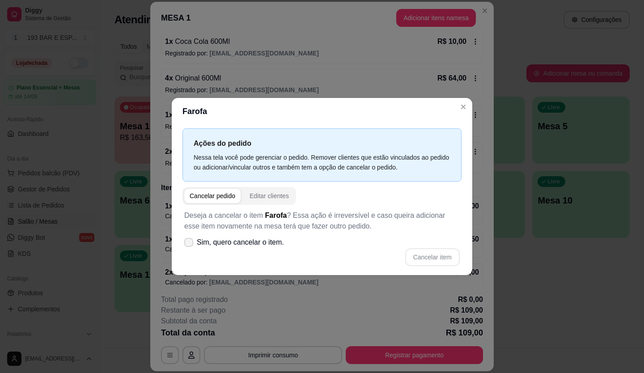
click at [228, 246] on span "Sim, quero cancelar o item." at bounding box center [240, 242] width 87 height 11
click at [190, 246] on input "Sim, quero cancelar o item." at bounding box center [187, 247] width 6 height 6
checkbox input "true"
click at [438, 257] on button "Cancelar item" at bounding box center [432, 257] width 53 height 17
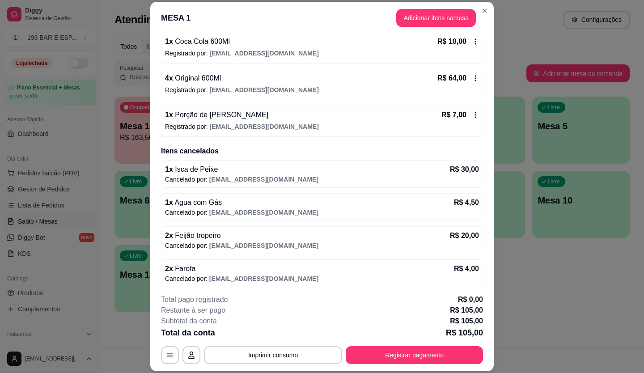
drag, startPoint x: 467, startPoint y: 167, endPoint x: 472, endPoint y: 201, distance: 34.3
drag, startPoint x: 472, startPoint y: 201, endPoint x: 465, endPoint y: 114, distance: 86.6
click at [475, 114] on icon at bounding box center [475, 115] width 1 height 6
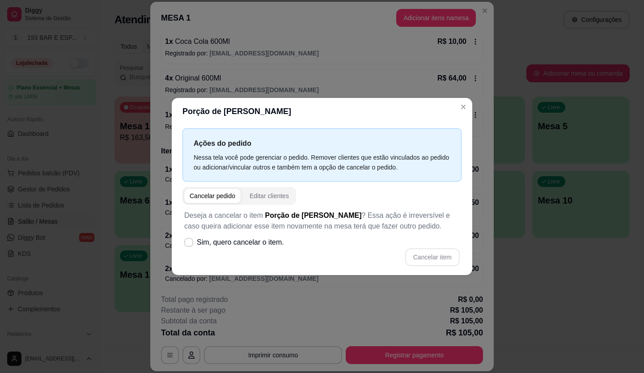
click at [260, 237] on span "Sim, quero cancelar o item." at bounding box center [240, 242] width 87 height 11
click at [190, 244] on input "Sim, quero cancelar o item." at bounding box center [187, 247] width 6 height 6
checkbox input "true"
click at [449, 261] on button "Cancelar item" at bounding box center [432, 257] width 55 height 18
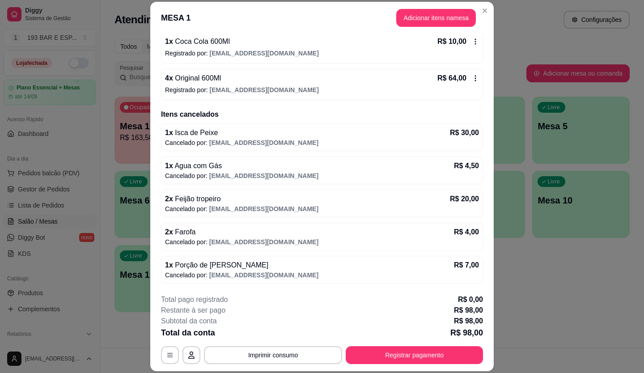
click at [472, 80] on icon at bounding box center [475, 78] width 7 height 7
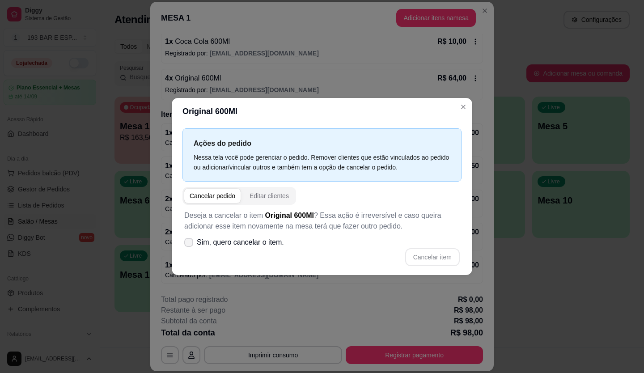
click at [220, 241] on span "Sim, quero cancelar o item." at bounding box center [240, 242] width 87 height 11
click at [190, 244] on input "Sim, quero cancelar o item." at bounding box center [187, 247] width 6 height 6
checkbox input "true"
click at [441, 258] on button "Cancelar item" at bounding box center [432, 257] width 53 height 17
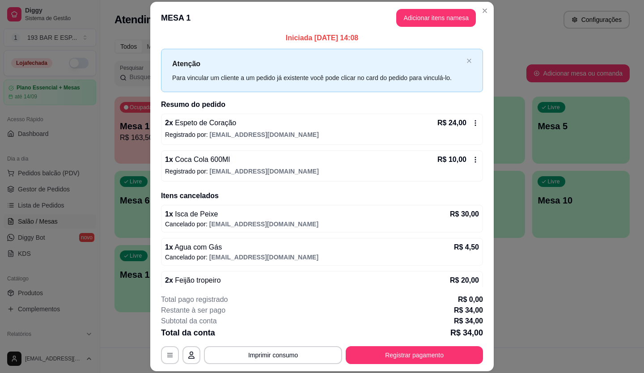
scroll to position [0, 0]
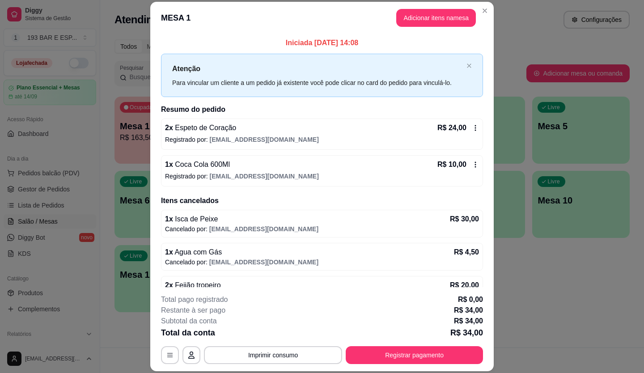
click at [466, 123] on div "R$ 24,00" at bounding box center [458, 128] width 42 height 11
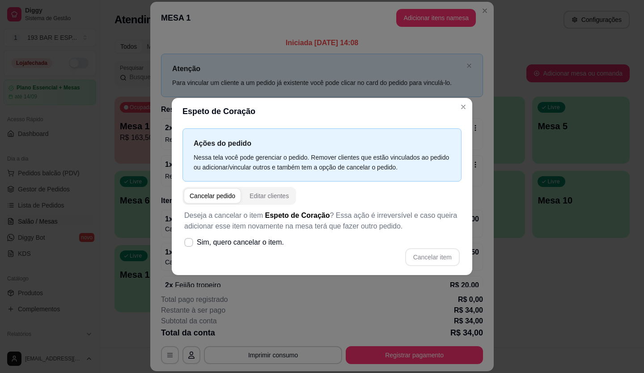
click at [222, 257] on div "Cancelar item" at bounding box center [321, 257] width 275 height 18
click at [226, 249] on label "Sim, quero cancelar o item." at bounding box center [234, 242] width 107 height 18
click at [190, 249] on input "Sim, quero cancelar o item." at bounding box center [187, 247] width 6 height 6
checkbox input "true"
click at [436, 250] on button "Cancelar item" at bounding box center [432, 257] width 55 height 18
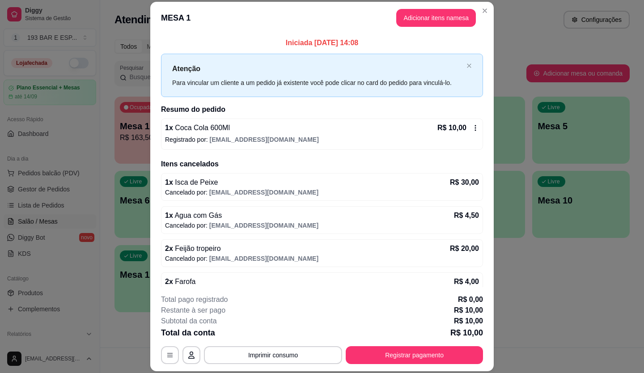
click at [475, 130] on icon at bounding box center [475, 128] width 1 height 6
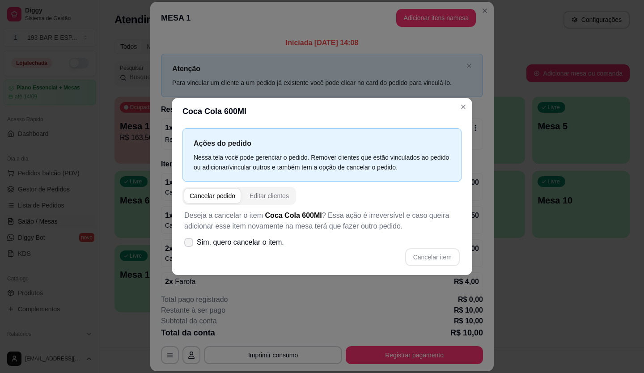
click at [222, 246] on span "Sim, quero cancelar o item." at bounding box center [240, 242] width 87 height 11
click at [190, 246] on input "Sim, quero cancelar o item." at bounding box center [187, 247] width 6 height 6
checkbox input "true"
click at [441, 261] on button "Cancelar item" at bounding box center [432, 257] width 55 height 18
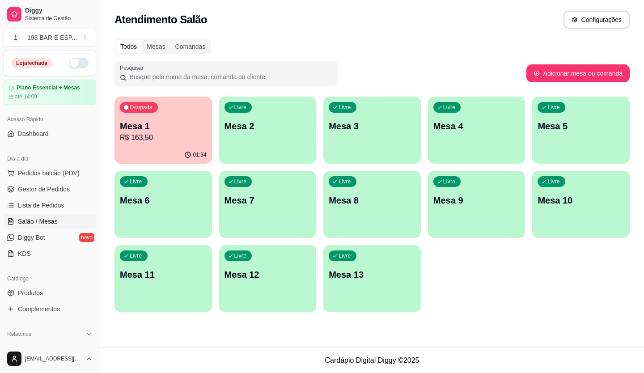
click at [178, 122] on p "Mesa 1" at bounding box center [163, 126] width 87 height 13
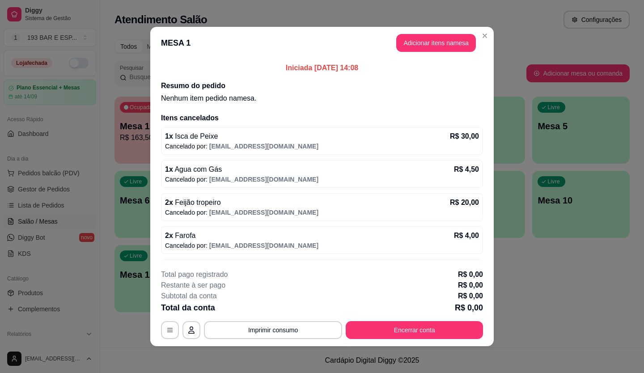
click at [436, 323] on button "Encerrar conta" at bounding box center [414, 330] width 137 height 18
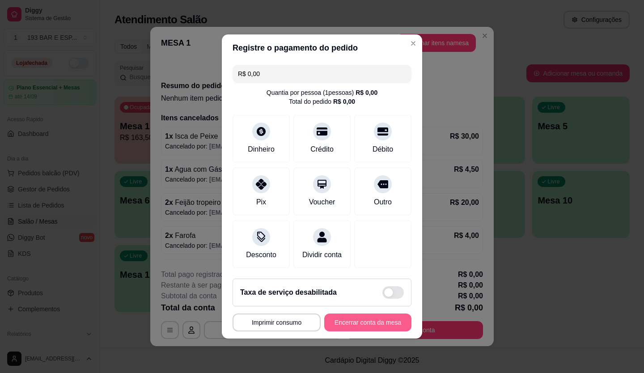
click at [353, 330] on button "Encerrar conta da mesa" at bounding box center [367, 323] width 87 height 18
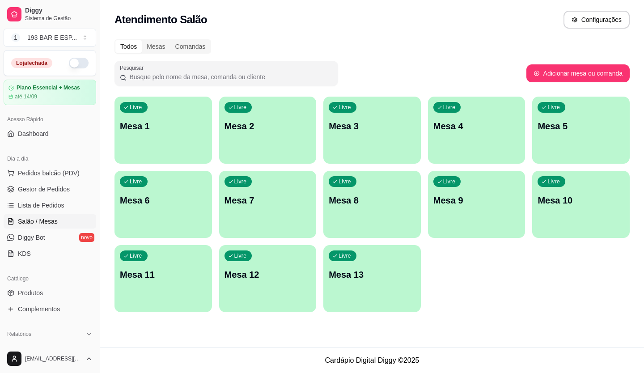
click at [157, 135] on div "Livre Mesa 1" at bounding box center [162, 125] width 97 height 56
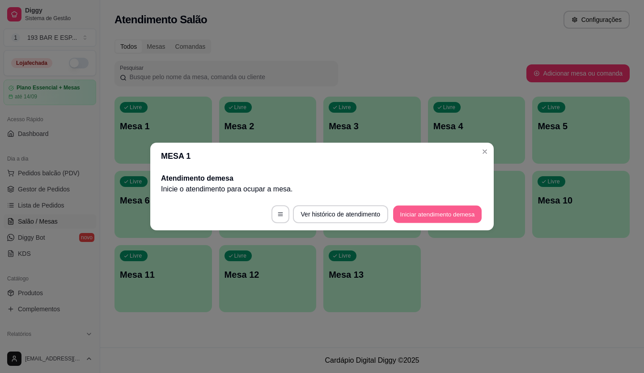
click at [422, 216] on button "Iniciar atendimento de mesa" at bounding box center [437, 214] width 89 height 17
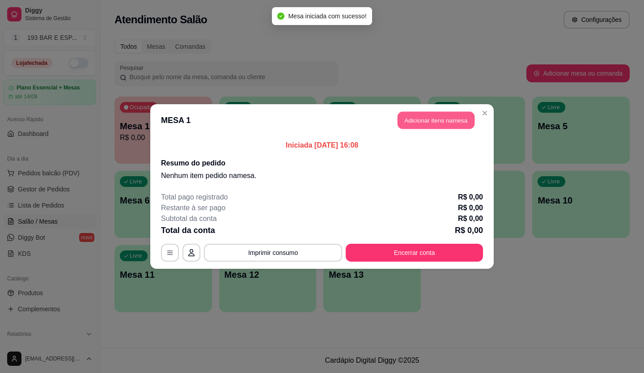
click at [415, 123] on button "Adicionar itens na mesa" at bounding box center [436, 120] width 77 height 17
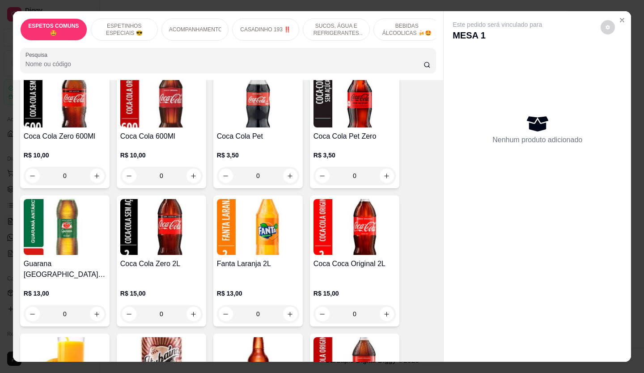
scroll to position [1252, 0]
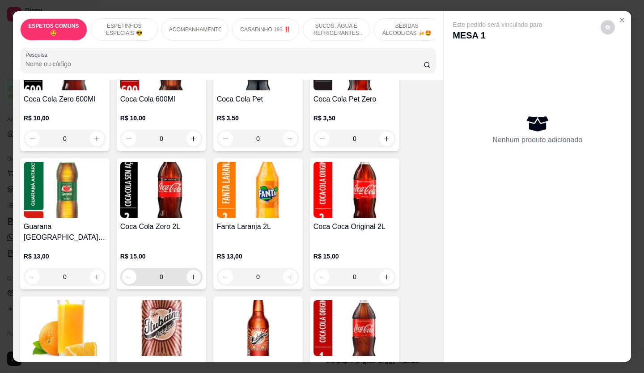
click at [192, 274] on icon "increase-product-quantity" at bounding box center [193, 277] width 7 height 7
type input "2"
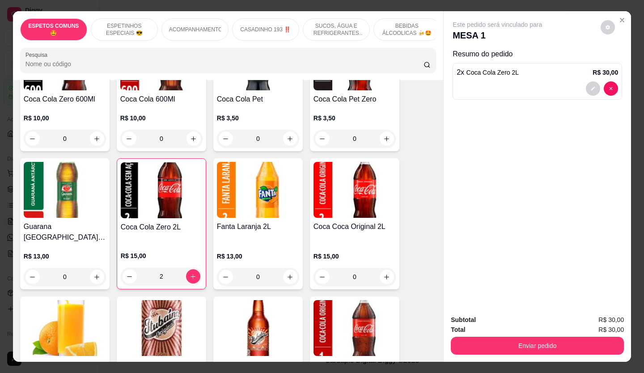
scroll to position [1118, 0]
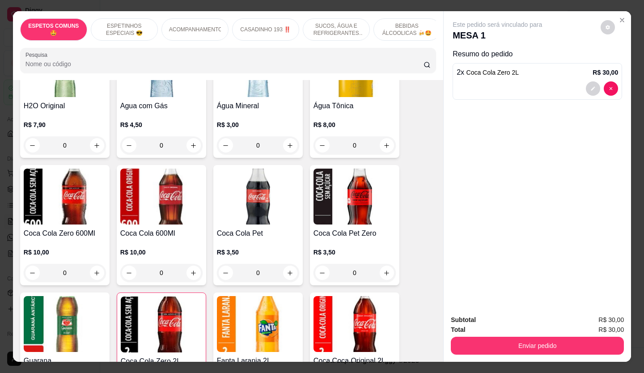
click at [189, 264] on div "0" at bounding box center [161, 273] width 82 height 18
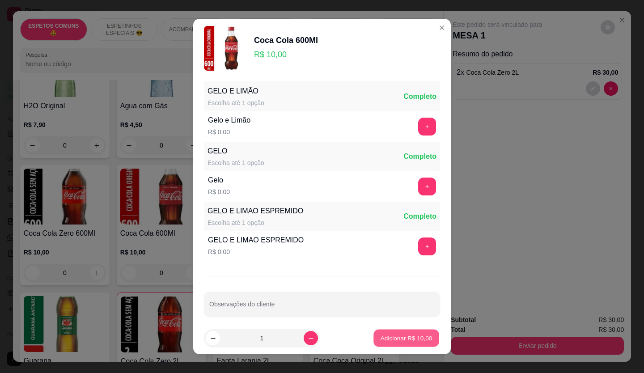
click at [381, 342] on p "Adicionar R$ 10,00" at bounding box center [407, 338] width 52 height 8
type input "1"
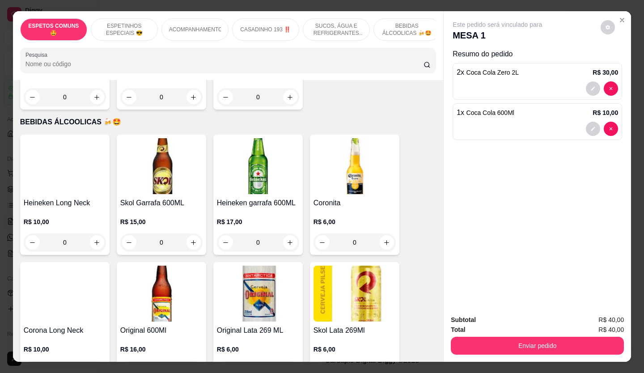
scroll to position [1699, 0]
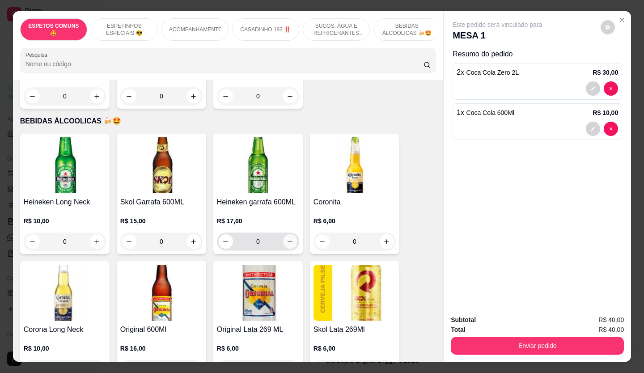
click at [288, 238] on icon "increase-product-quantity" at bounding box center [290, 241] width 7 height 7
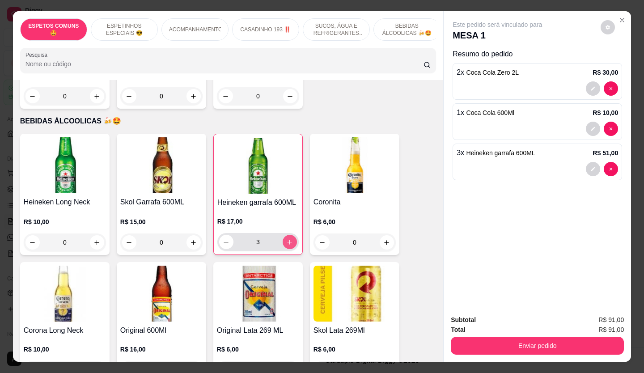
type input "3"
drag, startPoint x: 511, startPoint y: 77, endPoint x: 535, endPoint y: 93, distance: 29.2
drag, startPoint x: 535, startPoint y: 93, endPoint x: 576, endPoint y: 123, distance: 50.9
click at [590, 86] on icon "decrease-product-quantity" at bounding box center [592, 88] width 5 height 5
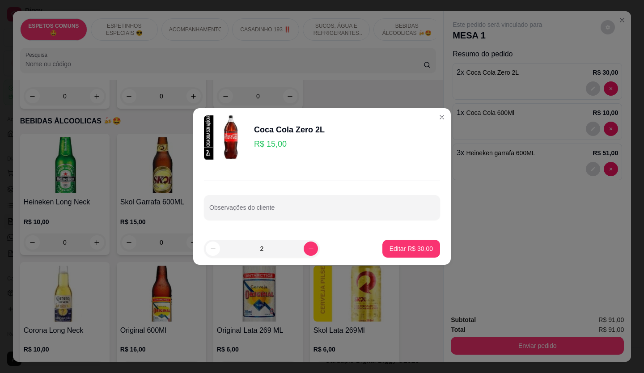
click at [254, 200] on div at bounding box center [321, 208] width 225 height 18
type input "CANTORA"
click at [400, 253] on p "Editar R$ 30,00" at bounding box center [411, 248] width 42 height 8
type input "0"
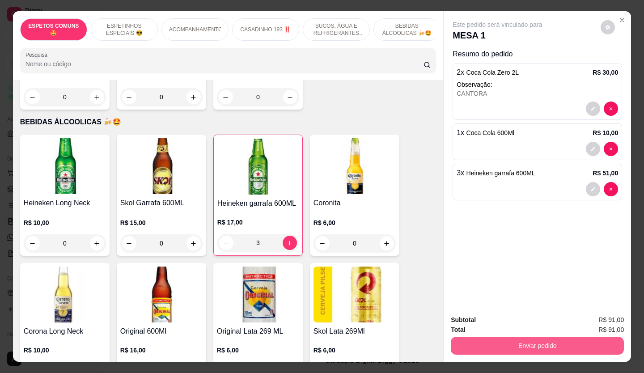
click at [532, 346] on button "Enviar pedido" at bounding box center [537, 346] width 173 height 18
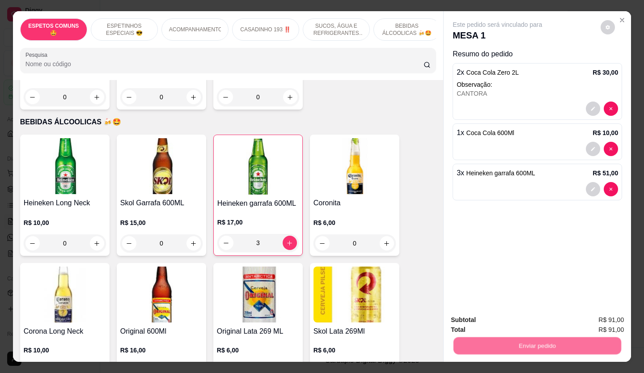
click at [509, 317] on button "Não registrar e enviar pedido" at bounding box center [507, 320] width 93 height 17
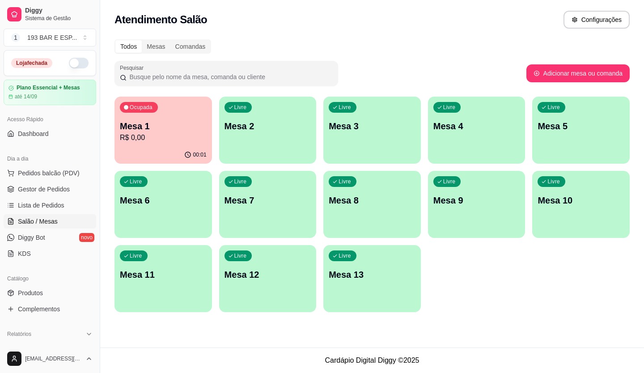
click at [268, 139] on div "Livre Mesa 2" at bounding box center [267, 125] width 97 height 56
click at [161, 131] on p "Mesa 1" at bounding box center [163, 126] width 87 height 13
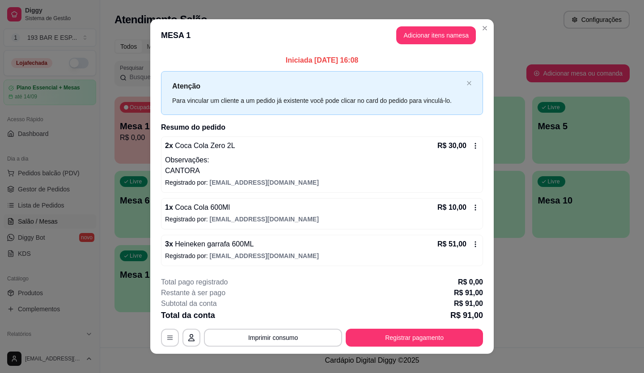
click at [472, 245] on icon at bounding box center [475, 244] width 7 height 7
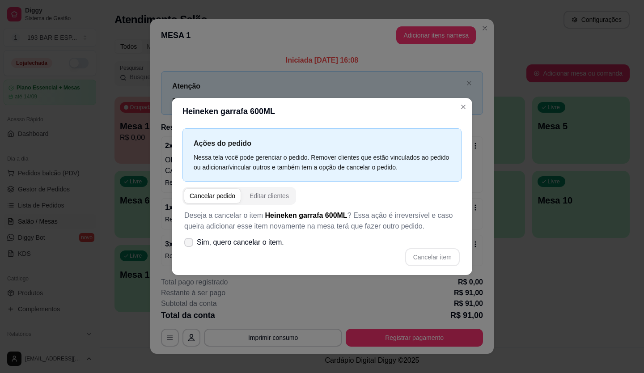
click at [212, 247] on span "Sim, quero cancelar o item." at bounding box center [240, 242] width 87 height 11
click at [190, 247] on input "Sim, quero cancelar o item." at bounding box center [187, 247] width 6 height 6
checkbox input "true"
click at [441, 262] on button "Cancelar item" at bounding box center [432, 257] width 55 height 18
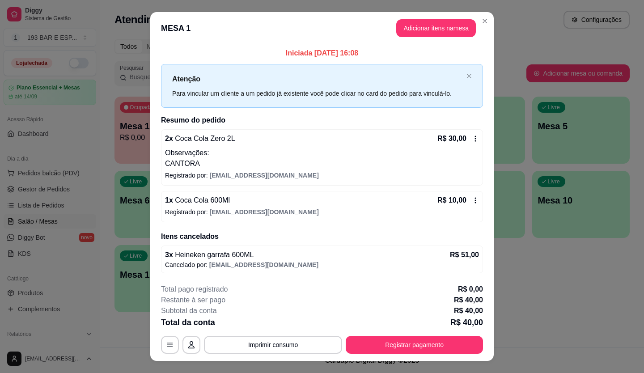
click at [475, 139] on icon at bounding box center [475, 138] width 7 height 7
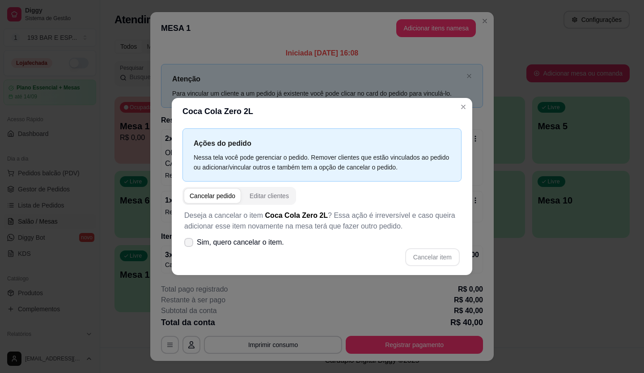
click at [229, 248] on label "Sim, quero cancelar o item." at bounding box center [234, 242] width 107 height 18
click at [190, 248] on input "Sim, quero cancelar o item." at bounding box center [187, 247] width 6 height 6
checkbox input "true"
click at [428, 258] on button "Cancelar item" at bounding box center [432, 257] width 55 height 18
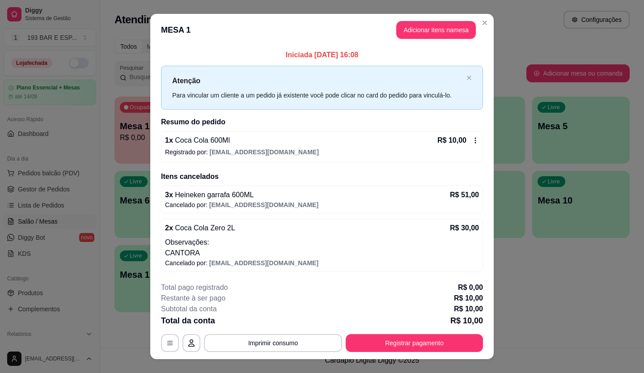
scroll to position [15, 0]
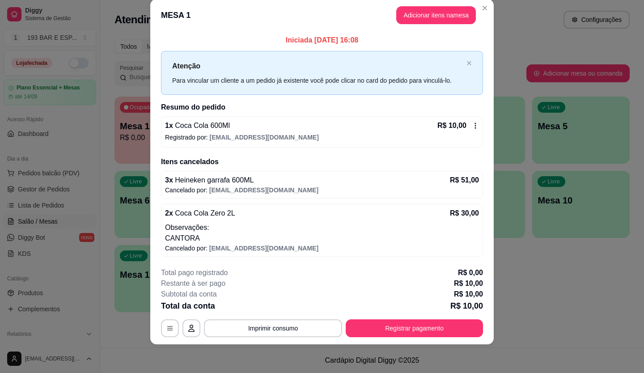
click at [355, 175] on div "3 x Heineken garrafa 600ML R$ 51,00" at bounding box center [322, 180] width 314 height 11
click at [428, 10] on button "Adicionar itens na mesa" at bounding box center [436, 15] width 80 height 18
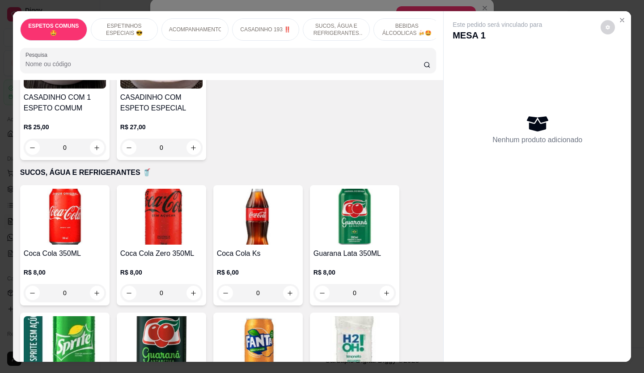
scroll to position [850, 0]
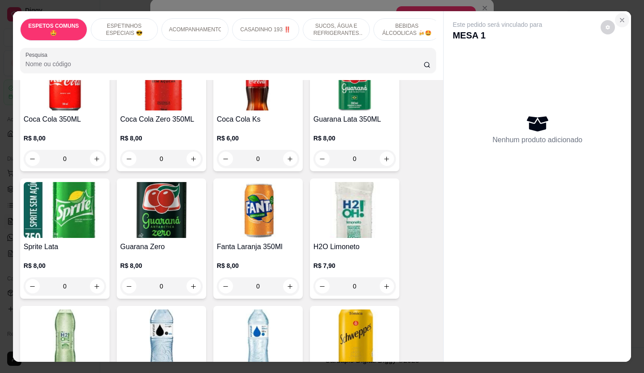
click at [618, 13] on button "Close" at bounding box center [622, 20] width 14 height 14
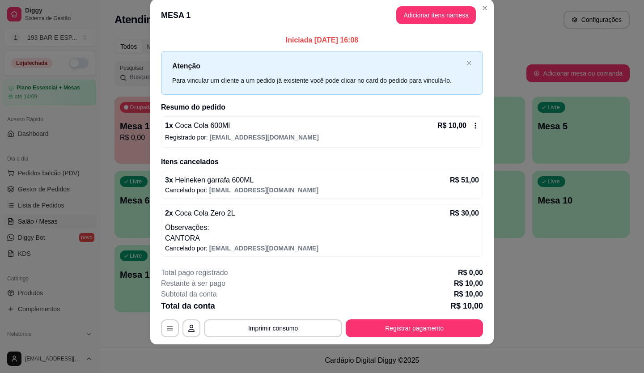
click at [473, 127] on icon at bounding box center [475, 125] width 7 height 7
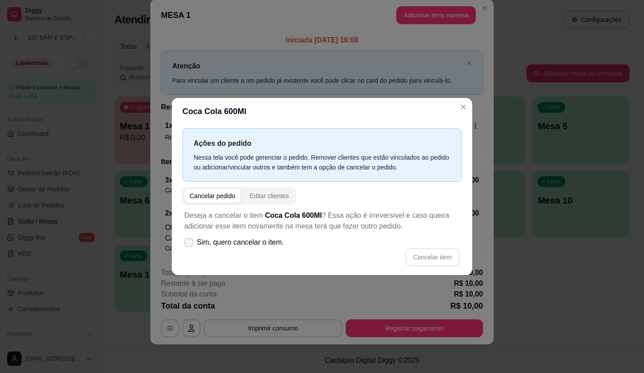
click at [186, 246] on span at bounding box center [188, 242] width 9 height 9
click at [186, 246] on input "Sim, quero cancelar o item." at bounding box center [187, 247] width 6 height 6
checkbox input "true"
click at [436, 261] on button "Cancelar item" at bounding box center [432, 257] width 55 height 18
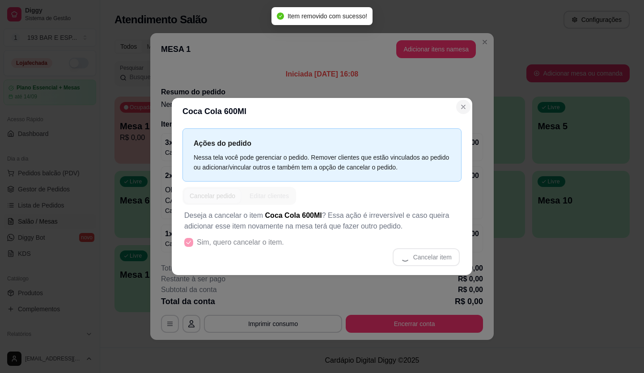
scroll to position [0, 0]
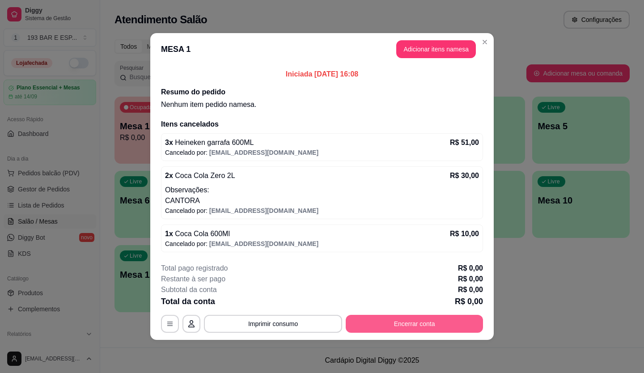
click at [417, 321] on button "Encerrar conta" at bounding box center [414, 324] width 137 height 18
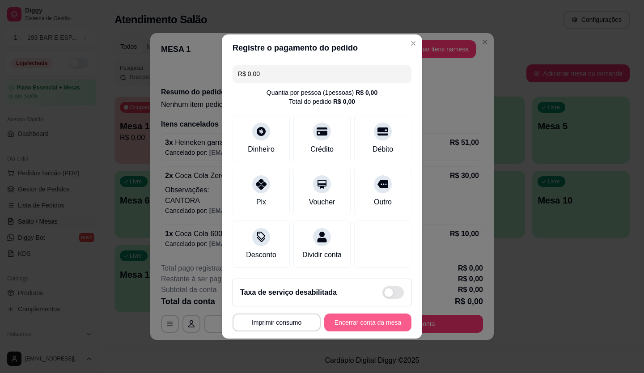
click at [370, 331] on button "Encerrar conta da mesa" at bounding box center [367, 323] width 87 height 18
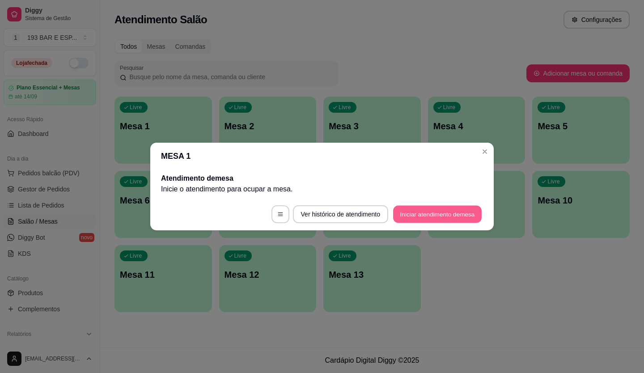
click at [446, 216] on button "Iniciar atendimento de mesa" at bounding box center [437, 214] width 89 height 17
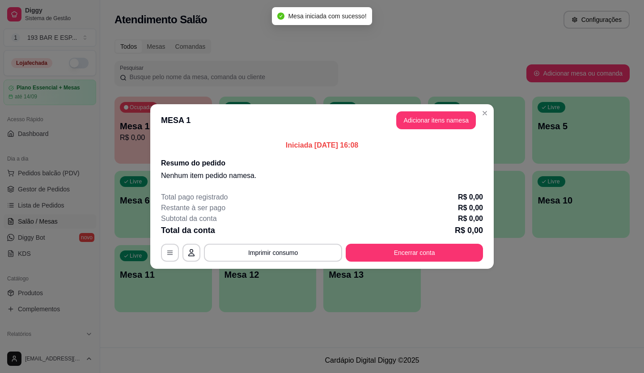
click at [451, 123] on button "Adicionar itens na mesa" at bounding box center [436, 120] width 80 height 18
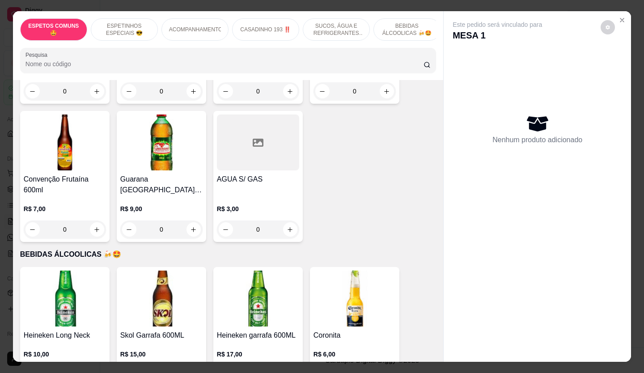
scroll to position [1744, 0]
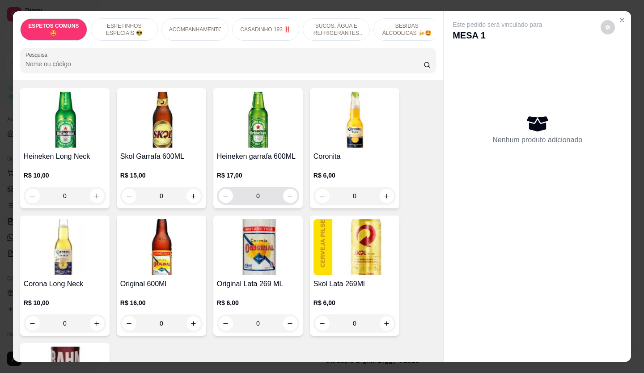
click at [287, 193] on icon "increase-product-quantity" at bounding box center [290, 196] width 7 height 7
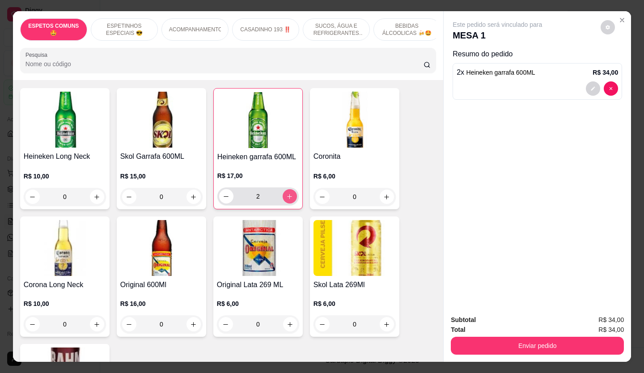
click at [286, 193] on icon "increase-product-quantity" at bounding box center [289, 196] width 7 height 7
click at [219, 189] on button "decrease-product-quantity" at bounding box center [226, 196] width 14 height 14
type input "2"
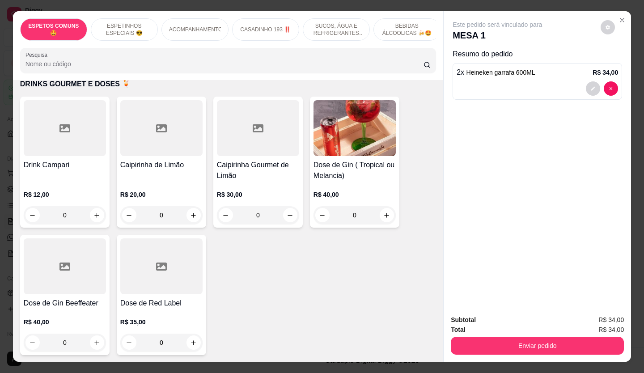
scroll to position [2415, 0]
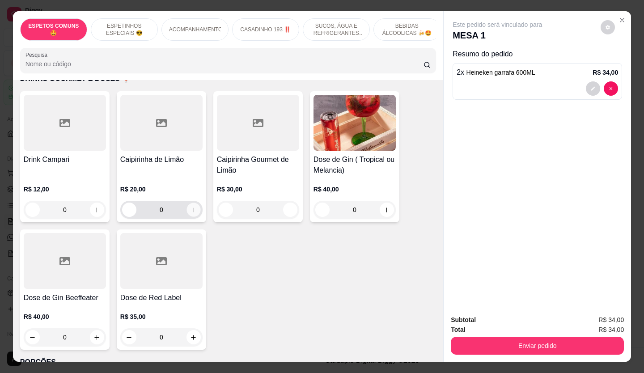
click at [191, 207] on icon "increase-product-quantity" at bounding box center [194, 210] width 7 height 7
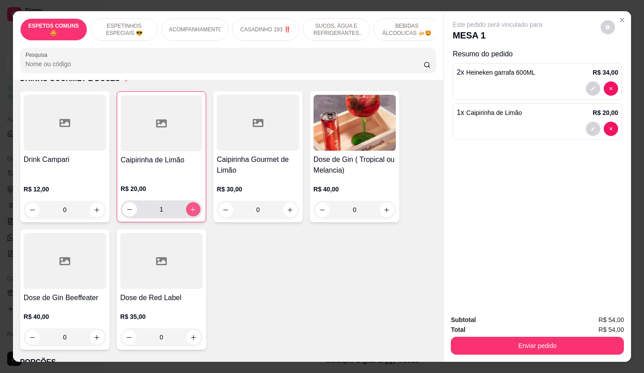
click at [191, 207] on icon "increase-product-quantity" at bounding box center [193, 209] width 5 height 5
type input "2"
click at [513, 340] on button "Enviar pedido" at bounding box center [537, 346] width 173 height 18
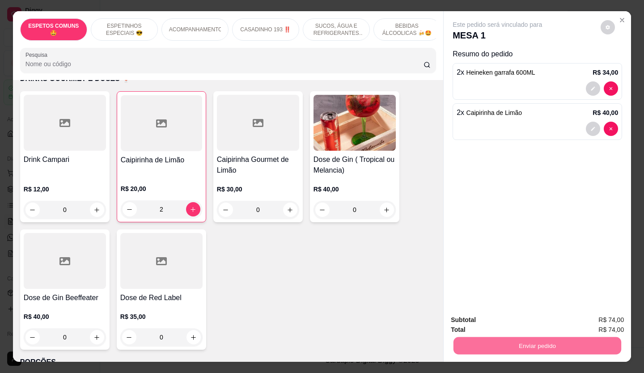
click at [514, 315] on button "Não registrar e enviar pedido" at bounding box center [508, 320] width 90 height 17
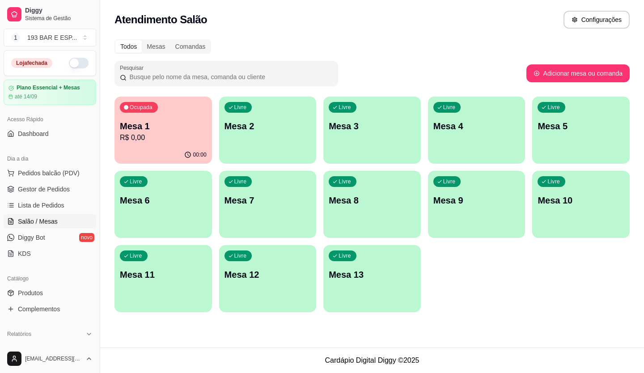
click at [262, 134] on div "Livre Mesa 2" at bounding box center [267, 125] width 97 height 56
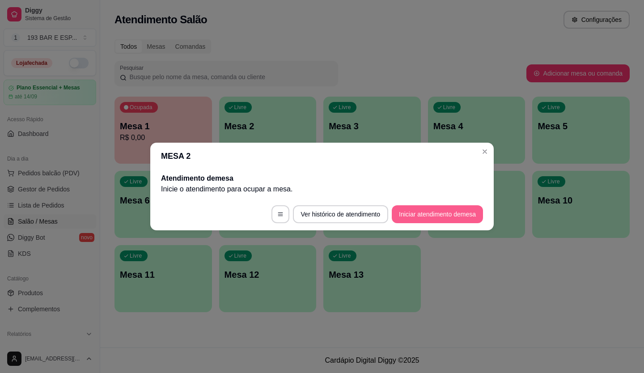
click at [462, 217] on button "Iniciar atendimento de mesa" at bounding box center [437, 214] width 91 height 18
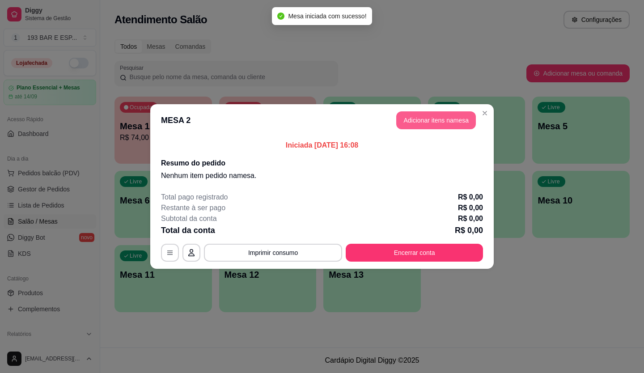
click at [413, 120] on button "Adicionar itens na mesa" at bounding box center [436, 120] width 80 height 18
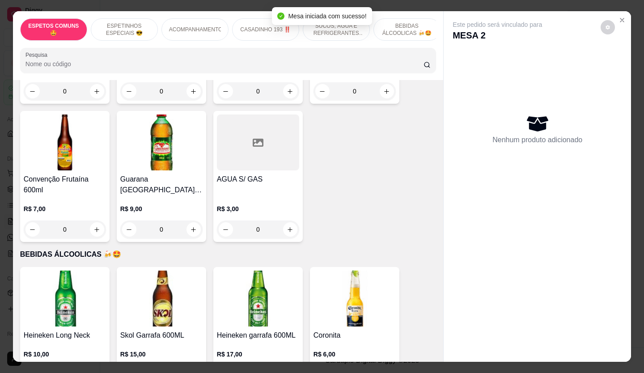
scroll to position [1744, 0]
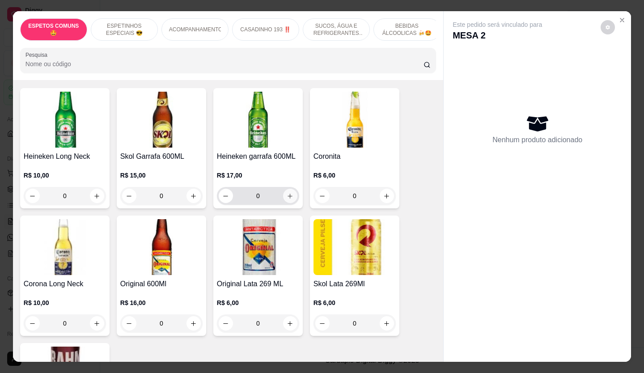
click at [288, 193] on icon "increase-product-quantity" at bounding box center [290, 196] width 7 height 7
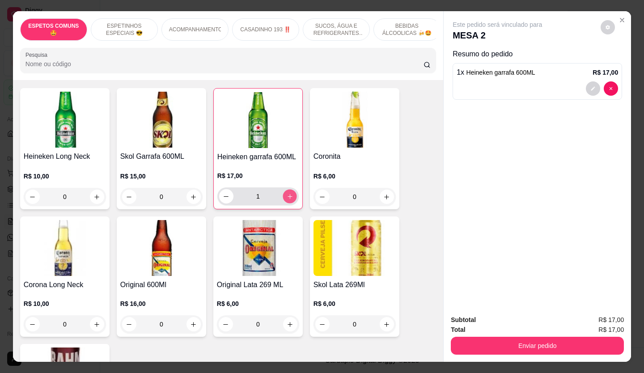
click at [288, 193] on icon "increase-product-quantity" at bounding box center [290, 196] width 7 height 7
click at [288, 193] on icon "increase-product-quantity" at bounding box center [289, 196] width 7 height 7
type input "3"
click at [586, 85] on button "decrease-product-quantity" at bounding box center [593, 89] width 14 height 14
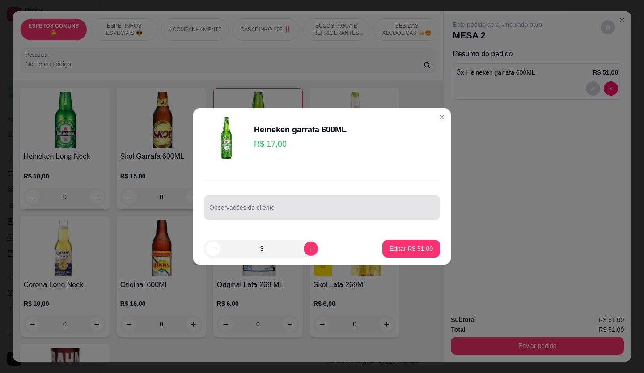
click at [243, 203] on div at bounding box center [321, 208] width 225 height 18
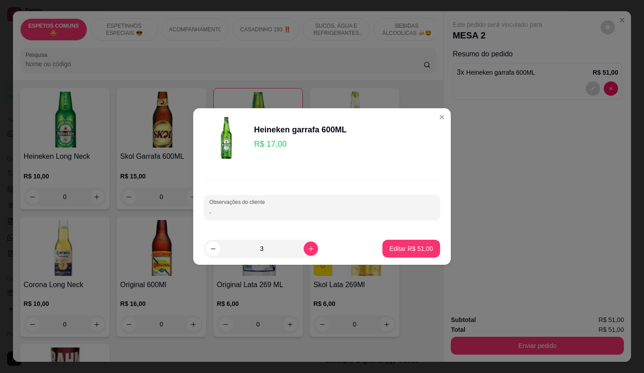
type input "."
type input "CANTORA"
click at [421, 248] on p "Editar R$ 51,00" at bounding box center [411, 248] width 43 height 9
type input "0"
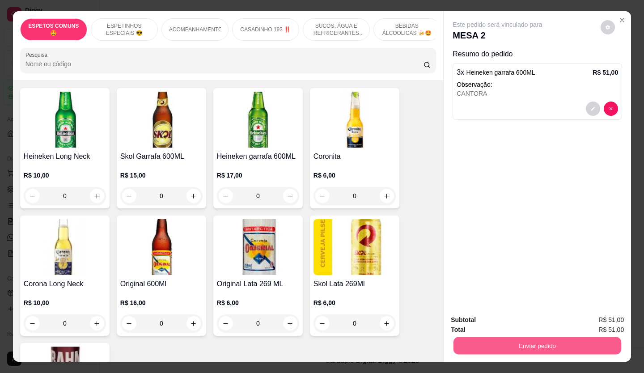
click at [564, 343] on button "Enviar pedido" at bounding box center [537, 345] width 168 height 17
click at [503, 314] on button "Não registrar e enviar pedido" at bounding box center [508, 320] width 90 height 17
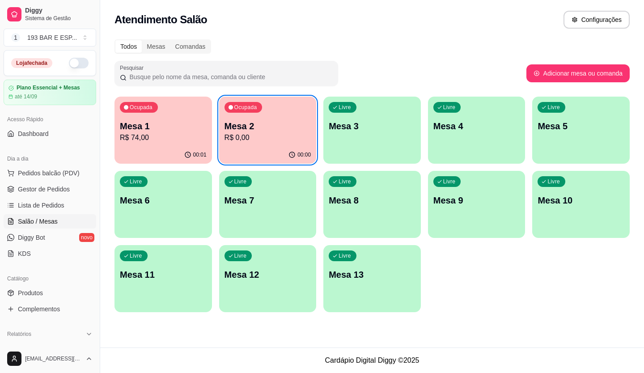
click at [363, 128] on p "Mesa 3" at bounding box center [372, 126] width 87 height 13
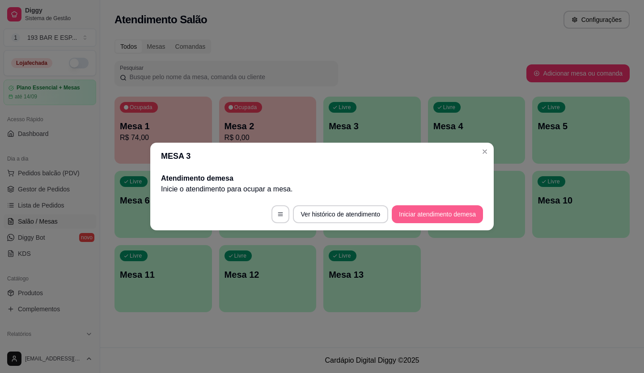
click at [428, 214] on button "Iniciar atendimento de mesa" at bounding box center [437, 214] width 91 height 18
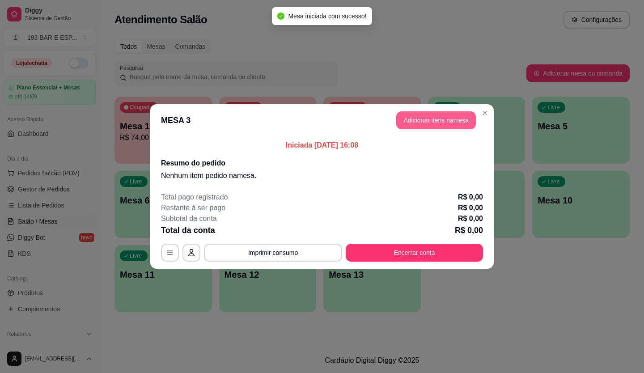
click at [433, 118] on button "Adicionar itens na mesa" at bounding box center [436, 120] width 80 height 18
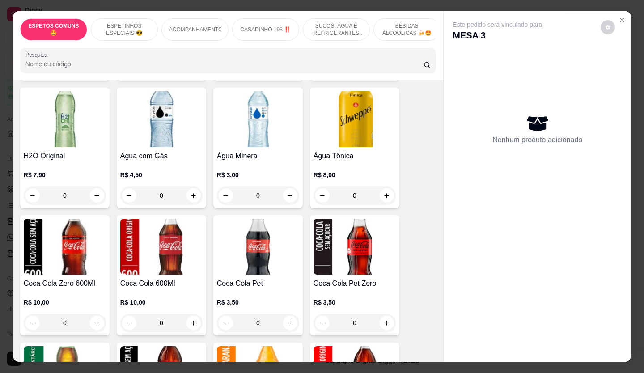
scroll to position [1029, 0]
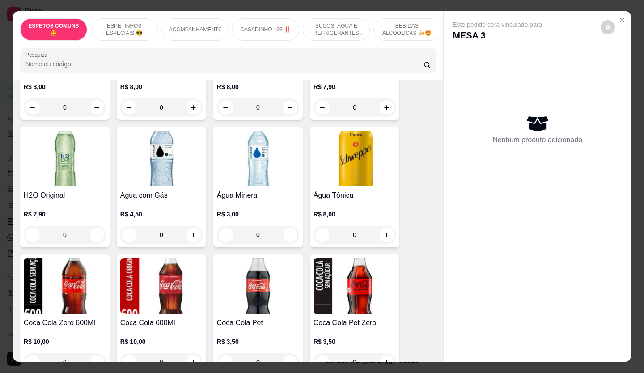
click at [191, 226] on div "0" at bounding box center [161, 235] width 82 height 18
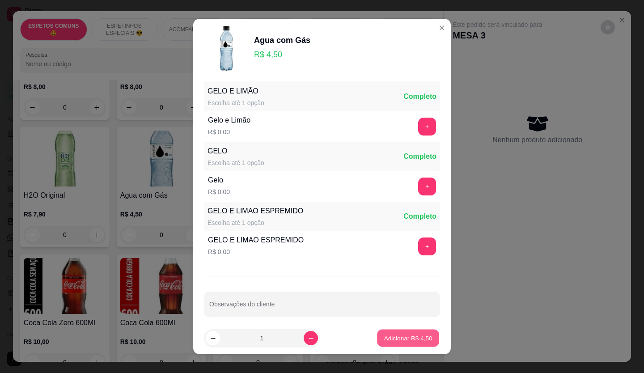
click at [408, 342] on p "Adicionar R$ 4,50" at bounding box center [408, 338] width 48 height 8
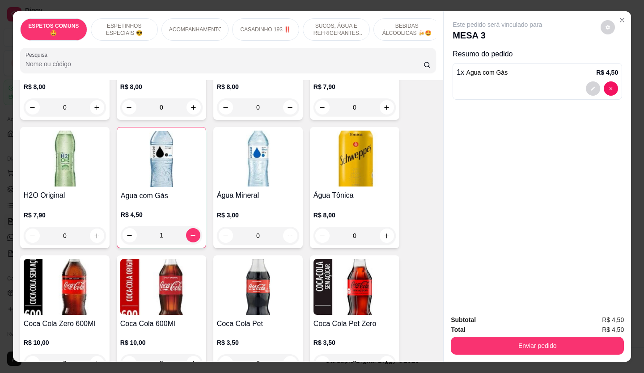
click at [192, 229] on div "1" at bounding box center [161, 235] width 81 height 18
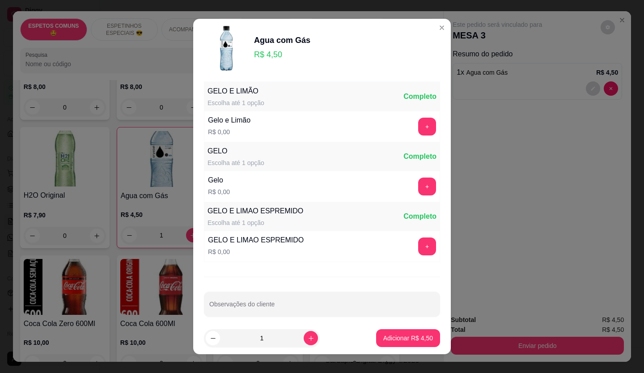
click at [392, 333] on button "Adicionar R$ 4,50" at bounding box center [408, 338] width 64 height 18
type input "2"
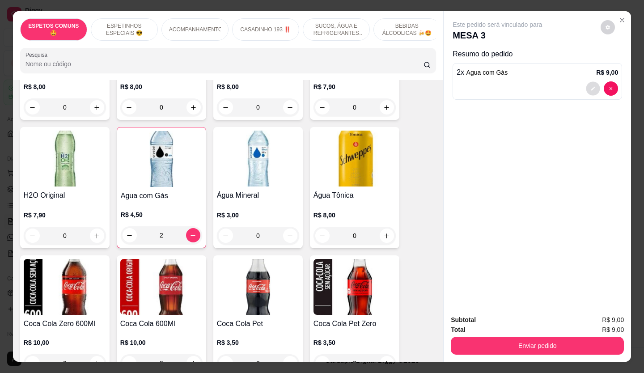
click at [593, 85] on button "decrease-product-quantity" at bounding box center [593, 89] width 14 height 14
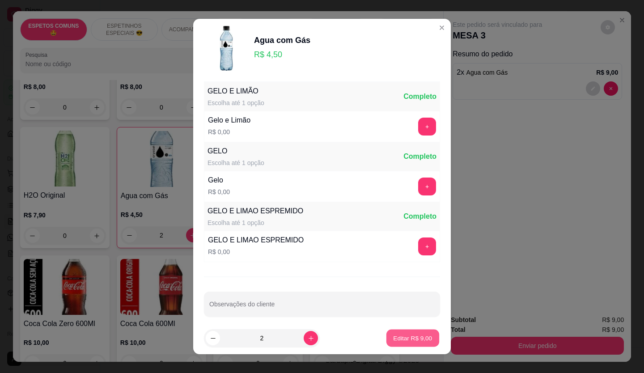
click at [394, 337] on p "Editar R$ 9,00" at bounding box center [413, 338] width 39 height 8
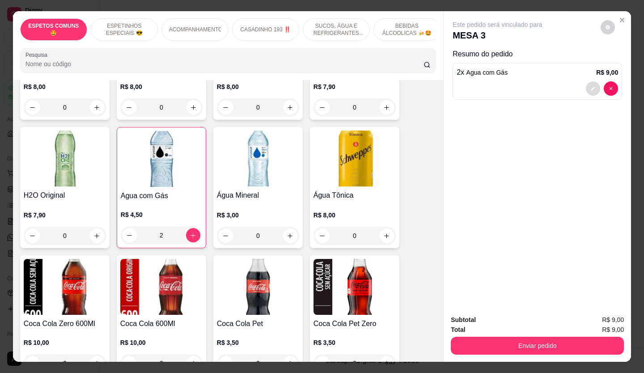
click at [590, 86] on icon "decrease-product-quantity" at bounding box center [592, 88] width 5 height 5
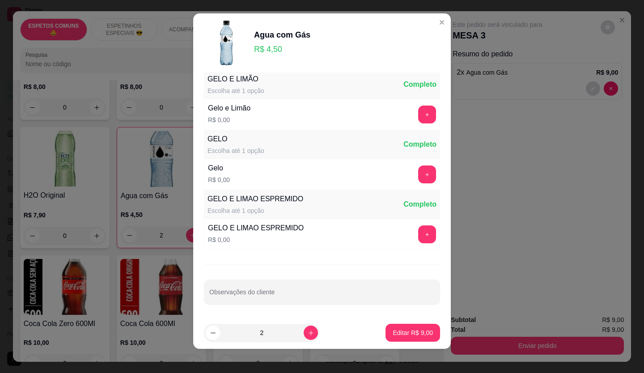
scroll to position [10, 0]
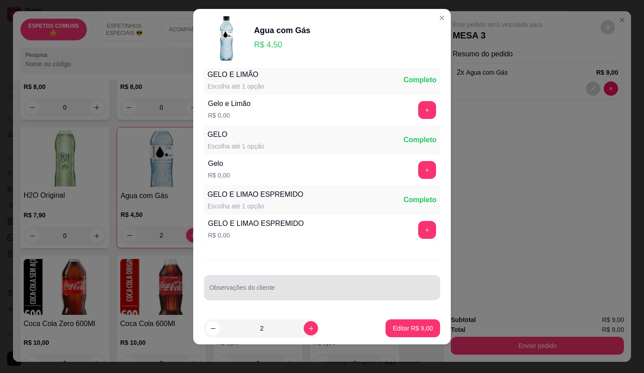
click at [241, 287] on div "Observações do cliente" at bounding box center [322, 287] width 236 height 25
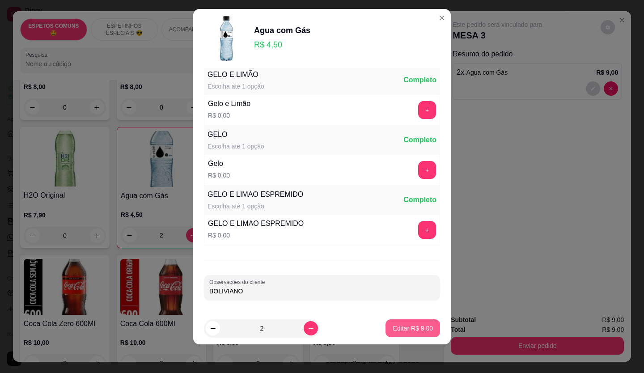
type input "BOLIVIANO"
click at [406, 328] on p "Editar R$ 9,00" at bounding box center [413, 328] width 40 height 9
type input "0"
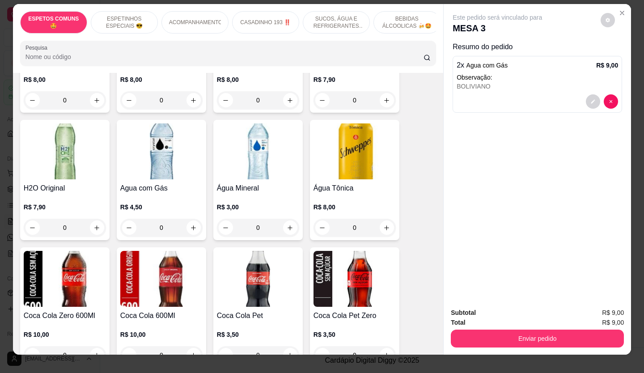
scroll to position [0, 0]
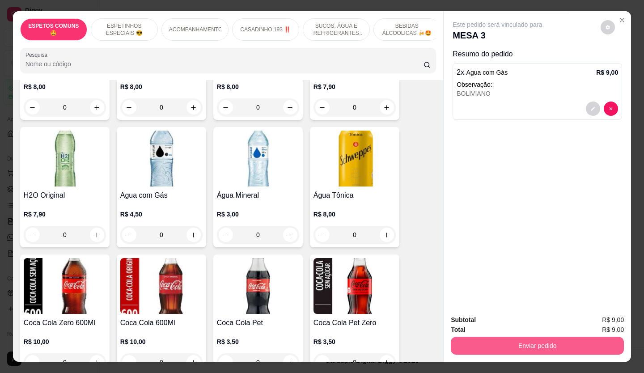
click at [545, 345] on button "Enviar pedido" at bounding box center [537, 346] width 173 height 18
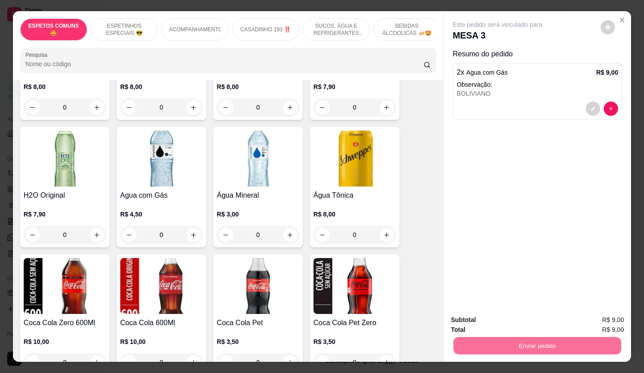
click at [519, 320] on button "Não registrar e enviar pedido" at bounding box center [507, 320] width 93 height 17
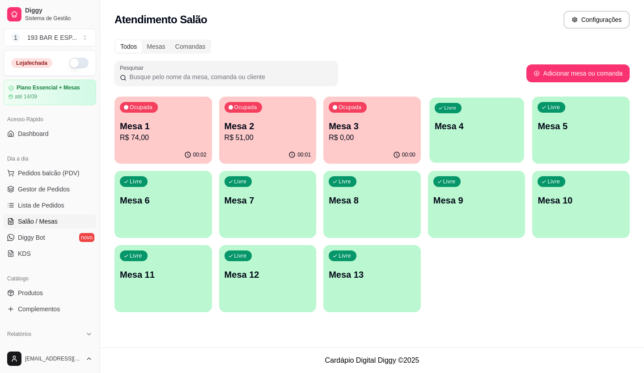
click at [467, 133] on div "Livre Mesa 4" at bounding box center [476, 124] width 94 height 55
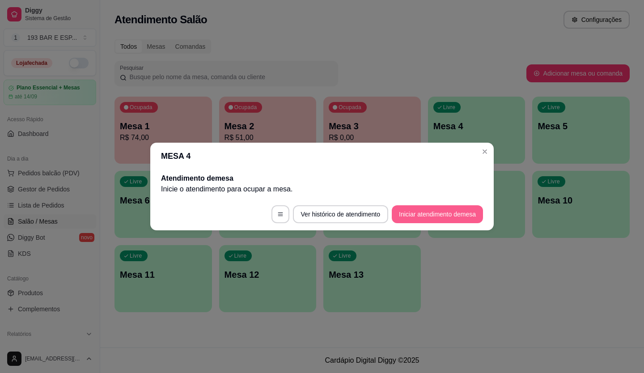
click at [433, 212] on button "Iniciar atendimento de mesa" at bounding box center [437, 214] width 91 height 18
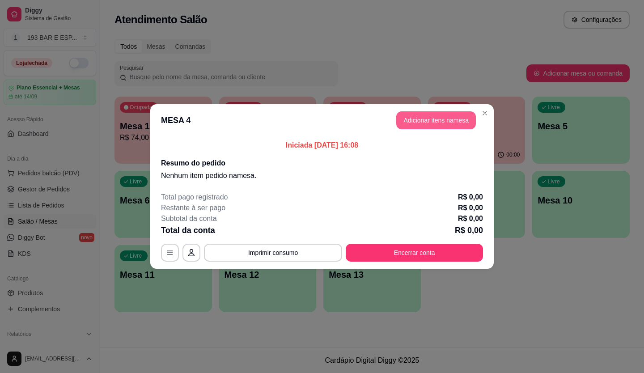
click at [420, 123] on button "Adicionar itens na mesa" at bounding box center [436, 120] width 80 height 18
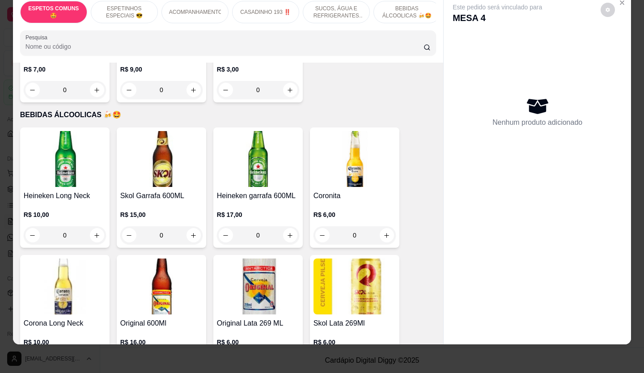
scroll to position [1699, 0]
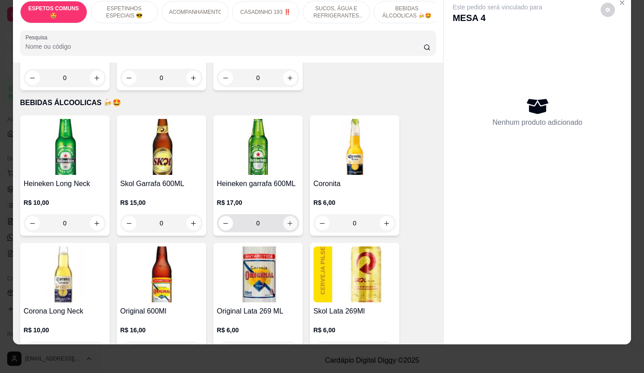
click at [287, 220] on icon "increase-product-quantity" at bounding box center [290, 223] width 7 height 7
type input "1"
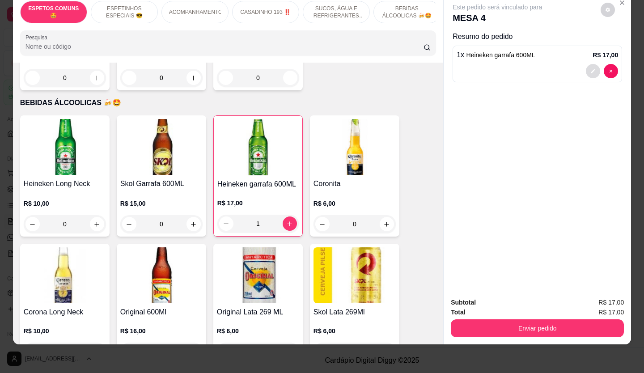
click at [588, 64] on button "decrease-product-quantity" at bounding box center [593, 71] width 14 height 14
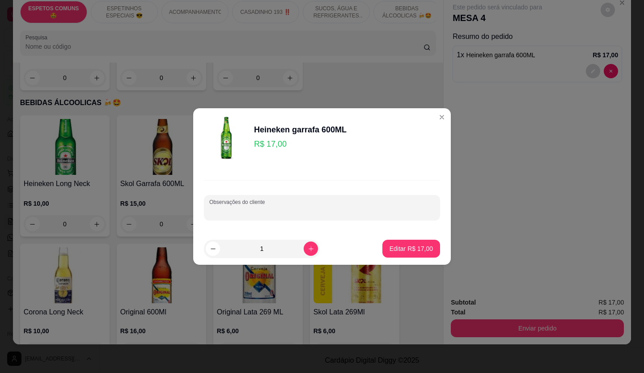
click at [293, 208] on input "Observações do cliente" at bounding box center [321, 211] width 225 height 9
type input "loira"
click at [419, 256] on button "Editar R$ 17,00" at bounding box center [411, 249] width 58 height 18
type input "0"
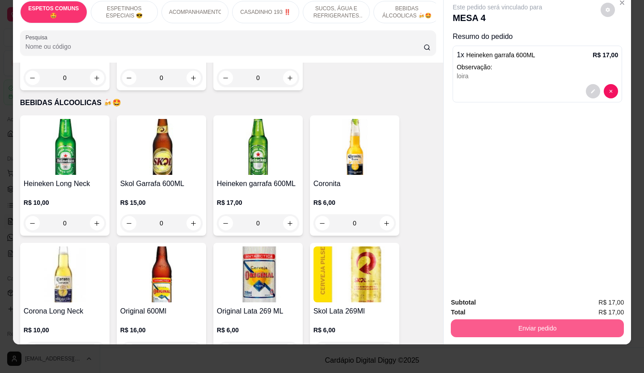
click at [531, 319] on button "Enviar pedido" at bounding box center [537, 328] width 173 height 18
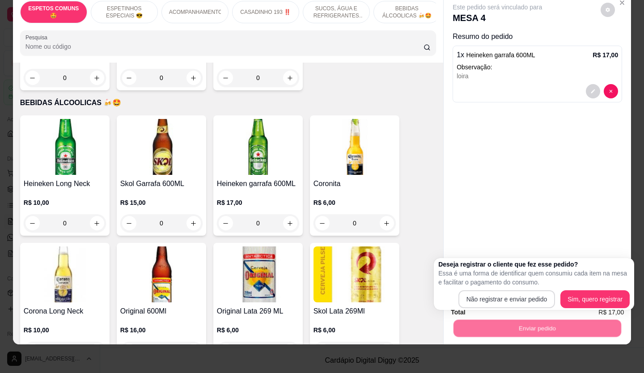
click at [492, 289] on div "Deseja registrar o cliente que fez esse pedido? Essa é uma forma de identificar…" at bounding box center [533, 284] width 191 height 48
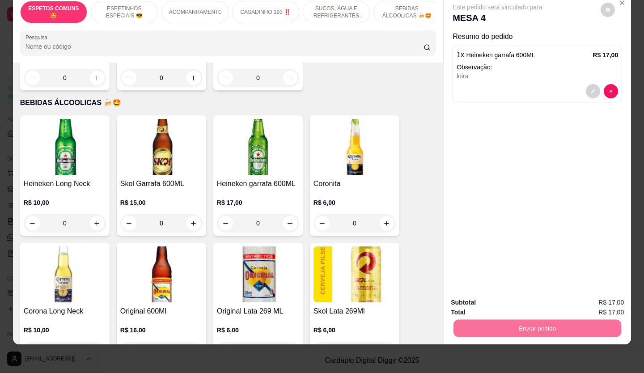
click at [493, 300] on button "Não registrar e enviar pedido" at bounding box center [507, 299] width 93 height 17
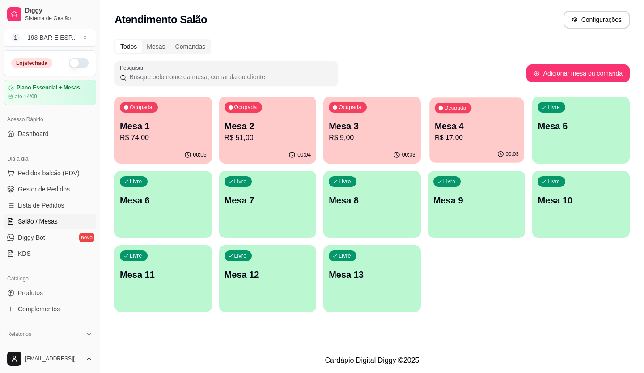
click at [426, 139] on div "Ocupada Mesa 1 R$ 74,00 00:05 Ocupada Mesa 2 R$ 51,00 00:04 Ocupada Mesa 3 R$ 9…" at bounding box center [371, 205] width 515 height 216
click at [436, 142] on p "R$ 17,00" at bounding box center [476, 137] width 87 height 11
click at [400, 140] on p "R$ 9,00" at bounding box center [372, 137] width 84 height 10
click at [252, 145] on div "Ocupada Mesa 2 R$ 51,00" at bounding box center [267, 122] width 97 height 50
click at [248, 146] on div "00:05" at bounding box center [267, 154] width 94 height 17
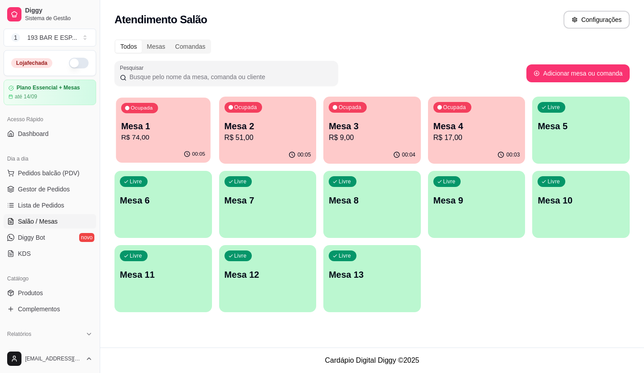
click at [142, 137] on p "R$ 74,00" at bounding box center [163, 137] width 84 height 10
click at [181, 126] on p "Mesa 1" at bounding box center [163, 126] width 87 height 13
click at [148, 116] on div "Ocupada Mesa 1 R$ 74,00" at bounding box center [162, 122] width 97 height 50
click at [439, 206] on div "Livre Mesa 9" at bounding box center [476, 199] width 94 height 55
drag, startPoint x: 489, startPoint y: 55, endPoint x: 500, endPoint y: 51, distance: 12.6
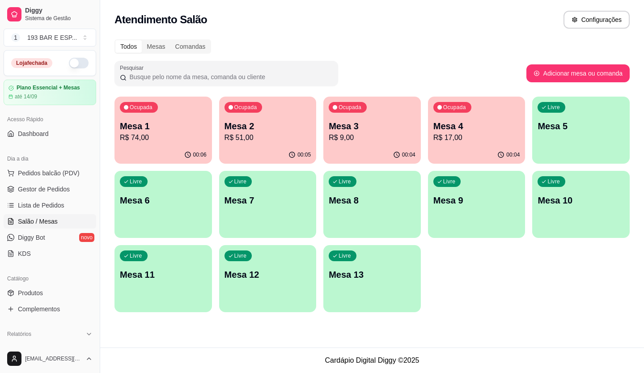
click at [500, 51] on div "Todos Mesas Comandas" at bounding box center [371, 46] width 515 height 14
click at [637, 115] on div "Todos Mesas Comandas Pesquisar Adicionar mesa ou comanda Ocupada Mesa 1 R$ 74,0…" at bounding box center [372, 178] width 544 height 289
click at [277, 125] on p "Mesa 2" at bounding box center [268, 126] width 87 height 13
click at [572, 131] on p "Mesa 5" at bounding box center [581, 126] width 87 height 13
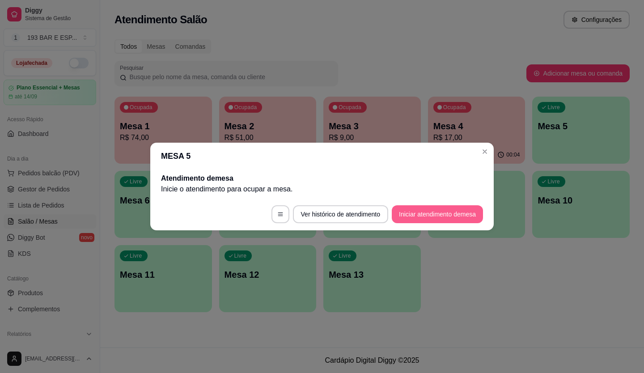
click at [405, 214] on button "Iniciar atendimento de mesa" at bounding box center [437, 214] width 91 height 18
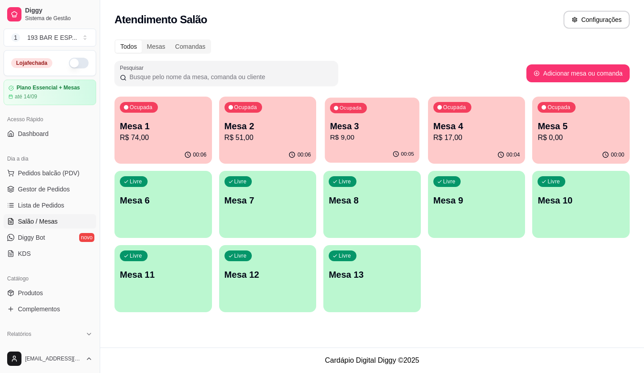
click at [350, 127] on p "Mesa 3" at bounding box center [372, 126] width 84 height 12
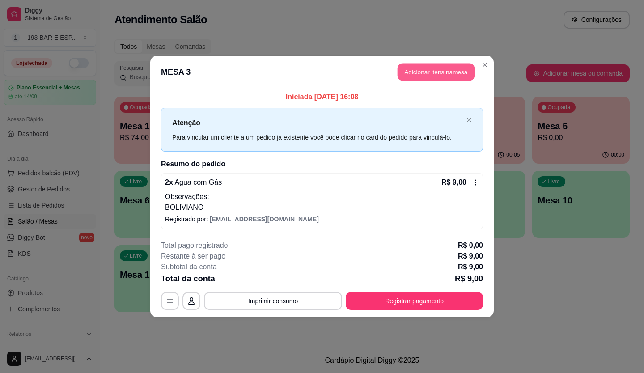
click at [411, 79] on button "Adicionar itens na mesa" at bounding box center [436, 72] width 77 height 17
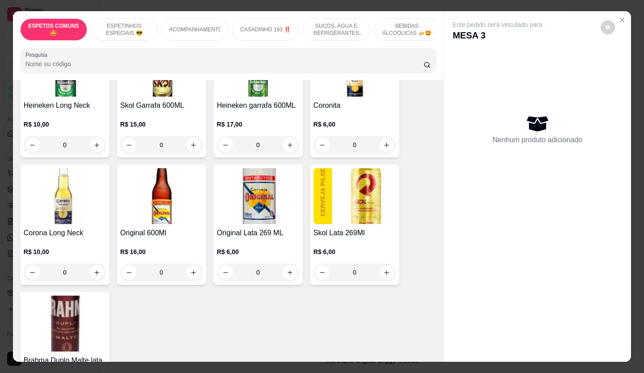
scroll to position [1744, 0]
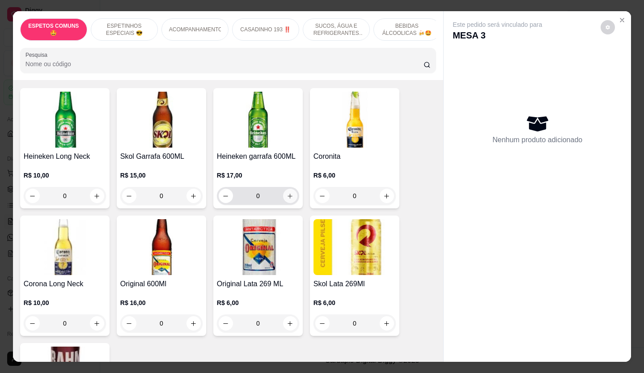
click at [287, 193] on icon "increase-product-quantity" at bounding box center [290, 196] width 7 height 7
type input "1"
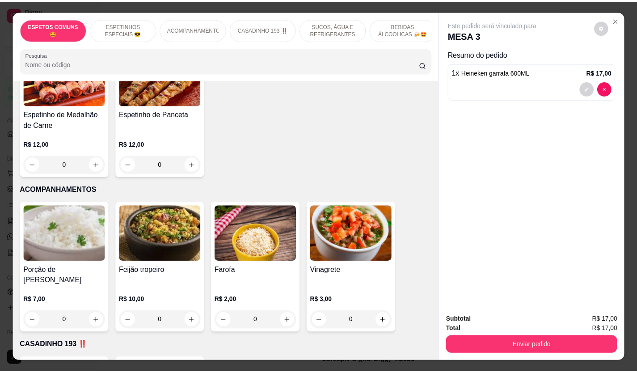
scroll to position [386, 0]
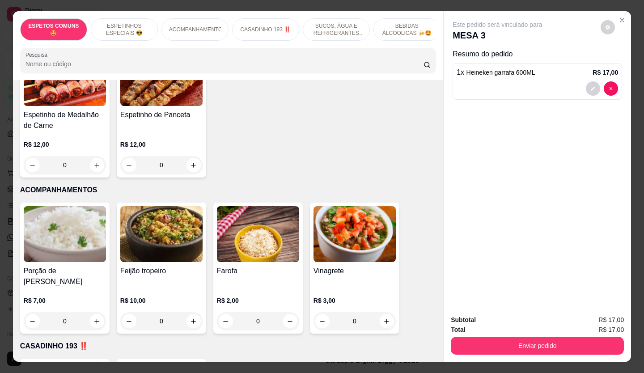
click at [358, 128] on div "Espetinho de Medalhão de Carne R$ 12,00 0 Espetinho de Panceta R$ 12,00 0" at bounding box center [228, 112] width 416 height 131
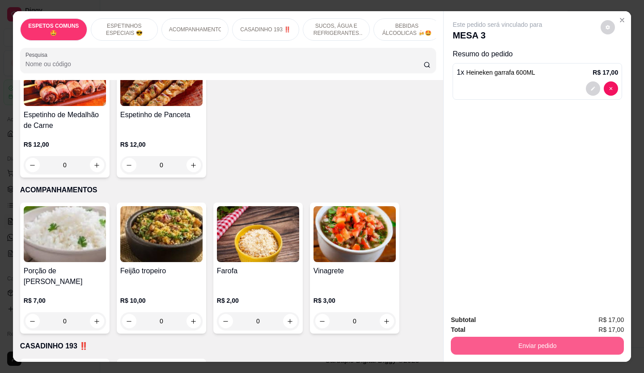
click at [451, 339] on button "Enviar pedido" at bounding box center [537, 346] width 173 height 18
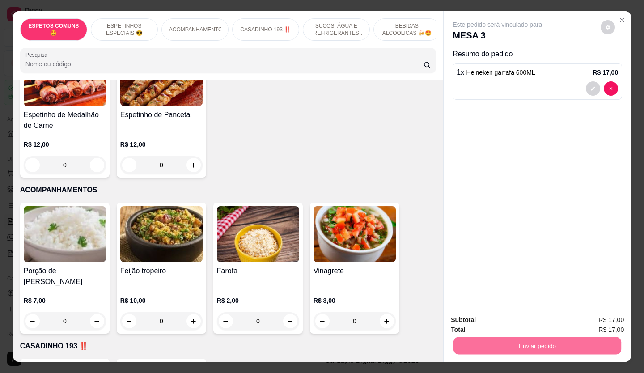
click at [506, 315] on button "Não registrar e enviar pedido" at bounding box center [507, 320] width 93 height 17
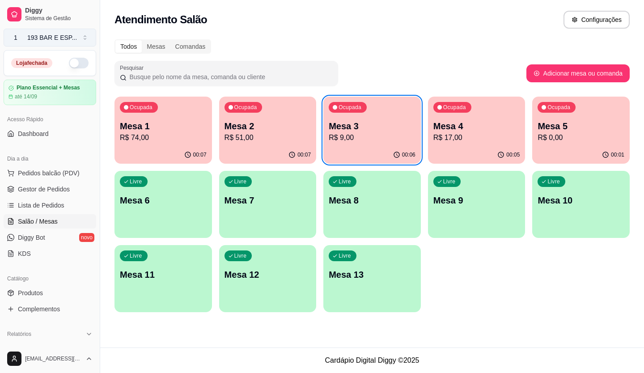
click at [85, 40] on button "1 193 BAR E ESP ..." at bounding box center [50, 38] width 93 height 18
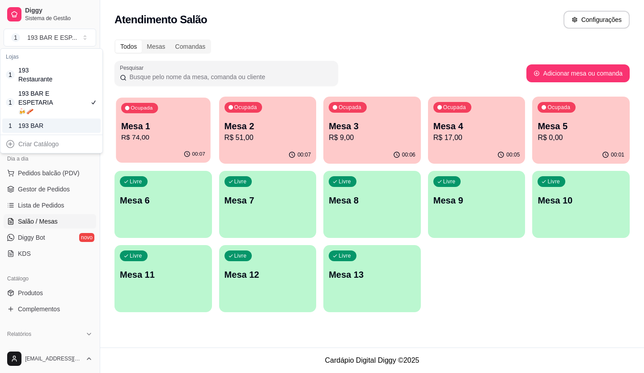
click at [155, 116] on div "Ocupada Mesa 1 R$ 74,00" at bounding box center [163, 121] width 94 height 48
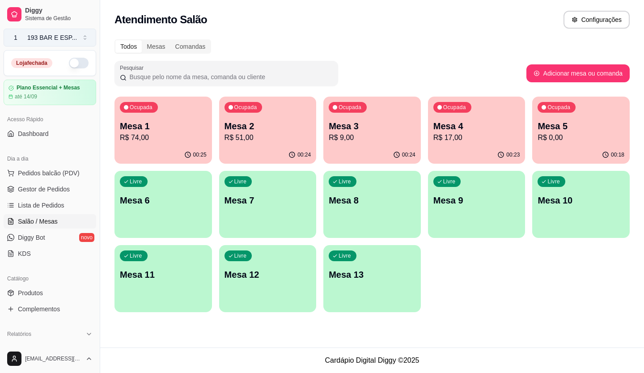
click at [82, 38] on button "1 193 BAR E ESP ..." at bounding box center [50, 38] width 93 height 18
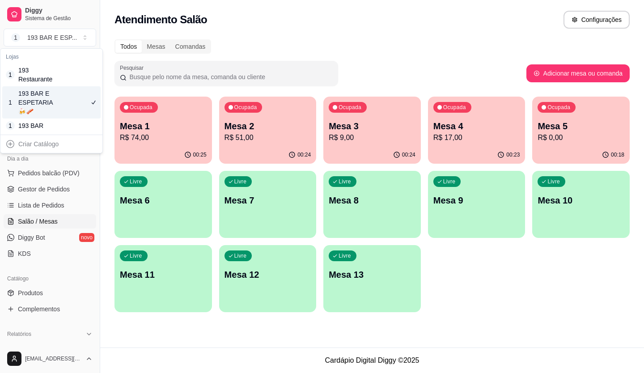
click at [42, 99] on div "193 BAR E ESPETARIA🍻🥓" at bounding box center [38, 102] width 40 height 27
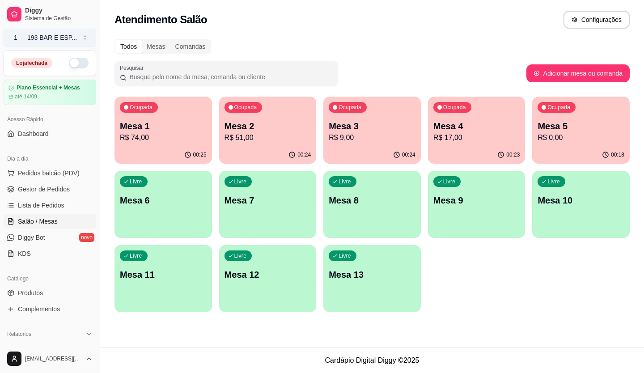
click at [87, 38] on button "1 193 BAR E ESP ..." at bounding box center [50, 38] width 93 height 18
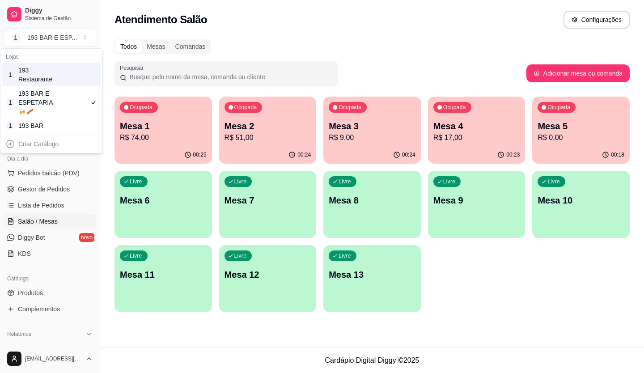
click at [47, 79] on div "193 Restaurante" at bounding box center [38, 75] width 40 height 18
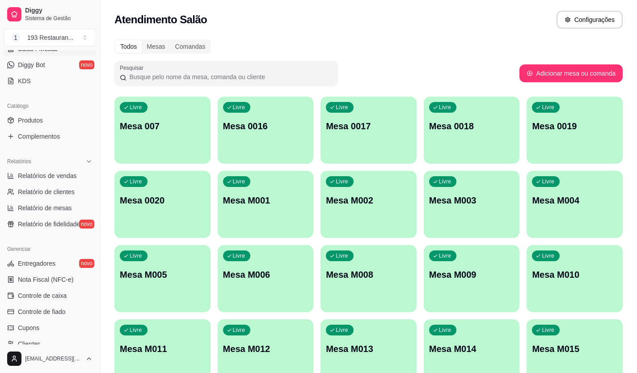
scroll to position [179, 0]
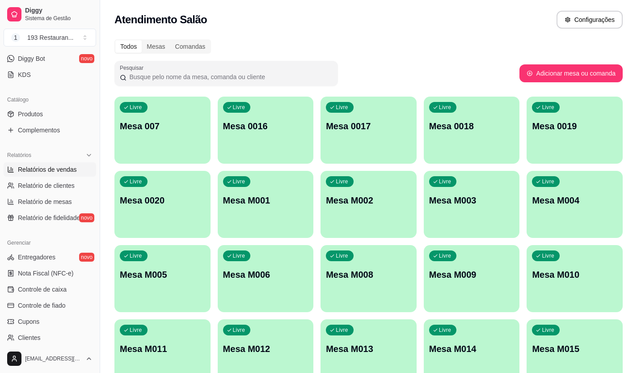
click at [39, 169] on span "Relatórios de vendas" at bounding box center [47, 169] width 59 height 9
select select "ALL"
select select "0"
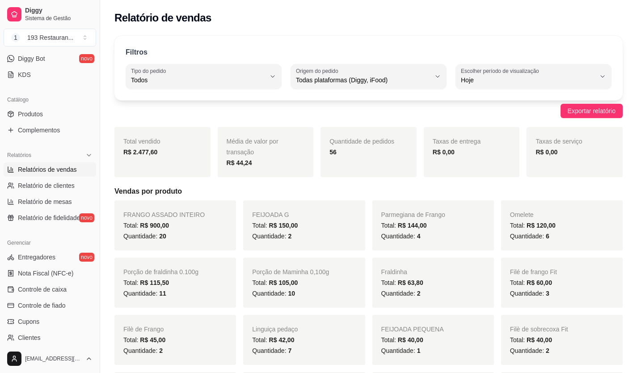
click at [144, 157] on div "R$ 2.477,60" at bounding box center [162, 152] width 78 height 11
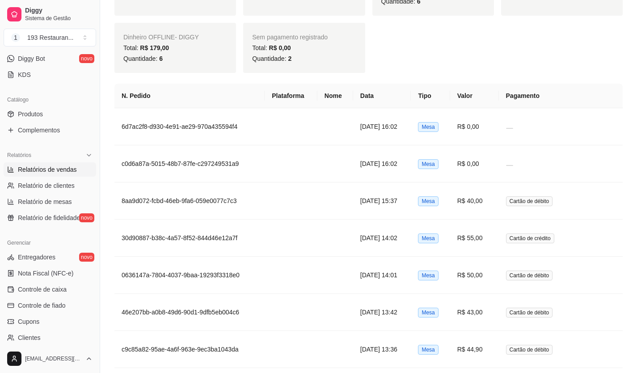
scroll to position [984, 0]
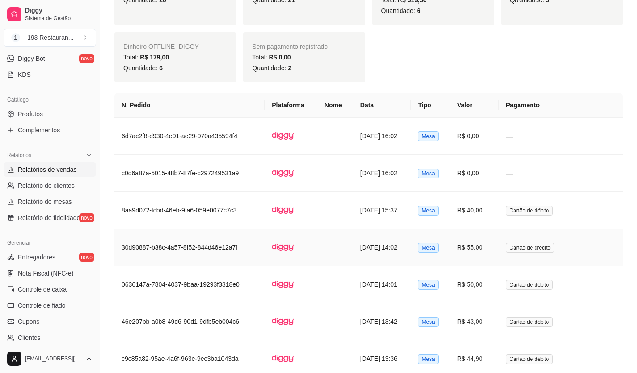
click at [227, 241] on td "30d90887-b38c-4a57-8f52-844d46e12a7f" at bounding box center [189, 247] width 150 height 37
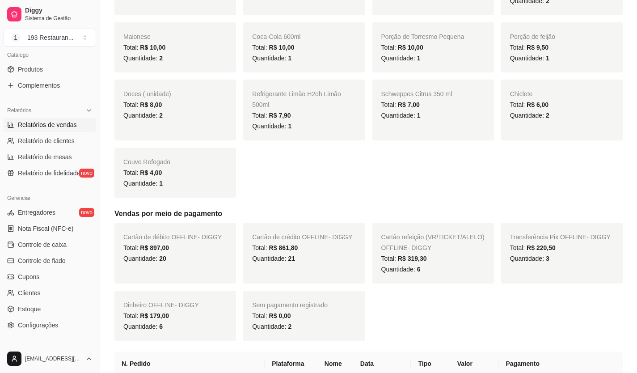
scroll to position [805, 0]
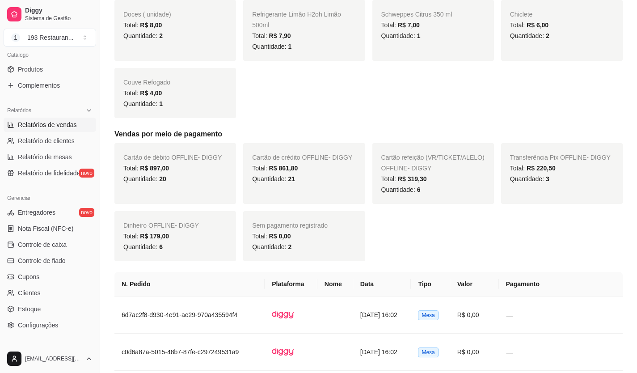
drag, startPoint x: 41, startPoint y: 104, endPoint x: 38, endPoint y: 99, distance: 5.8
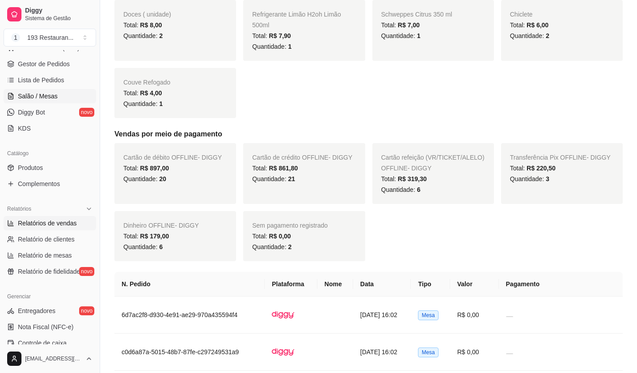
scroll to position [125, 0]
click at [53, 95] on span "Salão / Mesas" at bounding box center [38, 96] width 40 height 9
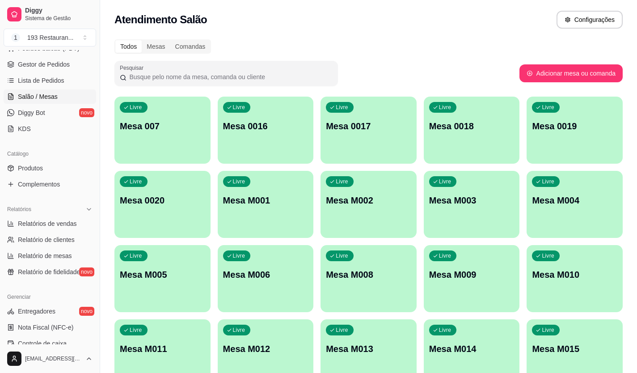
drag, startPoint x: 126, startPoint y: 57, endPoint x: 127, endPoint y: 52, distance: 5.0
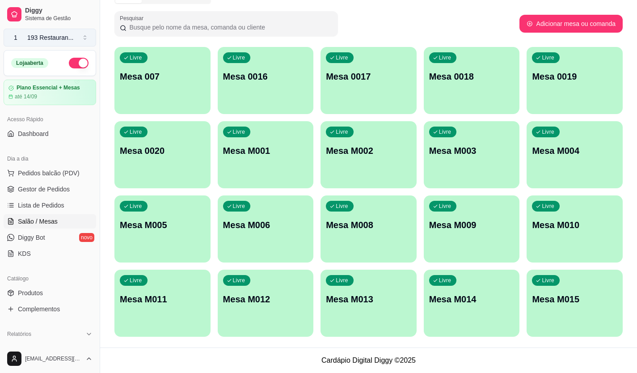
click at [49, 38] on div "193 Restauran ..." at bounding box center [50, 37] width 47 height 9
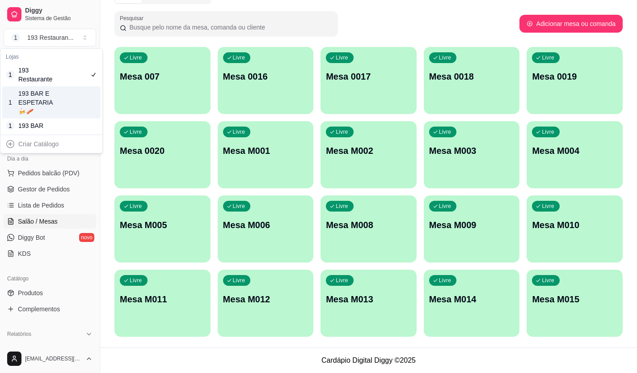
click at [56, 96] on div "193 BAR E ESPETARIA🍻🥓" at bounding box center [38, 102] width 40 height 27
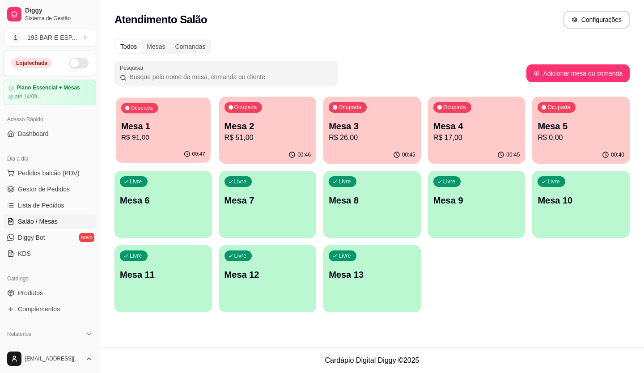
click at [173, 114] on div "Ocupada Mesa 1 R$ 91,00" at bounding box center [163, 121] width 94 height 48
click at [186, 112] on div "Ocupada Mesa 1 R$ 91,00" at bounding box center [163, 121] width 94 height 48
click at [264, 129] on p "Mesa 2" at bounding box center [267, 126] width 84 height 12
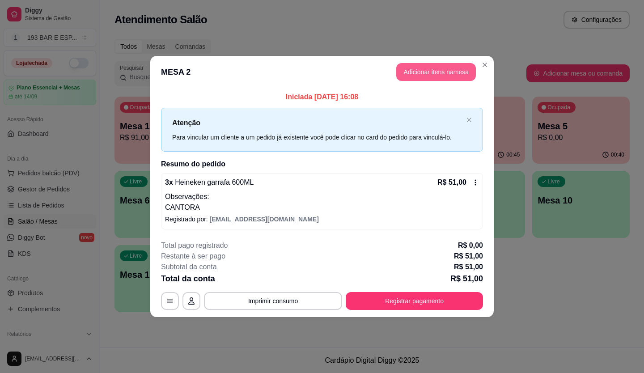
click at [458, 73] on button "Adicionar itens na mesa" at bounding box center [436, 72] width 80 height 18
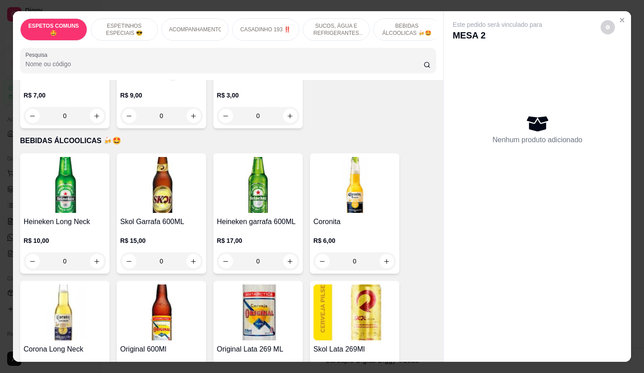
scroll to position [1699, 0]
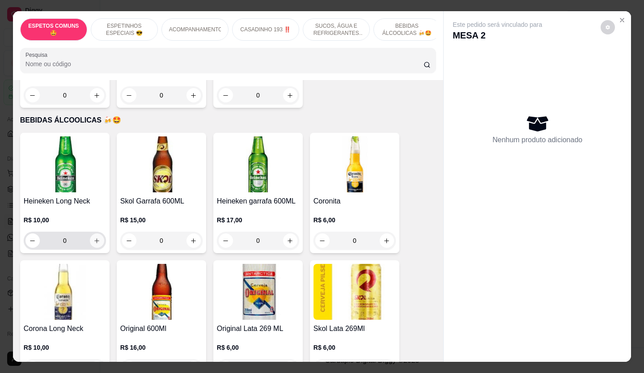
click at [93, 233] on button "increase-product-quantity" at bounding box center [97, 240] width 14 height 14
type input "1"
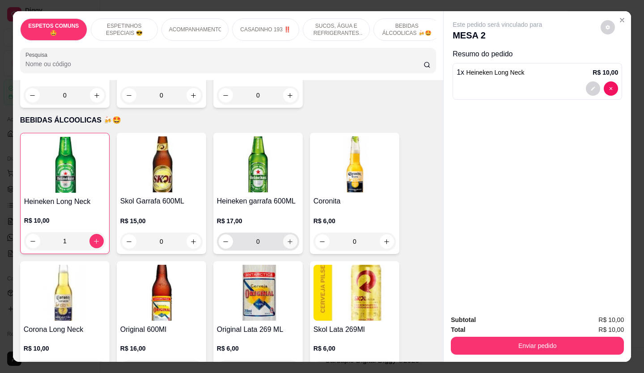
click at [287, 238] on icon "increase-product-quantity" at bounding box center [290, 241] width 7 height 7
click at [219, 234] on button "decrease-product-quantity" at bounding box center [226, 241] width 14 height 14
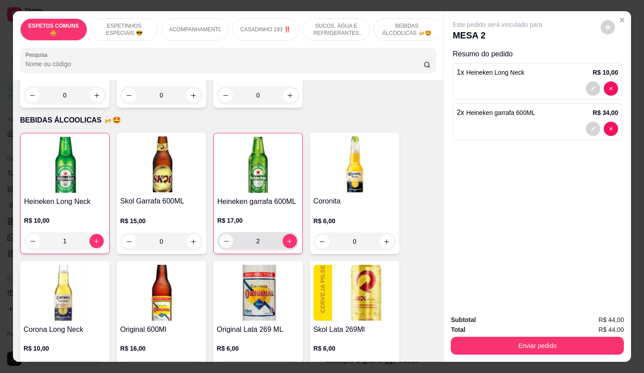
type input "1"
click at [592, 86] on icon "decrease-product-quantity" at bounding box center [592, 88] width 5 height 5
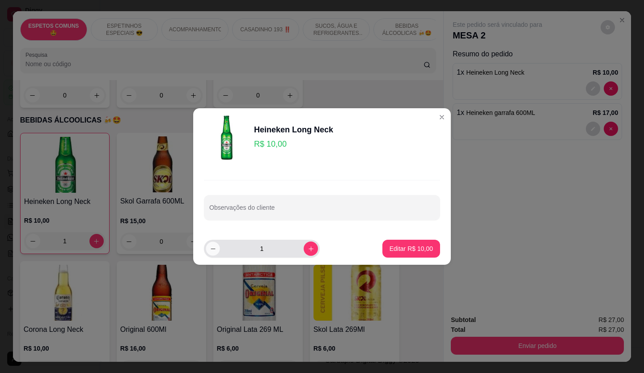
click at [212, 247] on icon "decrease-product-quantity" at bounding box center [213, 249] width 7 height 7
type input "0"
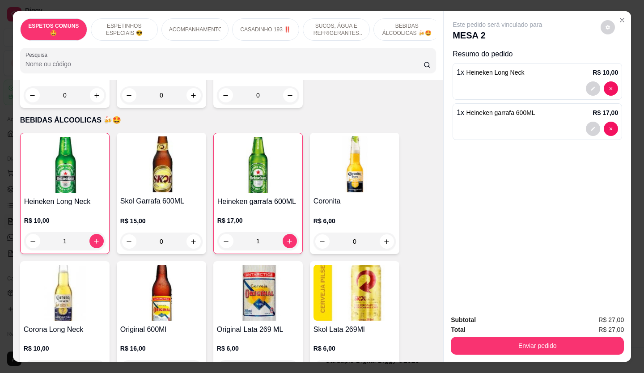
click at [475, 96] on div "1 x Heineken Long Neck R$ 10,00" at bounding box center [537, 81] width 169 height 37
click at [532, 83] on div at bounding box center [537, 88] width 161 height 14
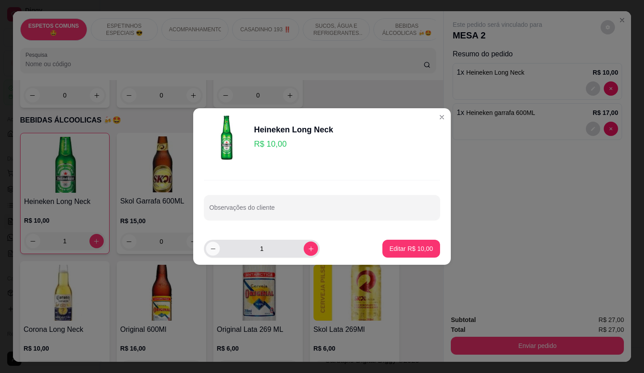
click at [210, 248] on icon "decrease-product-quantity" at bounding box center [213, 249] width 7 height 7
type input "0"
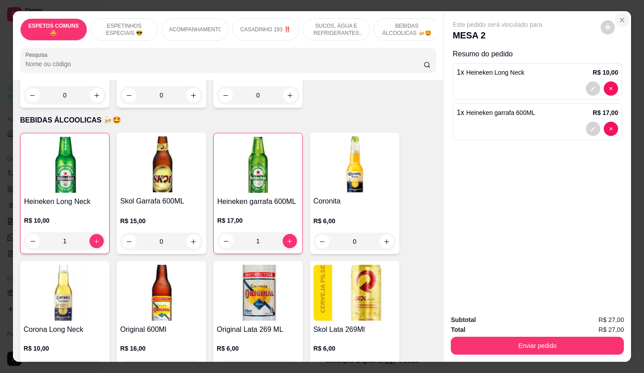
click at [619, 17] on icon "Close" at bounding box center [622, 20] width 7 height 7
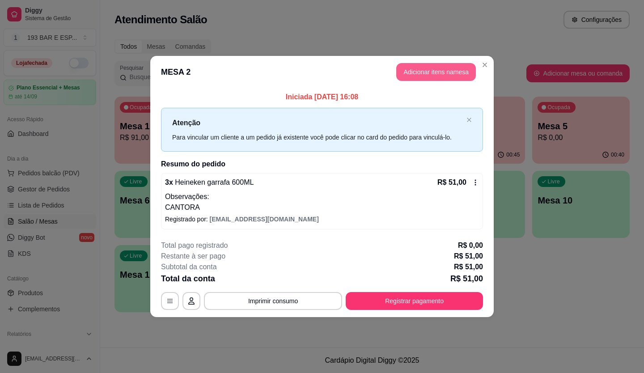
click at [470, 69] on button "Adicionar itens na mesa" at bounding box center [436, 72] width 80 height 18
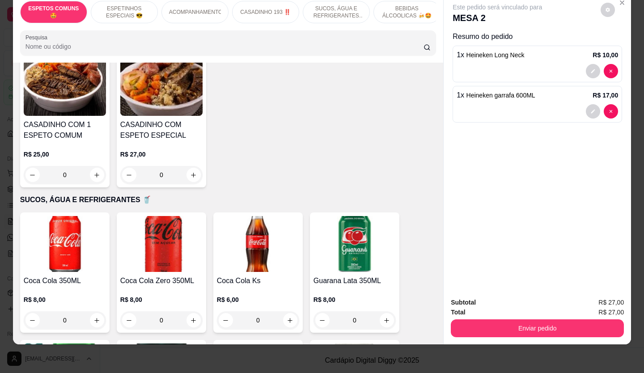
scroll to position [984, 0]
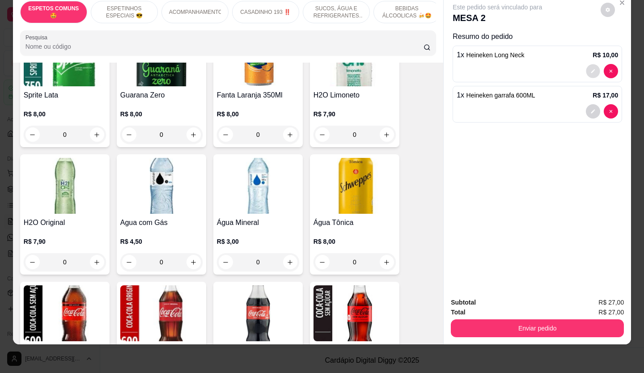
click at [591, 69] on icon "decrease-product-quantity" at bounding box center [593, 71] width 4 height 4
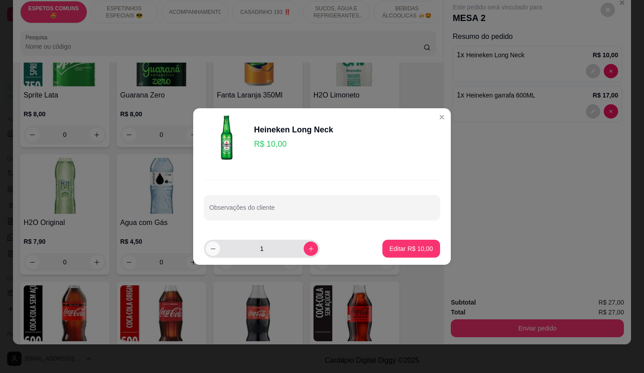
click at [215, 253] on button "decrease-product-quantity" at bounding box center [213, 249] width 14 height 14
type input "0"
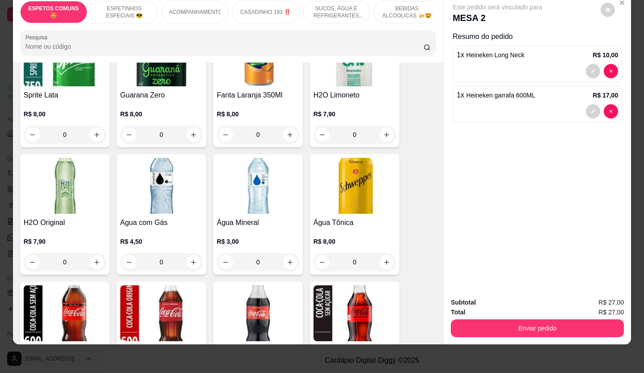
click at [606, 31] on p "Resumo do pedido" at bounding box center [537, 36] width 169 height 11
click at [615, 14] on div "Este pedido será vinculado para MESA 2 Resumo do pedido 1 x Heineken Long Neck …" at bounding box center [537, 64] width 169 height 123
click at [618, 3] on button "Close" at bounding box center [622, 3] width 14 height 14
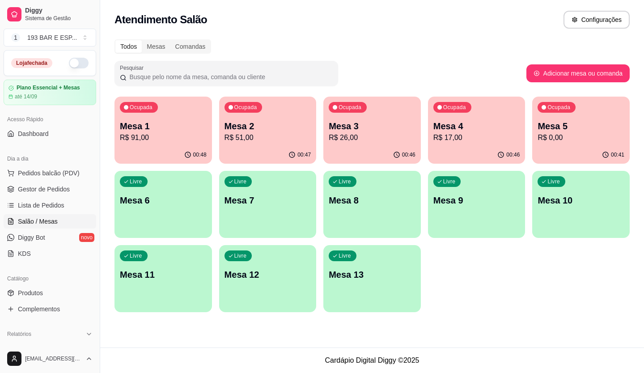
click at [191, 127] on p "Mesa 1" at bounding box center [163, 126] width 87 height 13
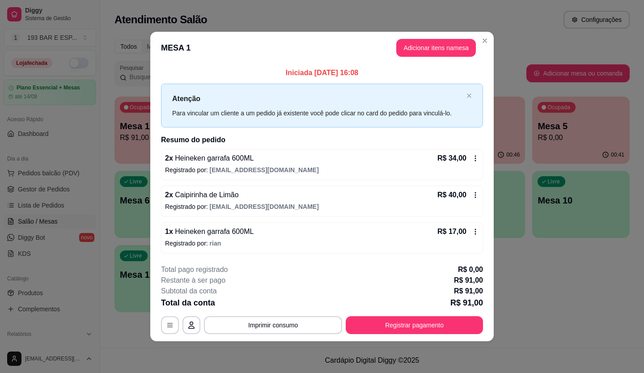
click at [453, 151] on div "2 x Heineken garrafa 600ML R$ 34,00 Registrado por: restaurante193pedidos@gmail…" at bounding box center [322, 164] width 322 height 31
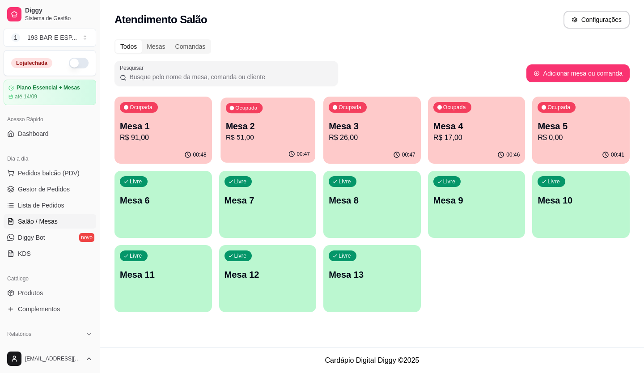
click at [254, 119] on div "Ocupada Mesa 2 R$ 51,00" at bounding box center [267, 121] width 94 height 48
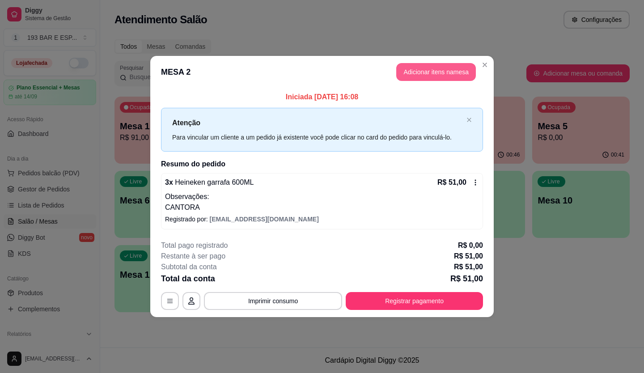
click at [423, 69] on button "Adicionar itens na mesa" at bounding box center [436, 72] width 80 height 18
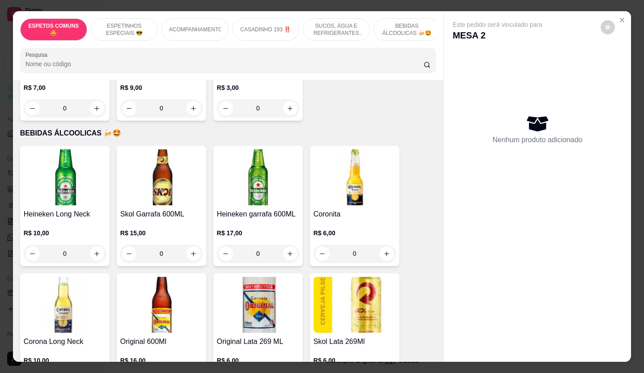
scroll to position [1699, 0]
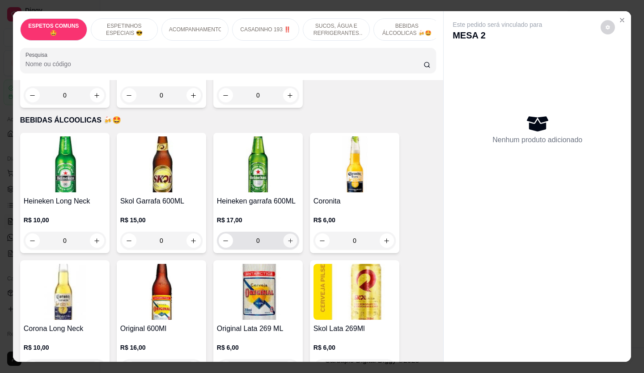
click at [287, 237] on icon "increase-product-quantity" at bounding box center [290, 240] width 7 height 7
type input "1"
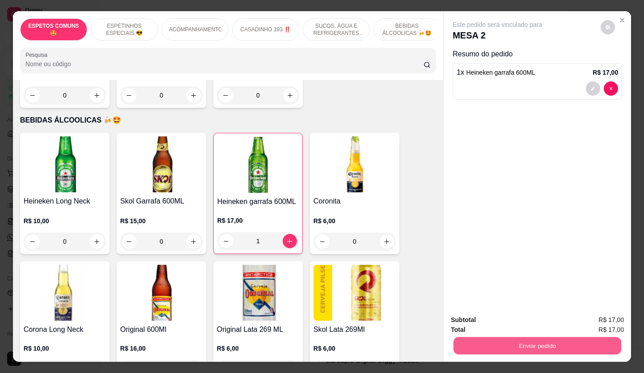
click at [571, 339] on button "Enviar pedido" at bounding box center [537, 345] width 168 height 17
click at [494, 322] on button "Não registrar e enviar pedido" at bounding box center [508, 320] width 90 height 17
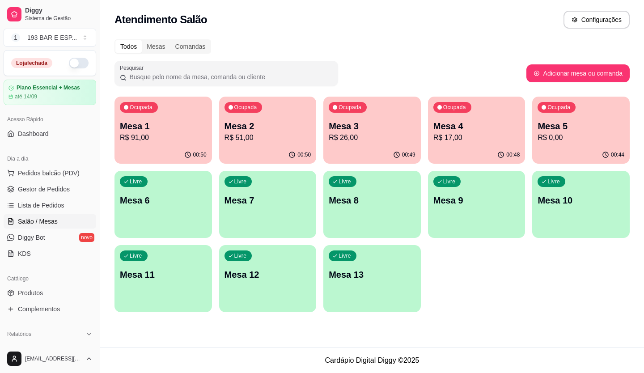
click at [502, 134] on p "R$ 17,00" at bounding box center [476, 137] width 87 height 11
click at [363, 107] on div "Ocupada" at bounding box center [348, 107] width 38 height 11
click at [467, 108] on span "Ocupada" at bounding box center [455, 108] width 25 height 7
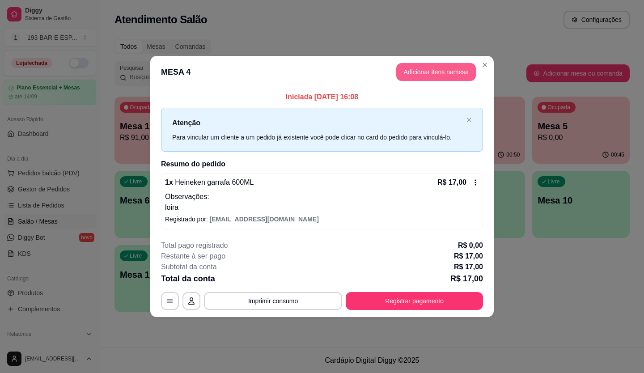
click at [442, 69] on button "Adicionar itens na mesa" at bounding box center [436, 72] width 80 height 18
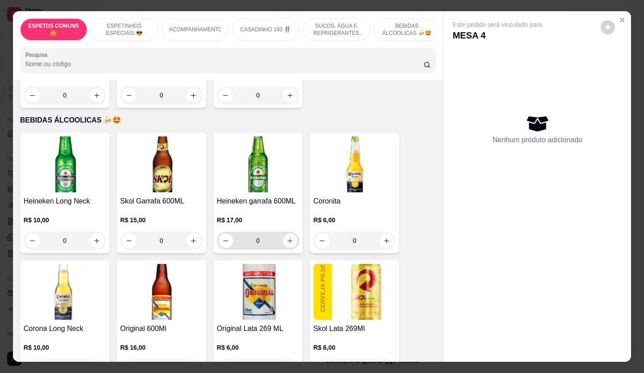
click at [287, 237] on icon "increase-product-quantity" at bounding box center [290, 240] width 7 height 7
type input "1"
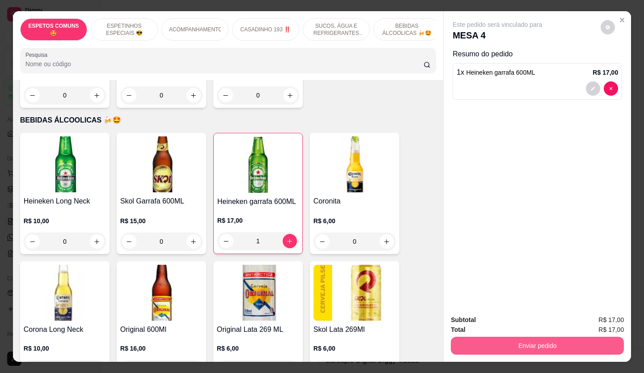
click at [486, 348] on button "Enviar pedido" at bounding box center [537, 346] width 173 height 18
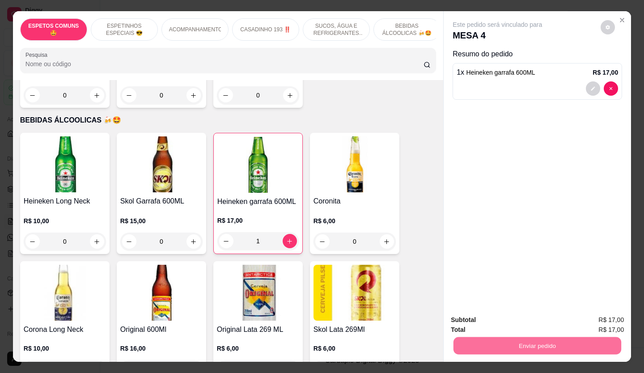
click at [474, 321] on button "Não registrar e enviar pedido" at bounding box center [508, 320] width 90 height 17
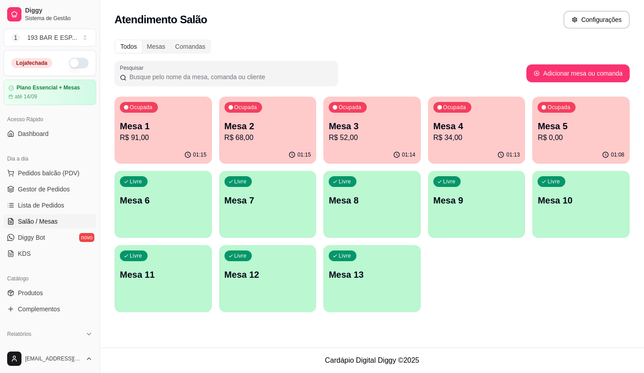
drag, startPoint x: 488, startPoint y: 84, endPoint x: 263, endPoint y: 35, distance: 230.5
click at [253, 50] on div "Todos Mesas Comandas" at bounding box center [371, 46] width 515 height 14
click at [394, 122] on p "Mesa 3" at bounding box center [372, 126] width 84 height 12
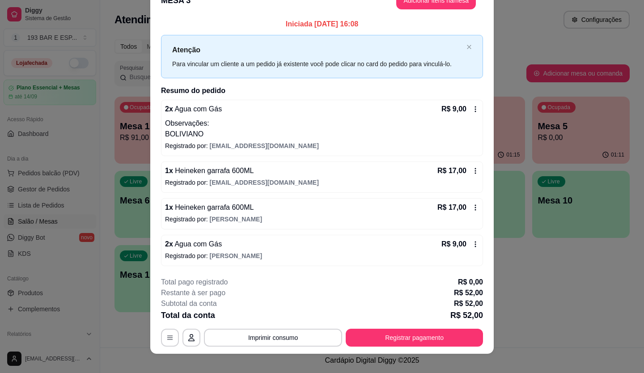
scroll to position [27, 0]
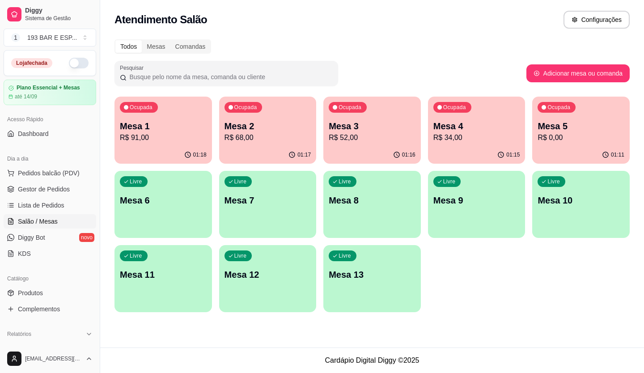
click at [457, 123] on p "Mesa 4" at bounding box center [476, 126] width 87 height 13
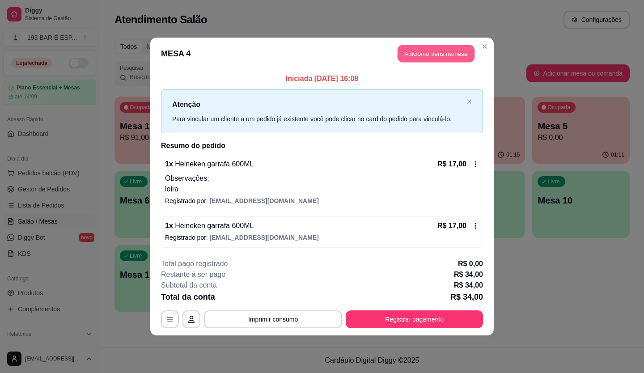
click at [417, 50] on button "Adicionar itens na mesa" at bounding box center [436, 53] width 77 height 17
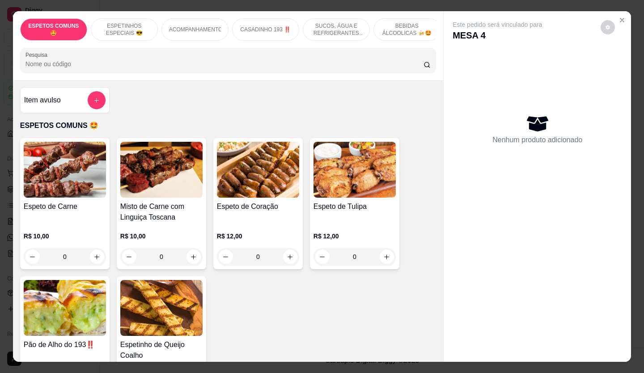
click at [190, 259] on div "GELO Escolha até 1 opção Completo Gelo R$ 0,00 + Gelo e Laranja Escolha até 1 o…" at bounding box center [321, 200] width 265 height 197
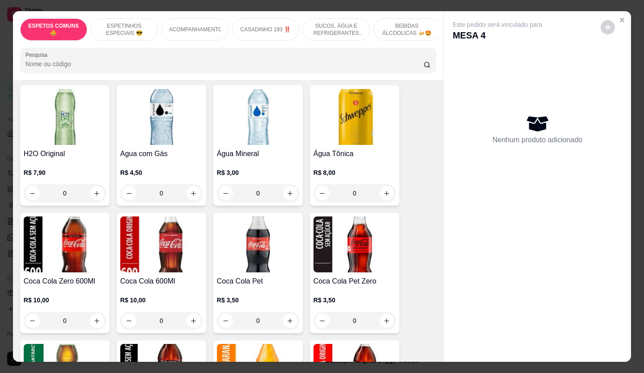
scroll to position [1073, 0]
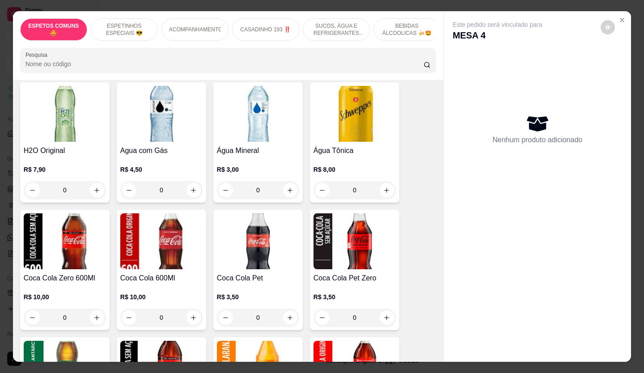
click at [189, 309] on div "0" at bounding box center [161, 318] width 82 height 18
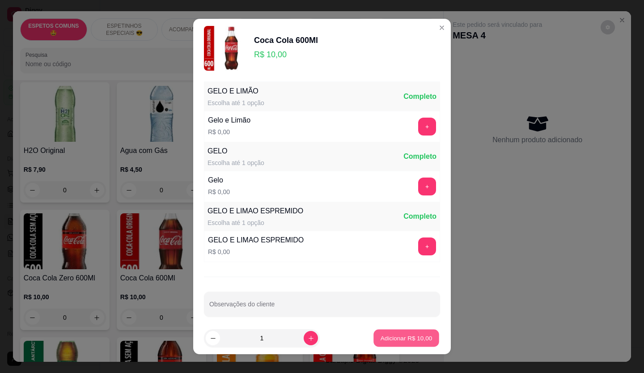
click at [412, 333] on button "Adicionar R$ 10,00" at bounding box center [406, 338] width 66 height 17
type input "1"
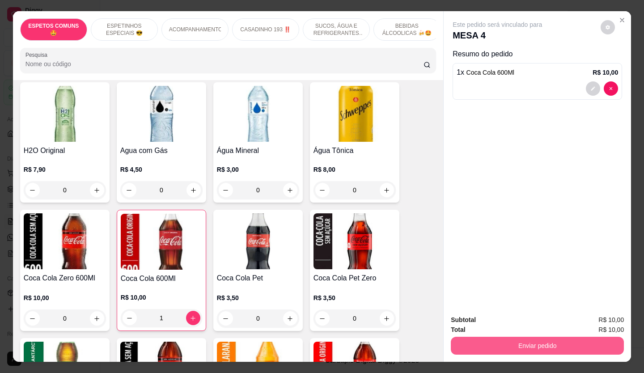
click at [503, 338] on button "Enviar pedido" at bounding box center [537, 346] width 173 height 18
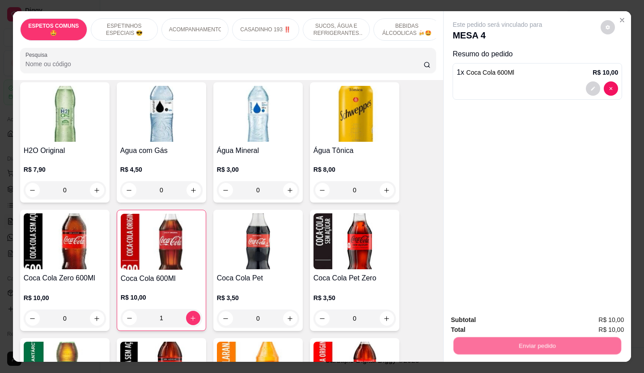
click at [483, 322] on button "Não registrar e enviar pedido" at bounding box center [507, 320] width 93 height 17
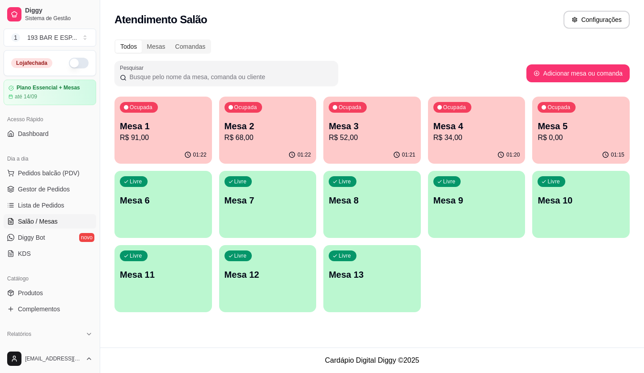
click at [242, 175] on div "Livre Mesa 7" at bounding box center [267, 199] width 97 height 56
click at [192, 141] on p "R$ 91,00" at bounding box center [163, 137] width 84 height 10
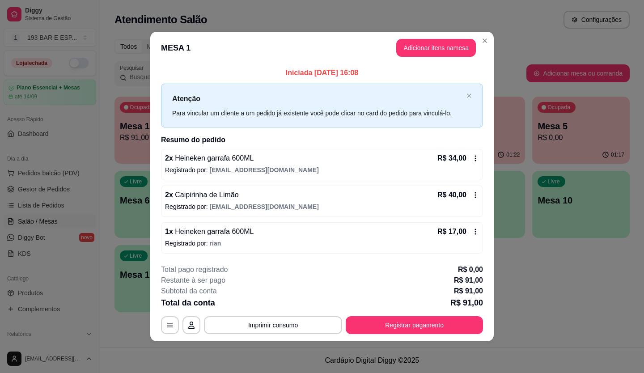
click at [449, 33] on div "**********" at bounding box center [322, 186] width 644 height 373
click at [445, 39] on header "MESA 1 Adicionar itens na mesa" at bounding box center [321, 48] width 343 height 32
click at [444, 44] on button "Adicionar itens na mesa" at bounding box center [436, 48] width 80 height 18
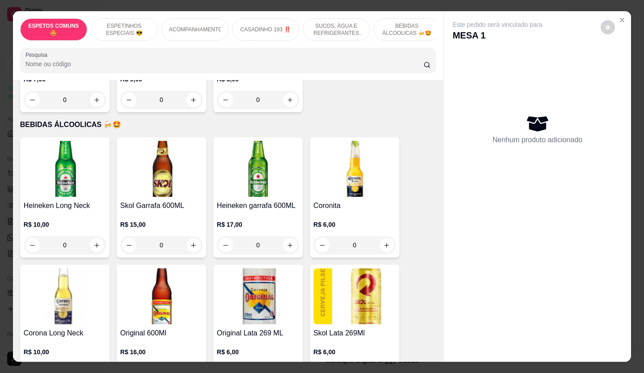
scroll to position [1655, 0]
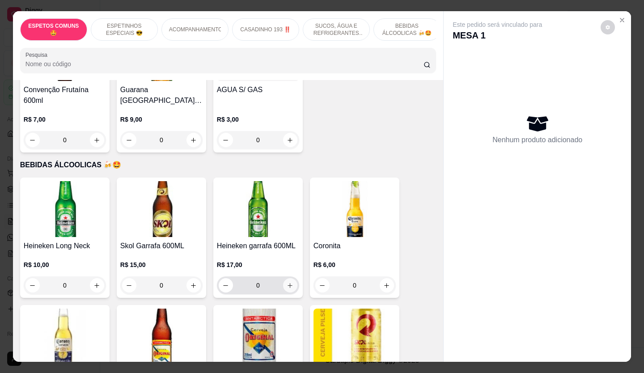
click at [288, 283] on icon "increase-product-quantity" at bounding box center [290, 285] width 5 height 5
type input "1"
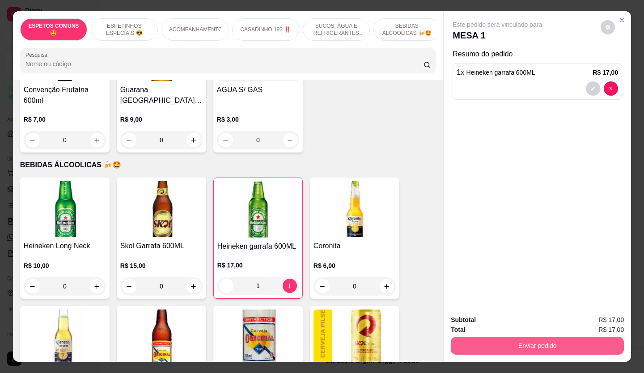
click at [469, 343] on button "Enviar pedido" at bounding box center [537, 346] width 173 height 18
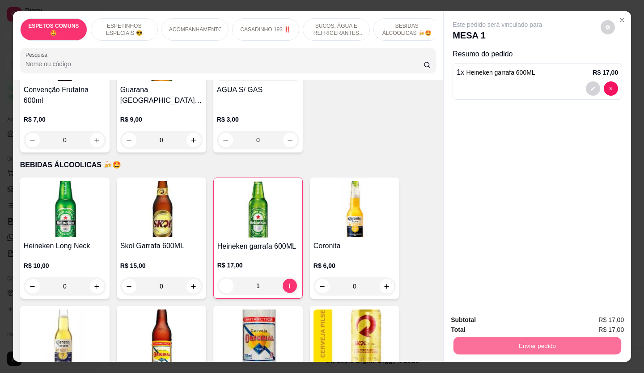
click at [480, 322] on button "Não registrar e enviar pedido" at bounding box center [508, 320] width 90 height 17
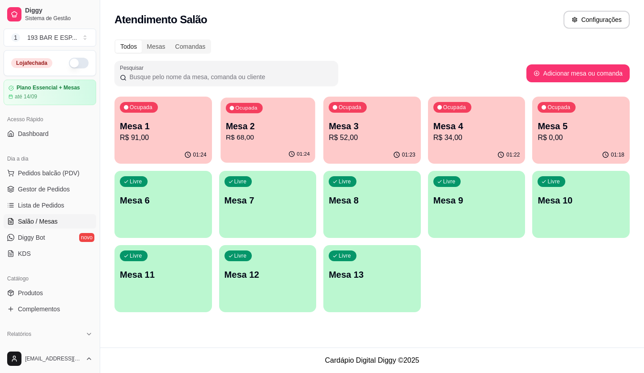
click at [284, 132] on p "R$ 68,00" at bounding box center [267, 137] width 84 height 10
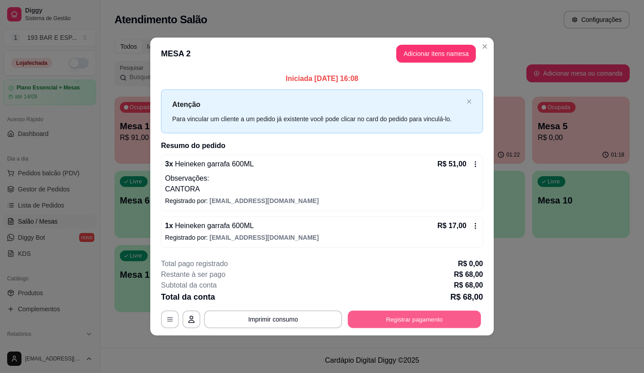
click at [358, 317] on button "Registrar pagamento" at bounding box center [414, 318] width 133 height 17
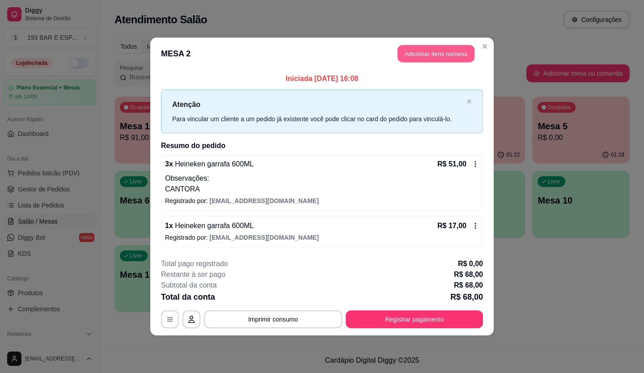
click at [427, 51] on button "Adicionar itens na mesa" at bounding box center [436, 53] width 77 height 17
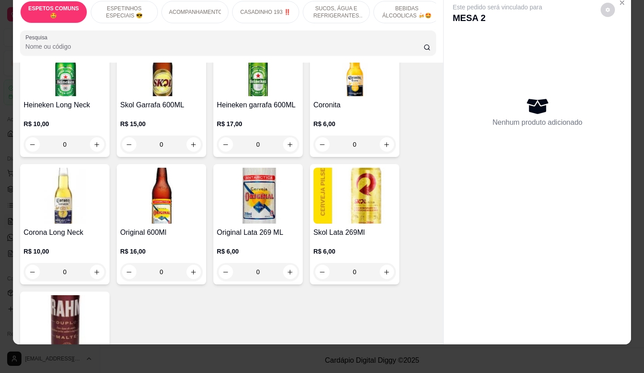
scroll to position [1744, 0]
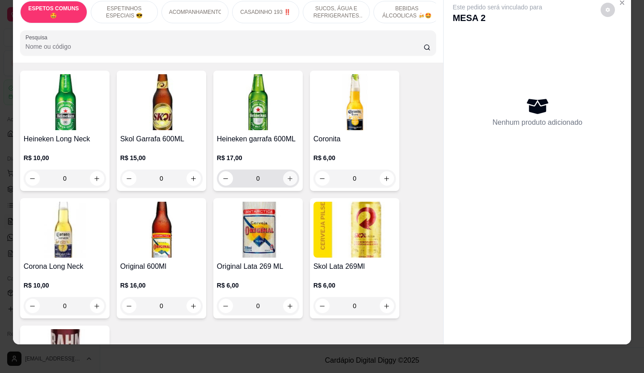
click at [288, 171] on button "increase-product-quantity" at bounding box center [290, 178] width 14 height 14
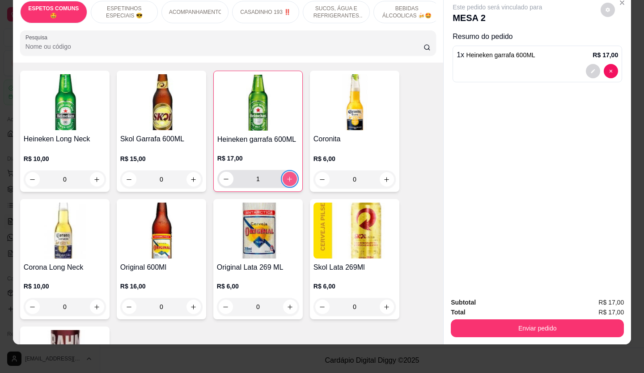
type input "1"
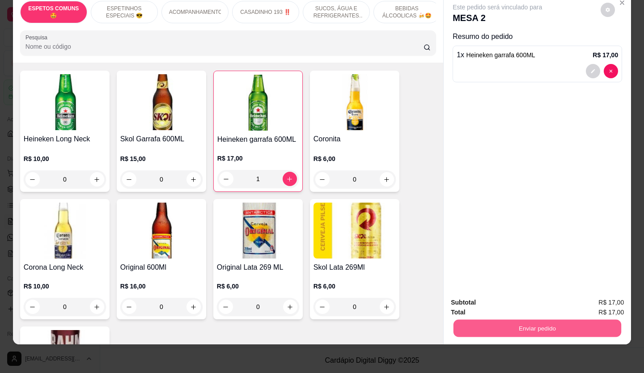
click at [597, 322] on button "Enviar pedido" at bounding box center [537, 328] width 168 height 17
click at [549, 296] on button "Não registrar e enviar pedido" at bounding box center [507, 300] width 93 height 17
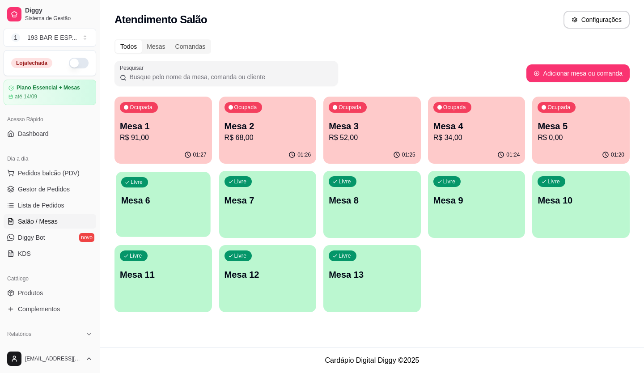
click at [159, 196] on p "Mesa 6" at bounding box center [163, 201] width 84 height 12
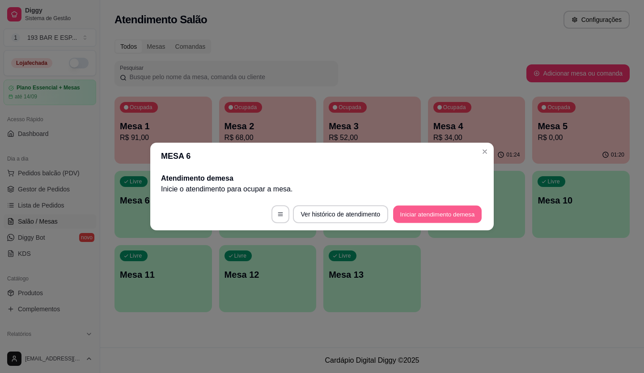
click at [421, 214] on button "Iniciar atendimento de mesa" at bounding box center [437, 214] width 89 height 17
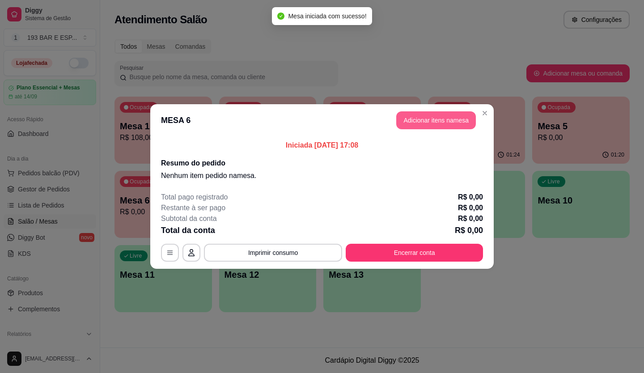
click at [441, 106] on header "MESA 6 Adicionar itens na mesa" at bounding box center [321, 120] width 343 height 32
click at [434, 116] on button "Adicionar itens na mesa" at bounding box center [436, 120] width 77 height 17
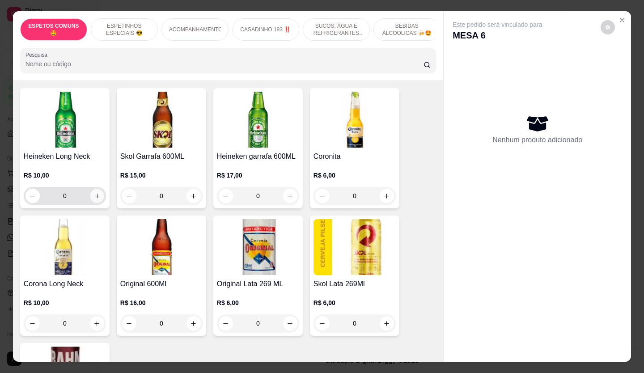
click at [94, 193] on icon "increase-product-quantity" at bounding box center [97, 196] width 7 height 7
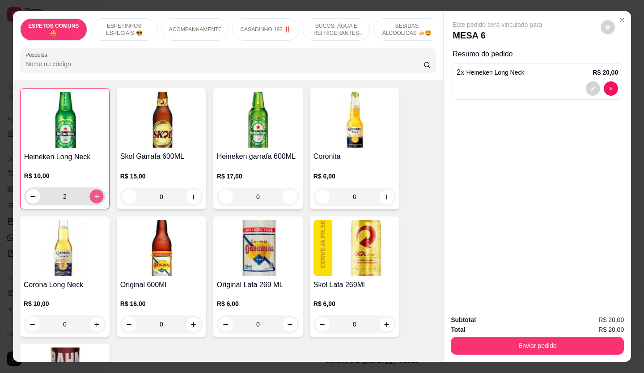
click at [93, 193] on icon "increase-product-quantity" at bounding box center [96, 196] width 7 height 7
type input "3"
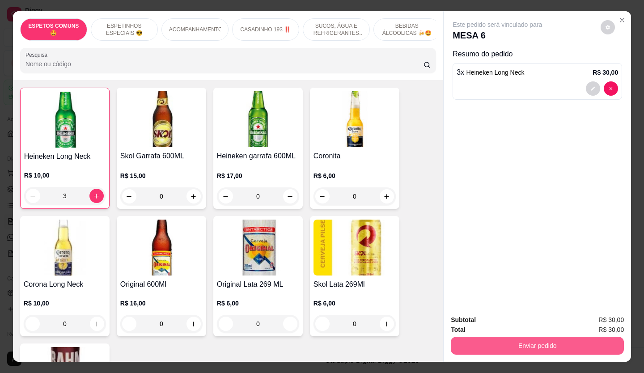
click at [581, 340] on button "Enviar pedido" at bounding box center [537, 346] width 173 height 18
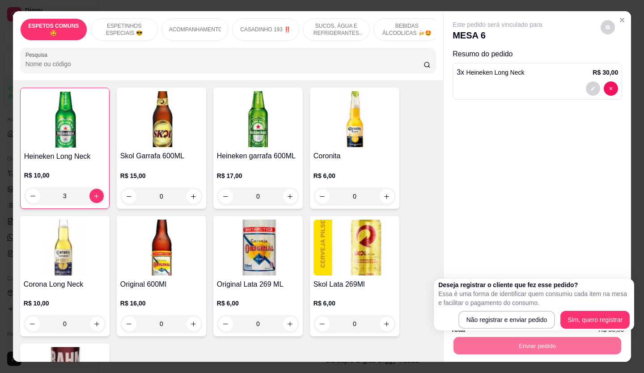
click at [586, 85] on button "decrease-product-quantity" at bounding box center [593, 88] width 14 height 14
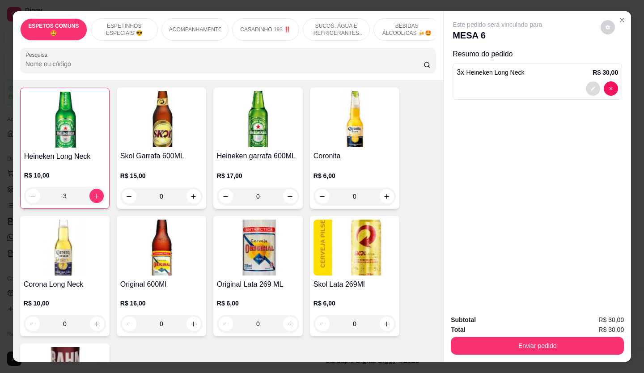
click at [590, 88] on icon "decrease-product-quantity" at bounding box center [592, 88] width 5 height 5
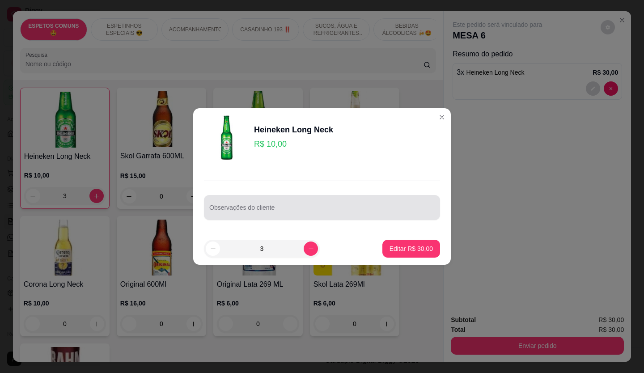
click at [347, 208] on input "Observações do cliente" at bounding box center [321, 211] width 225 height 9
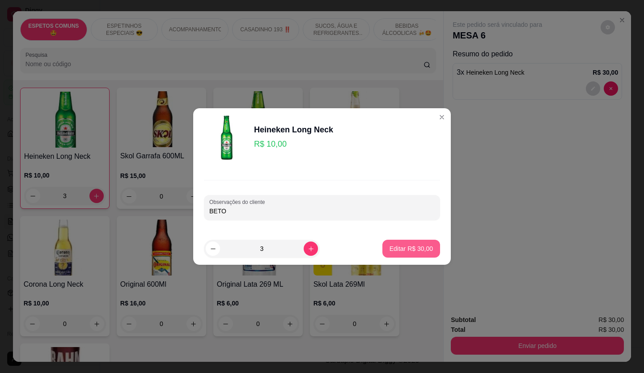
type input "BETO"
click at [411, 246] on p "Editar R$ 30,00" at bounding box center [411, 248] width 43 height 9
type input "0"
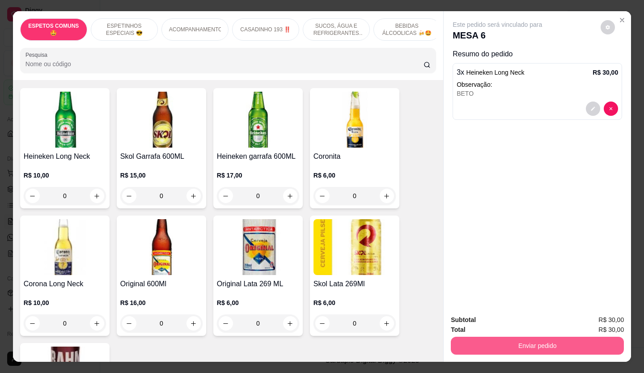
click at [539, 347] on button "Enviar pedido" at bounding box center [537, 346] width 173 height 18
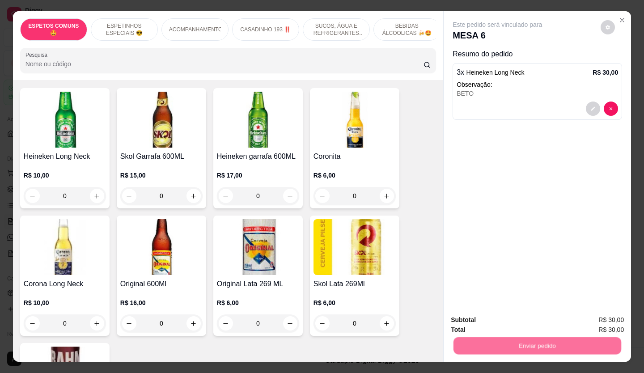
click at [517, 327] on button "Não registrar e enviar pedido" at bounding box center [507, 320] width 93 height 17
click at [517, 326] on div "Total R$ 30,00" at bounding box center [537, 330] width 173 height 10
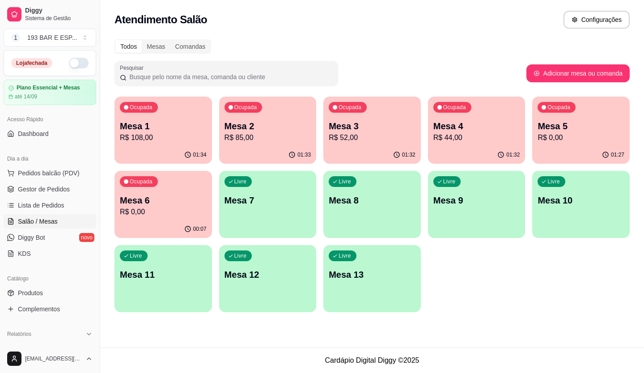
click at [457, 136] on p "R$ 44,00" at bounding box center [476, 137] width 87 height 11
click at [377, 133] on div "Mesa 3 R$ 52,00" at bounding box center [372, 131] width 87 height 23
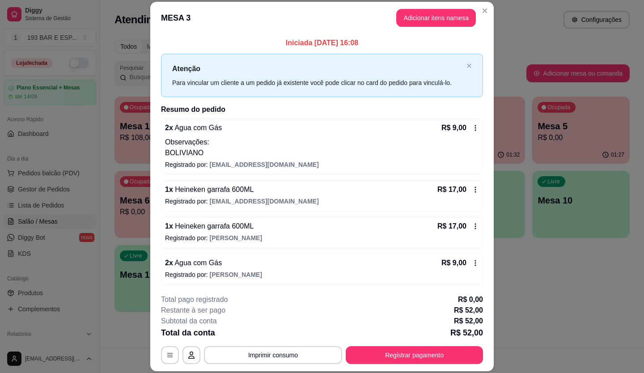
click at [432, 21] on button "Adicionar itens na mesa" at bounding box center [436, 18] width 80 height 18
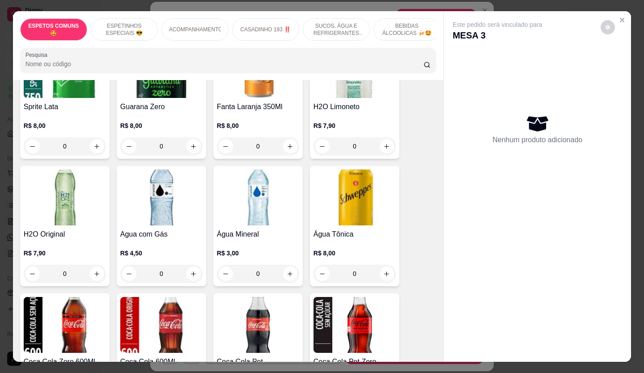
scroll to position [939, 0]
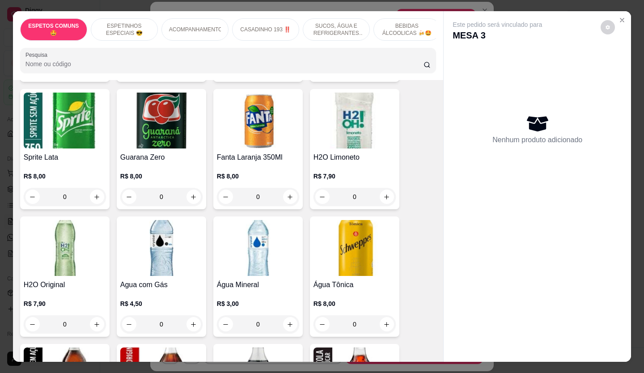
click at [189, 315] on div "0" at bounding box center [161, 324] width 82 height 18
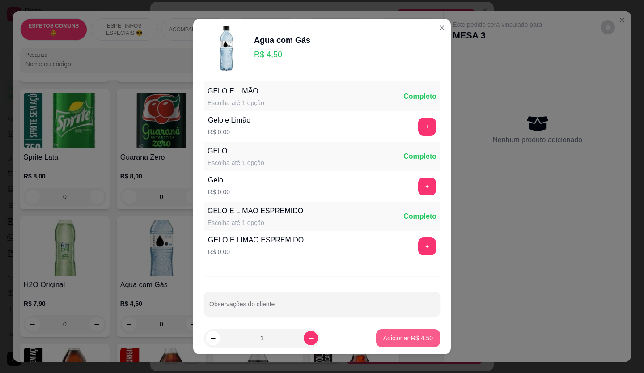
click at [393, 340] on p "Adicionar R$ 4,50" at bounding box center [408, 338] width 50 height 9
type input "1"
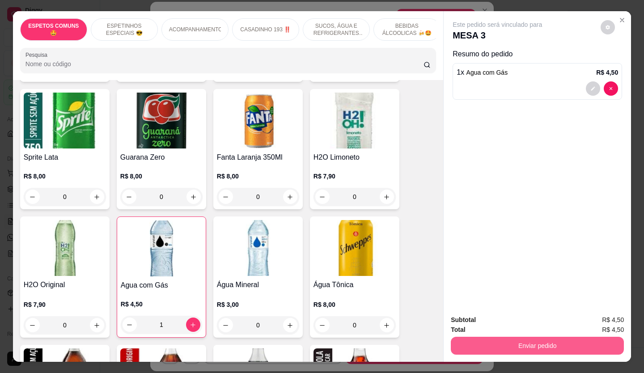
click at [513, 343] on button "Enviar pedido" at bounding box center [537, 346] width 173 height 18
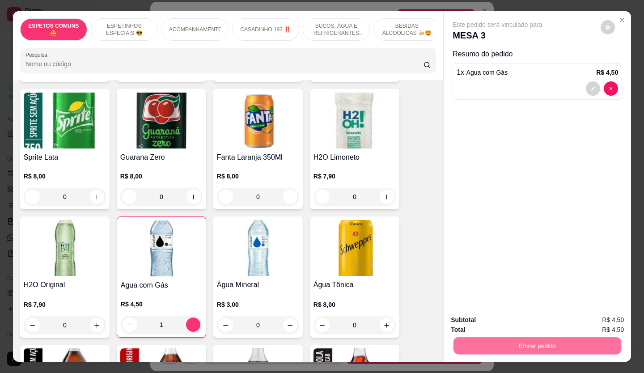
click at [485, 325] on button "Não registrar e enviar pedido" at bounding box center [508, 320] width 90 height 17
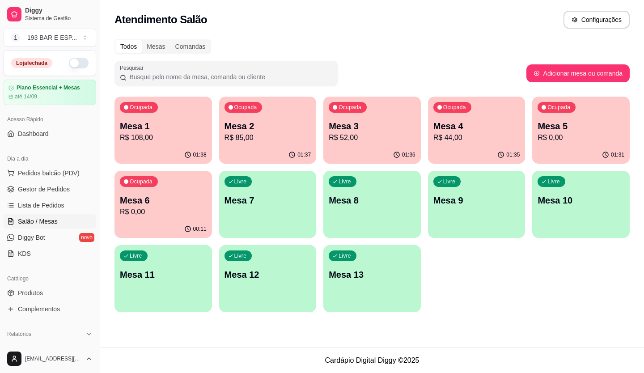
click at [100, 130] on button "Toggle Sidebar" at bounding box center [99, 186] width 7 height 373
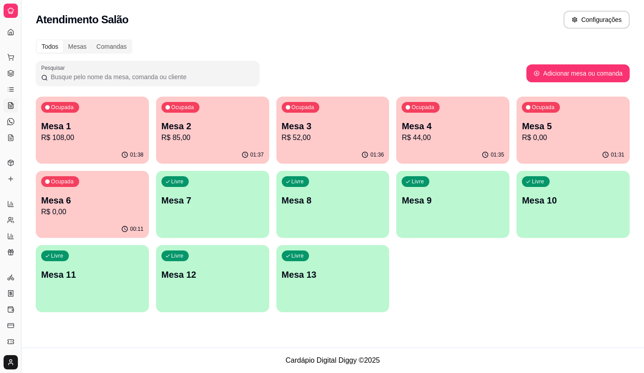
click at [106, 128] on p "Mesa 1" at bounding box center [92, 126] width 102 height 13
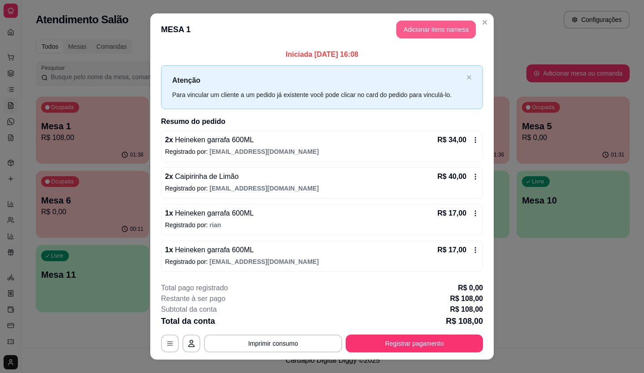
click at [428, 24] on button "Adicionar itens na mesa" at bounding box center [436, 30] width 80 height 18
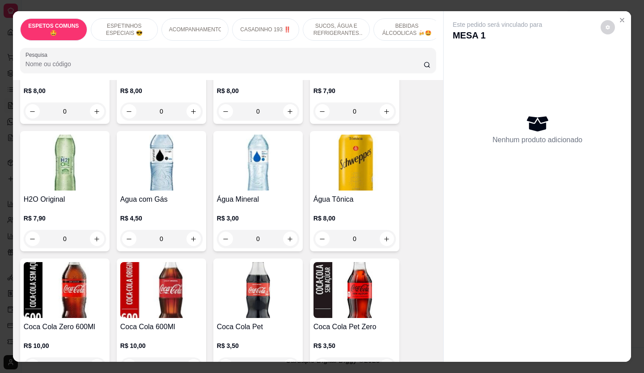
scroll to position [984, 0]
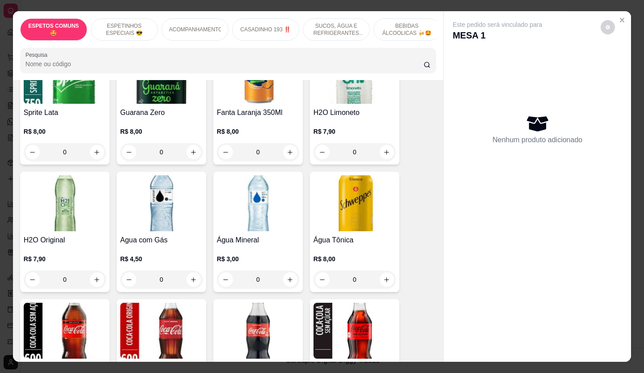
click at [97, 271] on div "0" at bounding box center [65, 280] width 82 height 18
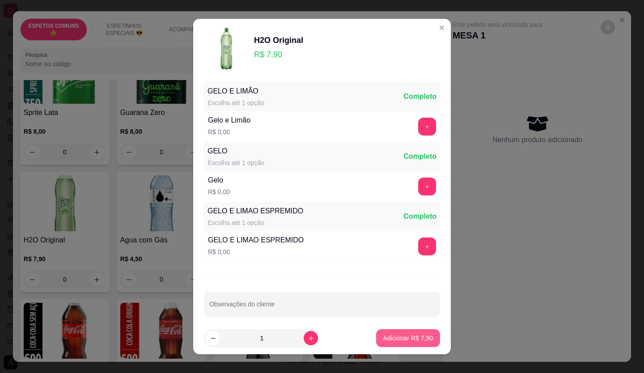
click at [403, 338] on p "Adicionar R$ 7,90" at bounding box center [408, 338] width 50 height 9
type input "1"
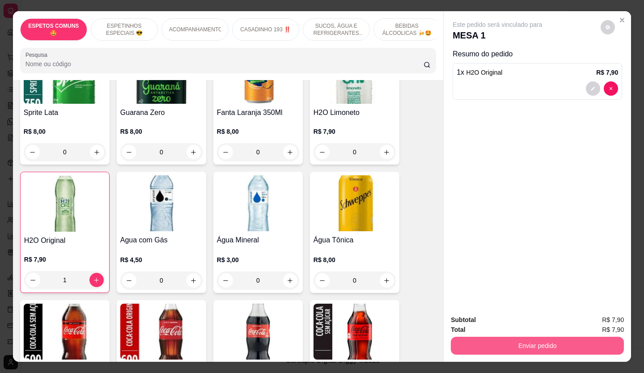
click at [513, 346] on button "Enviar pedido" at bounding box center [537, 346] width 173 height 18
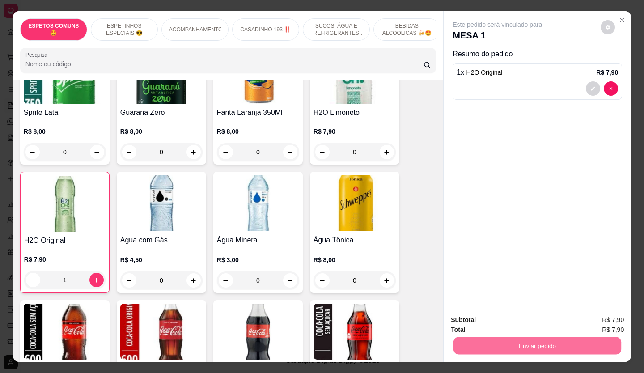
click at [511, 312] on button "Não registrar e enviar pedido" at bounding box center [507, 320] width 93 height 17
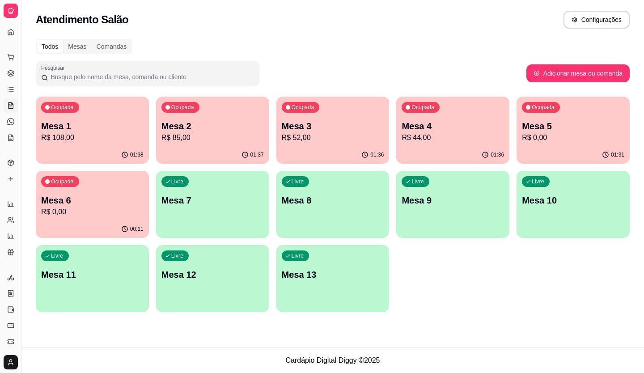
click at [94, 120] on div "Ocupada Mesa 1 R$ 108,00" at bounding box center [92, 122] width 113 height 50
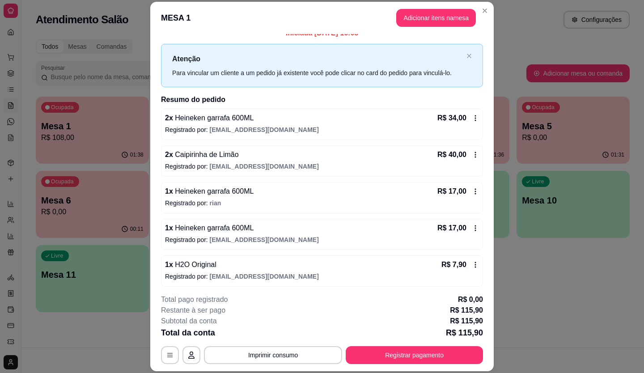
scroll to position [13, 0]
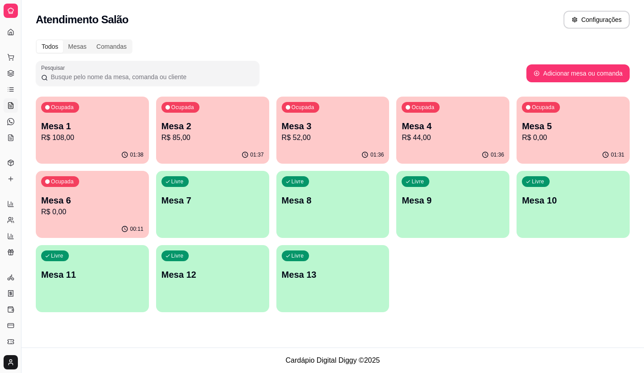
click at [311, 136] on p "R$ 52,00" at bounding box center [333, 137] width 102 height 11
click at [257, 141] on p "R$ 85,00" at bounding box center [212, 137] width 99 height 10
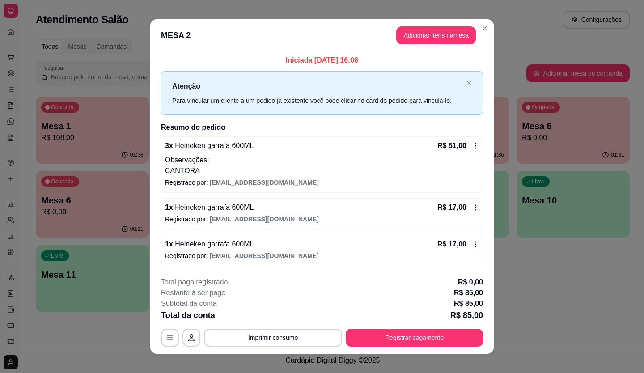
click at [426, 49] on header "MESA 2 Adicionar itens na mesa" at bounding box center [321, 35] width 343 height 32
click at [425, 37] on button "Adicionar itens na mesa" at bounding box center [436, 35] width 80 height 18
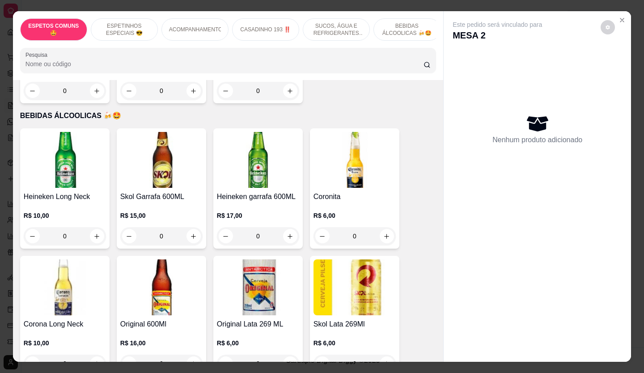
scroll to position [1699, 0]
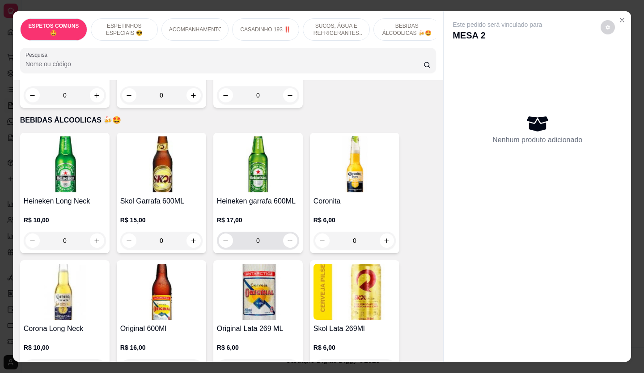
click at [287, 237] on icon "increase-product-quantity" at bounding box center [290, 240] width 7 height 7
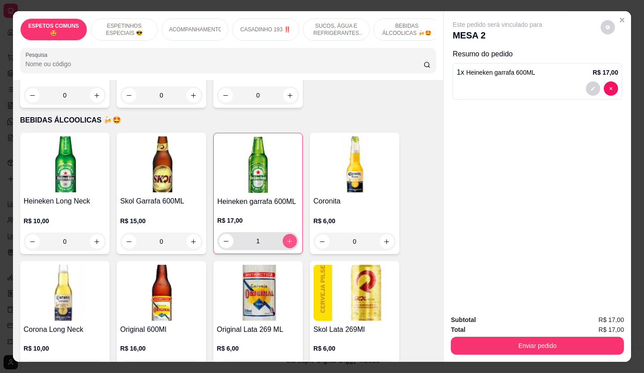
type input "1"
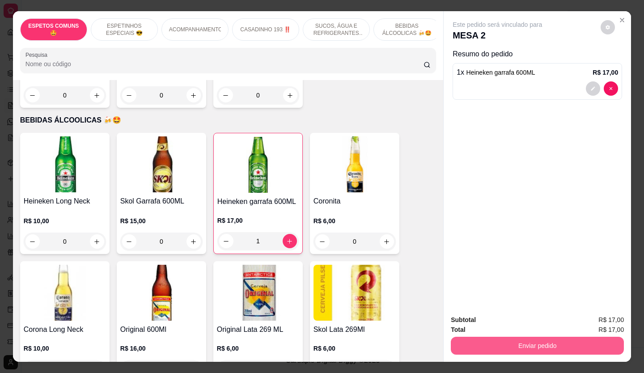
click at [494, 340] on button "Enviar pedido" at bounding box center [537, 346] width 173 height 18
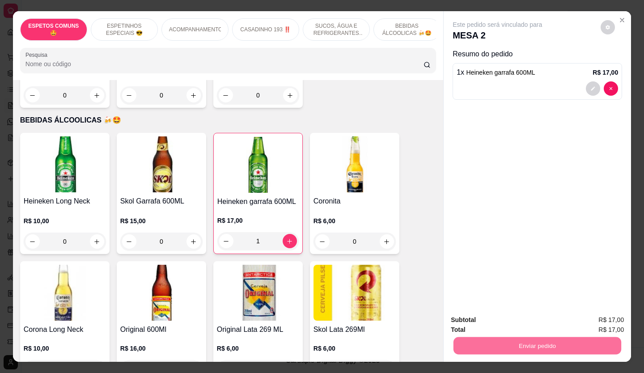
click at [482, 316] on button "Não registrar e enviar pedido" at bounding box center [507, 320] width 93 height 17
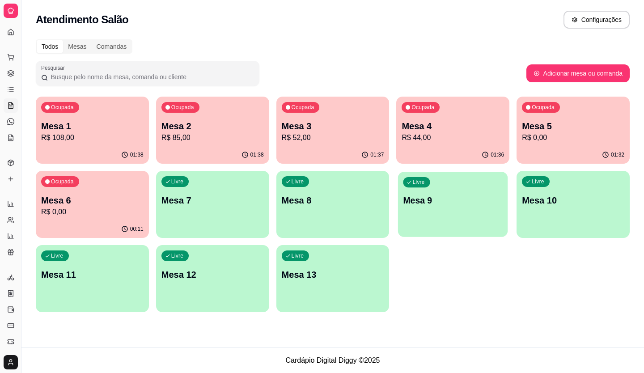
click at [483, 243] on div "Ocupada Mesa 1 R$ 108,00 01:38 Ocupada Mesa 2 R$ 85,00 01:38 Ocupada Mesa 3 R$ …" at bounding box center [333, 205] width 594 height 216
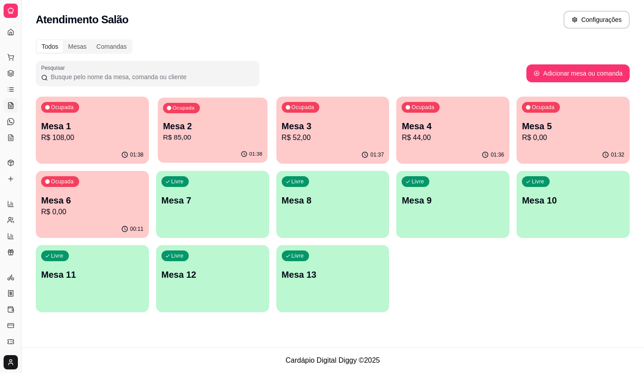
click at [243, 145] on div "Ocupada Mesa 2 R$ 85,00" at bounding box center [213, 121] width 110 height 48
click at [348, 140] on p "R$ 52,00" at bounding box center [333, 137] width 102 height 11
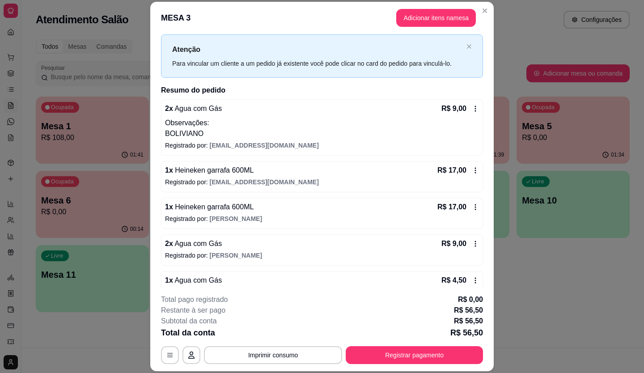
scroll to position [38, 0]
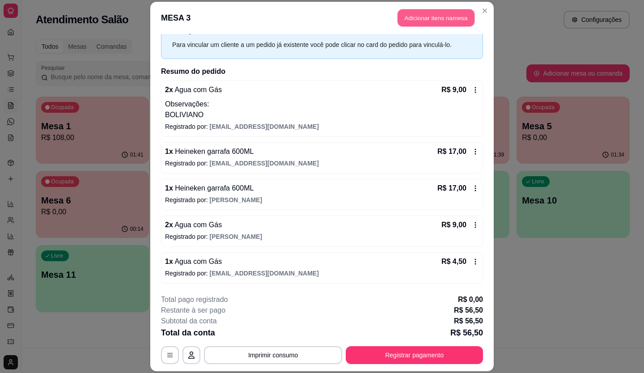
click at [410, 25] on button "Adicionar itens na mesa" at bounding box center [436, 17] width 77 height 17
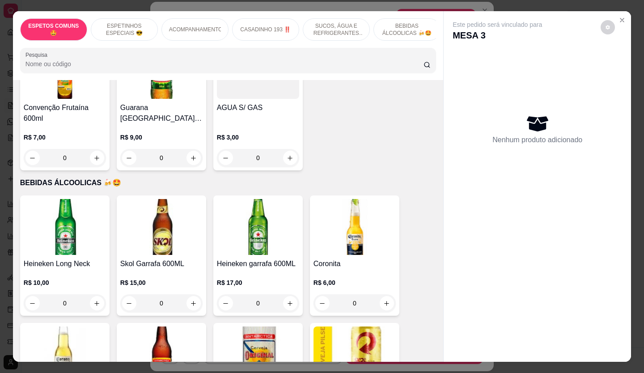
scroll to position [1655, 0]
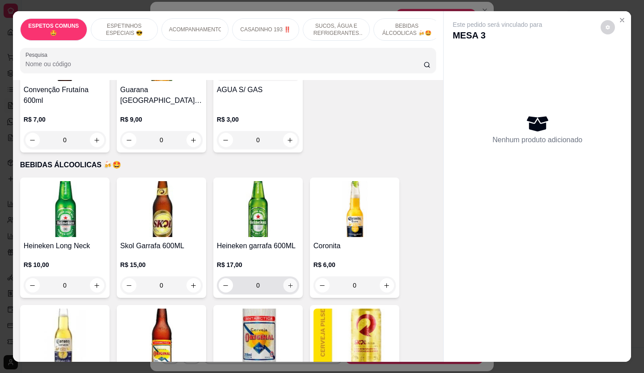
click at [287, 282] on icon "increase-product-quantity" at bounding box center [290, 285] width 7 height 7
type input "1"
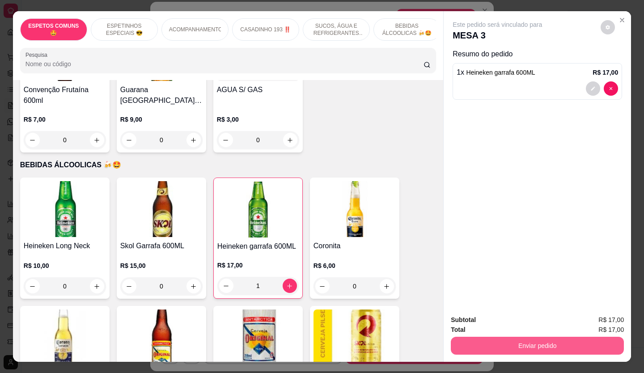
click at [469, 337] on button "Enviar pedido" at bounding box center [537, 346] width 173 height 18
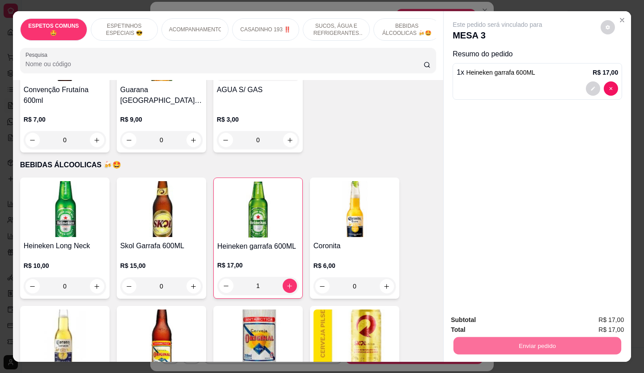
click at [492, 317] on button "Não registrar e enviar pedido" at bounding box center [508, 320] width 90 height 17
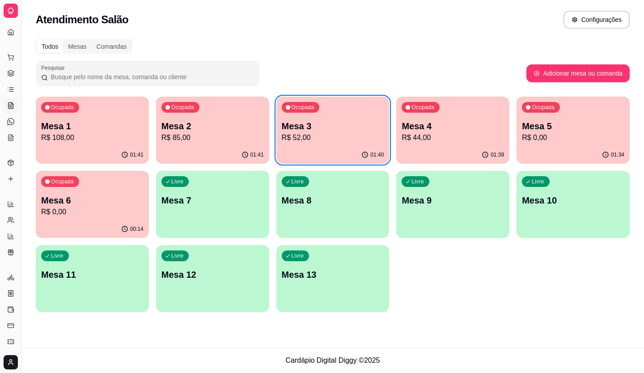
click at [123, 228] on icon "button" at bounding box center [124, 228] width 7 height 7
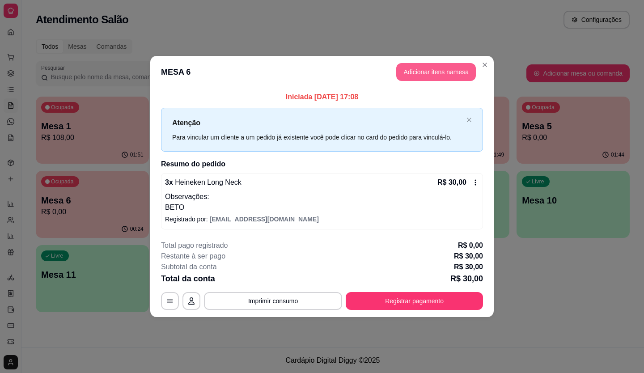
click at [423, 75] on button "Adicionar itens na mesa" at bounding box center [436, 72] width 80 height 18
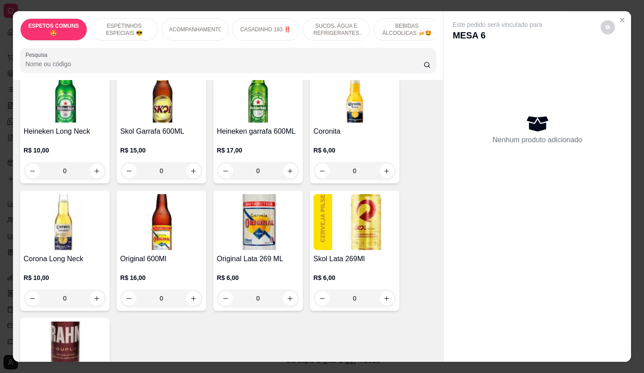
scroll to position [1789, 0]
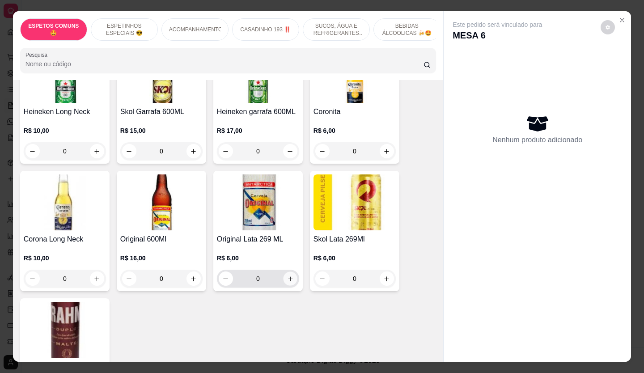
click at [287, 275] on icon "increase-product-quantity" at bounding box center [290, 278] width 7 height 7
click at [288, 276] on icon "increase-product-quantity" at bounding box center [290, 278] width 4 height 4
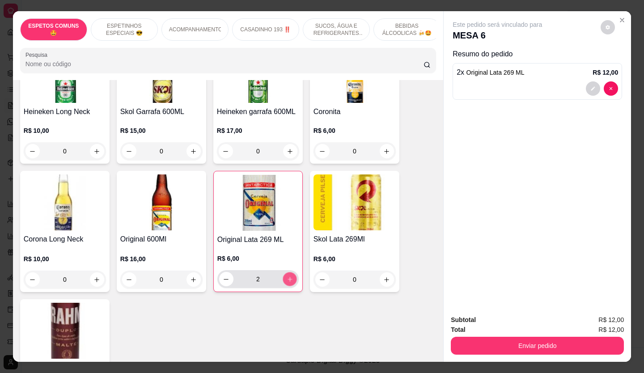
click at [288, 277] on icon "increase-product-quantity" at bounding box center [290, 279] width 4 height 4
type input "3"
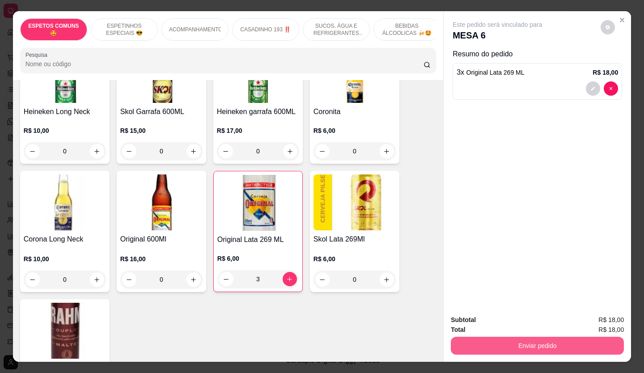
click at [510, 345] on button "Enviar pedido" at bounding box center [537, 346] width 173 height 18
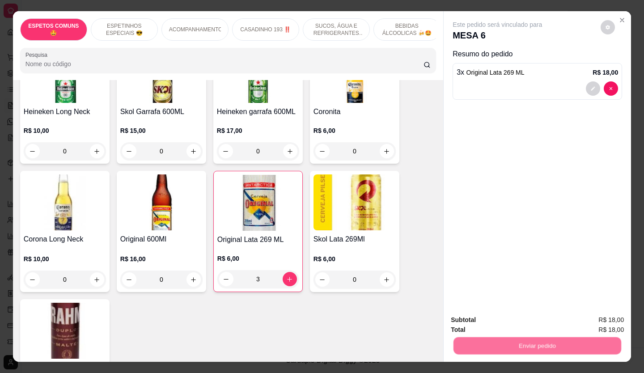
click at [494, 321] on button "Não registrar e enviar pedido" at bounding box center [507, 320] width 93 height 17
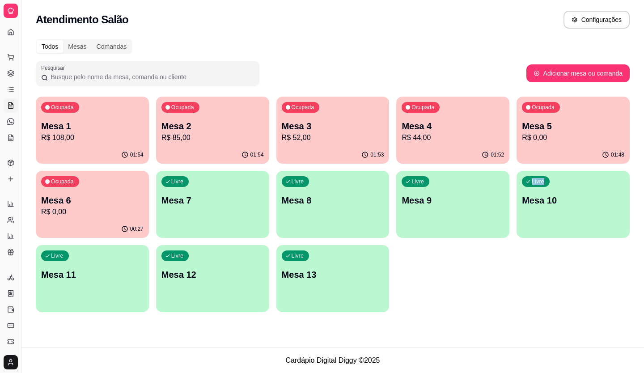
click at [494, 319] on div "Todos Mesas Comandas Pesquisar Adicionar mesa ou comanda Ocupada Mesa 1 R$ 108,…" at bounding box center [332, 178] width 623 height 289
click at [251, 167] on div "Ocupada Mesa 1 R$ 108,00 01:54 Ocupada Mesa 2 R$ 85,00 01:54 Ocupada Mesa 3 R$ …" at bounding box center [333, 205] width 594 height 216
click at [247, 185] on div "Livre Mesa 7" at bounding box center [213, 199] width 110 height 55
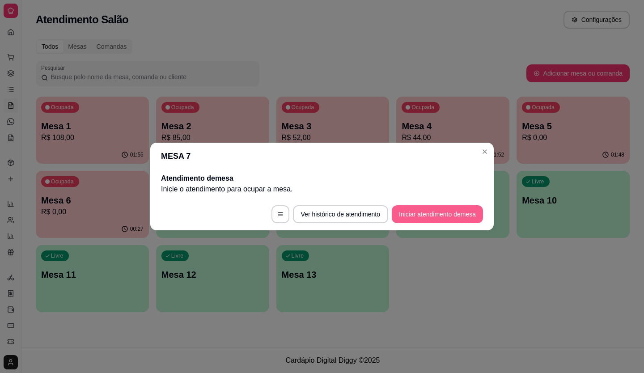
click at [417, 217] on button "Iniciar atendimento de mesa" at bounding box center [437, 214] width 91 height 18
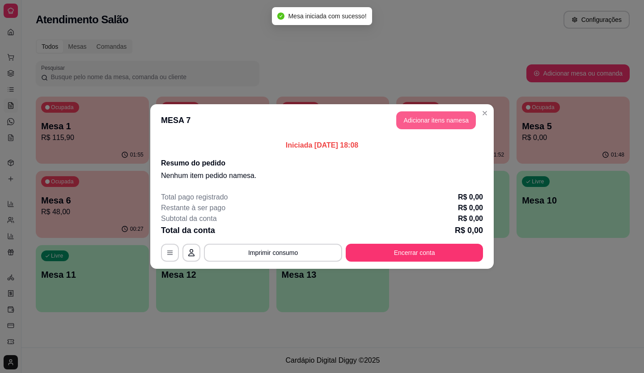
click at [444, 114] on button "Adicionar itens na mesa" at bounding box center [436, 120] width 80 height 18
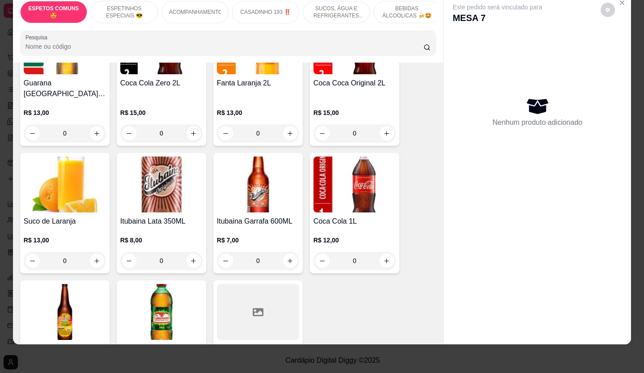
scroll to position [1386, 0]
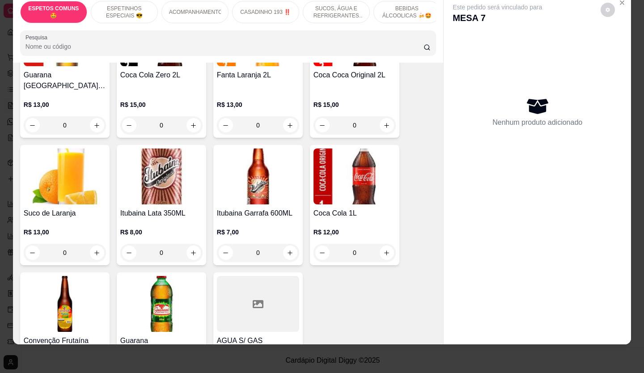
click at [97, 244] on div "0" at bounding box center [65, 253] width 82 height 18
click at [94, 244] on div "0" at bounding box center [65, 253] width 82 height 18
click at [120, 244] on div "0" at bounding box center [161, 253] width 82 height 18
click at [93, 244] on div "0" at bounding box center [65, 253] width 82 height 18
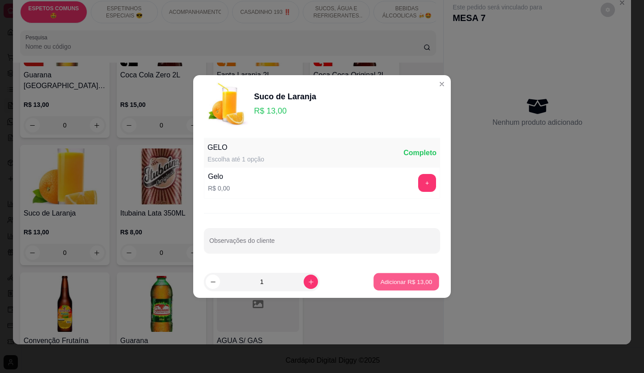
click at [409, 282] on p "Adicionar R$ 13,00" at bounding box center [407, 281] width 52 height 8
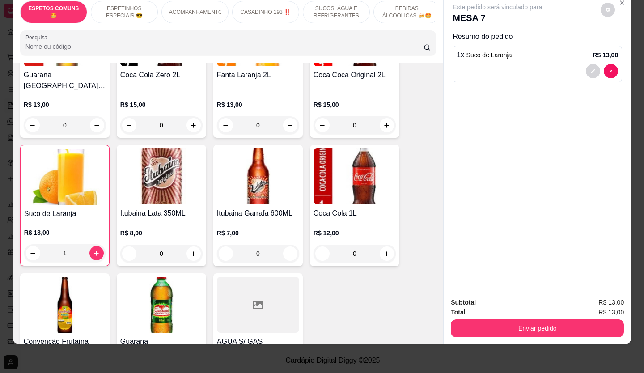
click at [90, 244] on div "1" at bounding box center [64, 253] width 81 height 18
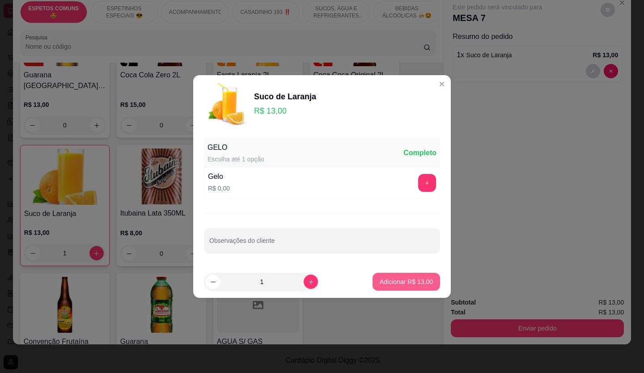
click at [405, 286] on p "Adicionar R$ 13,00" at bounding box center [406, 281] width 53 height 9
type input "2"
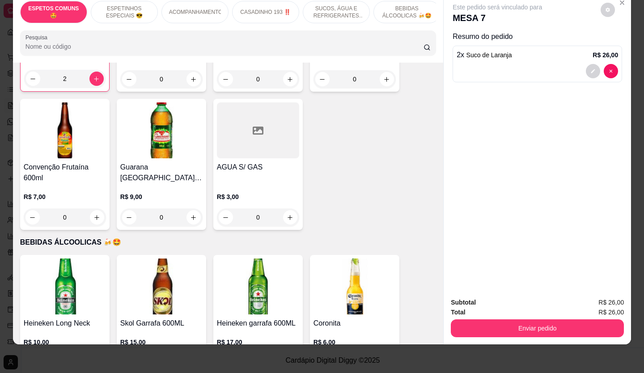
scroll to position [1640, 0]
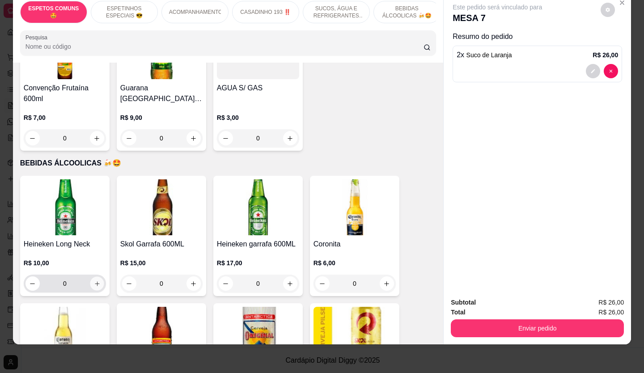
click at [93, 277] on button "increase-product-quantity" at bounding box center [97, 284] width 14 height 14
type input "1"
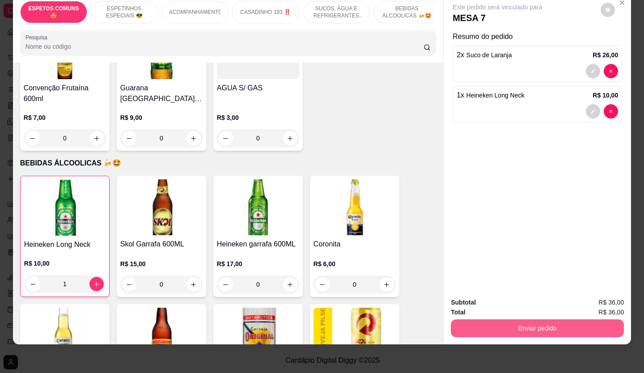
click at [586, 322] on button "Enviar pedido" at bounding box center [537, 328] width 173 height 18
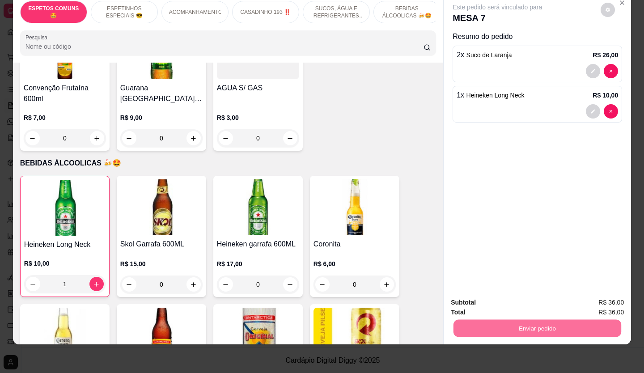
click at [525, 292] on button "Não registrar e enviar pedido" at bounding box center [507, 300] width 93 height 17
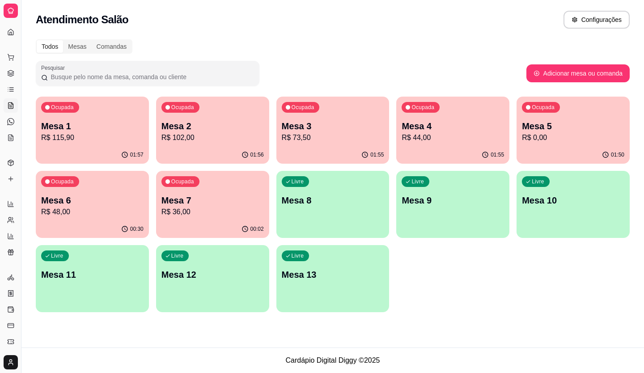
click at [80, 146] on button "Ocupada Mesa 1 R$ 115,90 01:57" at bounding box center [92, 130] width 113 height 67
click at [218, 136] on p "R$ 102,00" at bounding box center [212, 137] width 102 height 11
click at [339, 135] on p "R$ 73,50" at bounding box center [333, 137] width 102 height 11
click at [447, 131] on p "Mesa 4" at bounding box center [452, 126] width 99 height 12
click at [543, 142] on p "R$ 0,00" at bounding box center [573, 137] width 102 height 11
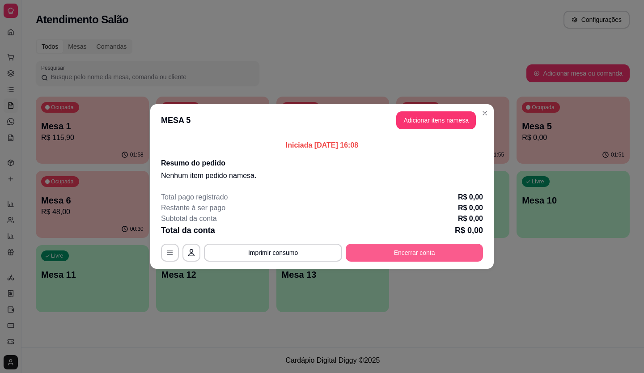
click at [424, 246] on button "Encerrar conta" at bounding box center [414, 253] width 137 height 18
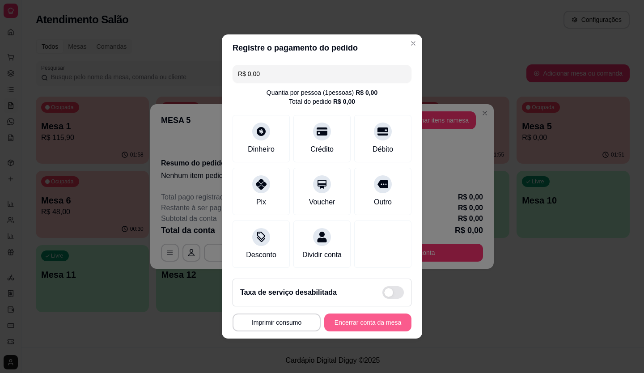
click at [364, 330] on button "Encerrar conta da mesa" at bounding box center [367, 323] width 87 height 18
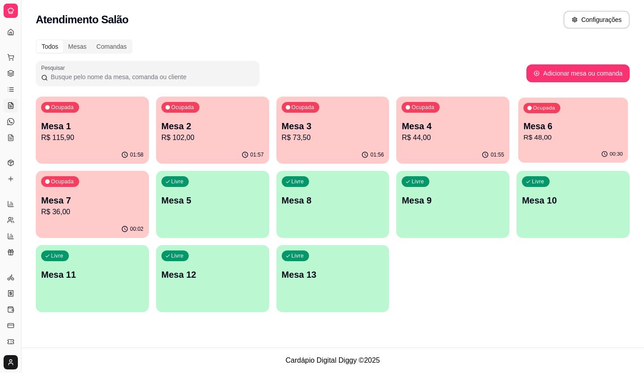
click at [551, 129] on p "Mesa 6" at bounding box center [573, 126] width 99 height 12
click at [104, 222] on div "00:03" at bounding box center [93, 228] width 110 height 17
click at [187, 138] on p "R$ 102,00" at bounding box center [212, 137] width 102 height 11
click at [64, 131] on p "Mesa 1" at bounding box center [92, 126] width 102 height 13
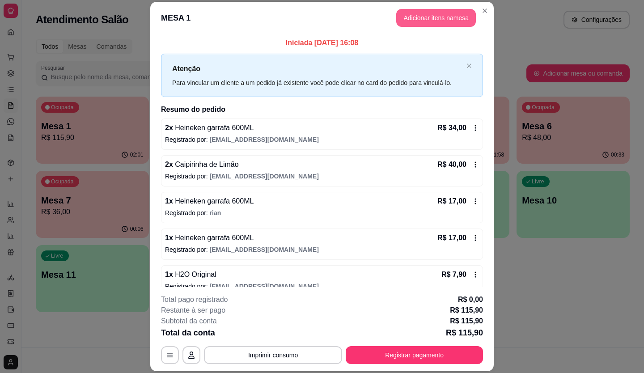
click at [427, 18] on button "Adicionar itens na mesa" at bounding box center [436, 18] width 80 height 18
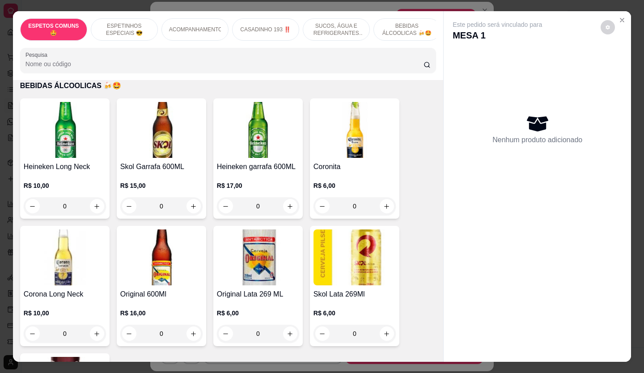
scroll to position [1744, 0]
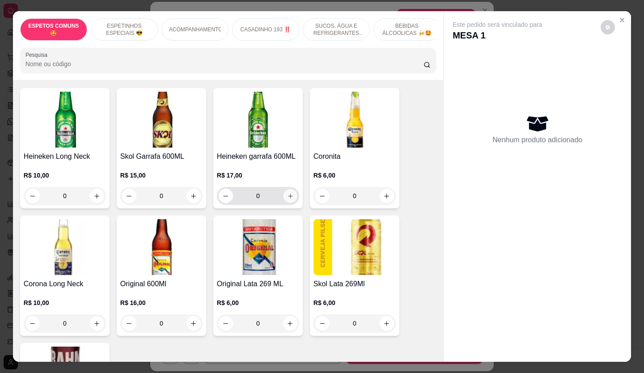
click at [288, 193] on icon "increase-product-quantity" at bounding box center [290, 196] width 7 height 7
type input "1"
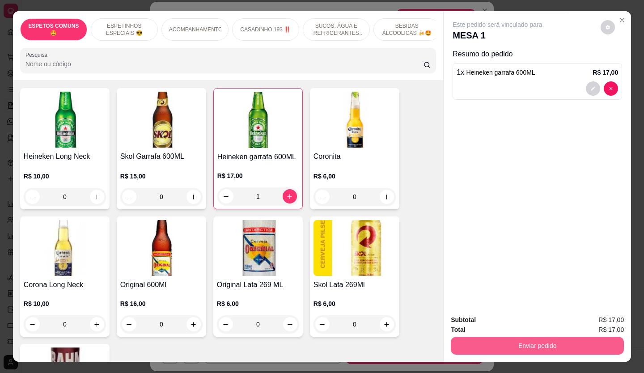
click at [544, 340] on button "Enviar pedido" at bounding box center [537, 346] width 173 height 18
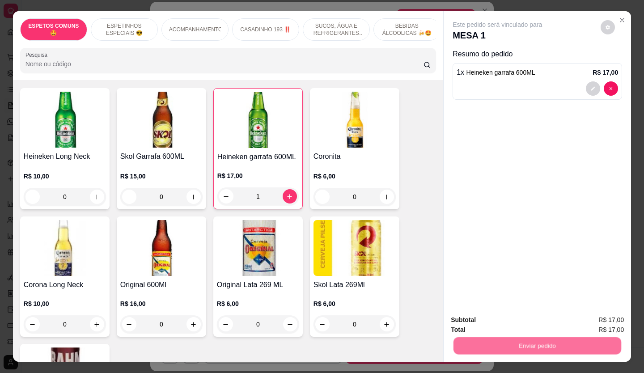
click at [521, 316] on button "Não registrar e enviar pedido" at bounding box center [507, 320] width 93 height 17
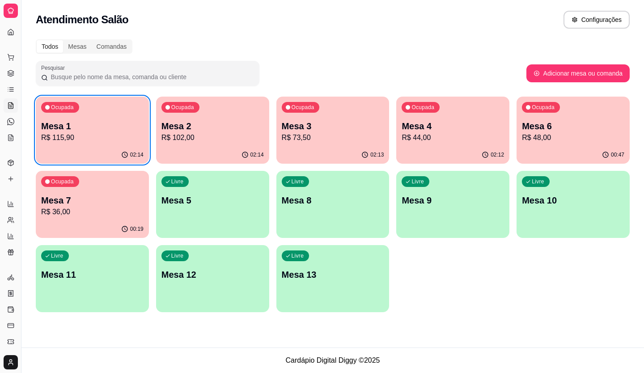
click at [459, 113] on div "Ocupada Mesa 4 R$ 44,00" at bounding box center [452, 122] width 113 height 50
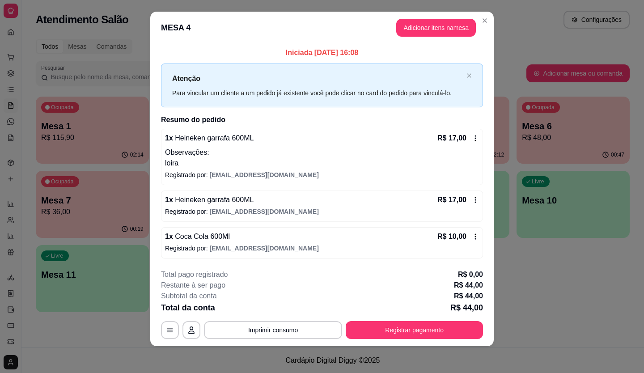
scroll to position [9, 0]
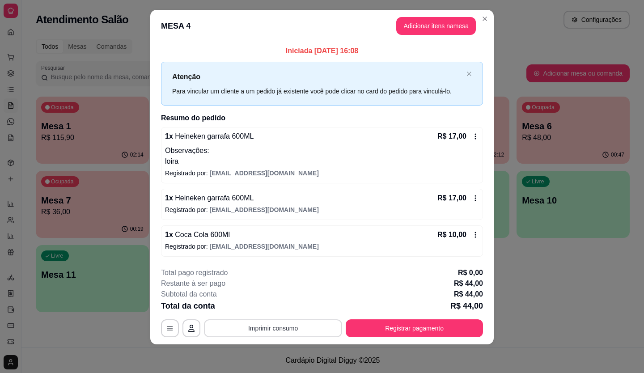
click at [290, 331] on button "Imprimir consumo" at bounding box center [273, 328] width 138 height 18
click at [274, 286] on button "IMPRESSORA" at bounding box center [272, 289] width 63 height 14
click at [420, 327] on button "Registrar pagamento" at bounding box center [414, 328] width 137 height 18
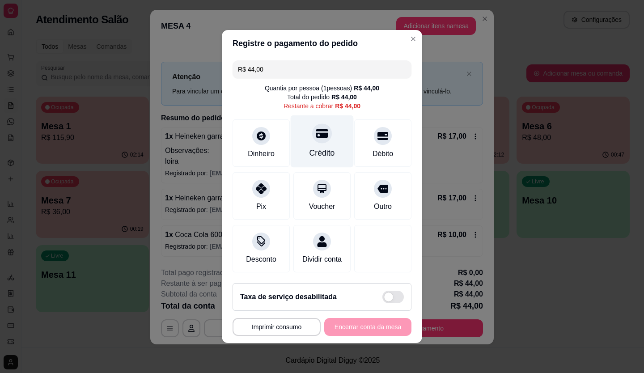
click at [310, 137] on div "Crédito" at bounding box center [322, 141] width 63 height 52
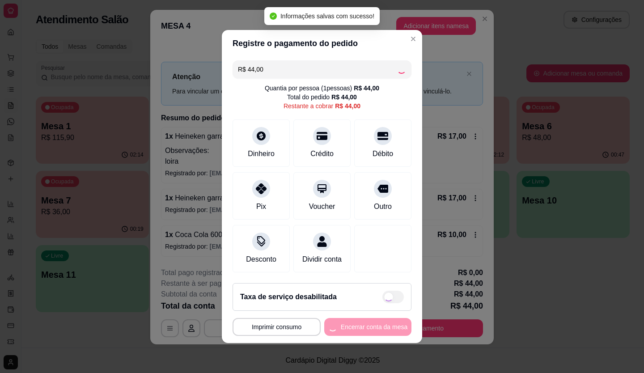
type input "R$ 0,00"
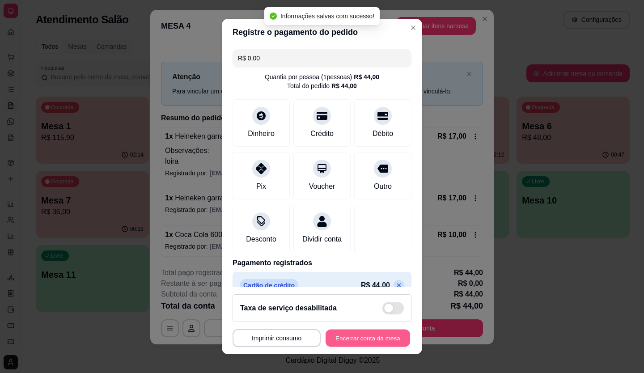
click at [352, 335] on button "Encerrar conta da mesa" at bounding box center [368, 338] width 85 height 17
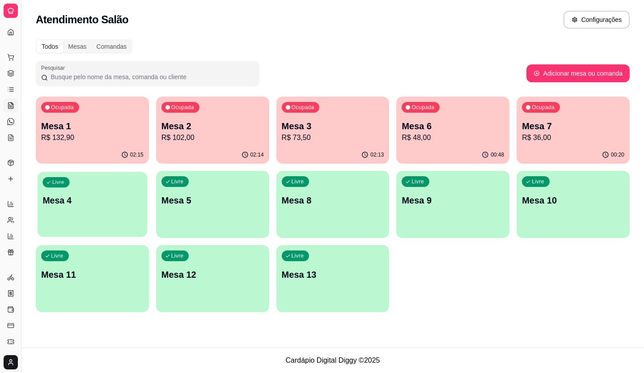
click at [243, 126] on p "Mesa 2" at bounding box center [212, 126] width 102 height 13
click at [314, 138] on p "R$ 73,50" at bounding box center [333, 137] width 102 height 11
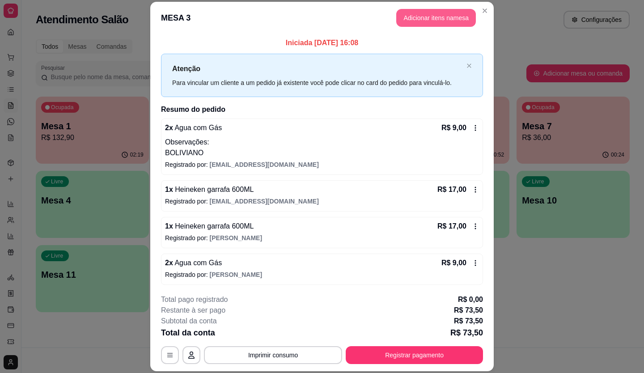
click at [440, 22] on button "Adicionar itens na mesa" at bounding box center [436, 18] width 80 height 18
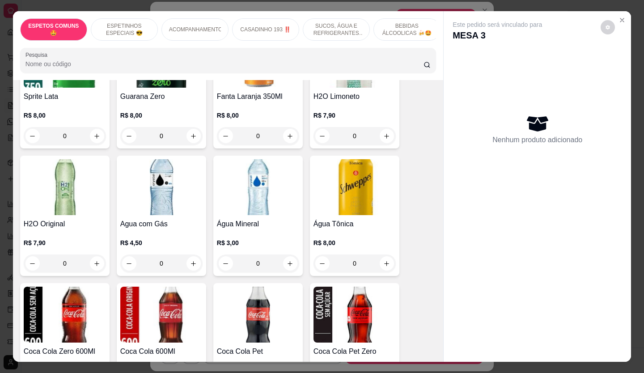
scroll to position [984, 0]
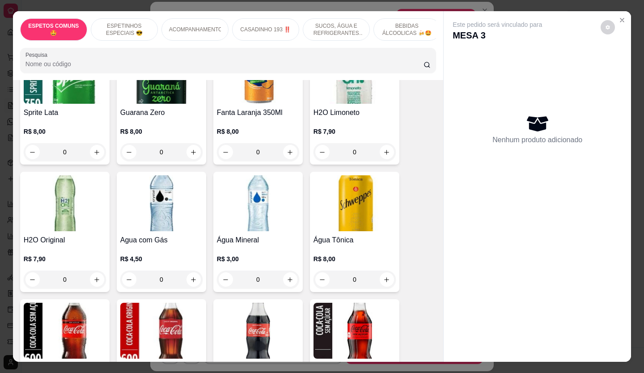
click at [186, 271] on div "0" at bounding box center [161, 280] width 82 height 18
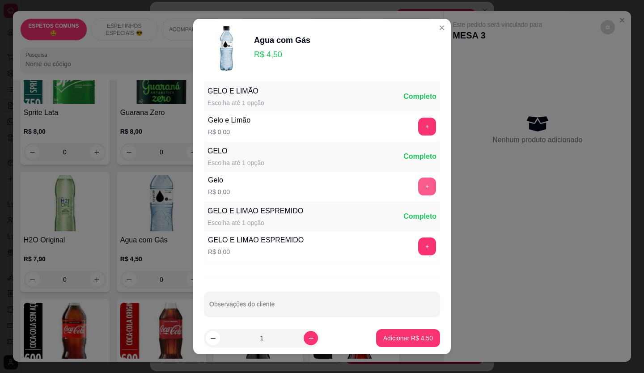
click at [418, 182] on button "+" at bounding box center [427, 187] width 18 height 18
click at [413, 183] on div "- 1 +" at bounding box center [407, 187] width 65 height 18
click at [410, 188] on div "- 1 +" at bounding box center [407, 187] width 65 height 18
click at [409, 188] on div "- 1 +" at bounding box center [407, 187] width 65 height 18
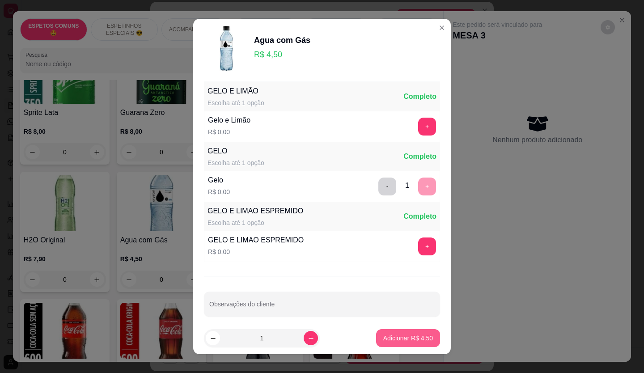
click at [391, 335] on p "Adicionar R$ 4,50" at bounding box center [408, 338] width 50 height 9
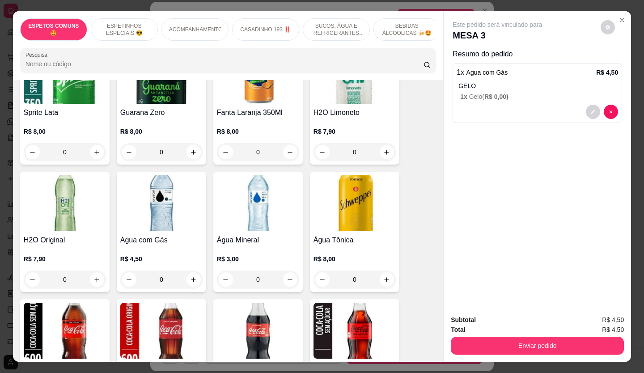
click at [392, 335] on img at bounding box center [355, 331] width 82 height 56
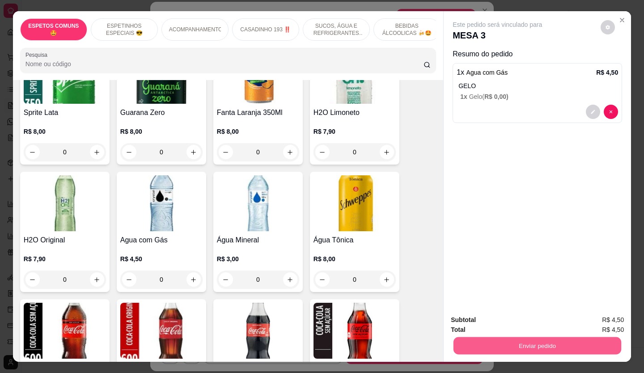
click at [540, 337] on button "Enviar pedido" at bounding box center [537, 345] width 168 height 17
click at [520, 316] on button "Não registrar e enviar pedido" at bounding box center [508, 320] width 90 height 17
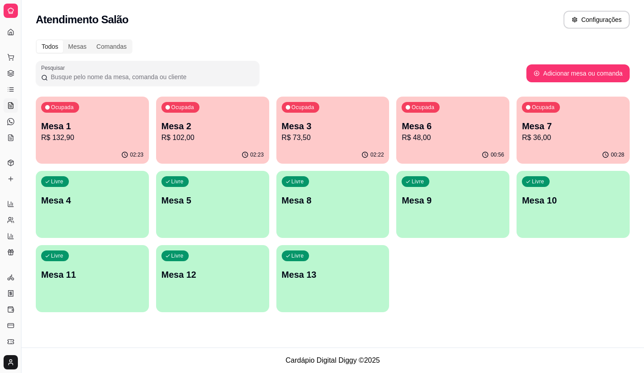
click at [245, 130] on p "Mesa 2" at bounding box center [212, 126] width 102 height 13
click at [478, 128] on p "Mesa 6" at bounding box center [453, 126] width 102 height 13
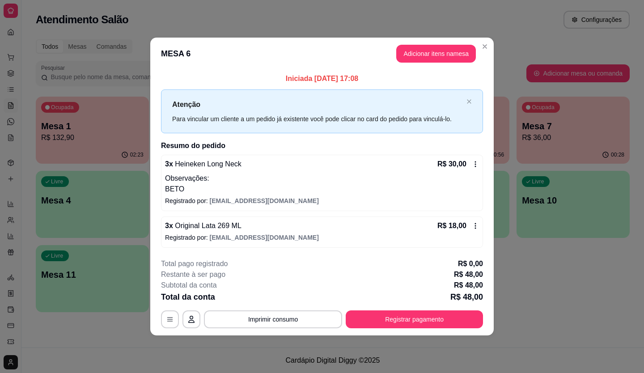
drag, startPoint x: 493, startPoint y: 114, endPoint x: 0, endPoint y: 6, distance: 504.7
click at [437, 106] on div "Iniciada 23/08/2025 às 17:08 Atenção Para vincular um cliente a um pedido já ex…" at bounding box center [321, 160] width 343 height 181
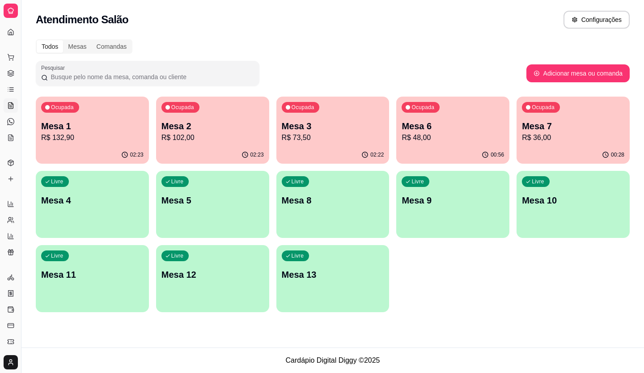
click at [60, 127] on p "Mesa 1" at bounding box center [92, 126] width 102 height 13
click at [556, 114] on div "Ocupada Mesa 7 R$ 36,00" at bounding box center [573, 122] width 113 height 50
click at [78, 121] on p "Mesa 1" at bounding box center [91, 126] width 99 height 12
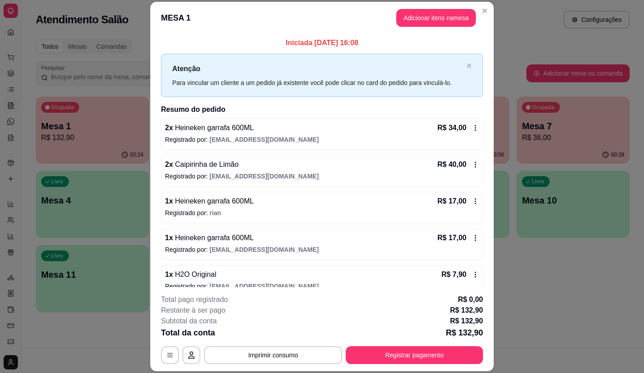
click at [416, 22] on button "Adicionar itens na mesa" at bounding box center [436, 18] width 80 height 18
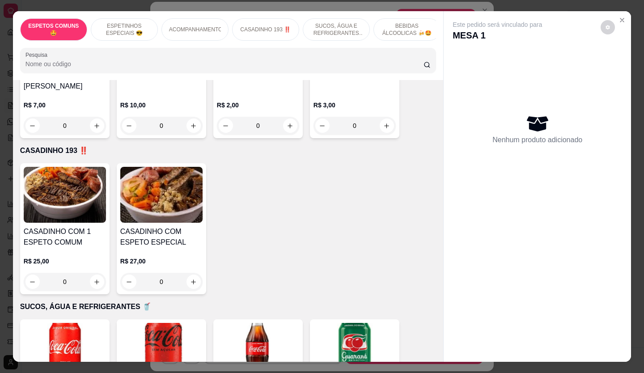
drag, startPoint x: 263, startPoint y: 135, endPoint x: 253, endPoint y: 155, distance: 22.8
click at [254, 155] on div "Item avulso ESPETOS COMUNS 🤩 Espeto de Carne R$ 10,00 0 Misto de Carne com Ling…" at bounding box center [228, 221] width 430 height 282
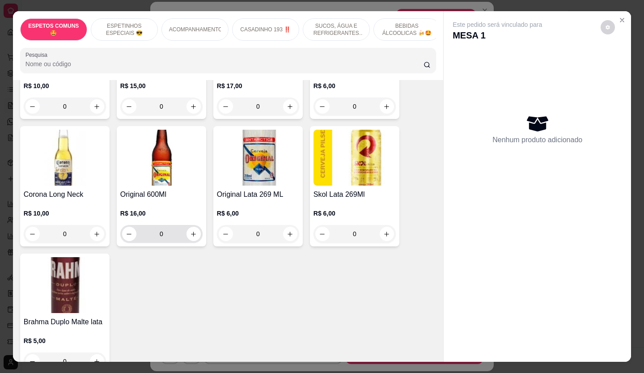
scroll to position [1610, 0]
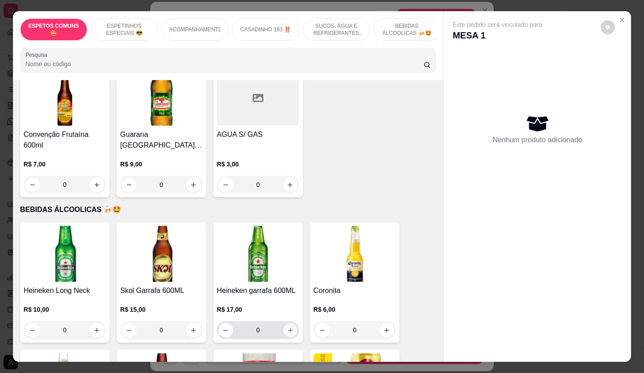
click at [289, 327] on icon "increase-product-quantity" at bounding box center [290, 330] width 7 height 7
type input "1"
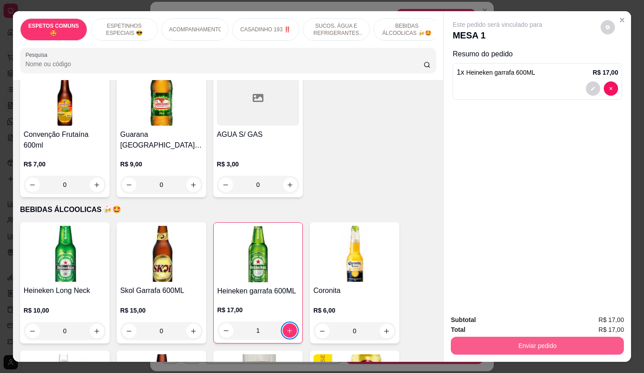
click at [466, 341] on button "Enviar pedido" at bounding box center [537, 346] width 173 height 18
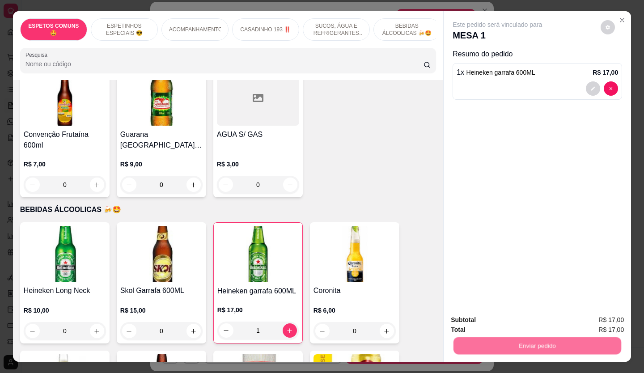
click at [469, 319] on button "Não registrar e enviar pedido" at bounding box center [508, 320] width 90 height 17
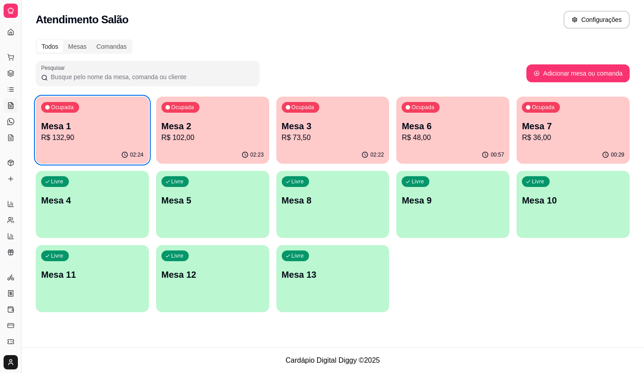
click at [558, 123] on p "Mesa 7" at bounding box center [573, 126] width 102 height 13
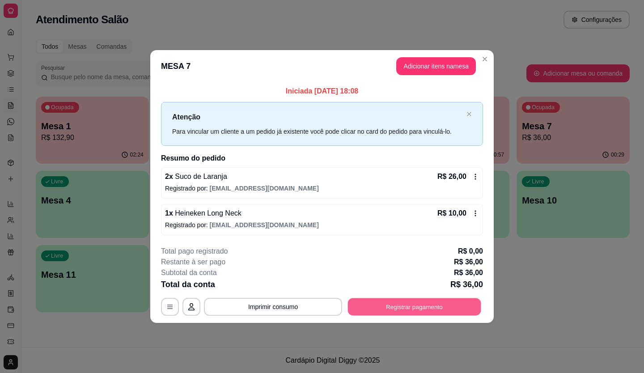
click at [411, 302] on button "Registrar pagamento" at bounding box center [414, 306] width 133 height 17
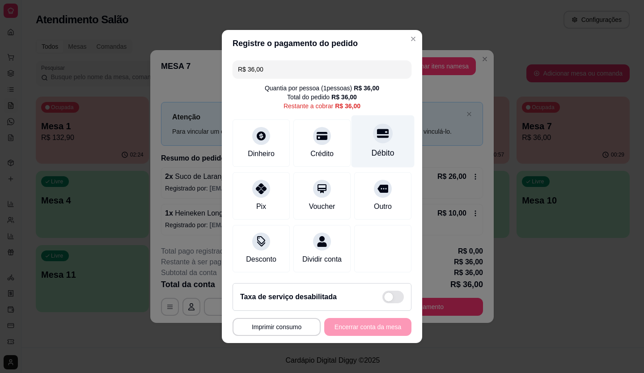
click at [377, 133] on icon at bounding box center [383, 133] width 12 height 12
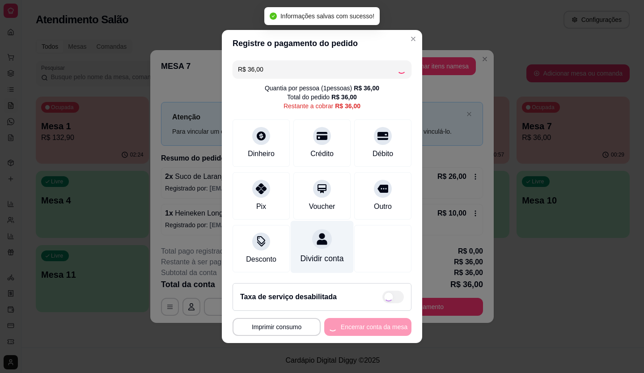
type input "R$ 0,00"
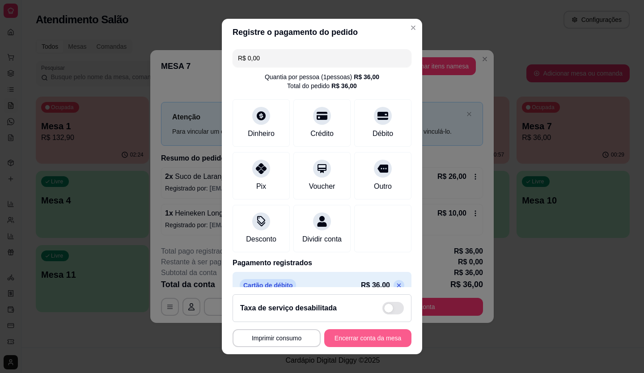
click at [365, 334] on button "Encerrar conta da mesa" at bounding box center [367, 338] width 87 height 18
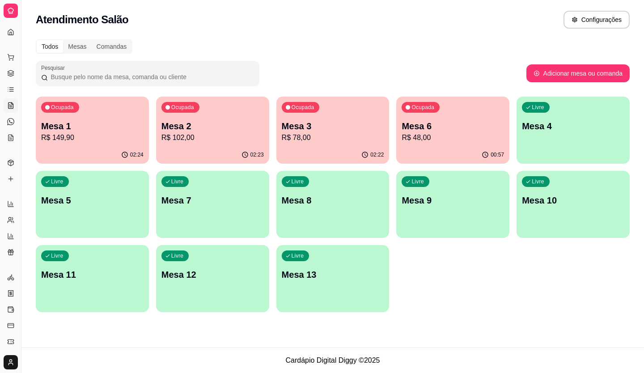
click at [426, 140] on p "R$ 48,00" at bounding box center [453, 137] width 102 height 11
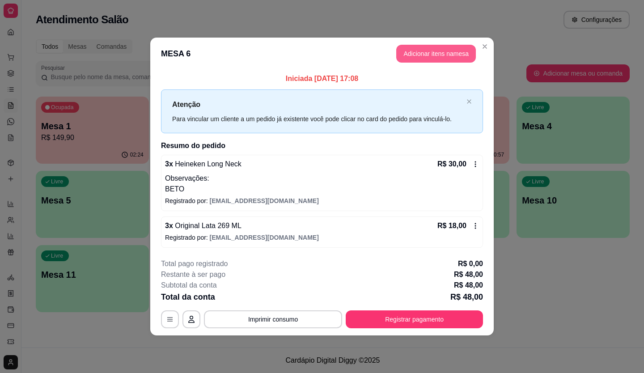
click at [418, 58] on button "Adicionar itens na mesa" at bounding box center [436, 54] width 80 height 18
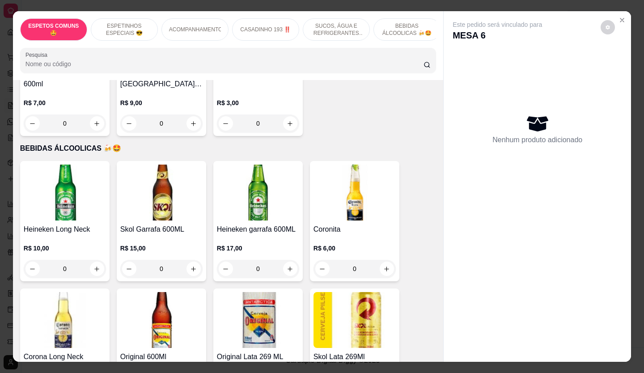
scroll to position [1699, 0]
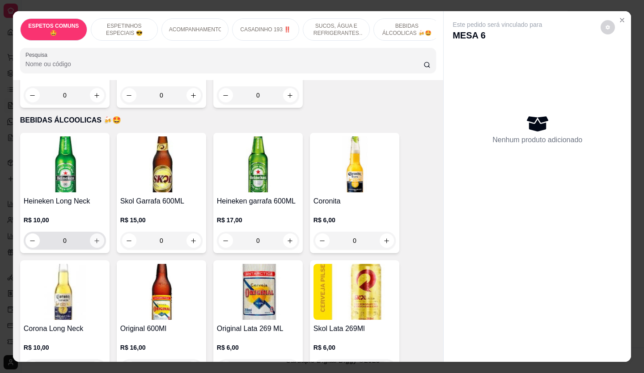
click at [93, 237] on icon "increase-product-quantity" at bounding box center [96, 240] width 7 height 7
type input "1"
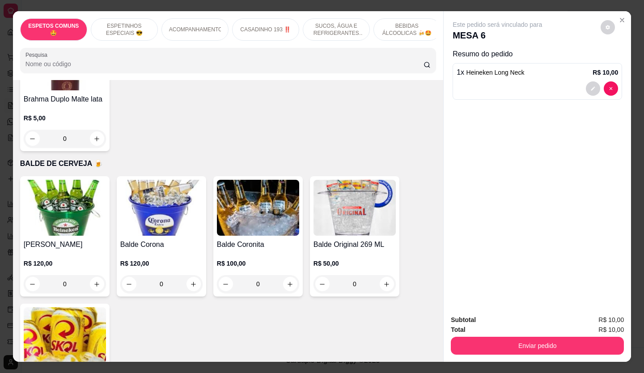
scroll to position [1878, 0]
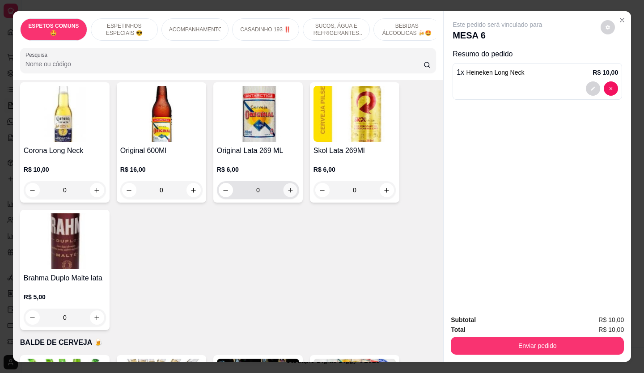
click at [286, 183] on button "increase-product-quantity" at bounding box center [290, 190] width 14 height 14
type input "1"
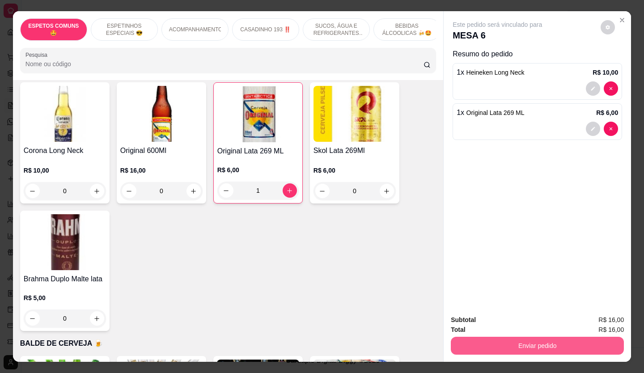
click at [530, 339] on button "Enviar pedido" at bounding box center [537, 346] width 173 height 18
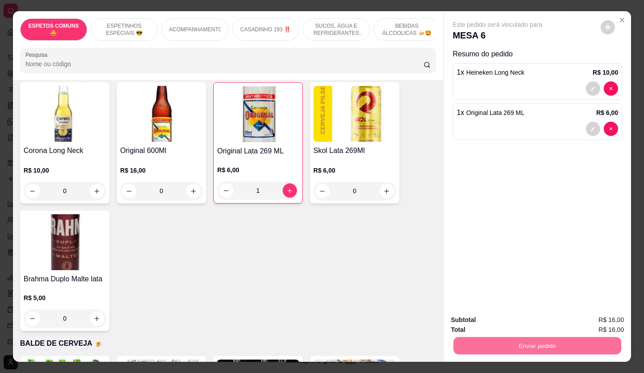
click at [499, 319] on button "Não registrar e enviar pedido" at bounding box center [507, 320] width 93 height 17
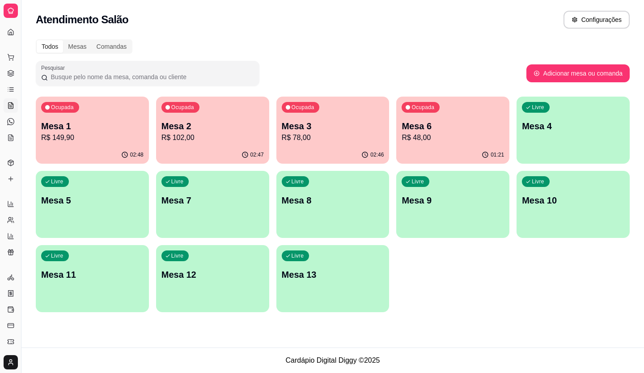
click at [345, 126] on p "Mesa 3" at bounding box center [333, 126] width 102 height 13
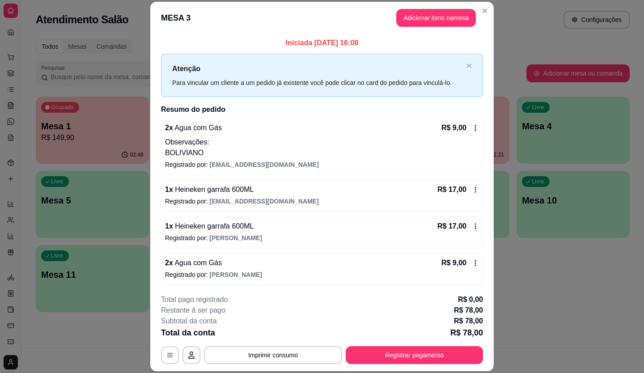
scroll to position [45, 0]
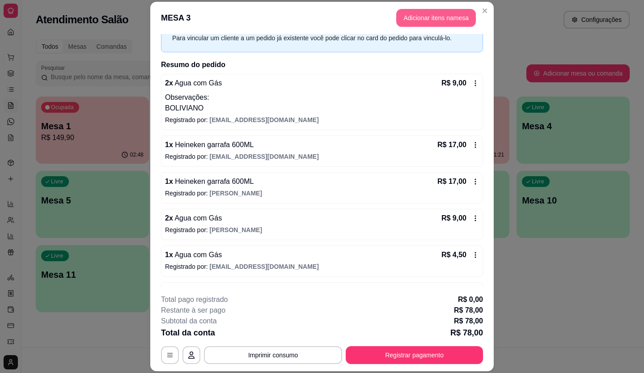
click at [420, 14] on button "Adicionar itens na mesa" at bounding box center [436, 18] width 80 height 18
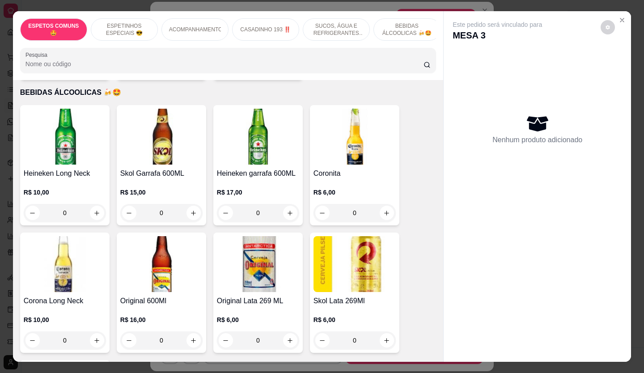
scroll to position [1744, 0]
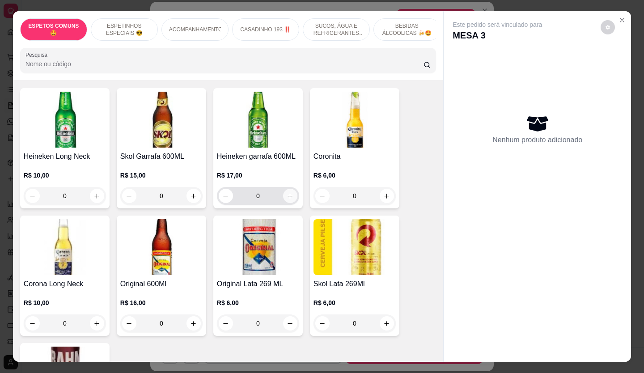
click at [289, 193] on icon "increase-product-quantity" at bounding box center [290, 196] width 7 height 7
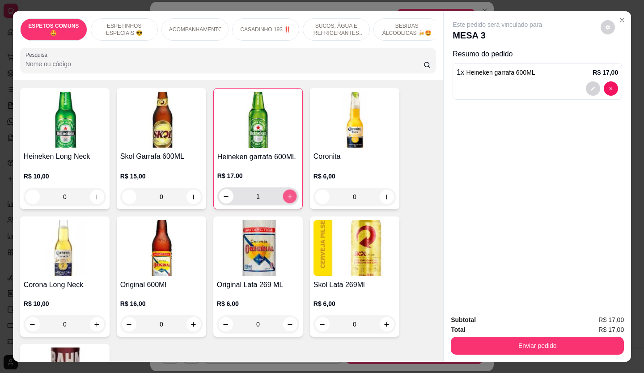
click at [289, 193] on icon "increase-product-quantity" at bounding box center [290, 196] width 7 height 7
type input "2"
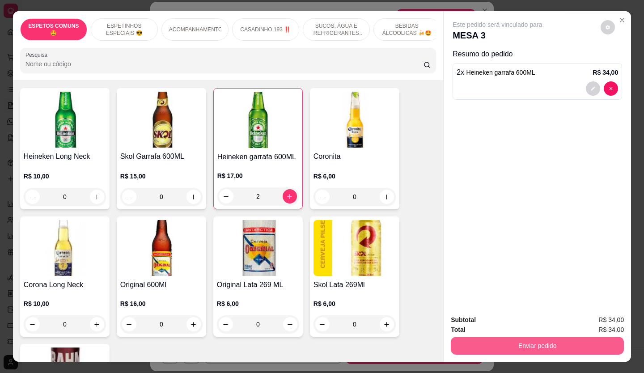
click at [517, 353] on div "Subtotal R$ 34,00 Total R$ 34,00 Enviar pedido" at bounding box center [537, 335] width 187 height 54
click at [516, 345] on button "Enviar pedido" at bounding box center [537, 345] width 168 height 17
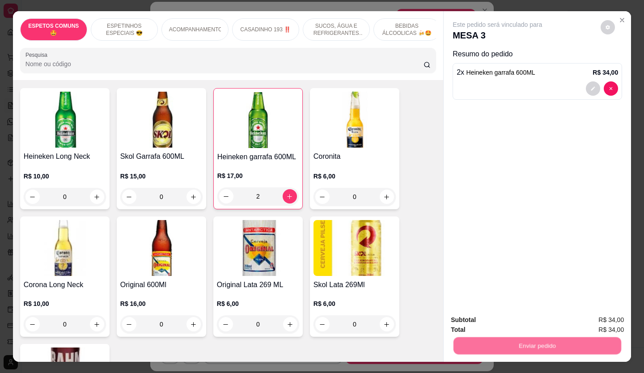
click at [511, 322] on button "Não registrar e enviar pedido" at bounding box center [507, 320] width 93 height 17
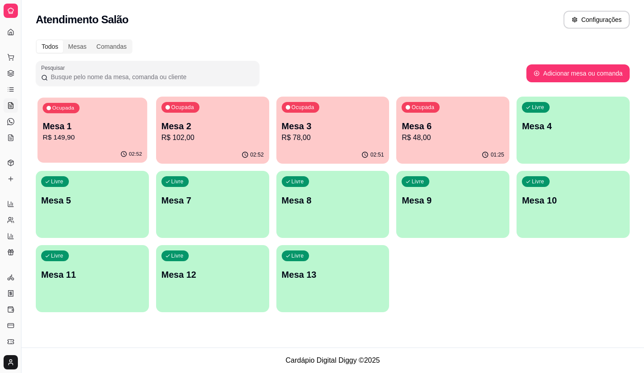
click at [64, 144] on div "Ocupada Mesa 1 R$ 149,90" at bounding box center [93, 121] width 110 height 48
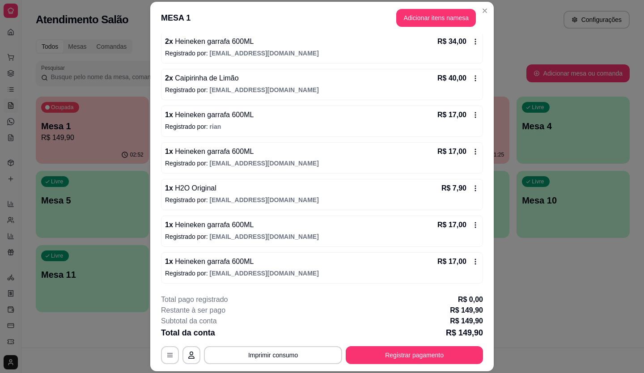
scroll to position [27, 0]
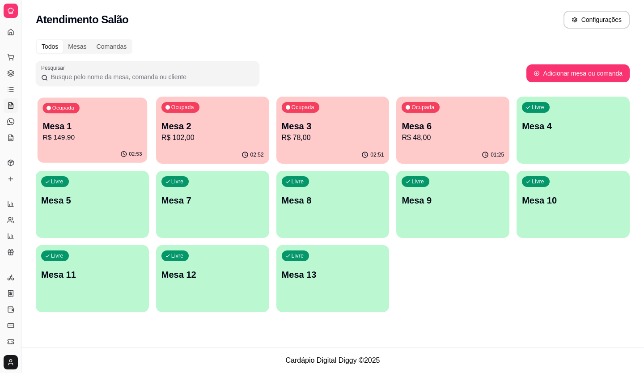
click at [80, 131] on p "Mesa 1" at bounding box center [91, 126] width 99 height 12
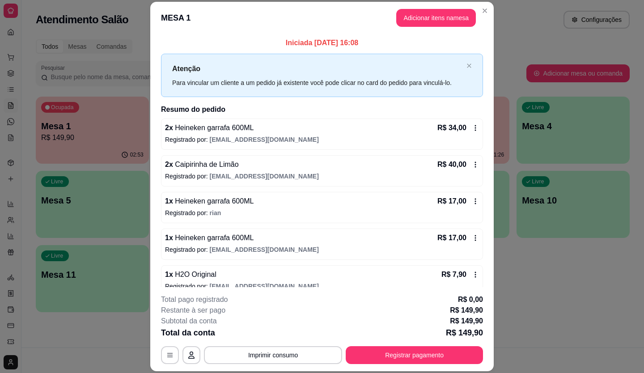
click at [472, 127] on icon at bounding box center [475, 127] width 7 height 7
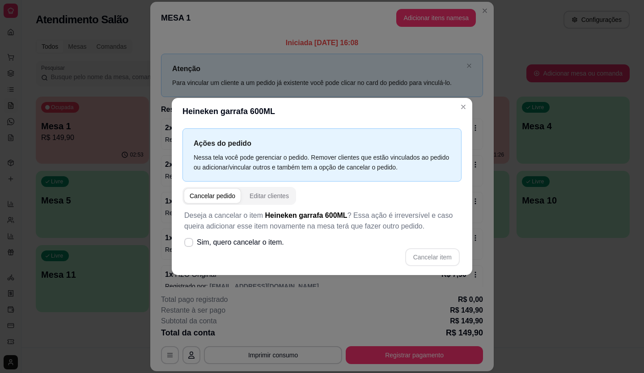
click at [223, 246] on span "Sim, quero cancelar o item." at bounding box center [240, 242] width 87 height 11
click at [190, 246] on input "Sim, quero cancelar o item." at bounding box center [187, 247] width 6 height 6
checkbox input "true"
click at [432, 259] on button "Cancelar item" at bounding box center [432, 257] width 53 height 17
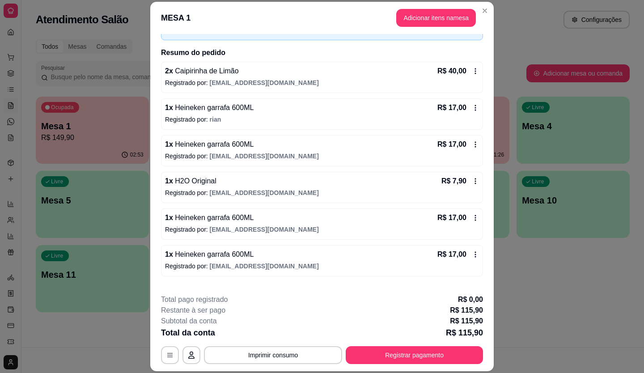
scroll to position [89, 0]
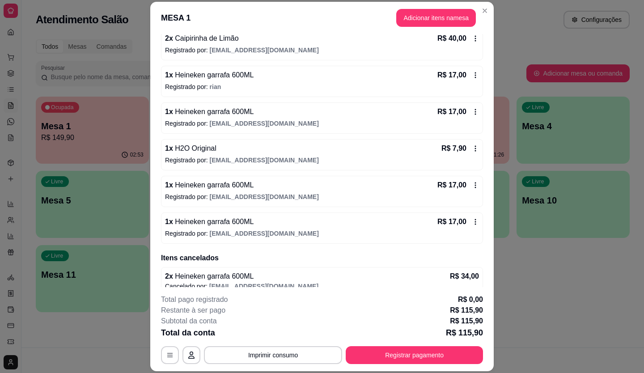
click at [459, 111] on div "R$ 17,00" at bounding box center [458, 111] width 42 height 11
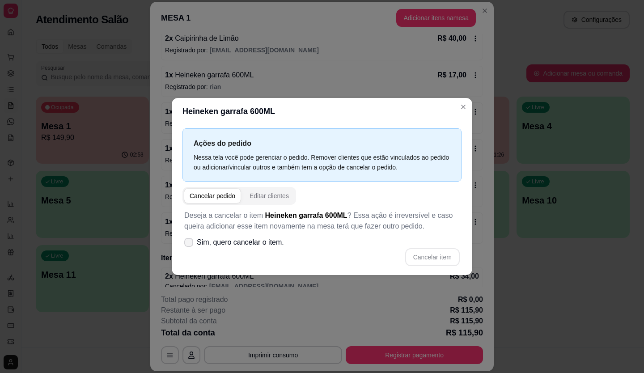
click at [190, 244] on icon at bounding box center [188, 242] width 7 height 5
click at [190, 244] on input "Sim, quero cancelar o item." at bounding box center [187, 247] width 6 height 6
click at [211, 244] on span "Sim, quero cancelar o item." at bounding box center [240, 242] width 87 height 11
click at [190, 244] on input "Sim, quero cancelar o item." at bounding box center [187, 247] width 6 height 6
click at [189, 240] on icon at bounding box center [188, 242] width 7 height 5
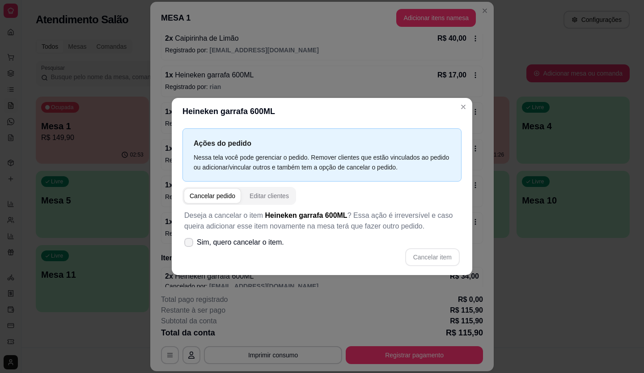
click at [189, 244] on input "Sim, quero cancelar o item." at bounding box center [187, 247] width 6 height 6
click at [189, 240] on icon at bounding box center [188, 242] width 7 height 5
click at [189, 244] on input "Sim, quero cancelar o item." at bounding box center [187, 247] width 6 height 6
click at [181, 244] on label "Sim, quero cancelar o item." at bounding box center [234, 242] width 107 height 18
click at [184, 244] on input "Sim, quero cancelar o item." at bounding box center [187, 247] width 6 height 6
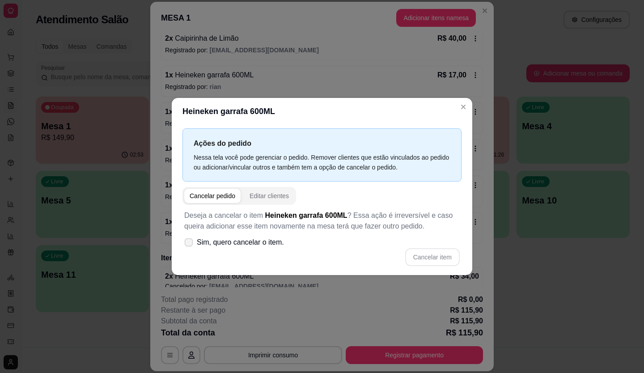
checkbox input "true"
click at [429, 261] on button "Cancelar item" at bounding box center [432, 257] width 55 height 18
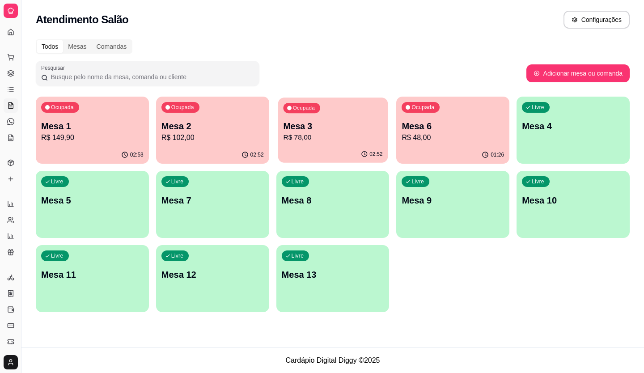
click at [324, 123] on p "Mesa 3" at bounding box center [332, 126] width 99 height 12
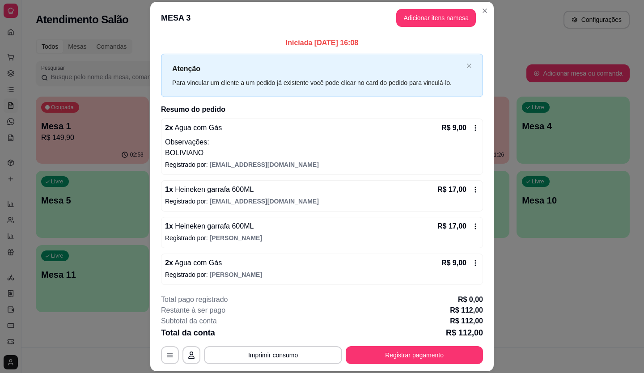
click at [416, 17] on button "Adicionar itens na mesa" at bounding box center [436, 18] width 80 height 18
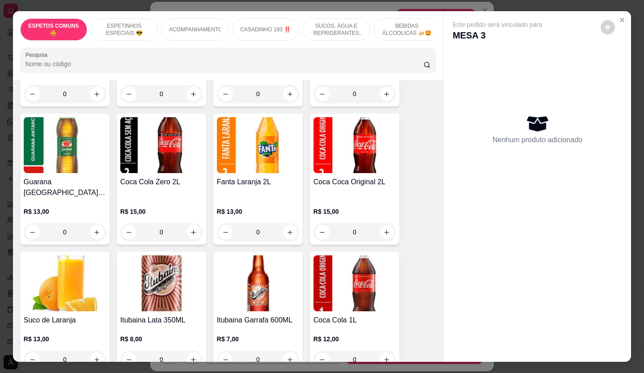
scroll to position [1655, 0]
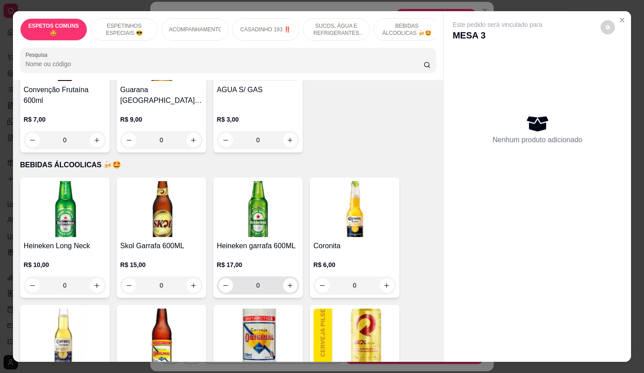
click at [285, 278] on button "increase-product-quantity" at bounding box center [290, 285] width 14 height 14
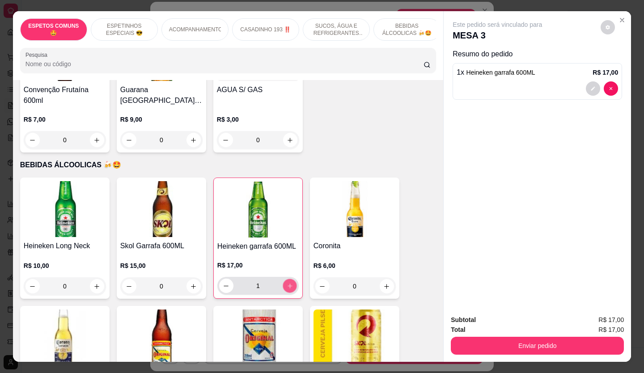
click at [285, 279] on button "increase-product-quantity" at bounding box center [290, 286] width 14 height 14
type input "3"
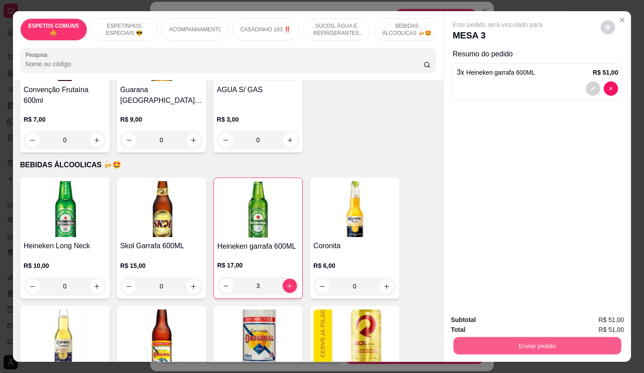
click at [550, 337] on button "Enviar pedido" at bounding box center [537, 345] width 168 height 17
click at [525, 318] on button "Não registrar e enviar pedido" at bounding box center [507, 320] width 93 height 17
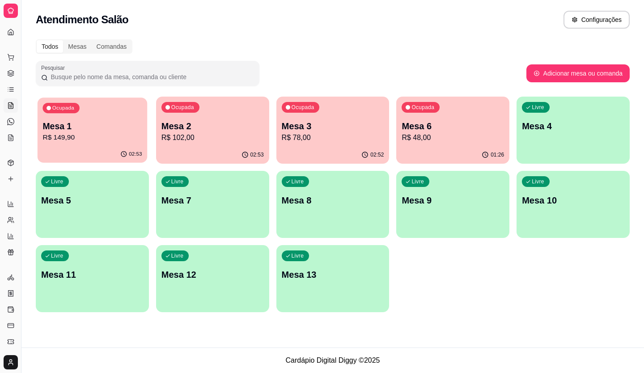
click at [84, 144] on div "Ocupada Mesa 1 R$ 149,90" at bounding box center [93, 121] width 110 height 48
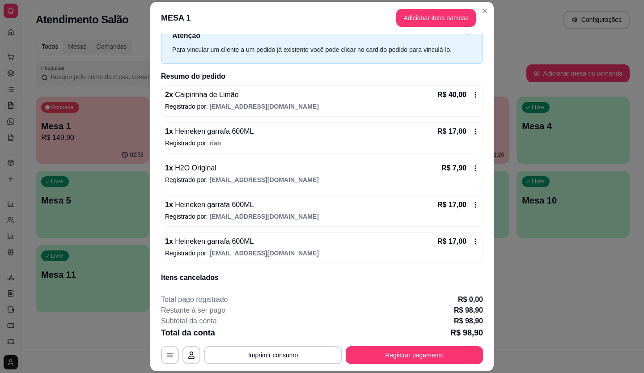
scroll to position [0, 0]
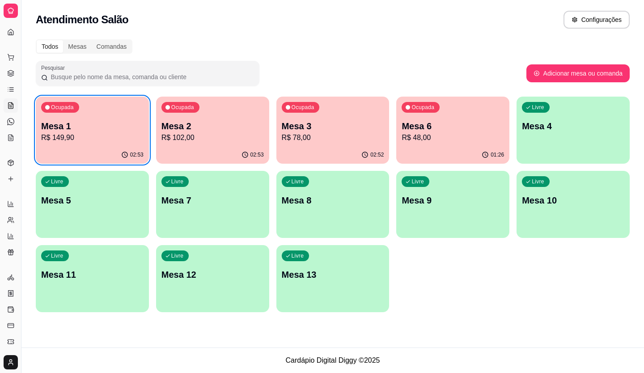
click at [310, 251] on div "Livre Mesa 13" at bounding box center [332, 273] width 113 height 56
click at [102, 144] on div "Ocupada Mesa 1 R$ 149,90" at bounding box center [93, 121] width 110 height 48
click at [124, 114] on div "Ocupada Mesa 1 R$ 149,90" at bounding box center [92, 122] width 113 height 50
click at [307, 133] on p "R$ 78,00" at bounding box center [333, 137] width 102 height 11
click at [74, 147] on div "02:54" at bounding box center [92, 154] width 113 height 17
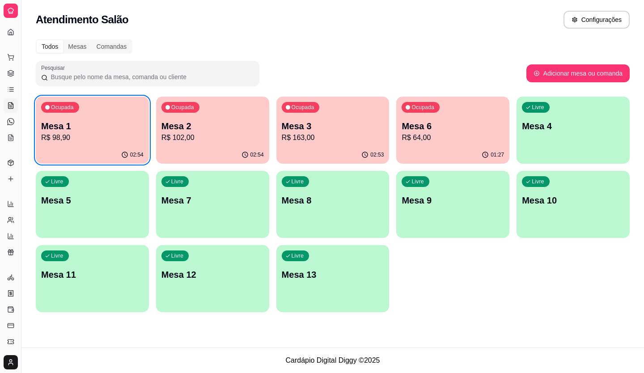
click at [73, 146] on div "Ocupada Mesa 1 R$ 98,90" at bounding box center [92, 122] width 113 height 50
click at [200, 139] on p "R$ 102,00" at bounding box center [212, 137] width 102 height 11
click at [73, 124] on p "Mesa 1" at bounding box center [92, 126] width 102 height 13
click at [268, 251] on div "Livre Mesa 12" at bounding box center [212, 273] width 113 height 56
click at [356, 123] on p "Mesa 3" at bounding box center [333, 126] width 102 height 13
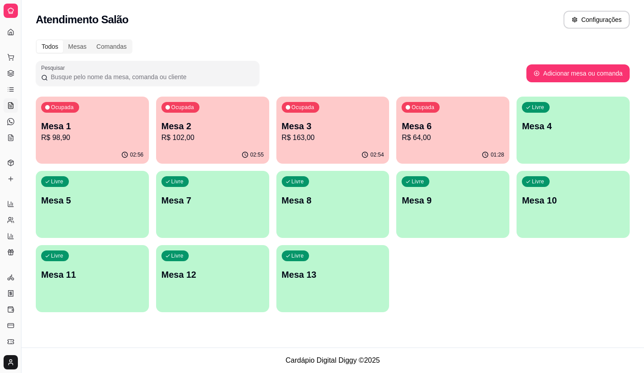
click at [53, 133] on p "R$ 98,90" at bounding box center [92, 137] width 102 height 11
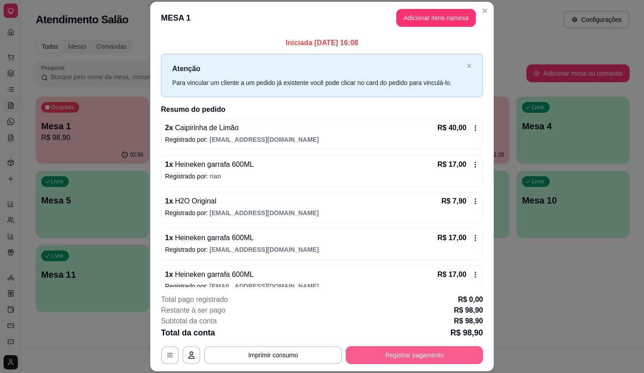
click at [387, 352] on button "Registrar pagamento" at bounding box center [414, 355] width 137 height 18
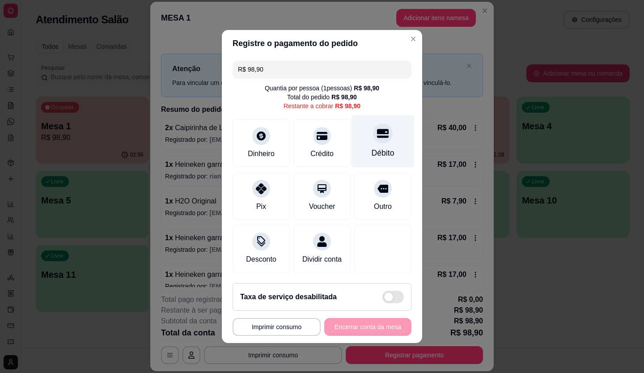
click at [362, 139] on div "Débito" at bounding box center [383, 141] width 63 height 52
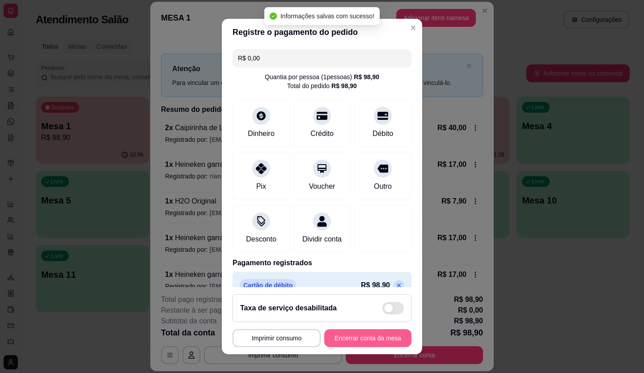
type input "R$ 0,00"
click at [373, 338] on button "Encerrar conta da mesa" at bounding box center [367, 338] width 87 height 18
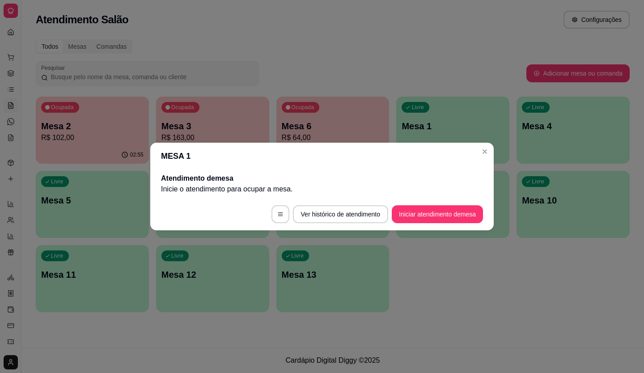
click at [470, 155] on header "MESA 1" at bounding box center [321, 156] width 343 height 27
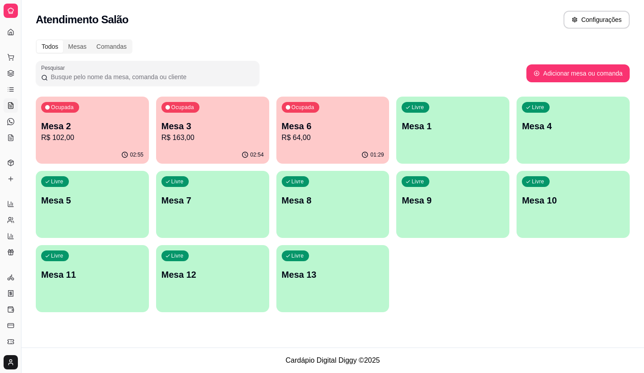
click at [92, 121] on p "Mesa 2" at bounding box center [92, 126] width 102 height 13
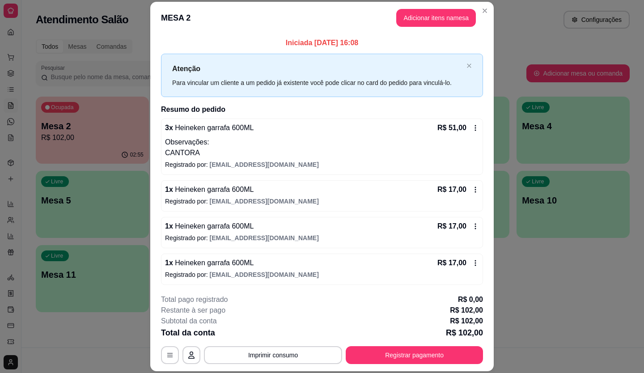
scroll to position [1, 0]
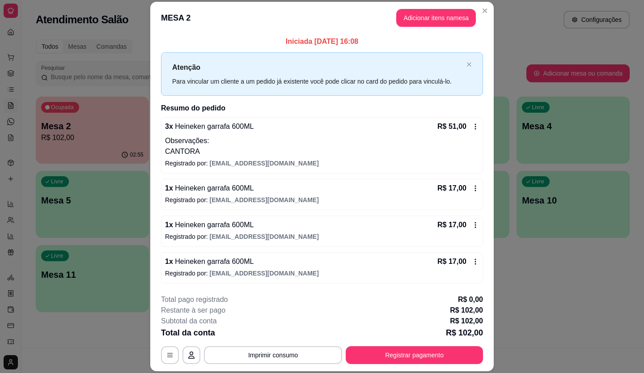
click at [472, 127] on icon at bounding box center [475, 126] width 7 height 7
click at [472, 126] on icon at bounding box center [475, 126] width 7 height 7
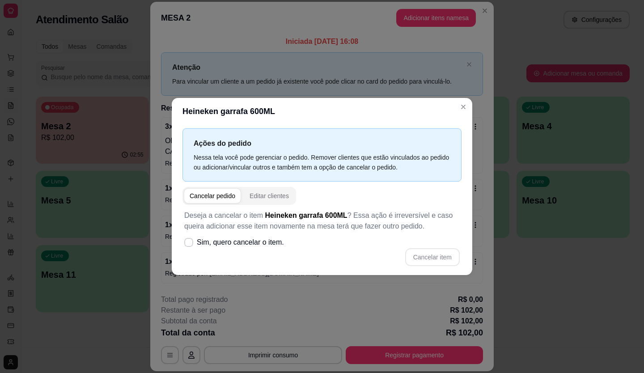
click at [218, 243] on span "Sim, quero cancelar o item." at bounding box center [240, 242] width 87 height 11
click at [190, 244] on input "Sim, quero cancelar o item." at bounding box center [187, 247] width 6 height 6
checkbox input "true"
click at [424, 249] on button "Cancelar item" at bounding box center [432, 257] width 55 height 18
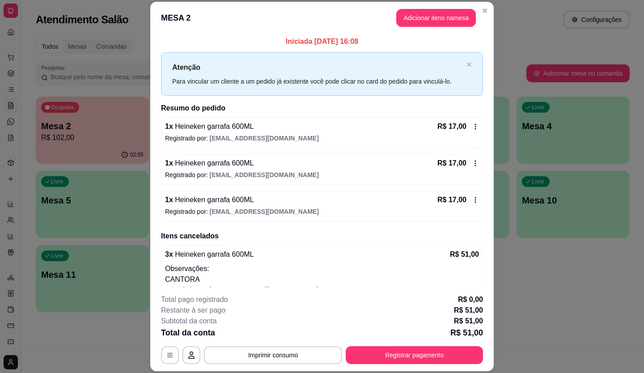
click at [461, 125] on div "R$ 17,00" at bounding box center [458, 126] width 42 height 11
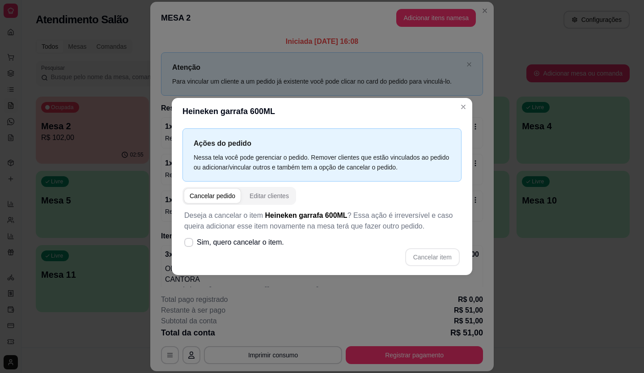
click at [216, 223] on p "Deseja a cancelar o item Heineken garrafa 600ML ? Essa ação é irreversível e ca…" at bounding box center [321, 220] width 275 height 21
click at [215, 245] on span "Sim, quero cancelar o item." at bounding box center [240, 242] width 87 height 11
click at [190, 245] on input "Sim, quero cancelar o item." at bounding box center [187, 247] width 6 height 6
checkbox input "true"
click at [437, 249] on button "Cancelar item" at bounding box center [432, 257] width 55 height 18
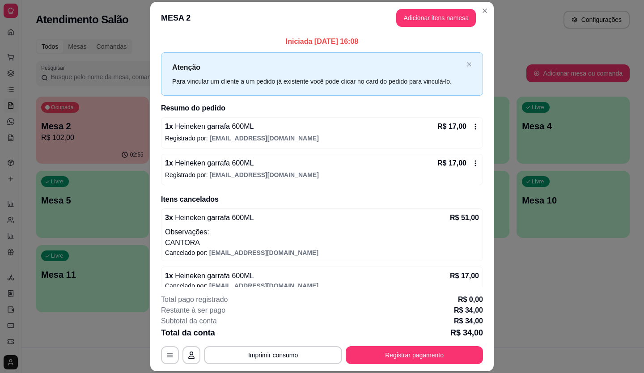
click at [472, 123] on icon at bounding box center [475, 126] width 7 height 7
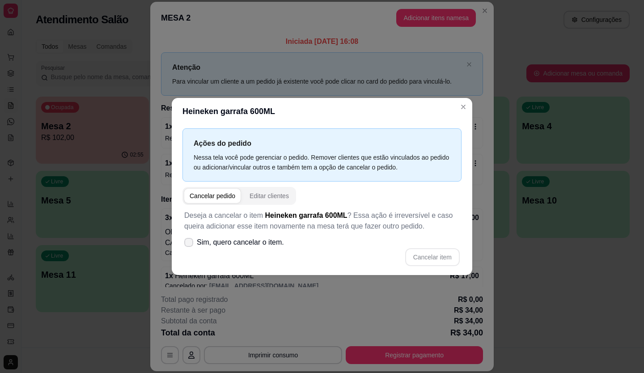
click at [240, 244] on span "Sim, quero cancelar o item." at bounding box center [240, 242] width 87 height 11
click at [190, 244] on input "Sim, quero cancelar o item." at bounding box center [187, 247] width 6 height 6
checkbox input "true"
click at [424, 248] on div "Cancelar item" at bounding box center [321, 257] width 275 height 18
click at [425, 253] on button "Cancelar item" at bounding box center [432, 257] width 53 height 17
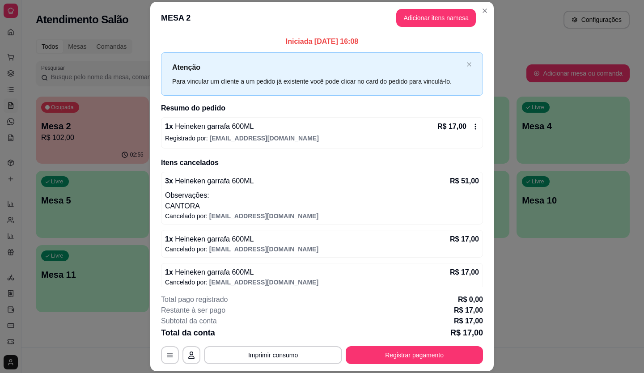
click at [464, 120] on div "1 x Heineken garrafa 600ML R$ 17,00 Registrado por: restaurante193pedidos@gmail…" at bounding box center [322, 132] width 322 height 31
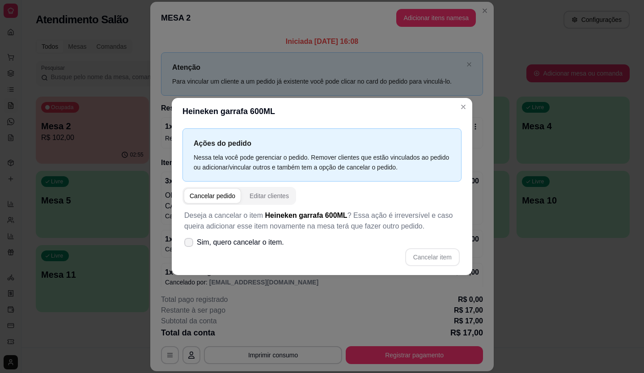
click at [239, 242] on span "Sim, quero cancelar o item." at bounding box center [240, 242] width 87 height 11
click at [190, 244] on input "Sim, quero cancelar o item." at bounding box center [187, 247] width 6 height 6
checkbox input "true"
click at [415, 253] on button "Cancelar item" at bounding box center [432, 257] width 55 height 18
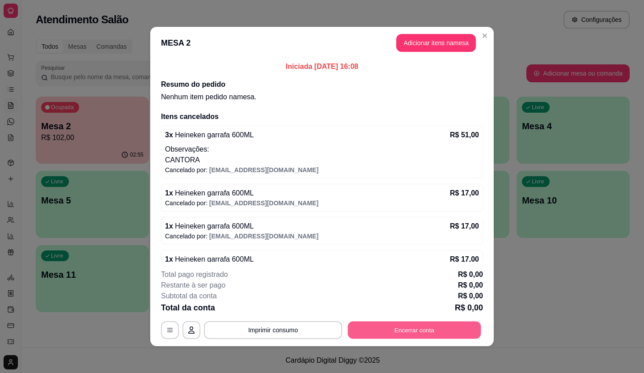
click at [412, 324] on button "Encerrar conta" at bounding box center [414, 330] width 133 height 17
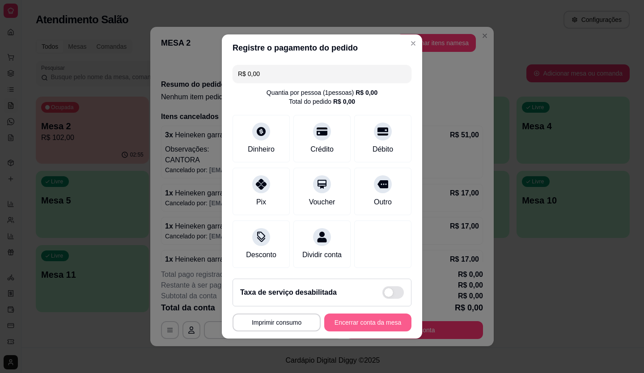
click at [356, 324] on button "Encerrar conta da mesa" at bounding box center [367, 323] width 87 height 18
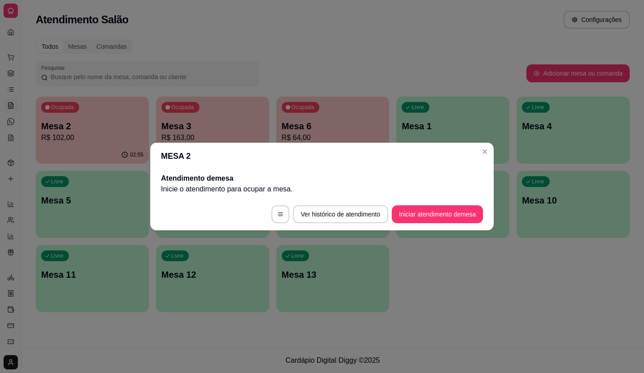
scroll to position [0, 0]
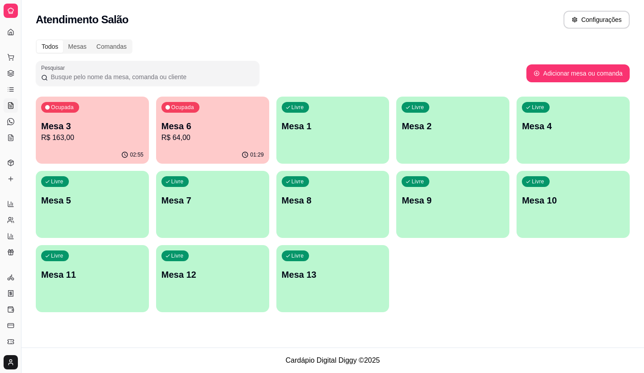
click at [98, 131] on p "Mesa 3" at bounding box center [92, 126] width 102 height 13
click at [14, 79] on link "Gestor de Pedidos" at bounding box center [11, 73] width 14 height 14
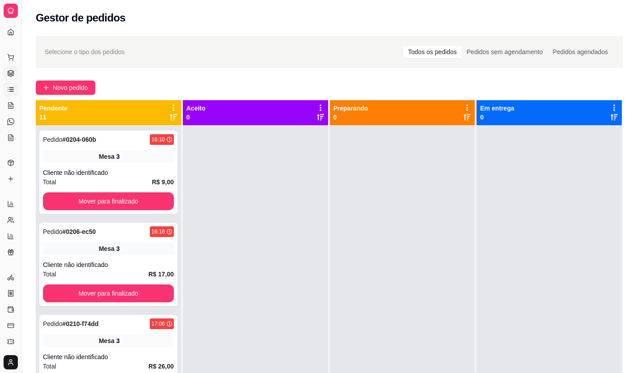
click at [5, 85] on link "Lista de Pedidos" at bounding box center [11, 89] width 14 height 14
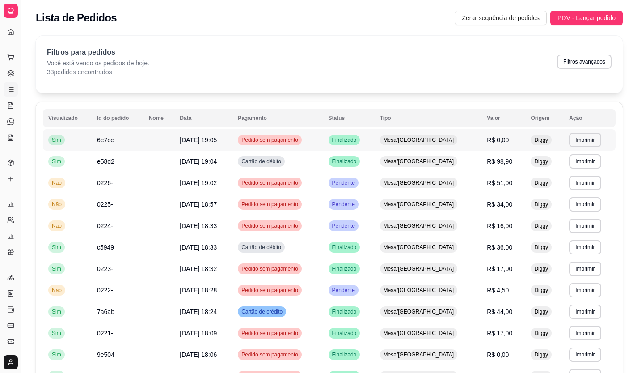
click at [257, 137] on td "Pedido sem pagamento" at bounding box center [278, 139] width 90 height 21
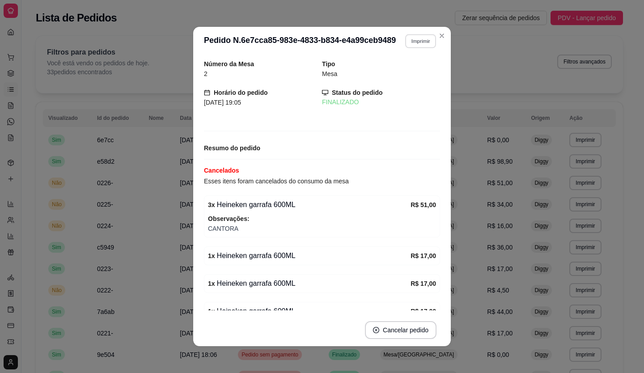
click at [410, 42] on button "Imprimir" at bounding box center [420, 41] width 31 height 14
click at [411, 76] on button "IMPRESSORA" at bounding box center [403, 72] width 62 height 14
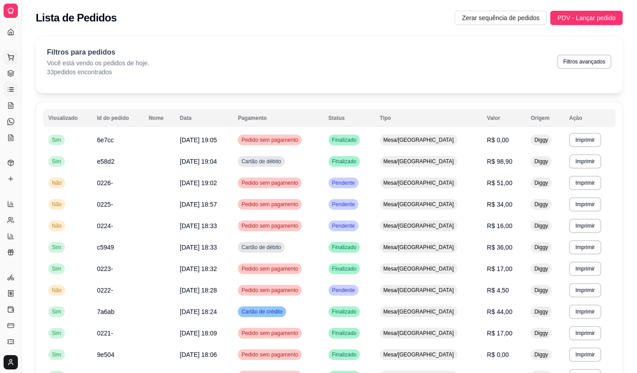
click at [10, 60] on icon at bounding box center [10, 57] width 7 height 7
click at [10, 106] on icon at bounding box center [10, 106] width 2 height 0
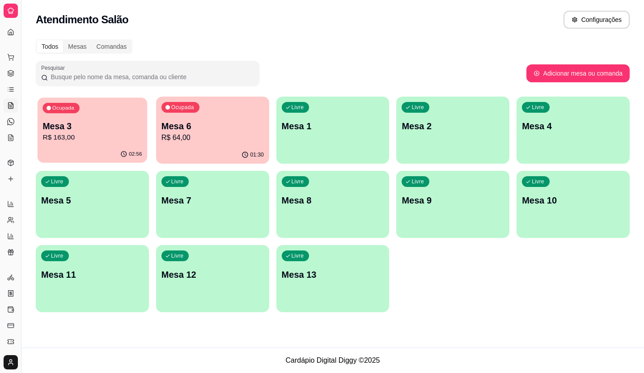
click at [86, 131] on p "Mesa 3" at bounding box center [91, 126] width 99 height 12
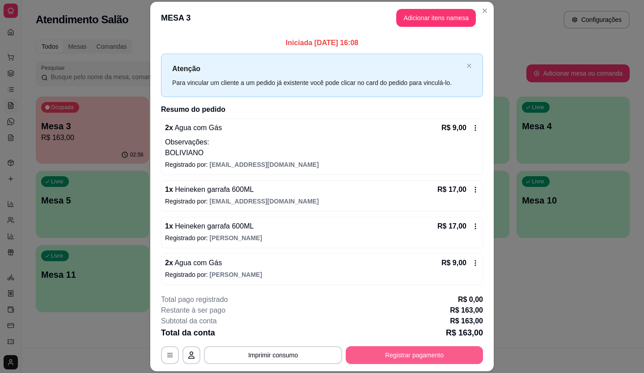
click at [374, 355] on button "Registrar pagamento" at bounding box center [414, 355] width 137 height 18
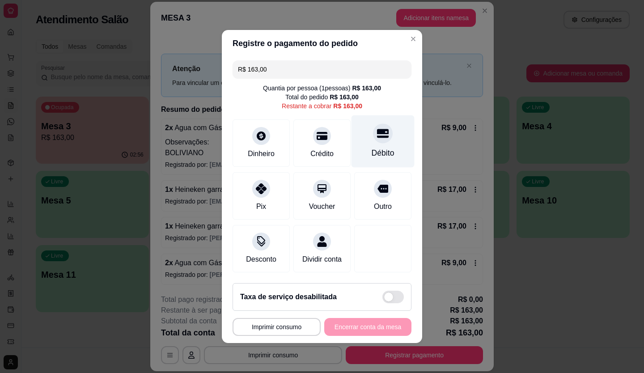
click at [383, 129] on div at bounding box center [383, 133] width 20 height 20
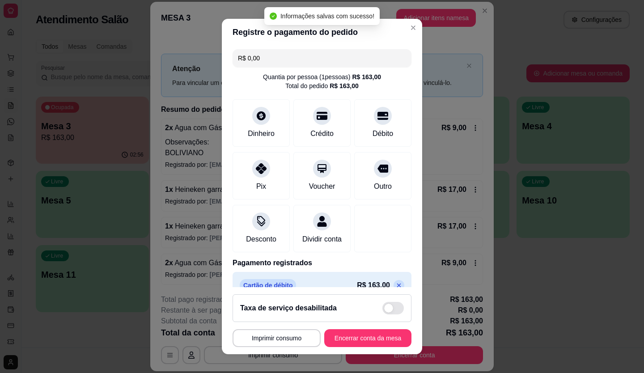
type input "R$ 0,00"
click at [367, 331] on button "Encerrar conta da mesa" at bounding box center [368, 338] width 85 height 17
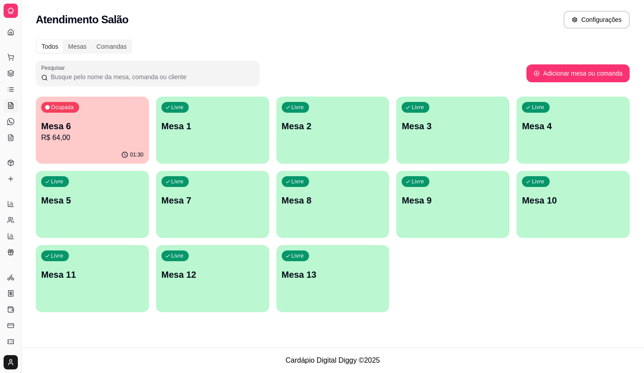
click at [64, 138] on p "R$ 64,00" at bounding box center [92, 137] width 102 height 11
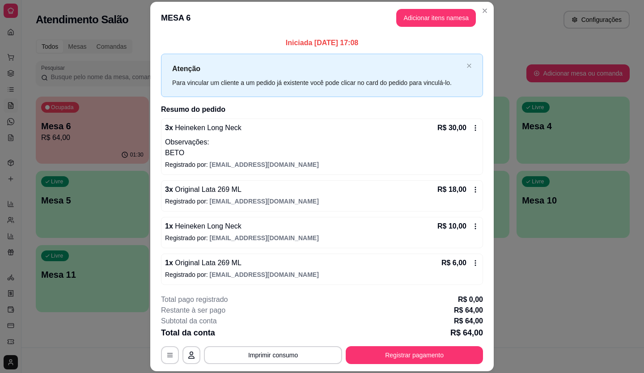
click at [421, 347] on div "**********" at bounding box center [322, 329] width 322 height 70
click at [407, 352] on button "Registrar pagamento" at bounding box center [414, 355] width 137 height 18
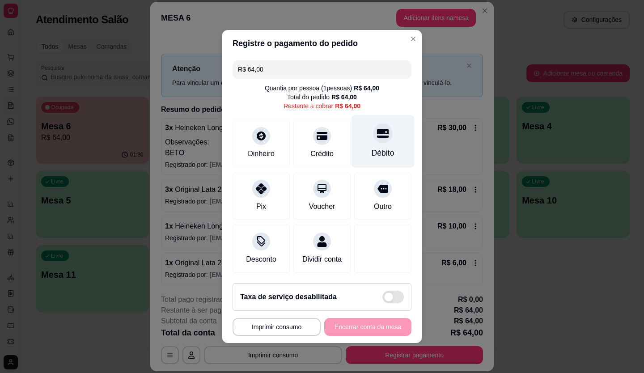
click at [372, 147] on div "Débito" at bounding box center [383, 153] width 23 height 12
type input "R$ 0,00"
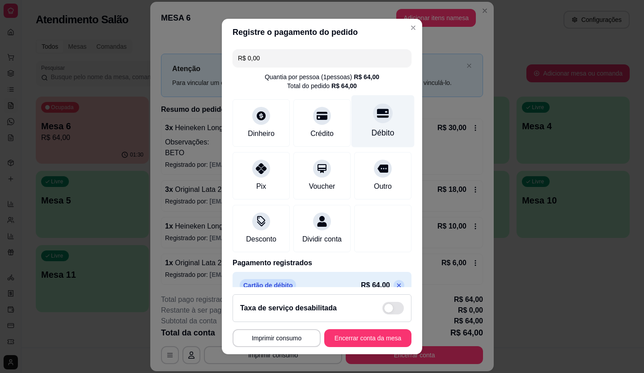
click at [373, 123] on div at bounding box center [383, 113] width 20 height 20
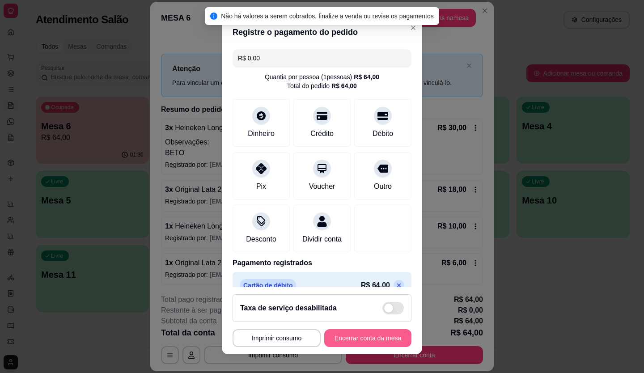
click at [350, 339] on button "Encerrar conta da mesa" at bounding box center [367, 338] width 87 height 18
